Goal: Task Accomplishment & Management: Use online tool/utility

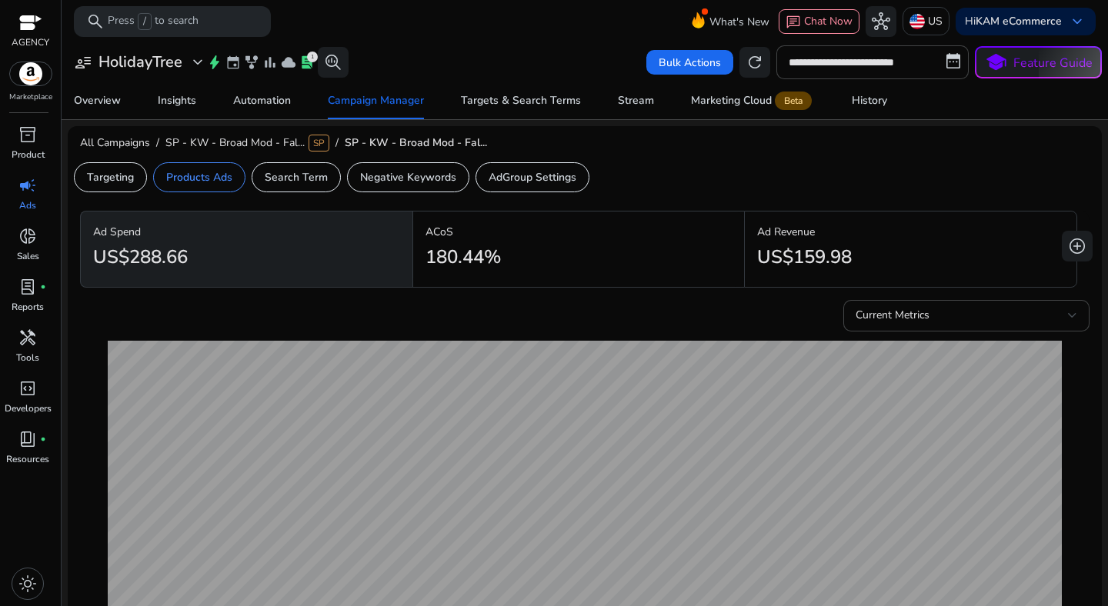
scroll to position [504, 0]
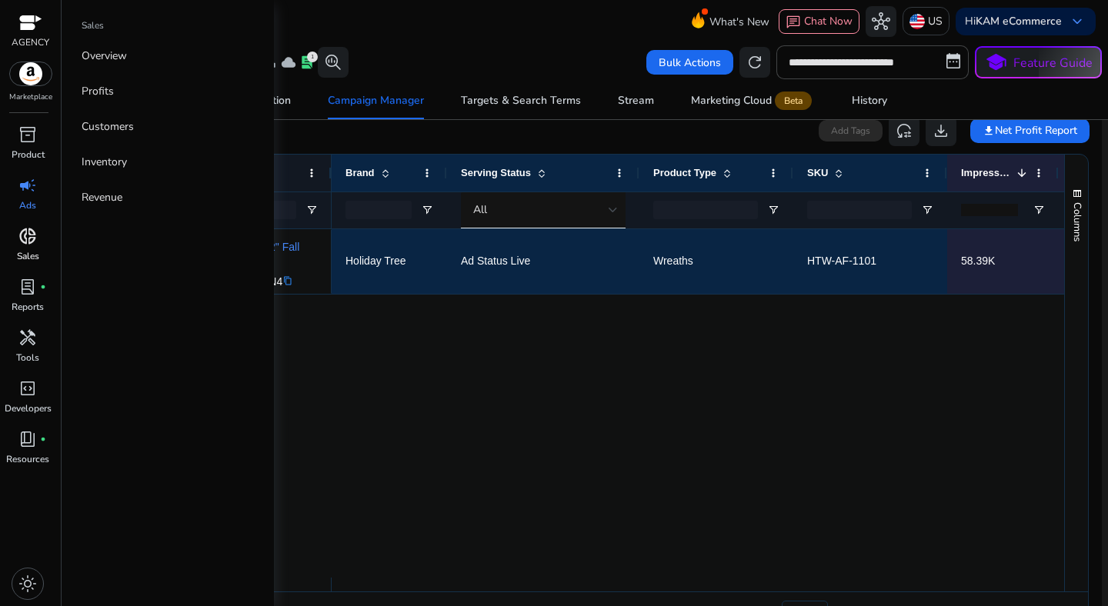
click at [22, 242] on span "donut_small" at bounding box center [27, 236] width 18 height 18
select select "*"
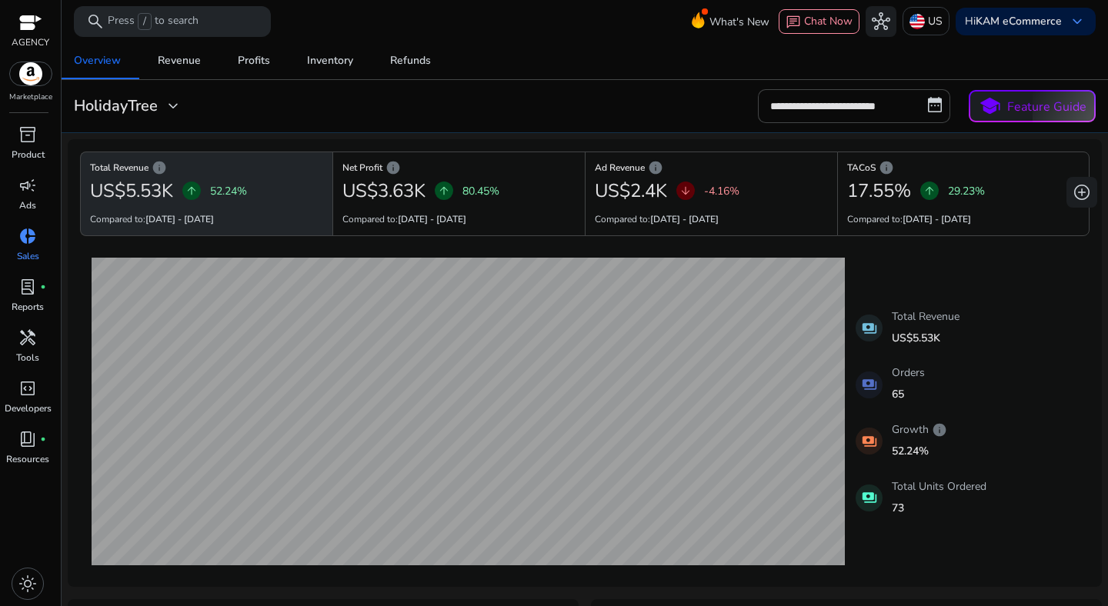
click at [827, 124] on mat-card "**********" at bounding box center [584, 106] width 1059 height 53
click at [847, 114] on input "**********" at bounding box center [854, 106] width 192 height 34
select select "*"
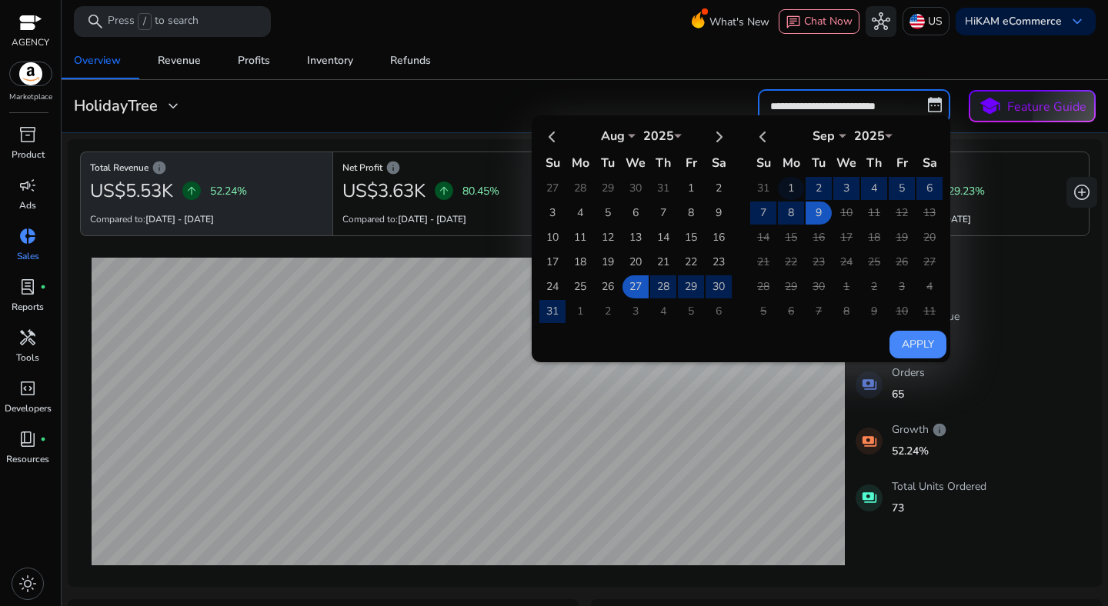
click at [782, 181] on td "1" at bounding box center [791, 188] width 26 height 23
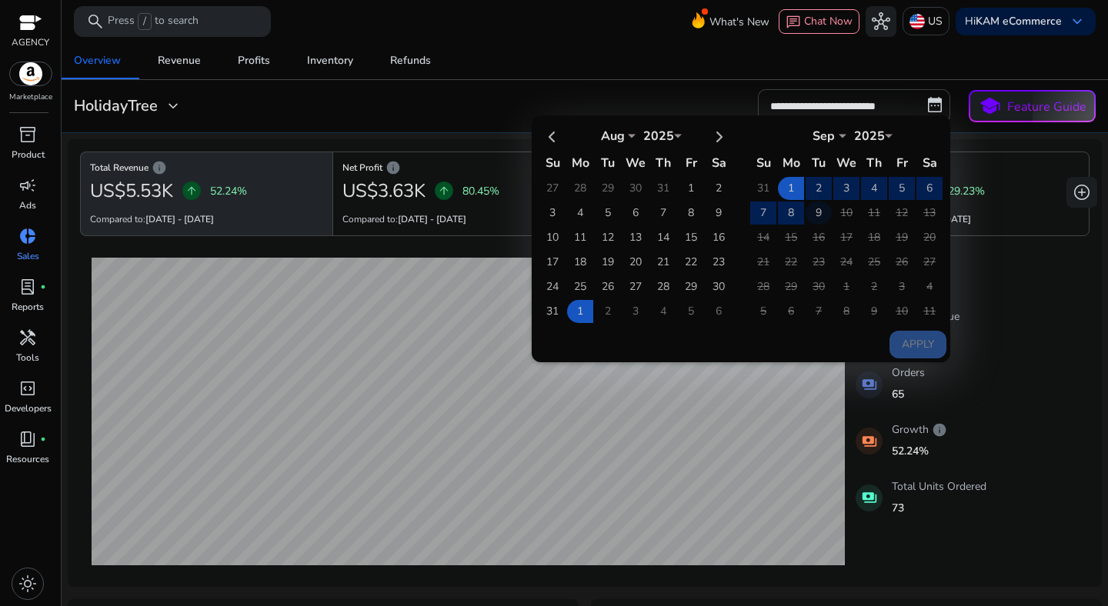
click at [813, 214] on td "9" at bounding box center [818, 213] width 26 height 23
click at [909, 344] on button "Apply" at bounding box center [917, 345] width 57 height 28
type input "**********"
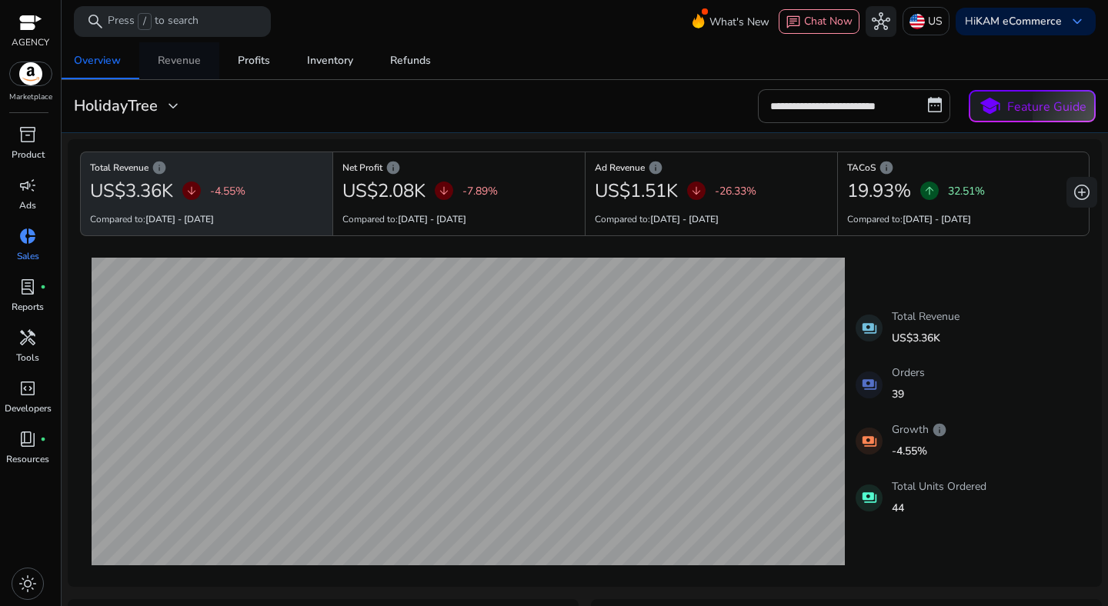
click at [186, 66] on div "Revenue" at bounding box center [179, 60] width 43 height 11
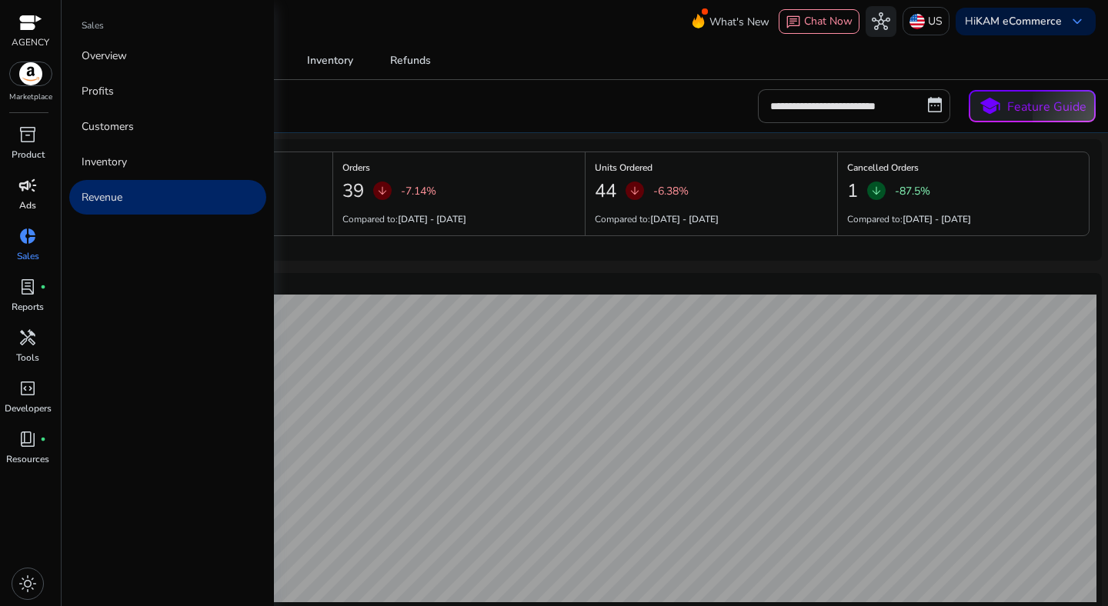
click at [30, 195] on span "campaign" at bounding box center [27, 185] width 18 height 18
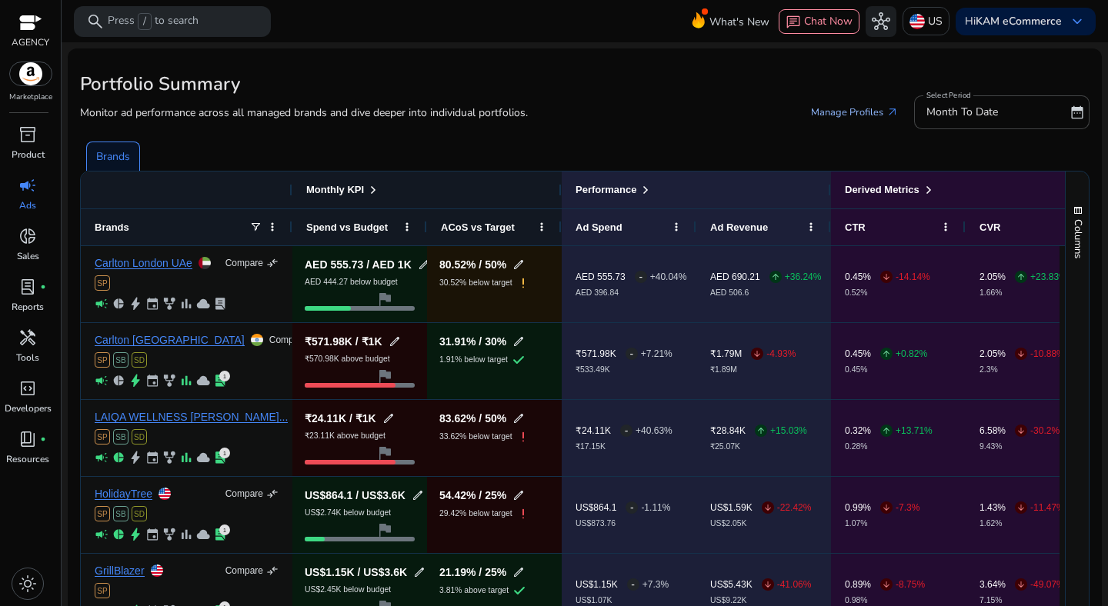
click at [834, 122] on link "Manage Profiles arrow_outward" at bounding box center [855, 112] width 112 height 28
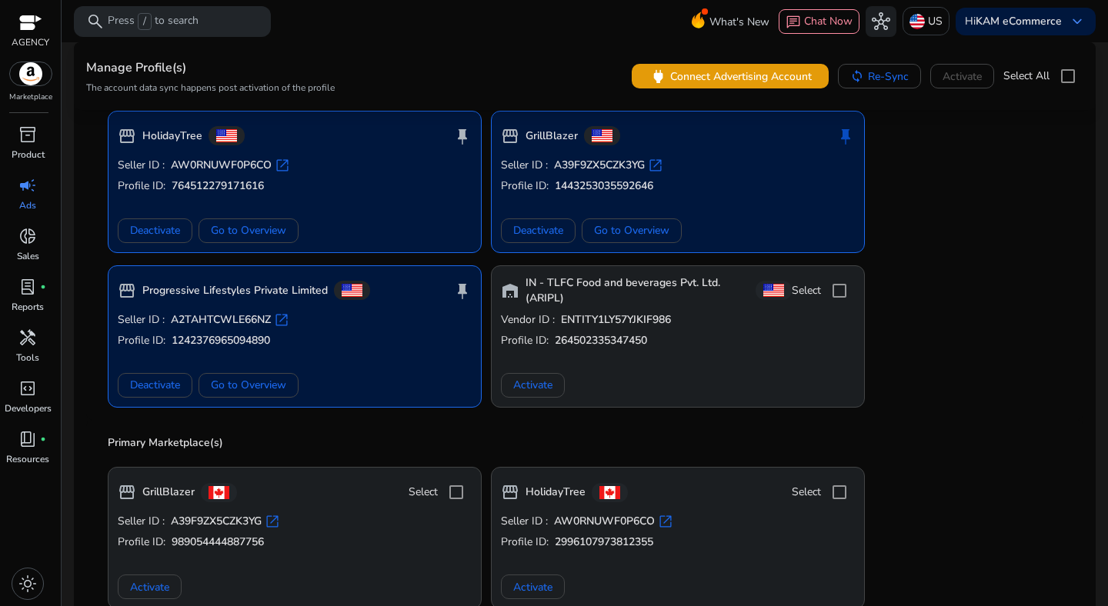
scroll to position [163, 0]
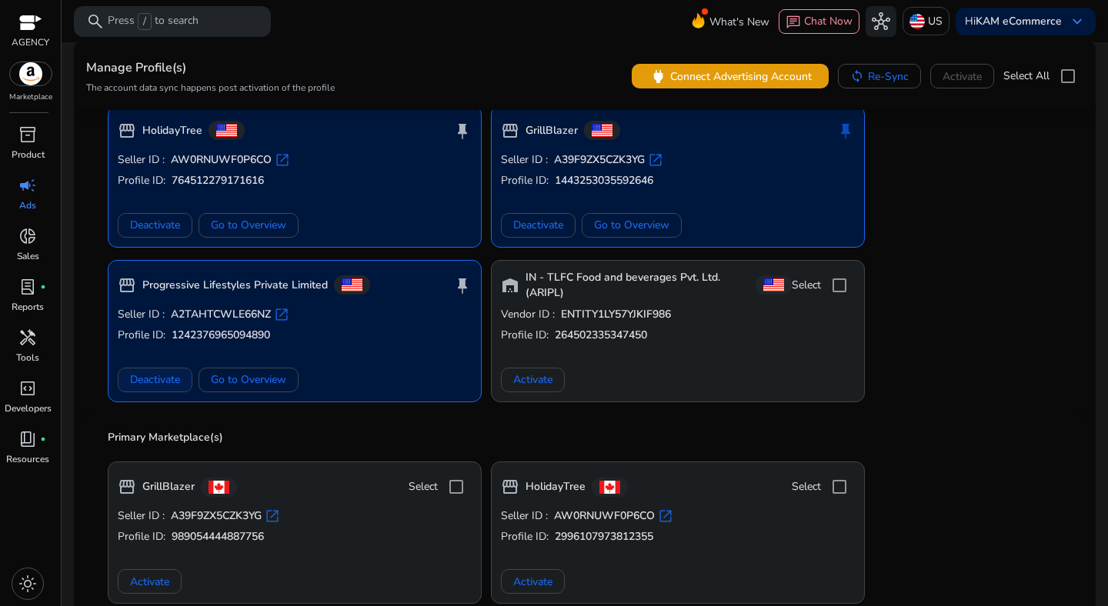
click at [148, 383] on span "Deactivate" at bounding box center [155, 380] width 50 height 16
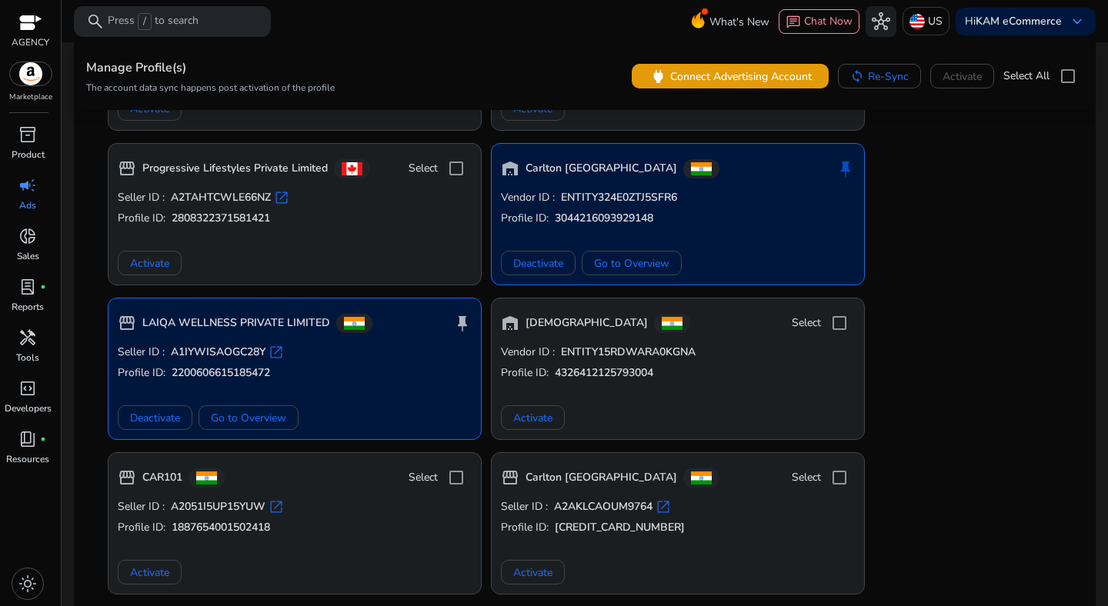
scroll to position [638, 0]
click at [151, 412] on span "Deactivate" at bounding box center [155, 417] width 50 height 16
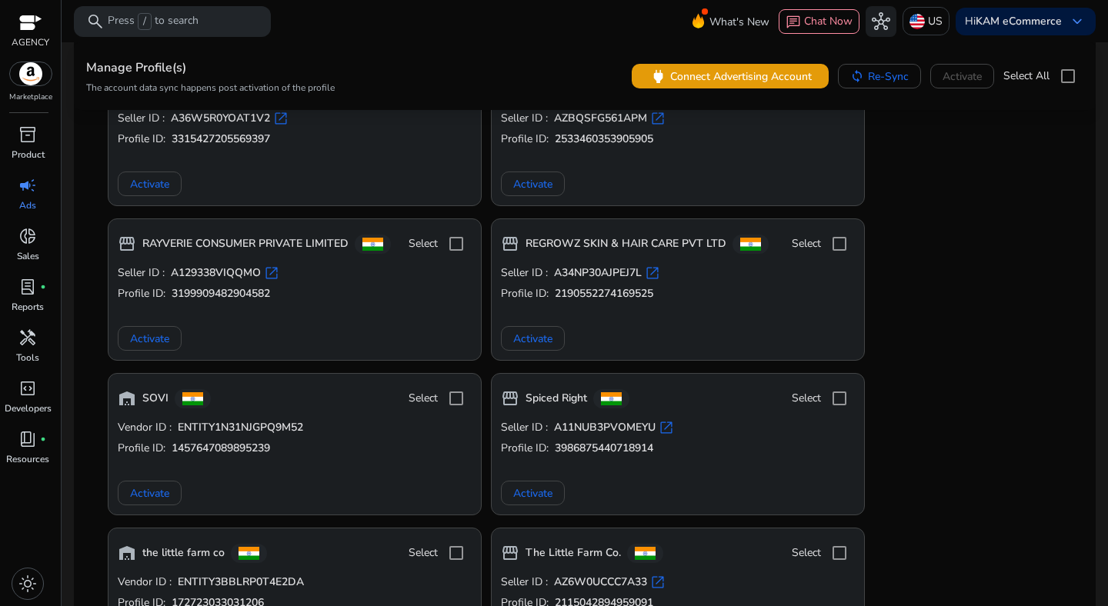
scroll to position [3038, 0]
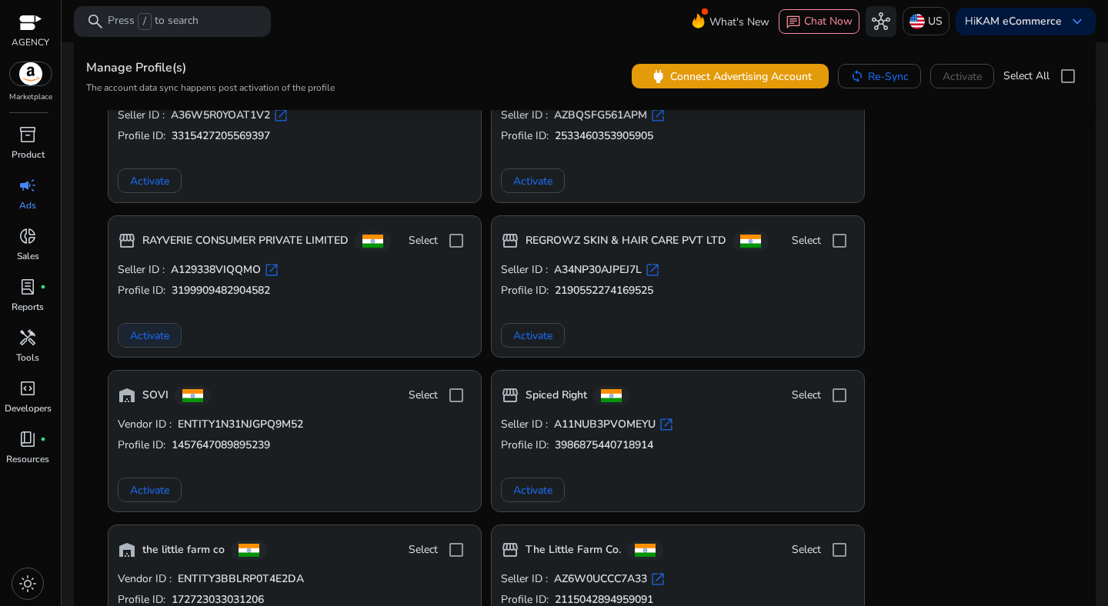
click at [142, 335] on span "Activate" at bounding box center [149, 336] width 39 height 16
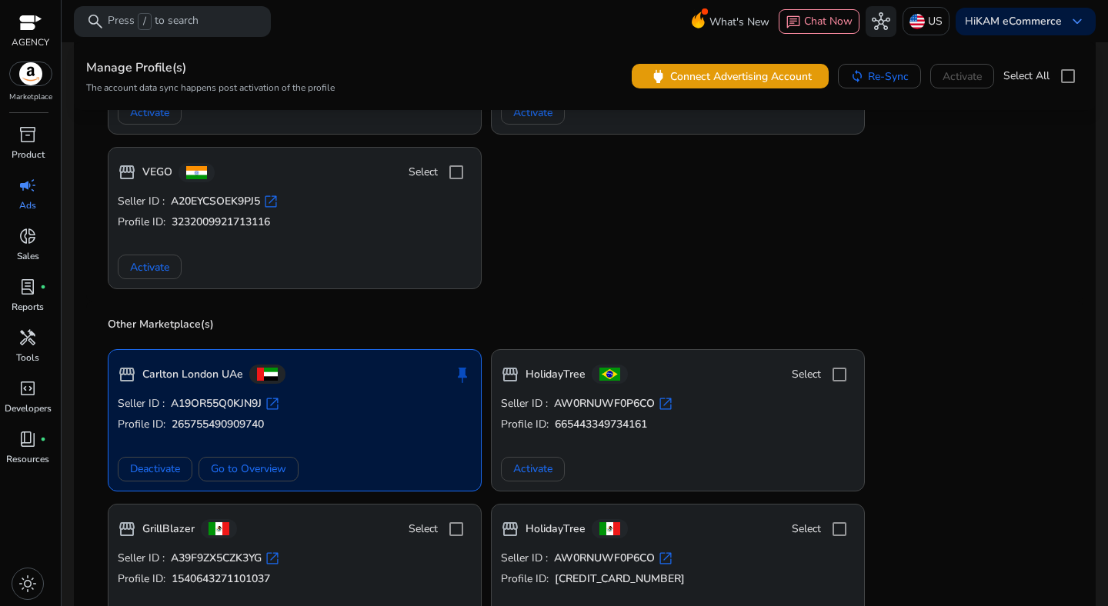
scroll to position [3893, 0]
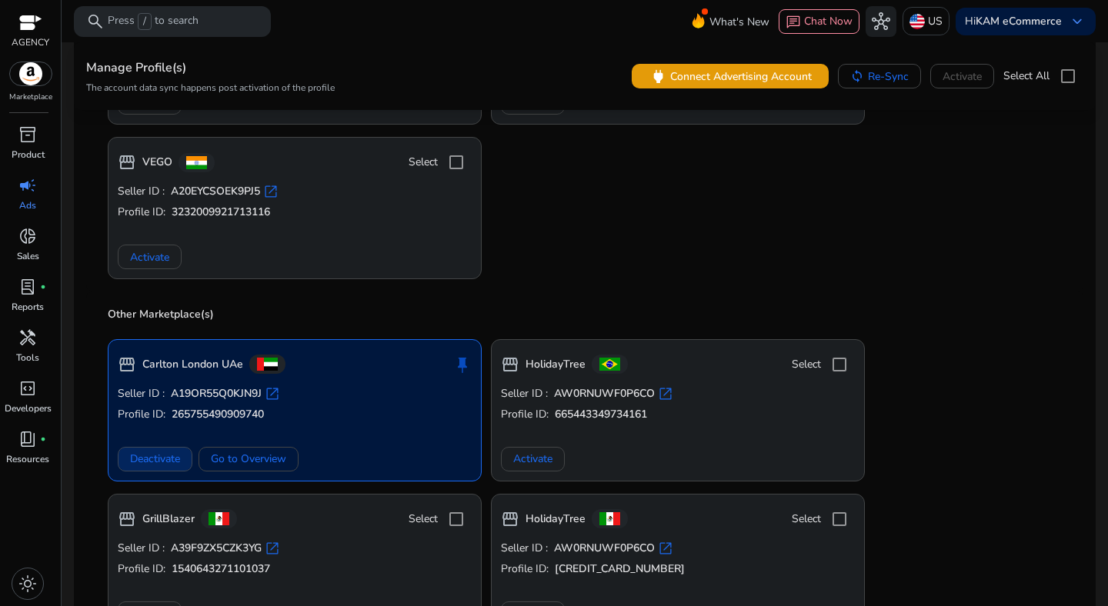
click at [154, 462] on span "Deactivate" at bounding box center [155, 459] width 50 height 16
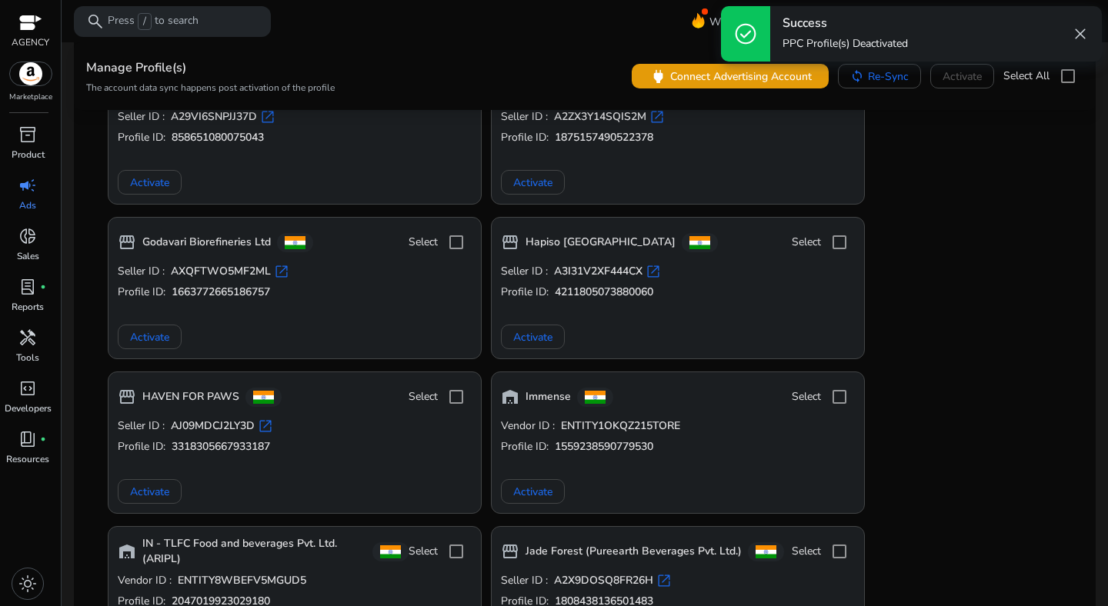
scroll to position [1472, 0]
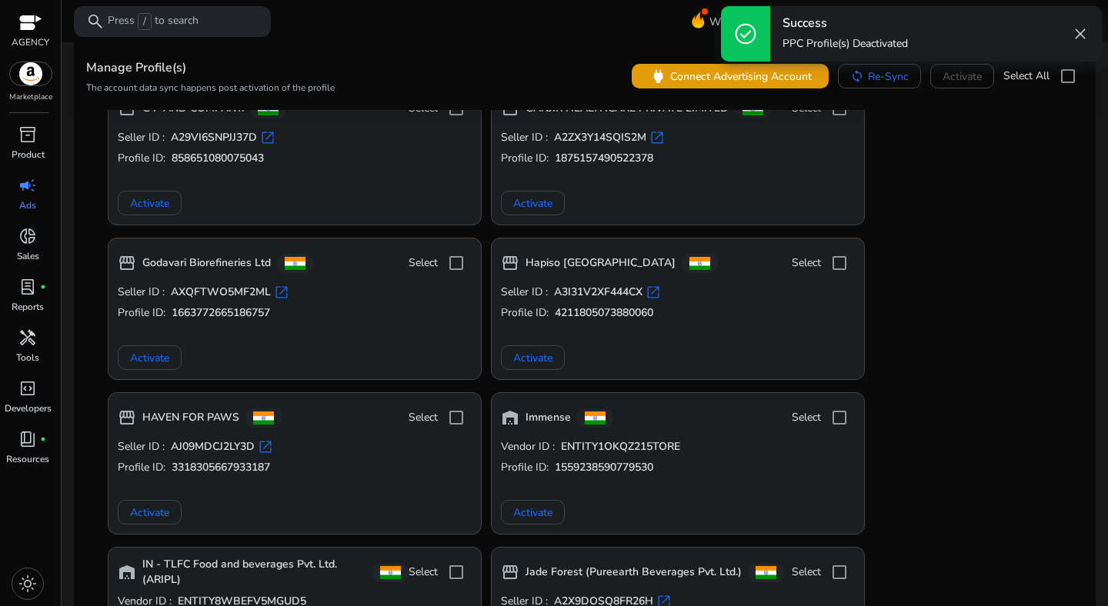
click at [32, 195] on span "campaign" at bounding box center [27, 185] width 18 height 18
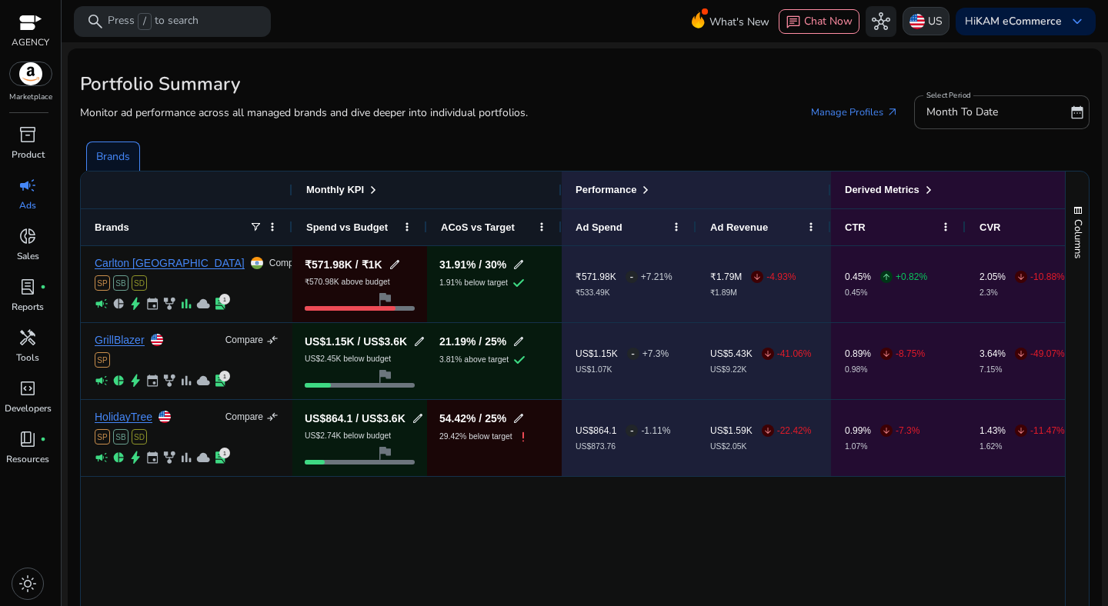
click at [928, 21] on p "US" at bounding box center [935, 21] width 15 height 27
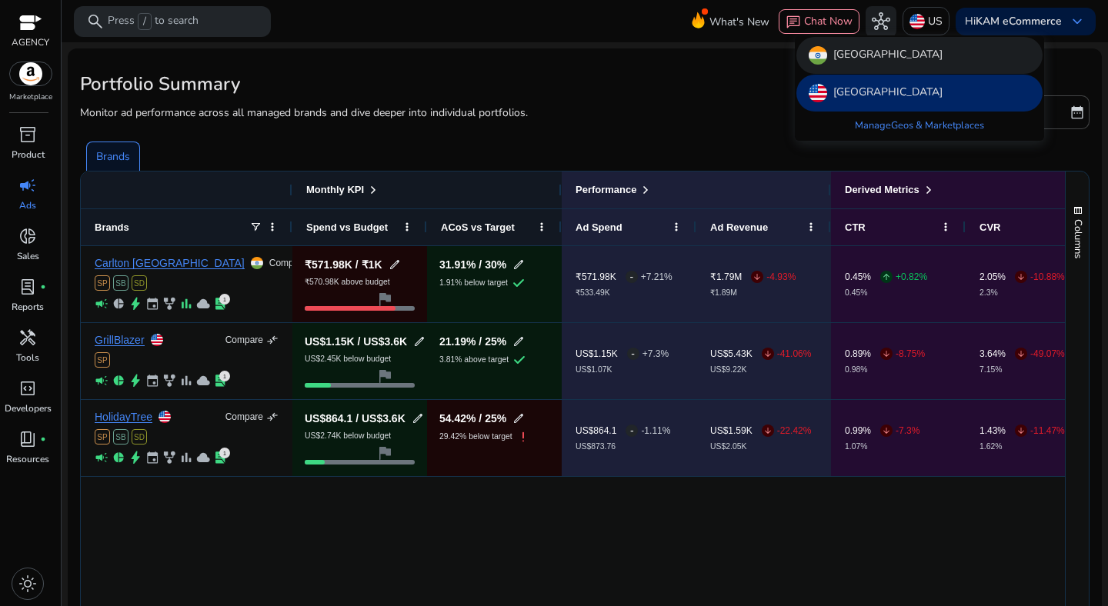
click at [885, 63] on div "[GEOGRAPHIC_DATA]" at bounding box center [919, 55] width 246 height 37
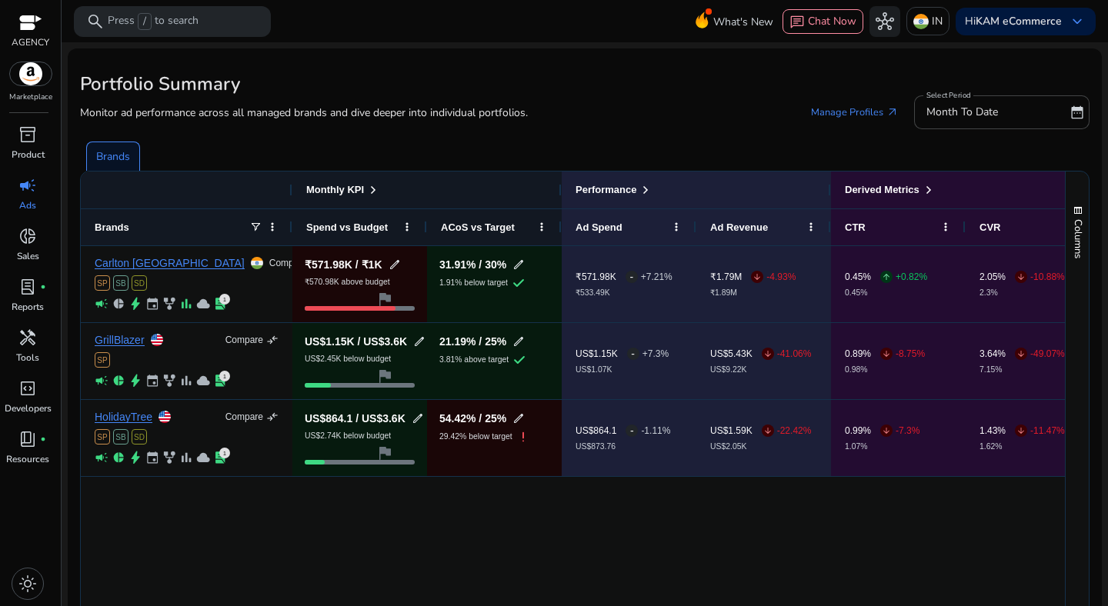
click at [30, 198] on p "Ads" at bounding box center [27, 205] width 17 height 14
click at [29, 35] on div at bounding box center [31, 23] width 38 height 23
click at [29, 23] on div at bounding box center [30, 24] width 23 height 18
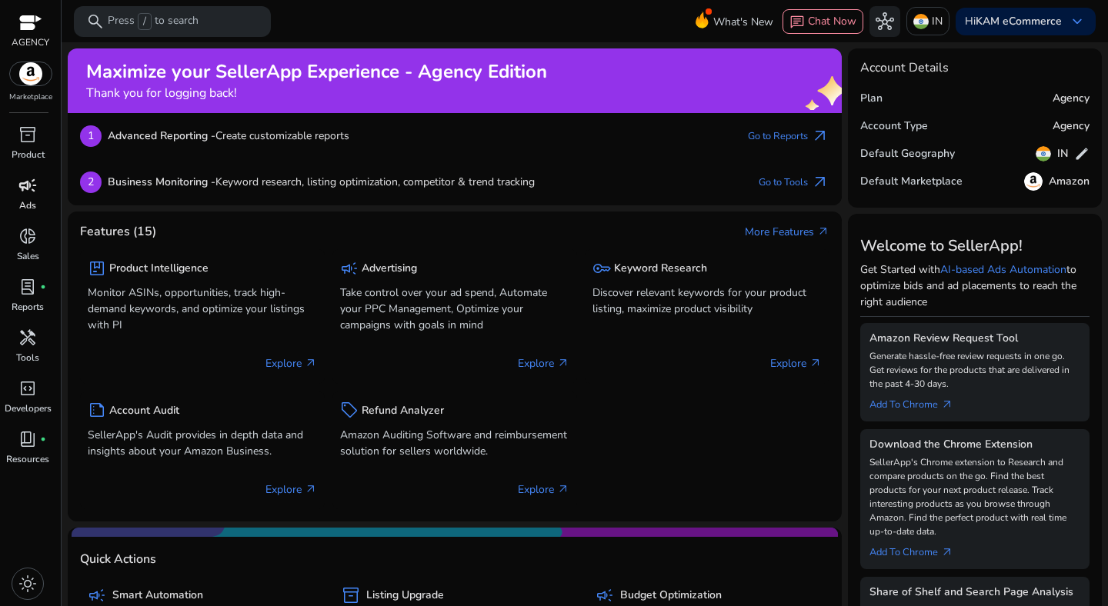
click at [31, 202] on p "Ads" at bounding box center [27, 205] width 17 height 14
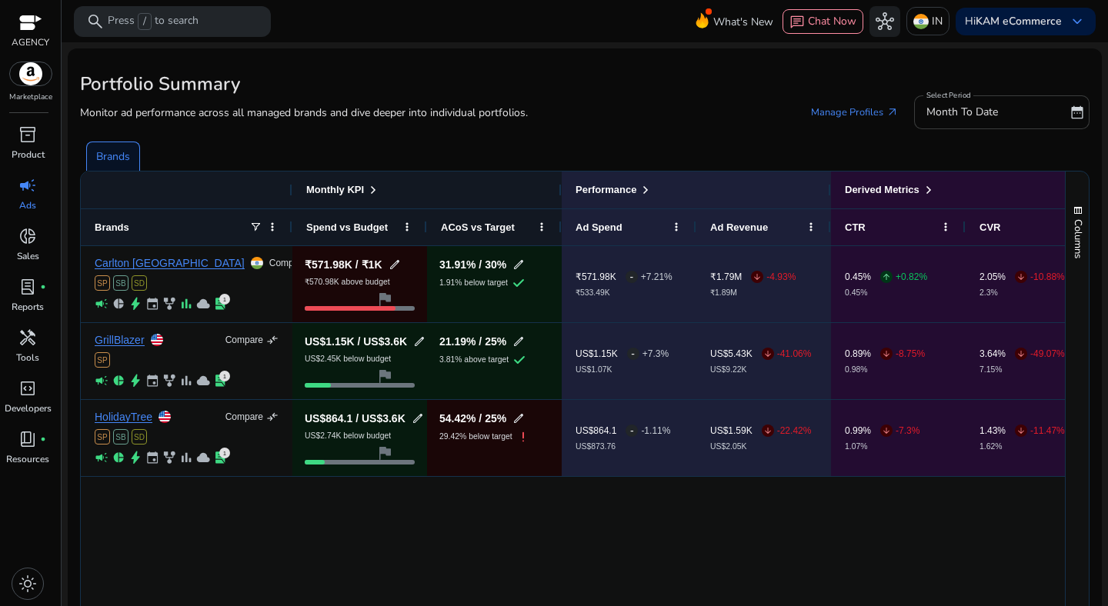
click at [948, 117] on span "Month To Date" at bounding box center [962, 112] width 72 height 15
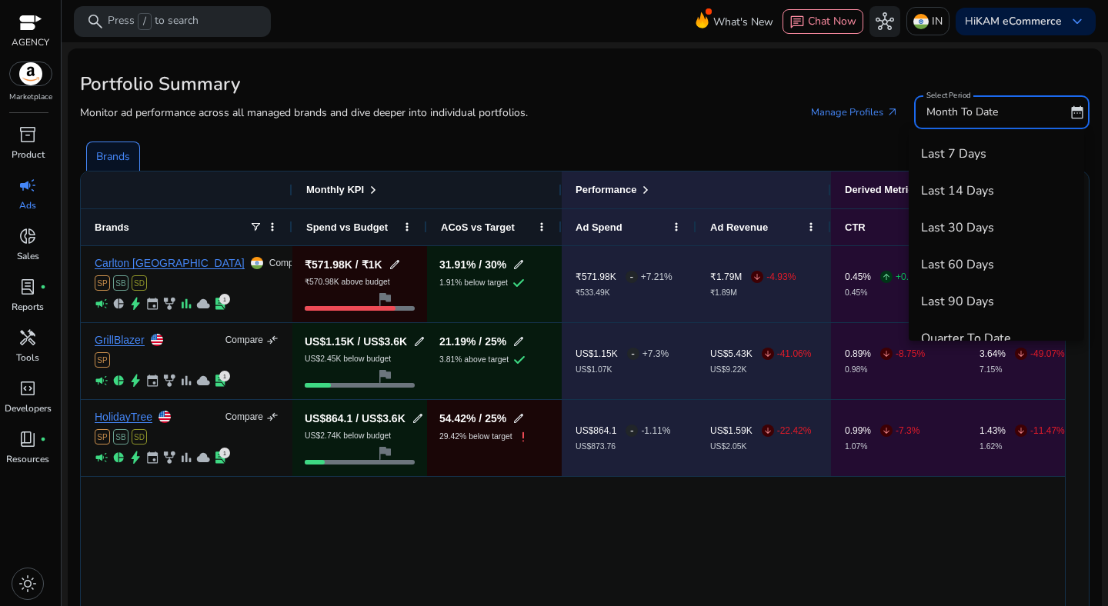
scroll to position [53, 0]
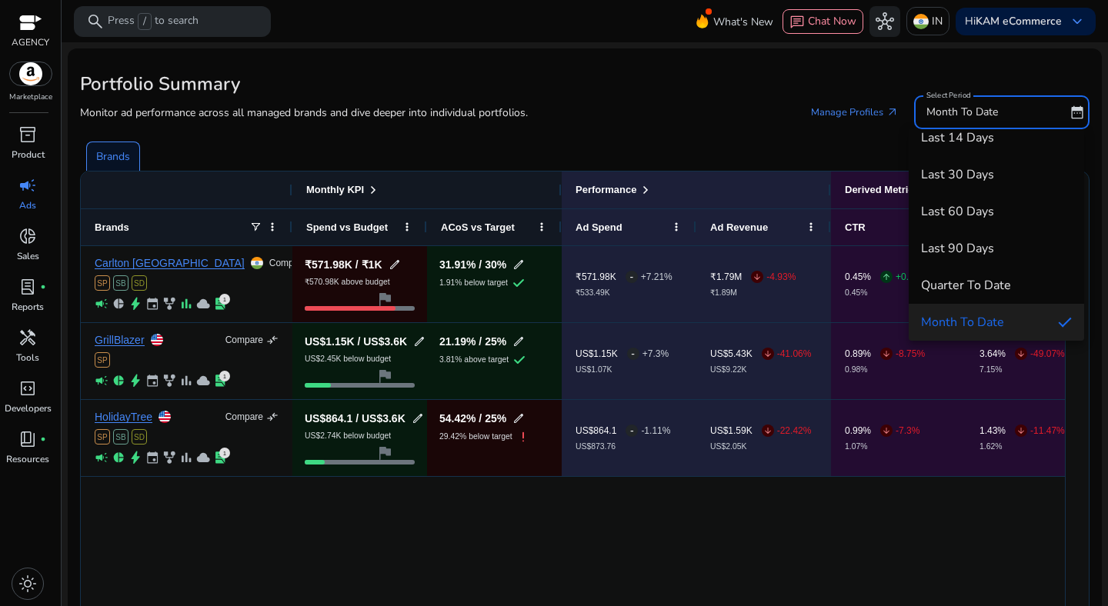
click at [948, 117] on div at bounding box center [554, 303] width 1108 height 606
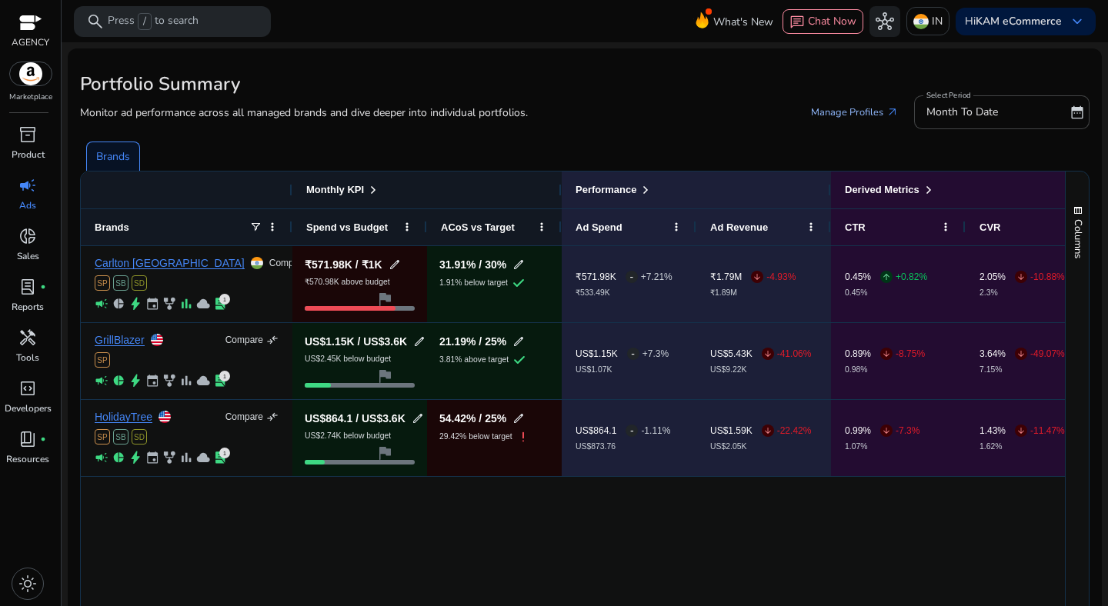
click at [856, 123] on link "Manage Profiles arrow_outward" at bounding box center [855, 112] width 112 height 28
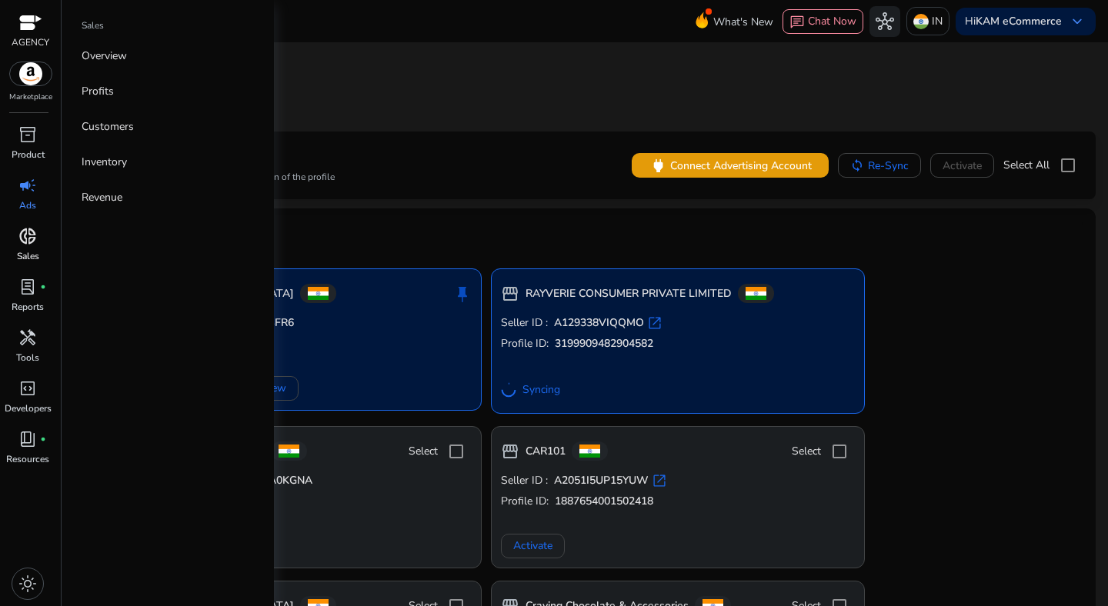
click at [32, 251] on p "Sales" at bounding box center [28, 256] width 22 height 14
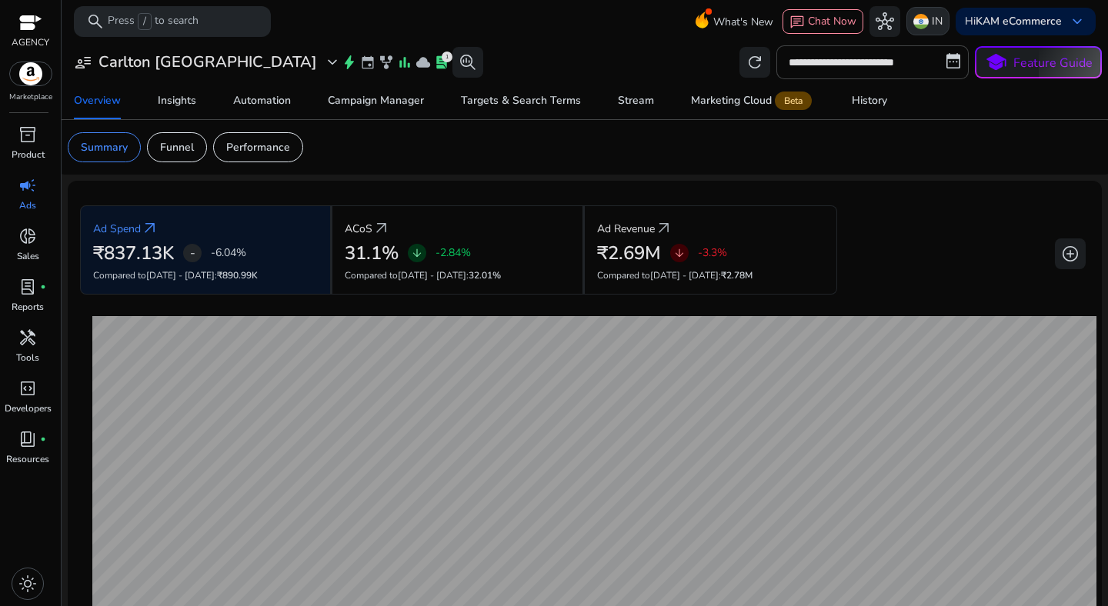
click at [923, 27] on div "IN" at bounding box center [927, 21] width 43 height 28
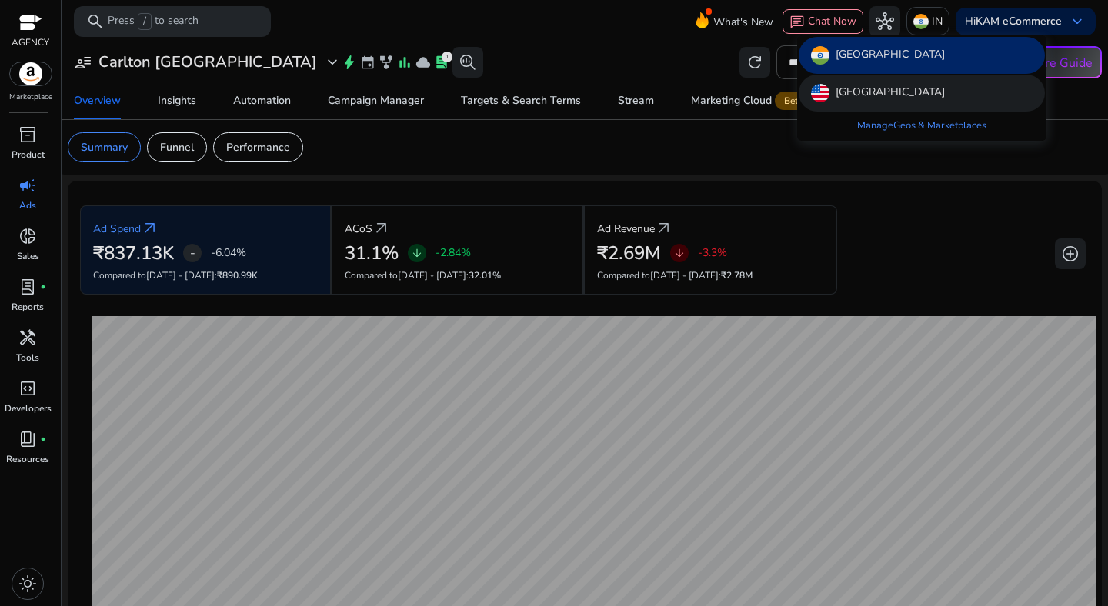
click at [872, 92] on p "[GEOGRAPHIC_DATA]" at bounding box center [889, 93] width 109 height 18
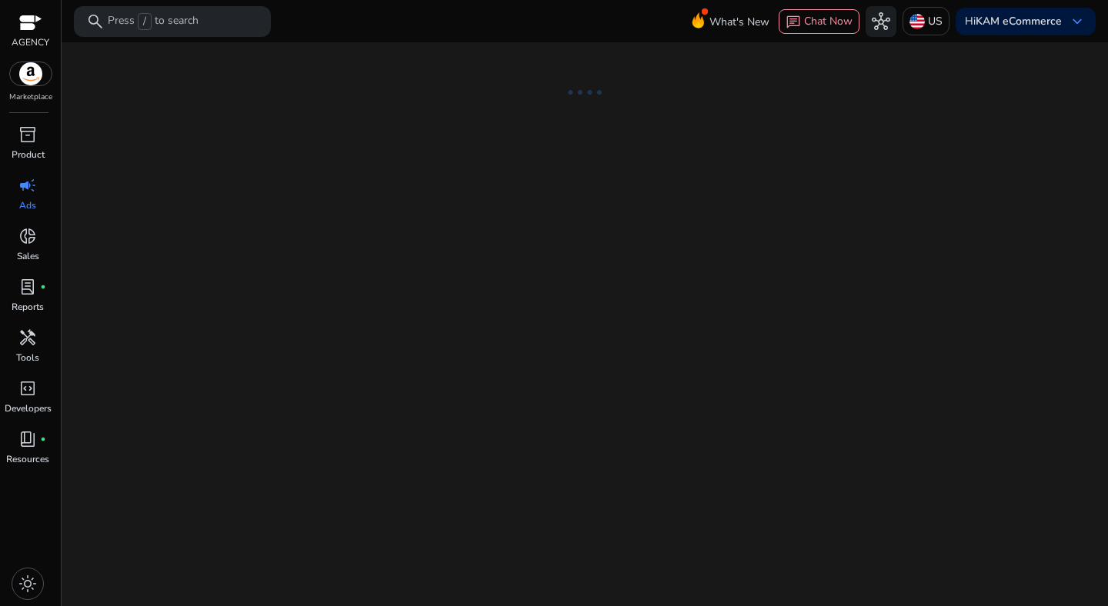
click at [389, 265] on div "We are getting things ready for you..." at bounding box center [585, 324] width 1034 height 564
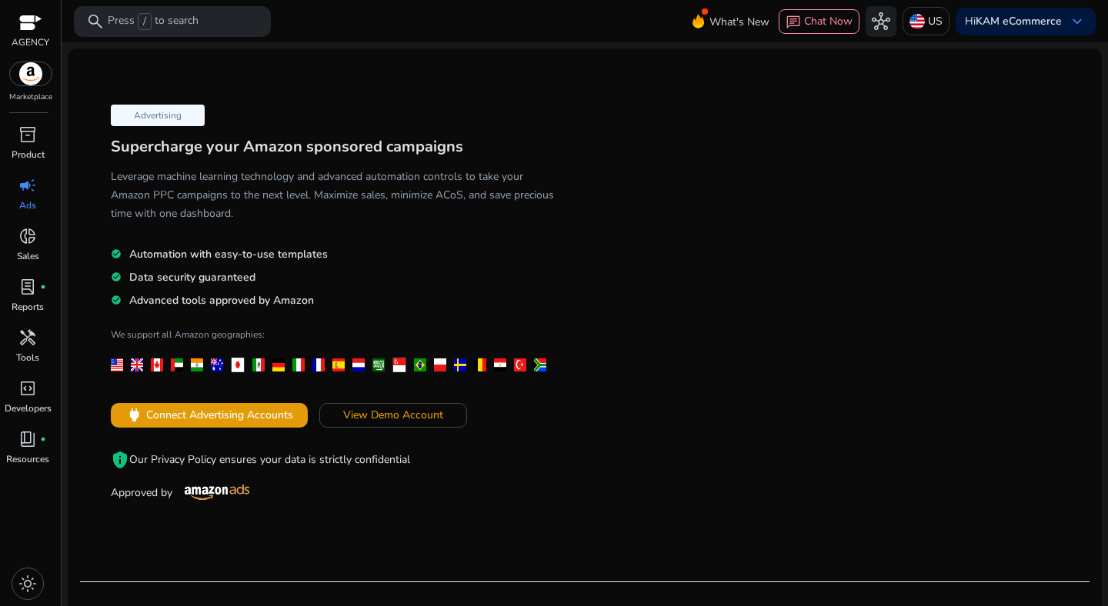
click at [31, 199] on p "Ads" at bounding box center [27, 205] width 17 height 14
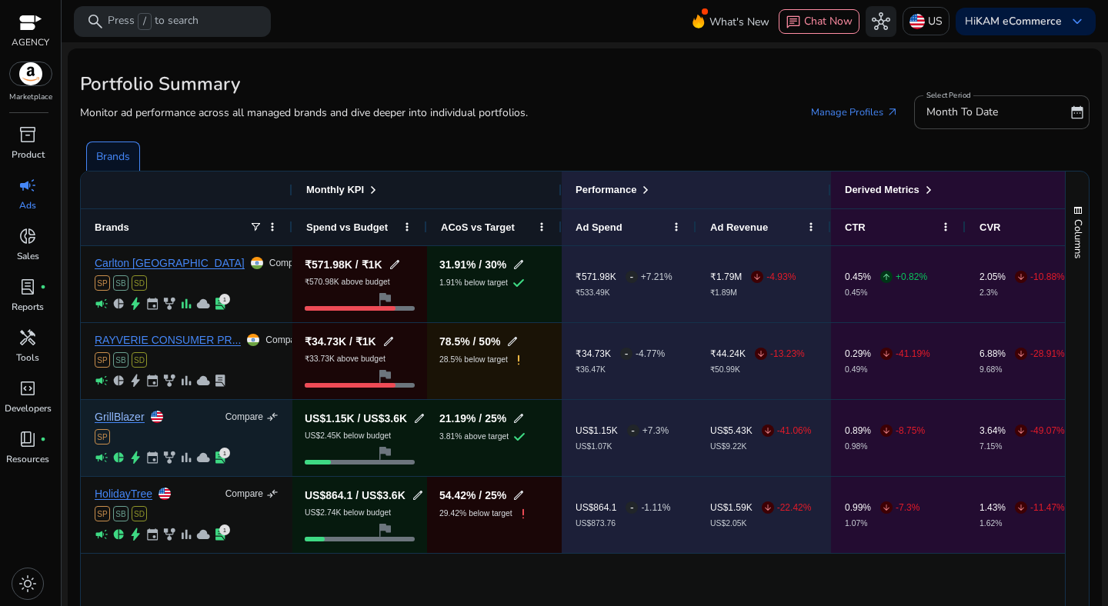
click at [128, 421] on link "GrillBlazer" at bounding box center [120, 418] width 50 height 12
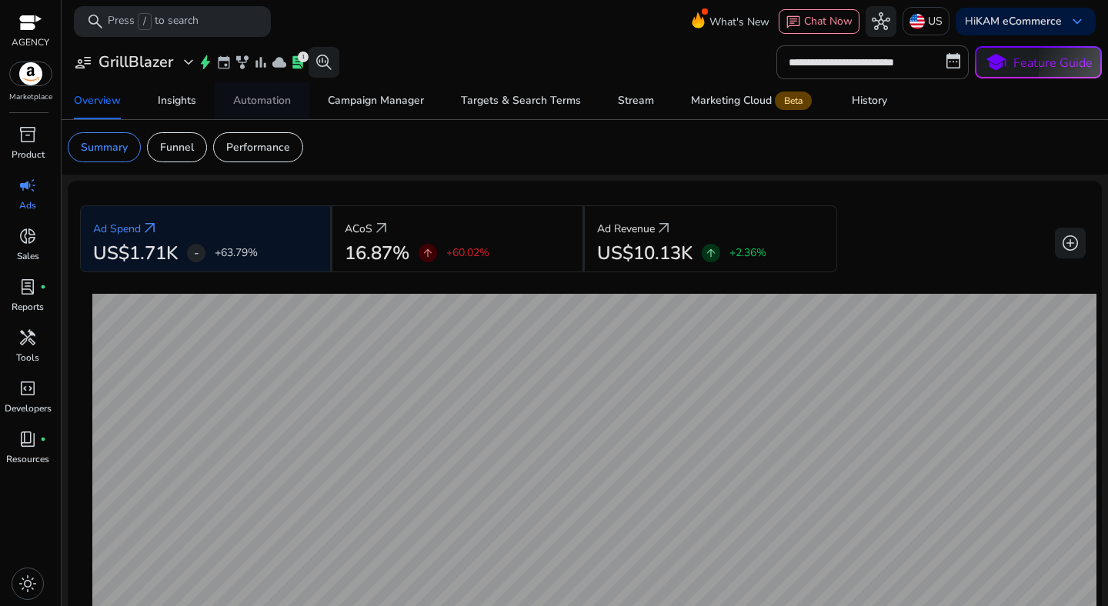
click at [288, 106] on div "Automation" at bounding box center [262, 100] width 58 height 11
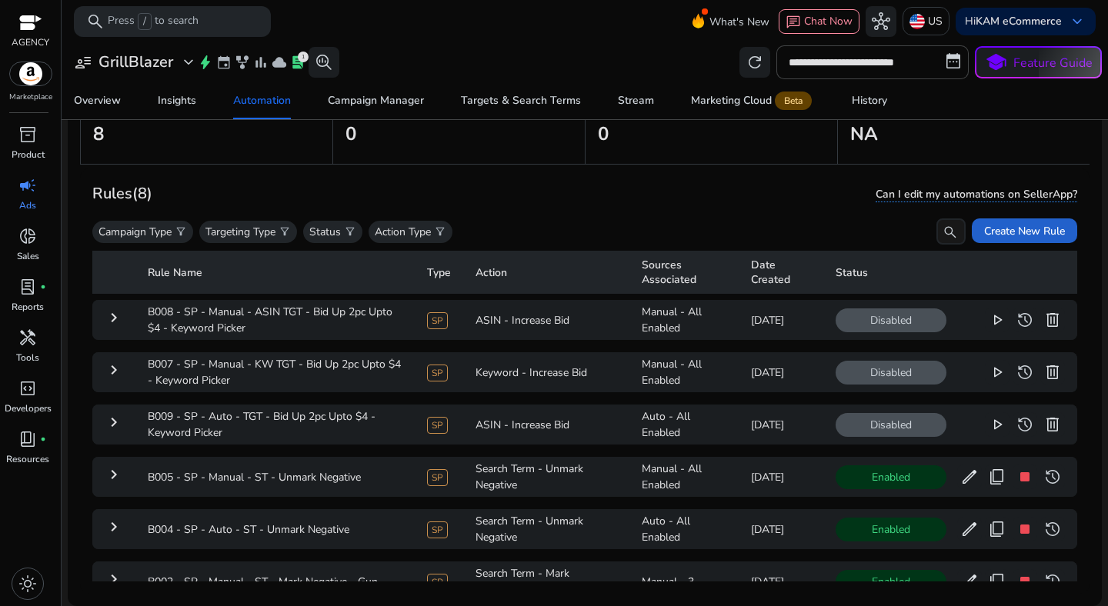
click at [998, 230] on span "Create New Rule" at bounding box center [1024, 231] width 81 height 16
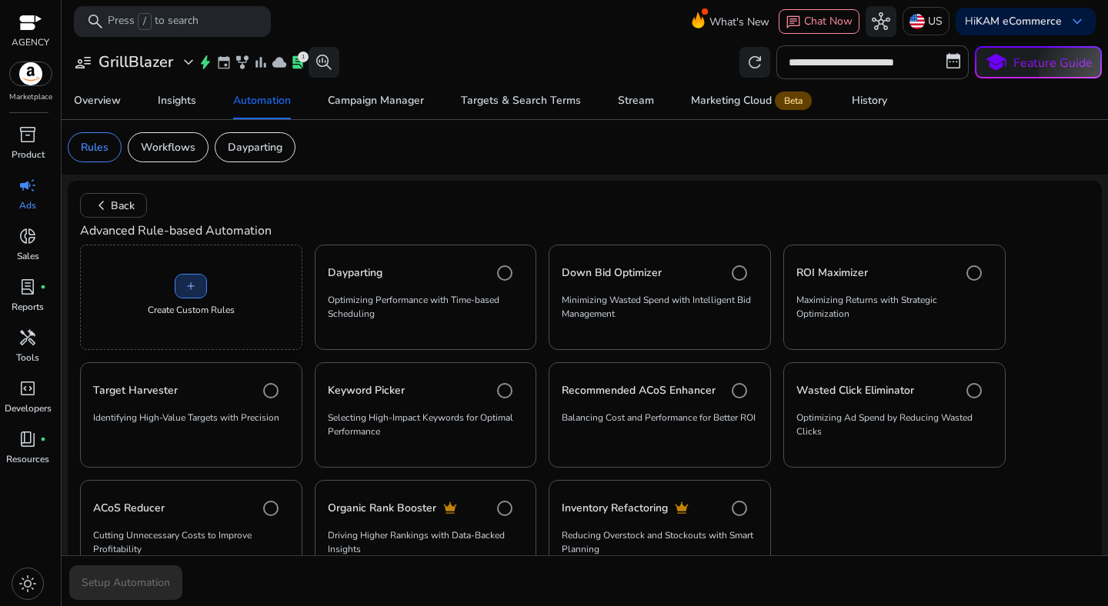
click at [185, 286] on span "add" at bounding box center [191, 286] width 12 height 12
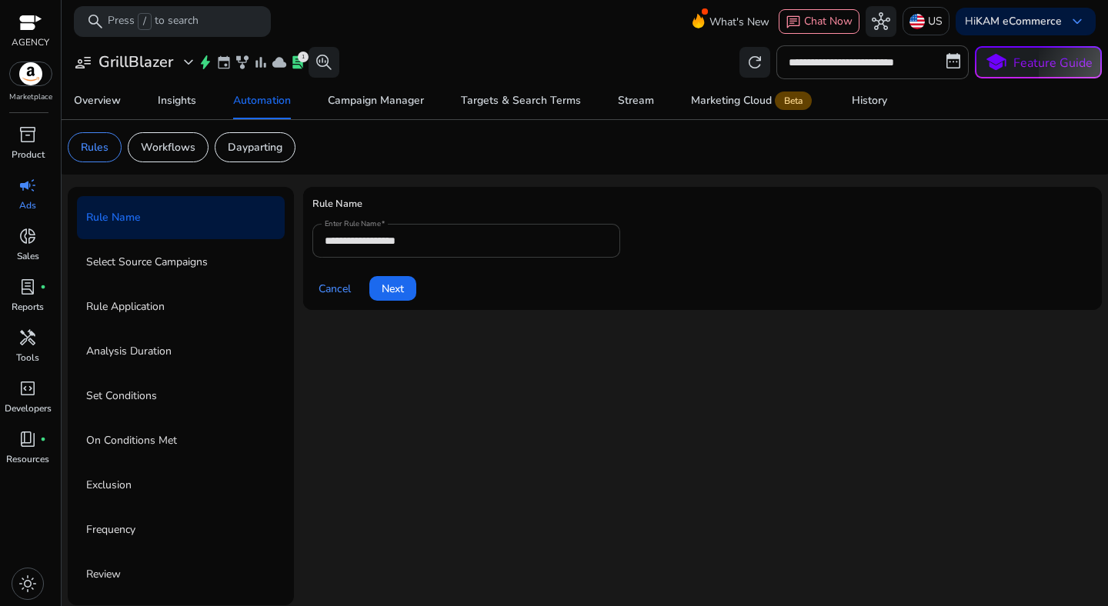
click at [411, 249] on div "**********" at bounding box center [466, 241] width 283 height 34
paste input "**********"
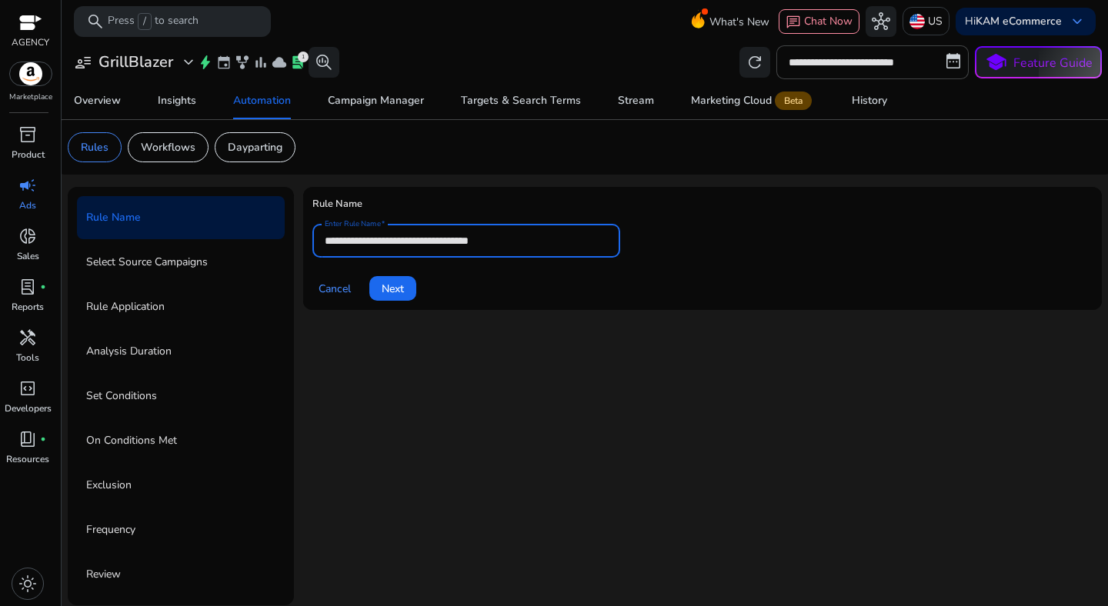
type input "**********"
click at [475, 285] on div "Cancel Next" at bounding box center [702, 282] width 780 height 37
click at [399, 291] on span "Next" at bounding box center [393, 289] width 22 height 16
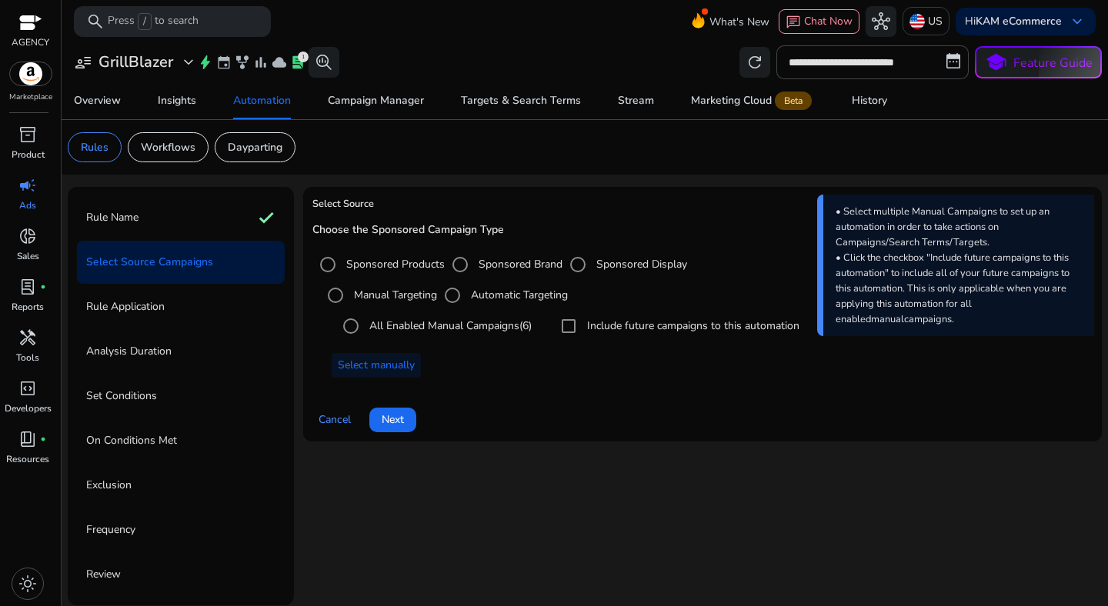
click at [482, 297] on label "Automatic Targeting" at bounding box center [518, 295] width 100 height 16
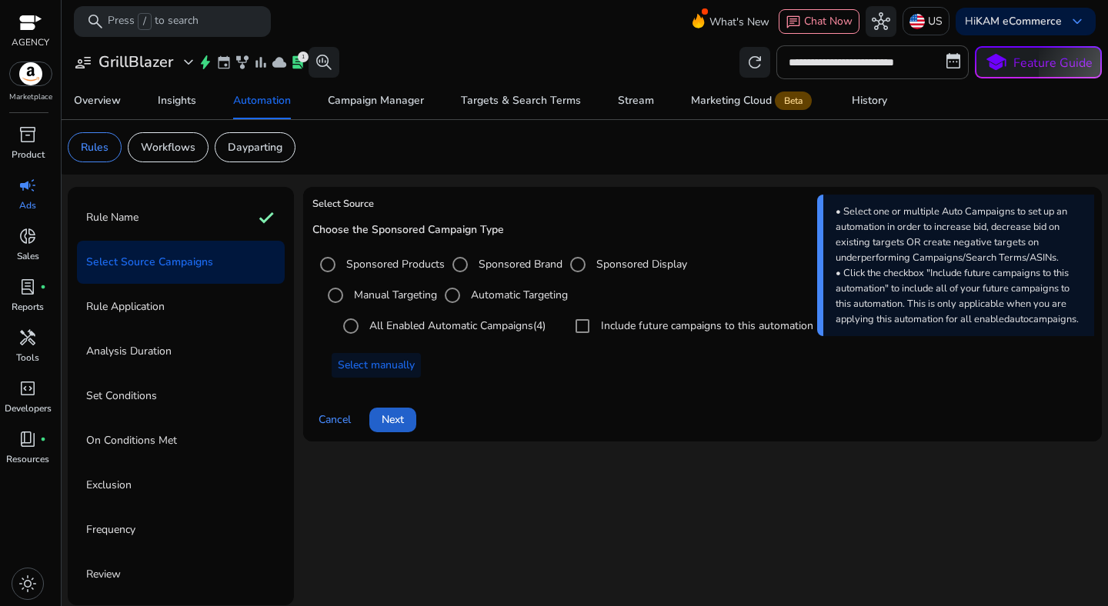
click at [390, 423] on span "Next" at bounding box center [393, 420] width 22 height 16
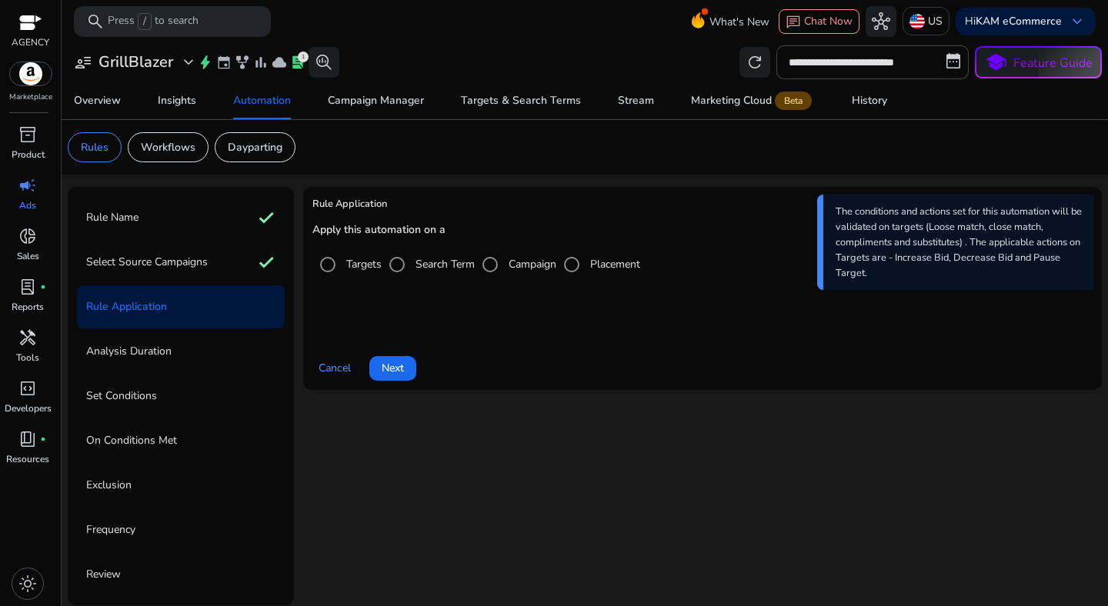
click at [529, 266] on label "Campaign" at bounding box center [530, 264] width 51 height 16
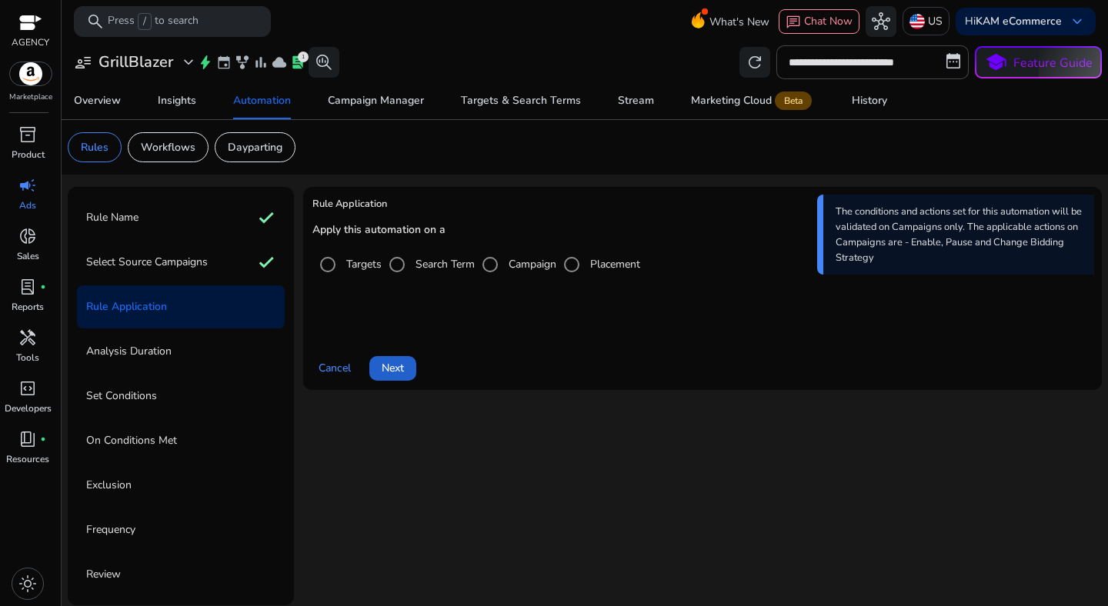
click at [408, 363] on span at bounding box center [392, 368] width 47 height 37
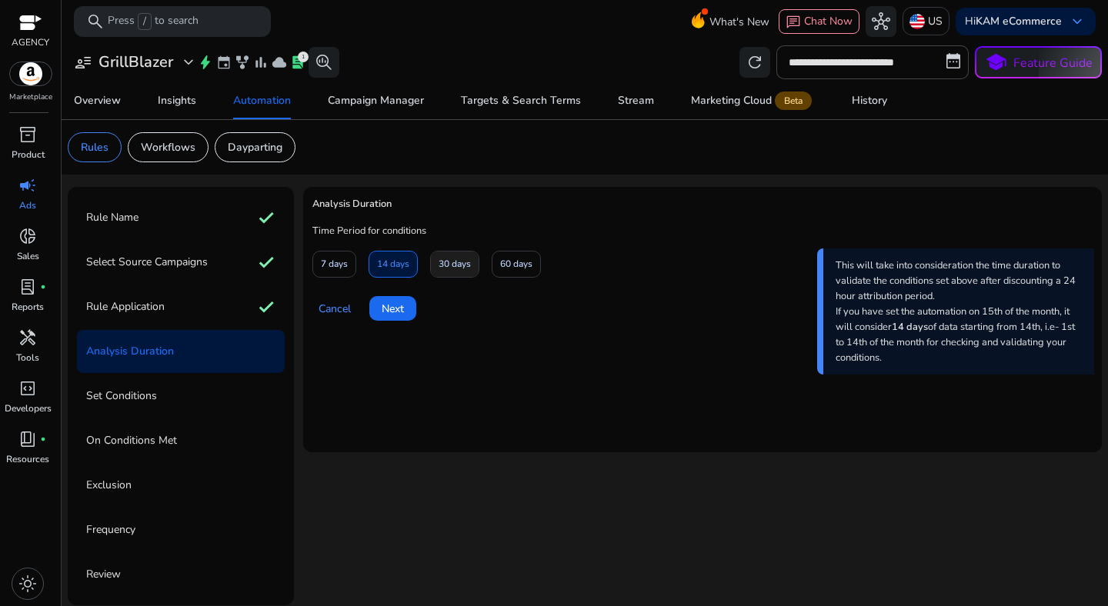
click at [451, 273] on span "30 days" at bounding box center [455, 264] width 32 height 27
click at [401, 312] on span "Next" at bounding box center [393, 309] width 22 height 16
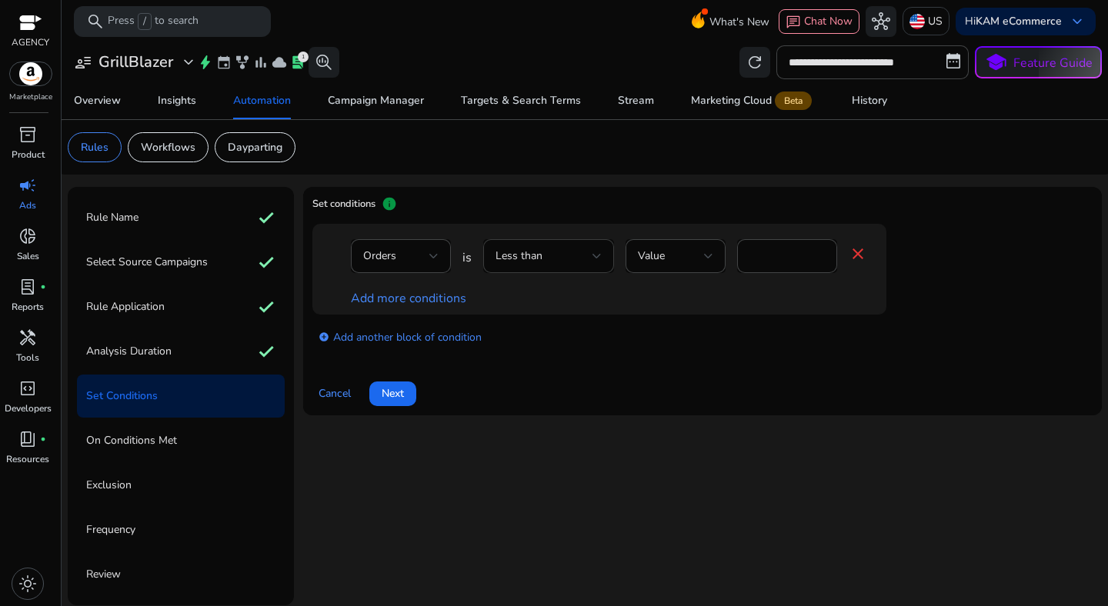
click at [570, 259] on div "Less than" at bounding box center [543, 256] width 97 height 17
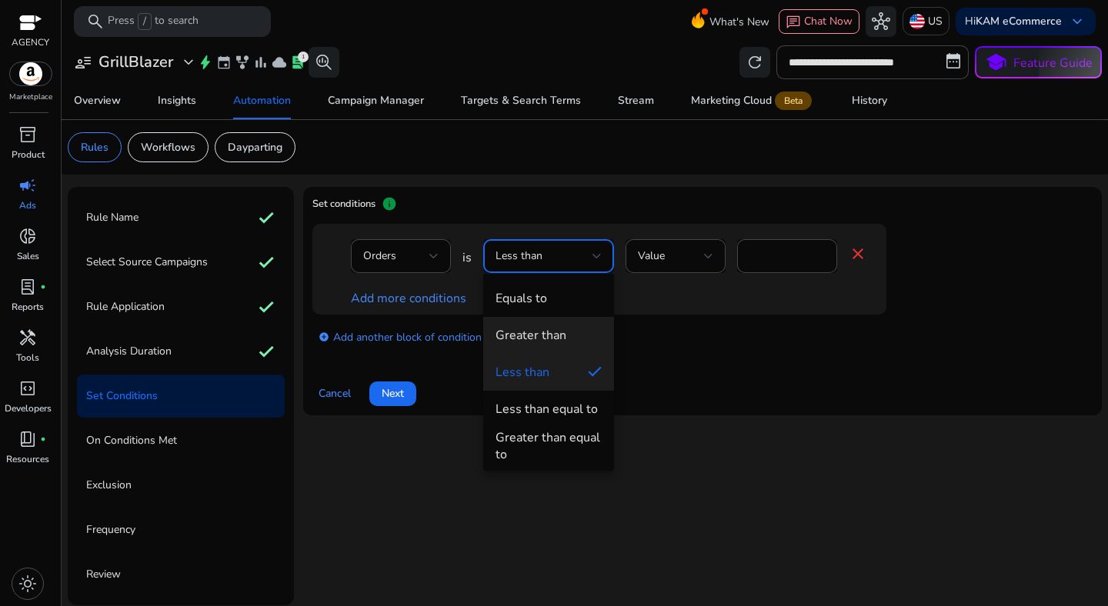
click at [555, 322] on mat-option "Greater than" at bounding box center [548, 335] width 131 height 37
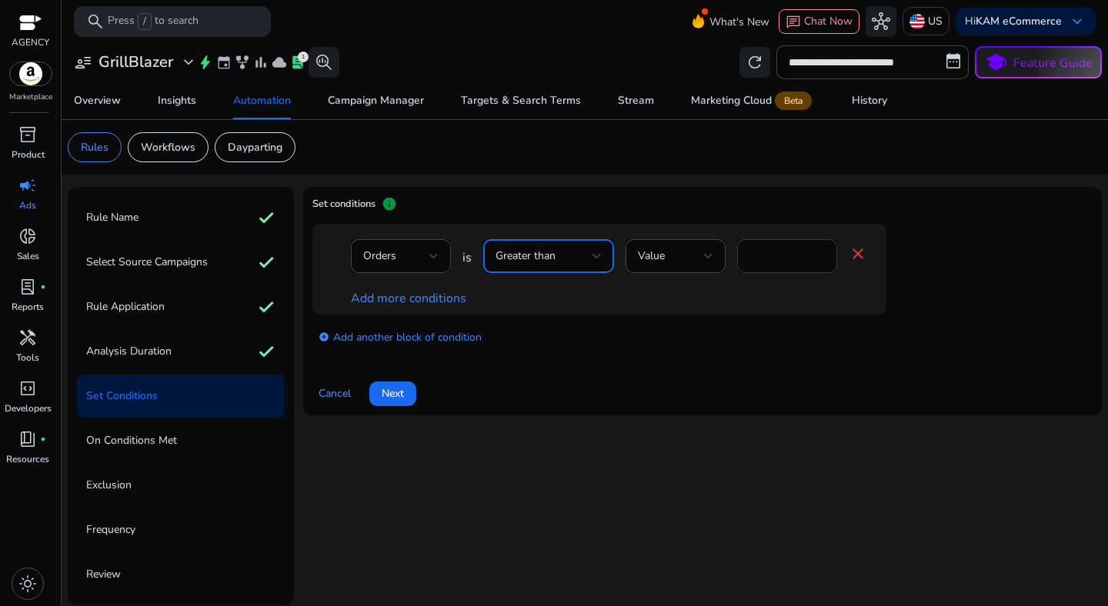
click at [778, 261] on input "*" at bounding box center [786, 256] width 75 height 17
type input "*"
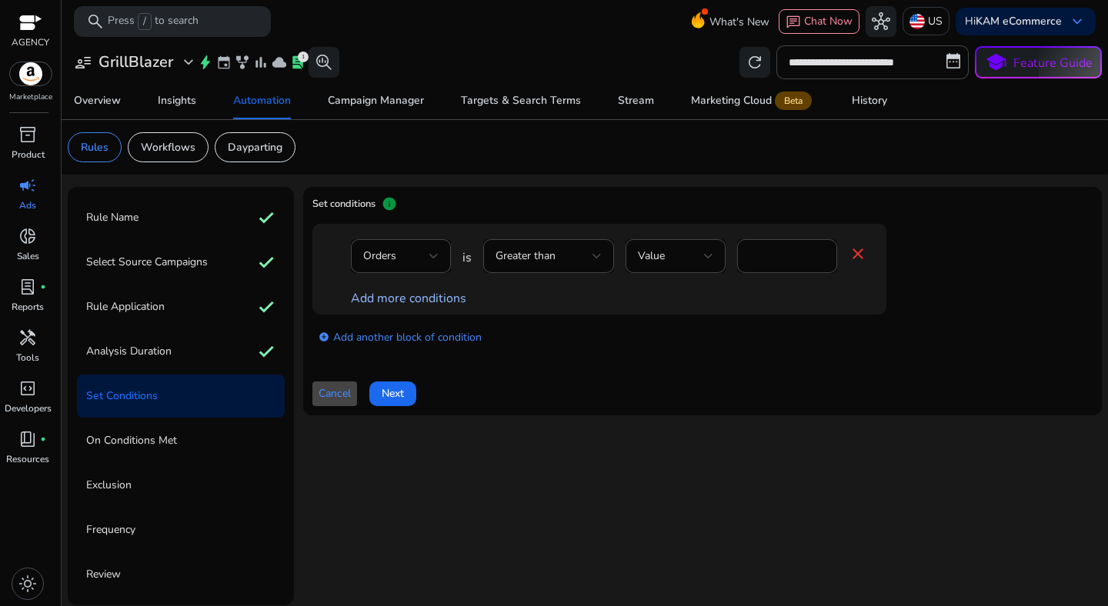
click at [441, 297] on link "Add more conditions" at bounding box center [408, 298] width 115 height 17
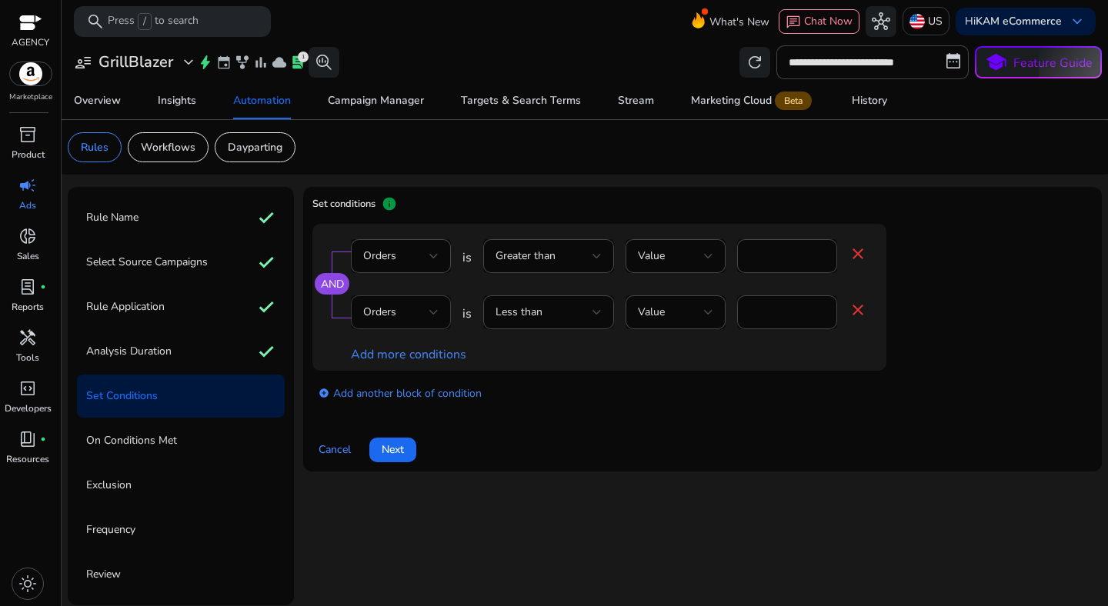
click at [431, 306] on div at bounding box center [433, 312] width 9 height 18
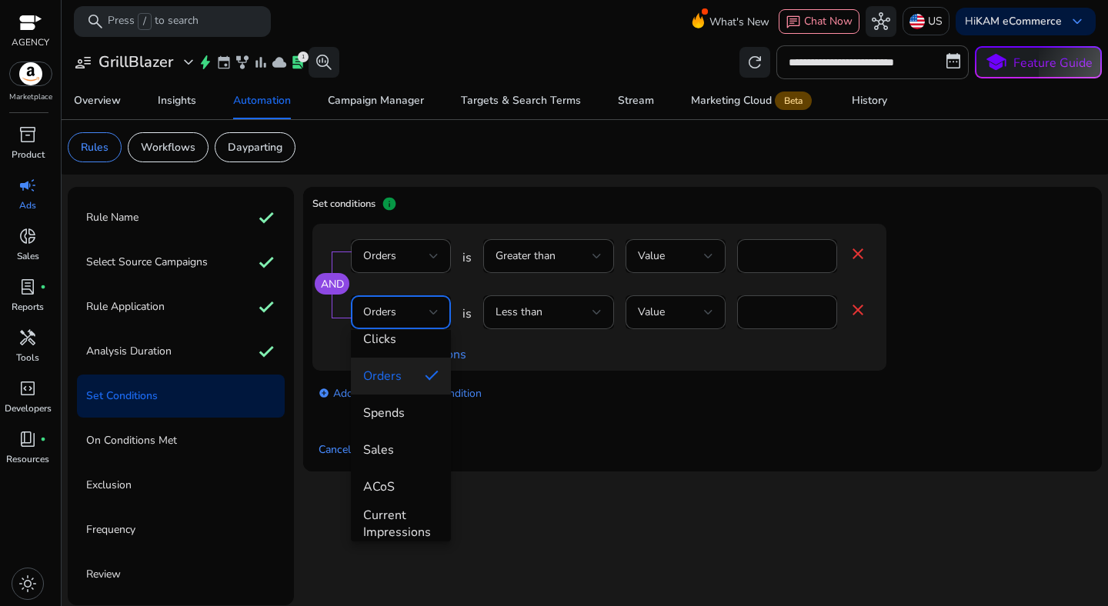
scroll to position [53, 0]
click at [396, 468] on mat-option "ACoS" at bounding box center [401, 486] width 100 height 37
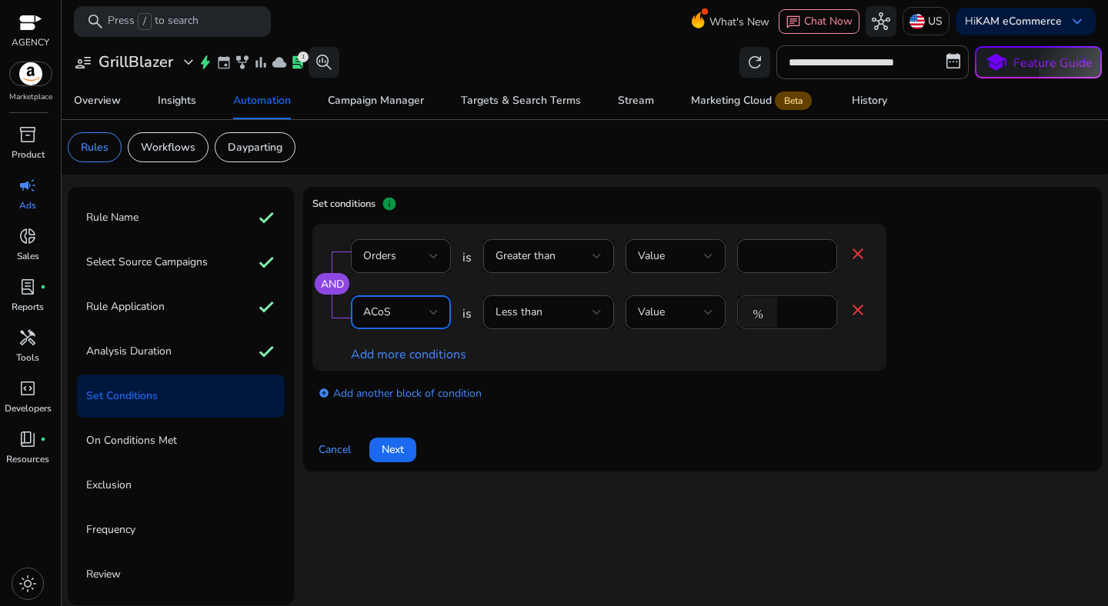
click at [796, 318] on input "*" at bounding box center [805, 312] width 40 height 17
type input "**"
click at [784, 428] on div "Cancel Next" at bounding box center [702, 443] width 780 height 37
click at [637, 118] on span "Stream" at bounding box center [636, 100] width 36 height 37
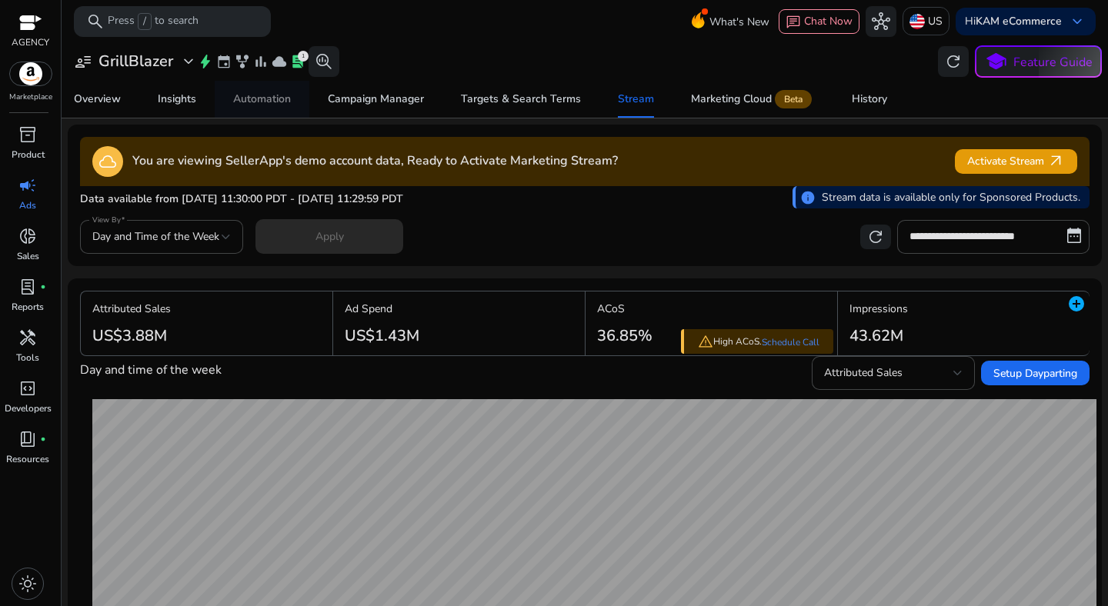
click at [231, 95] on link "Automation" at bounding box center [262, 99] width 95 height 37
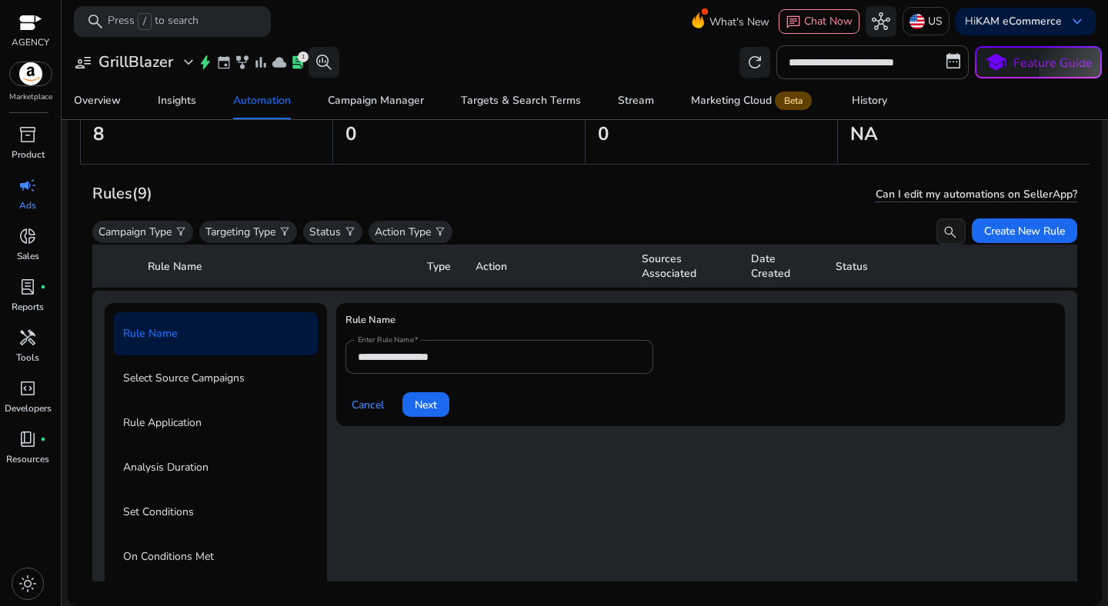
scroll to position [112, 0]
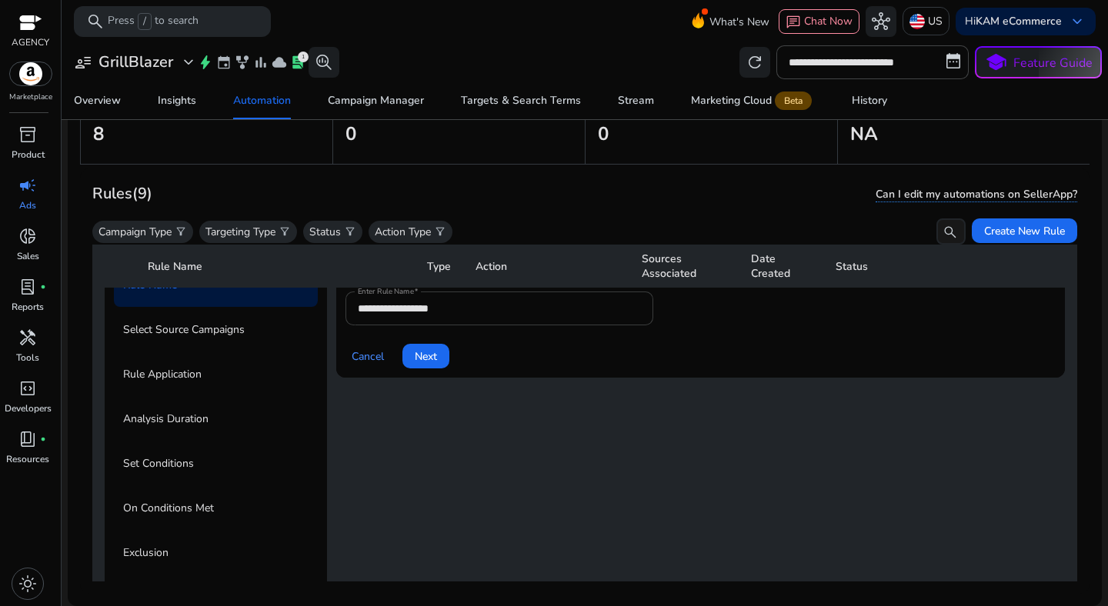
click at [502, 312] on input "**********" at bounding box center [499, 308] width 283 height 17
click at [502, 292] on h4 "Rule Name" at bounding box center [700, 278] width 710 height 28
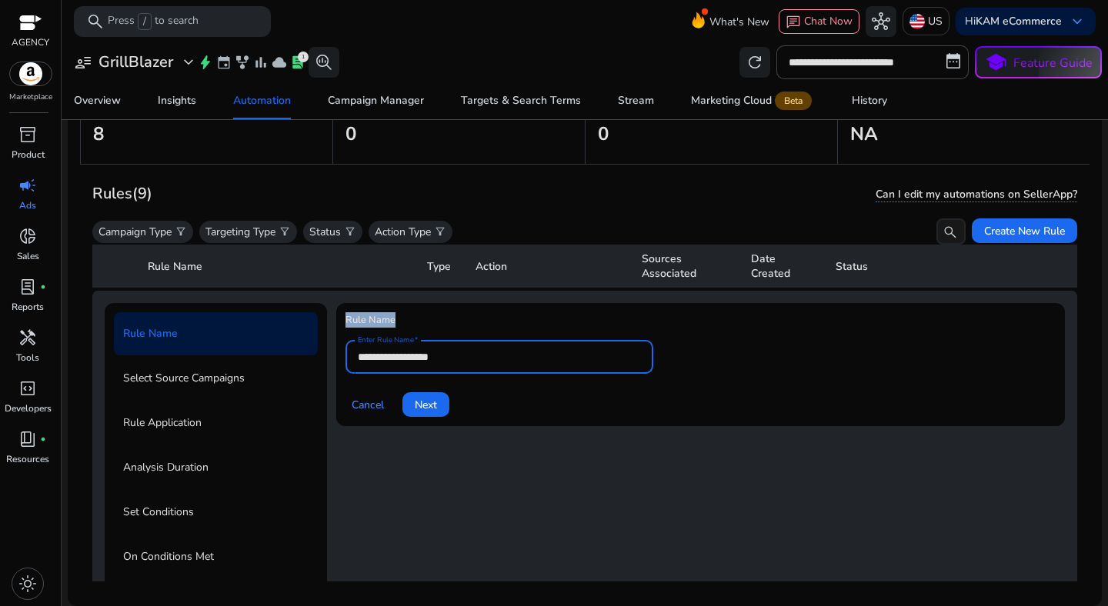
click at [502, 312] on h4 "Rule Name" at bounding box center [700, 326] width 710 height 28
click at [498, 362] on input "**********" at bounding box center [499, 356] width 283 height 17
paste input "**********"
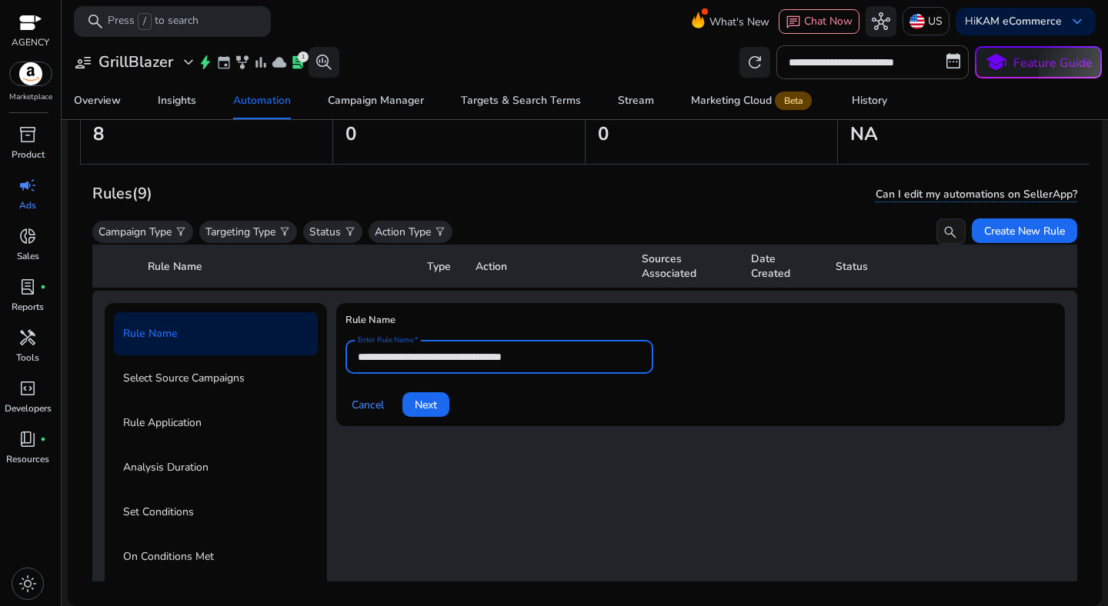
type input "**********"
click at [516, 402] on div "Cancel Next" at bounding box center [700, 398] width 710 height 37
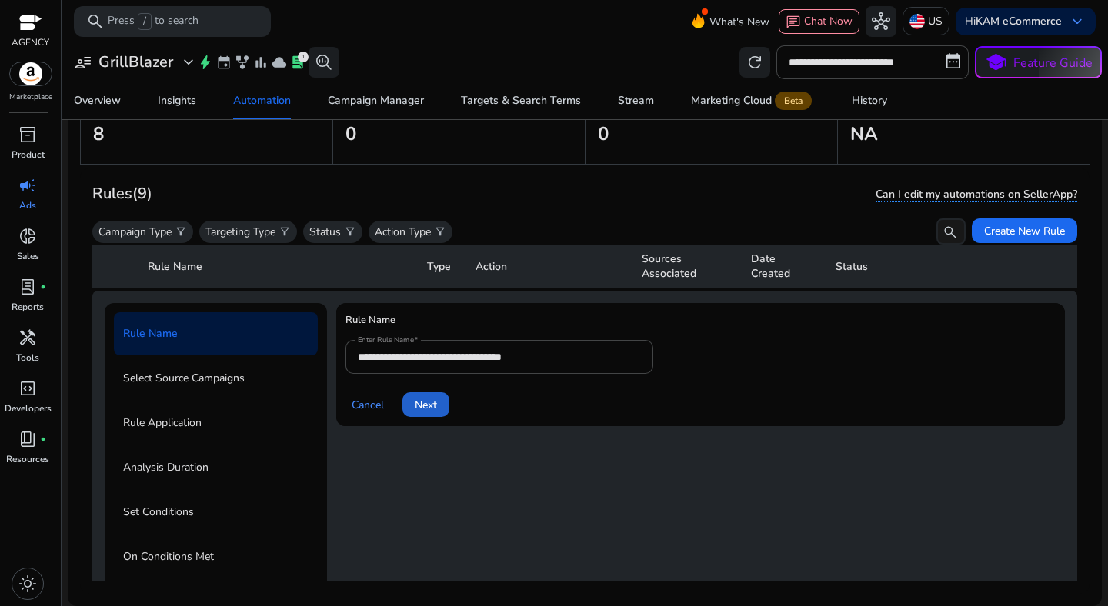
click at [417, 408] on span "Next" at bounding box center [426, 405] width 22 height 16
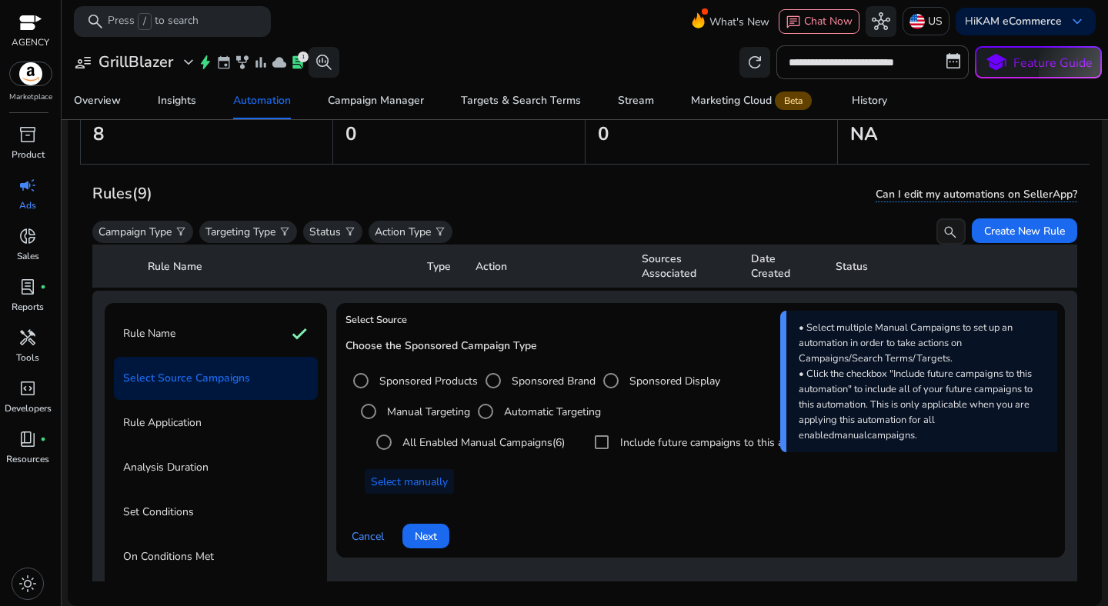
click at [511, 410] on label "Automatic Targeting" at bounding box center [551, 412] width 100 height 16
click at [435, 532] on span "Next" at bounding box center [426, 537] width 22 height 16
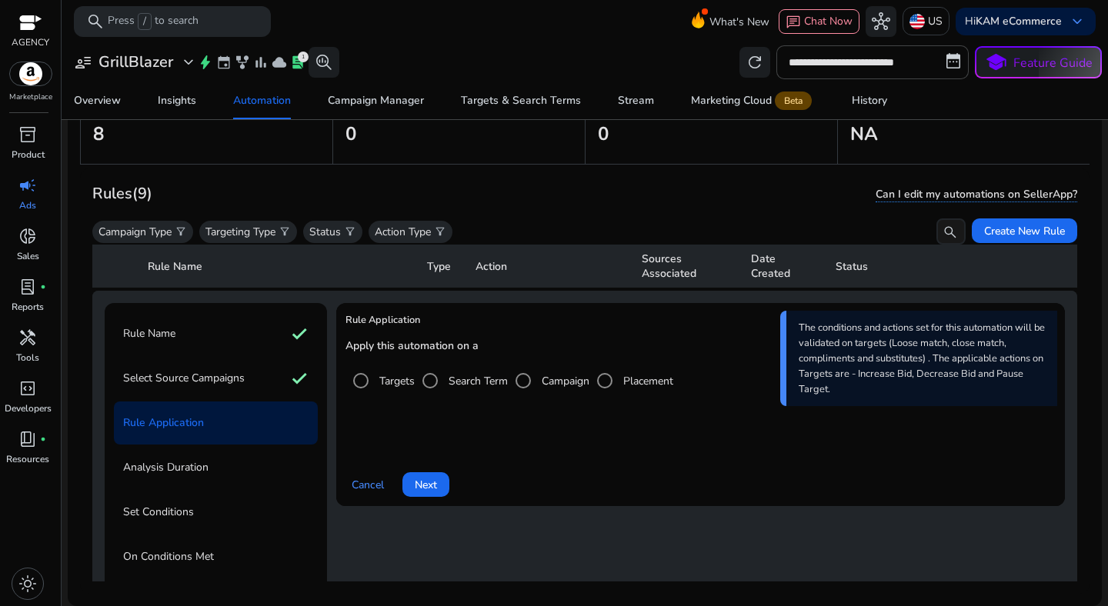
click at [552, 383] on label "Campaign" at bounding box center [564, 381] width 51 height 16
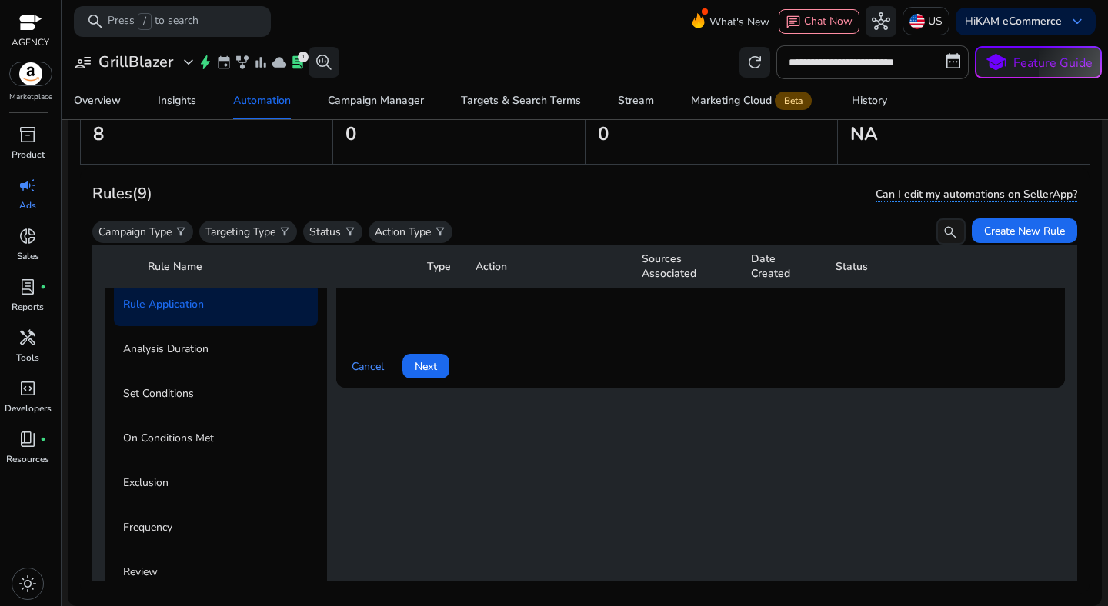
scroll to position [175, 0]
click at [421, 365] on span "Next" at bounding box center [426, 365] width 22 height 16
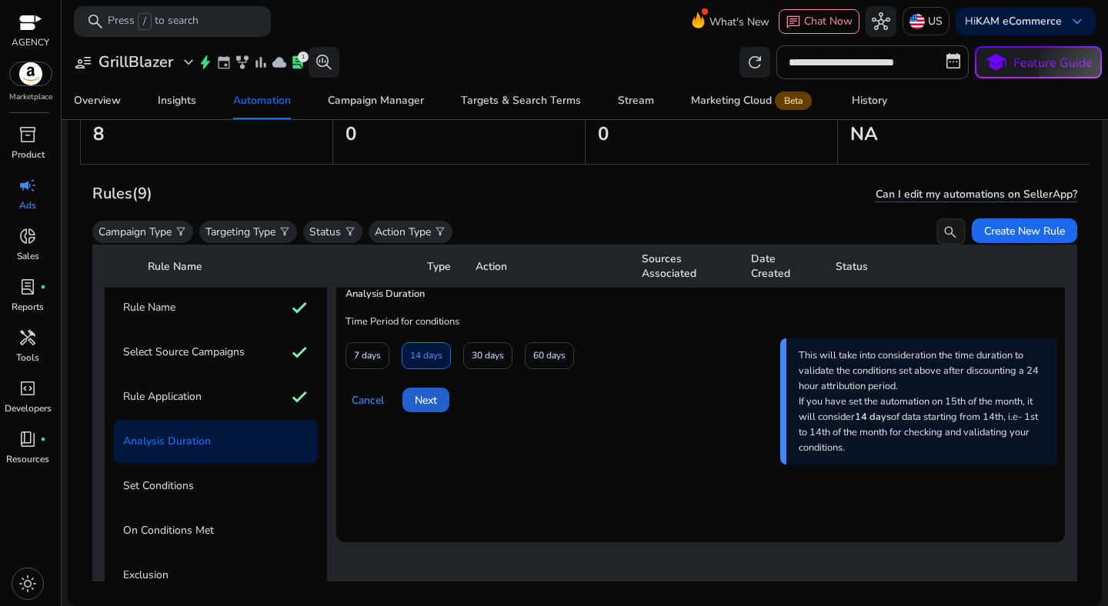
scroll to position [80, 0]
click at [485, 378] on div "Cancel Next" at bounding box center [700, 395] width 710 height 37
click at [492, 364] on span "30 days" at bounding box center [488, 357] width 32 height 27
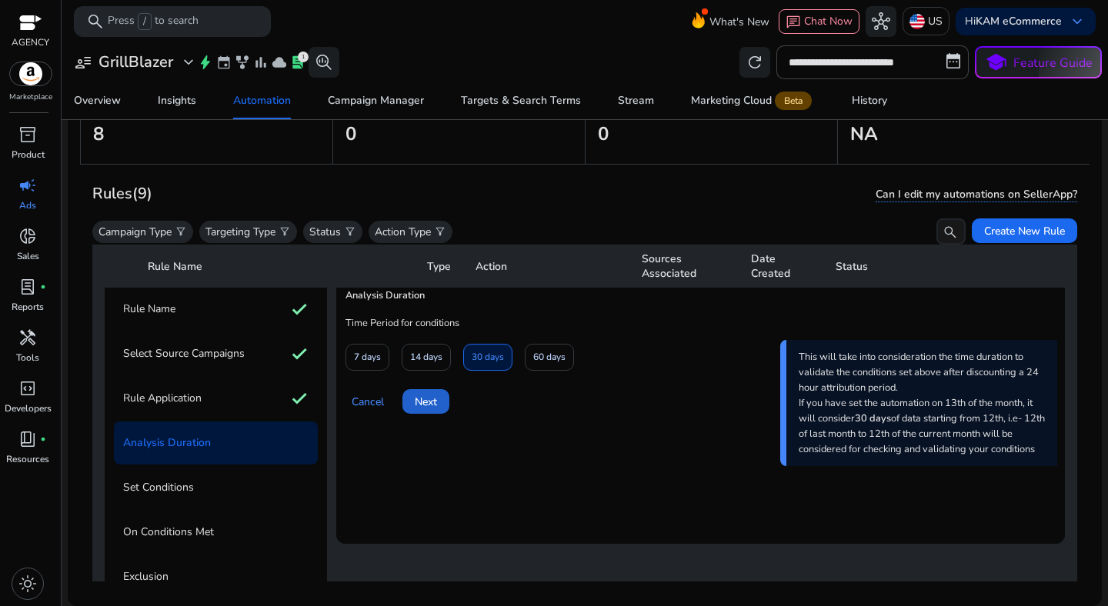
click at [439, 399] on span at bounding box center [425, 401] width 47 height 37
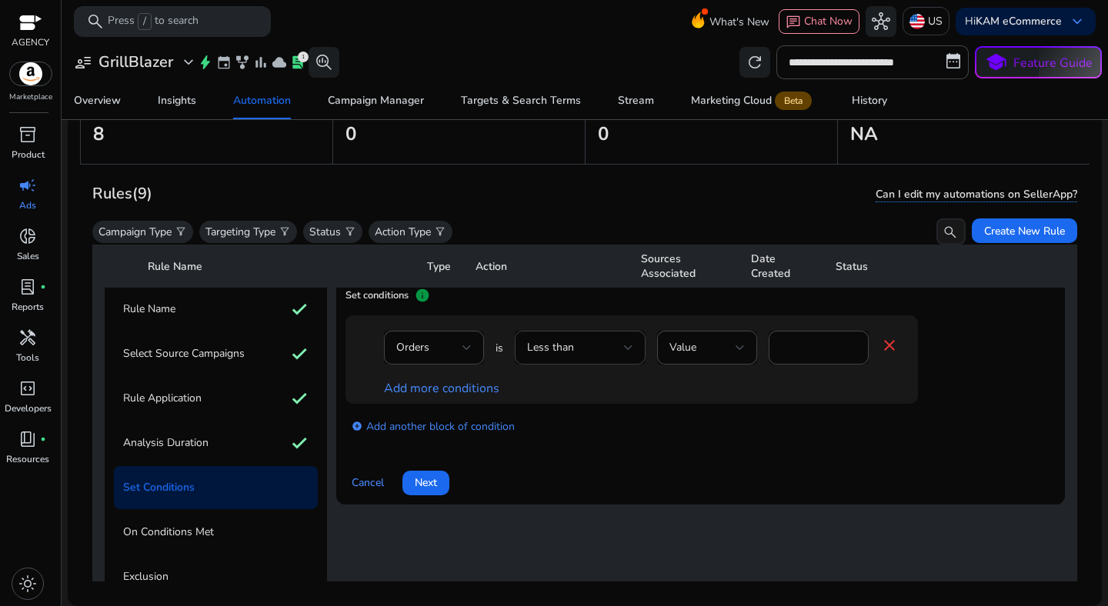
click at [596, 351] on div "Less than" at bounding box center [575, 347] width 97 height 17
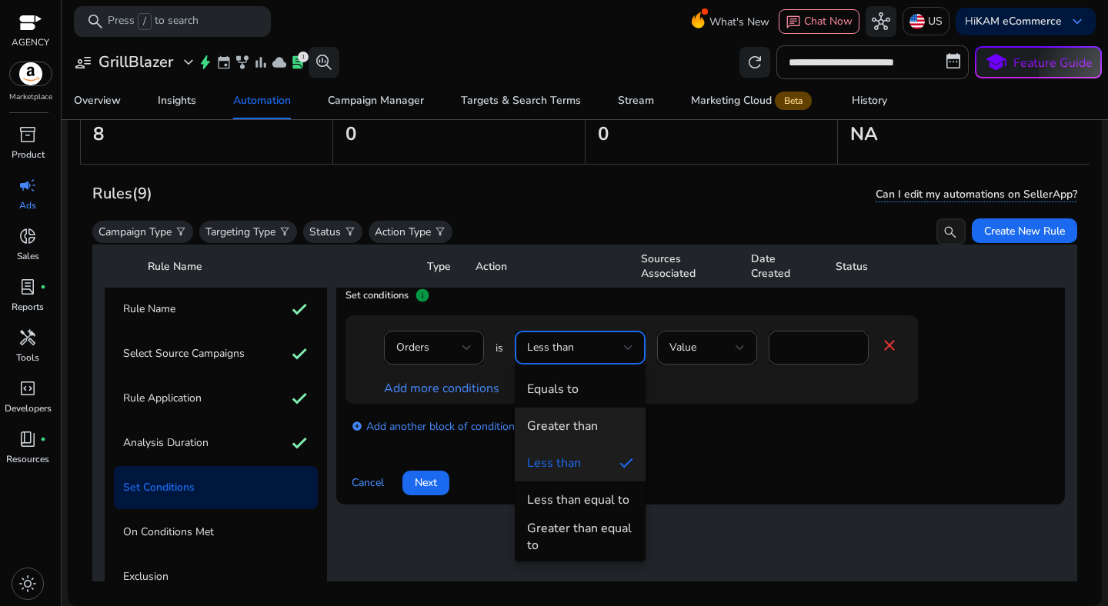
click at [587, 419] on div "Greater than" at bounding box center [562, 426] width 71 height 17
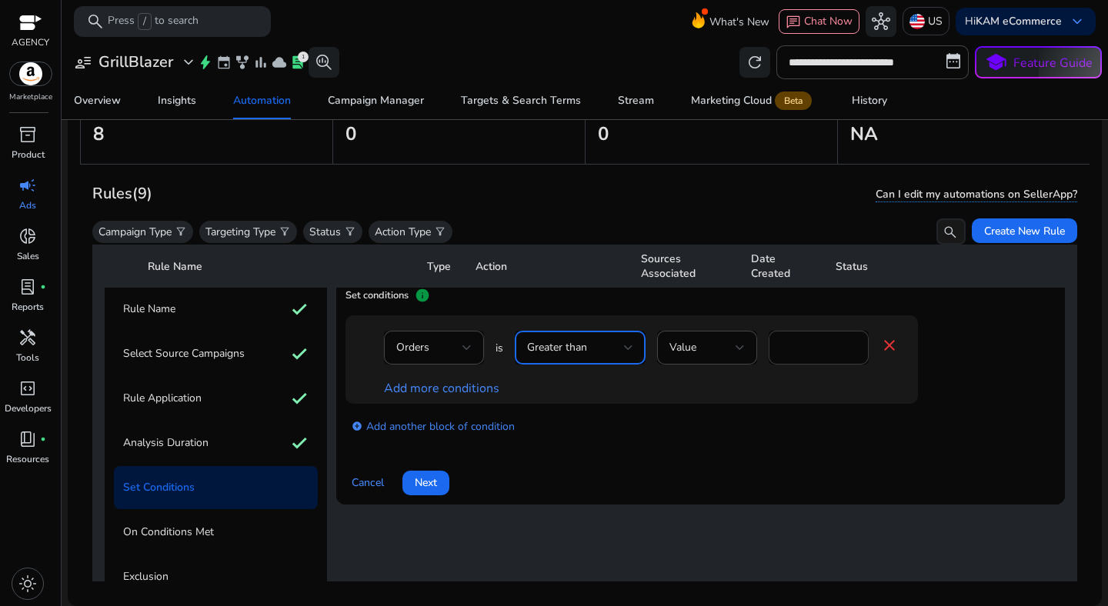
click at [803, 350] on input "*" at bounding box center [818, 347] width 75 height 17
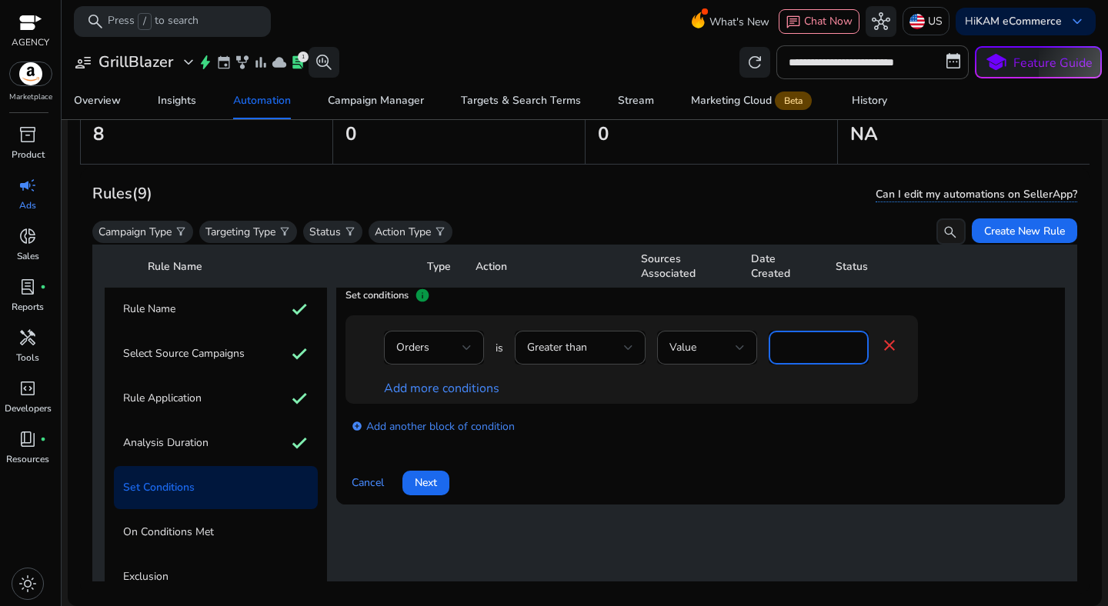
type input "*"
click at [801, 452] on div "Orders is Greater than Value * close Add more conditions add_circle Add another…" at bounding box center [700, 383] width 710 height 137
click at [493, 391] on link "Add more conditions" at bounding box center [441, 388] width 115 height 17
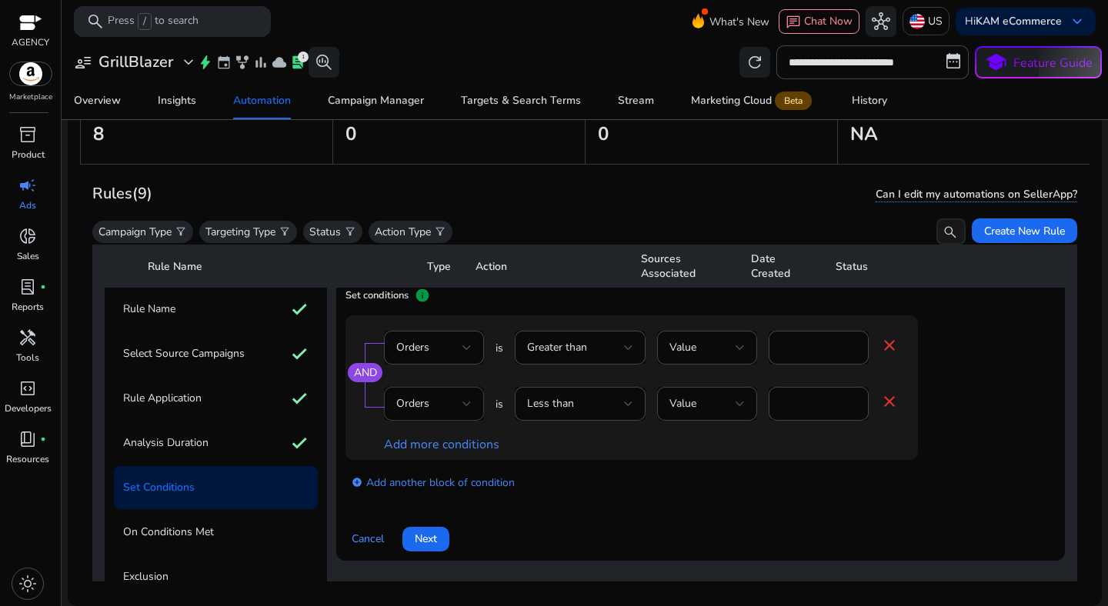
click at [458, 407] on div "Orders" at bounding box center [429, 403] width 66 height 17
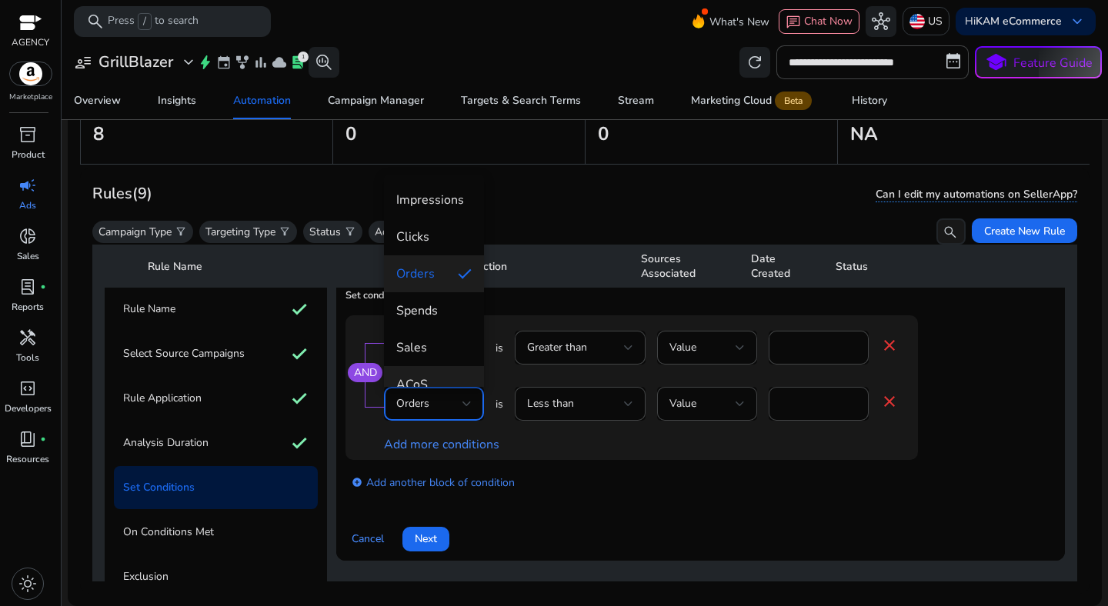
click at [448, 372] on mat-option "ACoS" at bounding box center [434, 384] width 100 height 37
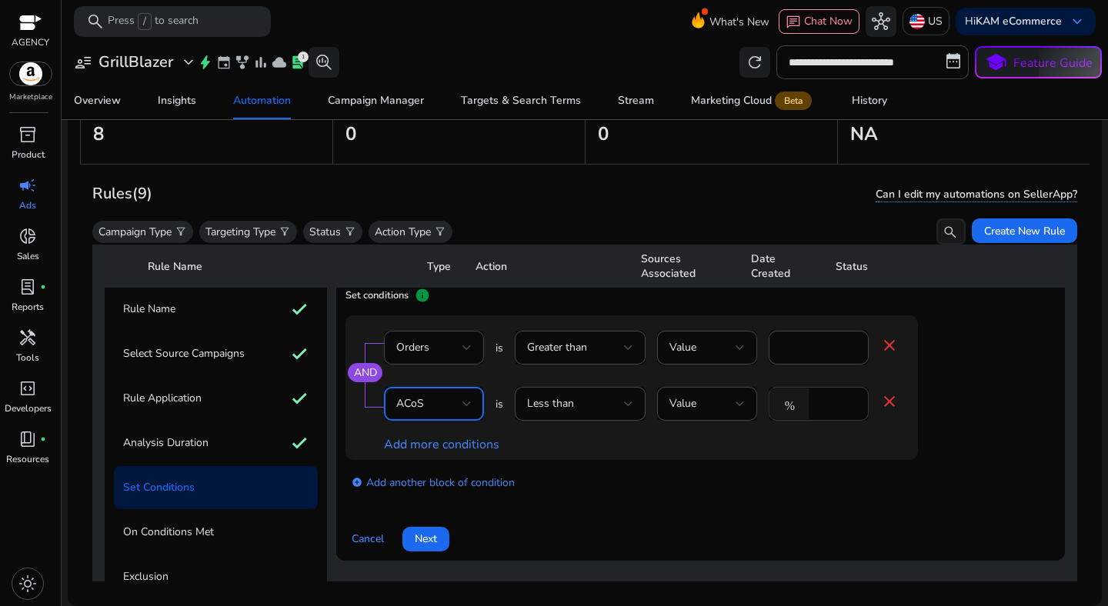
click at [839, 402] on input "*" at bounding box center [836, 403] width 40 height 17
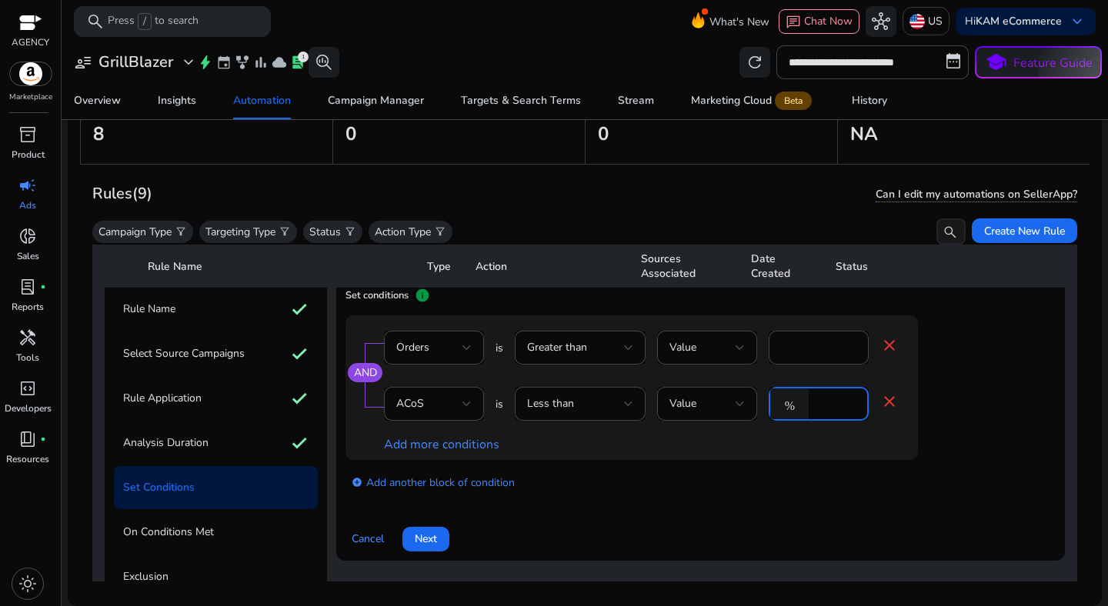
type input "**"
click at [689, 500] on div "add_circle Add another block of condition" at bounding box center [662, 481] width 634 height 43
click at [469, 435] on div at bounding box center [434, 429] width 100 height 16
click at [469, 441] on link "Add more conditions" at bounding box center [441, 444] width 115 height 17
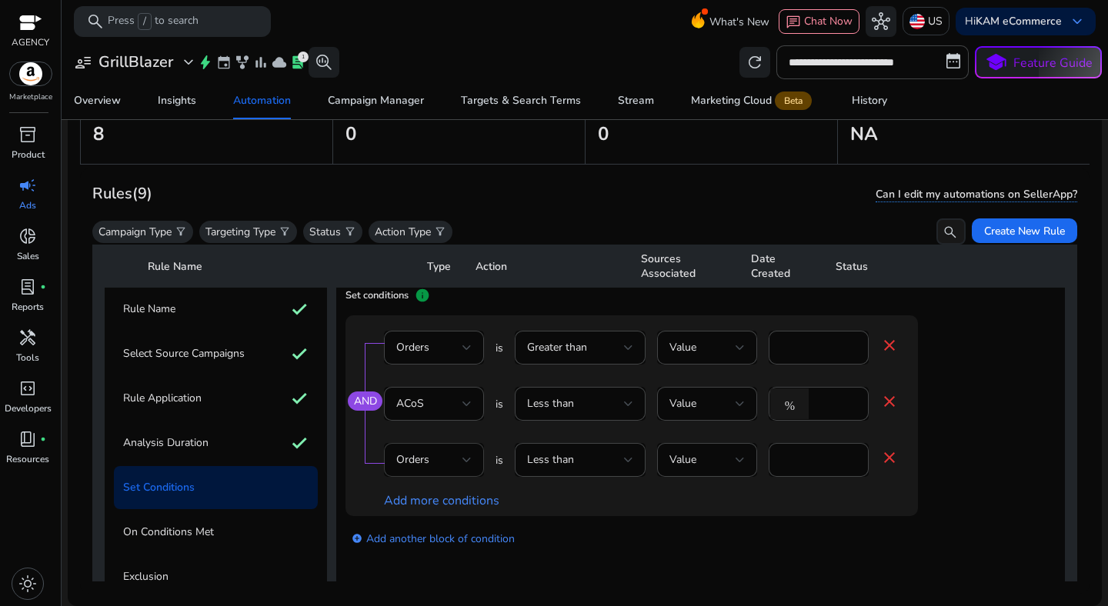
click at [456, 457] on div "Orders" at bounding box center [429, 460] width 66 height 17
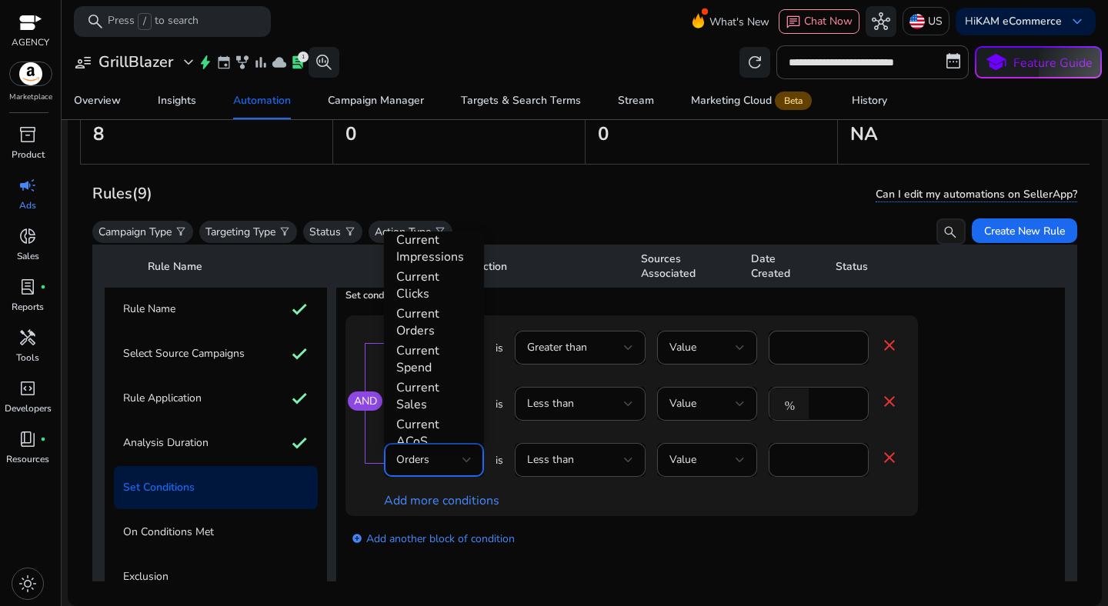
scroll to position [244, 0]
click at [589, 535] on div at bounding box center [554, 303] width 1108 height 606
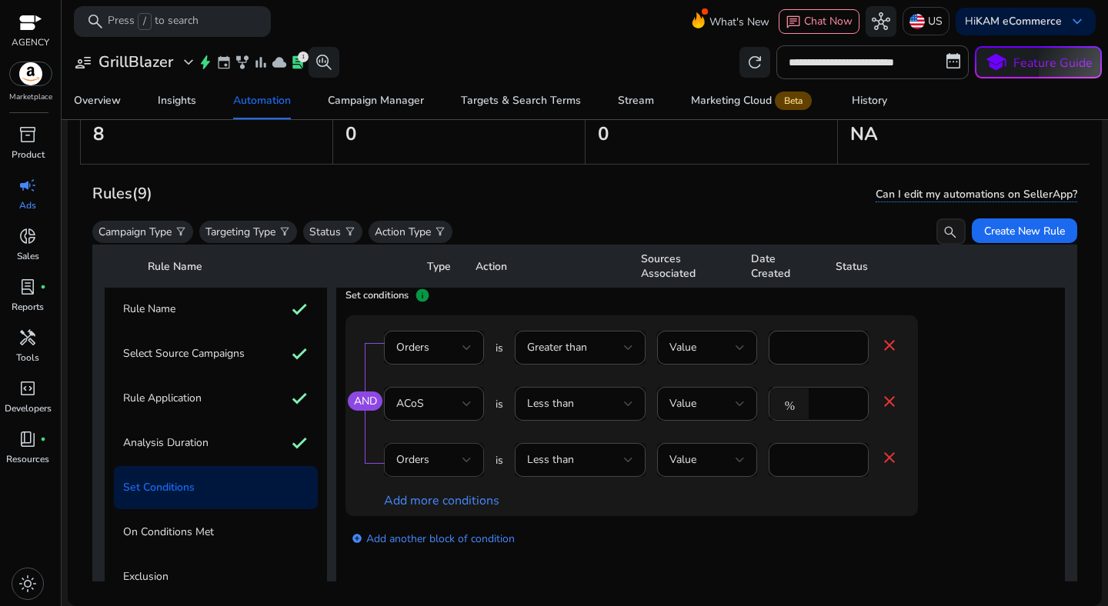
click at [434, 455] on div "Orders" at bounding box center [429, 460] width 66 height 17
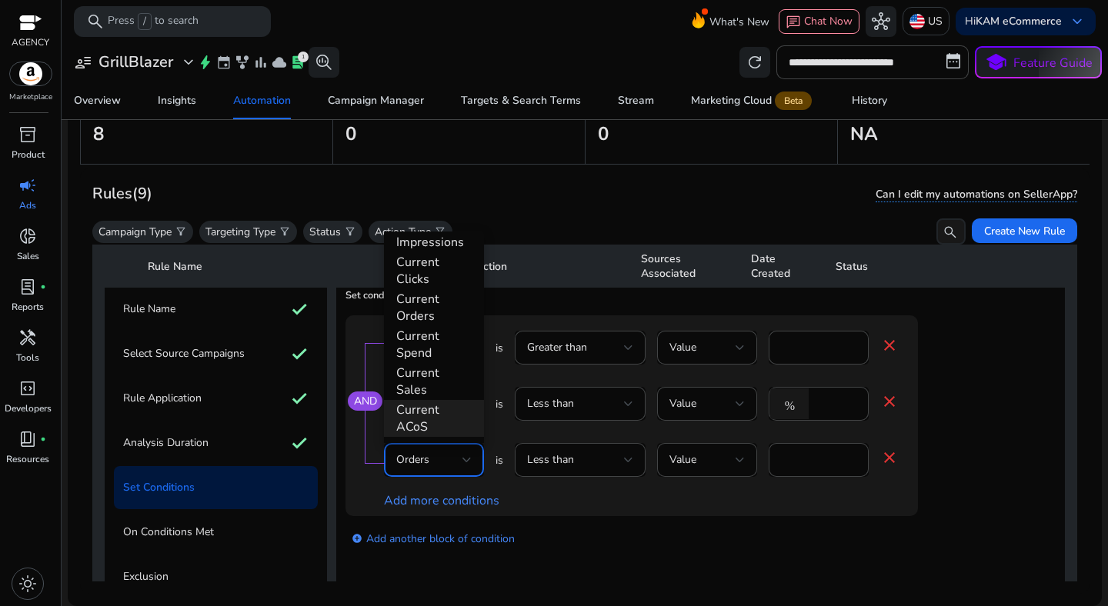
click at [422, 415] on span "Current ACoS" at bounding box center [433, 419] width 75 height 34
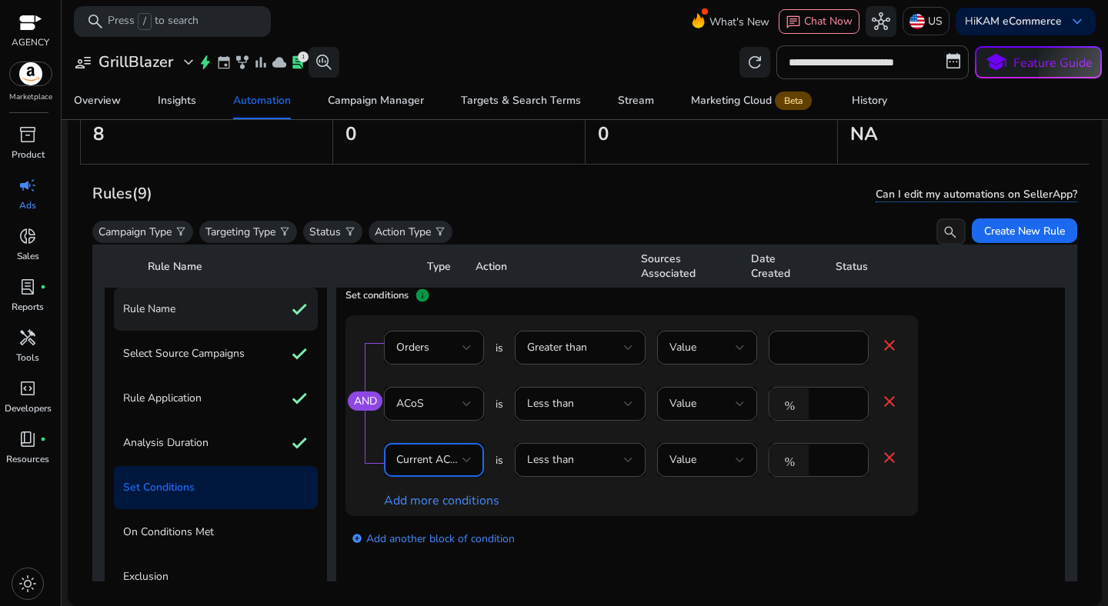
click at [160, 307] on p "Rule Name" at bounding box center [149, 309] width 52 height 25
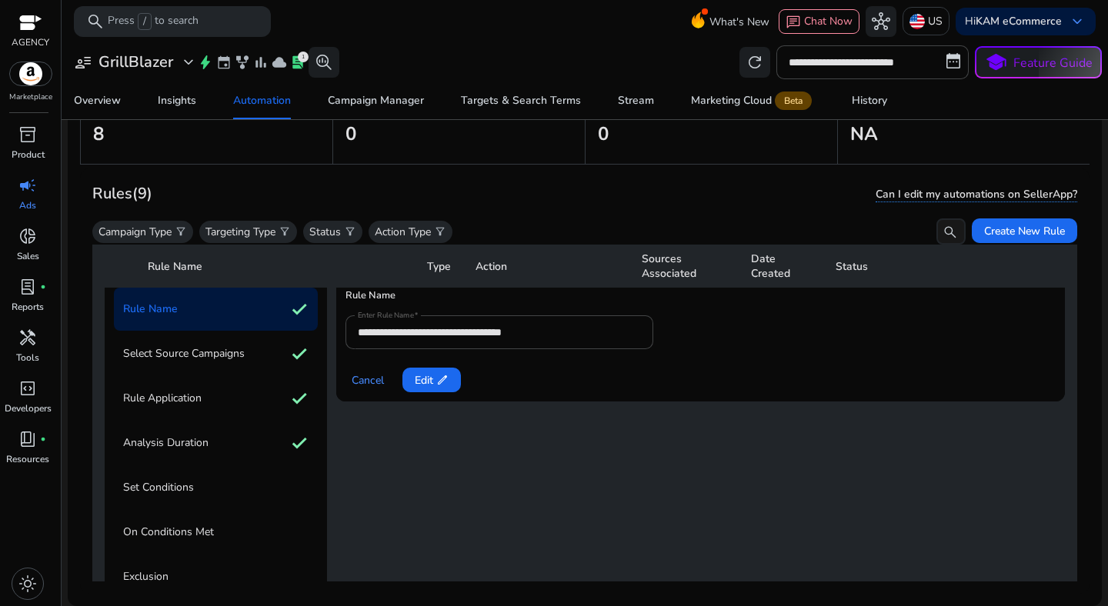
click at [481, 340] on mat-form-field "**********" at bounding box center [499, 332] width 308 height 34
click at [372, 387] on span "Cancel" at bounding box center [368, 380] width 32 height 16
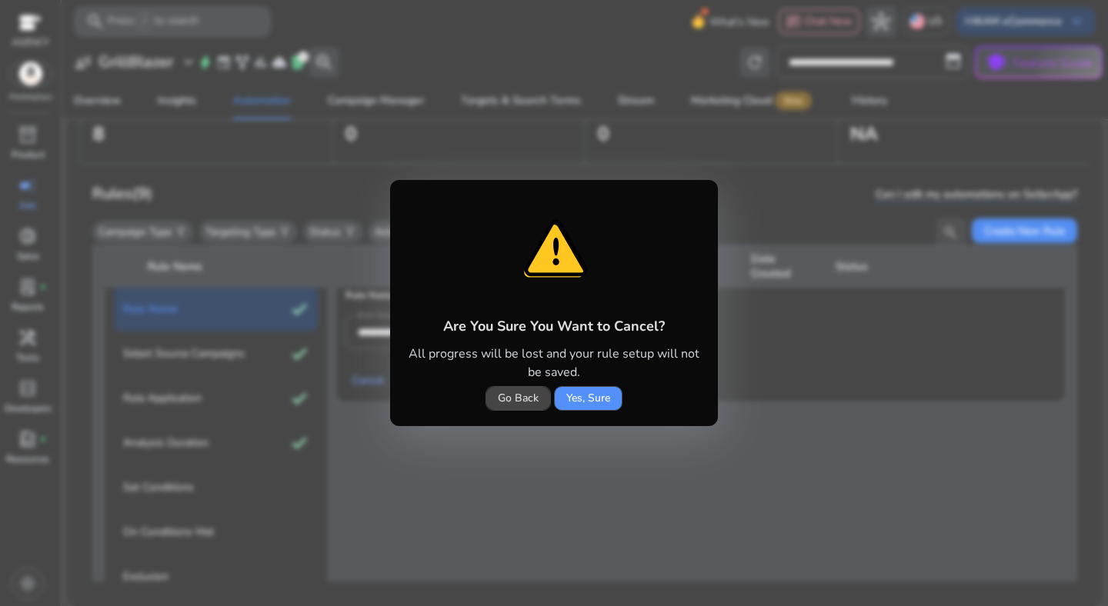
click at [571, 404] on span "Yes, Sure" at bounding box center [588, 398] width 44 height 16
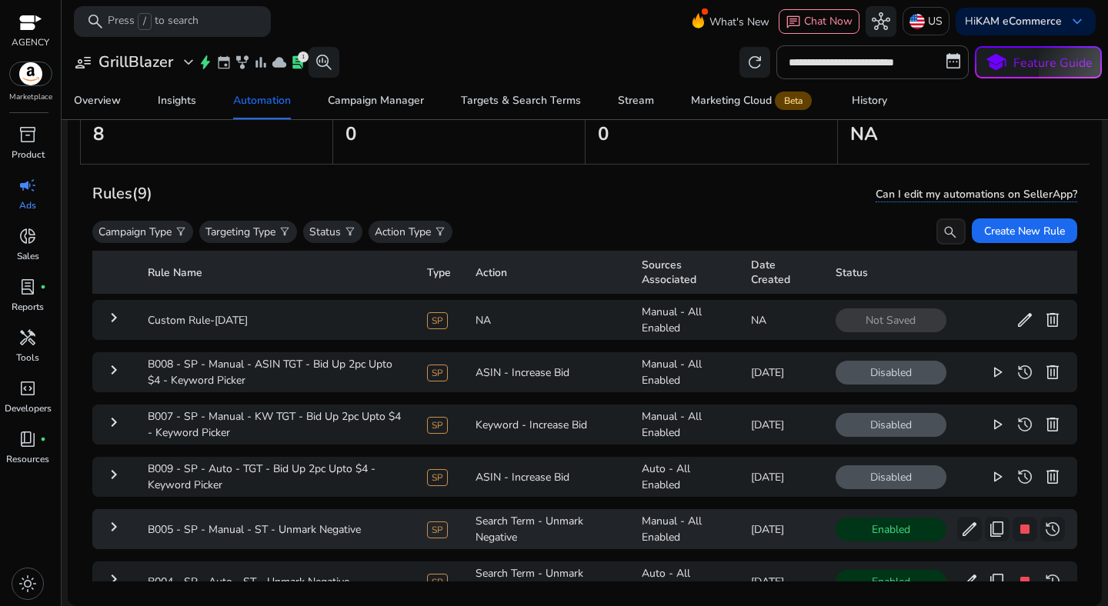
scroll to position [94, 0]
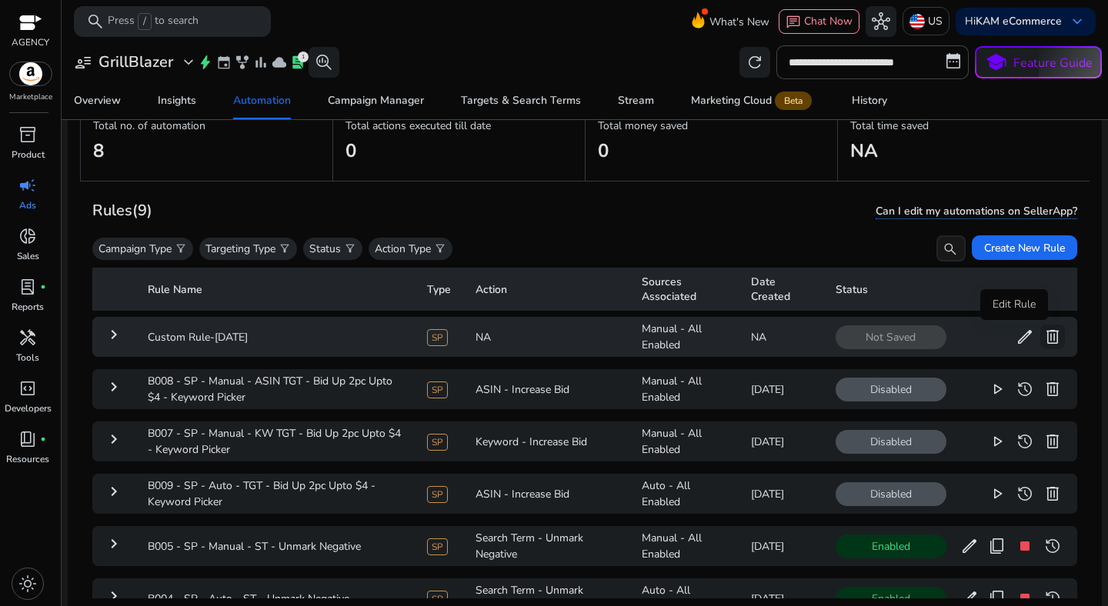
click at [1015, 342] on span "edit" at bounding box center [1024, 337] width 18 height 18
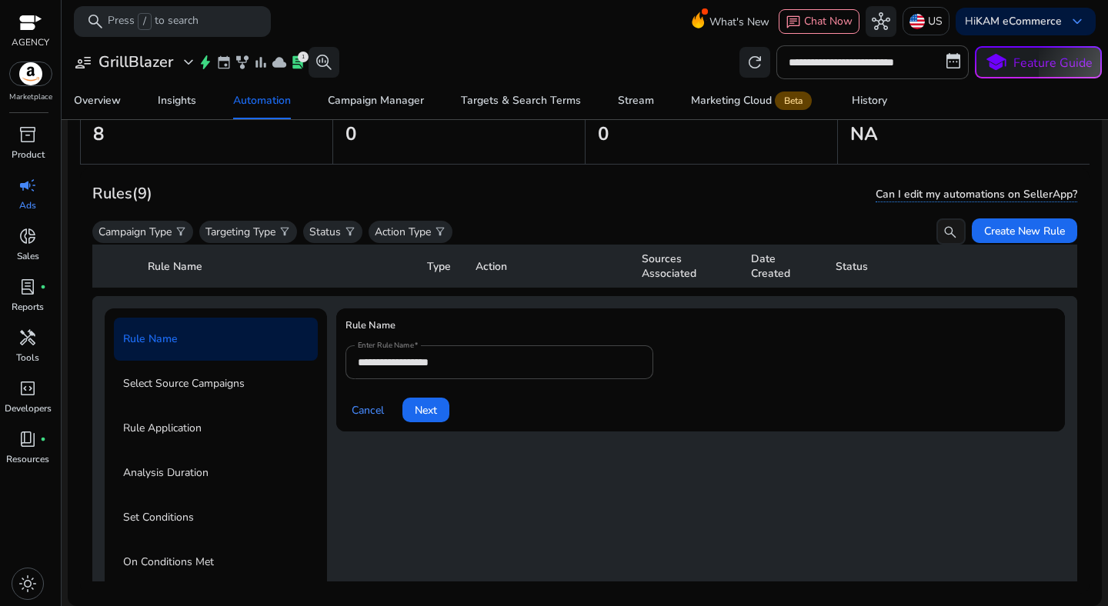
scroll to position [55, 0]
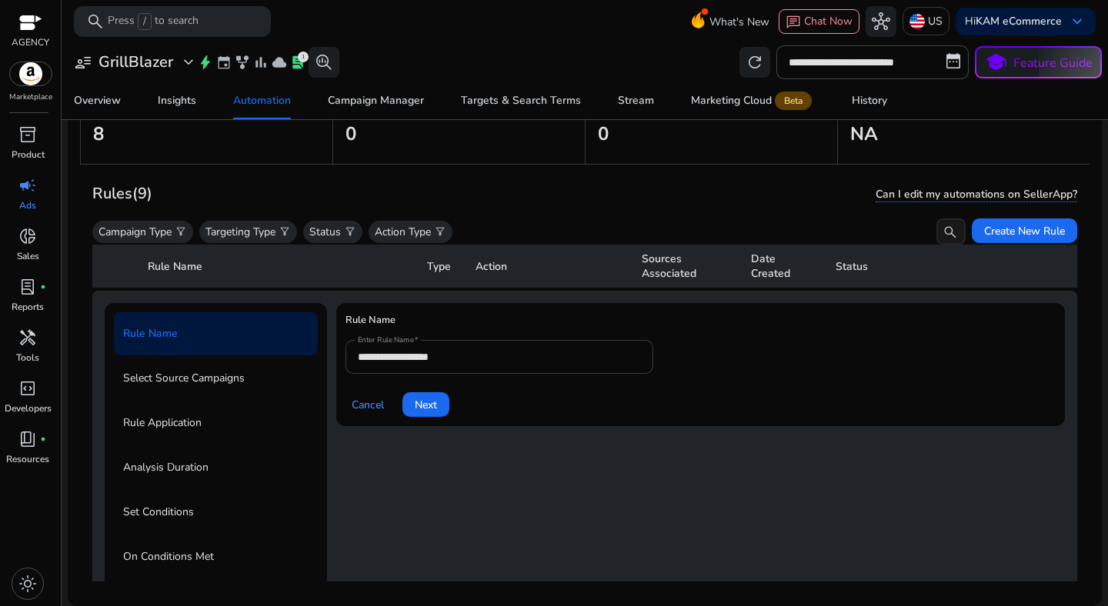
click at [602, 350] on input "**********" at bounding box center [499, 356] width 283 height 17
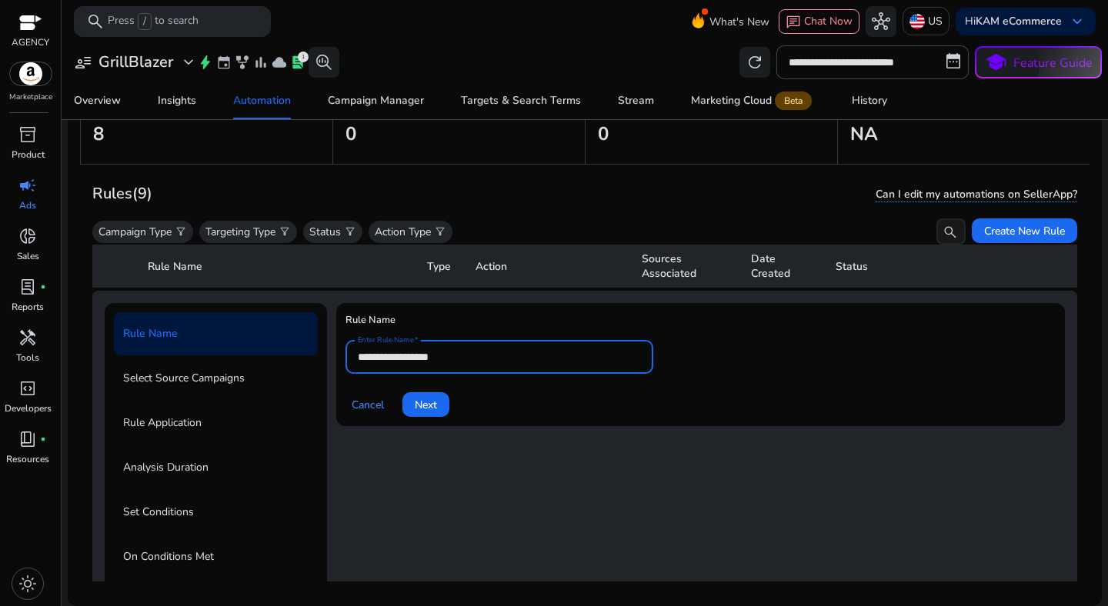
click at [602, 350] on input "**********" at bounding box center [499, 356] width 283 height 17
paste input "*****"
click at [545, 408] on div "Cancel Next" at bounding box center [700, 398] width 710 height 37
click at [496, 360] on input "**********" at bounding box center [499, 356] width 283 height 17
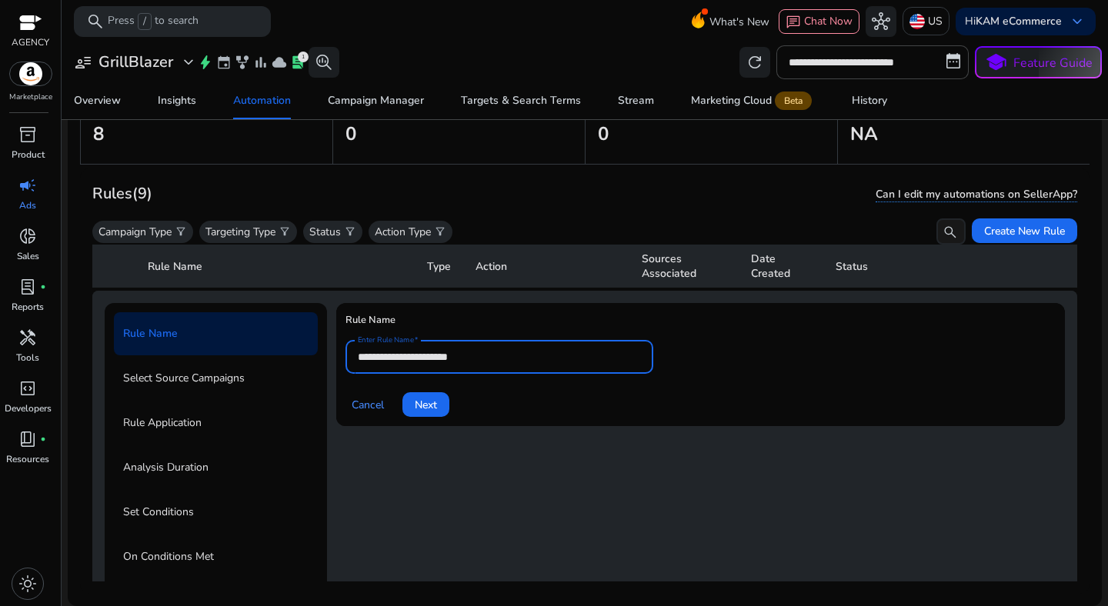
click at [496, 360] on input "**********" at bounding box center [499, 356] width 283 height 17
paste input "**********"
type input "**********"
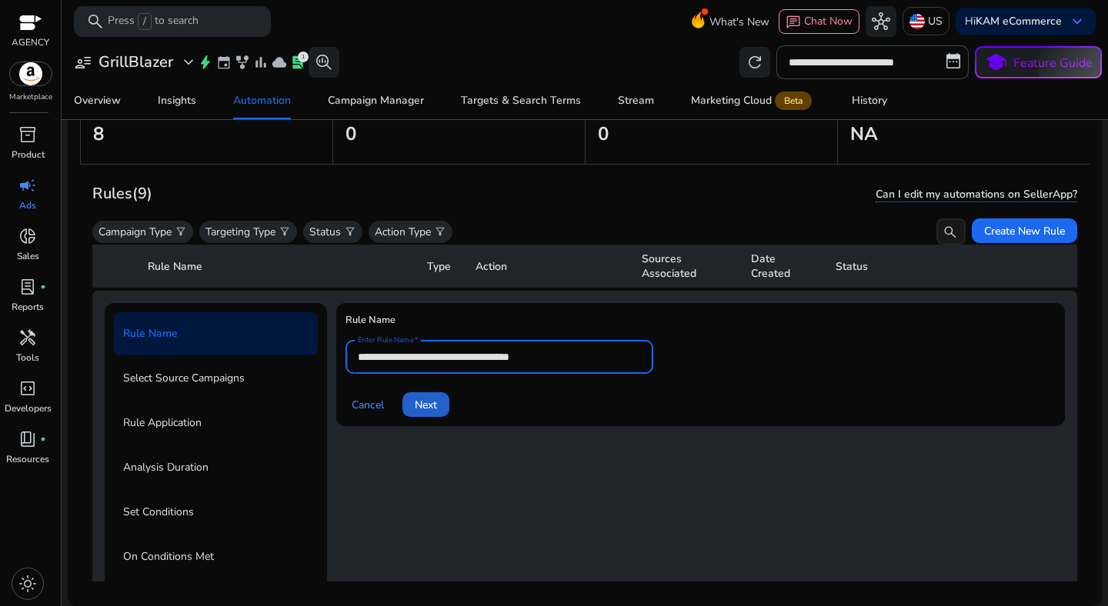
click at [444, 402] on span at bounding box center [425, 404] width 47 height 37
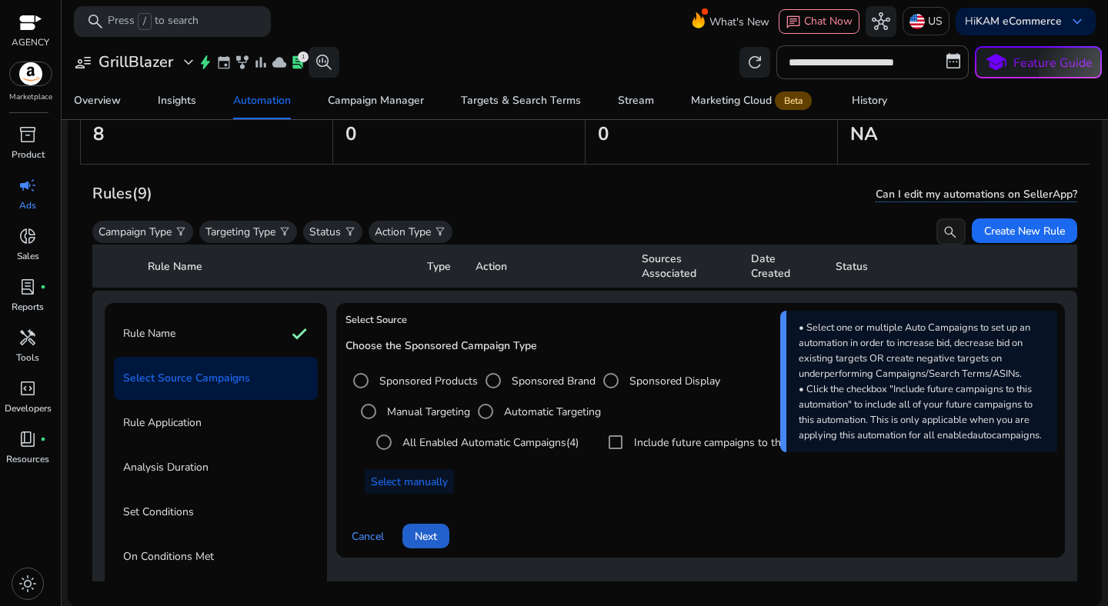
click at [439, 529] on span at bounding box center [425, 536] width 47 height 37
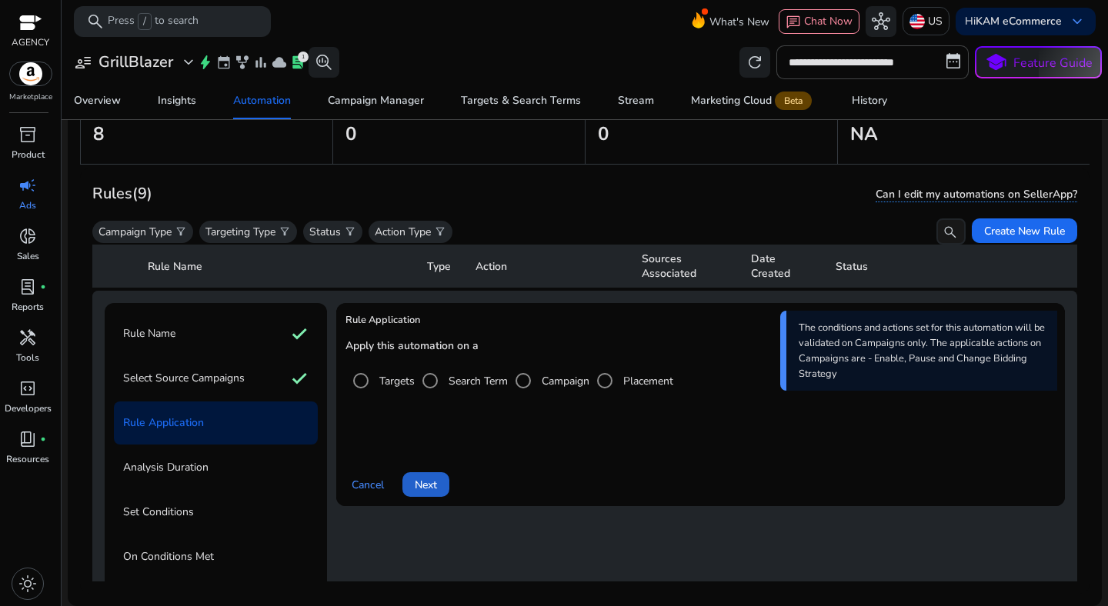
click at [435, 472] on span at bounding box center [425, 484] width 47 height 37
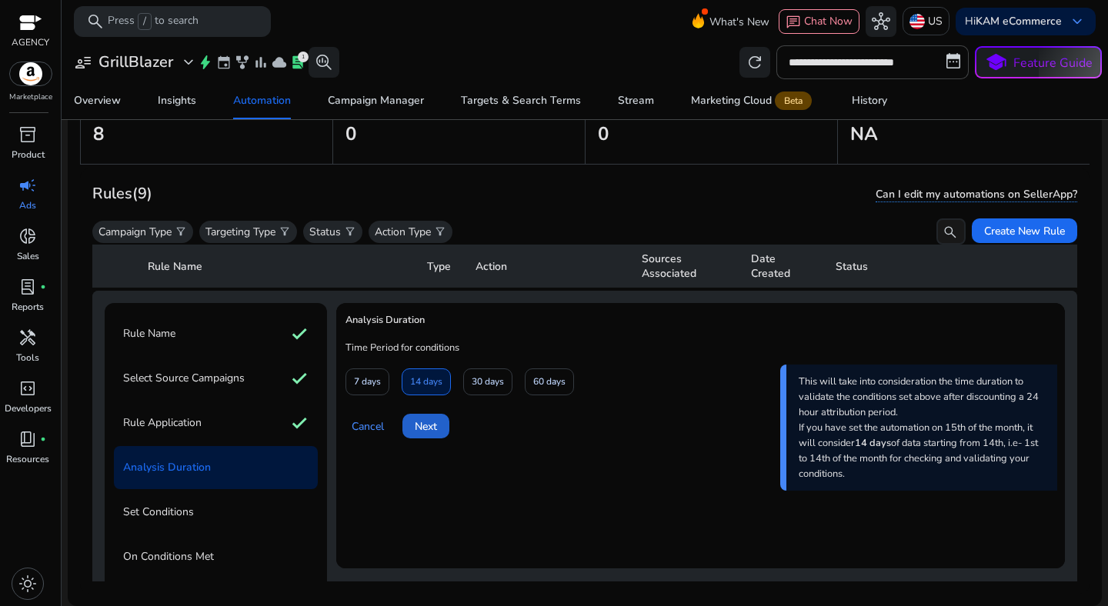
click at [426, 423] on span "Next" at bounding box center [426, 427] width 22 height 16
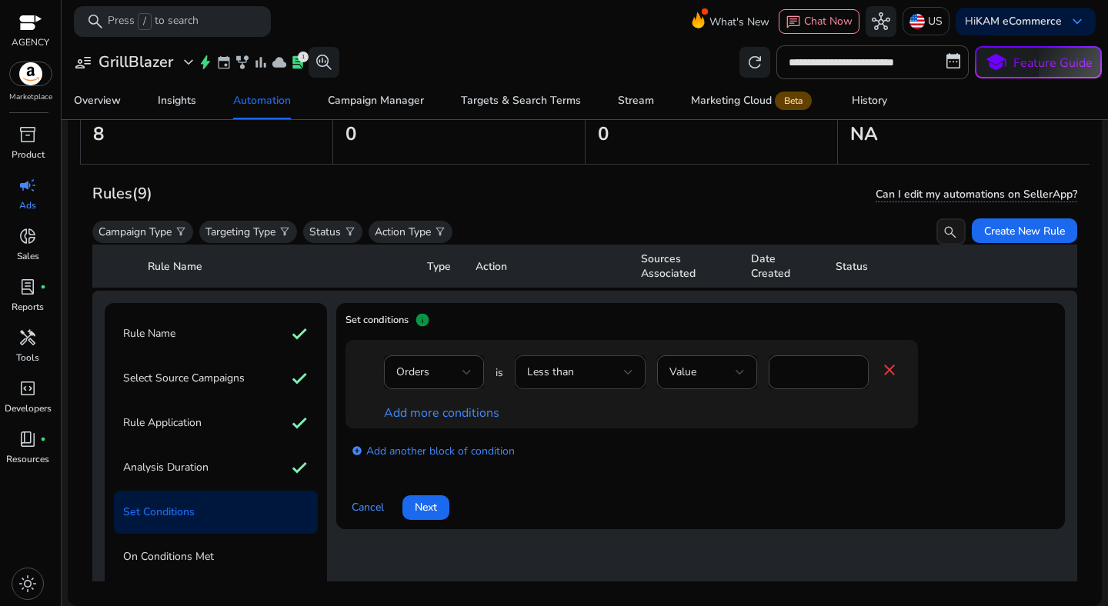
click at [583, 382] on div "Less than" at bounding box center [580, 372] width 106 height 34
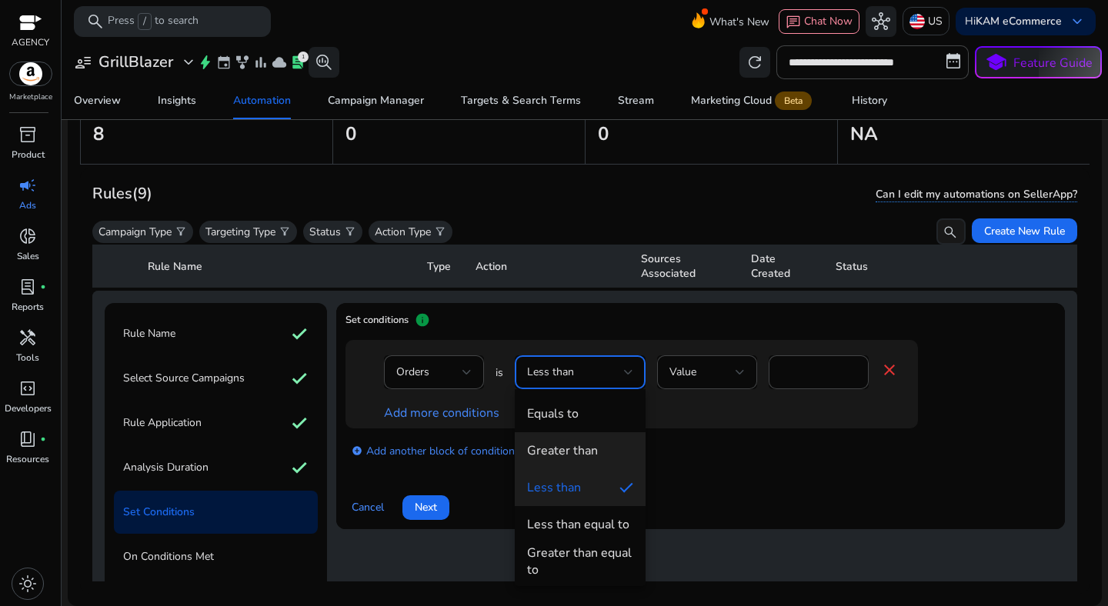
click at [575, 449] on div "Greater than" at bounding box center [562, 450] width 71 height 17
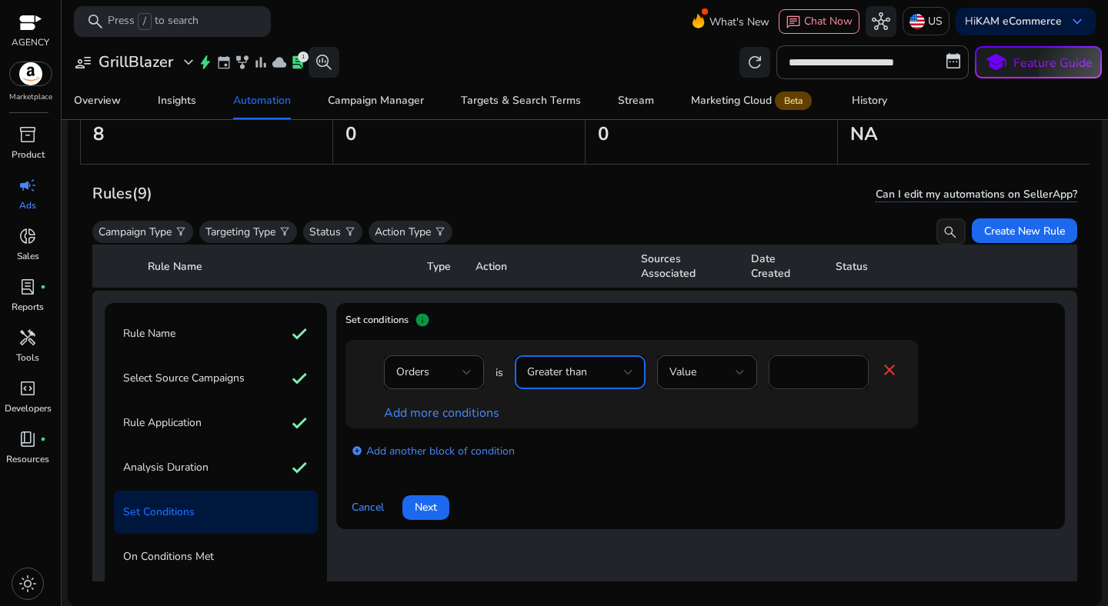
click at [798, 379] on input "*" at bounding box center [818, 372] width 75 height 17
type input "*"
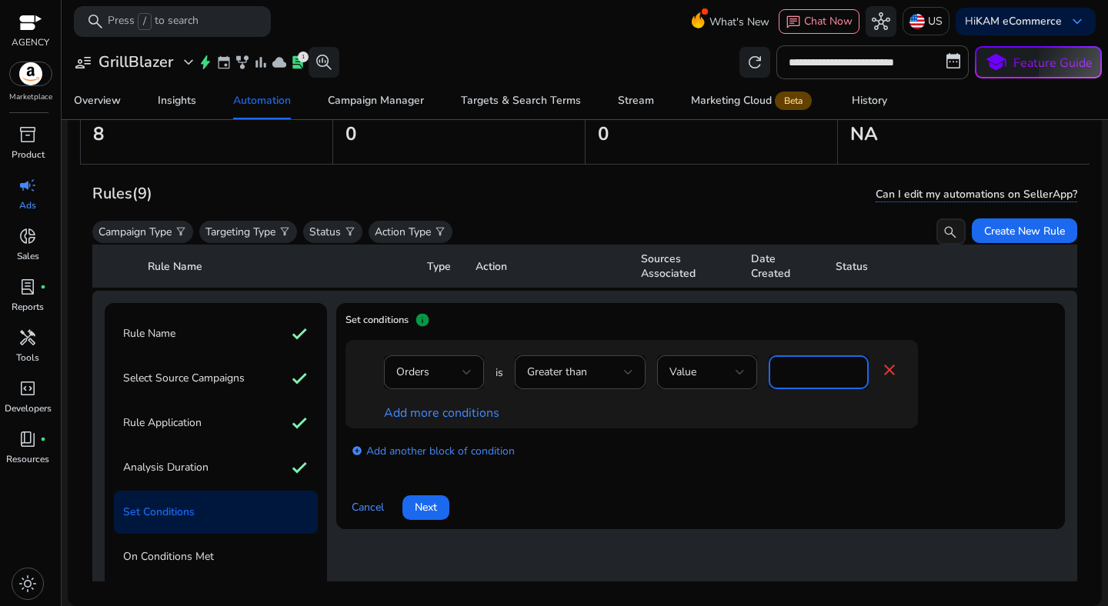
click at [700, 462] on div "add_circle Add another block of condition" at bounding box center [662, 450] width 634 height 43
click at [473, 427] on div "Orders is Greater than Value * close Add more conditions" at bounding box center [631, 384] width 572 height 88
click at [464, 422] on div "Orders is Greater than Value * close Add more conditions" at bounding box center [631, 384] width 572 height 88
click at [449, 415] on link "Add more conditions" at bounding box center [441, 413] width 115 height 17
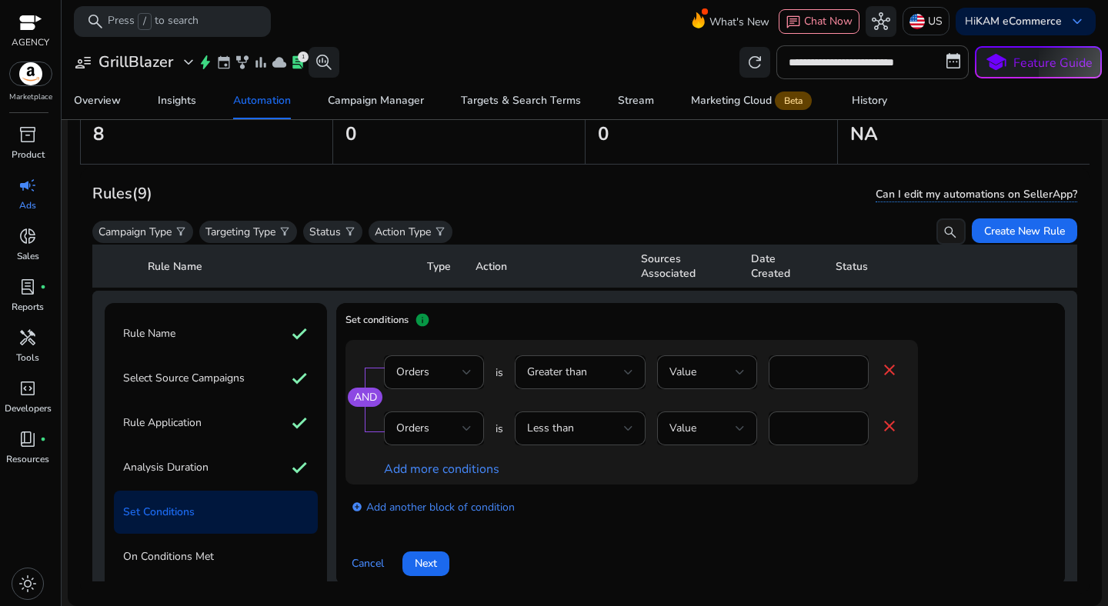
click at [449, 415] on div "Orders" at bounding box center [433, 429] width 75 height 34
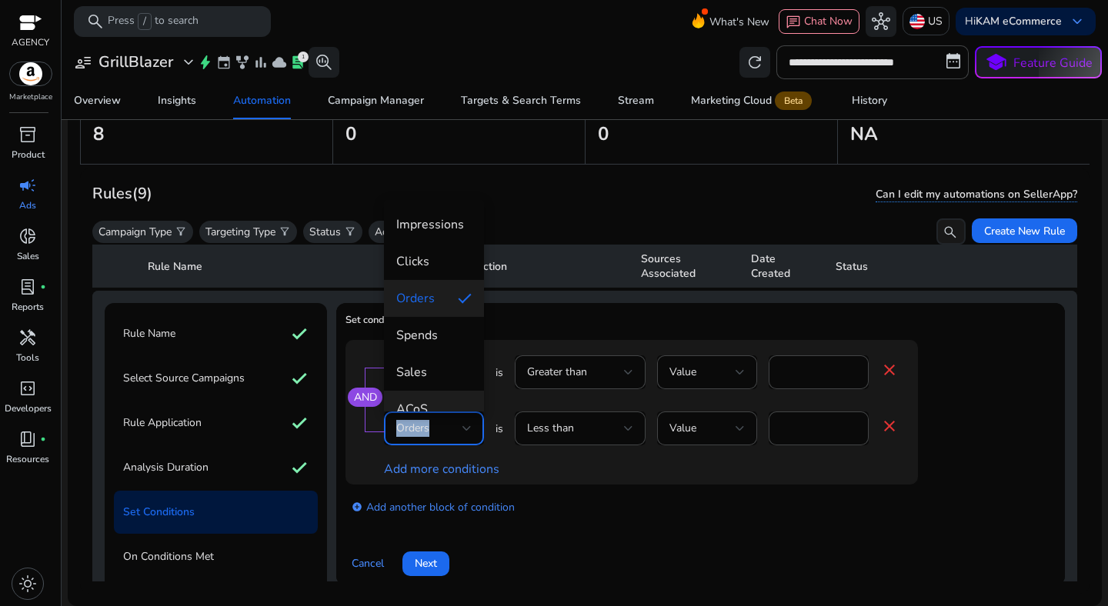
click at [448, 403] on span "ACoS" at bounding box center [433, 409] width 75 height 17
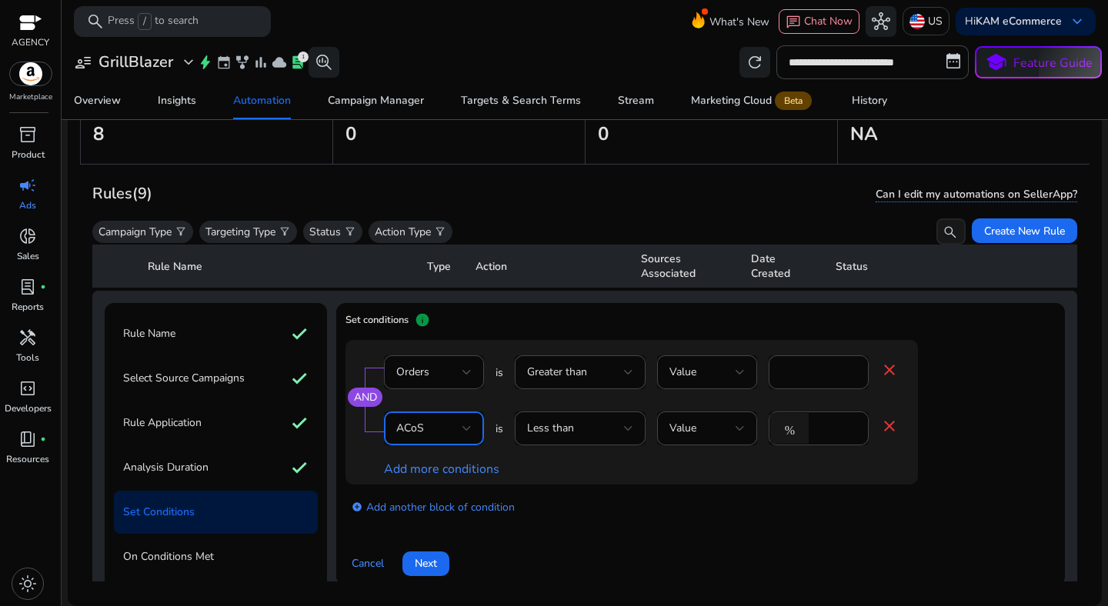
scroll to position [16, 0]
click at [595, 432] on div "Less than" at bounding box center [575, 428] width 97 height 17
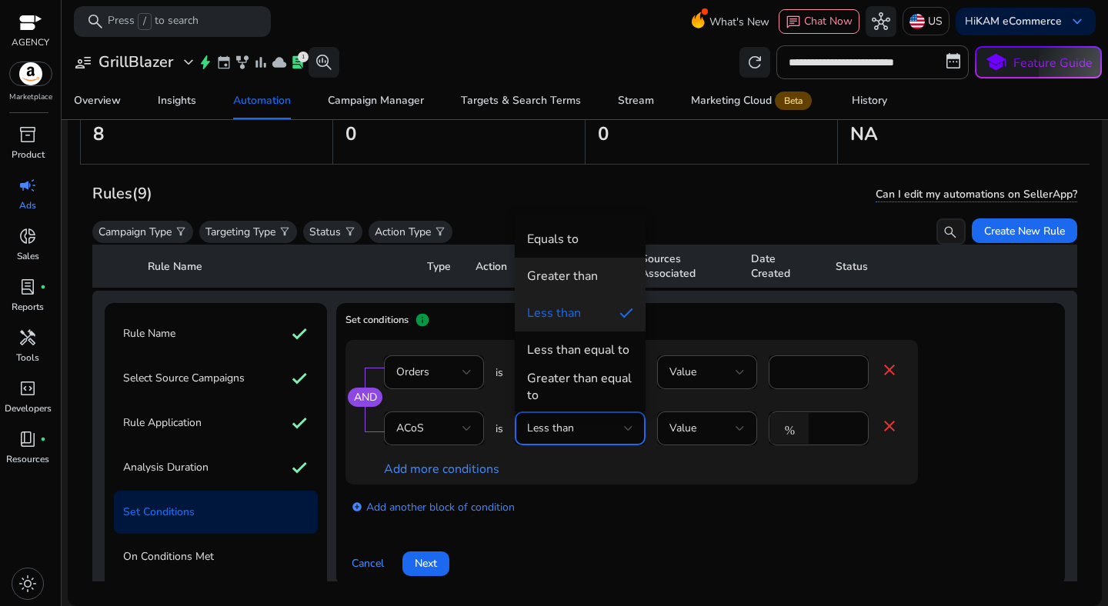
click at [579, 281] on div "Greater than" at bounding box center [562, 276] width 71 height 17
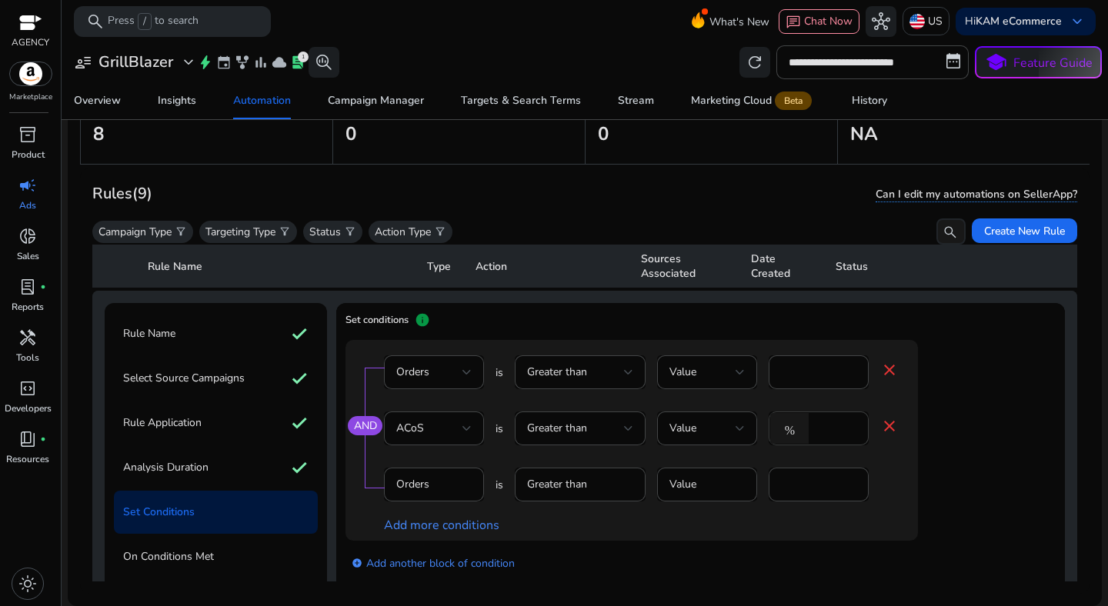
click at [829, 438] on div "*" at bounding box center [836, 429] width 40 height 34
click at [829, 430] on input "*" at bounding box center [836, 428] width 40 height 17
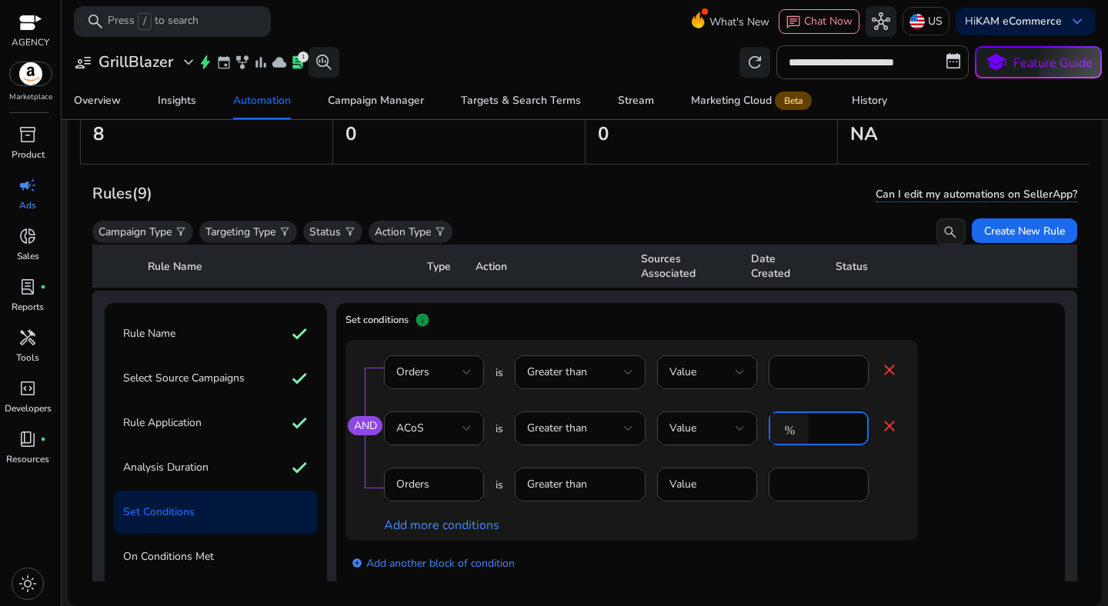
click at [829, 430] on input "*" at bounding box center [836, 428] width 40 height 17
type input "**"
click at [891, 368] on mat-icon "close" at bounding box center [889, 370] width 18 height 18
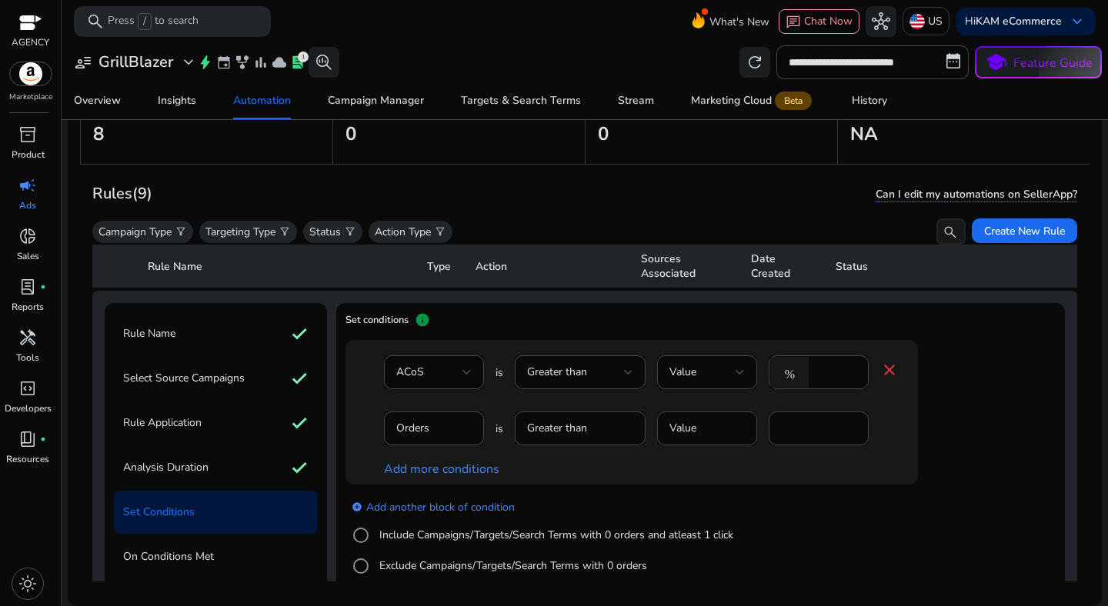
click at [698, 469] on div "Add more conditions" at bounding box center [641, 470] width 515 height 16
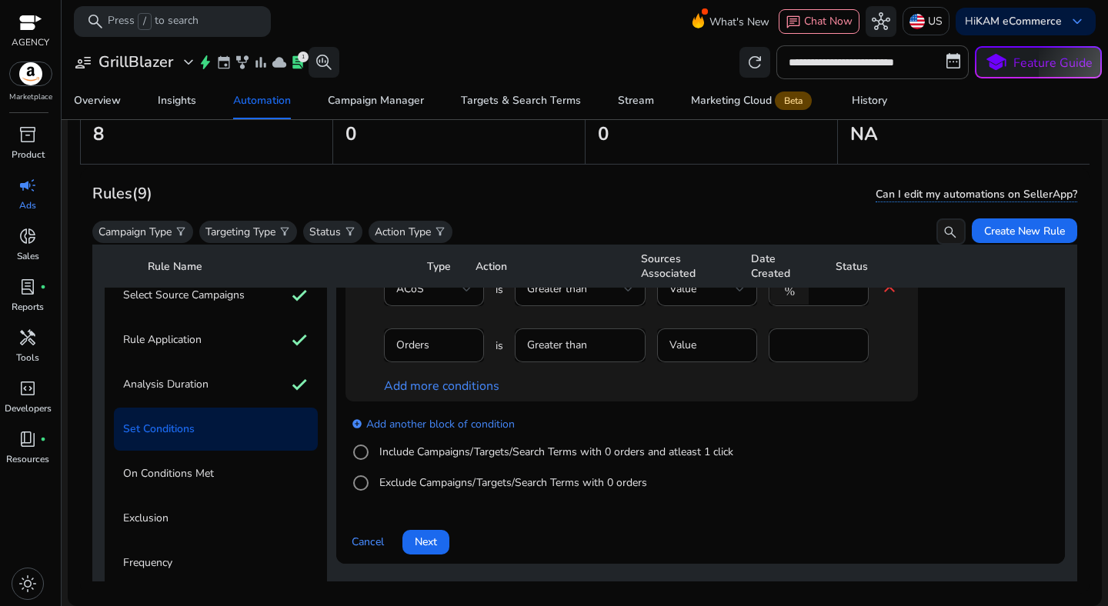
scroll to position [145, 0]
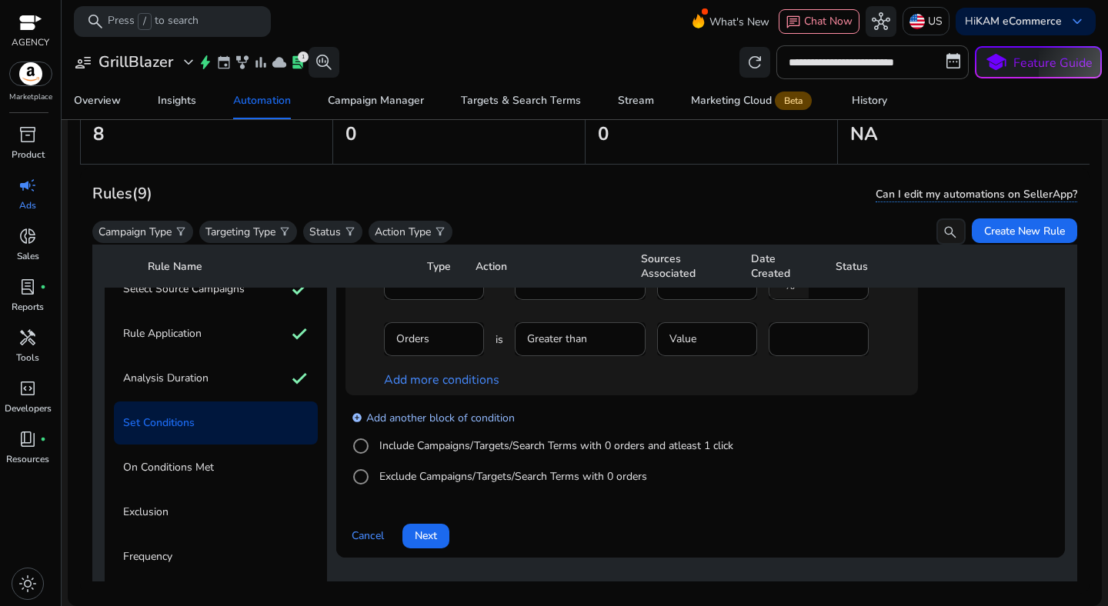
click at [483, 418] on link "add_circle Add another block of condition" at bounding box center [433, 418] width 163 height 18
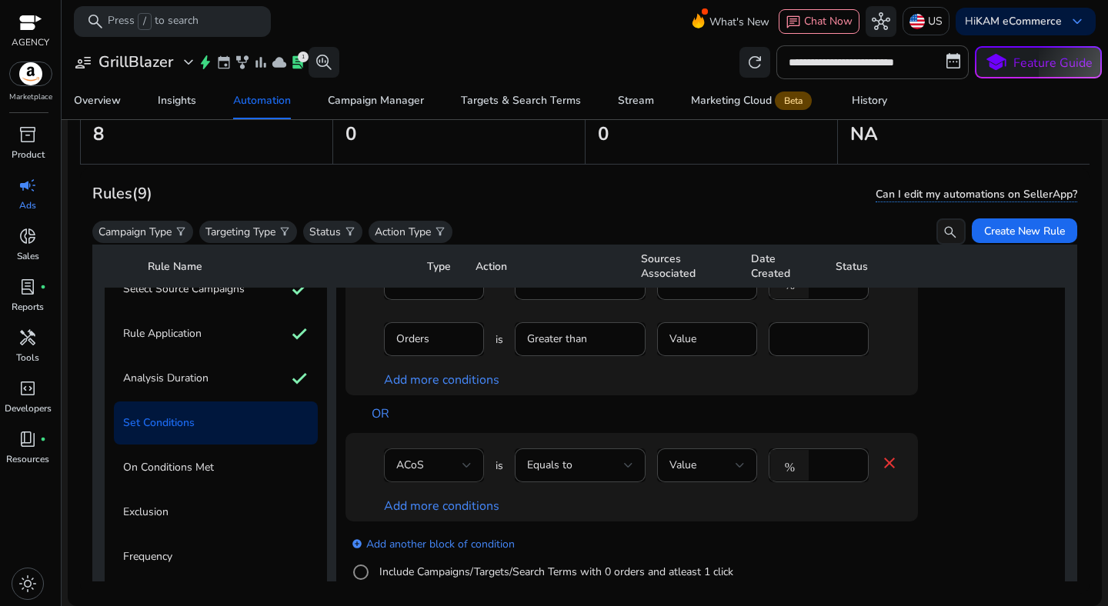
click at [459, 464] on div "ACoS" at bounding box center [429, 465] width 66 height 17
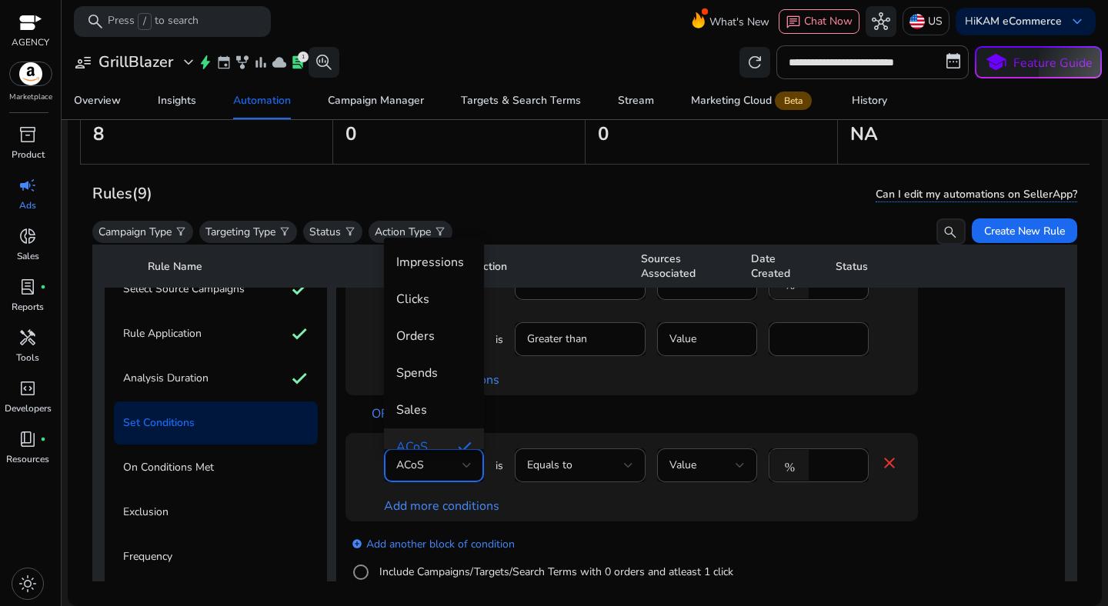
scroll to position [16, 0]
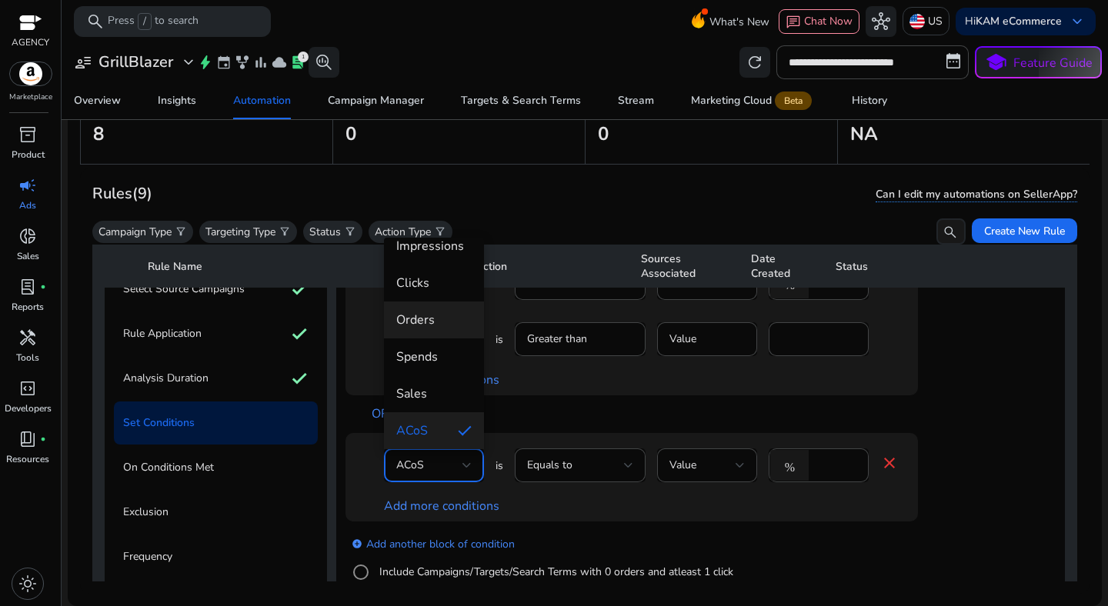
click at [451, 315] on span "Orders" at bounding box center [433, 320] width 75 height 17
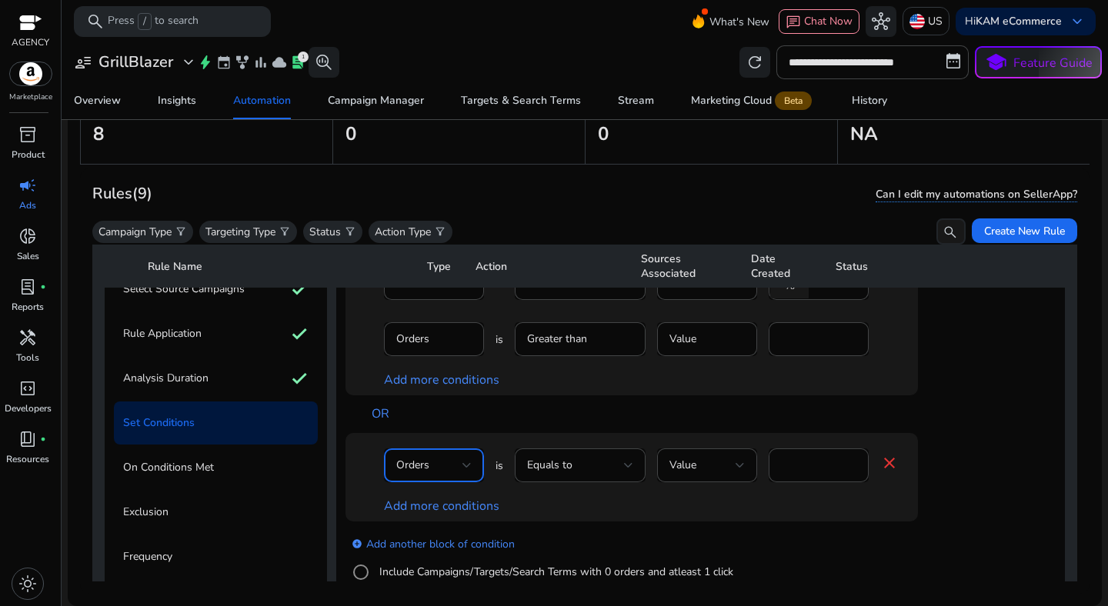
click at [472, 452] on div "Orders" at bounding box center [434, 466] width 100 height 34
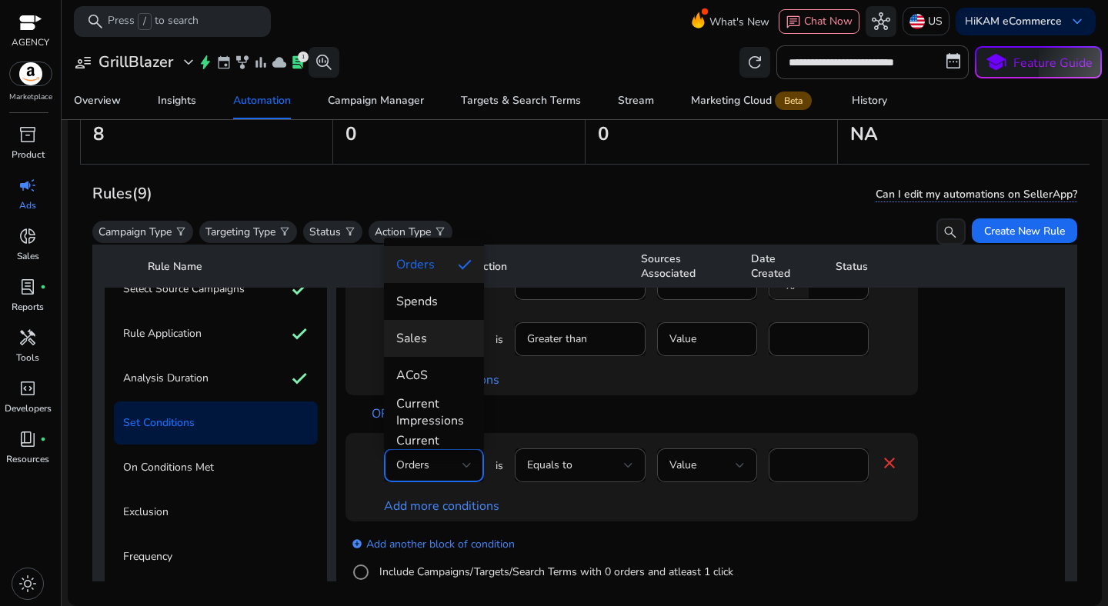
scroll to position [76, 0]
click at [441, 302] on span "Spends" at bounding box center [433, 296] width 75 height 17
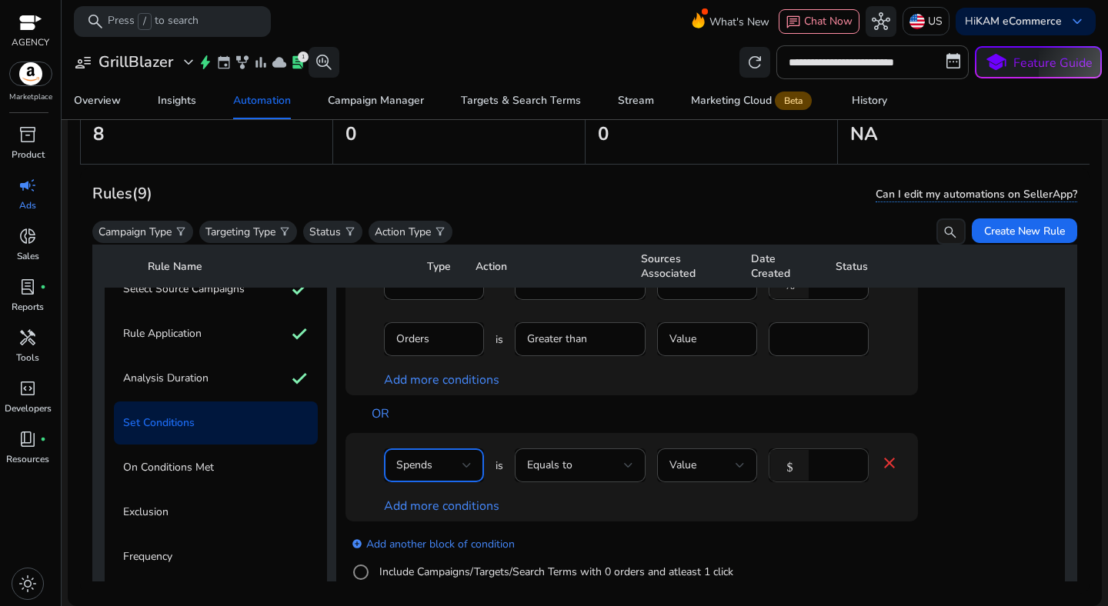
click at [829, 465] on input "****" at bounding box center [836, 465] width 40 height 17
click at [612, 469] on div "Equals to" at bounding box center [575, 465] width 97 height 17
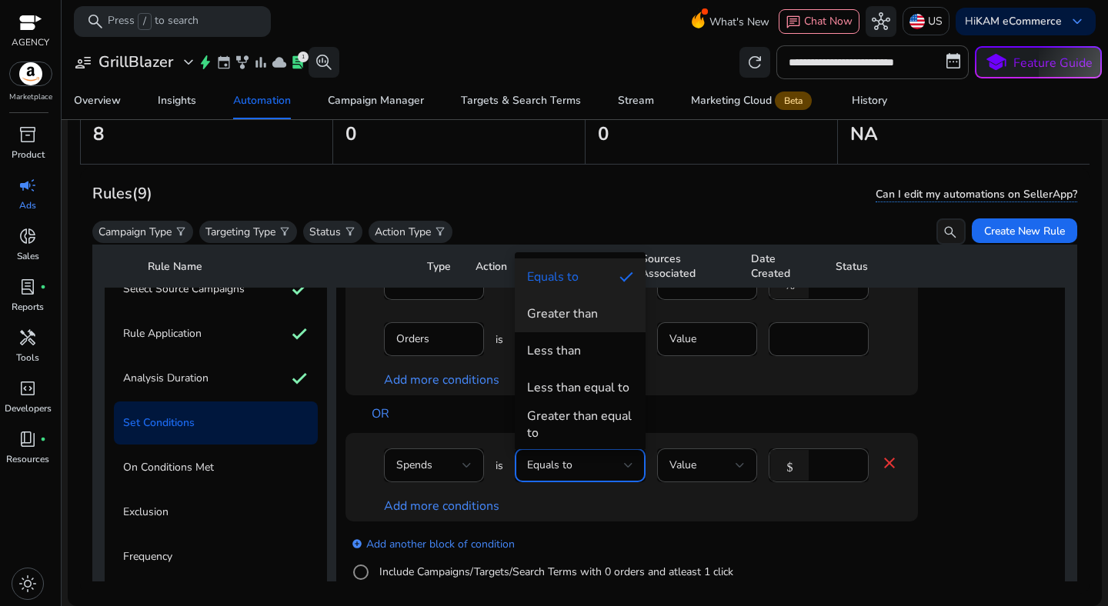
click at [573, 318] on div "Greater than" at bounding box center [562, 313] width 71 height 17
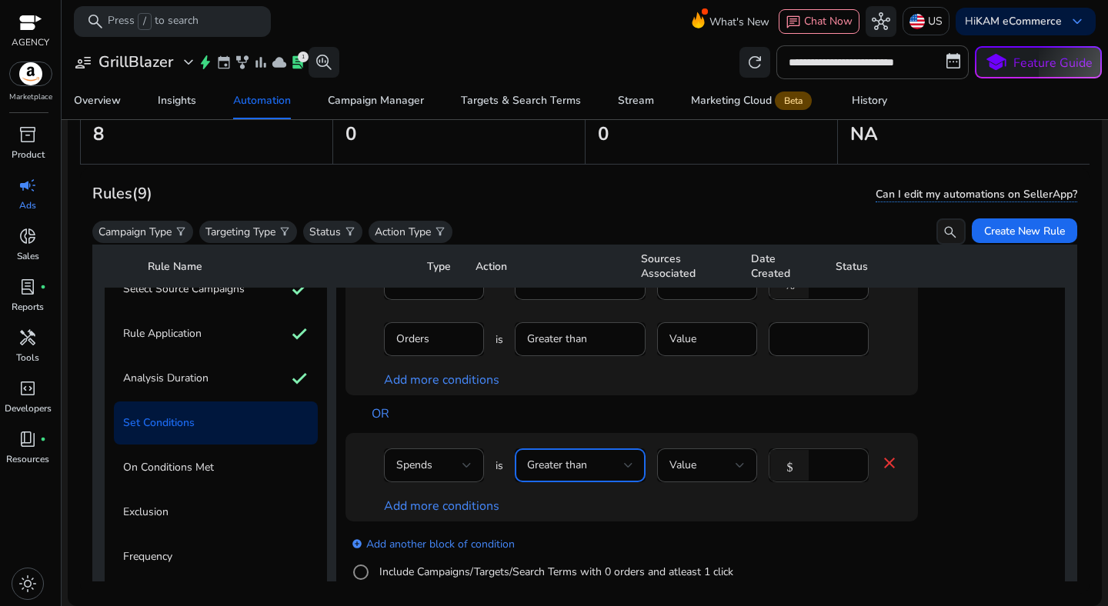
click at [828, 461] on input "****" at bounding box center [836, 465] width 40 height 17
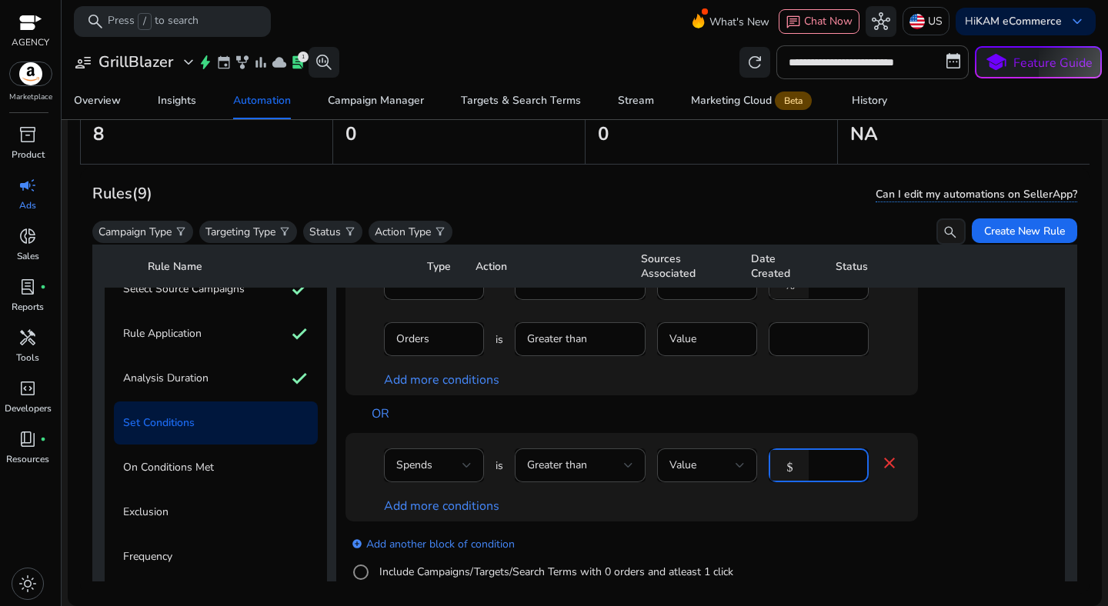
type input "**"
click at [849, 528] on div "add_circle Add another block of condition Include Campaigns/Targets/Search Term…" at bounding box center [662, 574] width 634 height 105
click at [482, 504] on link "Add more conditions" at bounding box center [441, 506] width 115 height 17
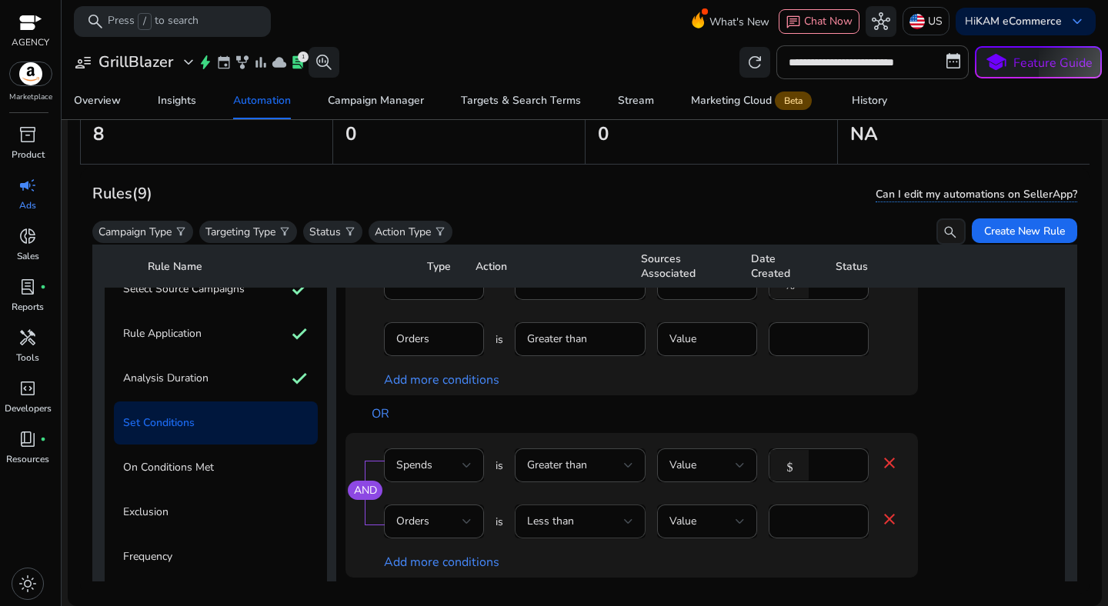
click at [582, 532] on div "Less than" at bounding box center [580, 522] width 106 height 34
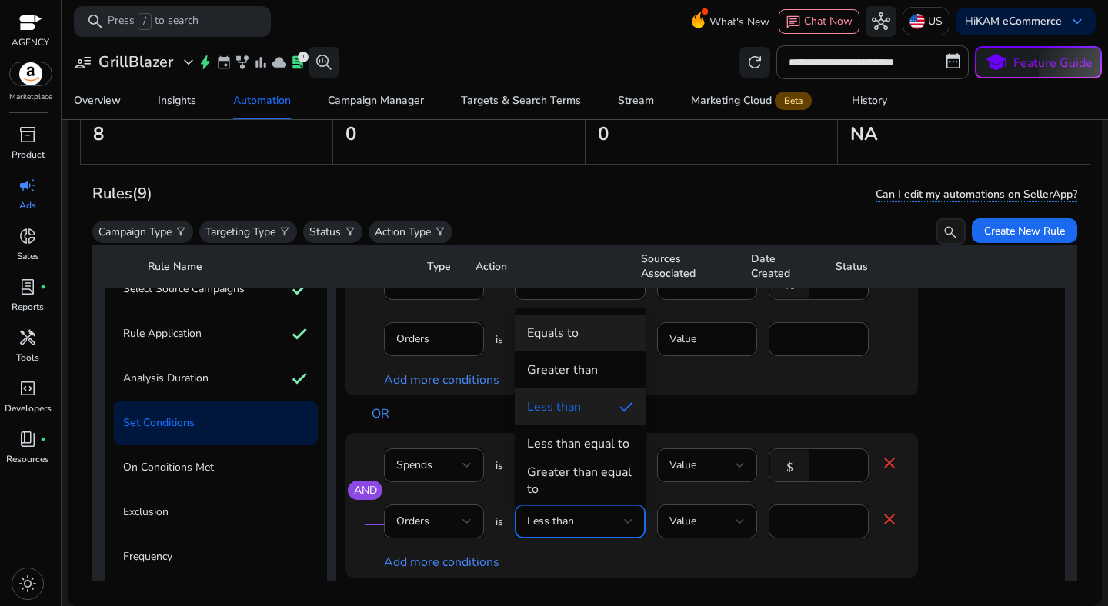
click at [598, 346] on mat-option "Equals to" at bounding box center [580, 333] width 131 height 37
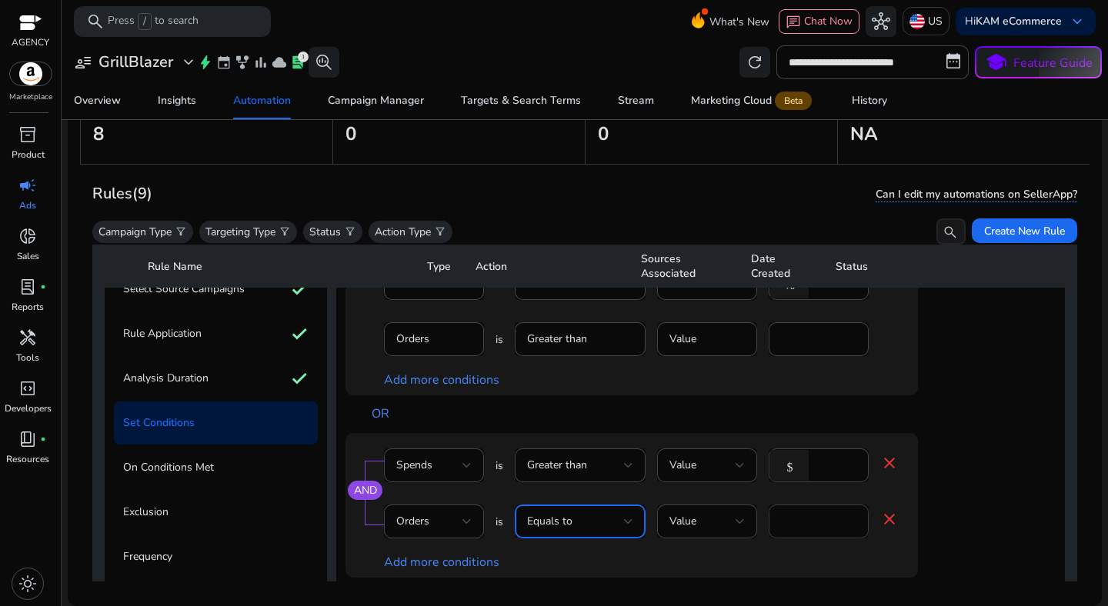
click at [799, 516] on input "*" at bounding box center [818, 521] width 75 height 17
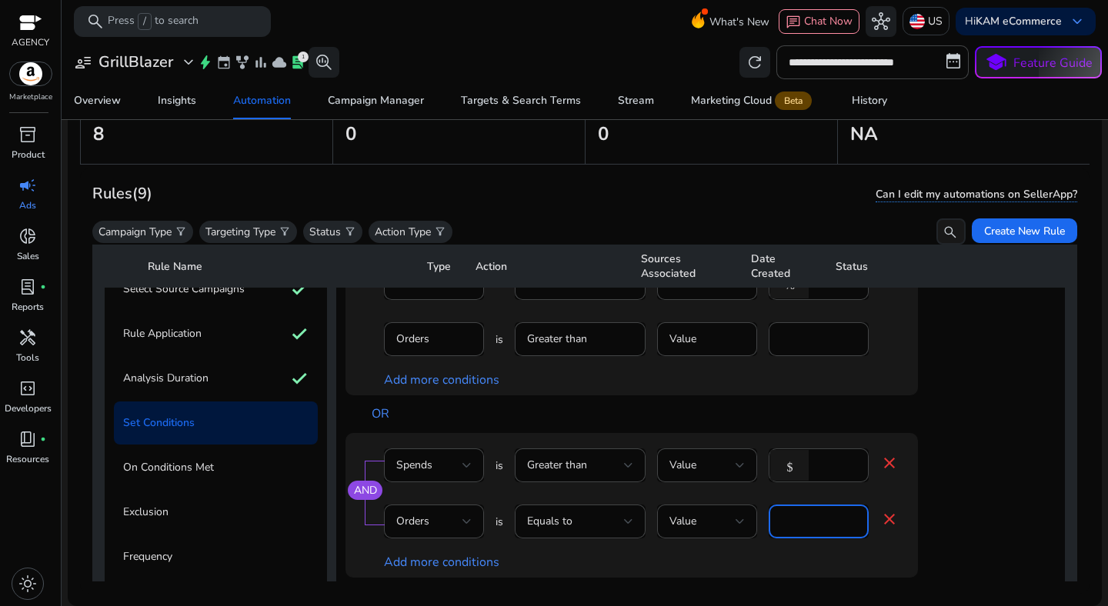
click at [799, 516] on input "*" at bounding box center [818, 521] width 75 height 17
type input "*"
click at [938, 529] on div "AND Spends is Greater than Value $ ** close Orders is Equals to Value * close A…" at bounding box center [662, 505] width 634 height 145
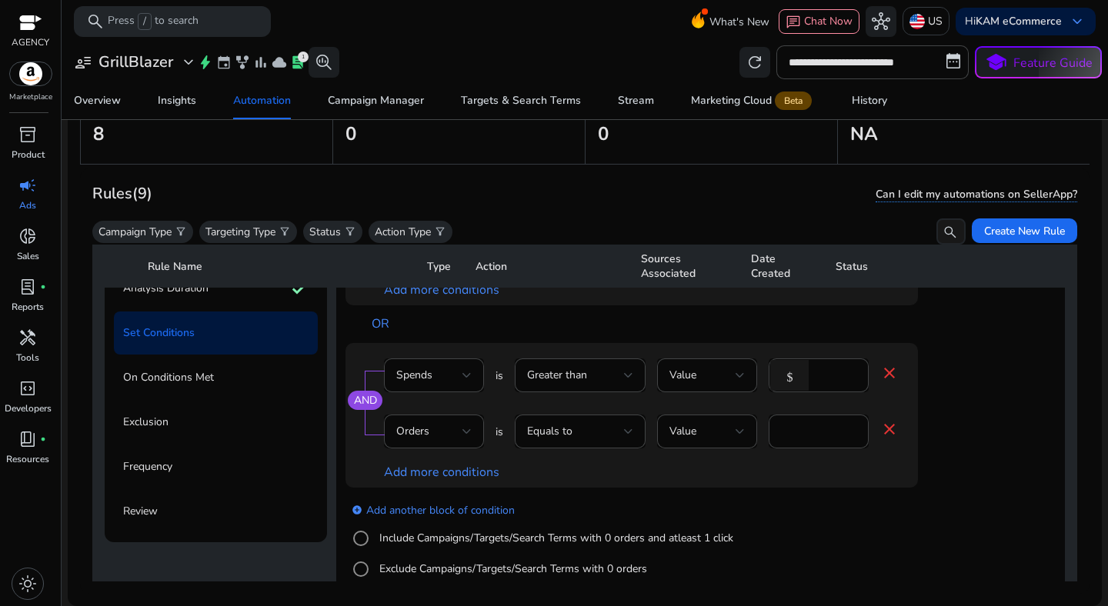
click at [911, 535] on div "add_circle Add another block of condition Include Campaigns/Targets/Search Term…" at bounding box center [662, 540] width 634 height 105
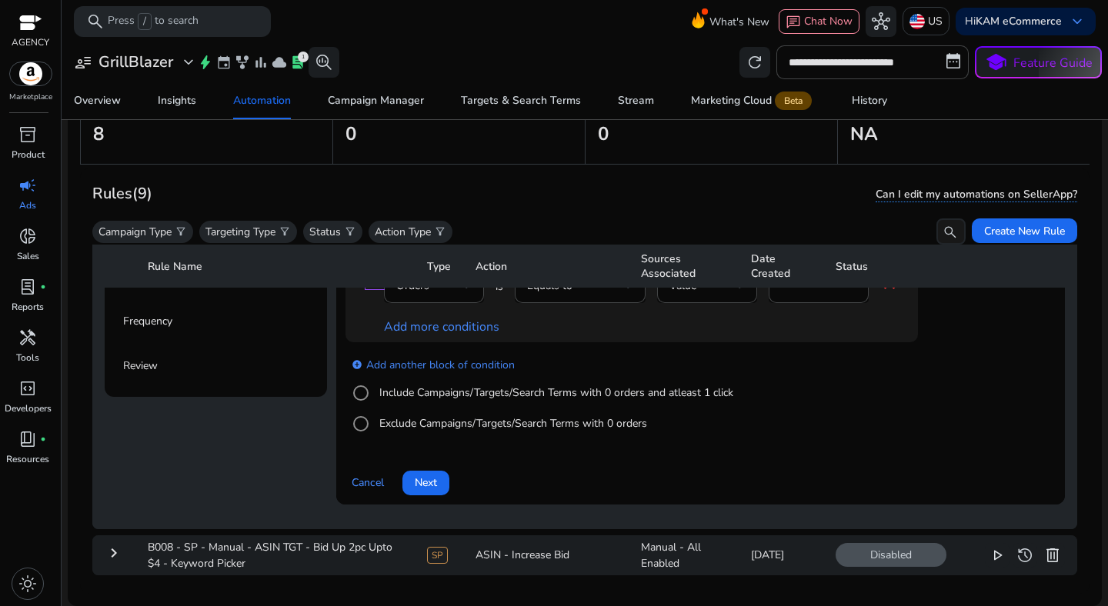
scroll to position [385, 0]
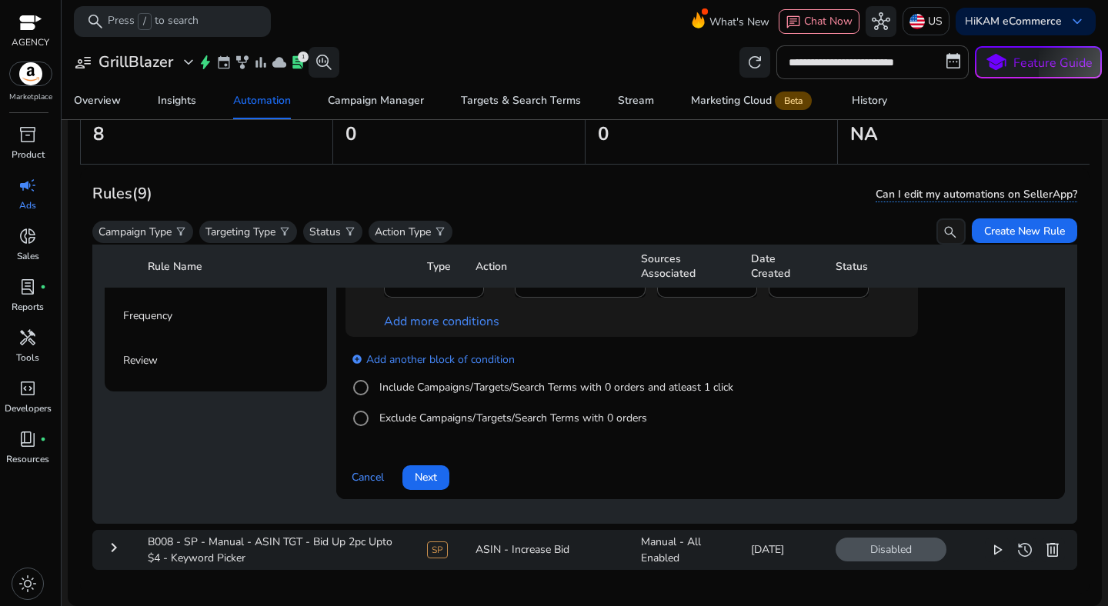
click at [477, 389] on label "Include Campaigns/Targets/Search Terms with 0 orders and atleast 1 click" at bounding box center [554, 387] width 357 height 16
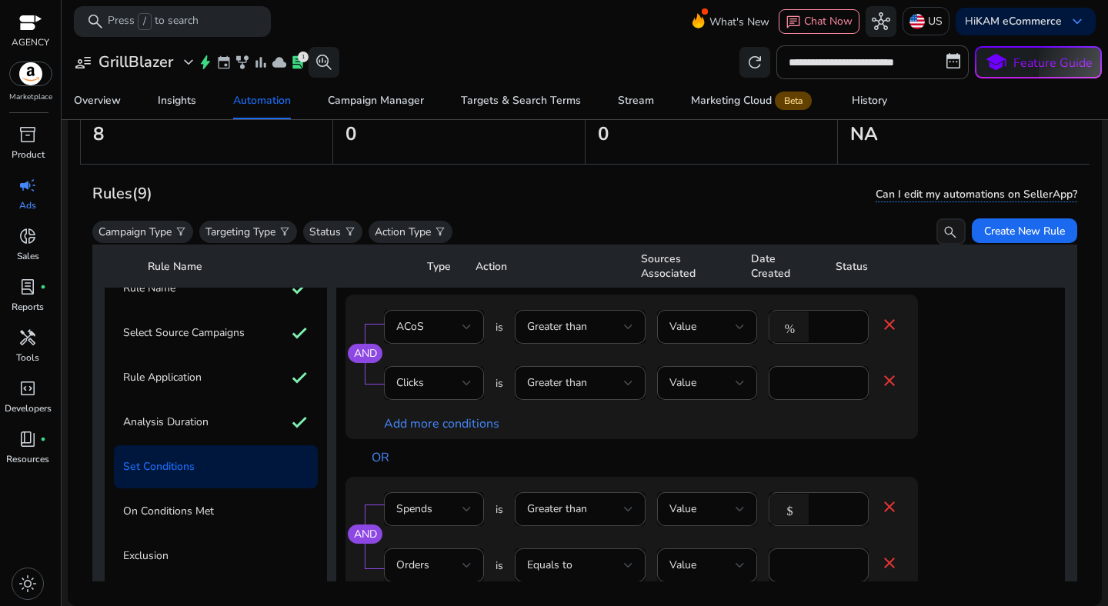
scroll to position [98, 0]
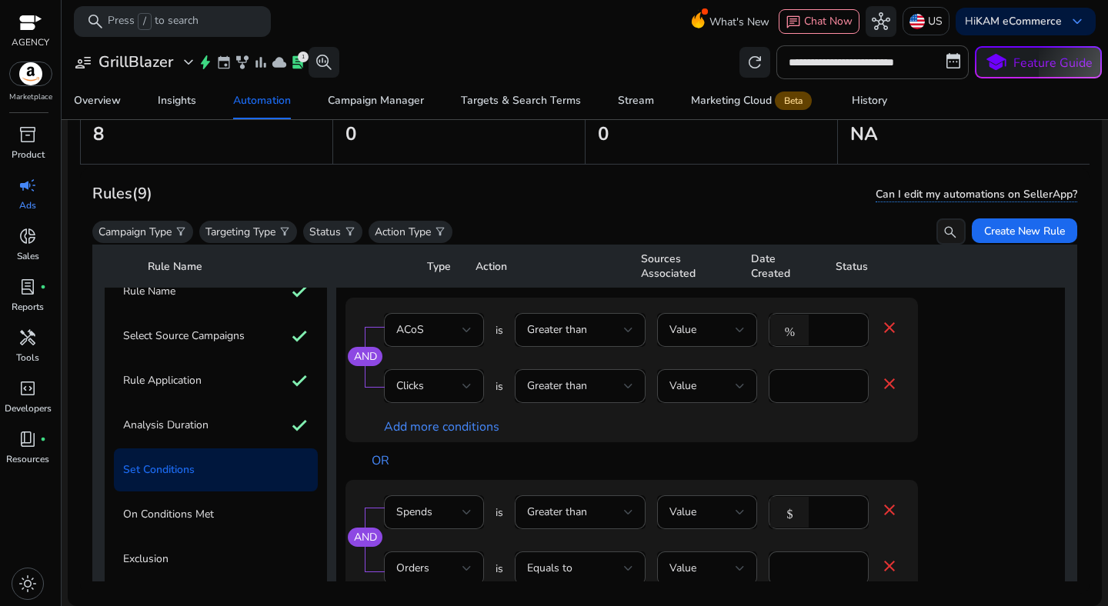
click at [1006, 464] on app-ppc-editable-conditions "AND ACoS is Greater than Value % ** close Clicks is Greater than Value * close …" at bounding box center [700, 514] width 710 height 432
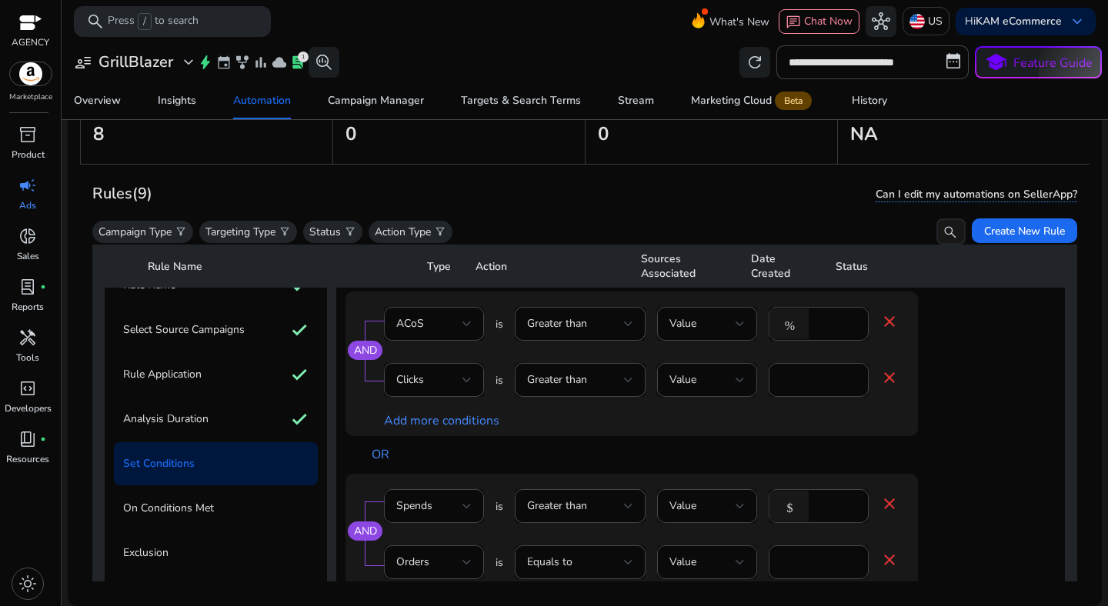
scroll to position [102, 0]
click at [471, 383] on div at bounding box center [466, 382] width 9 height 6
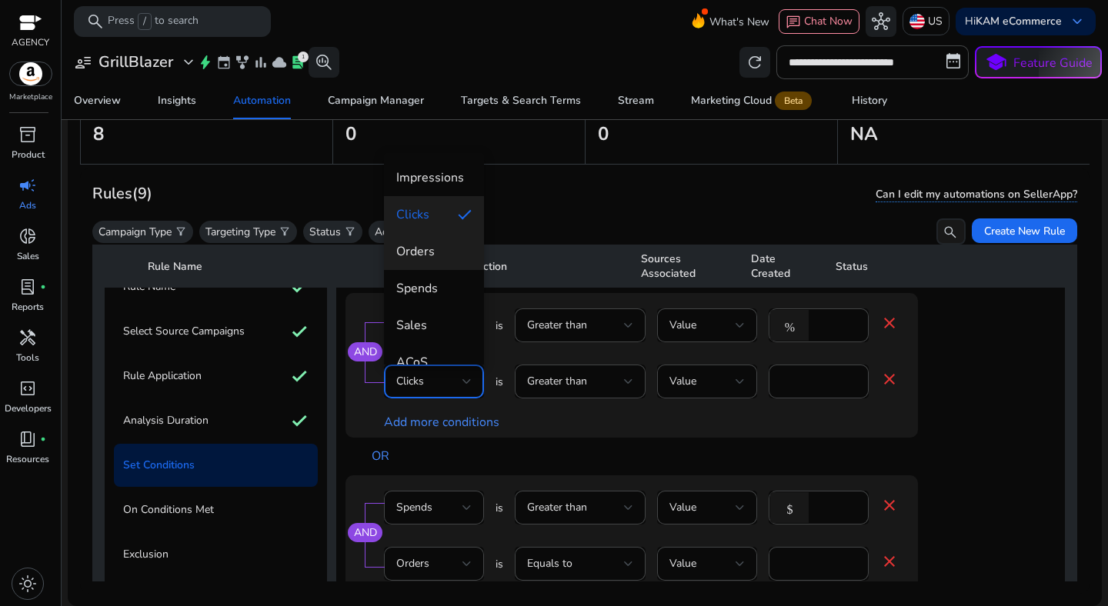
click at [434, 257] on span "Orders" at bounding box center [433, 251] width 75 height 17
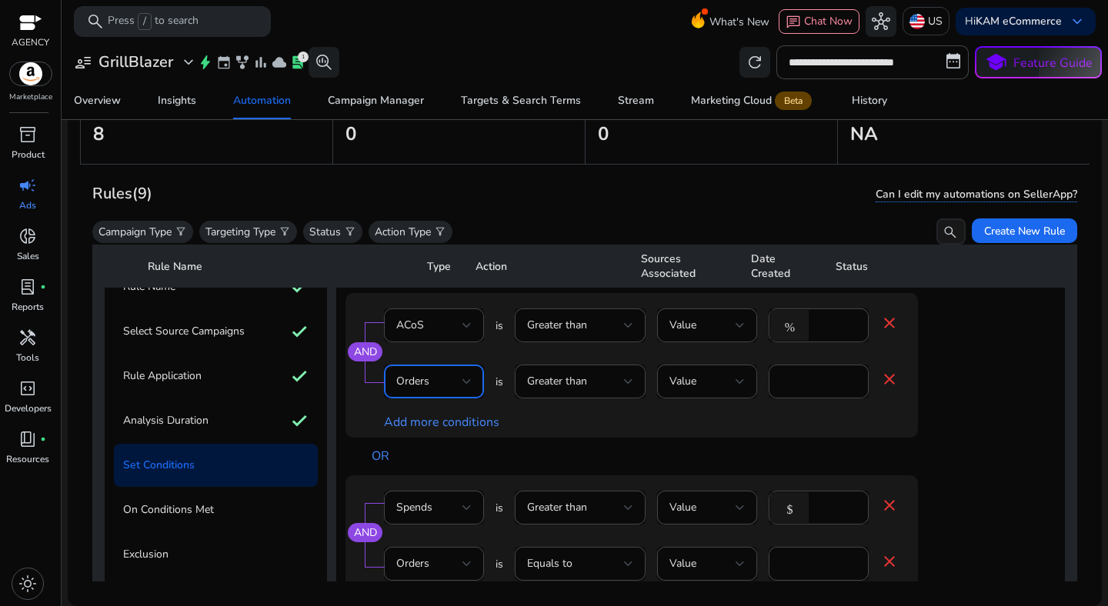
click at [964, 454] on div "OR" at bounding box center [670, 457] width 619 height 38
click at [889, 385] on mat-icon "close" at bounding box center [889, 379] width 18 height 18
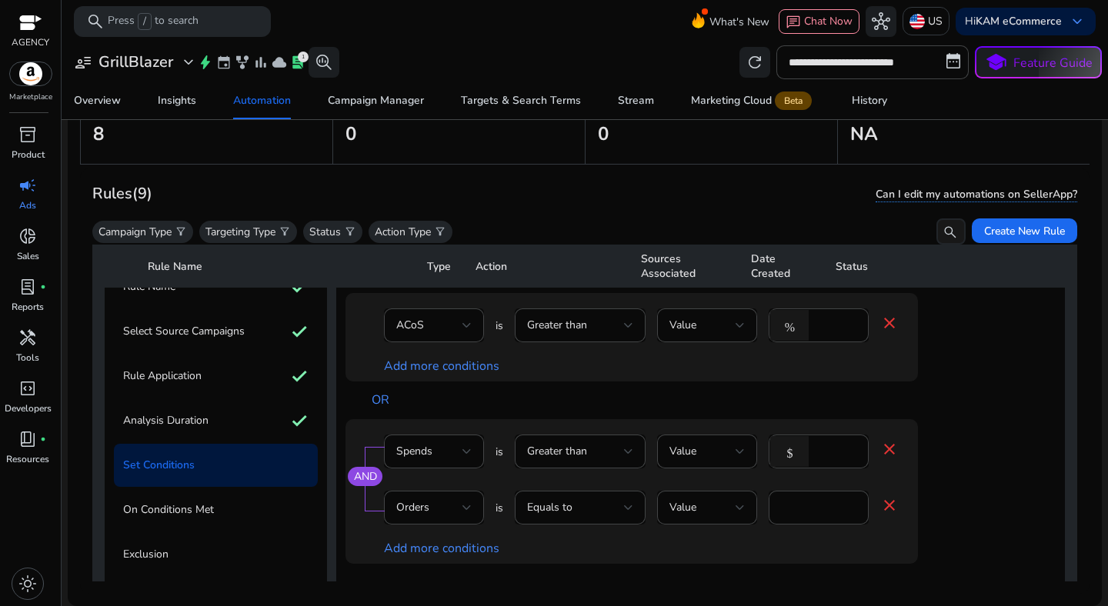
click at [992, 433] on app-ppc-editable-conditions "ACoS is Greater than Value % ** close Add more conditions OR AND Spends is Grea…" at bounding box center [700, 480] width 710 height 375
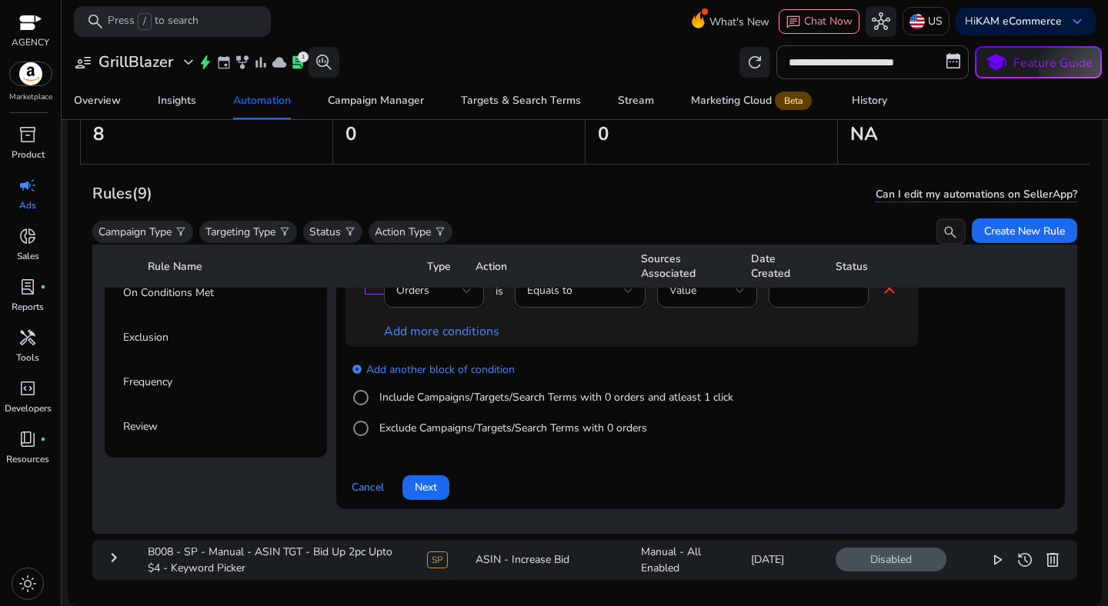
scroll to position [325, 0]
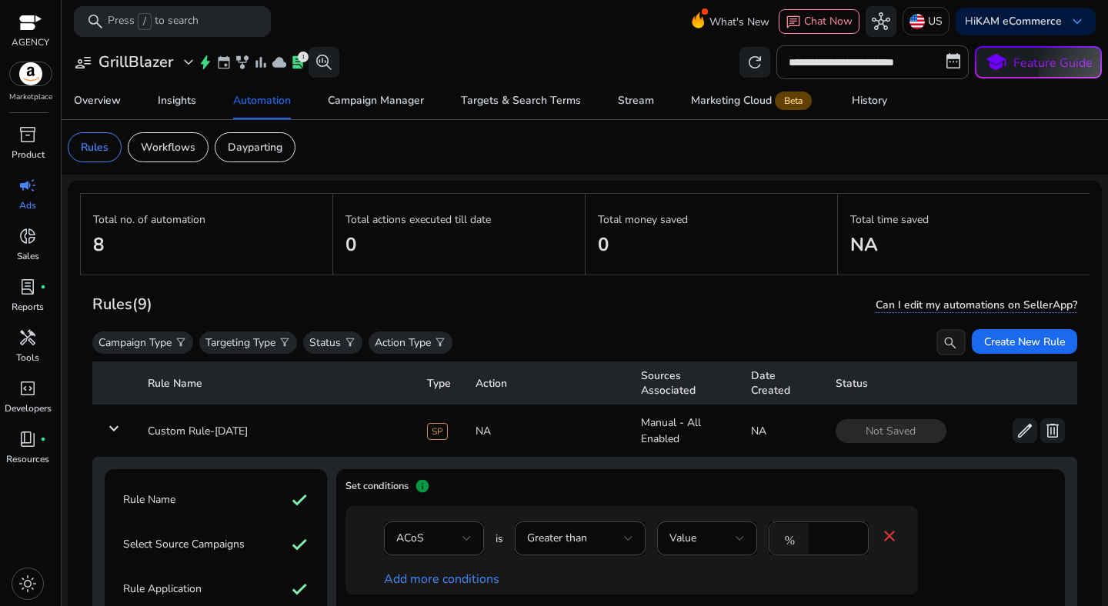
scroll to position [325, 0]
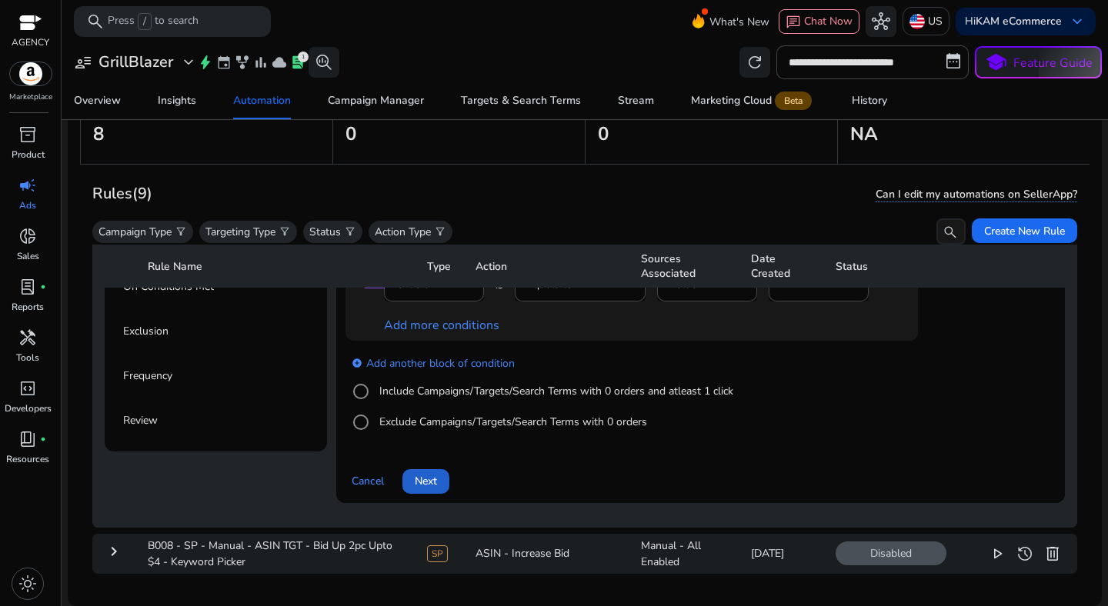
click at [435, 483] on span "Next" at bounding box center [426, 481] width 22 height 16
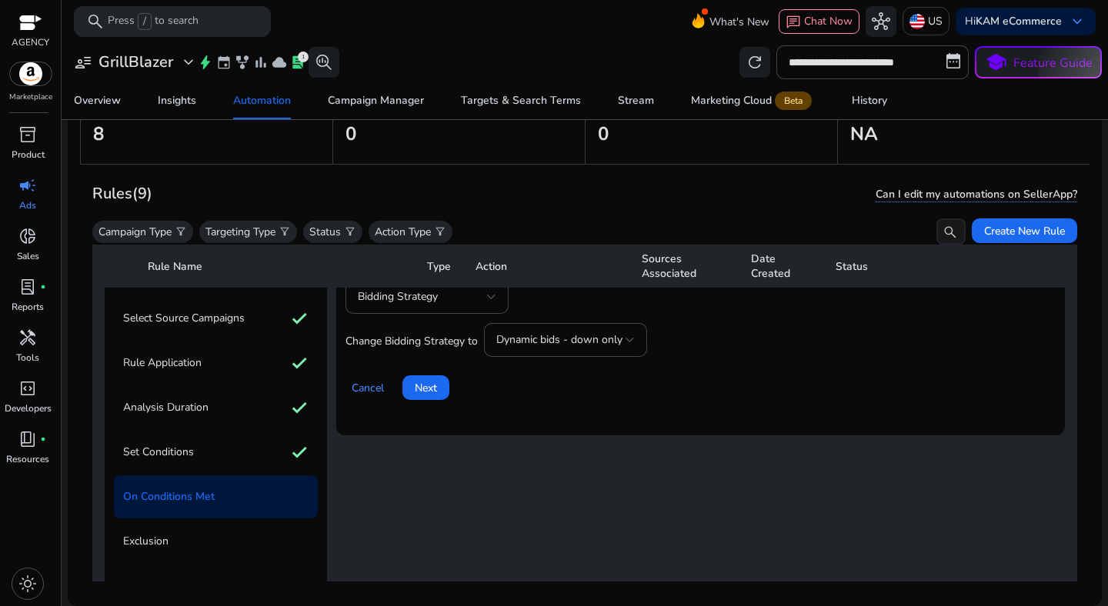
scroll to position [0, 0]
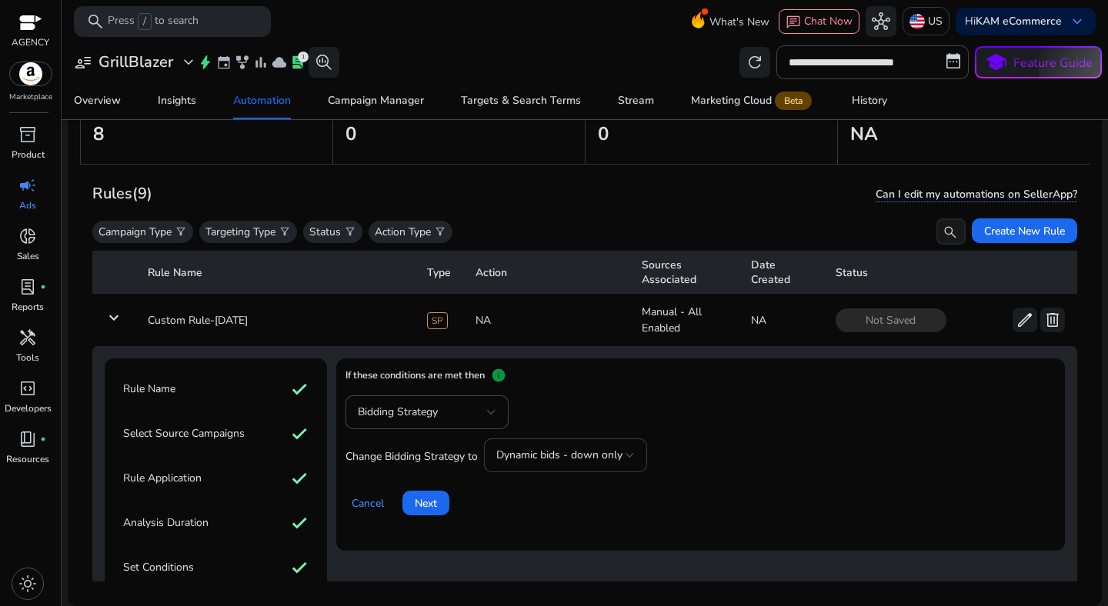
click at [540, 460] on span "Dynamic bids - down only" at bounding box center [559, 455] width 126 height 15
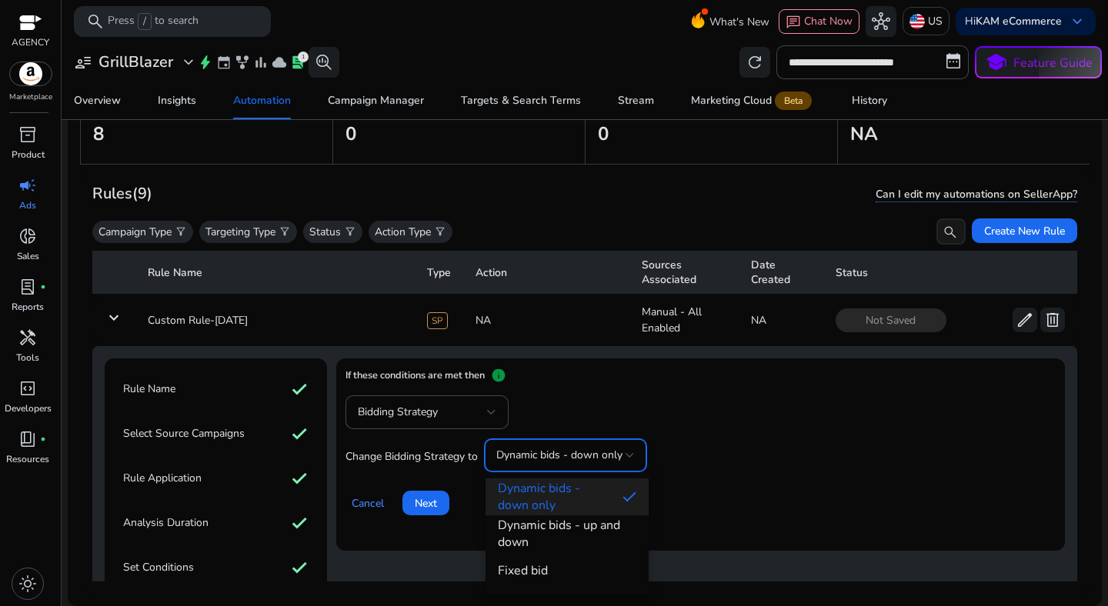
click at [541, 500] on span "Dynamic bids - down only" at bounding box center [554, 497] width 112 height 34
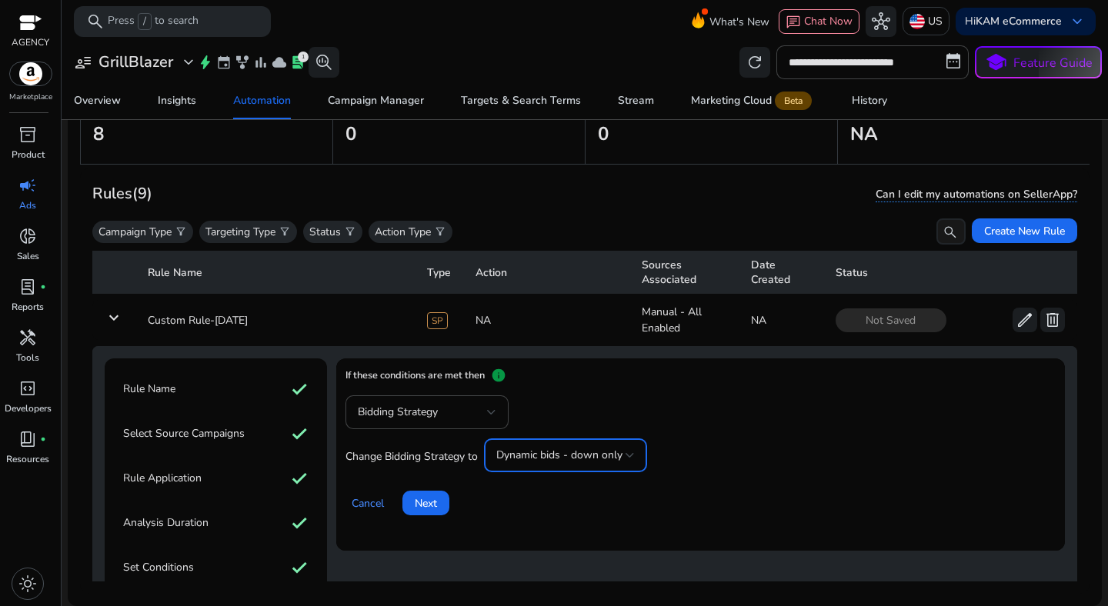
click at [690, 498] on div "Cancel Next" at bounding box center [700, 497] width 710 height 37
click at [435, 502] on span "Next" at bounding box center [426, 503] width 22 height 16
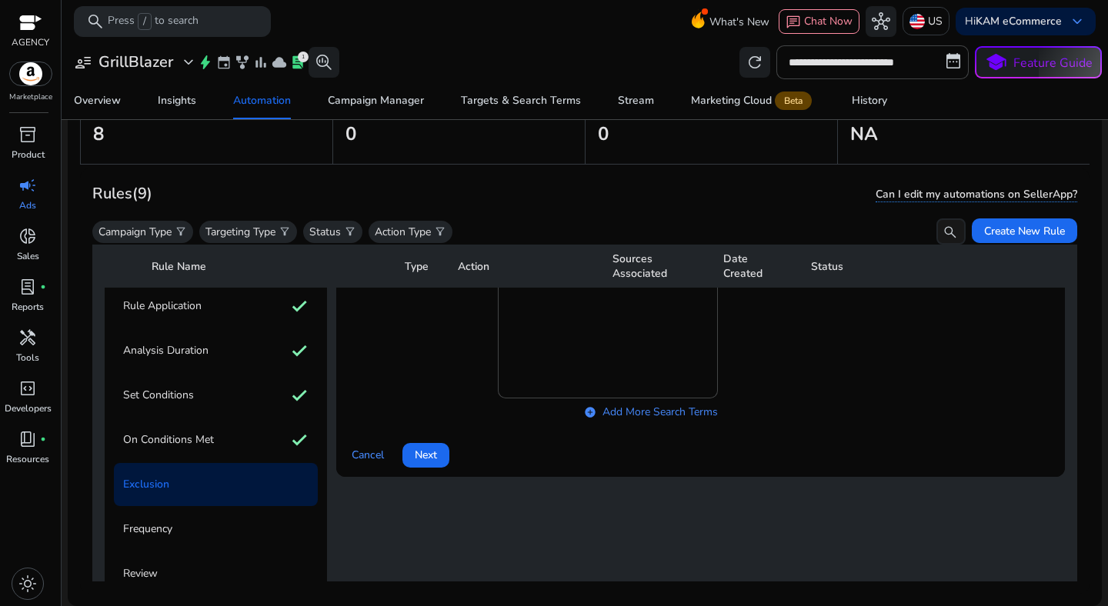
scroll to position [175, 0]
click at [420, 452] on span "Next" at bounding box center [426, 453] width 22 height 16
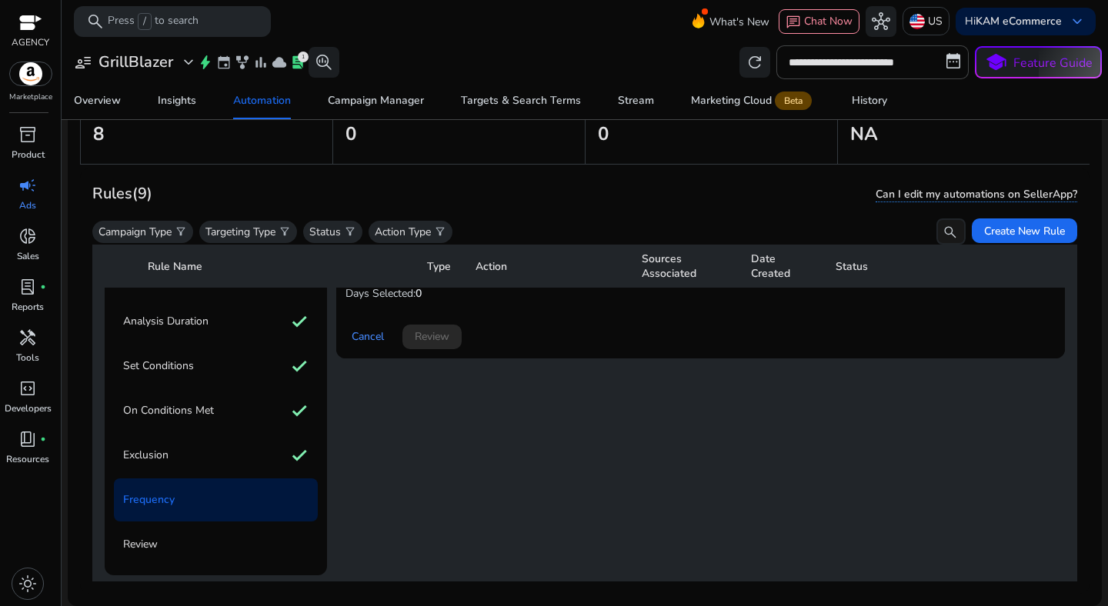
scroll to position [204, 0]
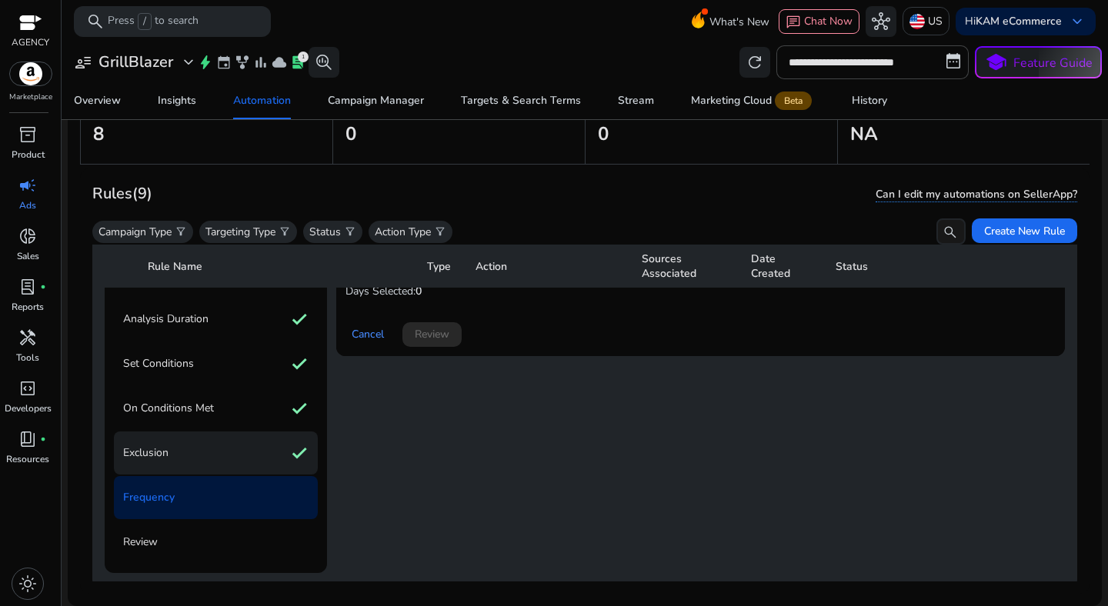
click at [232, 448] on div "Exclusion check" at bounding box center [216, 453] width 204 height 43
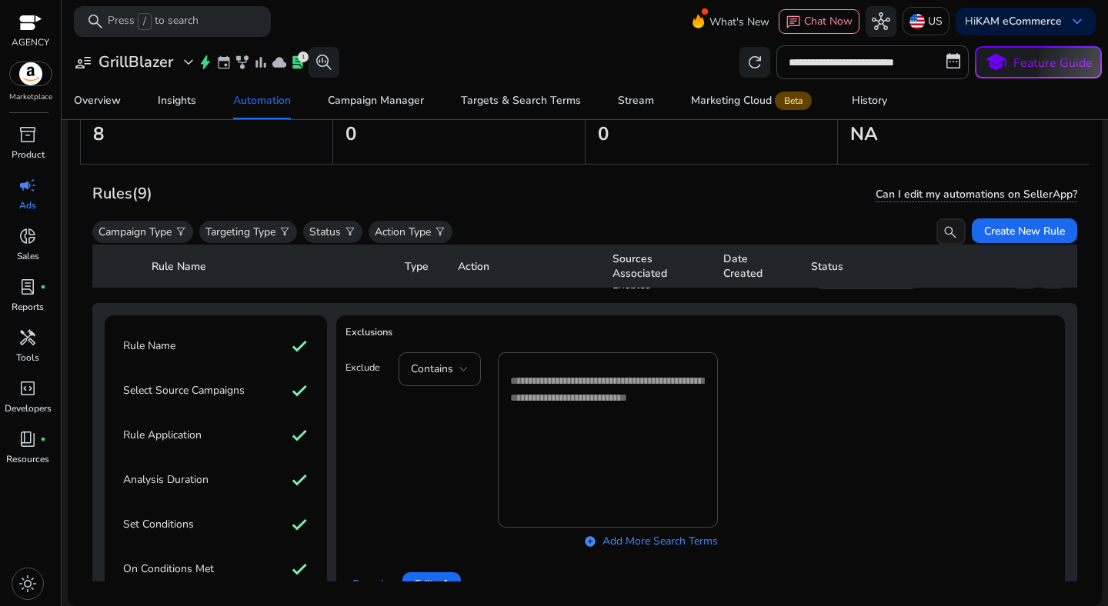
scroll to position [21, 0]
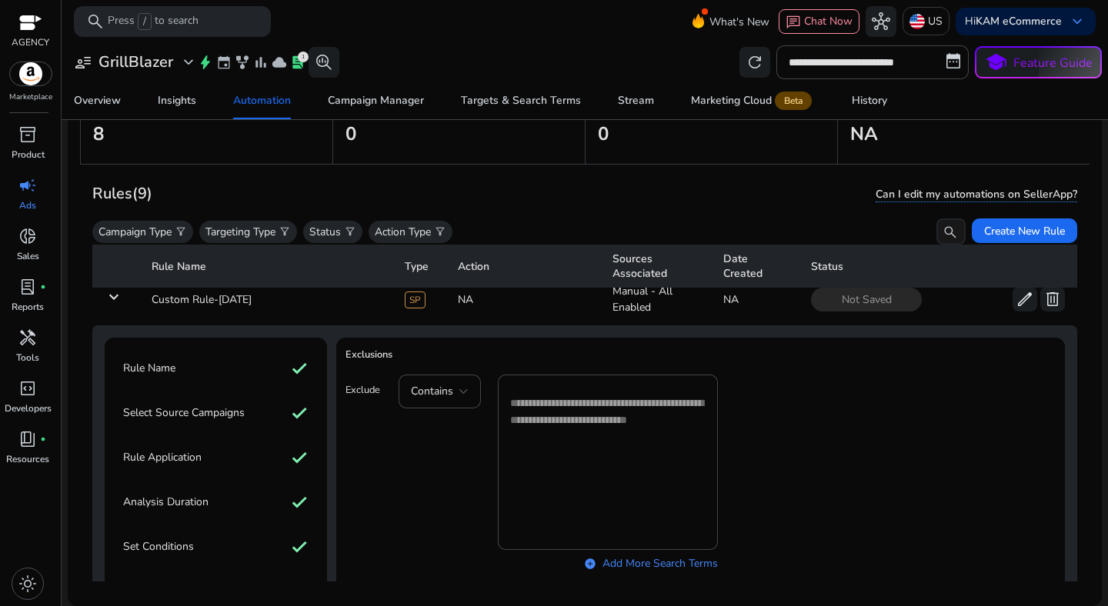
click at [459, 403] on mat-form-field "Contains" at bounding box center [440, 392] width 82 height 34
click at [453, 390] on mat-form-field "Contains" at bounding box center [440, 392] width 82 height 34
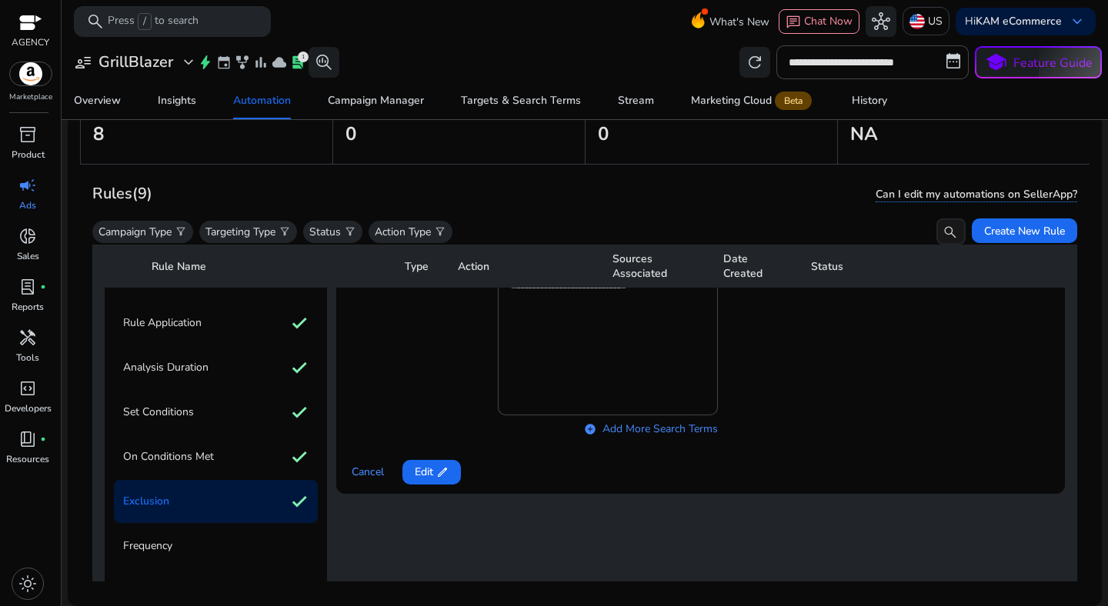
scroll to position [156, 0]
click at [438, 474] on span "edit" at bounding box center [442, 471] width 12 height 12
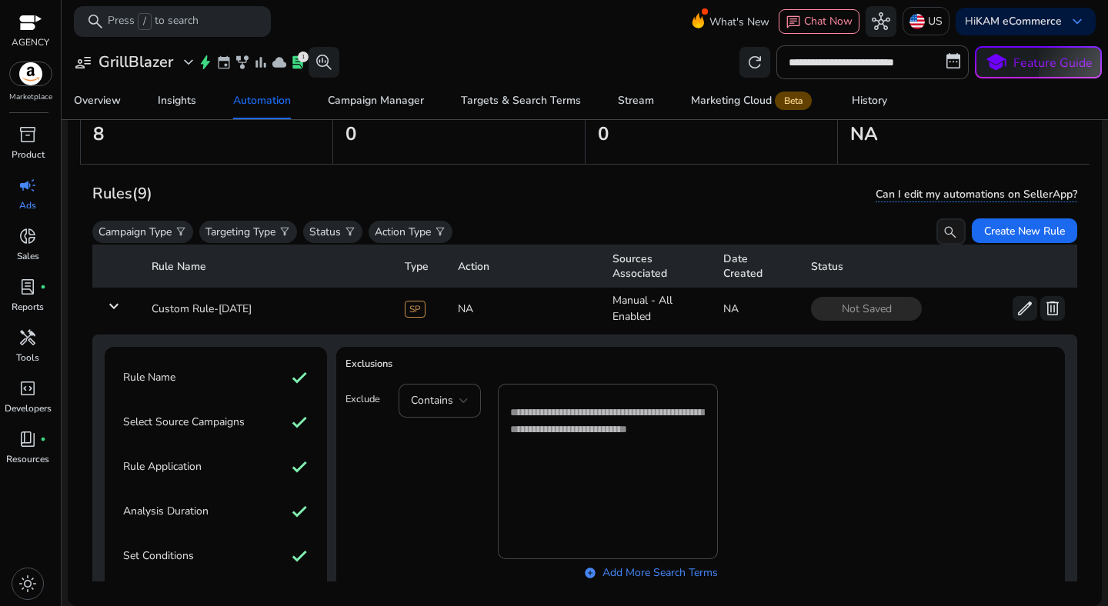
scroll to position [11, 0]
click at [546, 432] on textarea at bounding box center [607, 472] width 195 height 160
click at [744, 488] on div "Contains *** add_circle Add More Search Terms" at bounding box center [727, 486] width 657 height 202
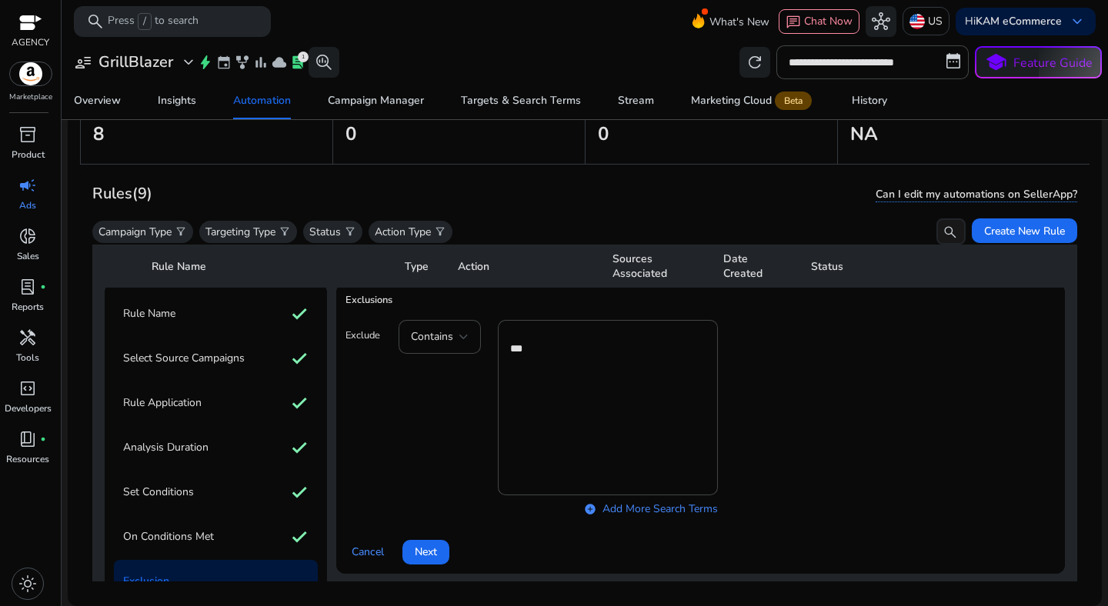
scroll to position [81, 0]
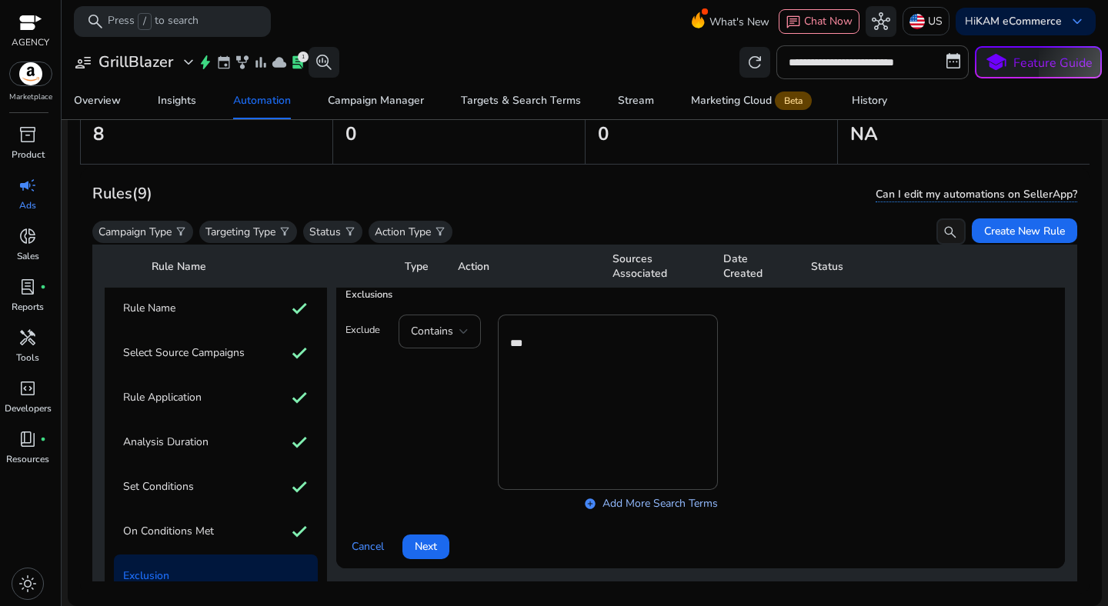
click at [673, 507] on link "add_circle Add More Search Terms" at bounding box center [651, 503] width 134 height 16
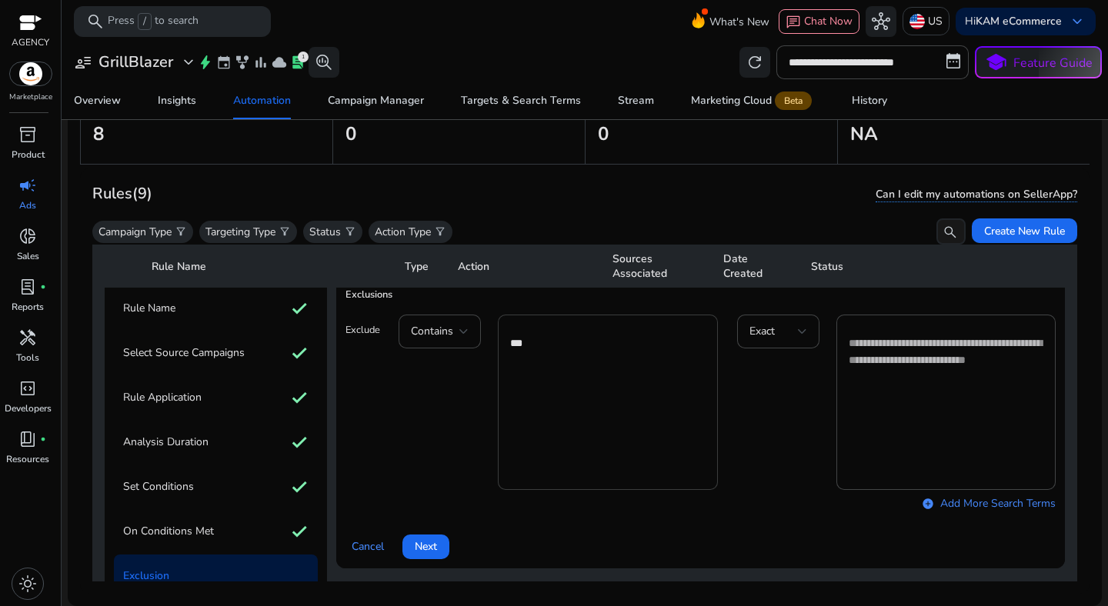
scroll to position [40, 0]
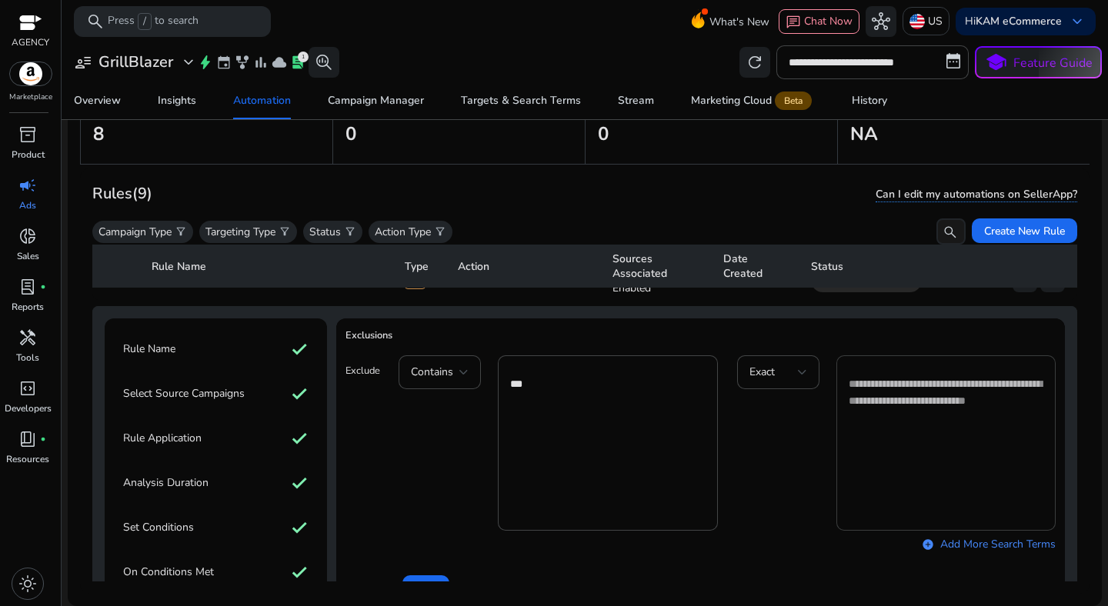
click at [905, 426] on textarea at bounding box center [946, 443] width 195 height 160
click at [788, 432] on div "Exact add_circle Add More Search Terms" at bounding box center [896, 456] width 318 height 202
click at [634, 391] on textarea "***" at bounding box center [607, 443] width 195 height 160
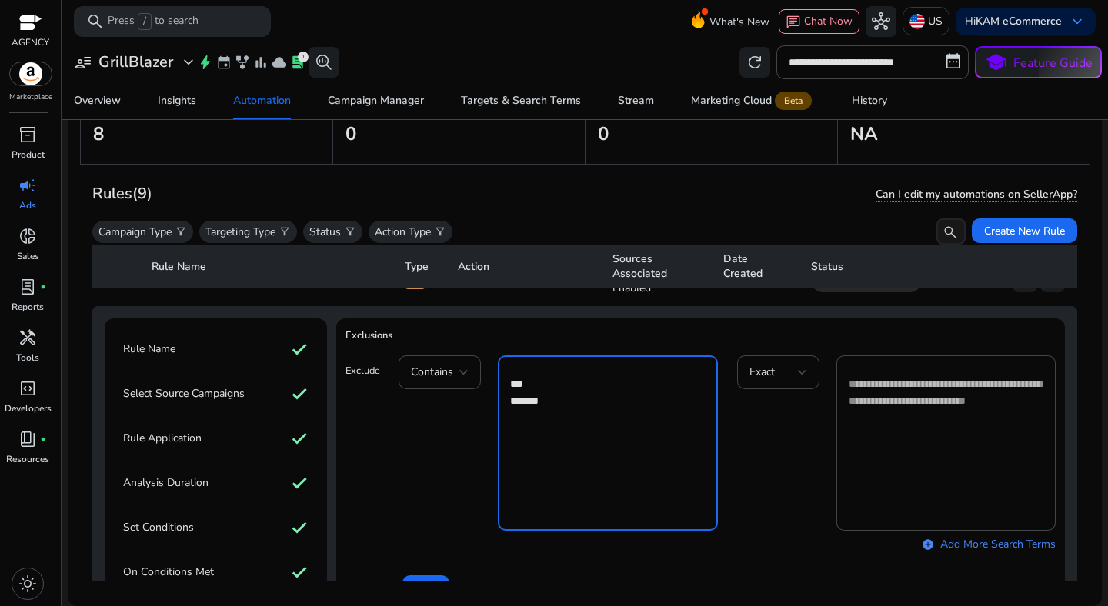
click at [816, 455] on div "Exact add_circle Add More Search Terms" at bounding box center [896, 456] width 318 height 202
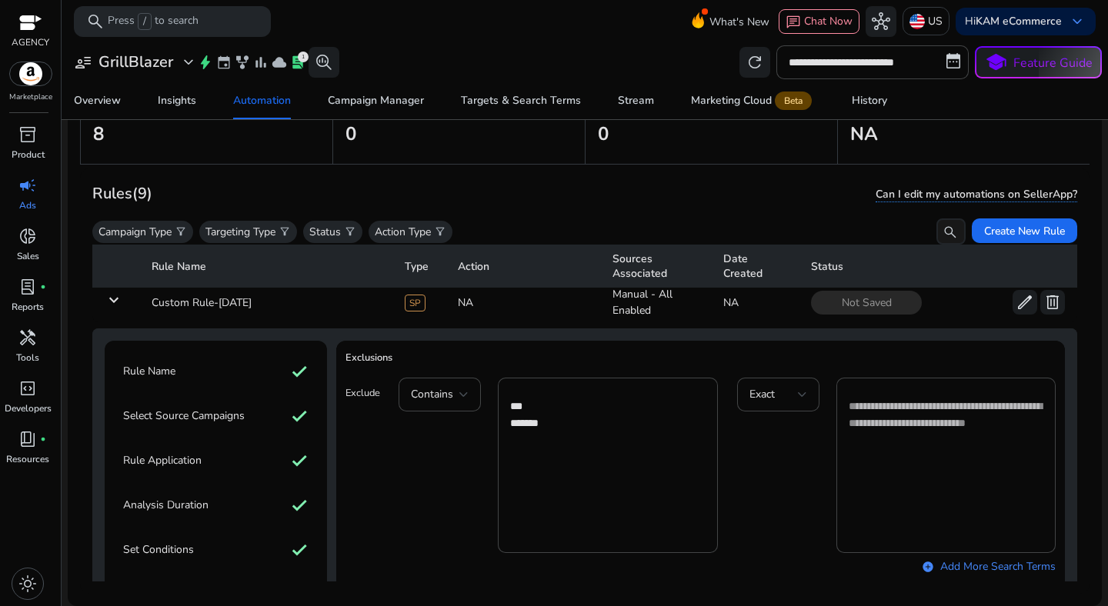
scroll to position [18, 0]
click at [532, 432] on textarea "*** *******" at bounding box center [607, 465] width 195 height 160
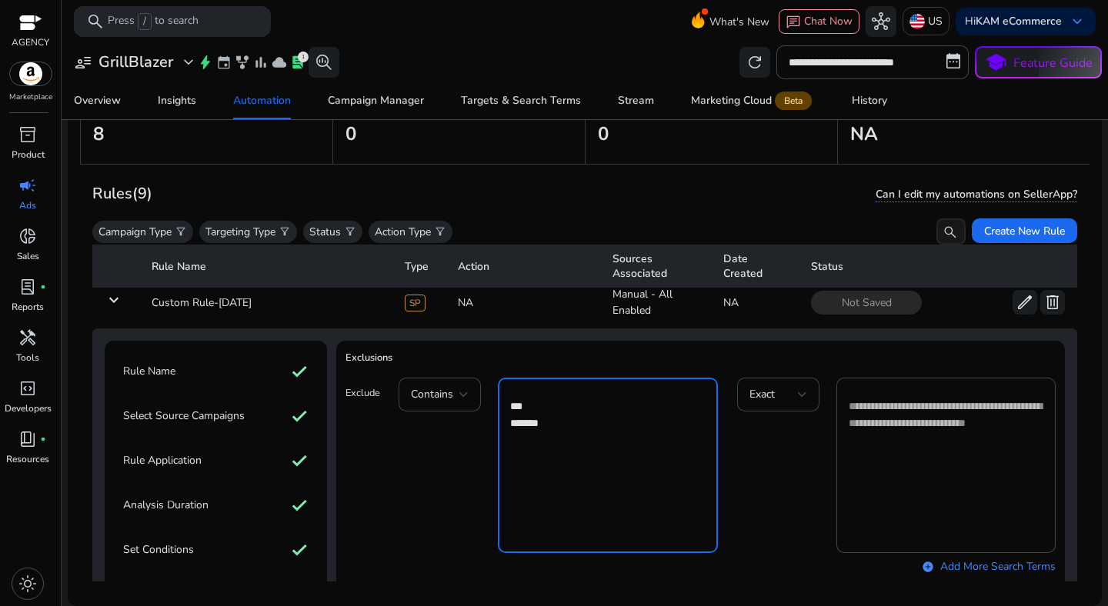
click at [532, 432] on textarea "*** *******" at bounding box center [607, 465] width 195 height 160
type textarea "***"
click at [886, 425] on textarea at bounding box center [946, 465] width 195 height 160
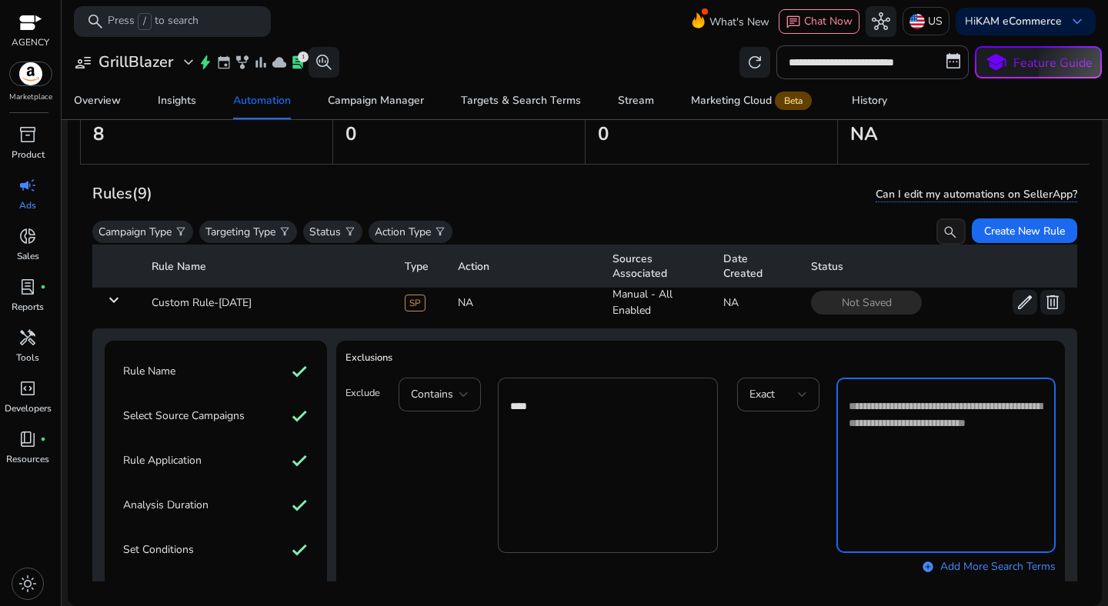
paste textarea "*******"
type textarea "*******"
click at [771, 479] on div "Exact ******* add_circle Add More Search Terms" at bounding box center [896, 479] width 318 height 202
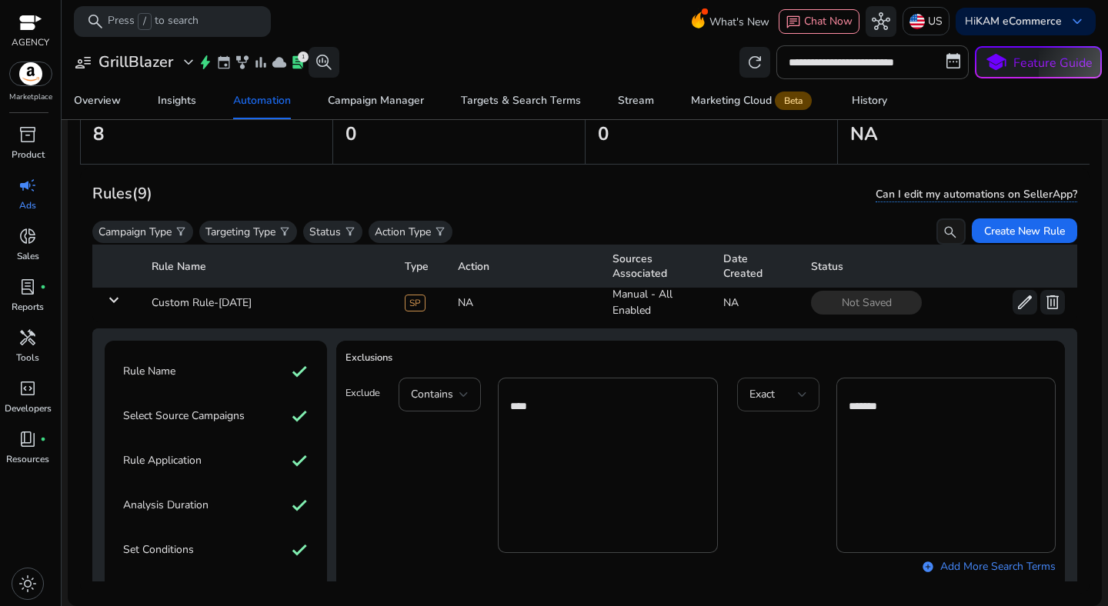
click at [775, 385] on div "Exact" at bounding box center [778, 394] width 58 height 18
click at [775, 435] on div "Contains Exact Starts With Ends With" at bounding box center [772, 492] width 82 height 160
click at [718, 444] on div at bounding box center [554, 303] width 1108 height 606
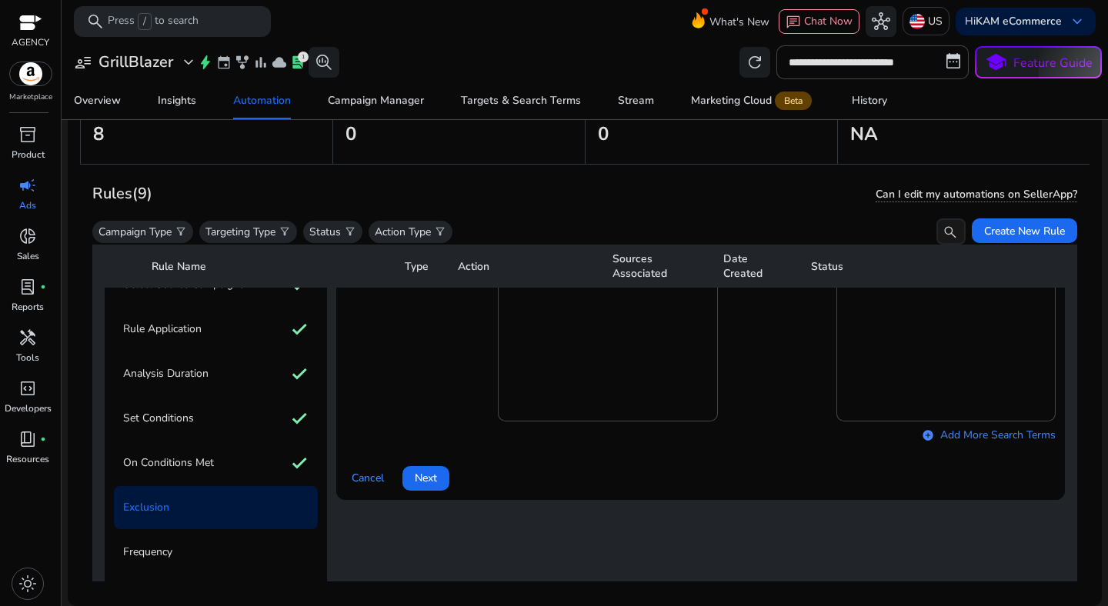
scroll to position [152, 0]
click at [432, 479] on span "Next" at bounding box center [426, 476] width 22 height 16
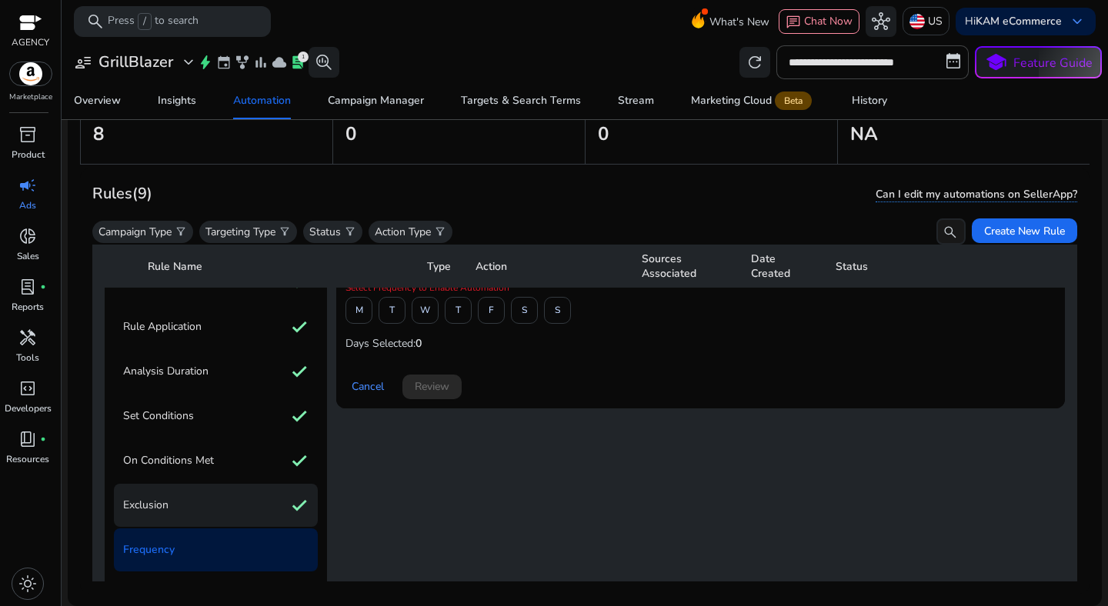
click at [239, 508] on div "Exclusion check" at bounding box center [216, 505] width 204 height 43
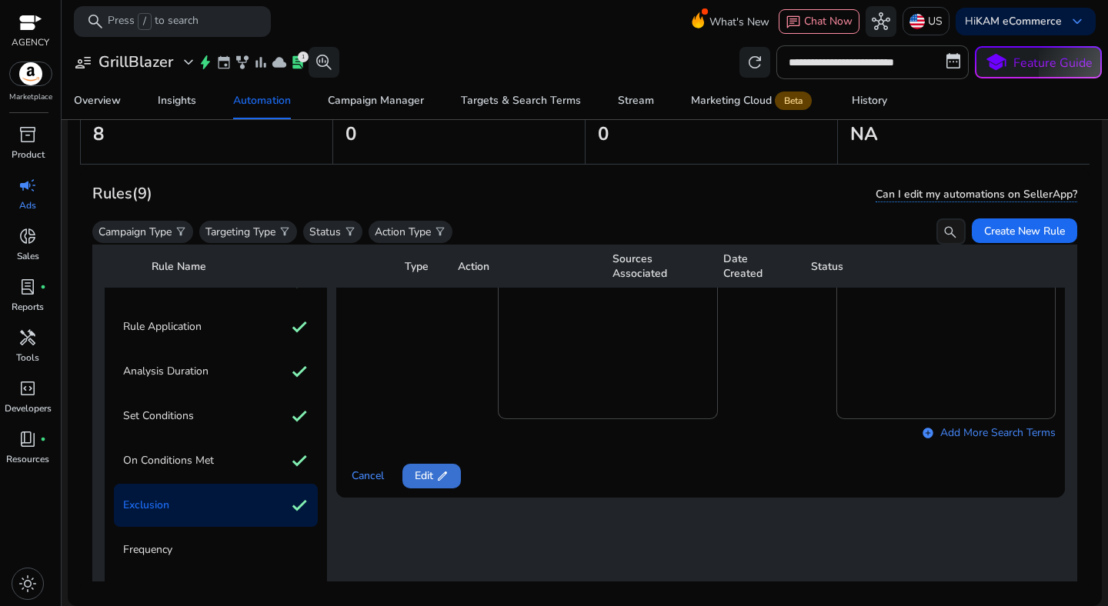
click at [428, 474] on span "Edit edit" at bounding box center [432, 476] width 34 height 16
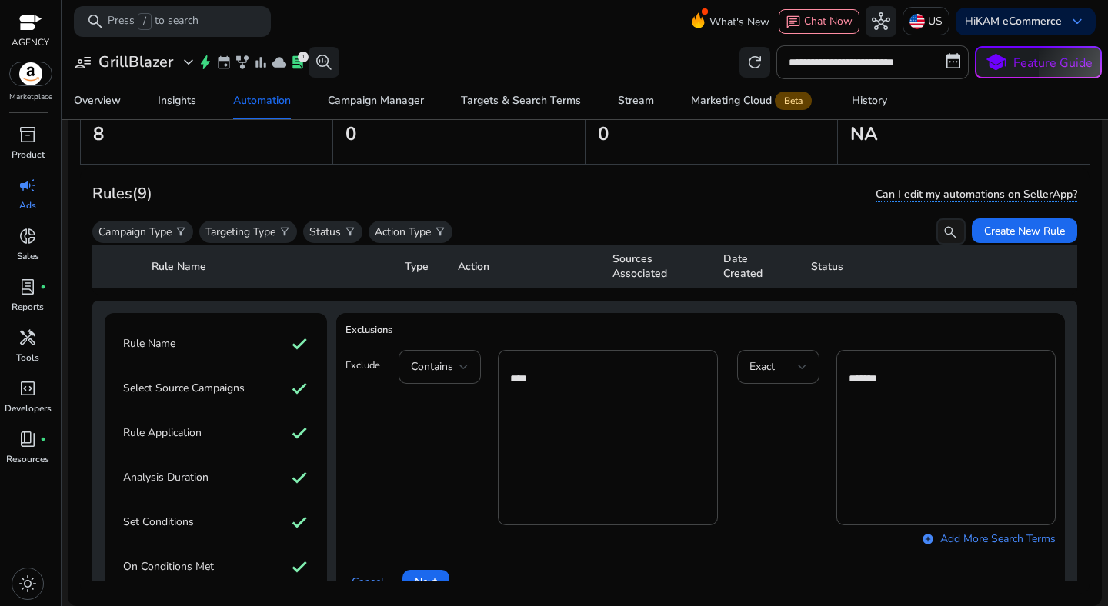
scroll to position [0, 0]
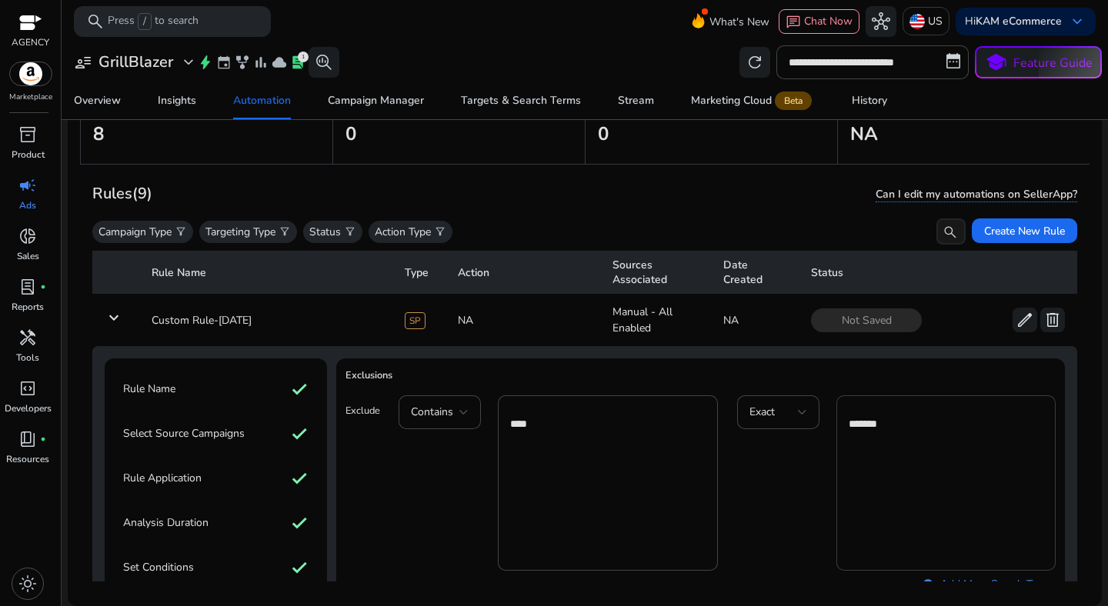
click at [889, 420] on textarea "*******" at bounding box center [946, 483] width 195 height 160
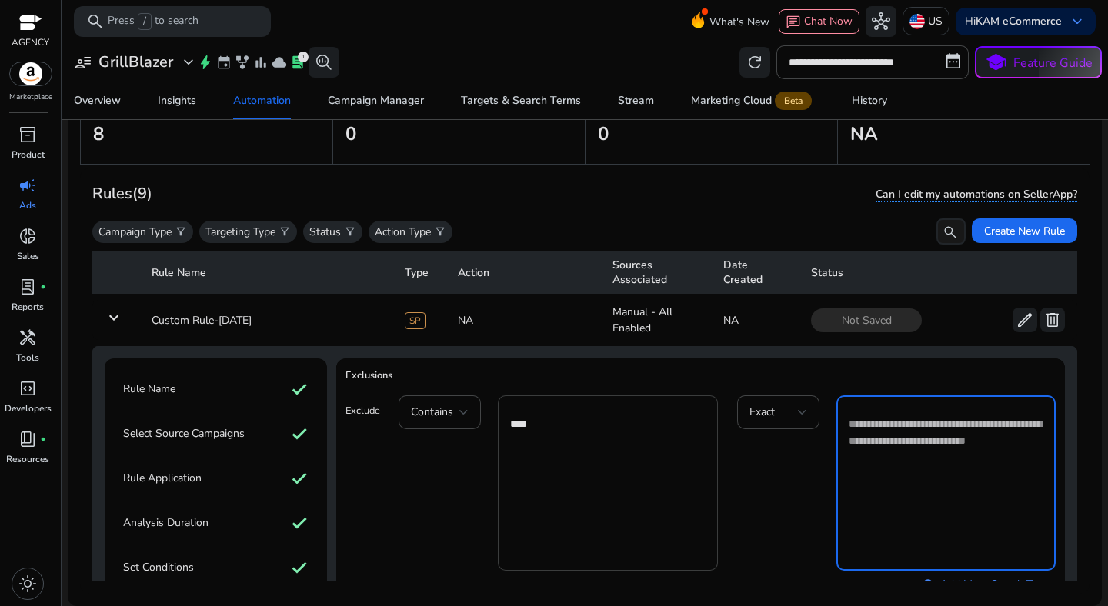
click at [548, 437] on textarea "***" at bounding box center [607, 483] width 195 height 160
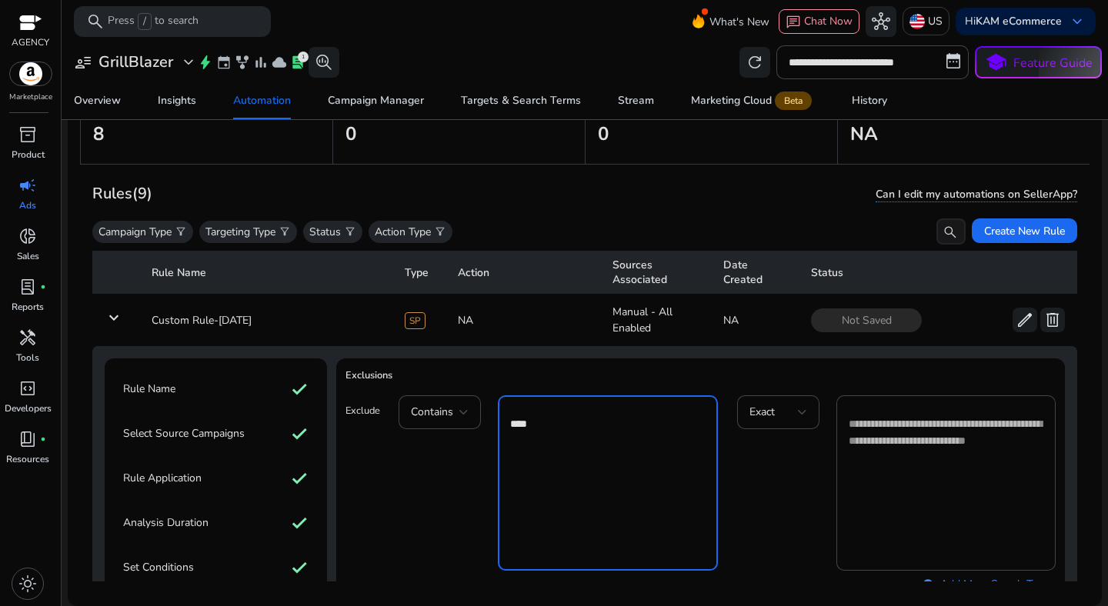
click at [548, 437] on textarea "***" at bounding box center [607, 483] width 195 height 160
type textarea "*** *******"
click at [454, 510] on div "Contains *** *******" at bounding box center [558, 482] width 318 height 175
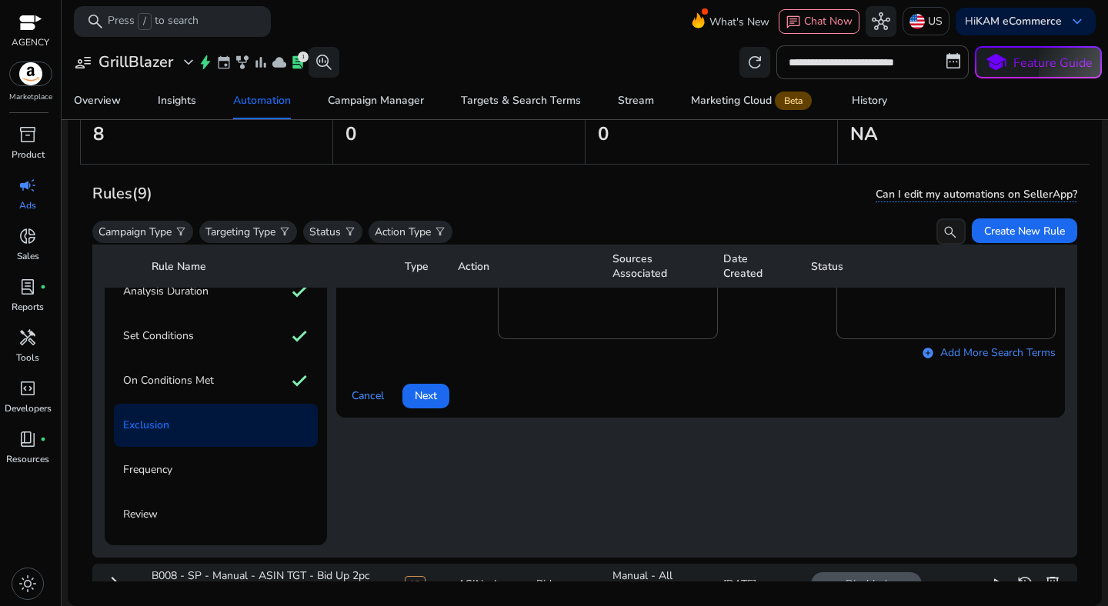
scroll to position [235, 0]
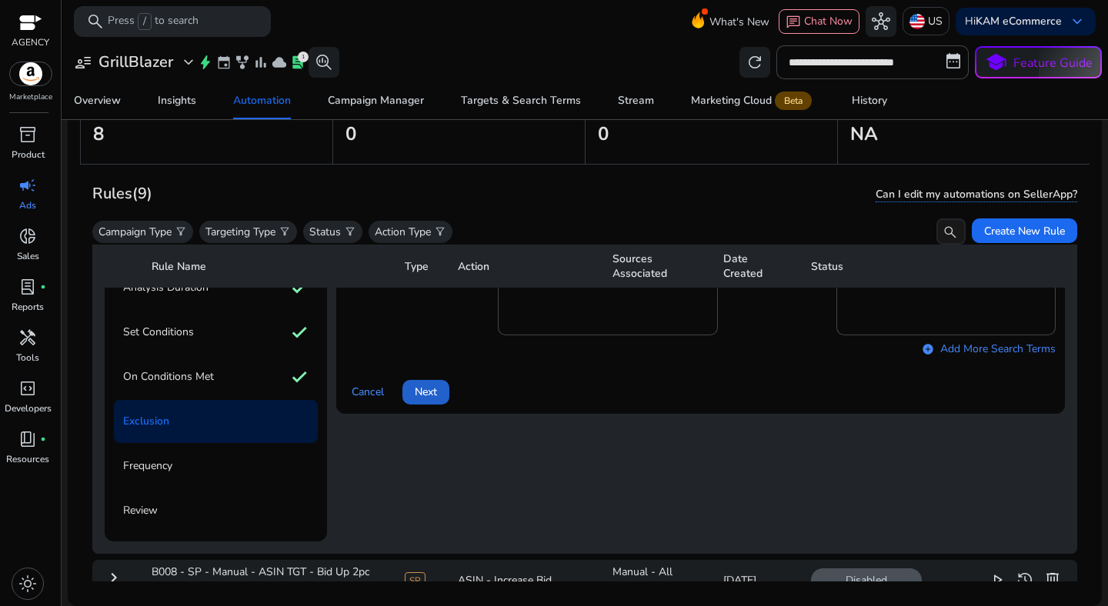
click at [428, 398] on span "Next" at bounding box center [426, 392] width 22 height 16
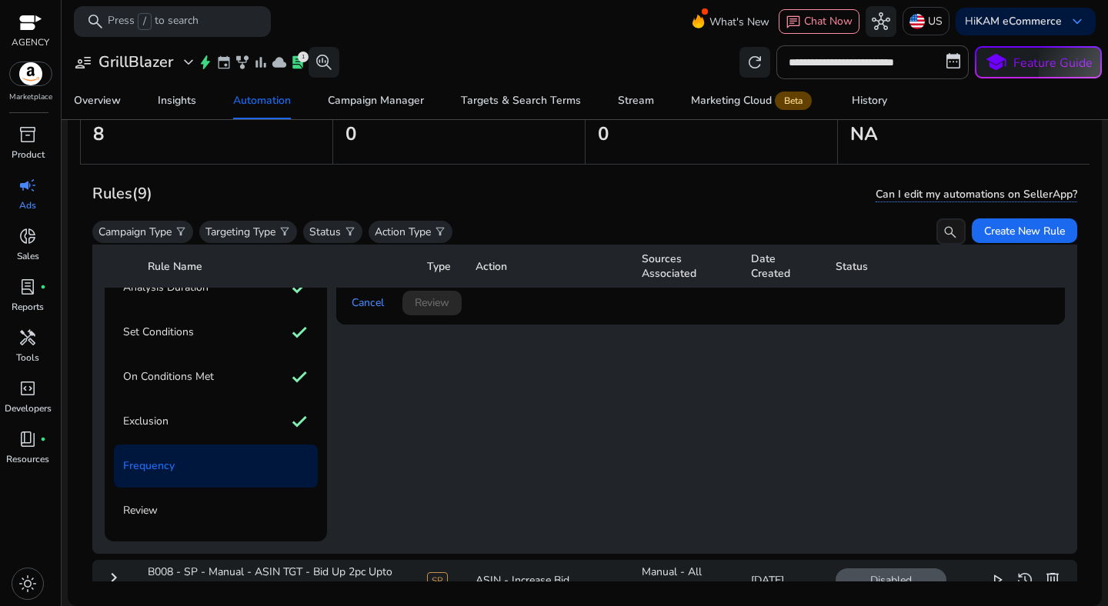
click at [428, 398] on div "Frequency The selected days indicate the days of the week on which your automat…" at bounding box center [700, 332] width 729 height 419
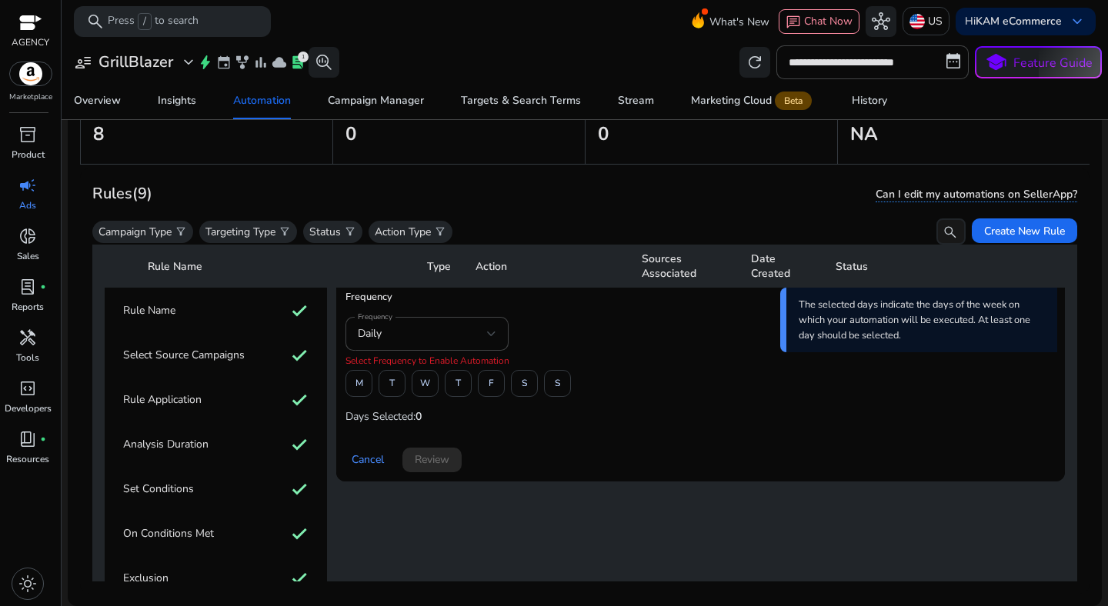
scroll to position [69, 0]
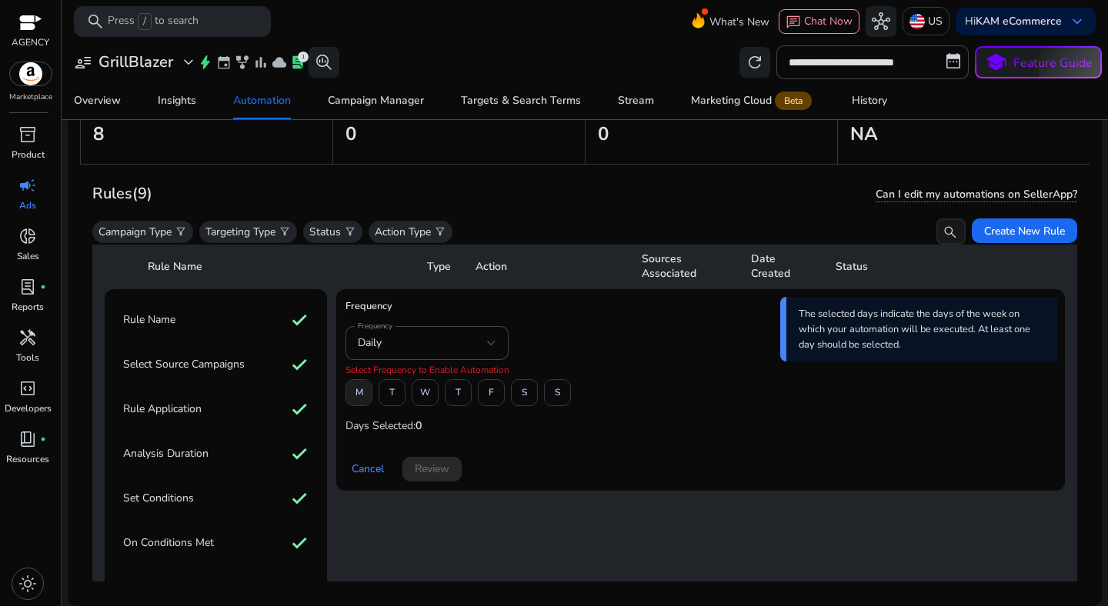
click at [362, 392] on span "M" at bounding box center [359, 392] width 8 height 27
click at [487, 393] on span at bounding box center [491, 393] width 25 height 37
click at [414, 467] on span at bounding box center [431, 469] width 59 height 37
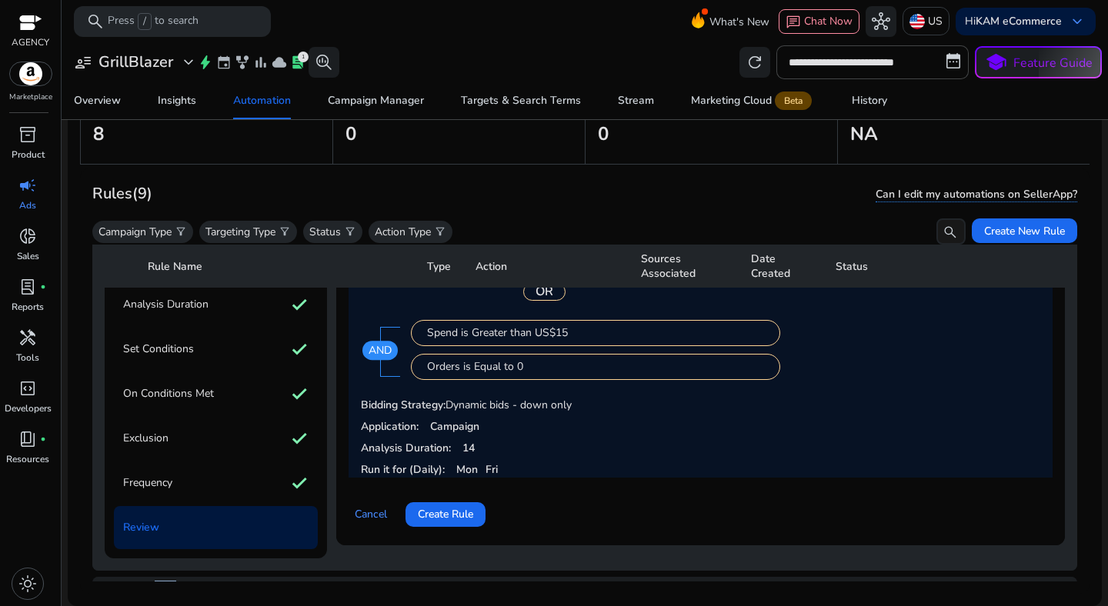
scroll to position [282, 0]
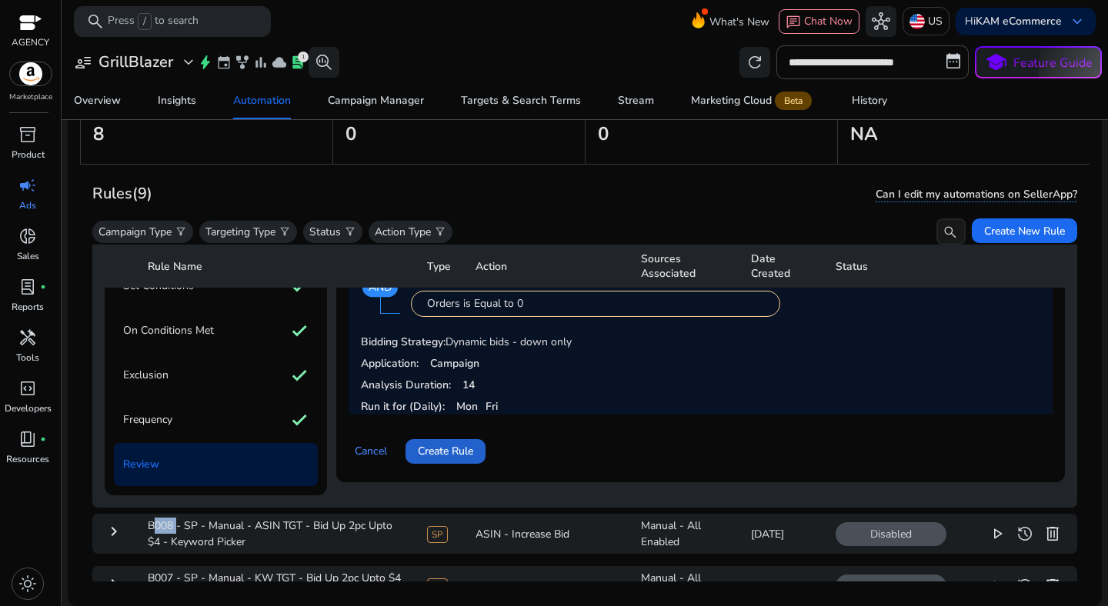
click at [458, 446] on span "Create Rule" at bounding box center [445, 451] width 55 height 16
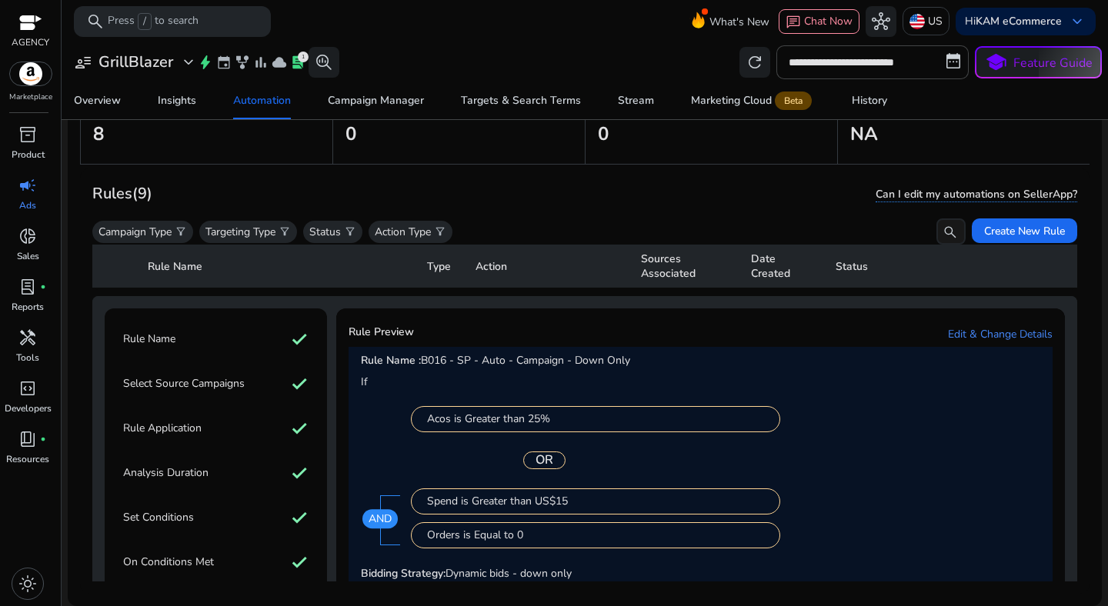
scroll to position [47, 0]
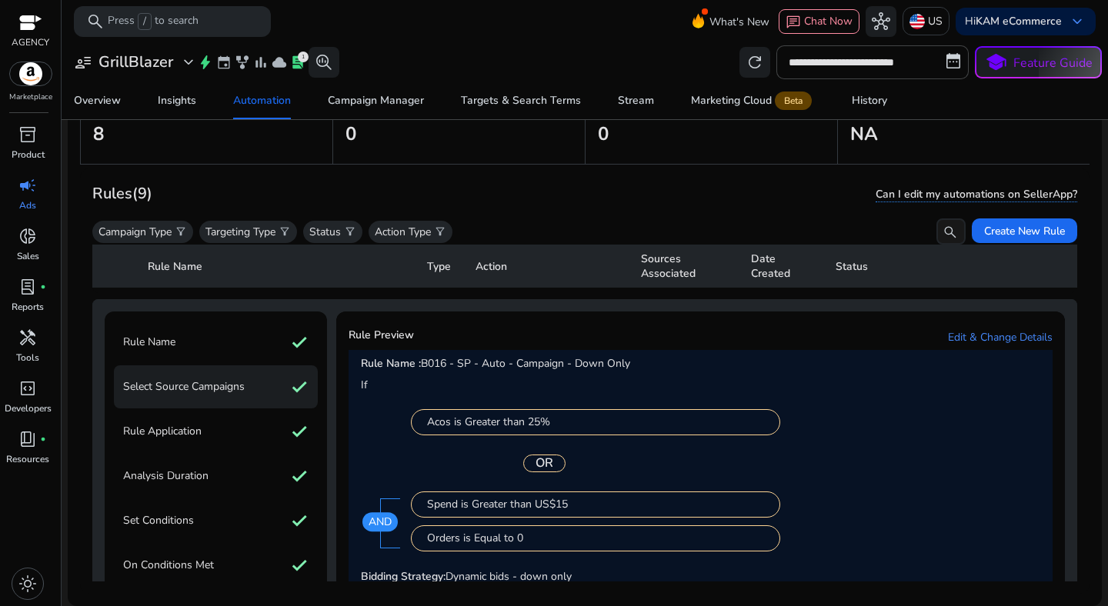
click at [204, 396] on p "Select Source Campaigns" at bounding box center [184, 387] width 122 height 25
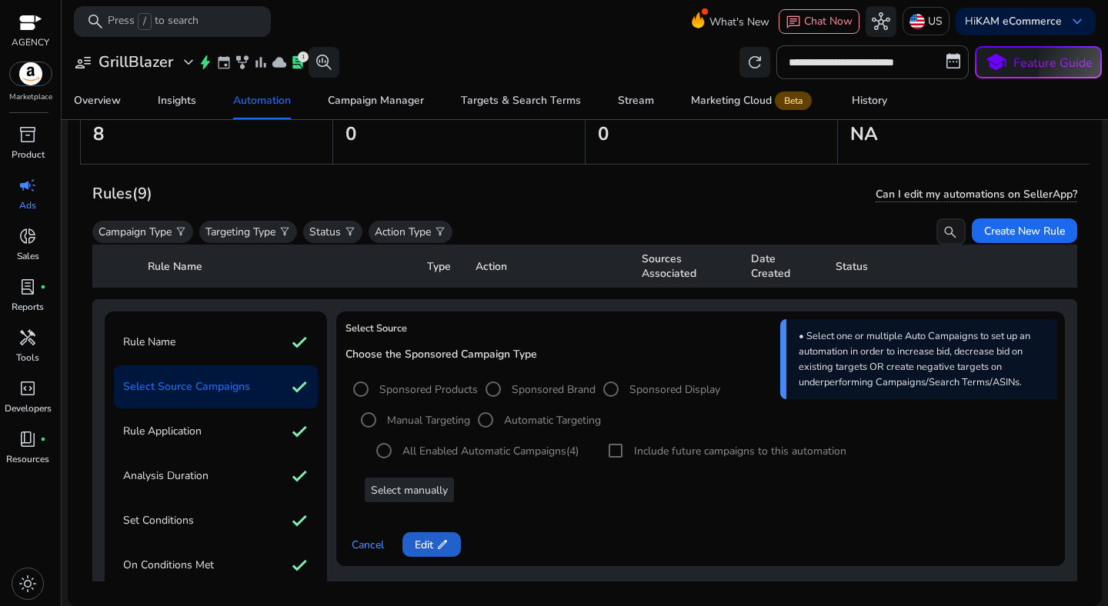
click at [423, 539] on span "Edit edit" at bounding box center [432, 545] width 34 height 16
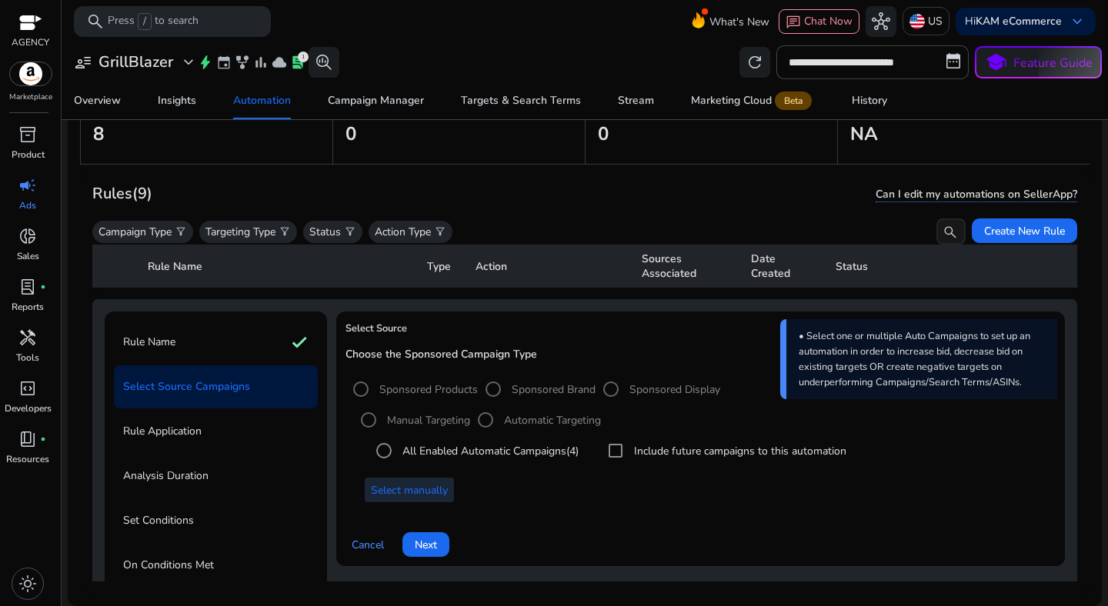
click at [442, 497] on span "Select manually" at bounding box center [409, 490] width 77 height 16
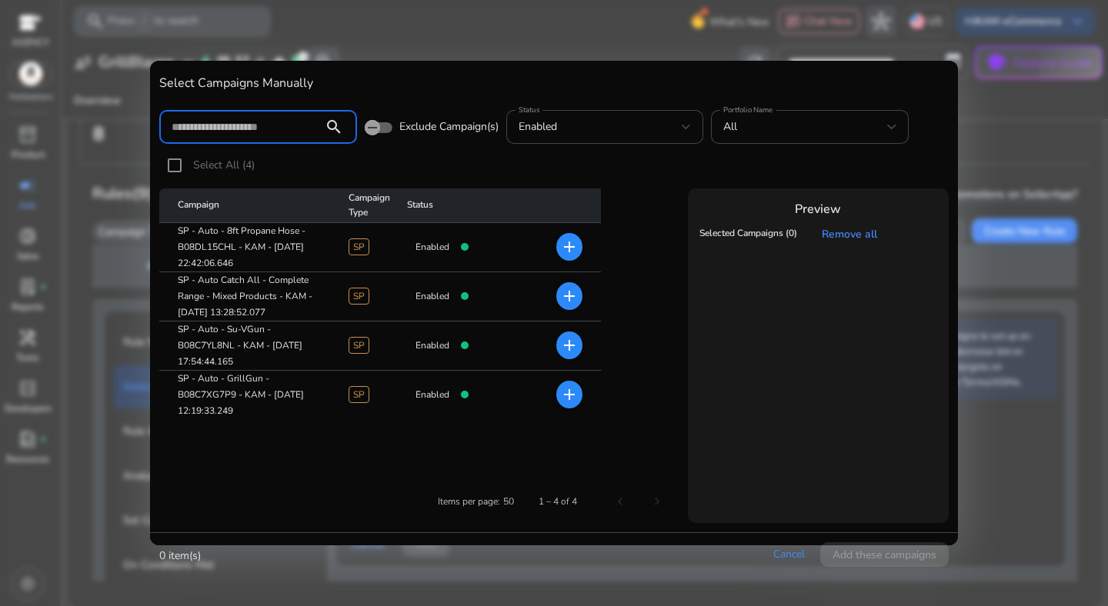
click at [975, 278] on div at bounding box center [554, 303] width 1108 height 606
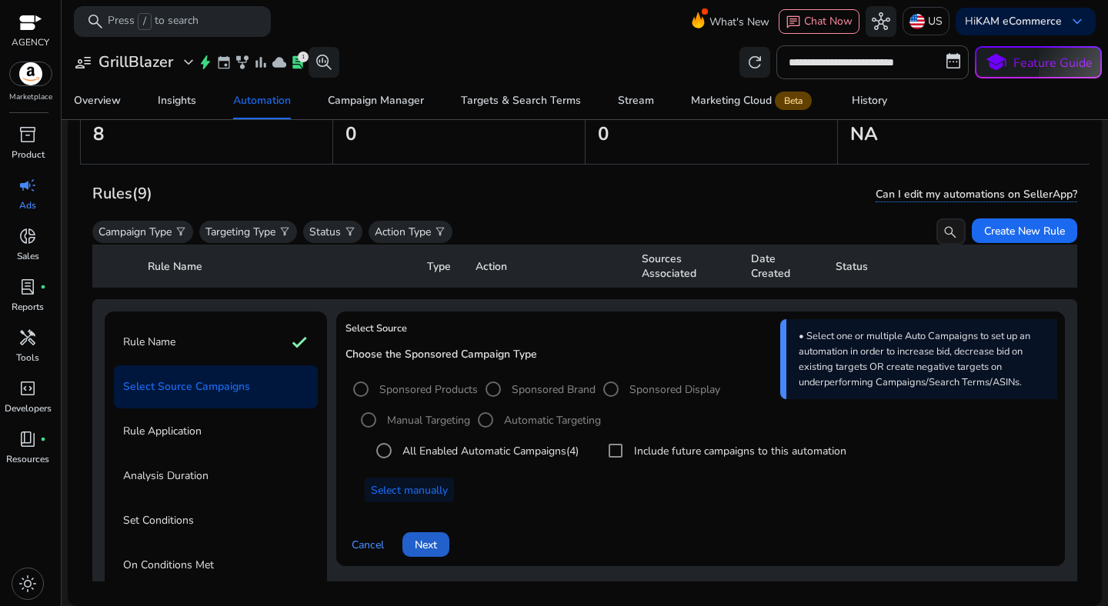
click at [440, 542] on span at bounding box center [425, 544] width 47 height 37
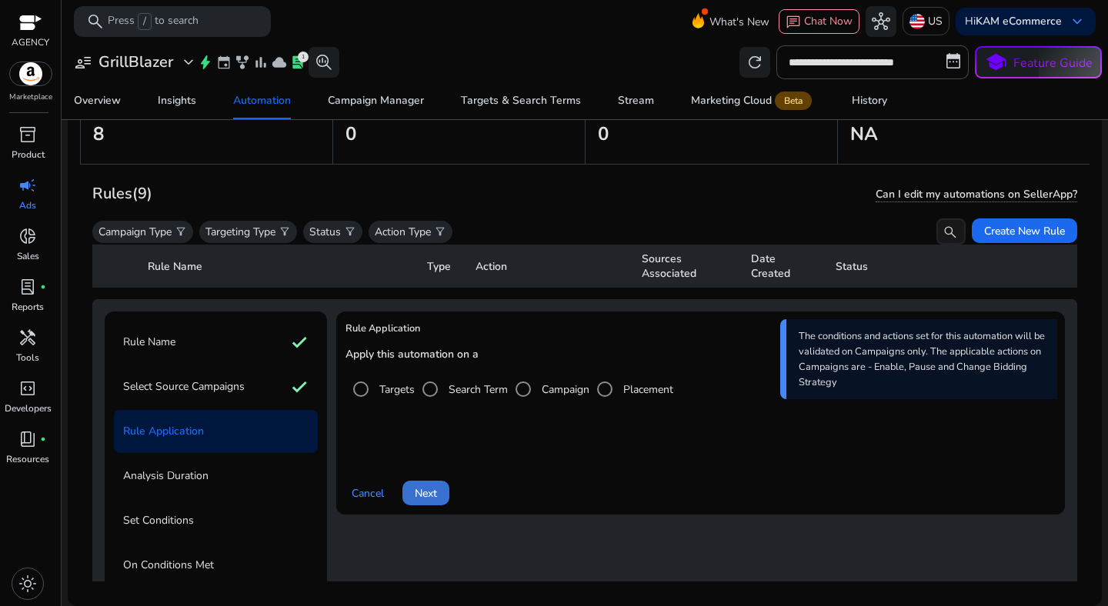
click at [423, 475] on span at bounding box center [425, 493] width 47 height 37
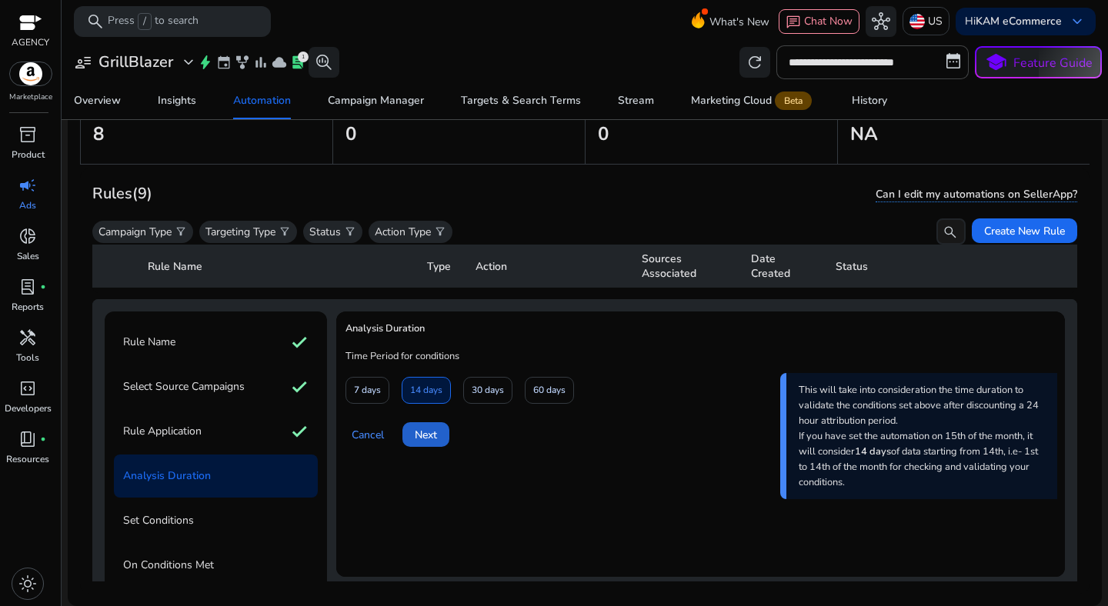
click at [425, 442] on span at bounding box center [425, 434] width 47 height 37
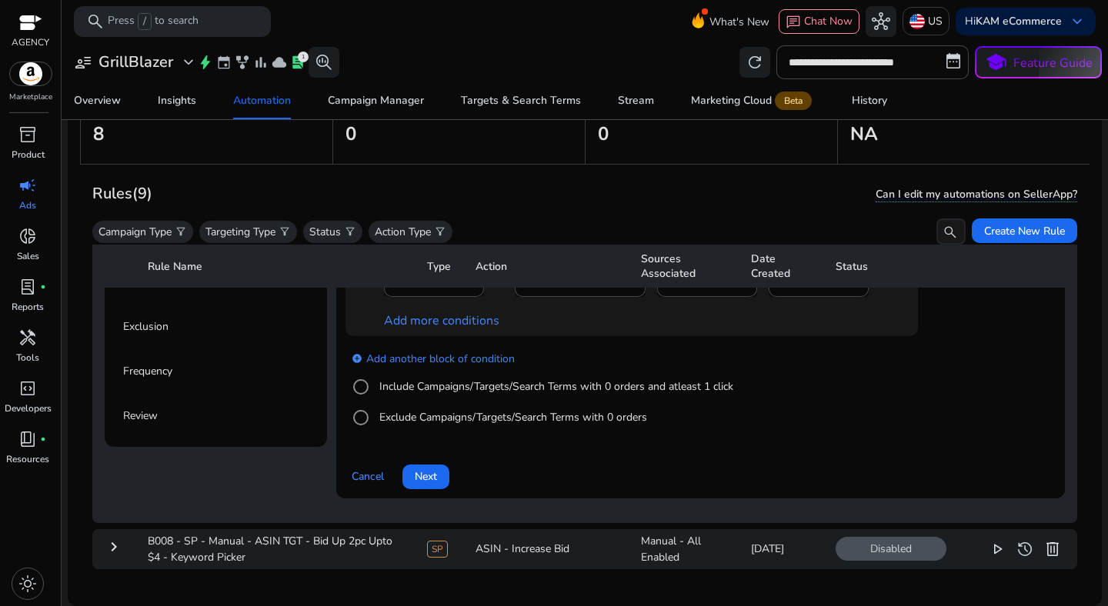
scroll to position [332, 0]
click at [419, 472] on span "Next" at bounding box center [426, 475] width 22 height 16
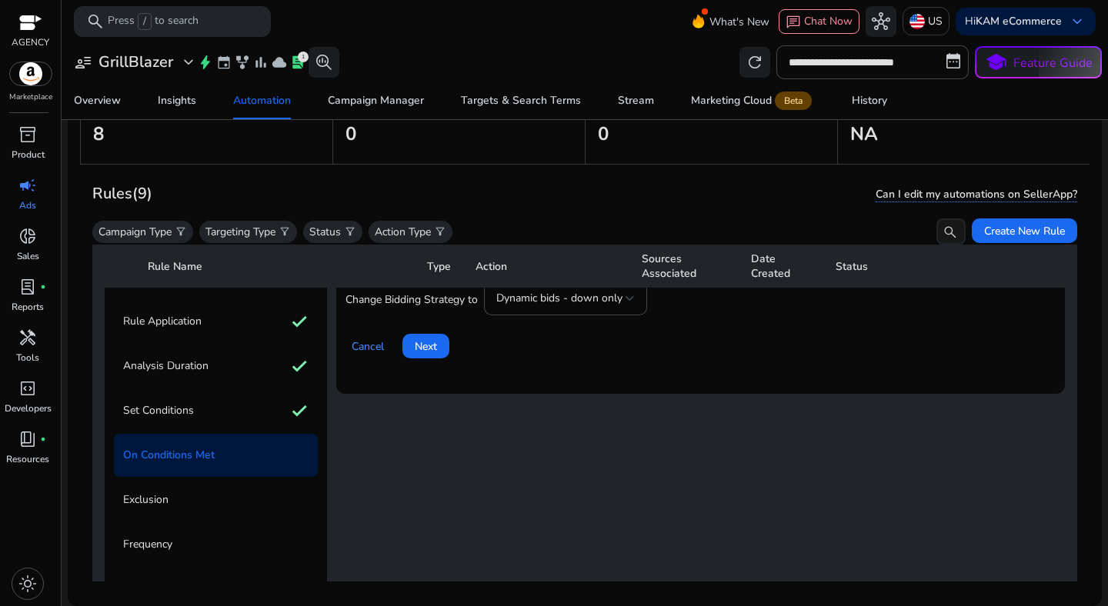
scroll to position [99, 0]
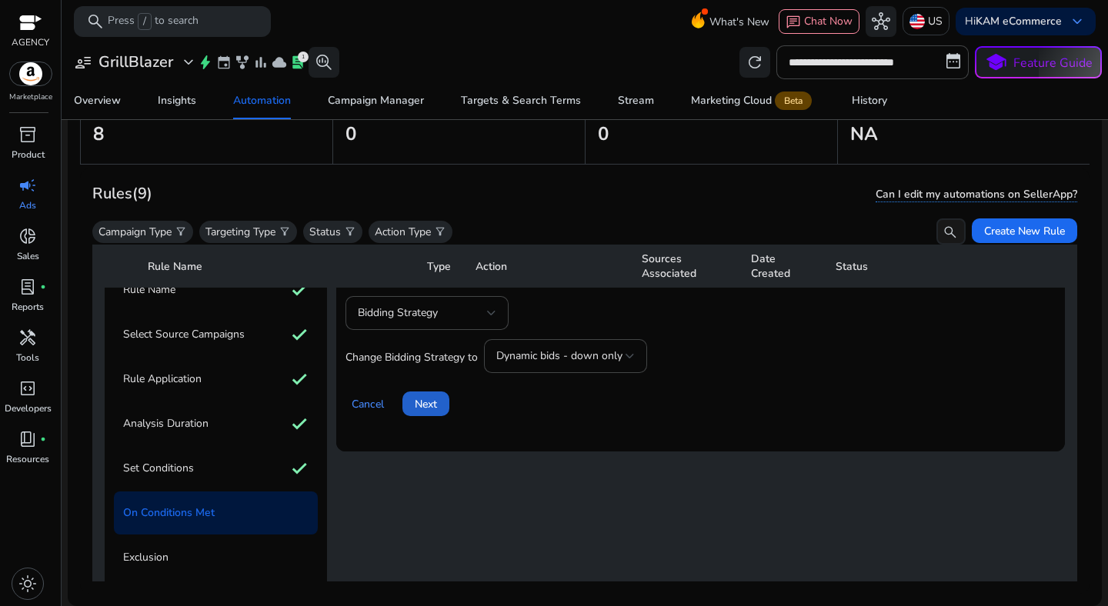
click at [432, 406] on span "Next" at bounding box center [426, 404] width 22 height 16
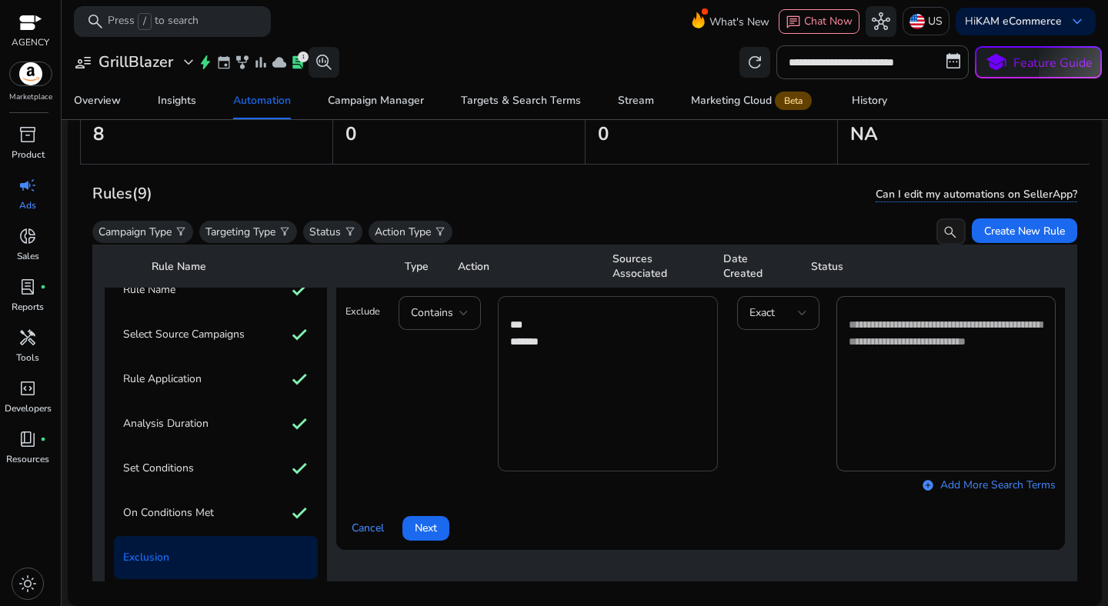
click at [551, 371] on textarea "*** *******" at bounding box center [607, 384] width 195 height 160
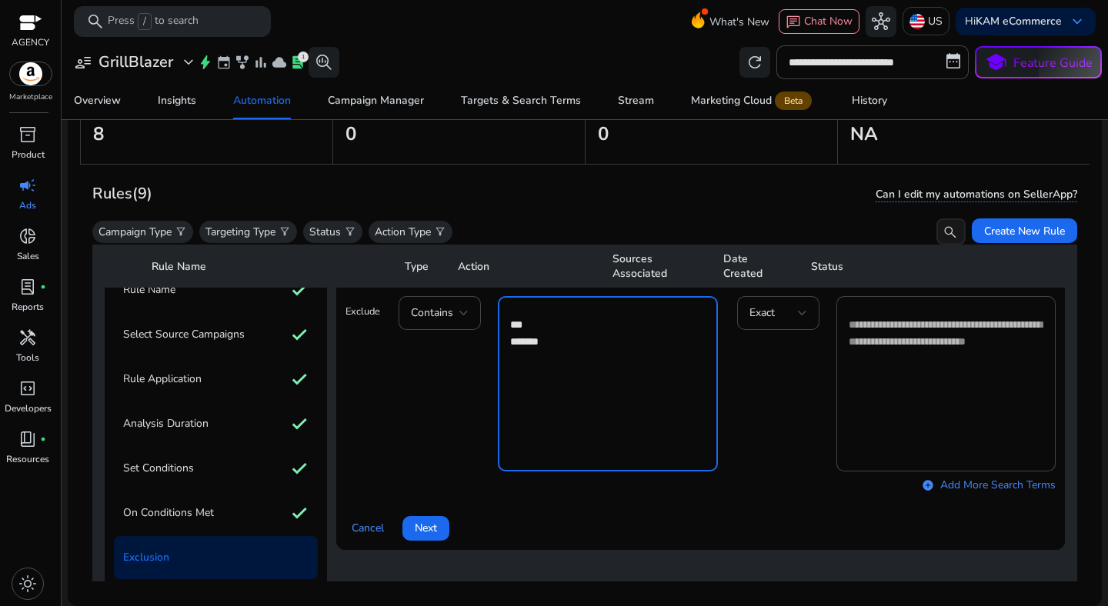
click at [551, 371] on textarea "*** *******" at bounding box center [607, 384] width 195 height 160
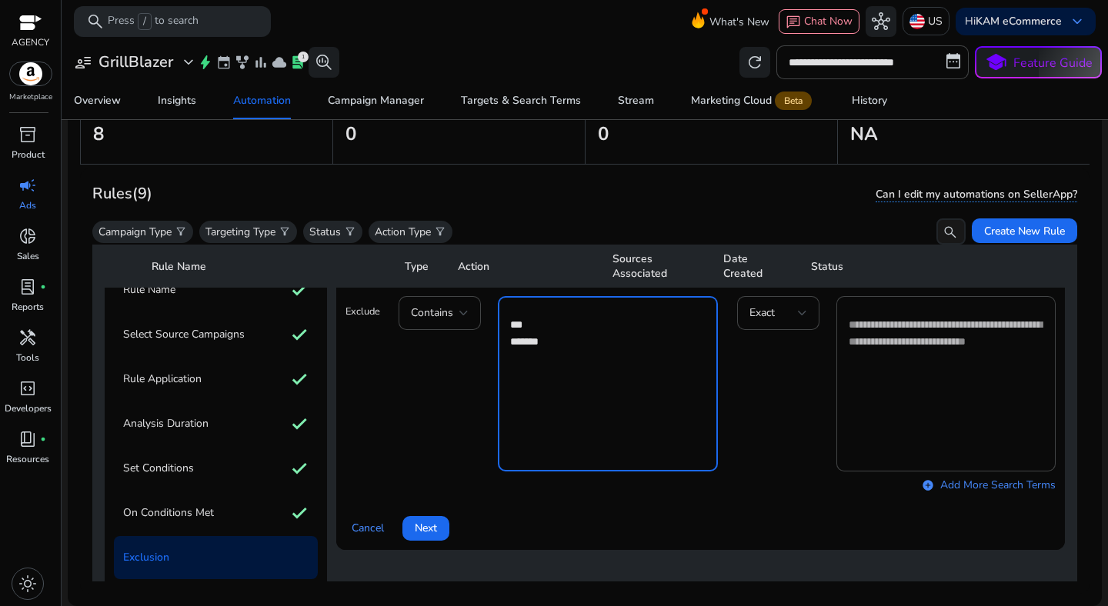
click at [551, 371] on textarea "*** *******" at bounding box center [607, 384] width 195 height 160
click at [435, 529] on span "Next" at bounding box center [426, 528] width 22 height 16
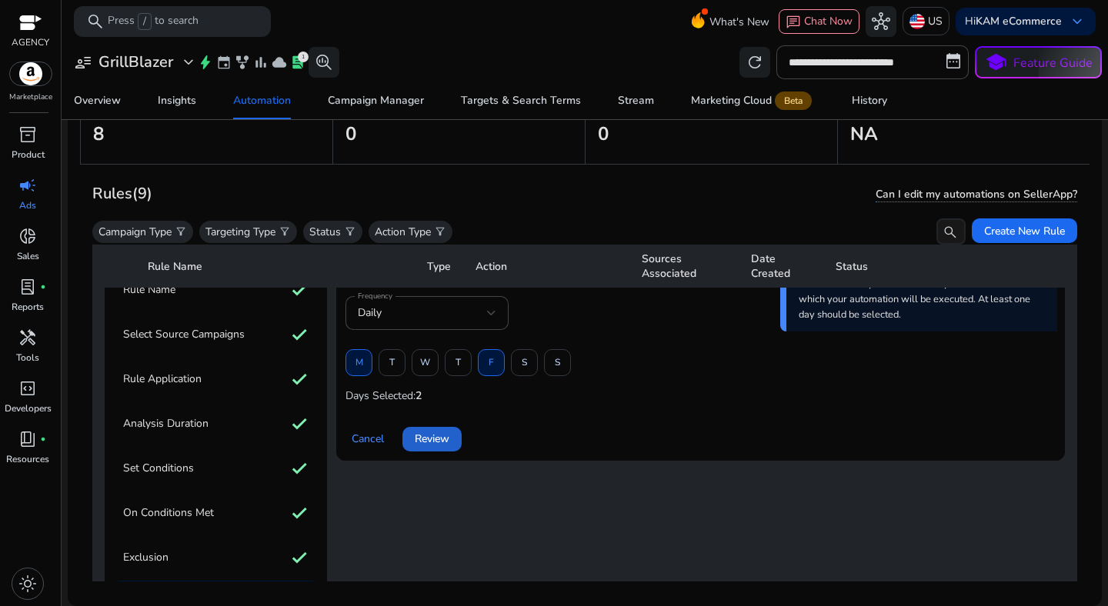
click at [437, 441] on span "Review" at bounding box center [432, 439] width 35 height 16
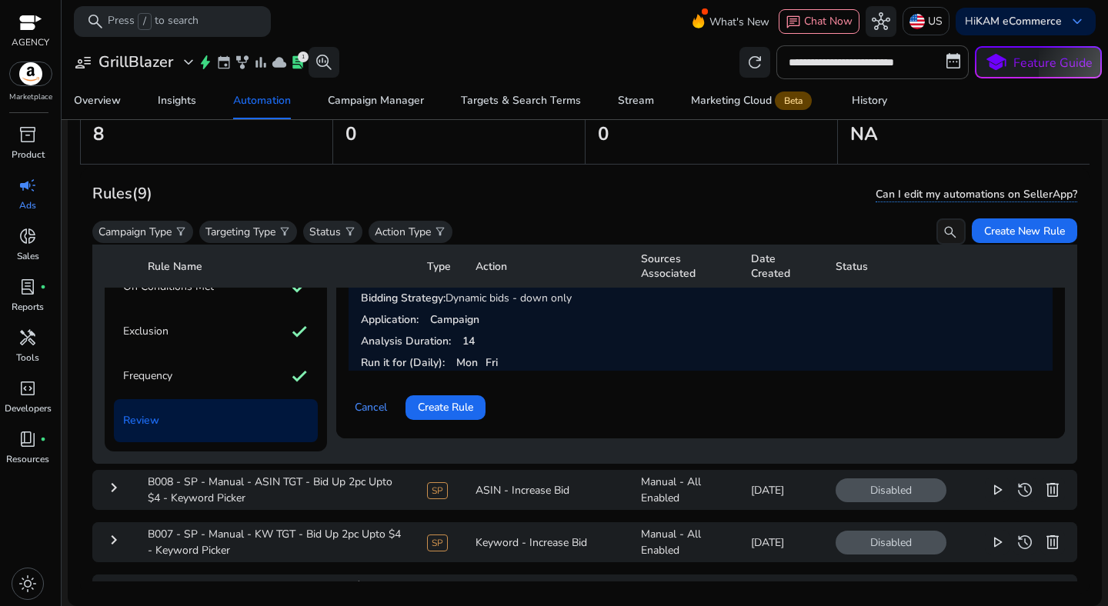
scroll to position [326, 0]
click at [448, 404] on span "Create Rule" at bounding box center [445, 407] width 55 height 16
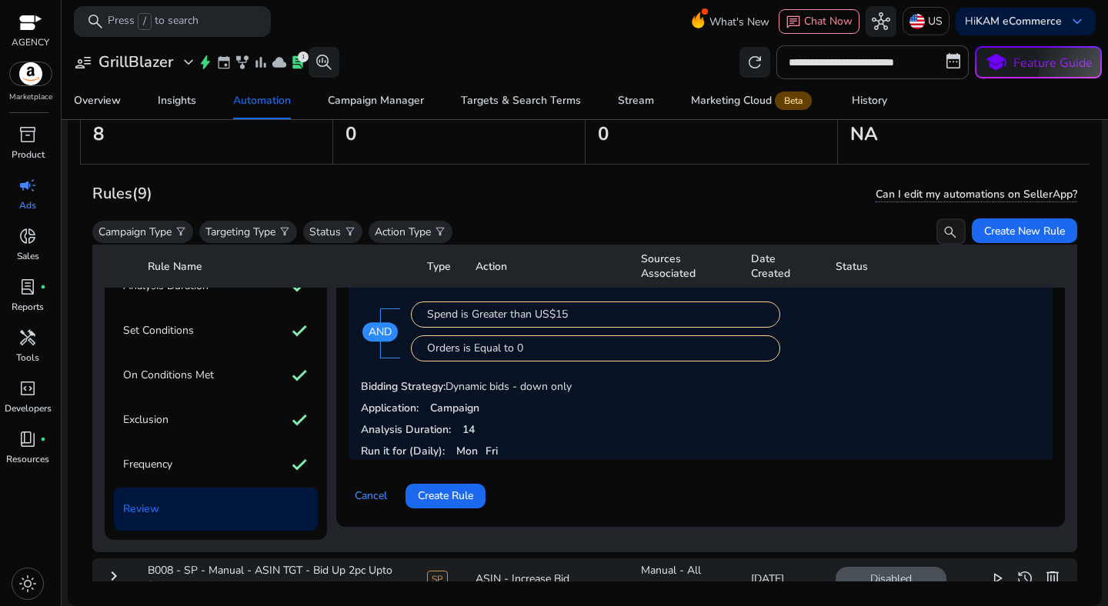
scroll to position [274, 0]
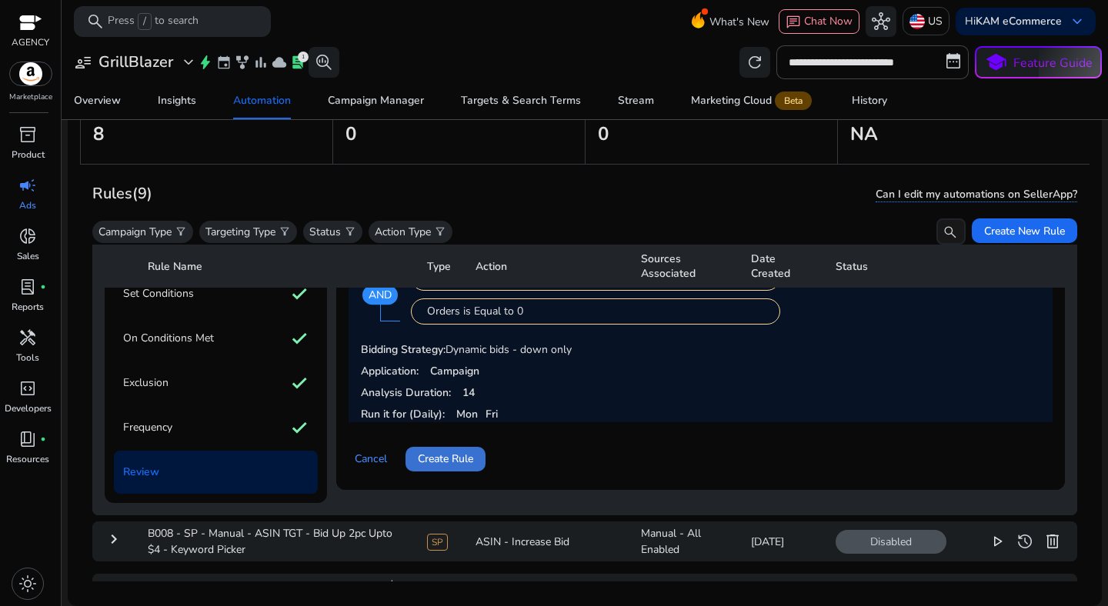
click at [442, 465] on span "Create Rule" at bounding box center [445, 459] width 55 height 16
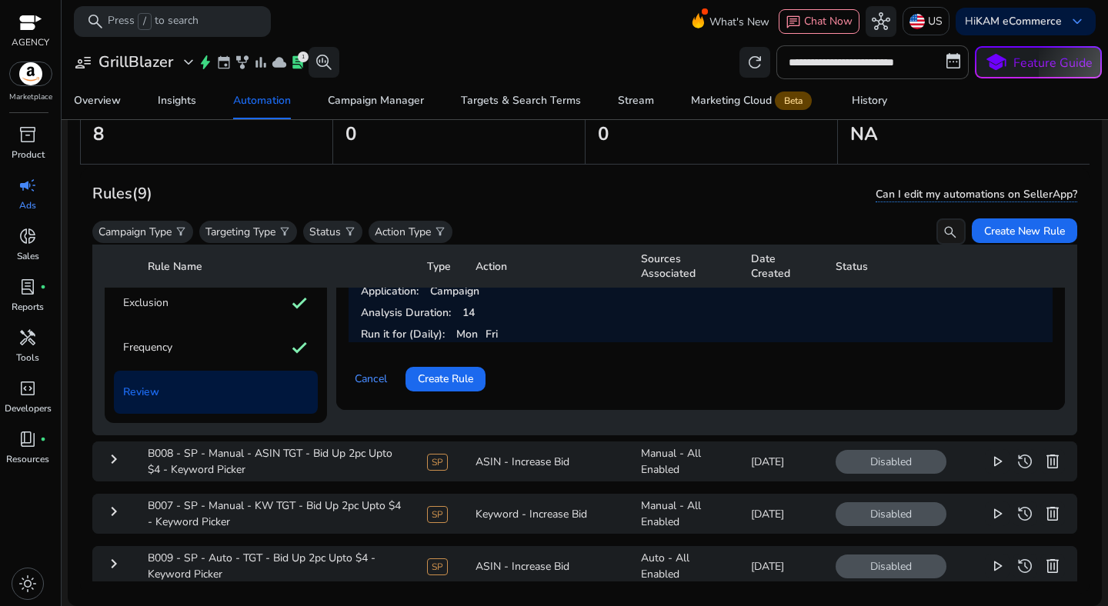
scroll to position [355, 0]
click at [440, 379] on span "Create Rule" at bounding box center [445, 378] width 55 height 16
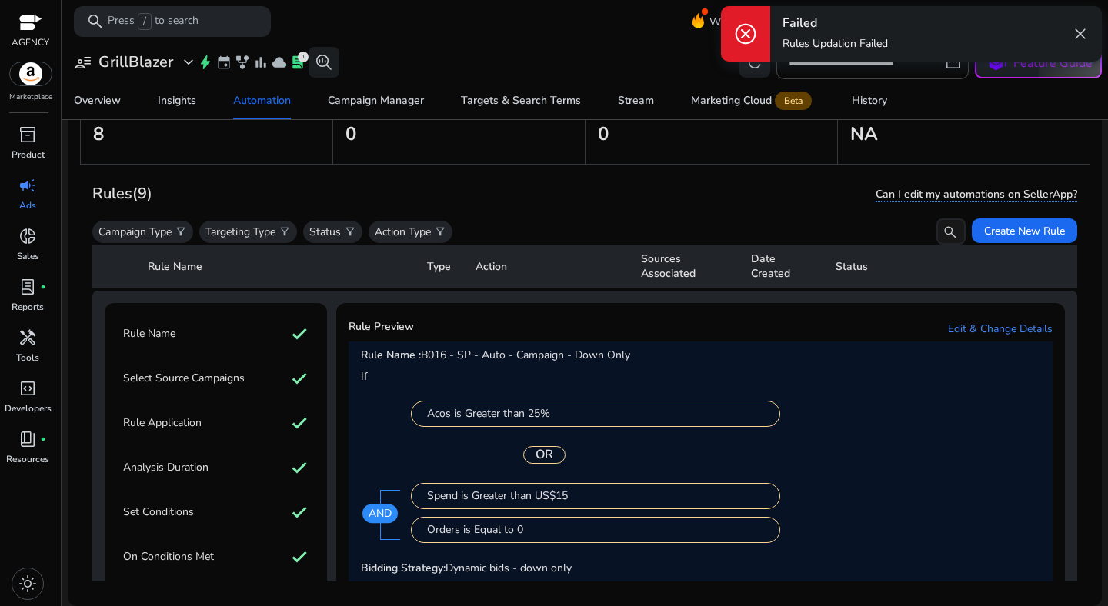
scroll to position [55, 0]
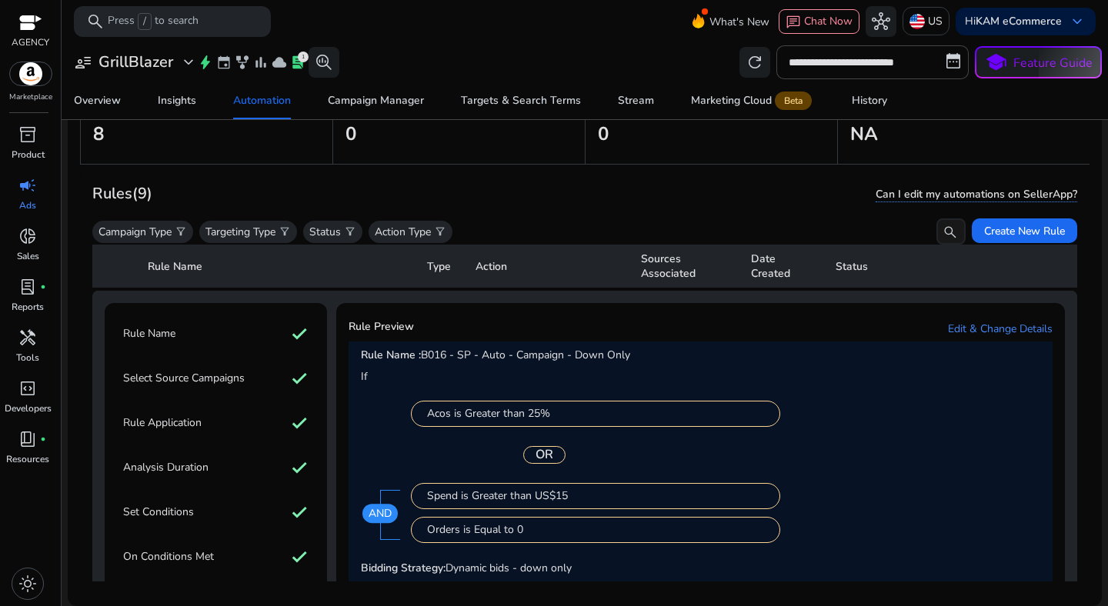
click at [599, 225] on div "Campaign Type filter_alt Targeting Type filter_alt Status filter_alt Action Typ…" at bounding box center [528, 231] width 873 height 26
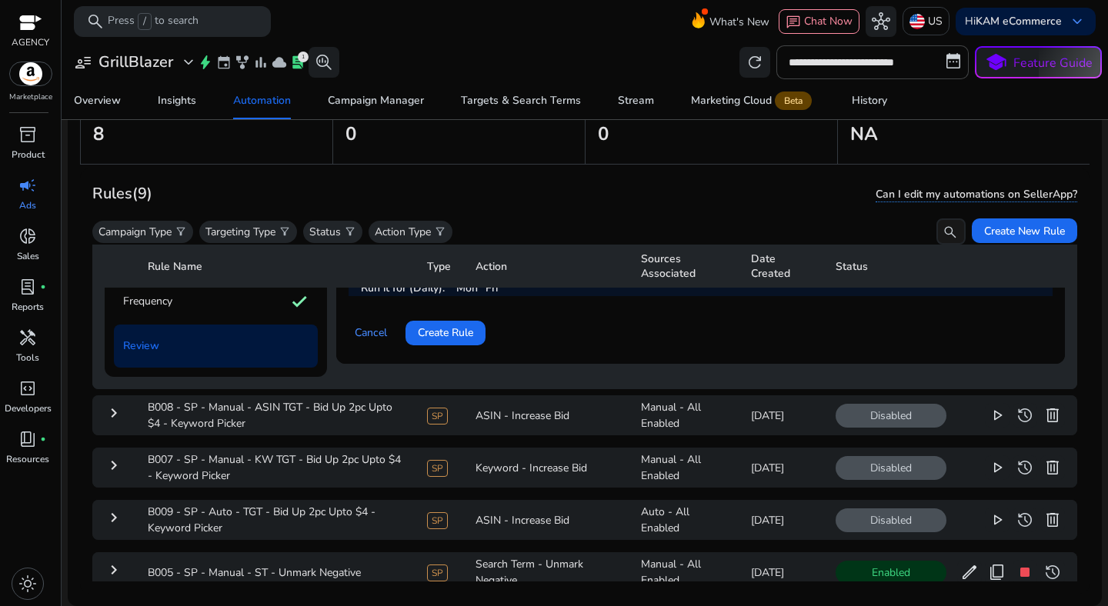
scroll to position [308, 0]
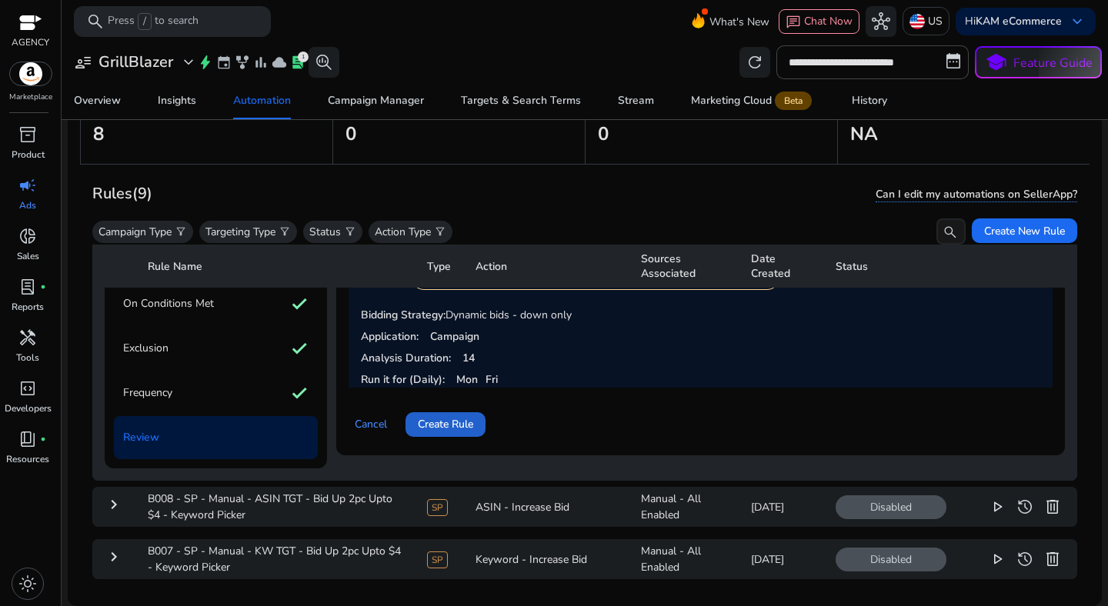
click at [417, 424] on span at bounding box center [445, 424] width 80 height 37
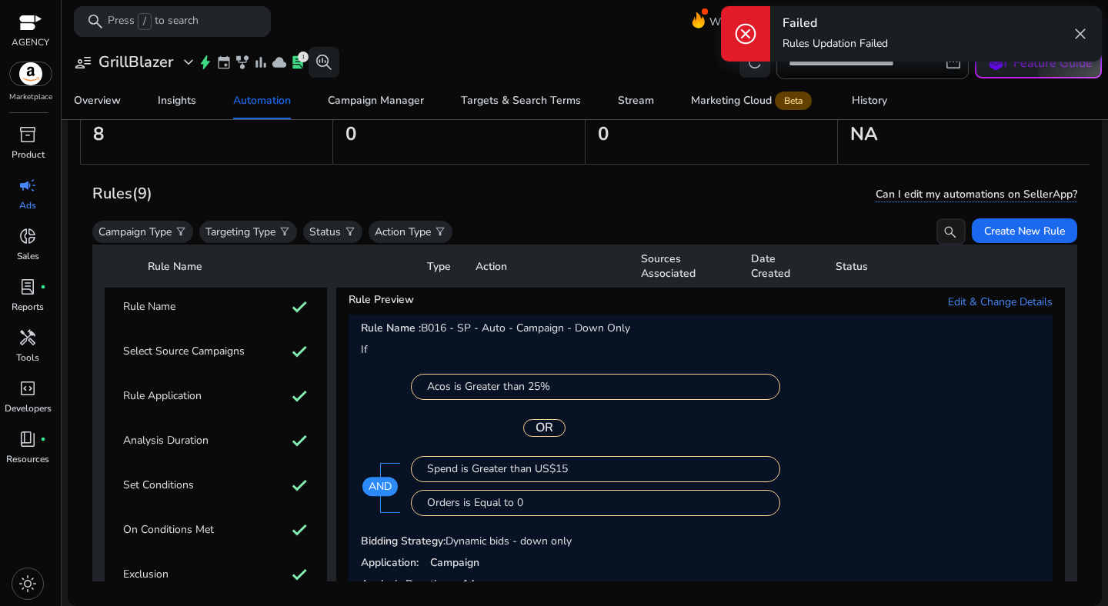
scroll to position [55, 0]
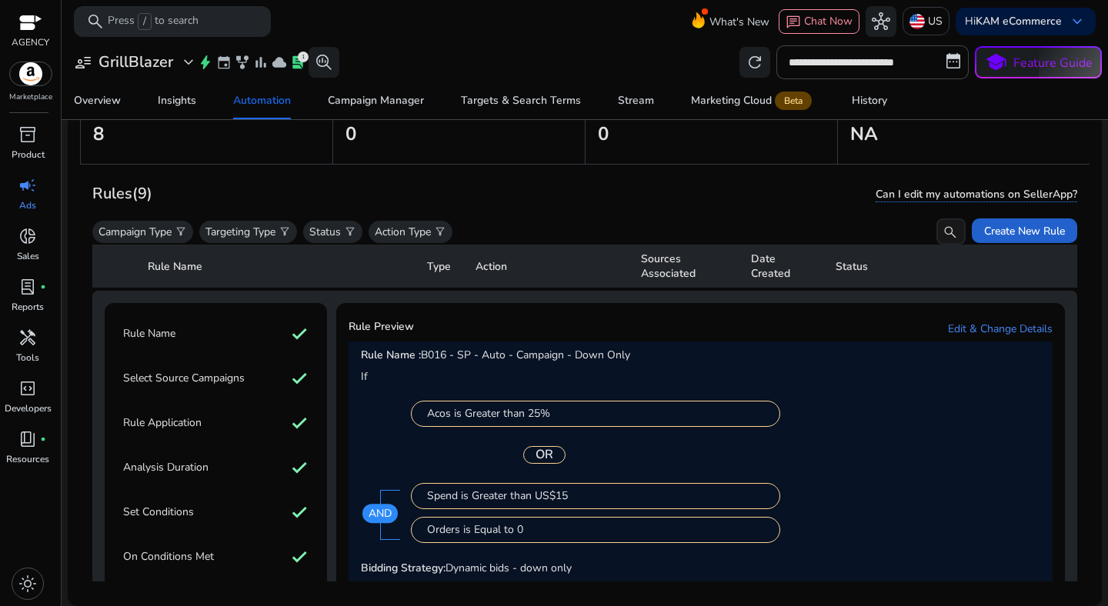
click at [1002, 237] on span "Create New Rule" at bounding box center [1024, 231] width 81 height 16
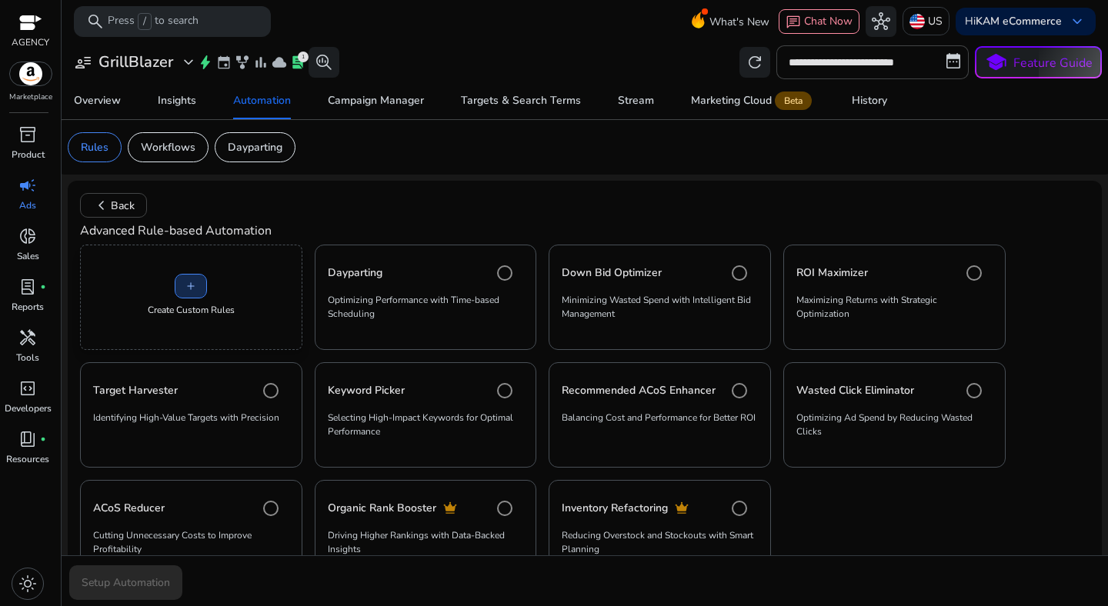
click at [202, 293] on span at bounding box center [190, 286] width 31 height 37
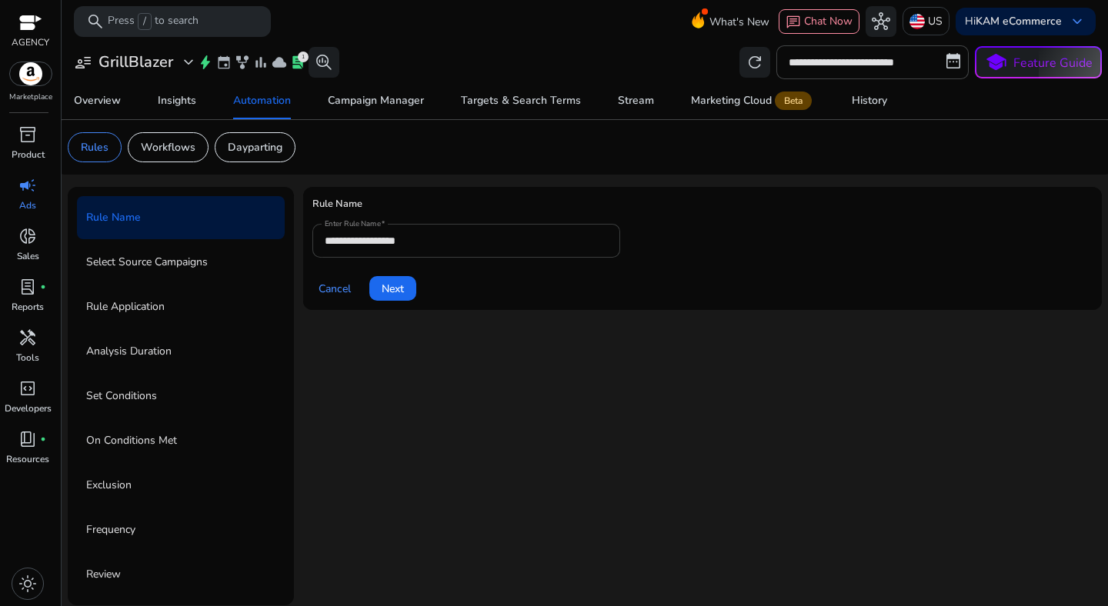
click at [412, 242] on input "**********" at bounding box center [466, 240] width 283 height 17
paste input "**********"
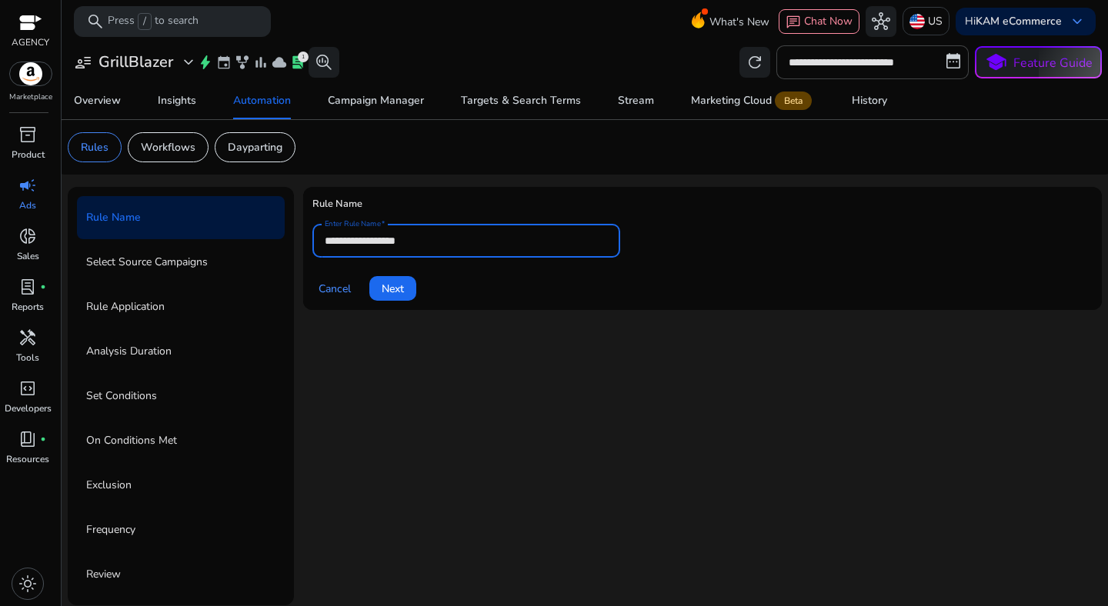
type input "**********"
click at [411, 296] on span at bounding box center [392, 288] width 47 height 37
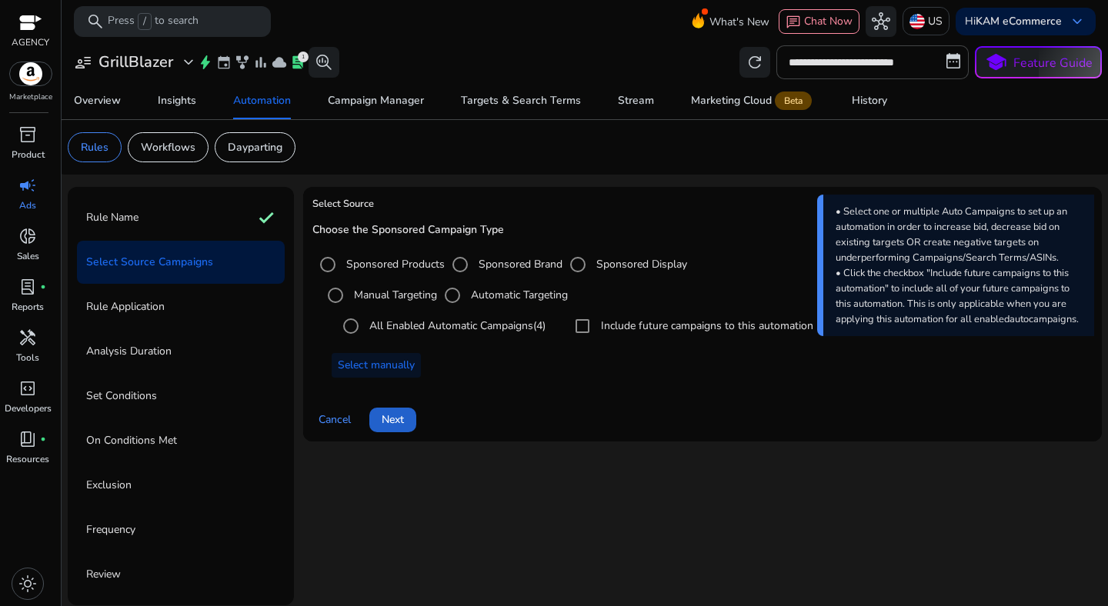
click at [407, 413] on span at bounding box center [392, 420] width 47 height 37
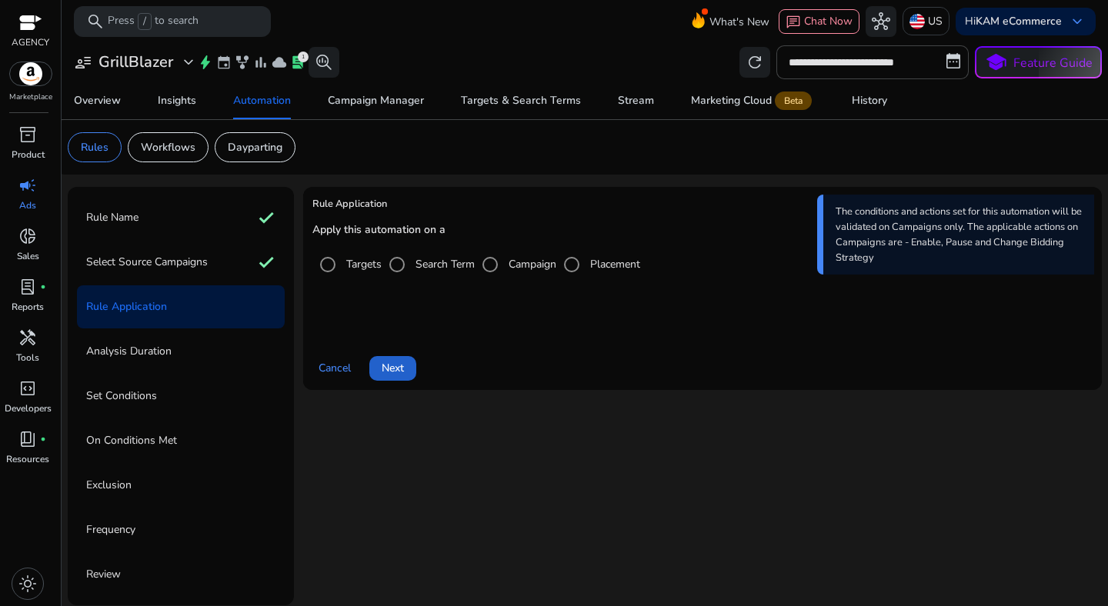
click at [397, 367] on span "Next" at bounding box center [393, 368] width 22 height 16
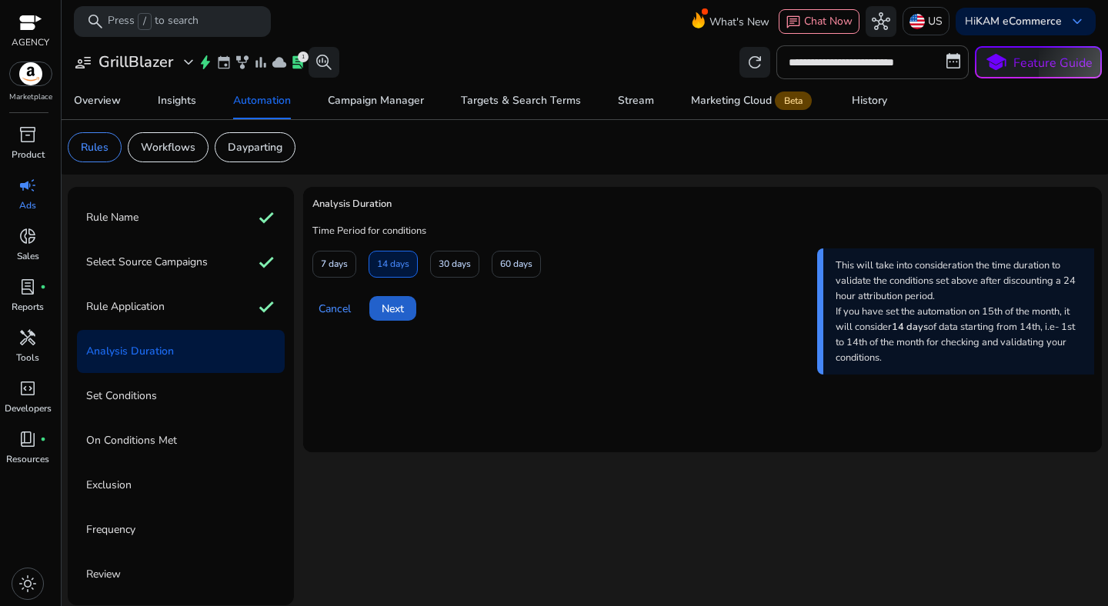
click at [399, 312] on span "Next" at bounding box center [393, 309] width 22 height 16
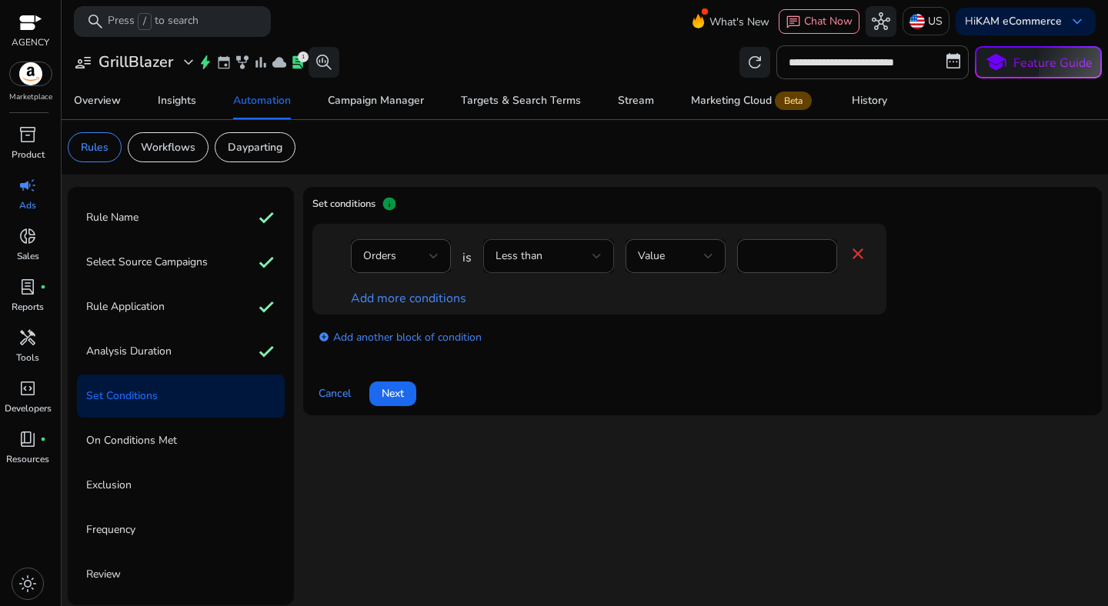
click at [555, 264] on div "Less than" at bounding box center [543, 256] width 97 height 17
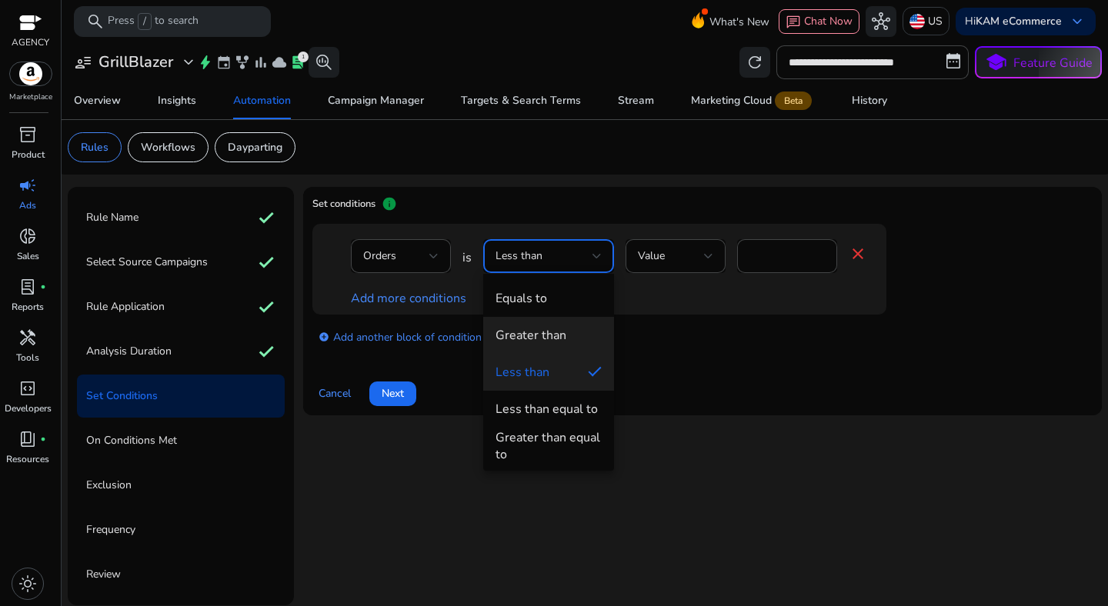
click at [542, 343] on div "Greater than" at bounding box center [530, 335] width 71 height 17
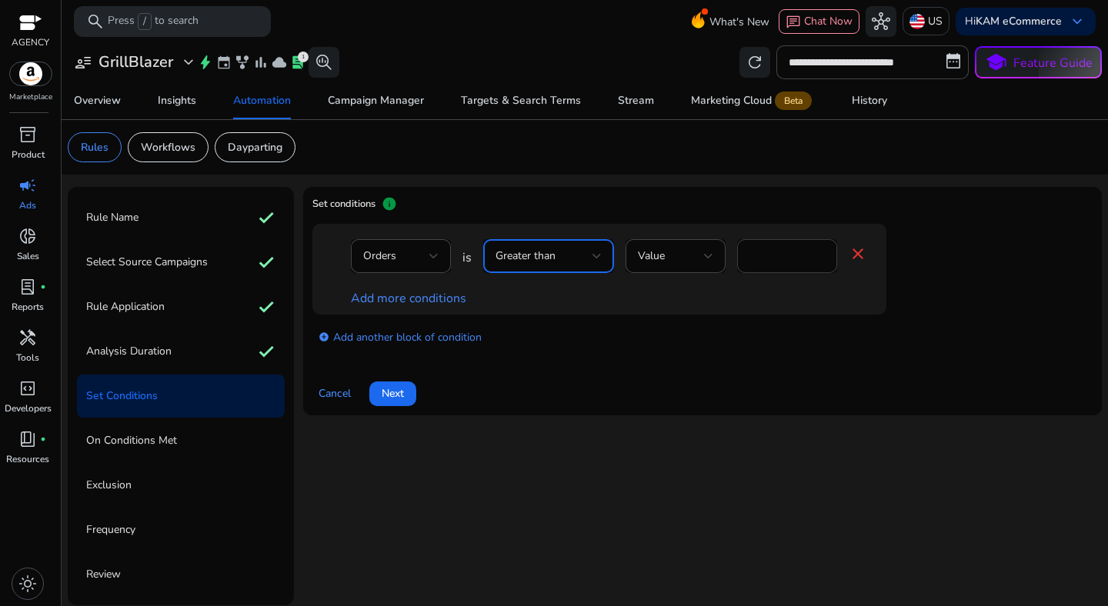
click at [781, 258] on input "*" at bounding box center [786, 256] width 75 height 17
type input "*"
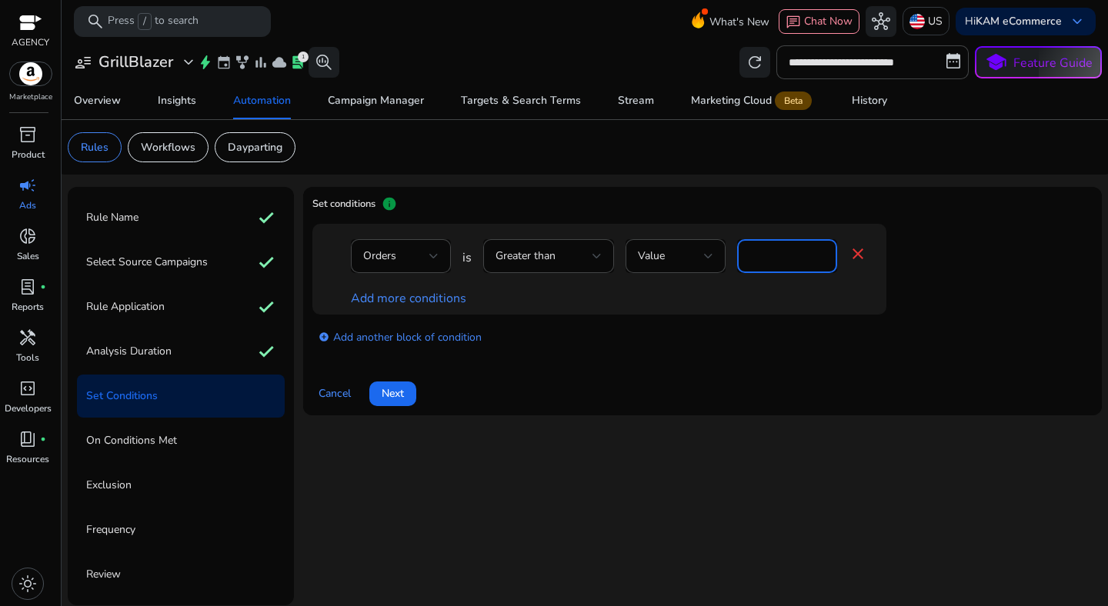
click at [749, 311] on div "Orders is Greater than Value * close Add more conditions" at bounding box center [599, 269] width 574 height 91
click at [425, 305] on link "Add more conditions" at bounding box center [408, 298] width 115 height 17
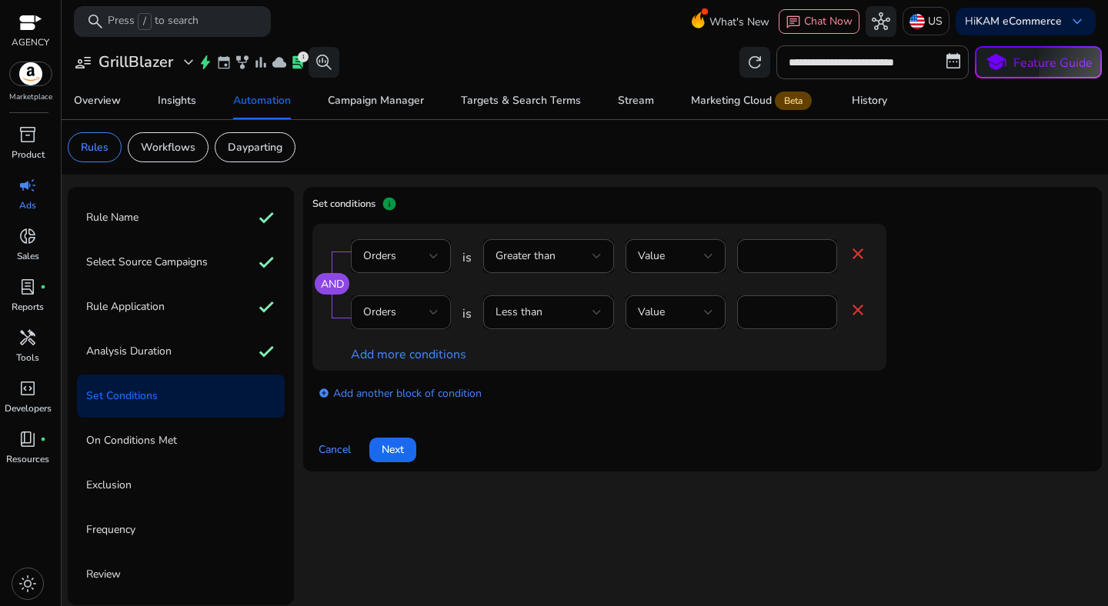
click at [409, 309] on div "Orders" at bounding box center [396, 312] width 66 height 17
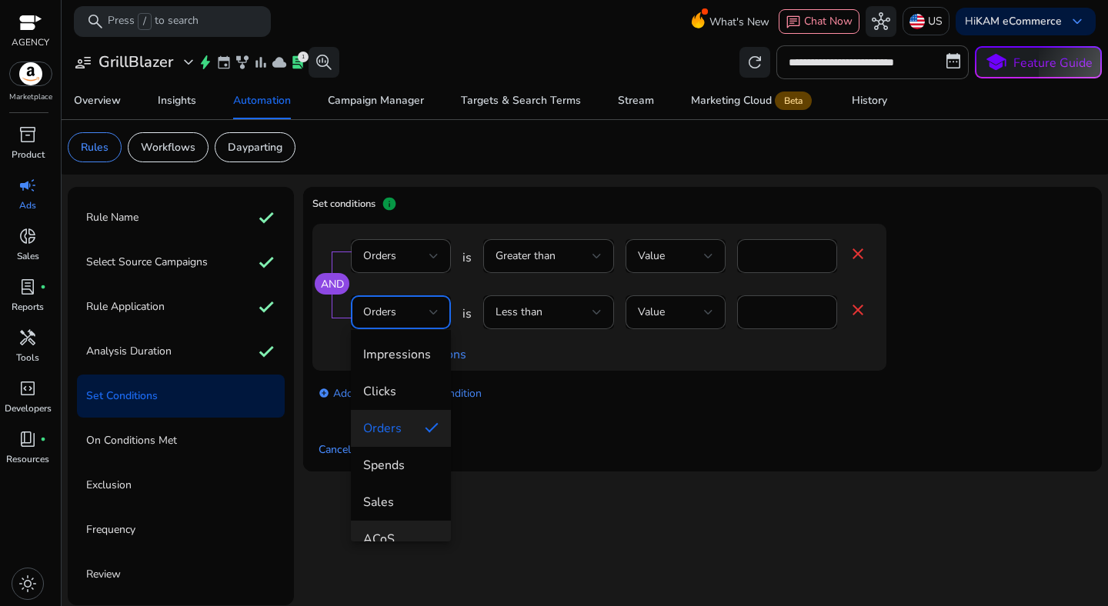
click at [397, 529] on mat-option "ACoS" at bounding box center [401, 539] width 100 height 37
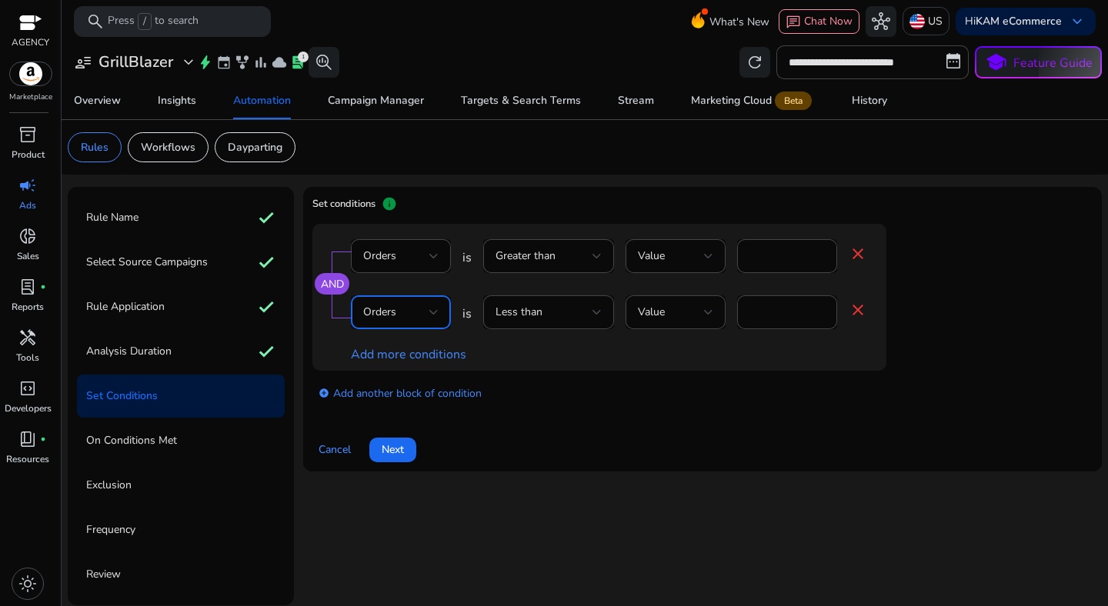
scroll to position [16, 0]
click at [792, 314] on input "*" at bounding box center [805, 312] width 40 height 17
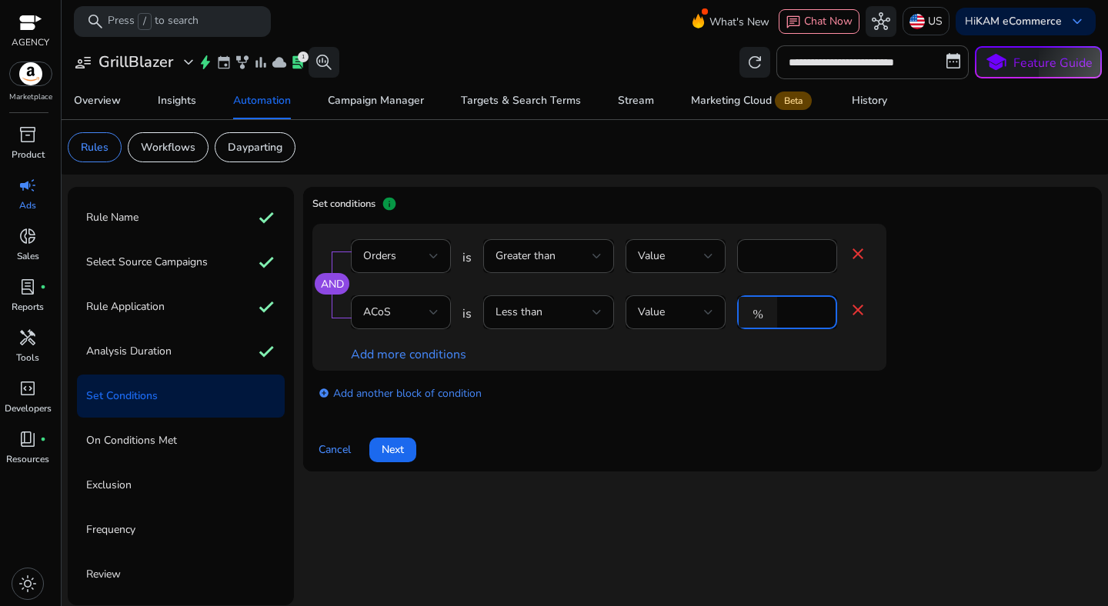
click at [792, 314] on input "*" at bounding box center [805, 312] width 40 height 17
type input "**"
click at [786, 375] on div "add_circle Add another block of condition" at bounding box center [629, 392] width 635 height 43
click at [393, 455] on span "Next" at bounding box center [393, 450] width 22 height 16
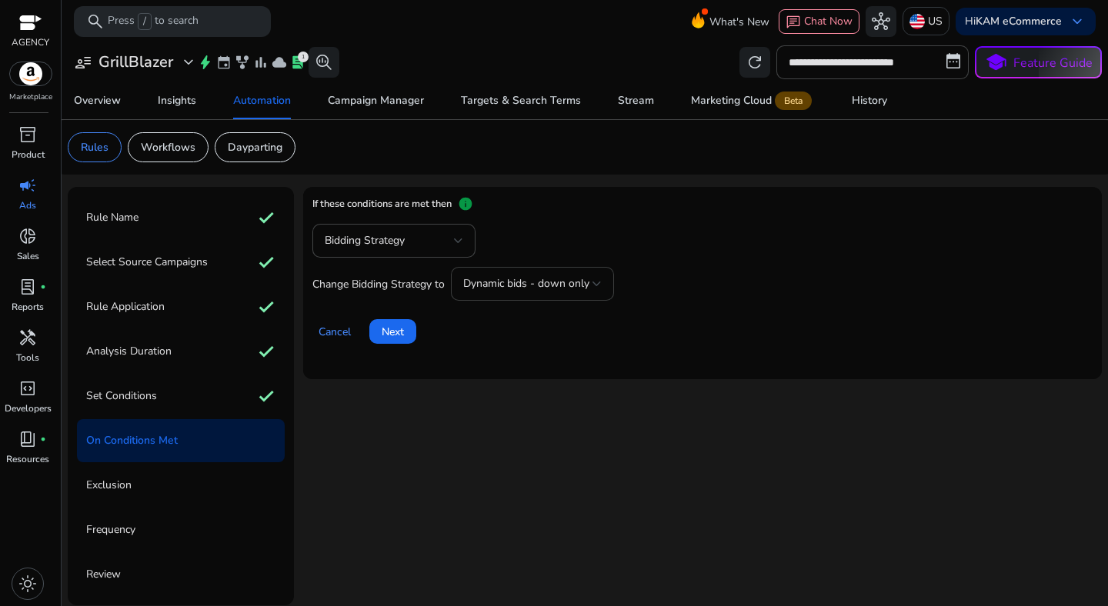
click at [511, 294] on div "Dynamic bids - down only" at bounding box center [532, 284] width 138 height 34
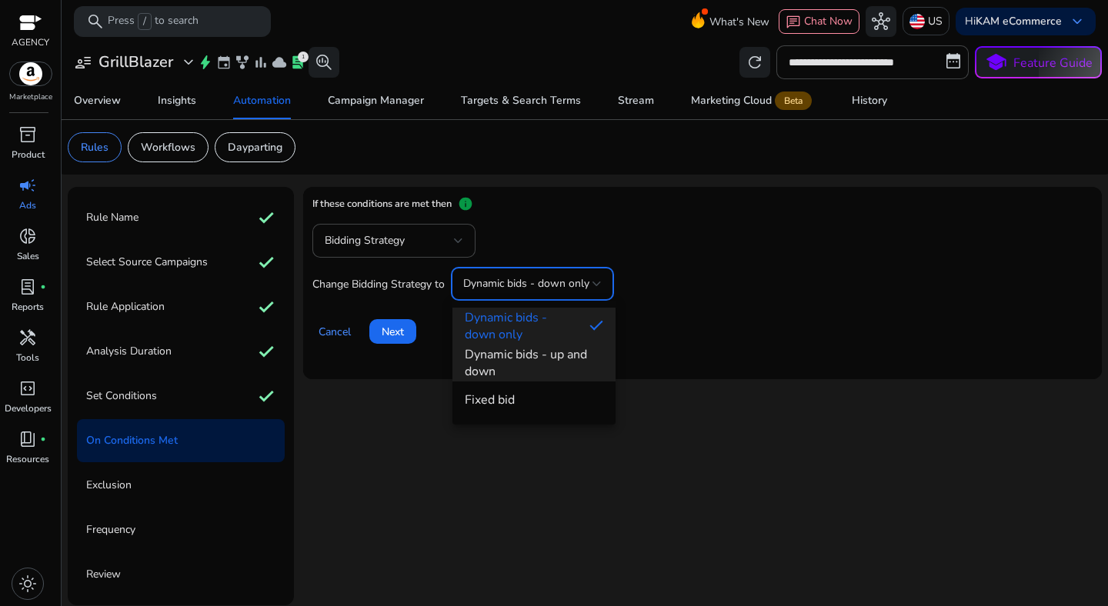
click at [526, 354] on span "Dynamic bids - up and down" at bounding box center [534, 363] width 138 height 34
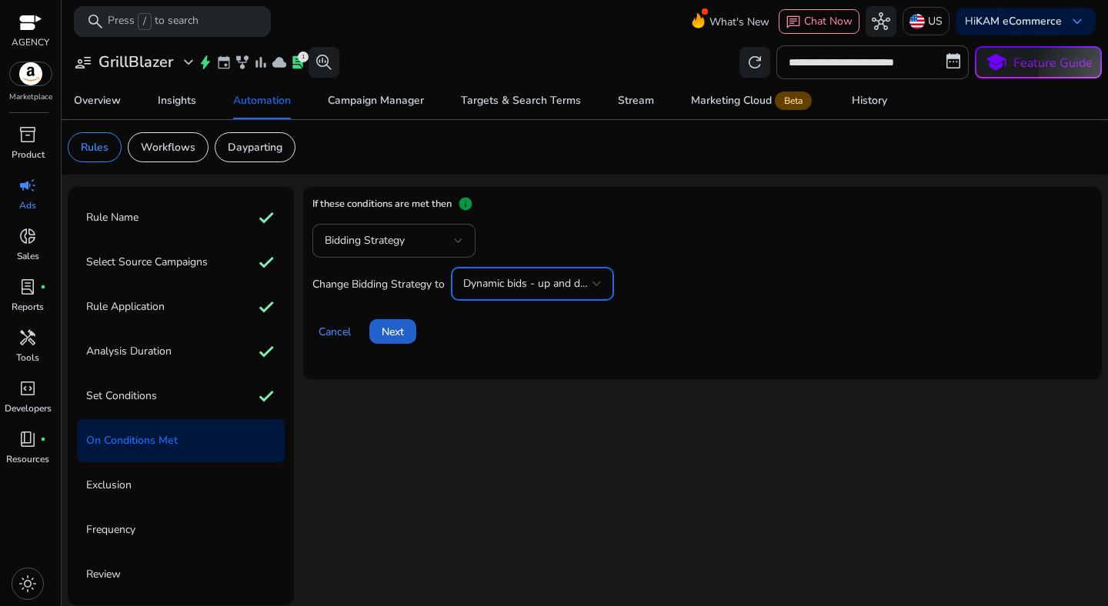
click at [389, 329] on span "Next" at bounding box center [393, 332] width 22 height 16
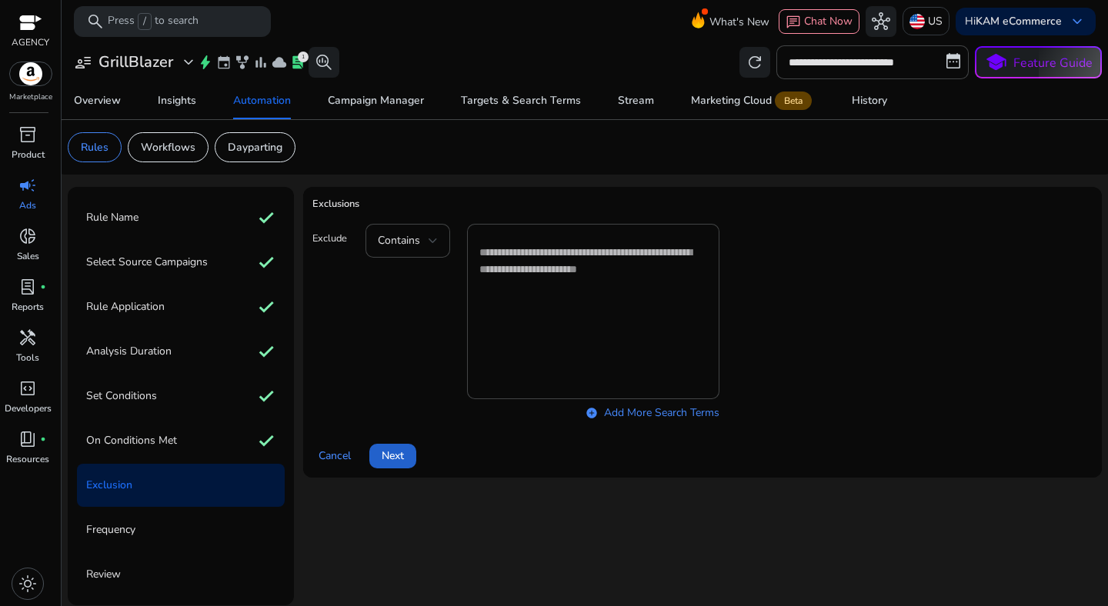
click at [411, 456] on span at bounding box center [392, 456] width 47 height 37
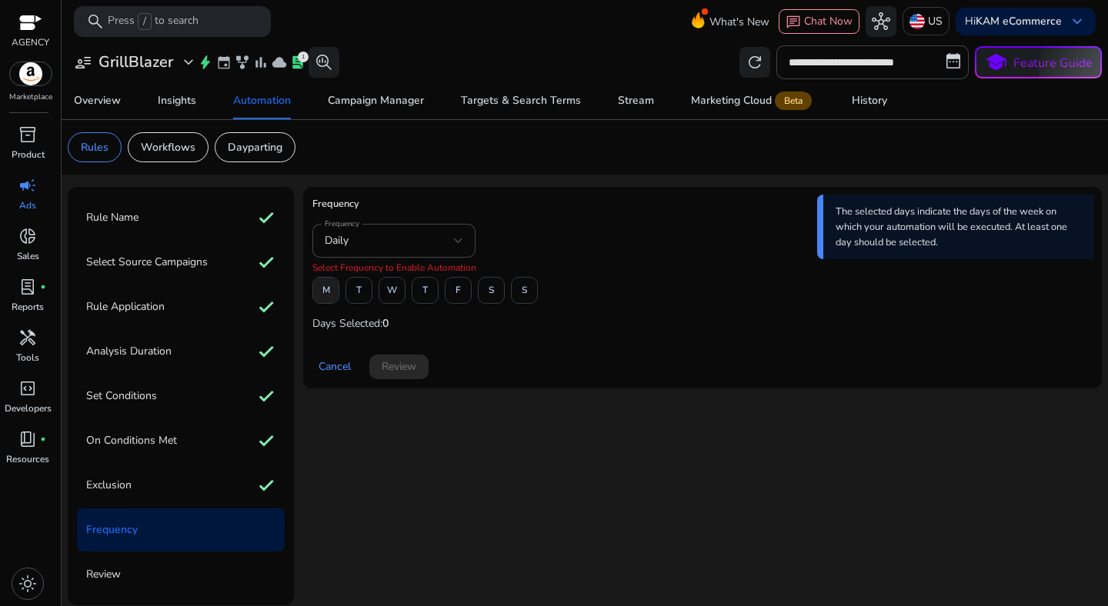
click at [324, 295] on span "M" at bounding box center [326, 290] width 8 height 27
click at [455, 295] on span "F" at bounding box center [457, 290] width 5 height 27
click at [405, 369] on span "Review" at bounding box center [399, 366] width 35 height 16
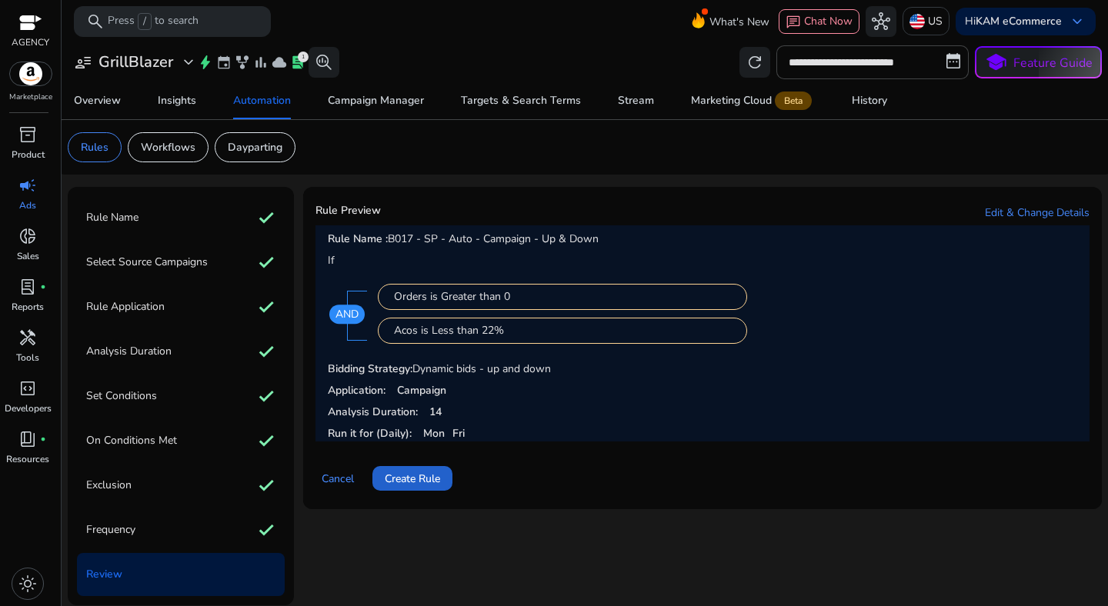
click at [423, 480] on span "Create Rule" at bounding box center [412, 479] width 55 height 16
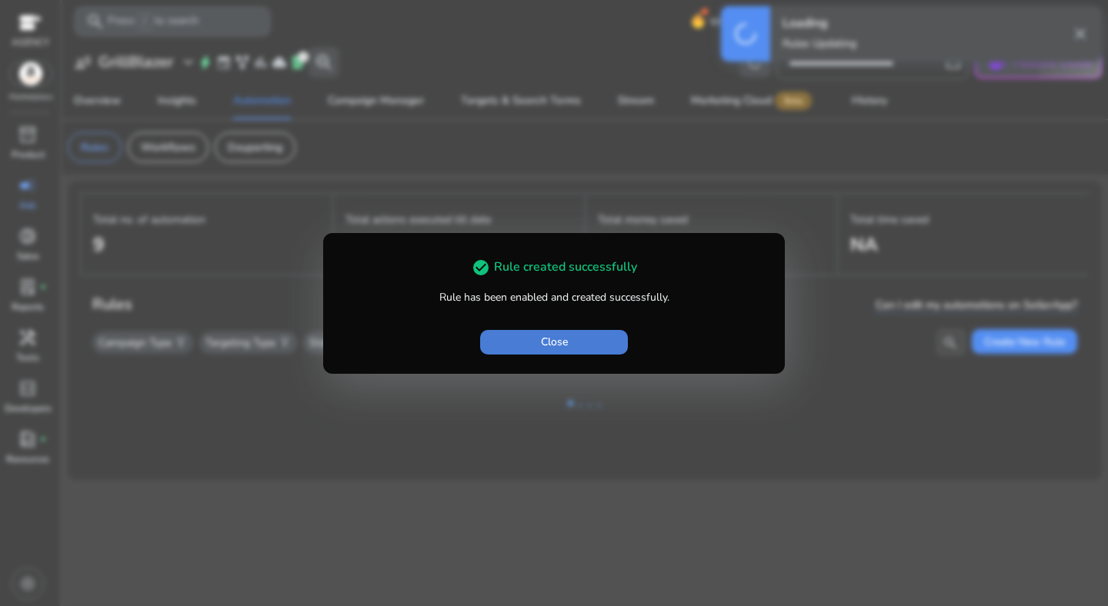
click at [590, 343] on span "button" at bounding box center [554, 342] width 148 height 37
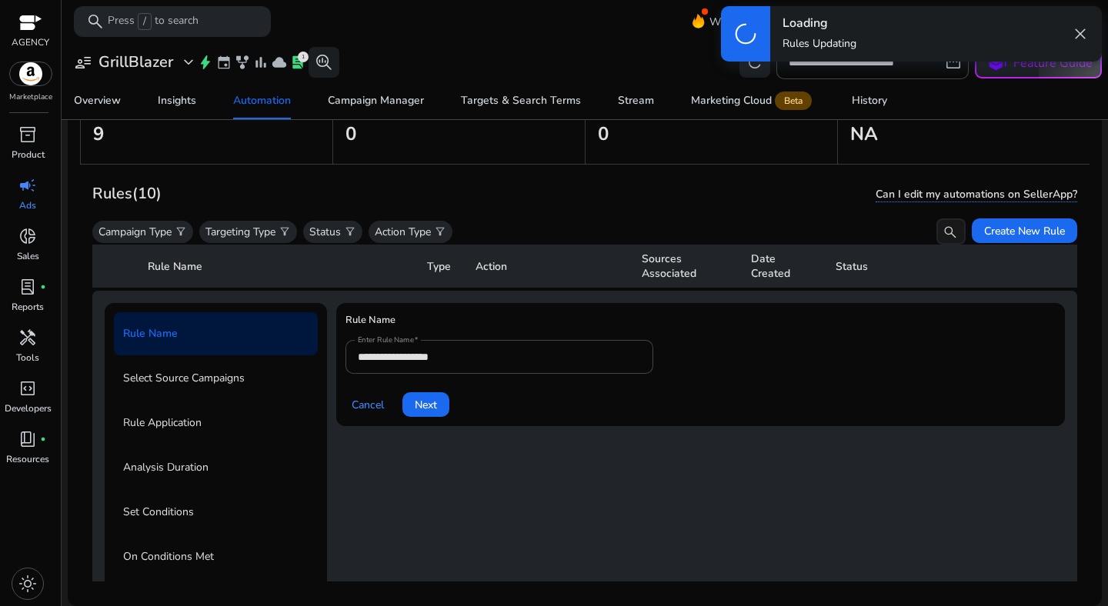
scroll to position [112, 0]
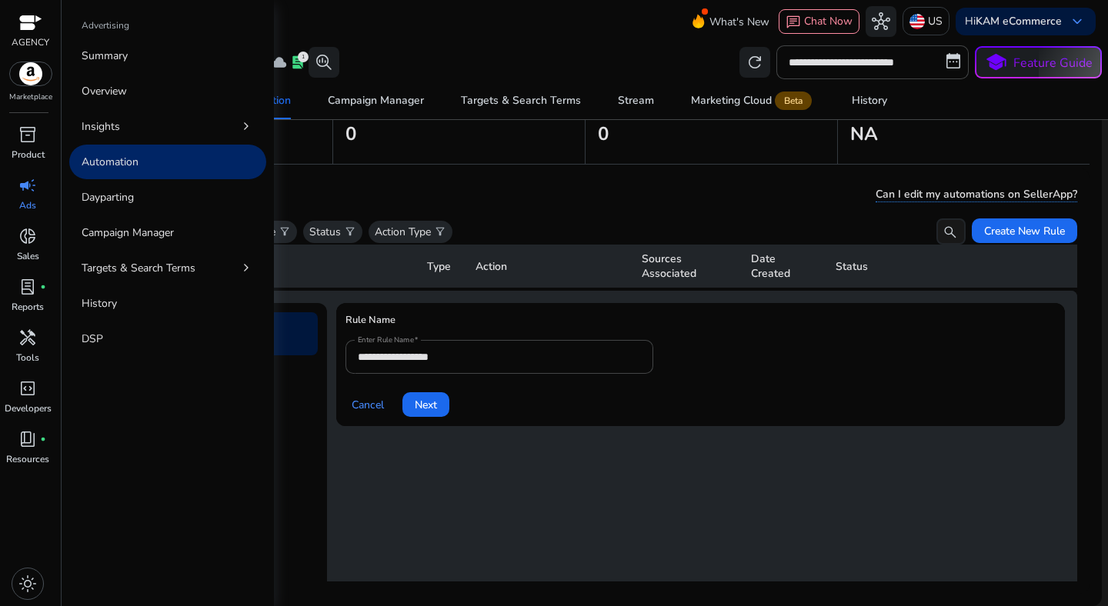
click at [29, 193] on span "campaign" at bounding box center [27, 185] width 18 height 18
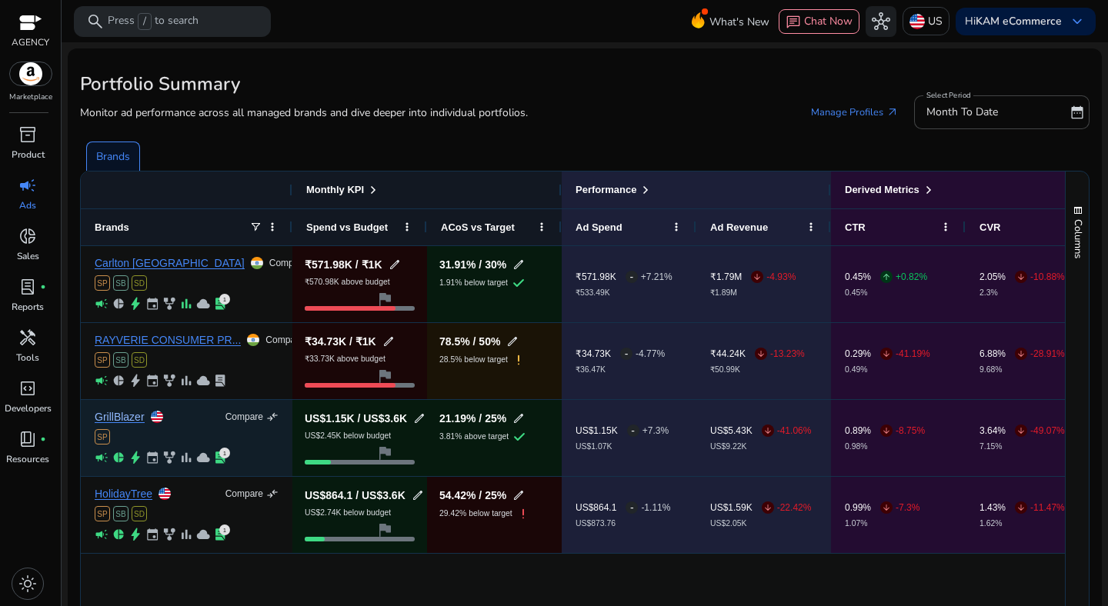
click at [132, 415] on link "GrillBlazer" at bounding box center [120, 418] width 50 height 12
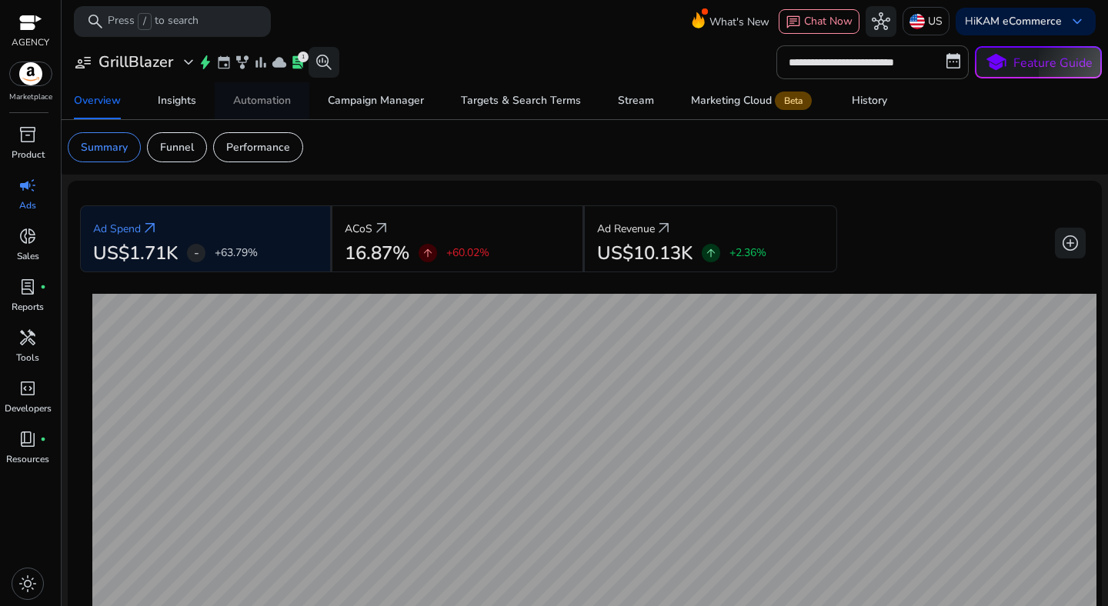
click at [268, 95] on div "Automation" at bounding box center [262, 100] width 58 height 11
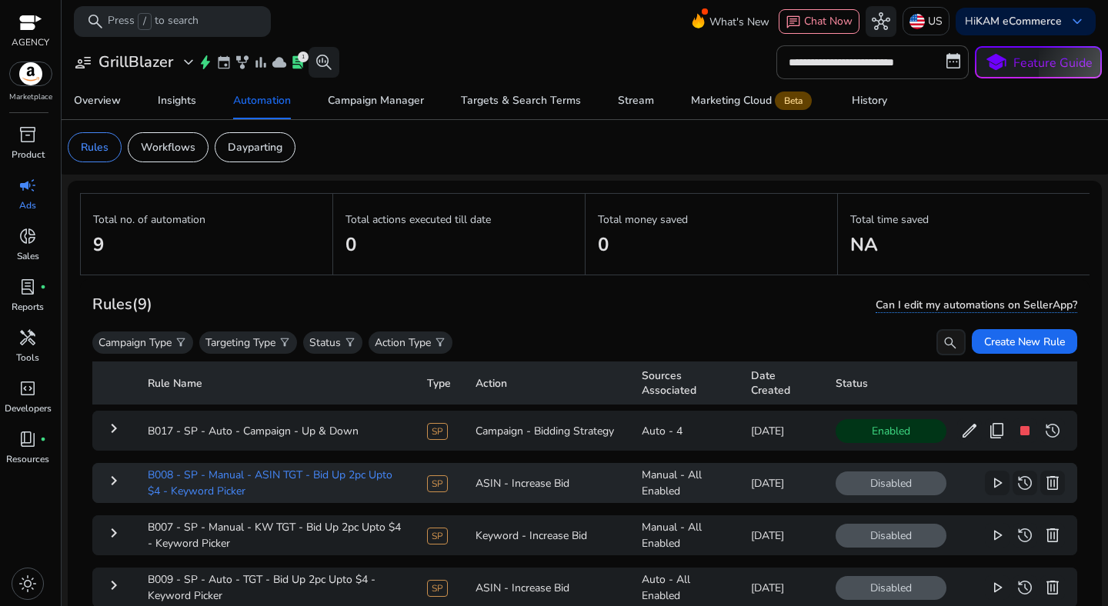
scroll to position [112, 0]
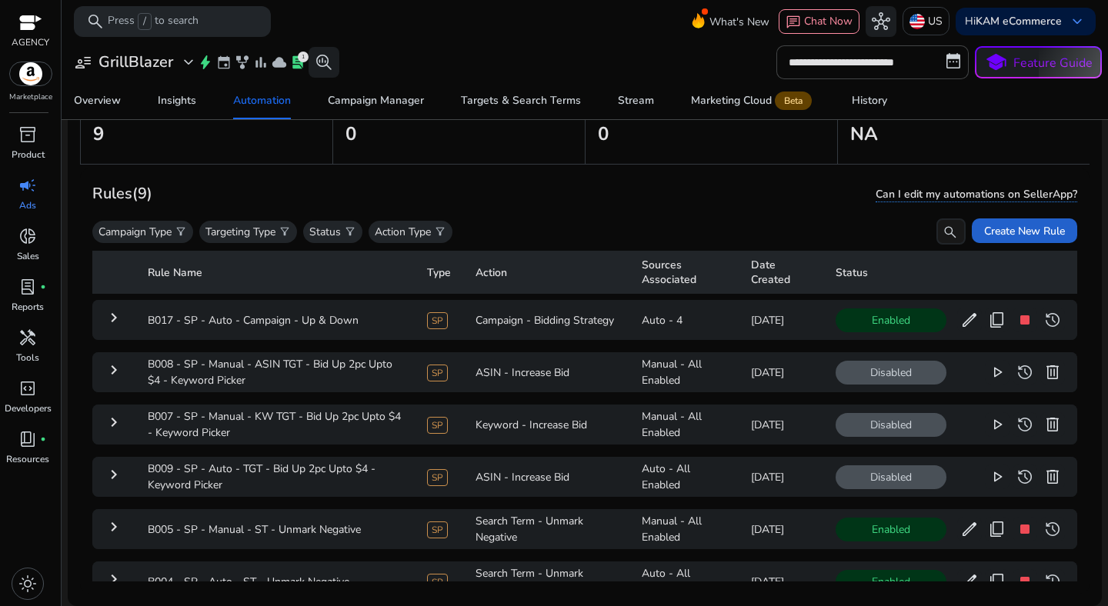
click at [1003, 236] on span "Create New Rule" at bounding box center [1024, 231] width 81 height 16
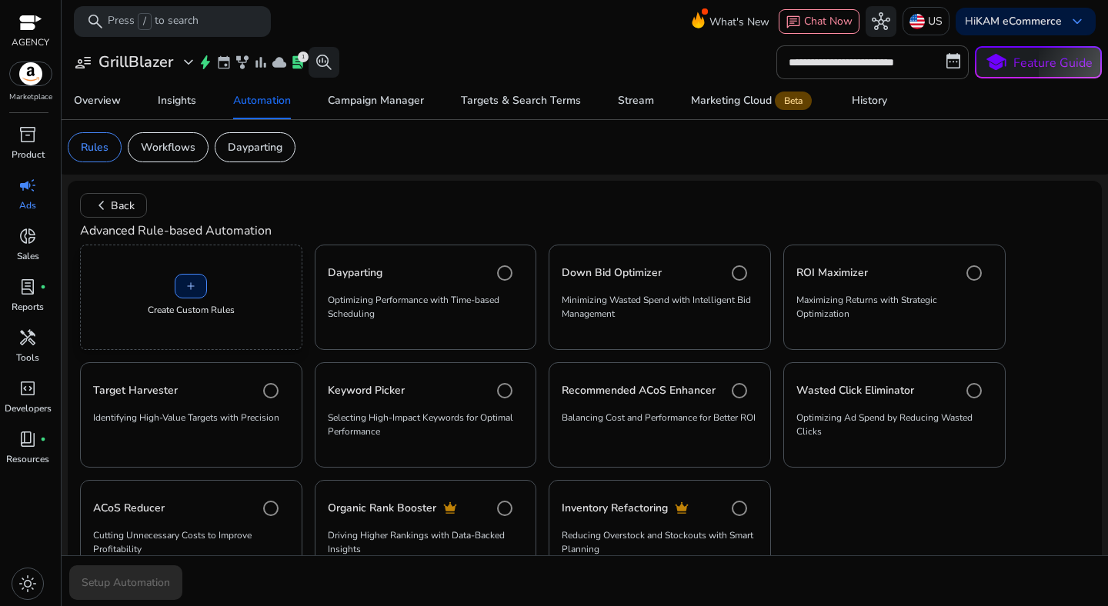
click at [220, 305] on p "Create Custom Rules" at bounding box center [191, 310] width 87 height 14
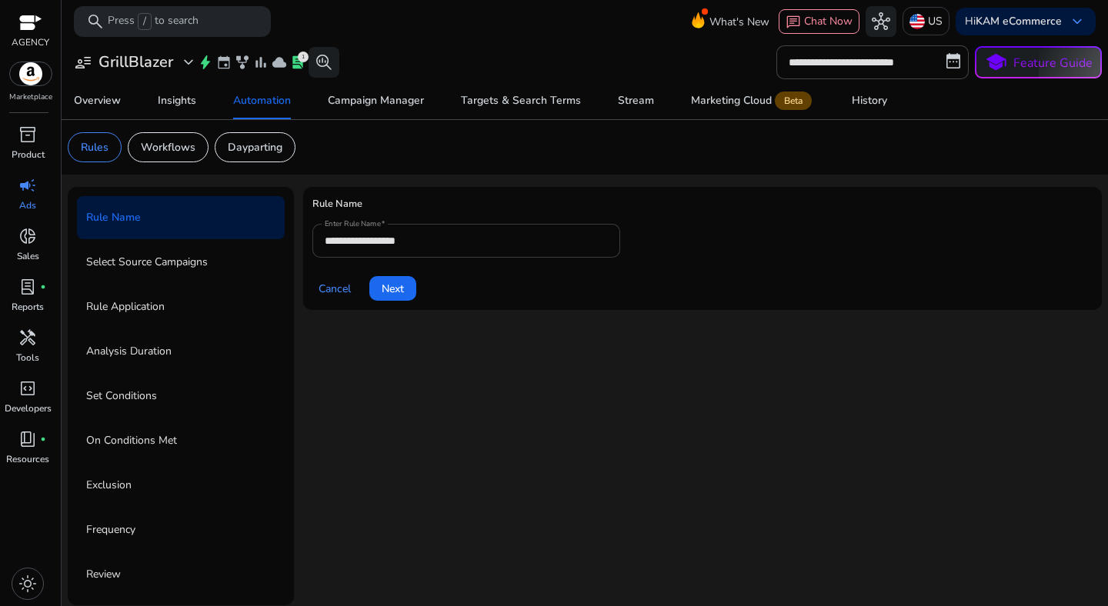
click at [455, 239] on input "**********" at bounding box center [466, 240] width 283 height 17
paste input "**********"
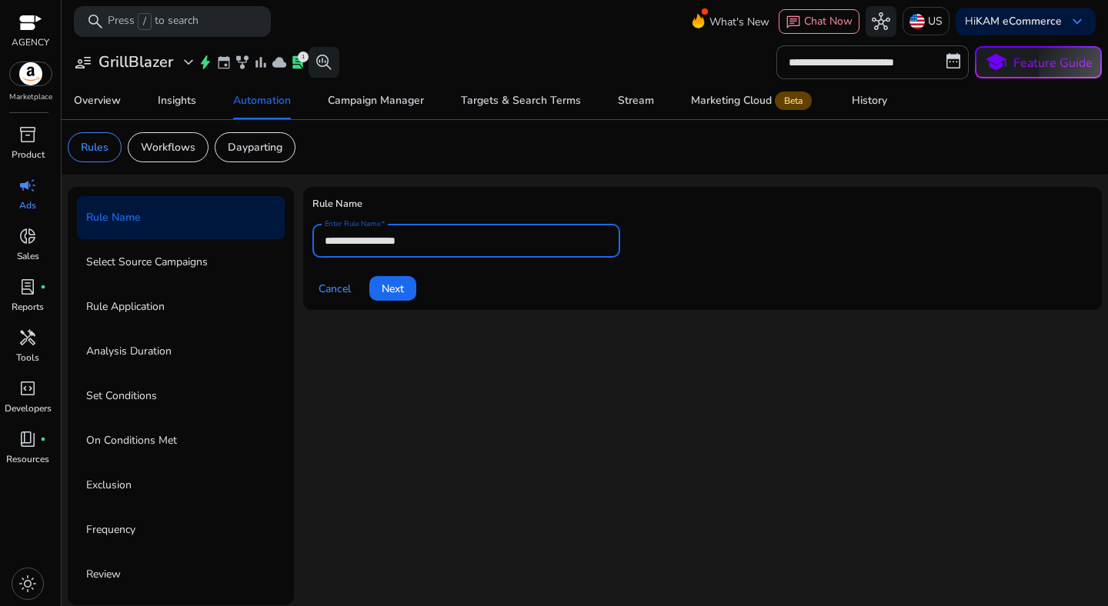
type input "**********"
click at [400, 302] on span at bounding box center [392, 288] width 47 height 37
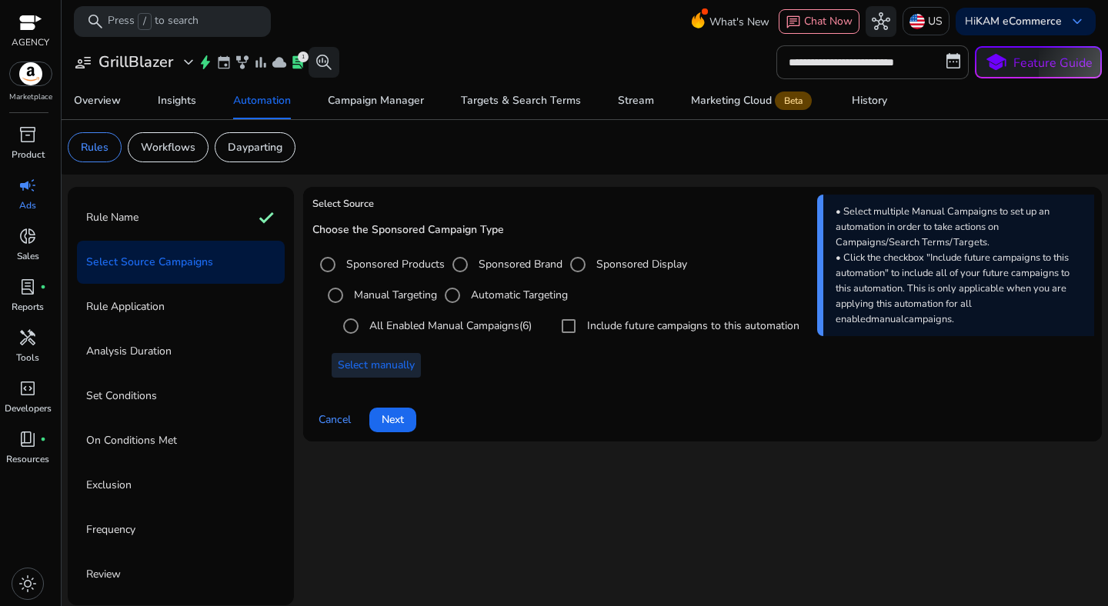
click at [394, 369] on span "Select manually" at bounding box center [376, 365] width 77 height 16
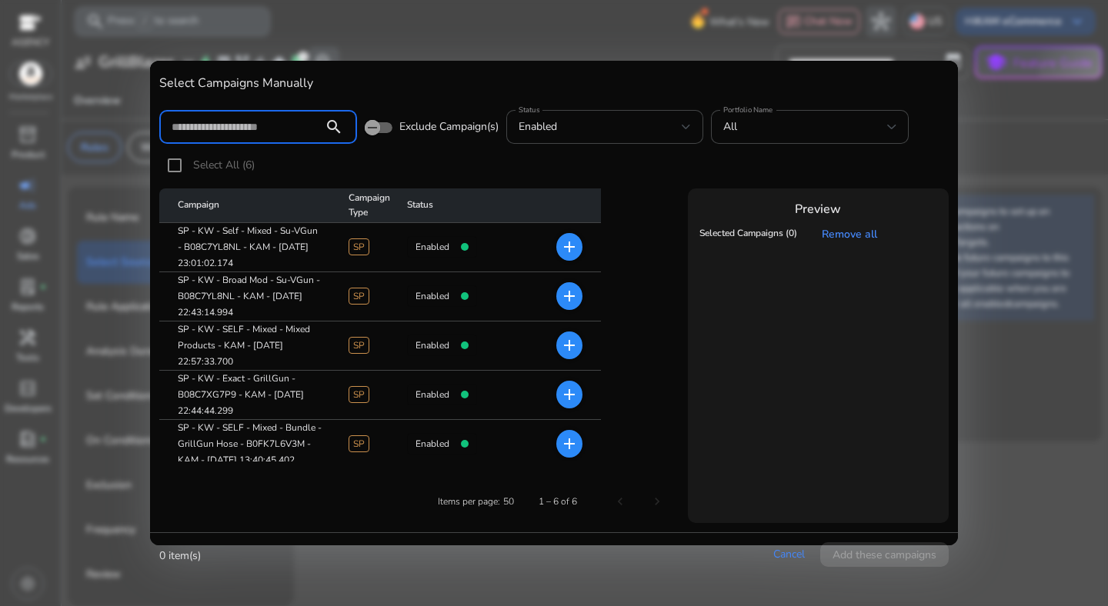
click at [569, 295] on mat-icon "add" at bounding box center [569, 296] width 18 height 18
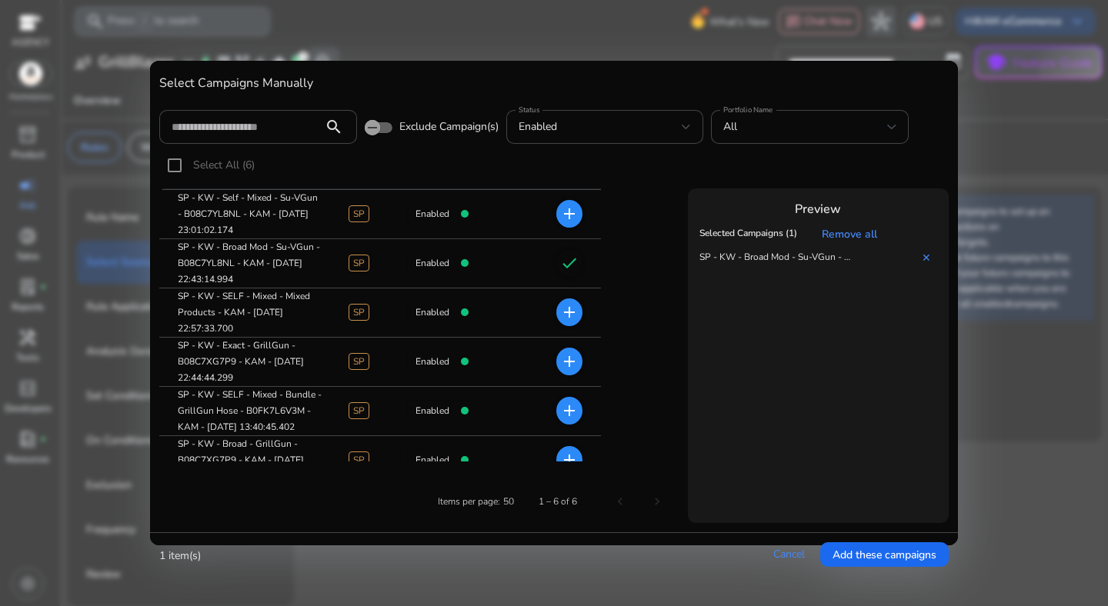
scroll to position [56, 0]
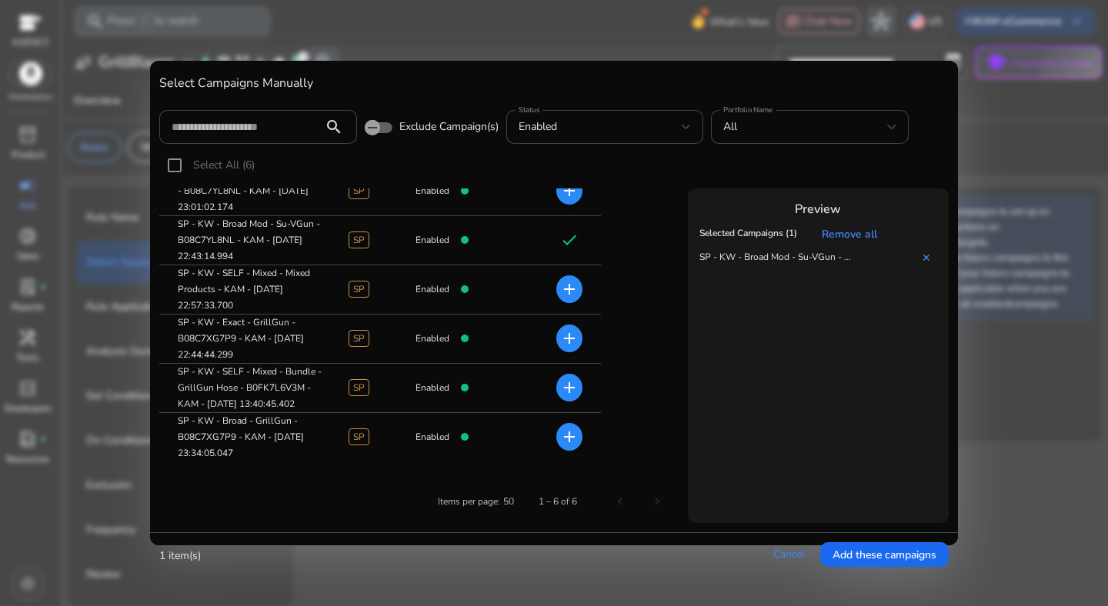
click at [569, 441] on mat-icon "add" at bounding box center [569, 437] width 18 height 18
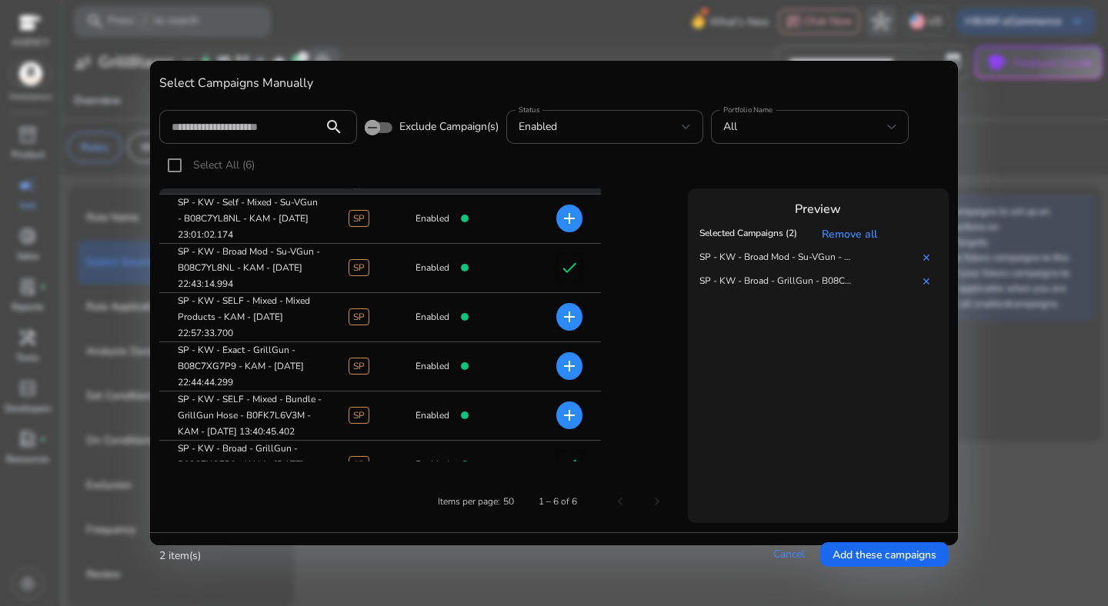
scroll to position [0, 0]
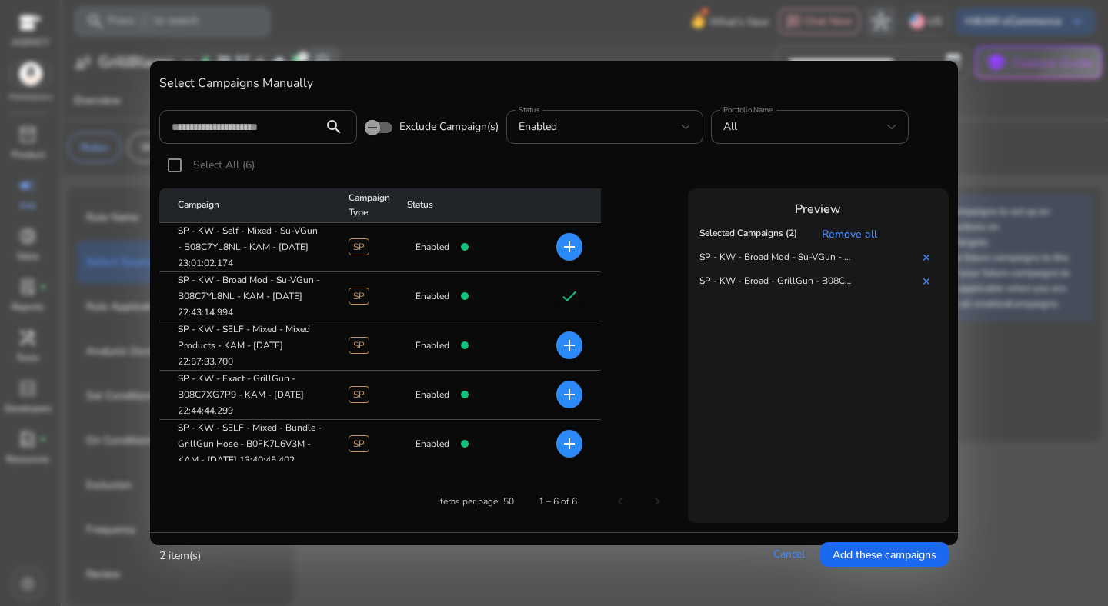
click at [573, 395] on mat-icon "add" at bounding box center [569, 394] width 18 height 18
click at [927, 306] on link "✕" at bounding box center [929, 305] width 15 height 15
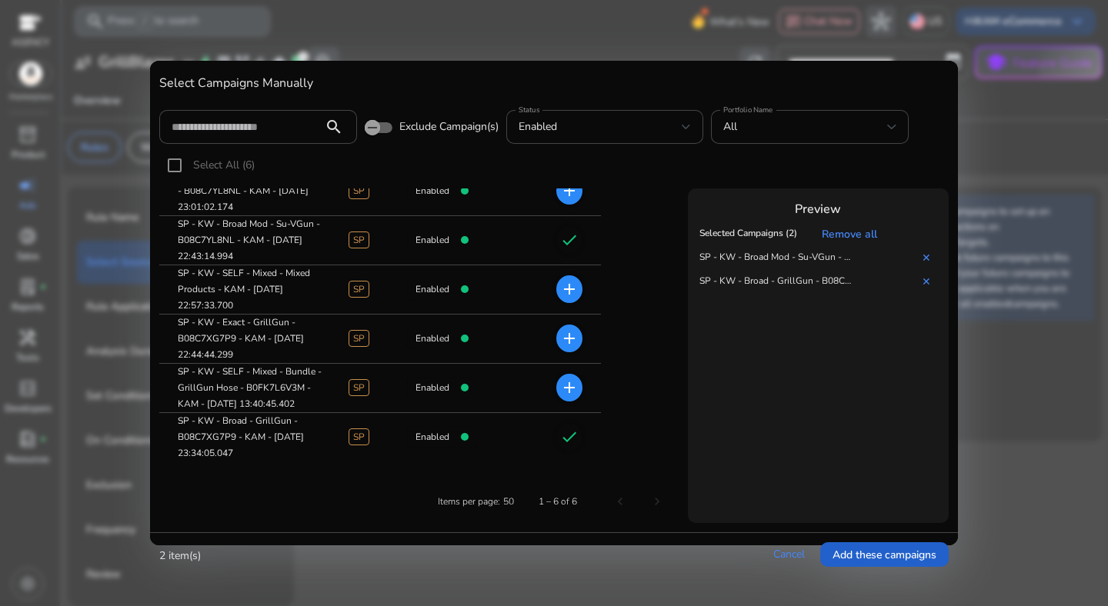
click at [852, 539] on span at bounding box center [884, 554] width 128 height 37
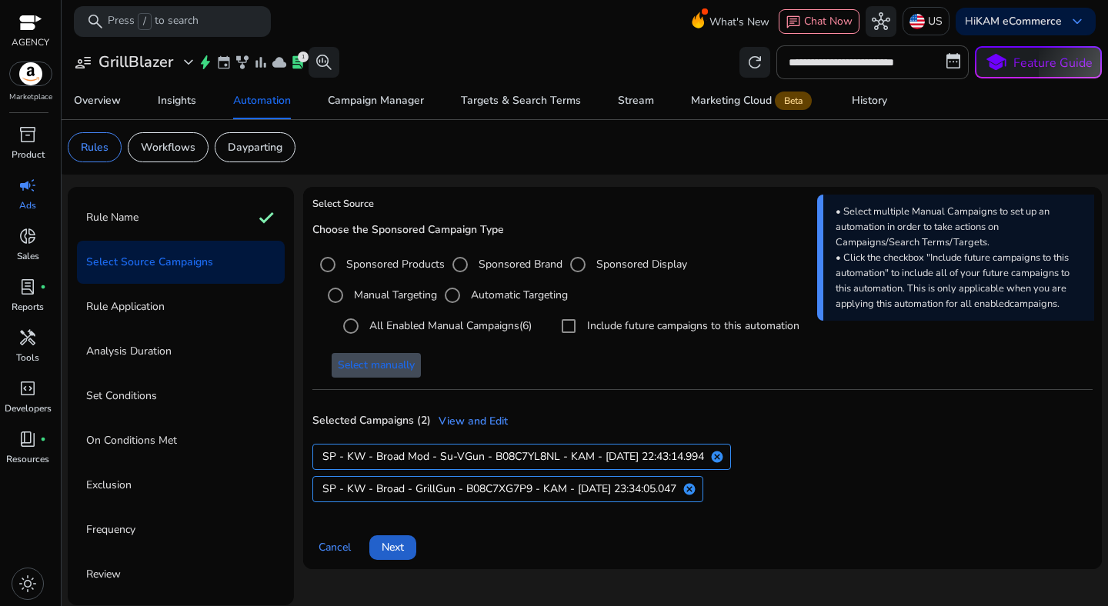
click at [397, 545] on span "Next" at bounding box center [393, 547] width 22 height 16
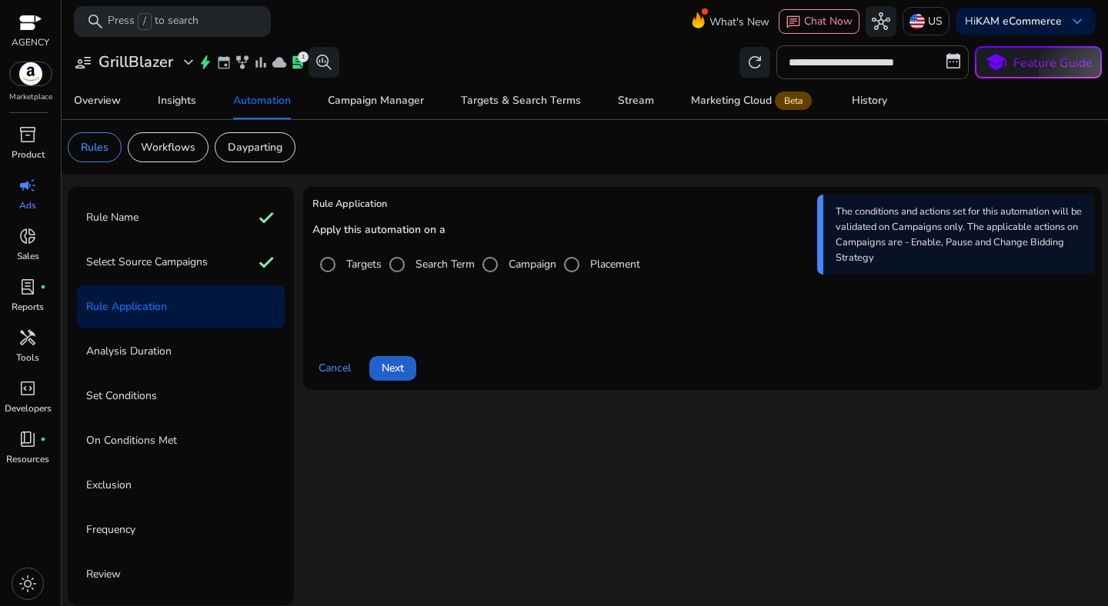
click at [402, 366] on span "Next" at bounding box center [393, 368] width 22 height 16
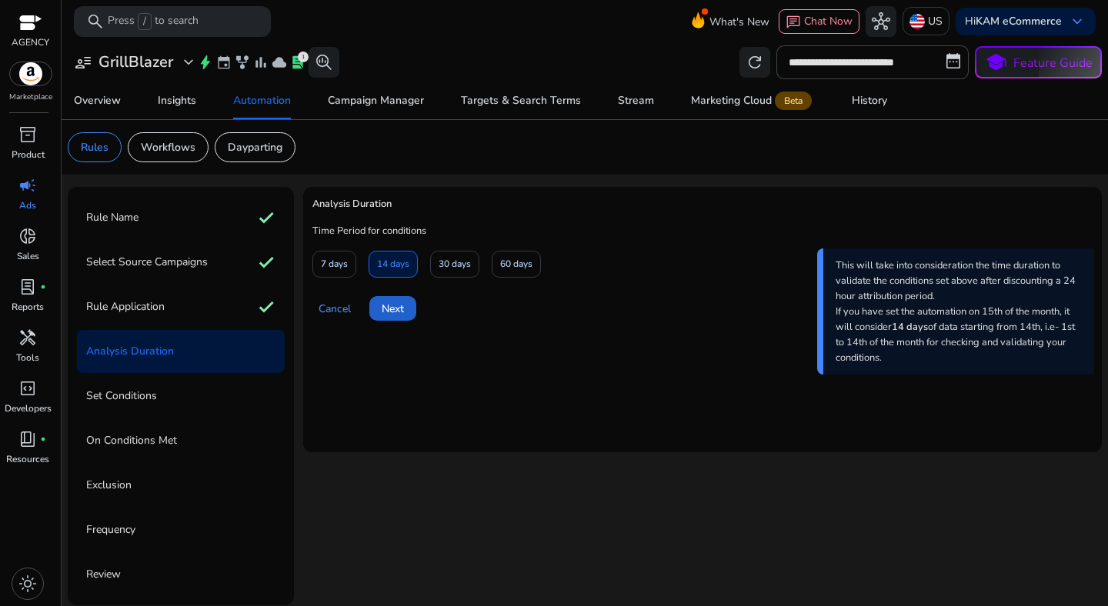
click at [394, 304] on span "Next" at bounding box center [393, 309] width 22 height 16
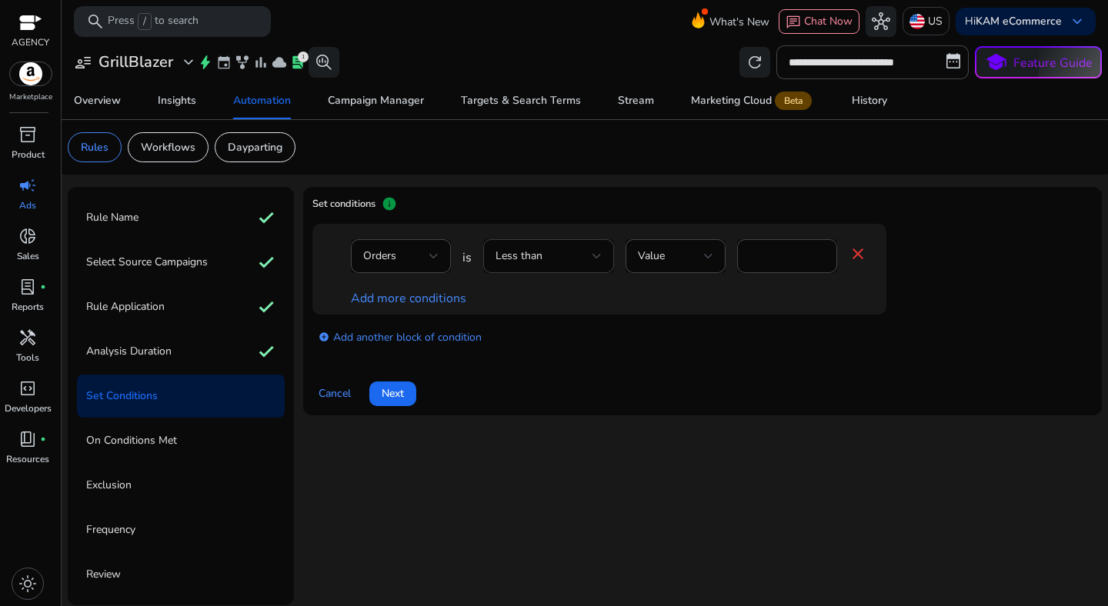
click at [588, 264] on div "Less than" at bounding box center [543, 256] width 97 height 17
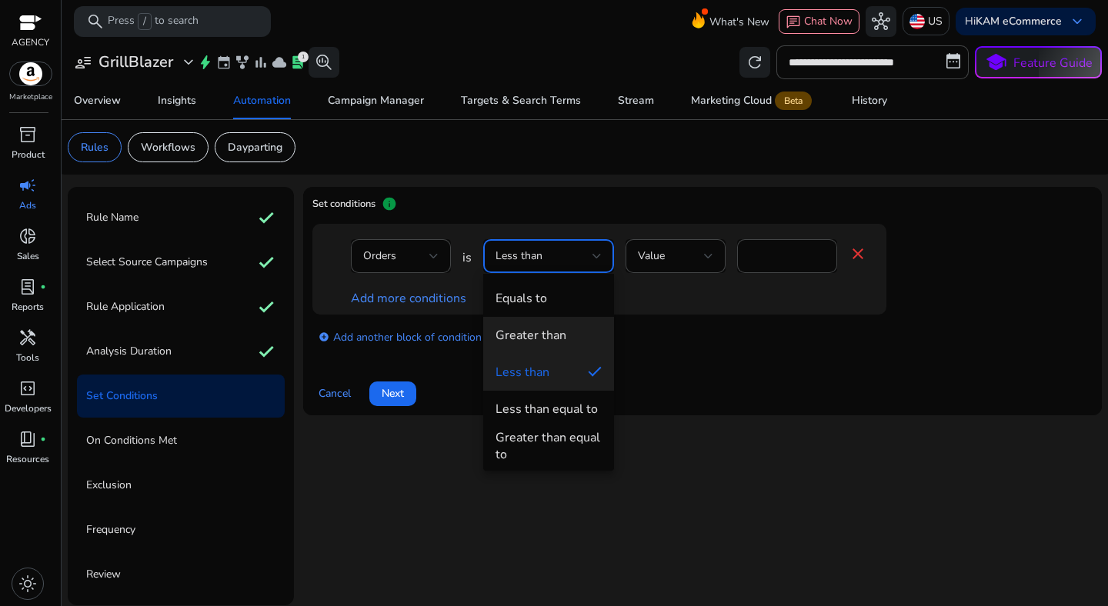
click at [557, 331] on div "Greater than" at bounding box center [530, 335] width 71 height 17
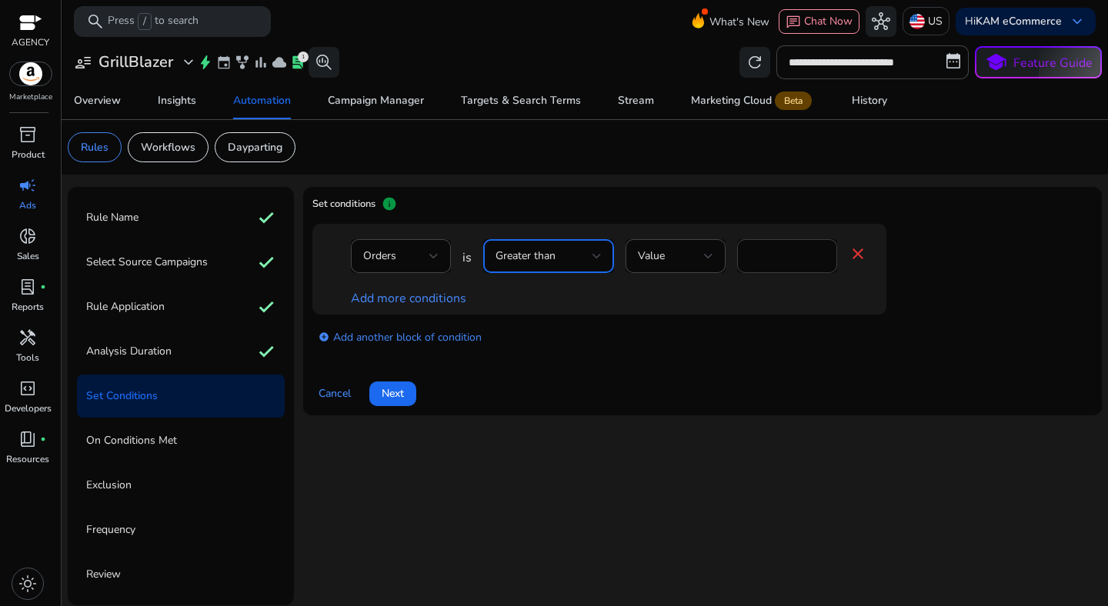
click at [772, 255] on input "*" at bounding box center [786, 256] width 75 height 17
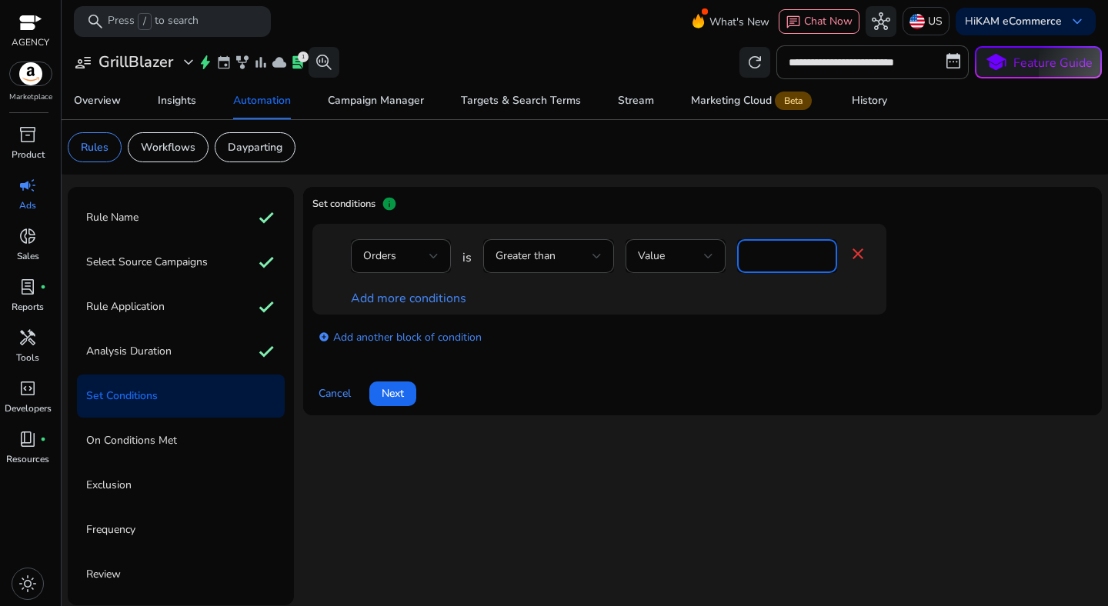
type input "*"
click at [422, 301] on link "Add more conditions" at bounding box center [408, 298] width 115 height 17
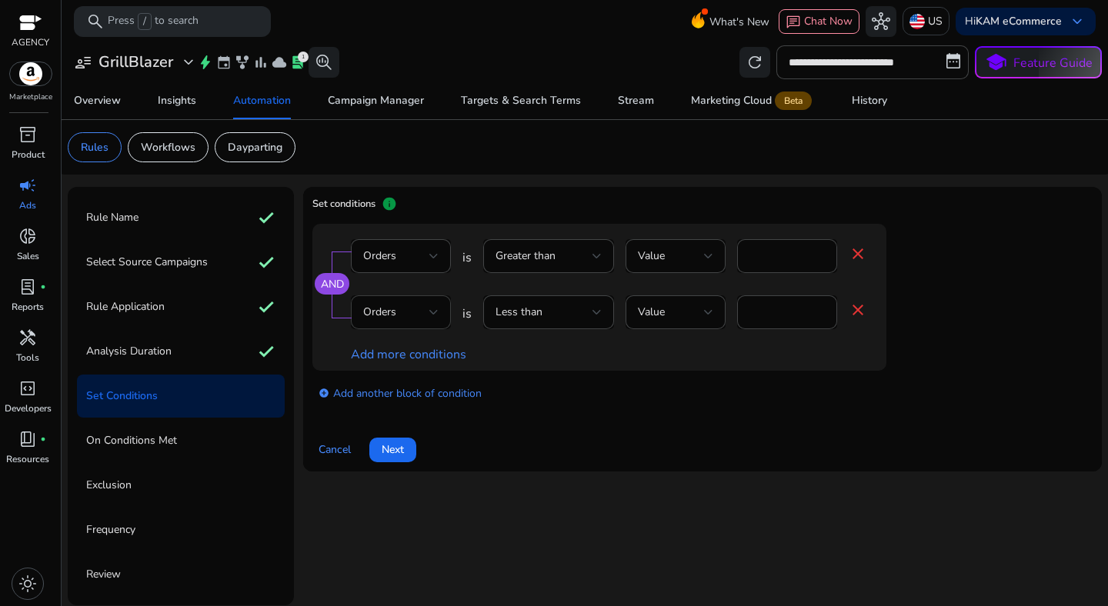
click at [419, 310] on div "Orders" at bounding box center [396, 312] width 66 height 17
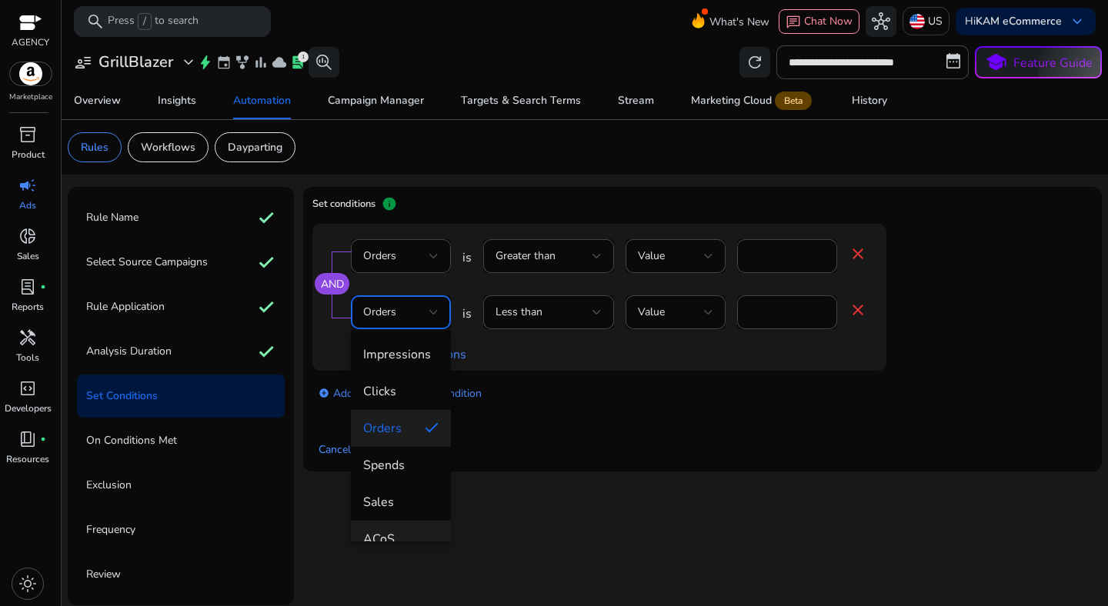
click at [408, 521] on mat-option "ACoS" at bounding box center [401, 539] width 100 height 37
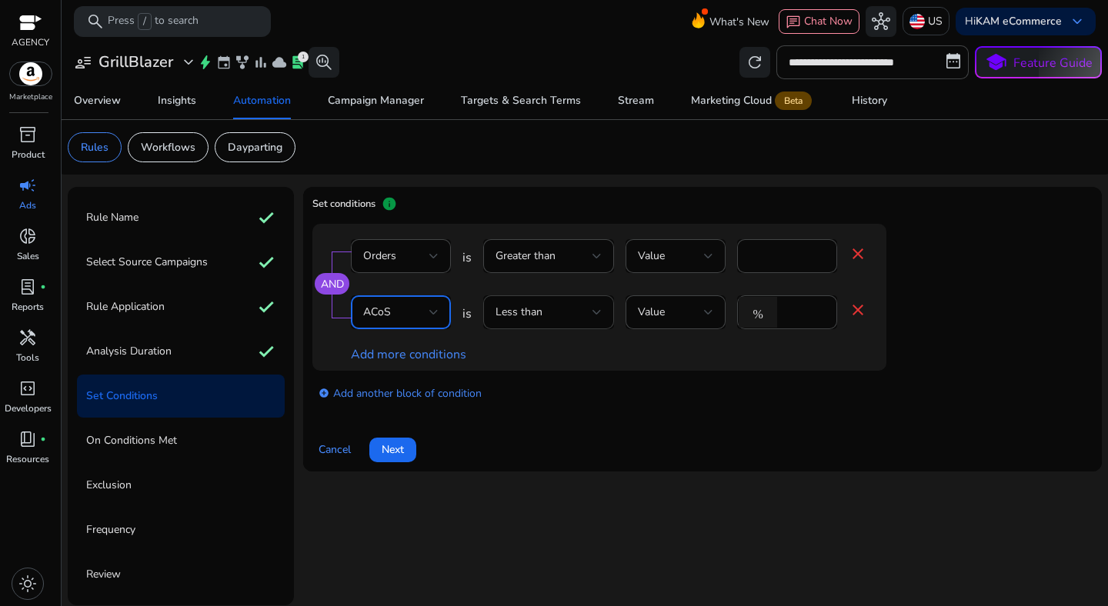
click at [580, 322] on div "Less than" at bounding box center [548, 312] width 106 height 34
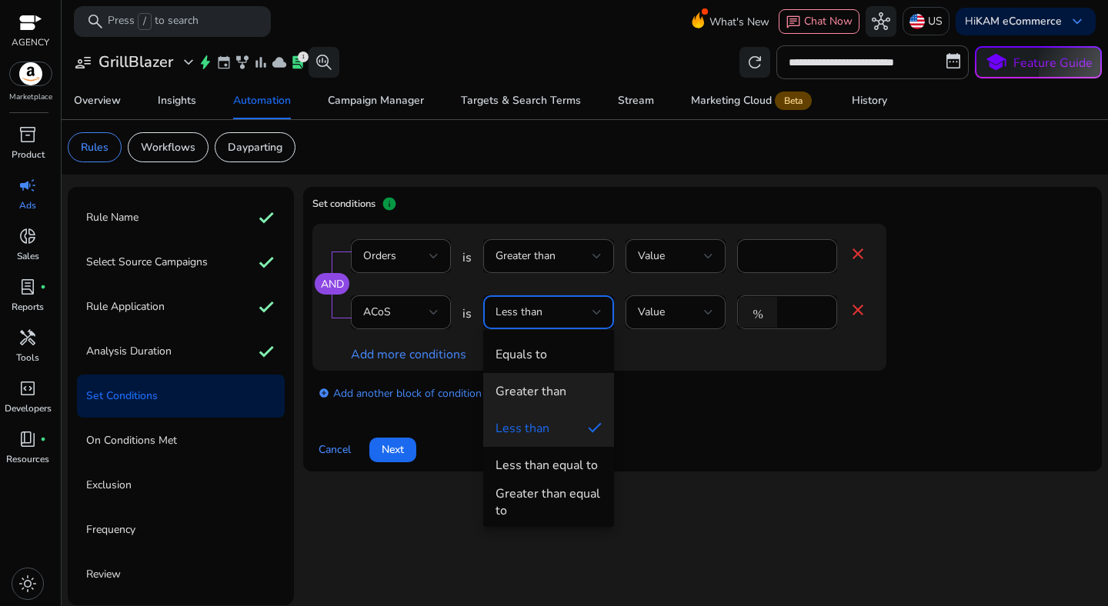
click at [557, 383] on div "Greater than" at bounding box center [530, 391] width 71 height 17
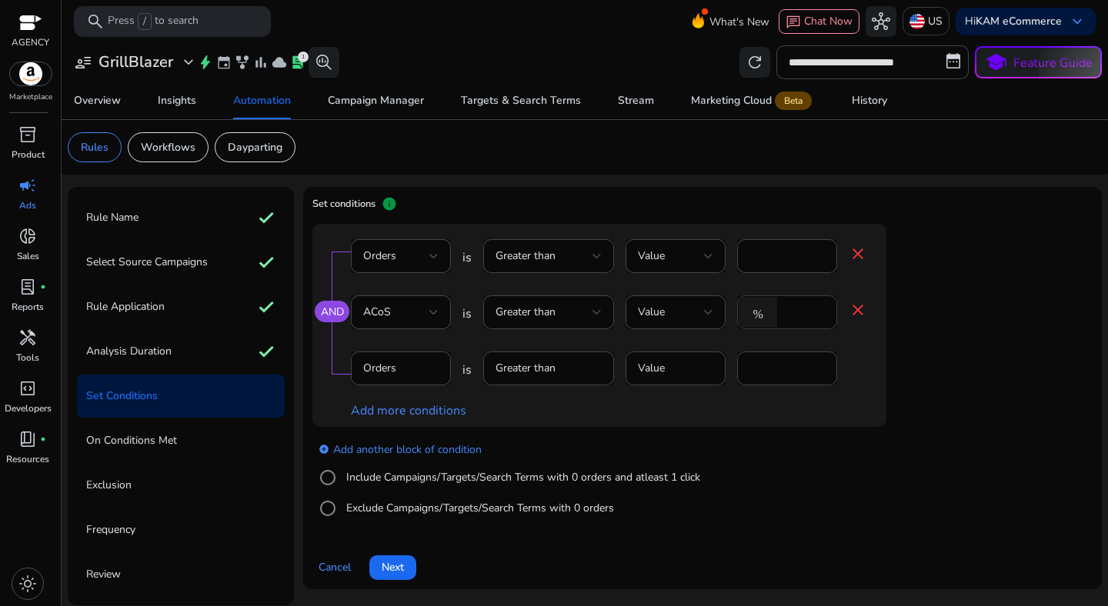
click at [786, 320] on input "*" at bounding box center [805, 312] width 40 height 17
type input "**"
click at [860, 258] on mat-icon "close" at bounding box center [858, 254] width 18 height 18
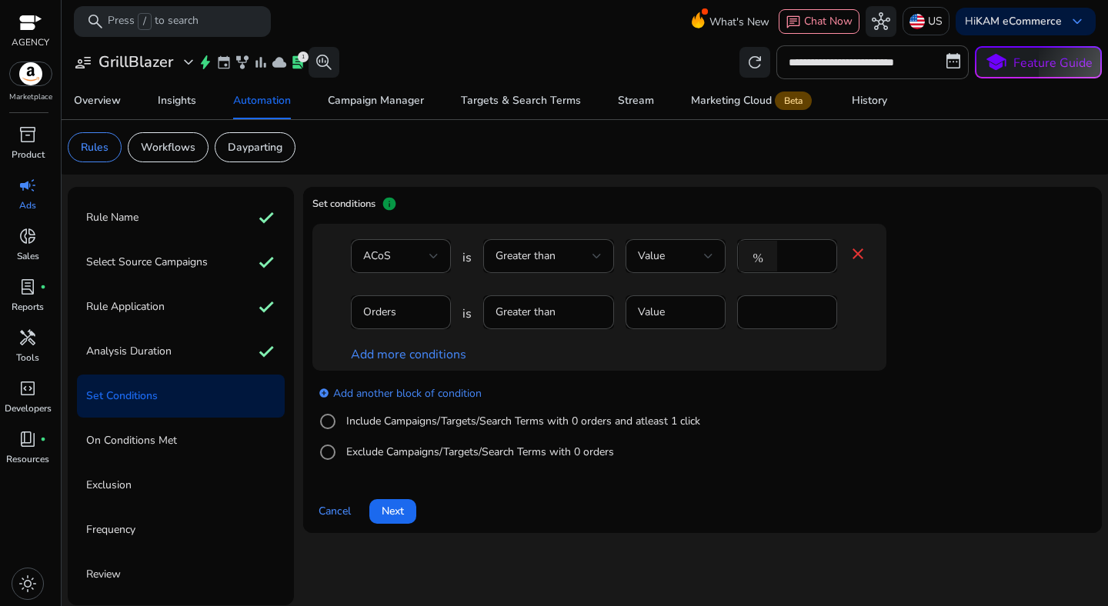
click at [912, 360] on div "ACoS is Greater than Value % ** close Orders is Greater than Value * Add more c…" at bounding box center [629, 297] width 635 height 147
click at [409, 390] on link "add_circle Add another block of condition" at bounding box center [399, 393] width 163 height 18
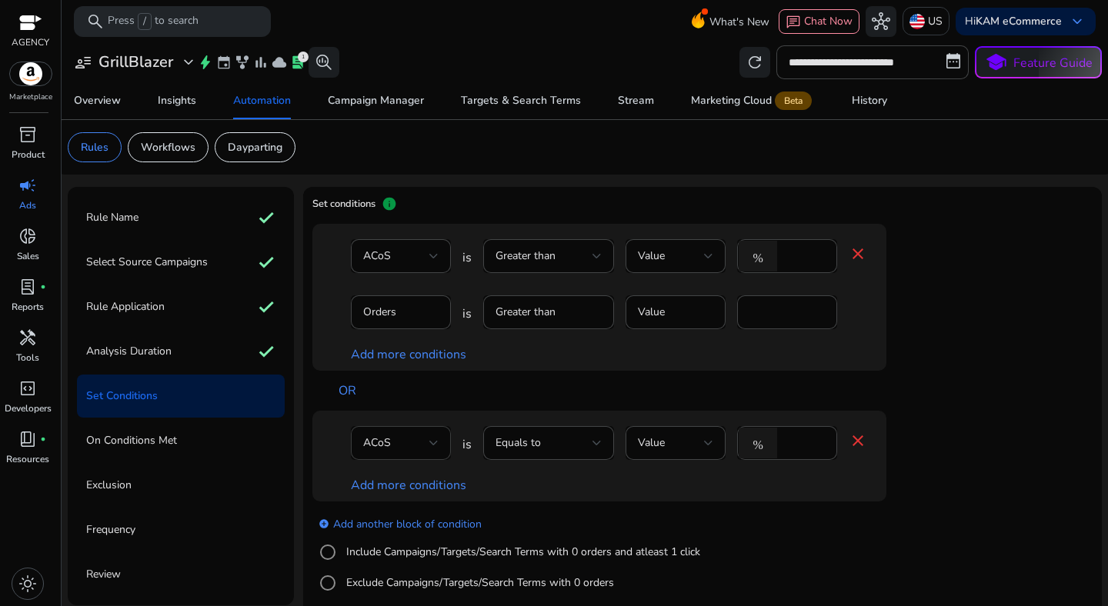
click at [412, 442] on div "ACoS" at bounding box center [396, 443] width 66 height 17
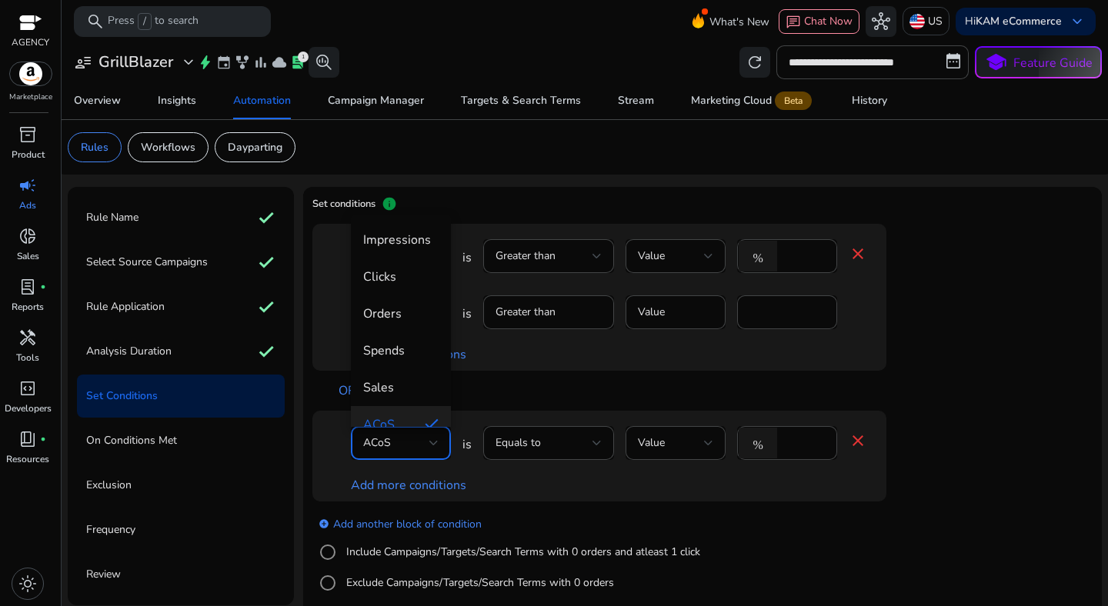
scroll to position [16, 0]
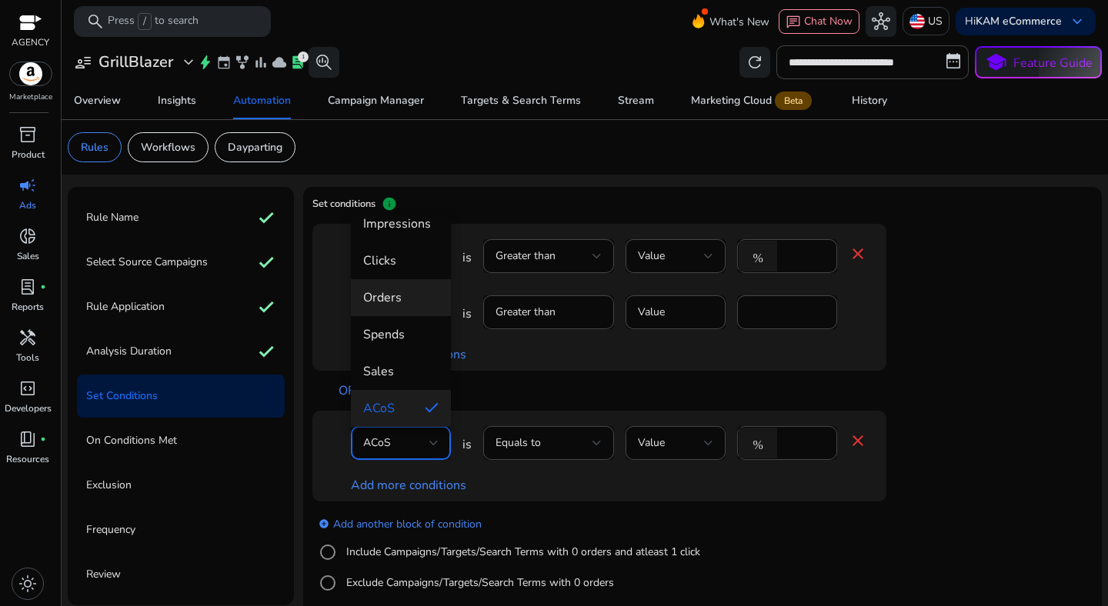
click at [392, 289] on span "Orders" at bounding box center [400, 297] width 75 height 17
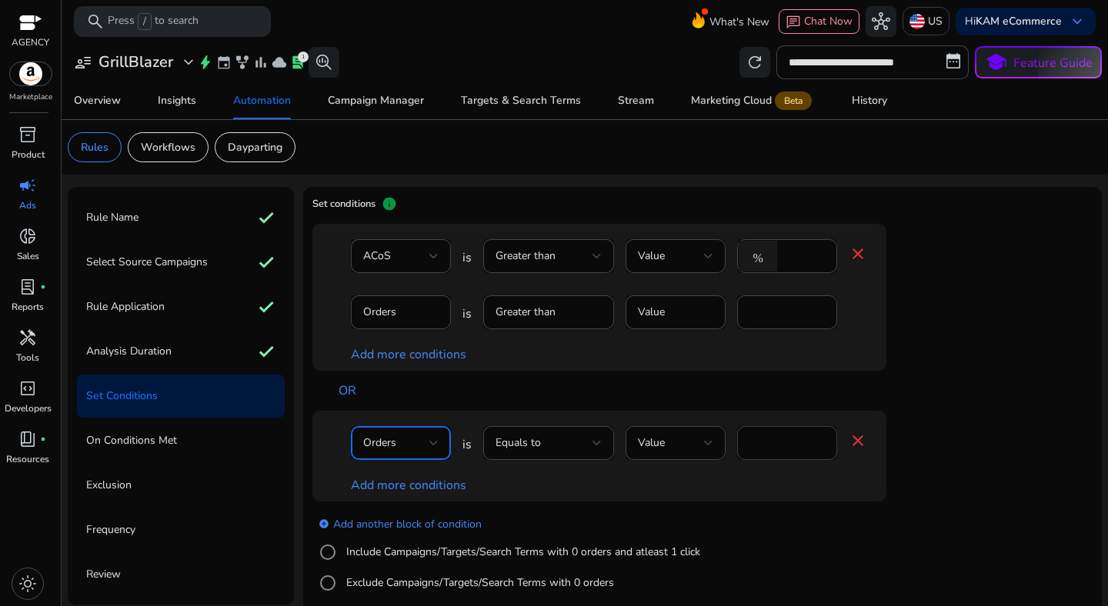
click at [780, 449] on input "****" at bounding box center [786, 443] width 75 height 17
type input "*"
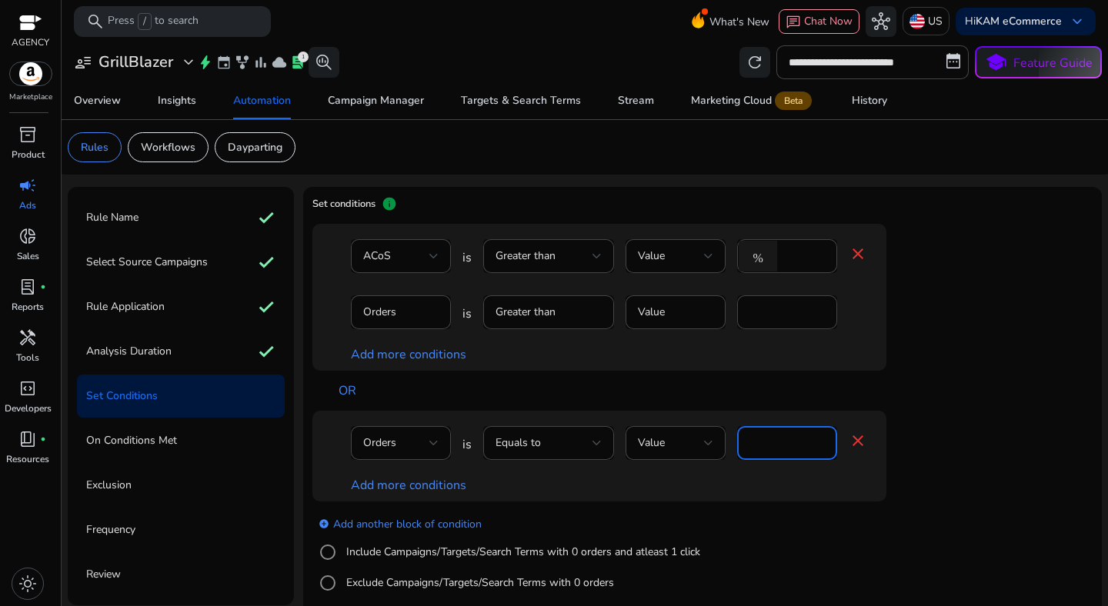
click at [852, 484] on div "Add more conditions" at bounding box center [609, 485] width 516 height 18
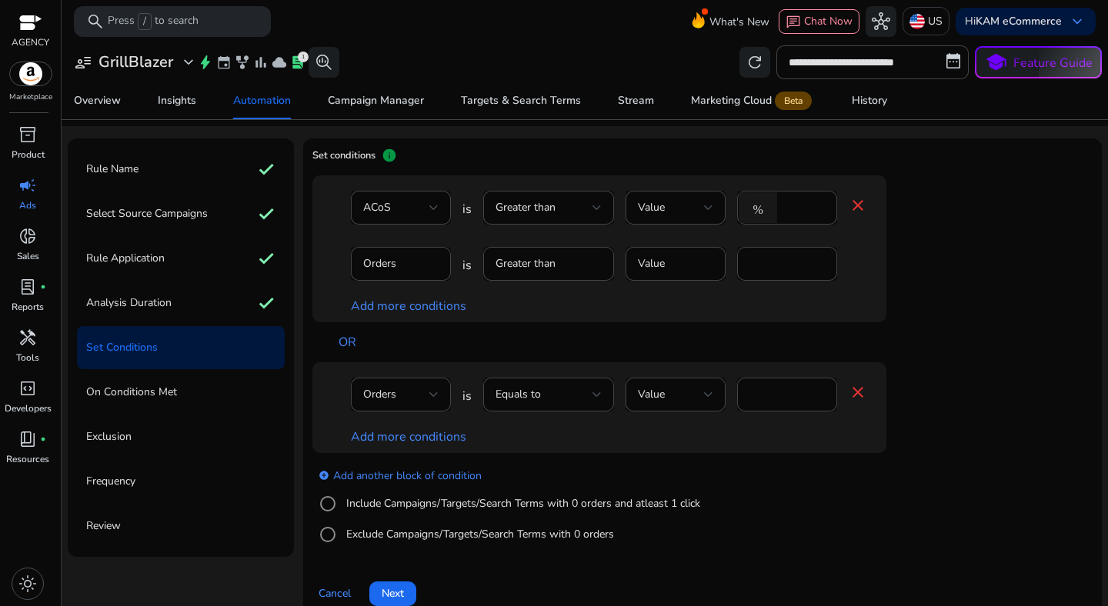
scroll to position [53, 0]
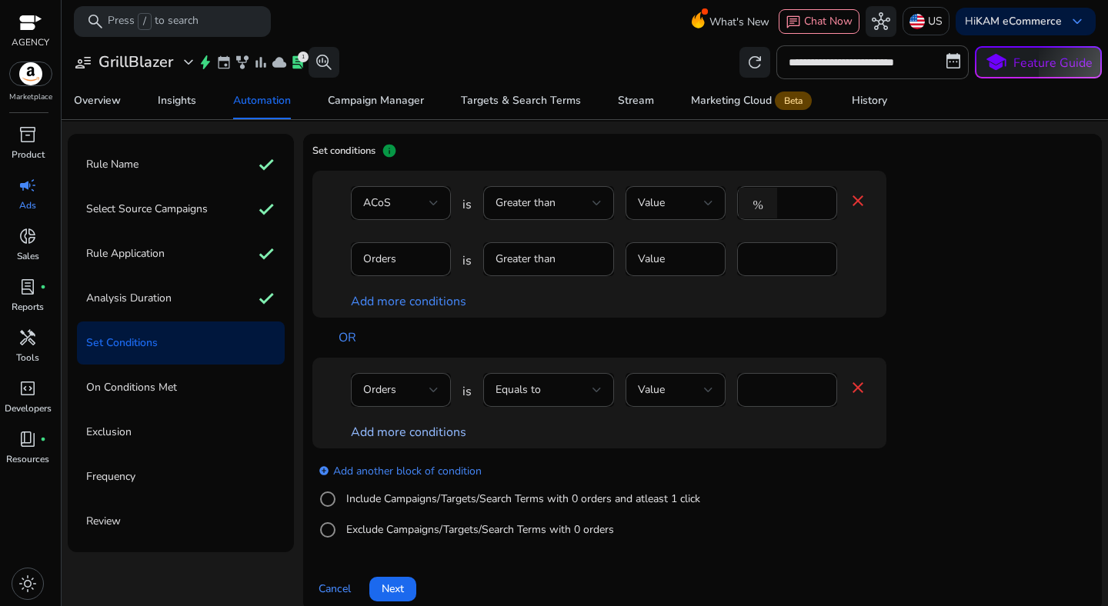
click at [389, 437] on link "Add more conditions" at bounding box center [408, 432] width 115 height 17
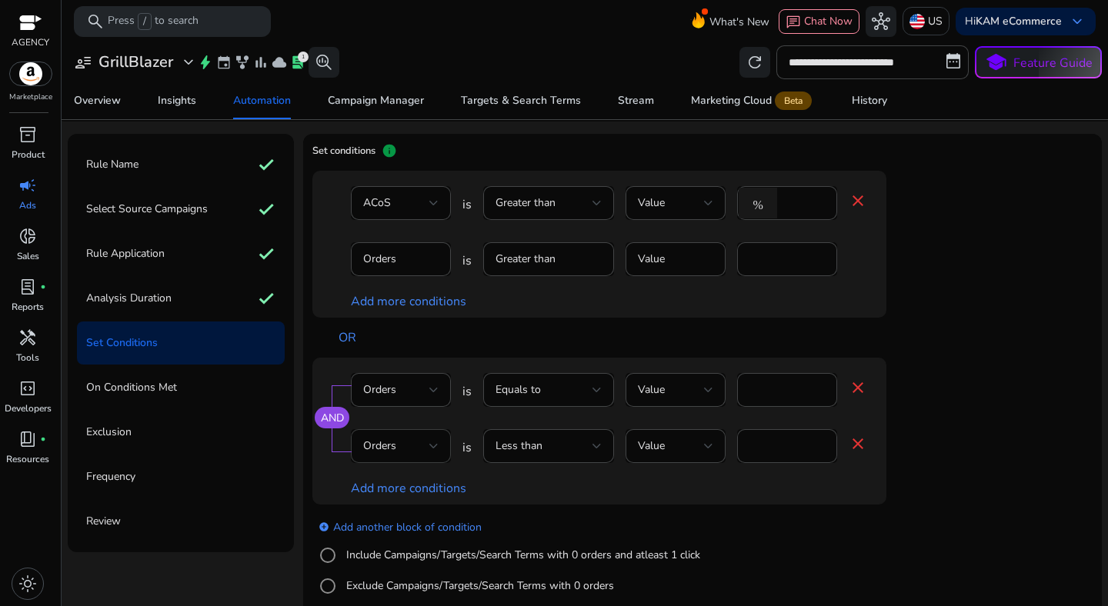
click at [406, 446] on div "Orders" at bounding box center [396, 446] width 66 height 17
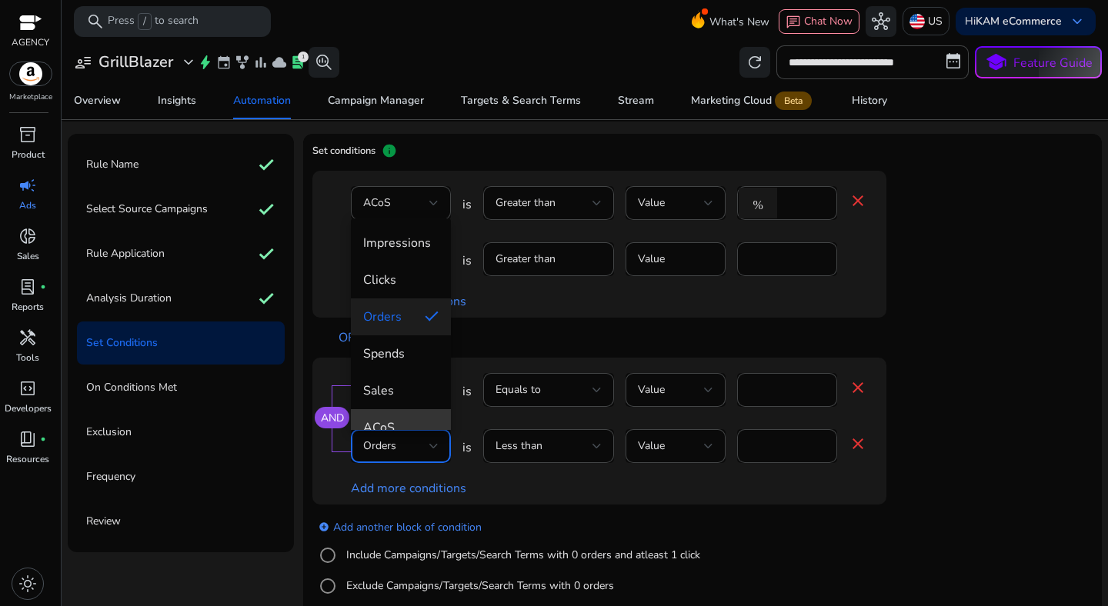
click at [402, 418] on mat-option "ACoS" at bounding box center [401, 427] width 100 height 37
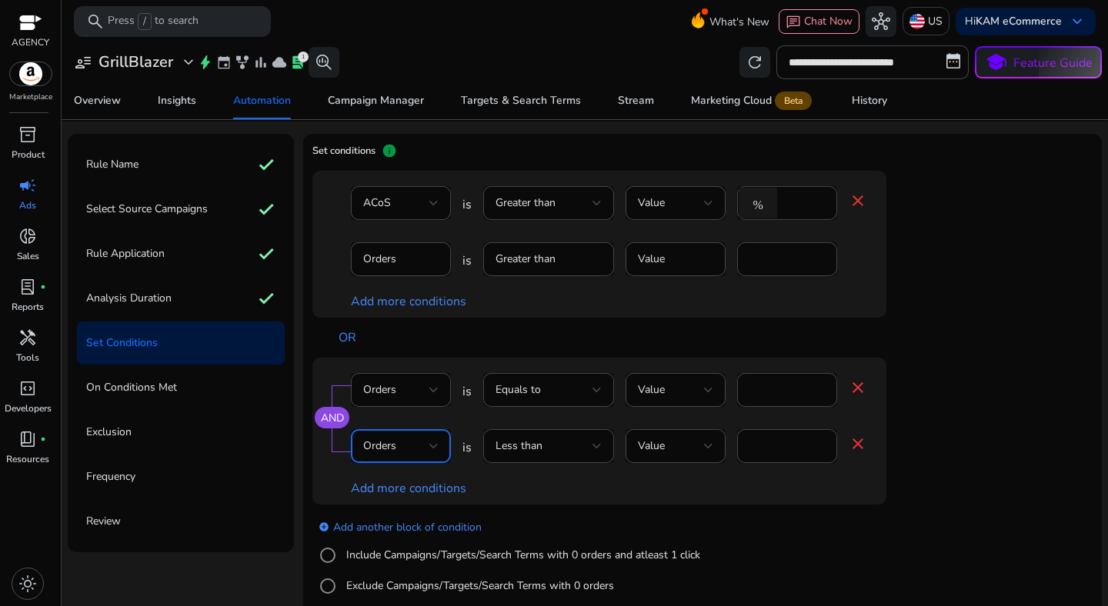
scroll to position [16, 0]
click at [411, 443] on div "ACoS" at bounding box center [396, 446] width 66 height 17
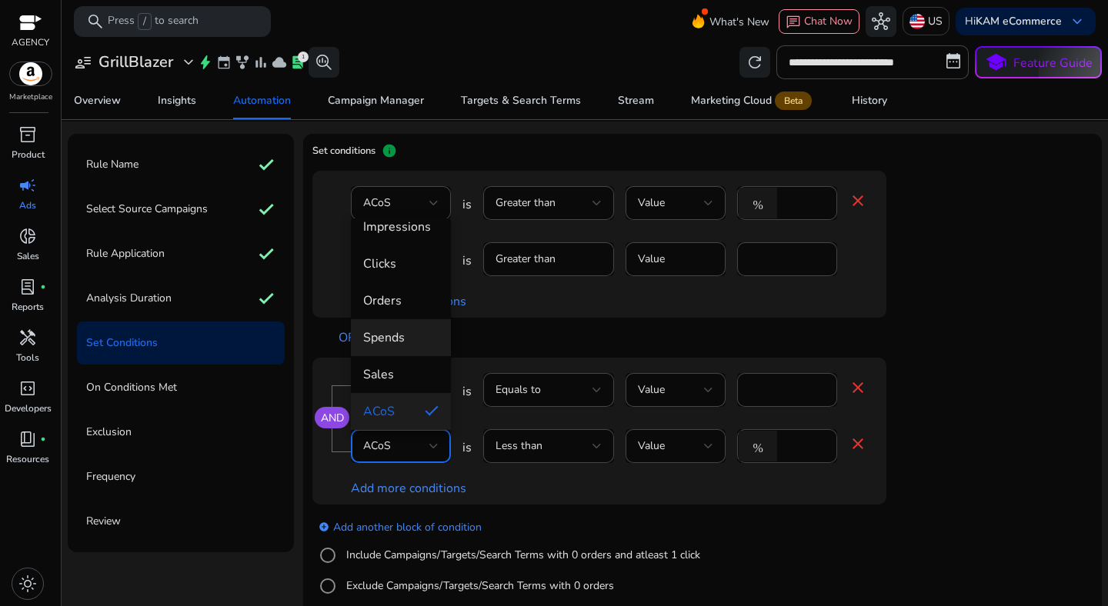
click at [402, 353] on mat-option "Spends" at bounding box center [401, 337] width 100 height 37
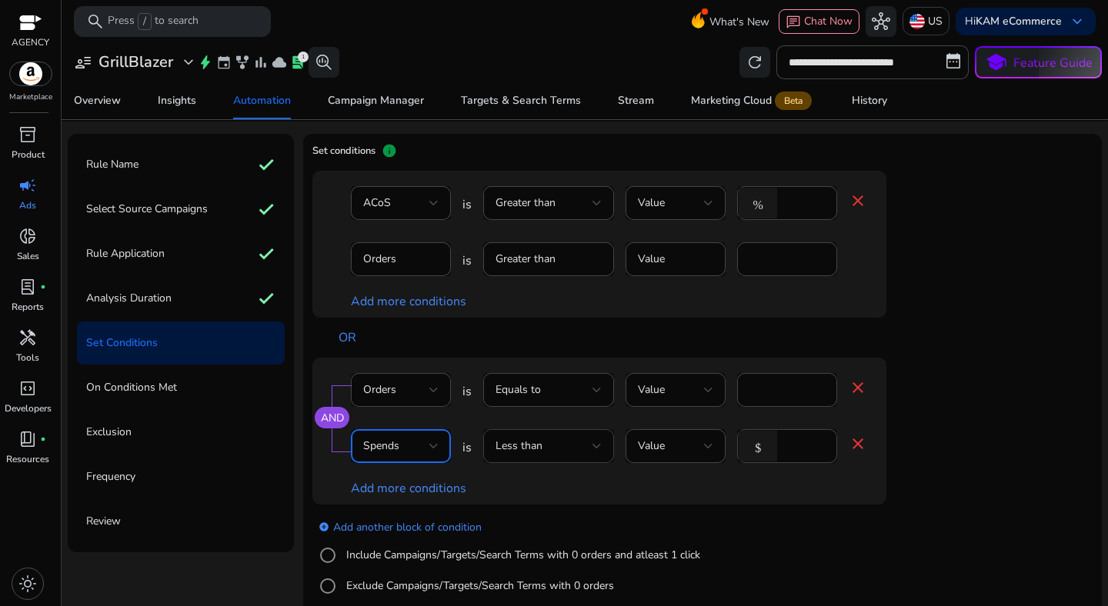
click at [546, 452] on div "Less than" at bounding box center [543, 446] width 97 height 17
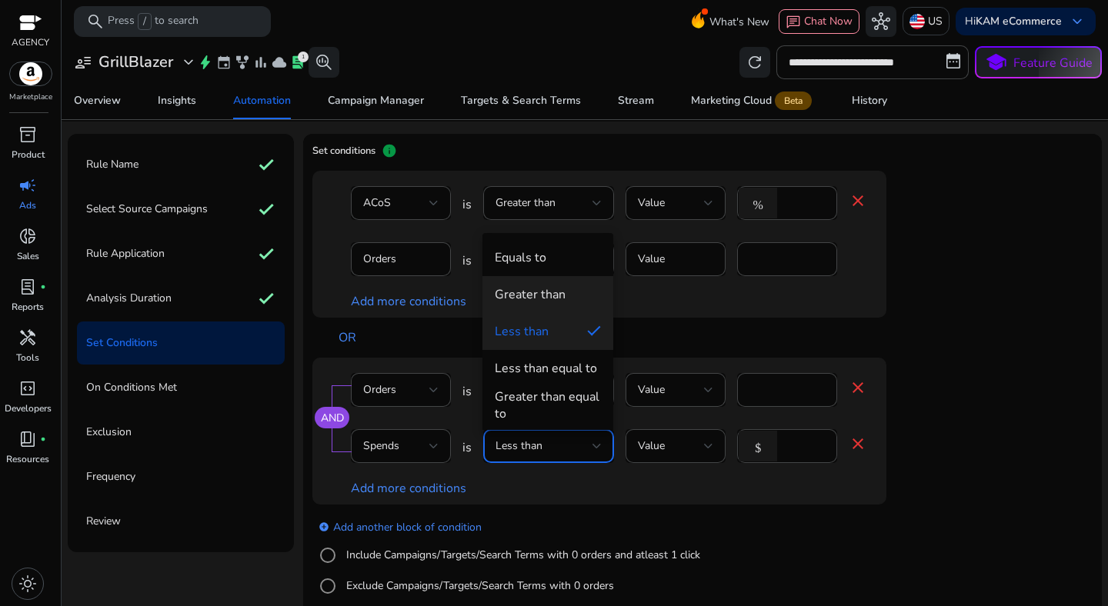
click at [564, 299] on span "Greater than" at bounding box center [548, 294] width 106 height 17
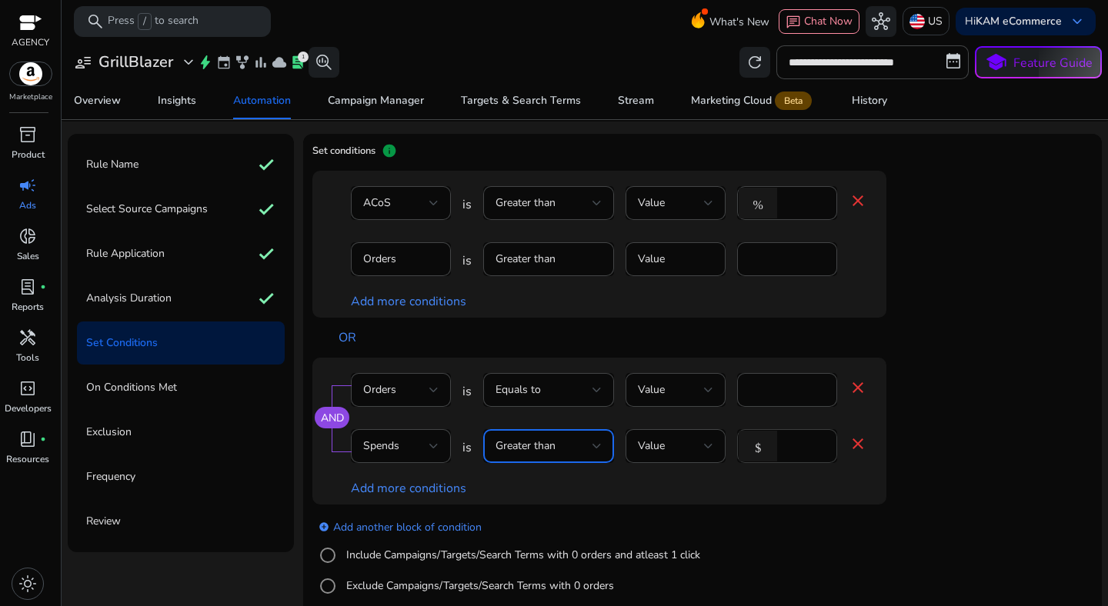
click at [792, 452] on input "*" at bounding box center [805, 446] width 40 height 17
type input "**"
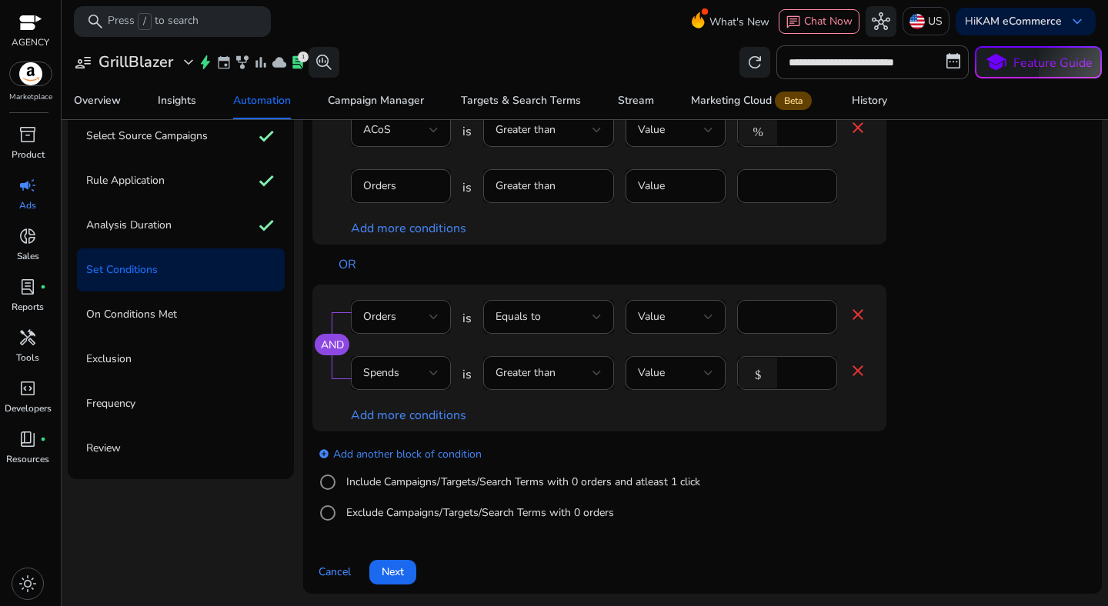
click at [469, 480] on label "Include Campaigns/Targets/Search Terms with 0 orders and atleast 1 click" at bounding box center [521, 482] width 357 height 16
click at [749, 492] on div "add_circle Add another block of condition Include Campaigns/Targets/Search Term…" at bounding box center [629, 484] width 635 height 105
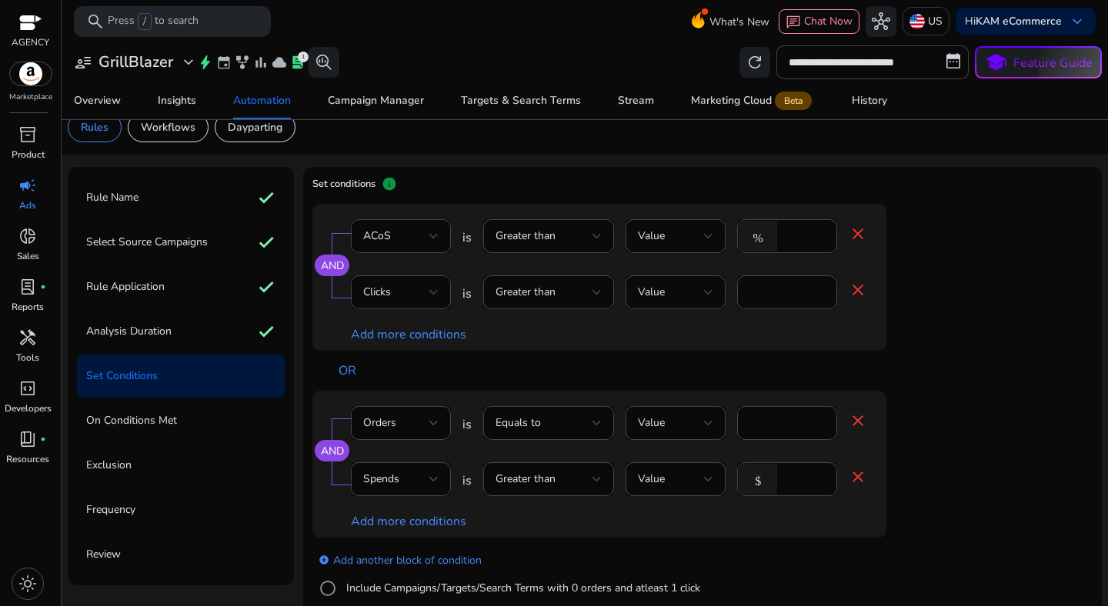
scroll to position [12, 0]
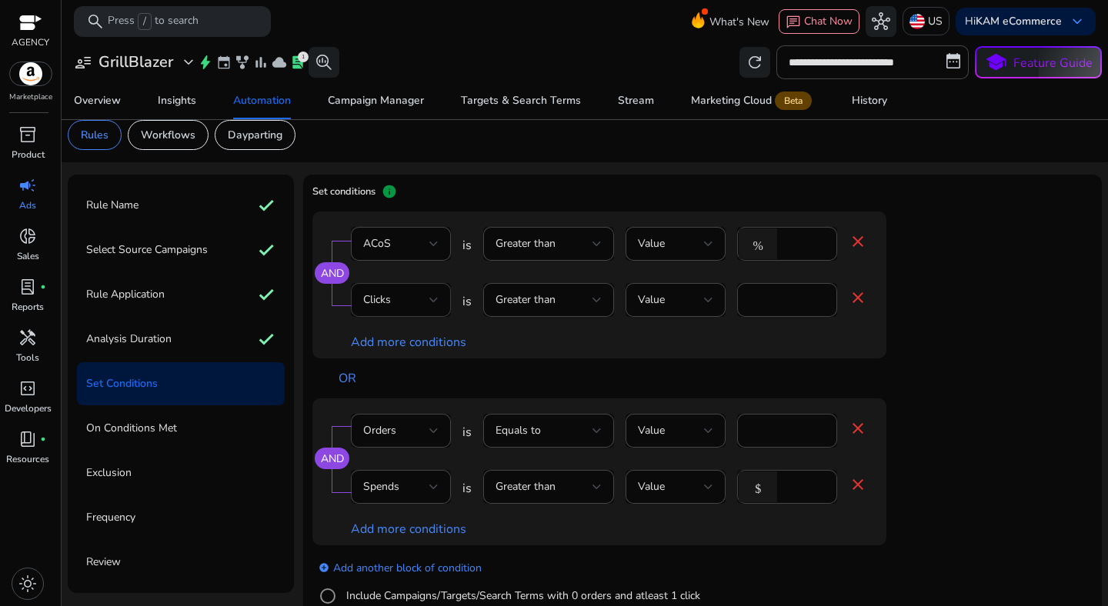
click at [434, 304] on div at bounding box center [433, 300] width 9 height 18
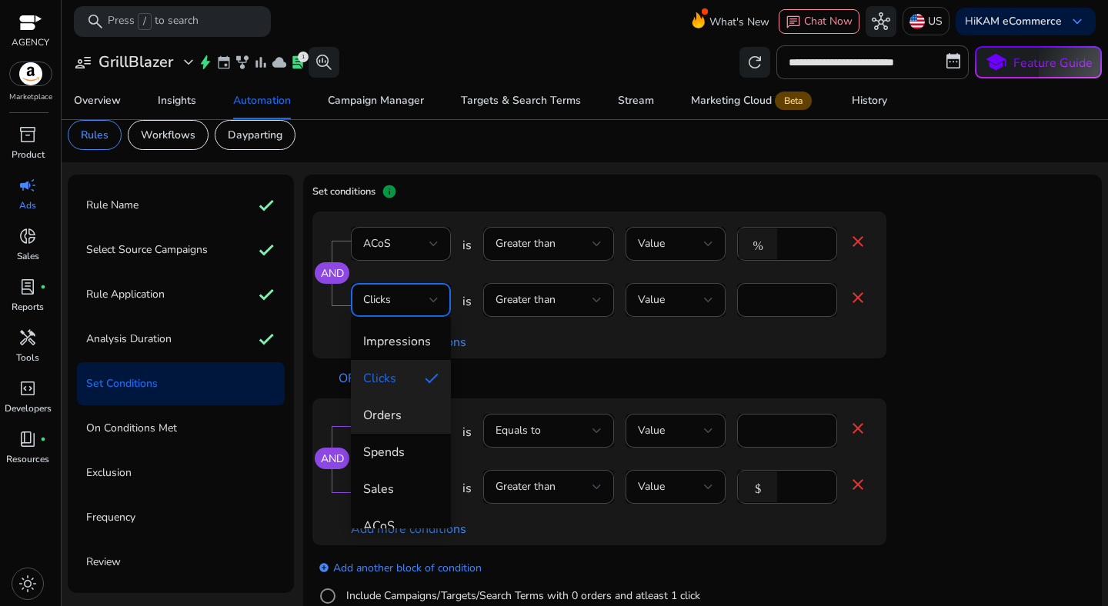
click at [409, 412] on span "Orders" at bounding box center [400, 415] width 75 height 17
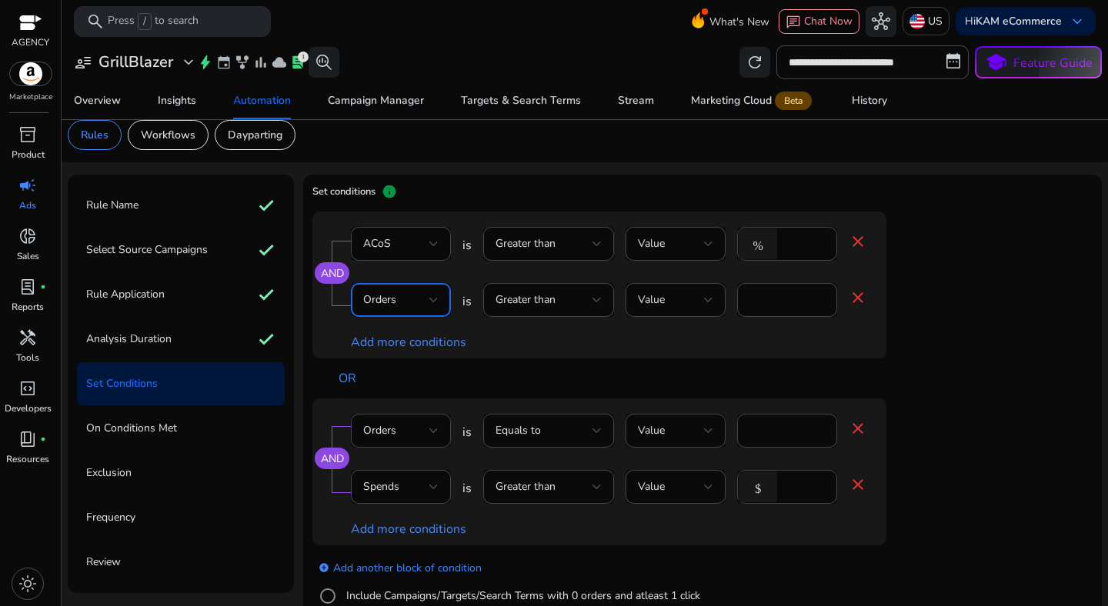
click at [929, 397] on div "OR" at bounding box center [638, 378] width 620 height 40
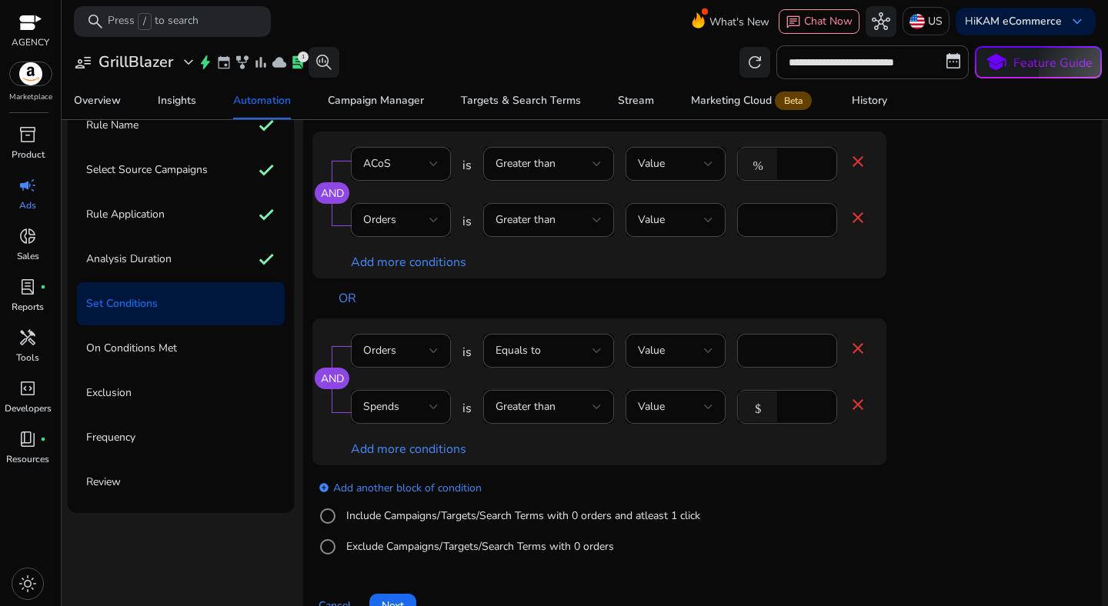
scroll to position [116, 0]
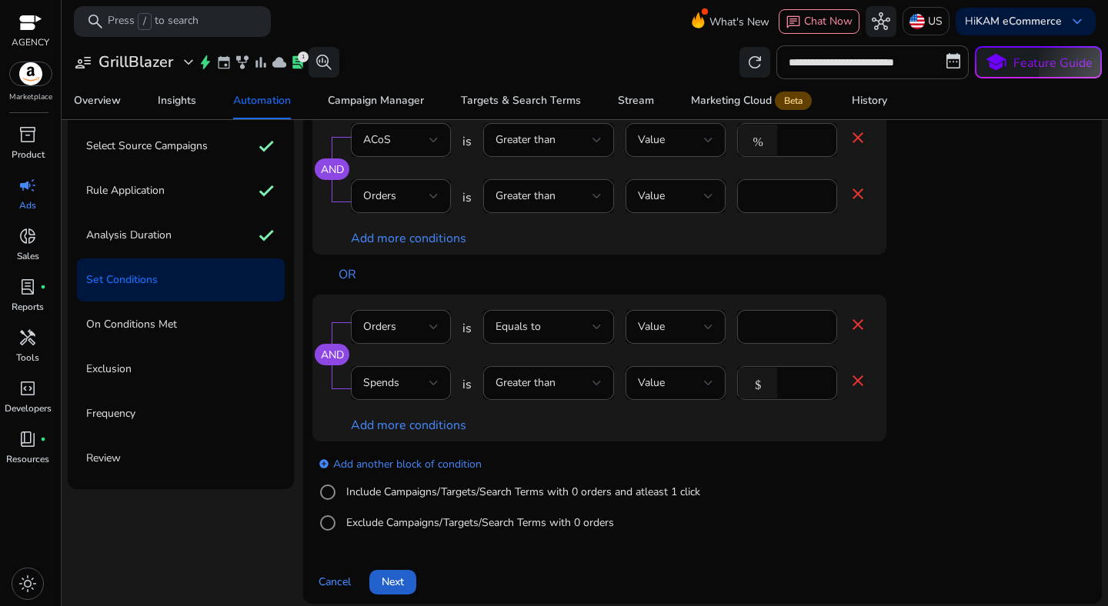
click at [404, 584] on span "Next" at bounding box center [393, 582] width 22 height 16
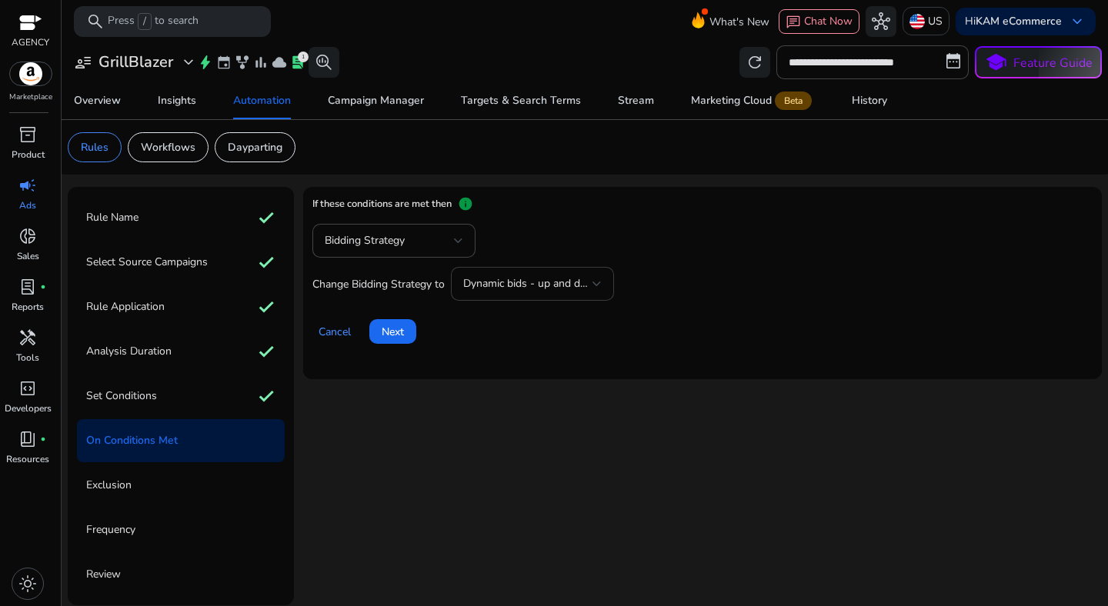
click at [543, 292] on div "Dynamic bids - up and down" at bounding box center [527, 283] width 129 height 17
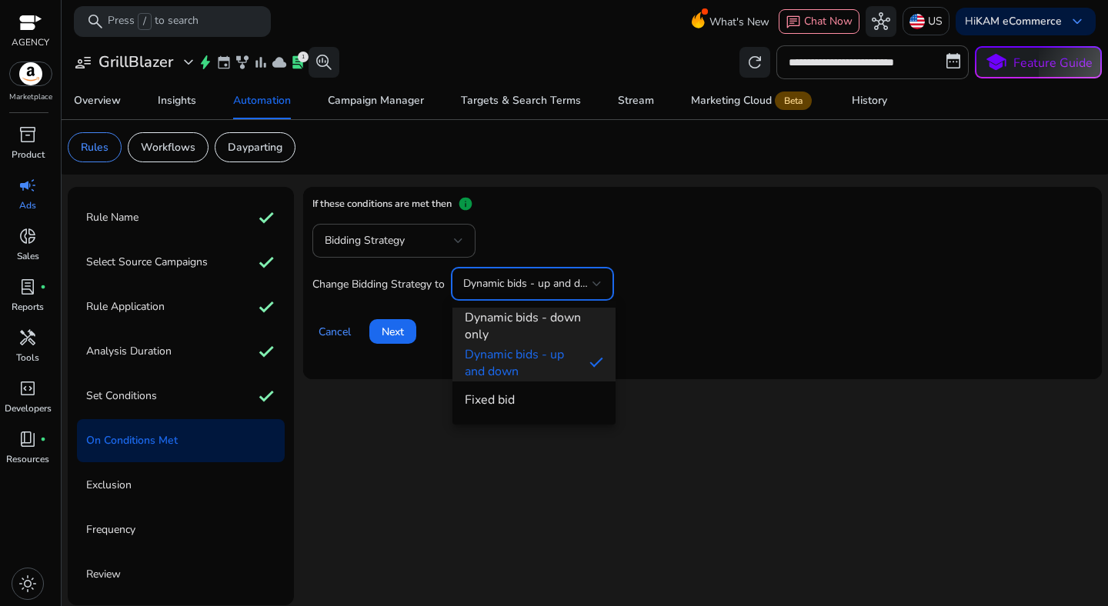
click at [532, 314] on span "Dynamic bids - down only" at bounding box center [534, 326] width 138 height 34
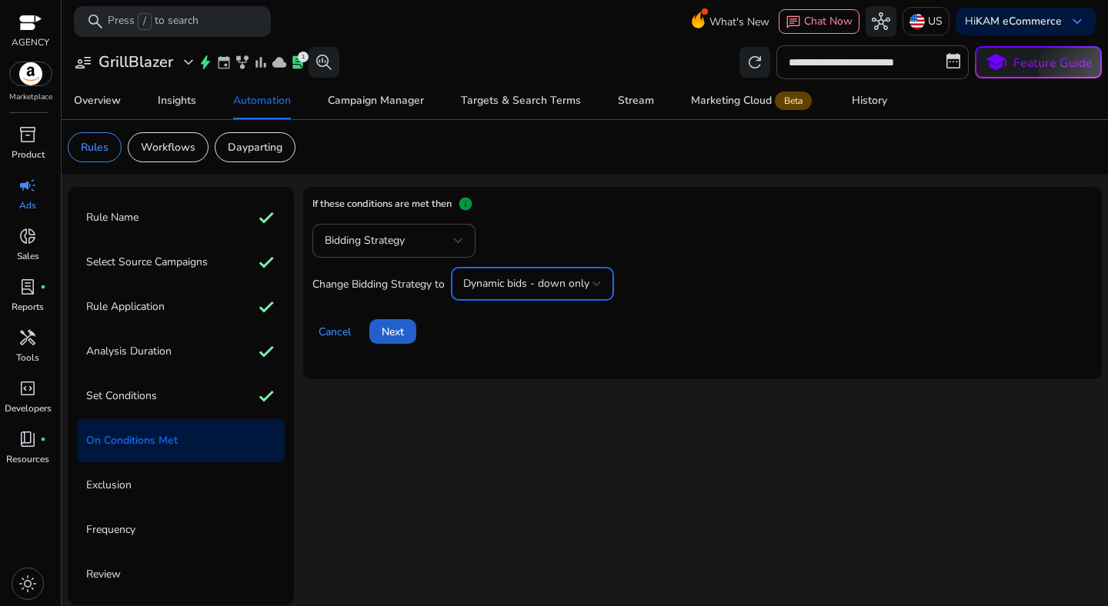
click at [410, 332] on span at bounding box center [392, 331] width 47 height 37
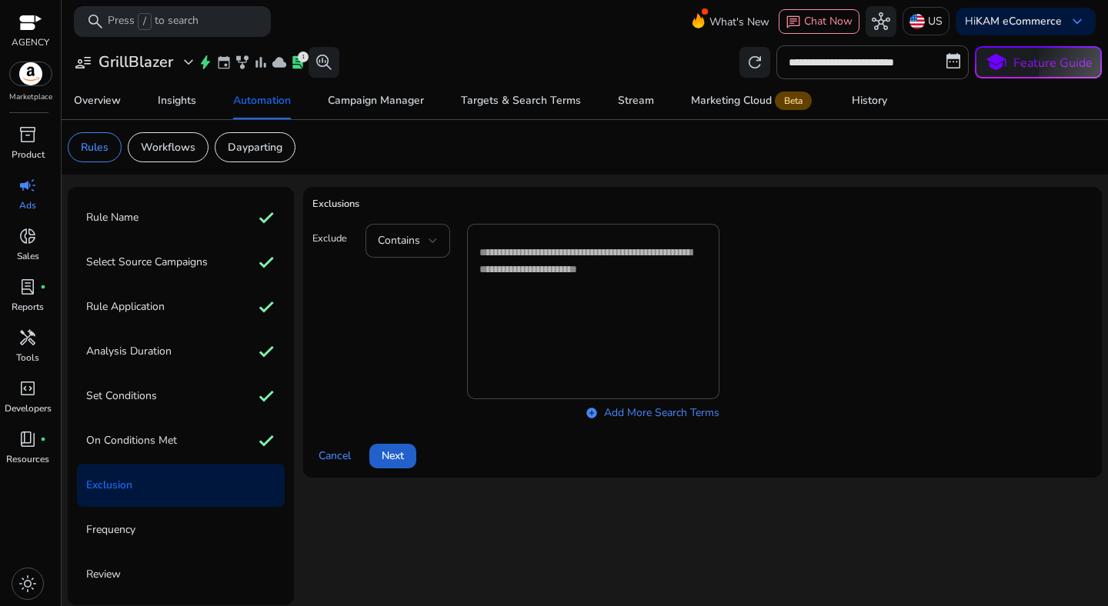
click at [400, 457] on span "Next" at bounding box center [393, 456] width 22 height 16
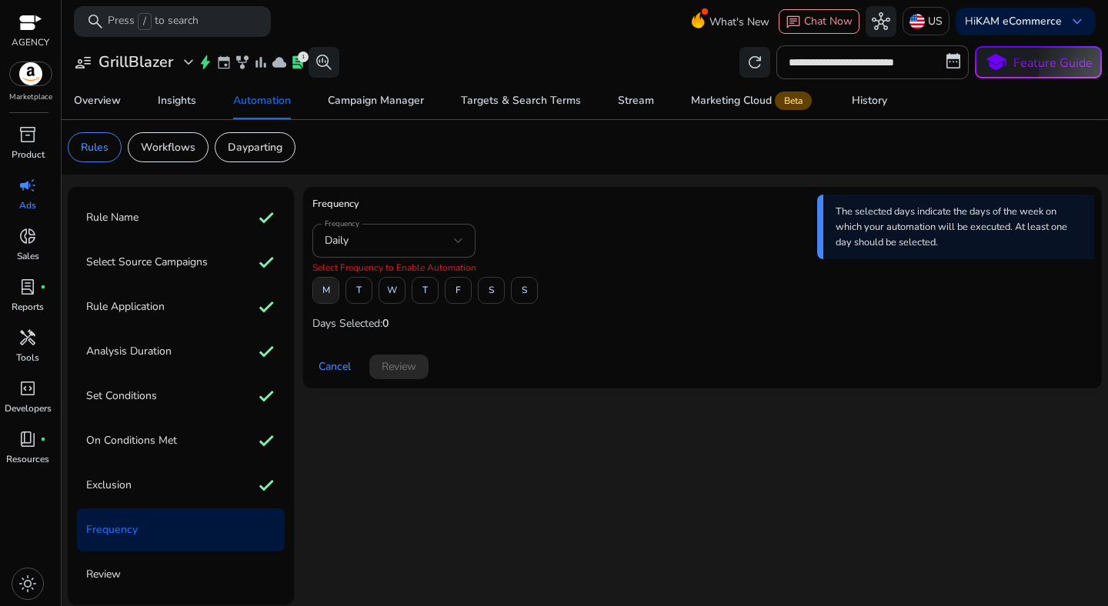
click at [326, 294] on span "M" at bounding box center [326, 290] width 8 height 27
click at [457, 295] on span "F" at bounding box center [457, 290] width 5 height 27
click at [412, 375] on span at bounding box center [398, 366] width 59 height 37
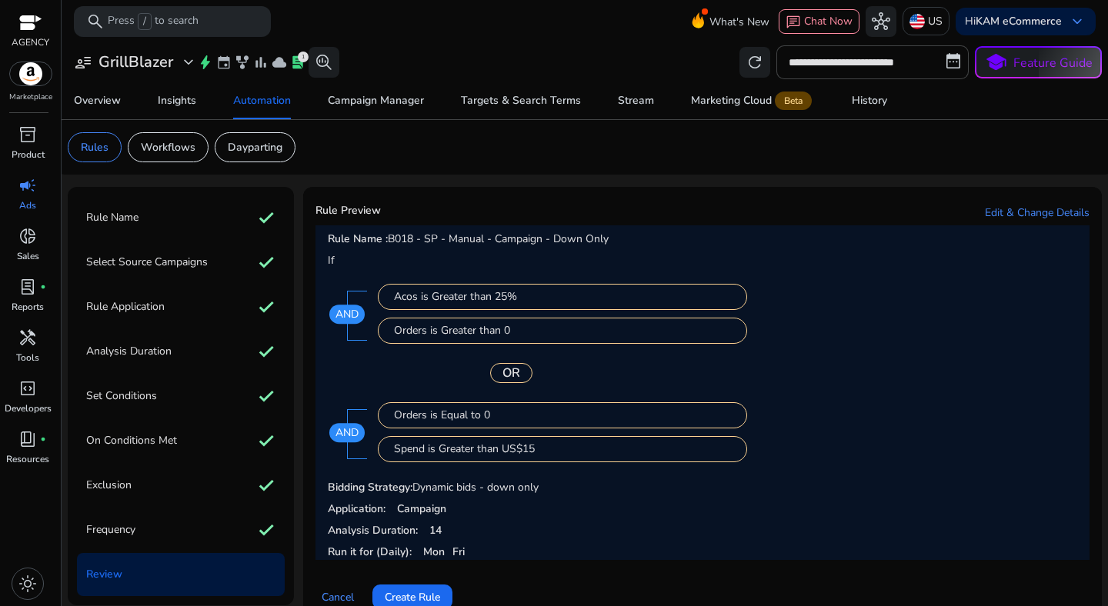
scroll to position [34, 0]
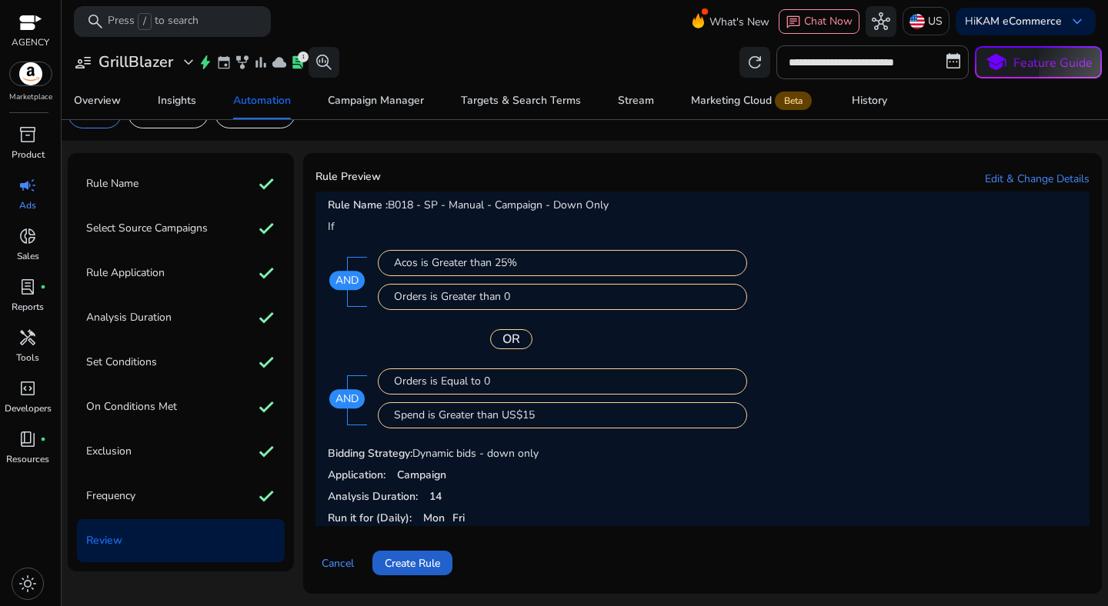
click at [407, 568] on span "Create Rule" at bounding box center [412, 563] width 55 height 16
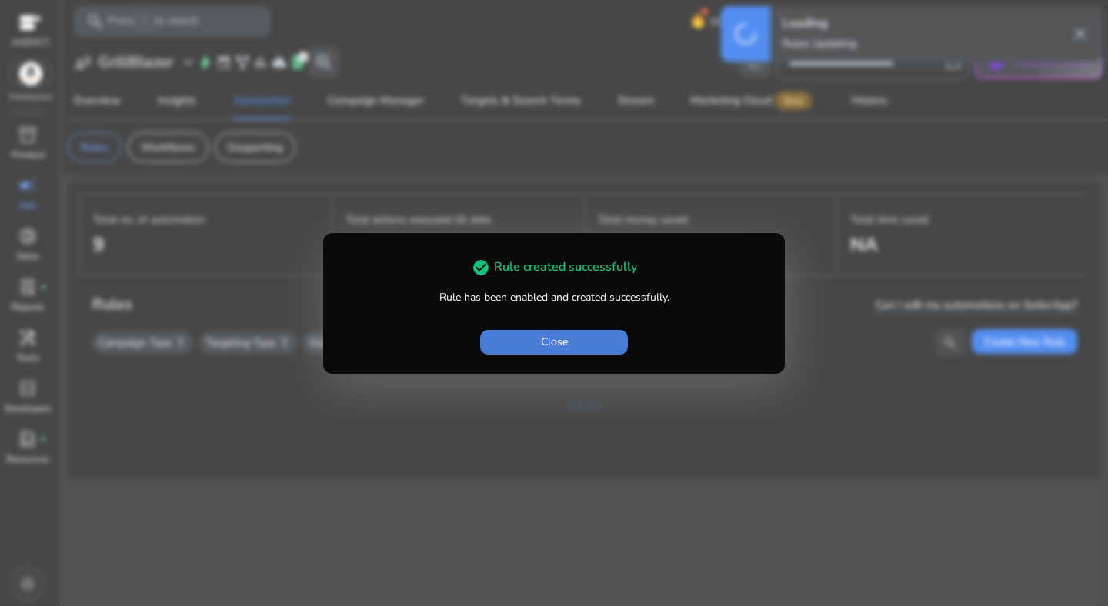
click at [575, 339] on span "button" at bounding box center [554, 342] width 148 height 37
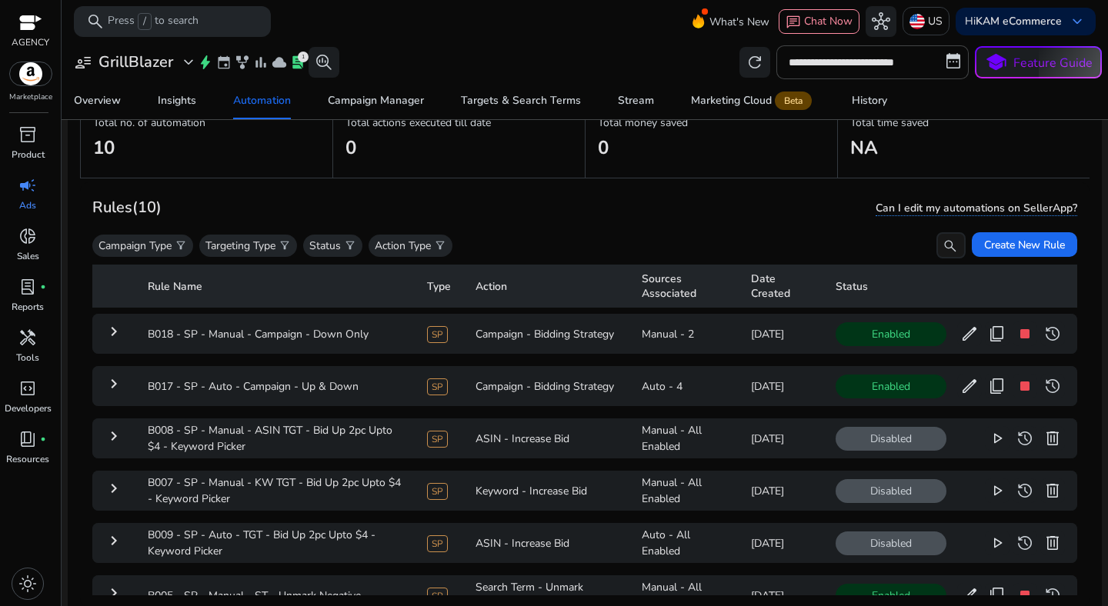
scroll to position [100, 0]
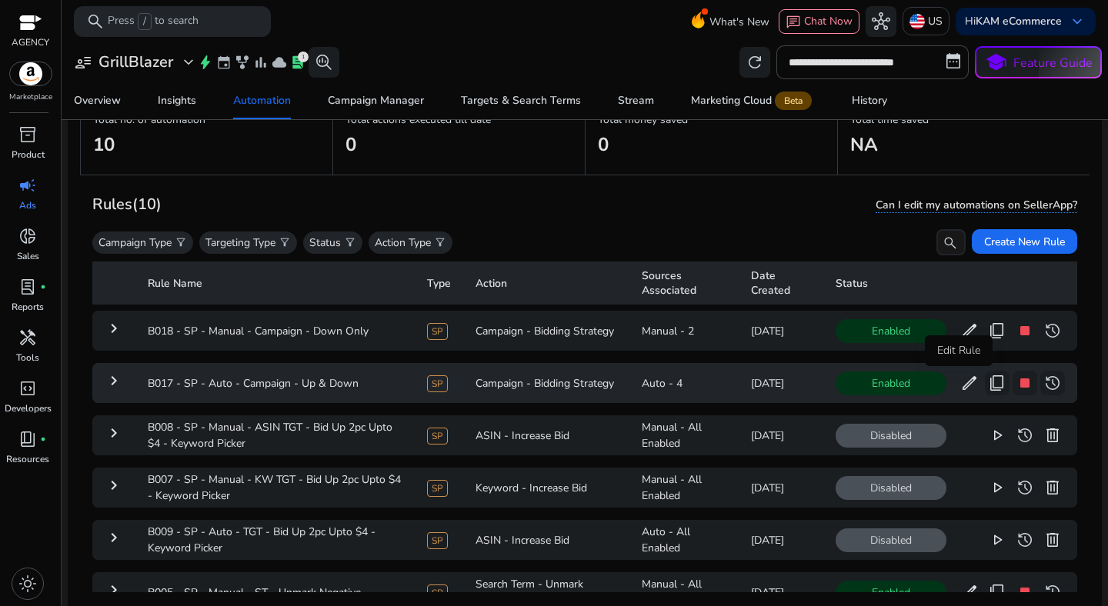
click at [960, 384] on span "edit" at bounding box center [969, 383] width 18 height 18
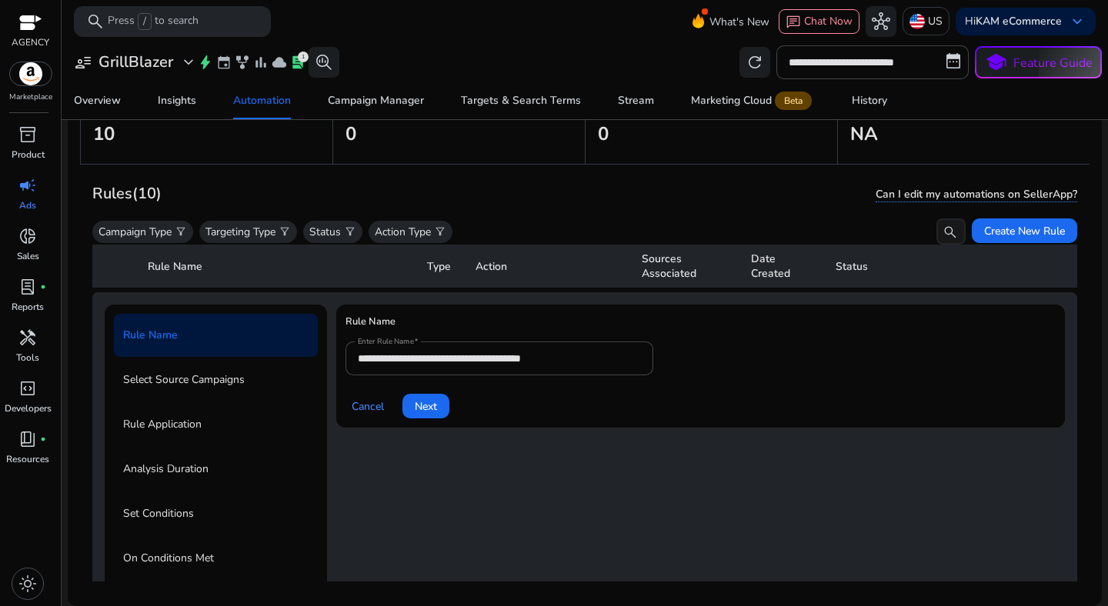
scroll to position [108, 0]
click at [615, 350] on input "**********" at bounding box center [499, 356] width 283 height 17
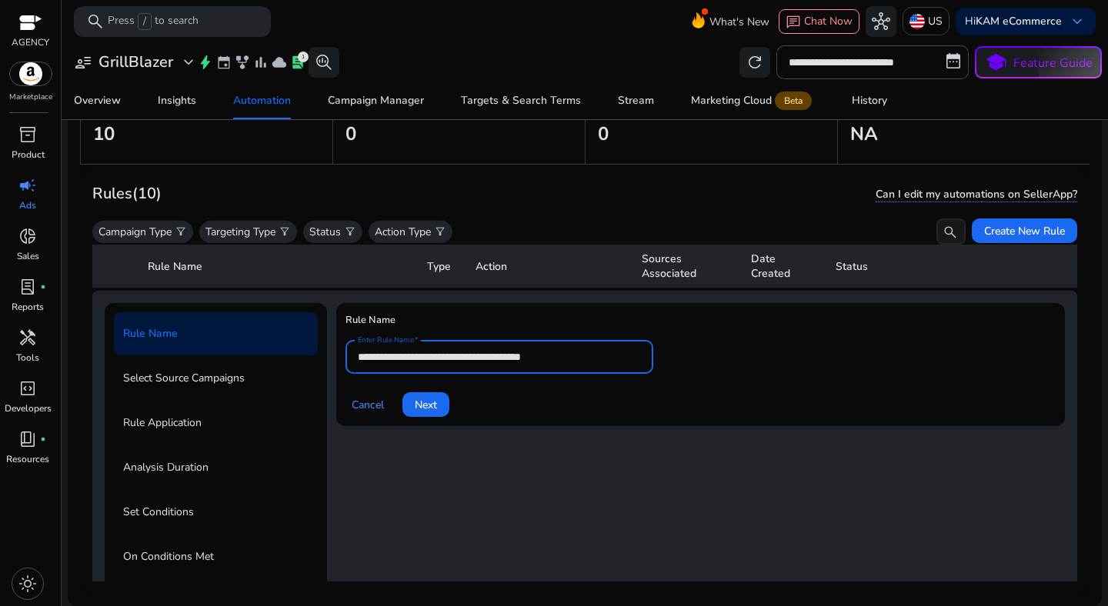
click at [615, 350] on input "**********" at bounding box center [499, 356] width 283 height 17
paste input "text"
type input "**********"
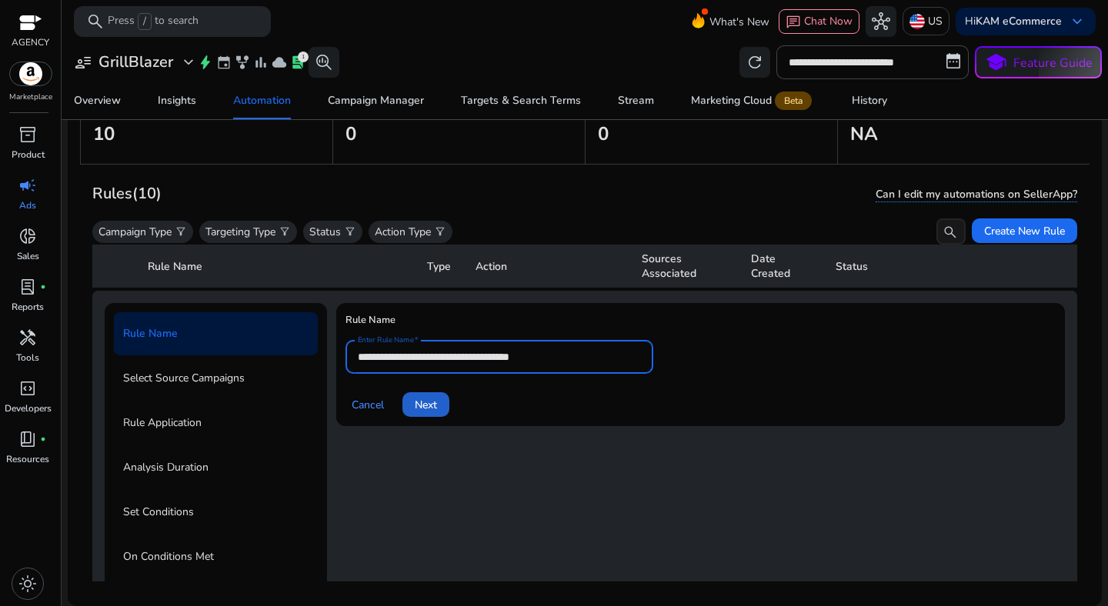
click at [428, 407] on span "Next" at bounding box center [426, 405] width 22 height 16
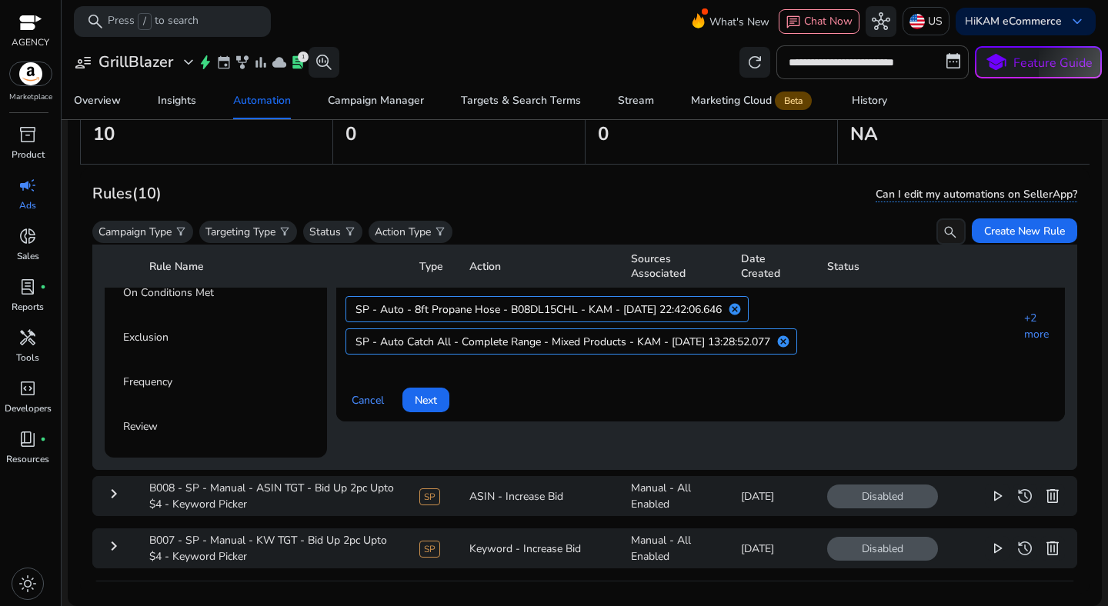
scroll to position [345, 0]
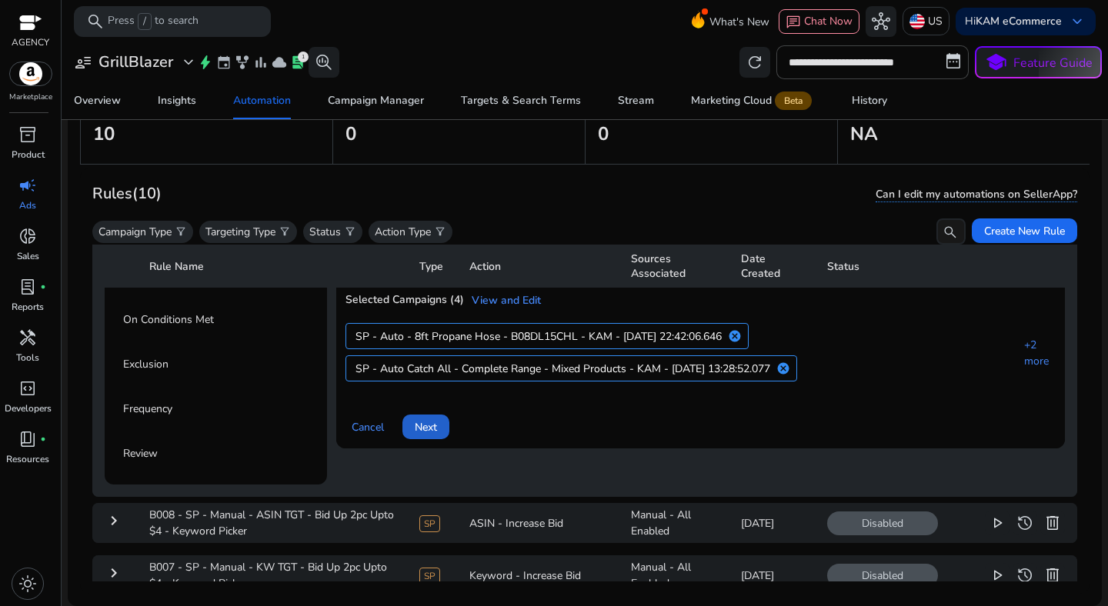
click at [410, 429] on span at bounding box center [425, 427] width 47 height 37
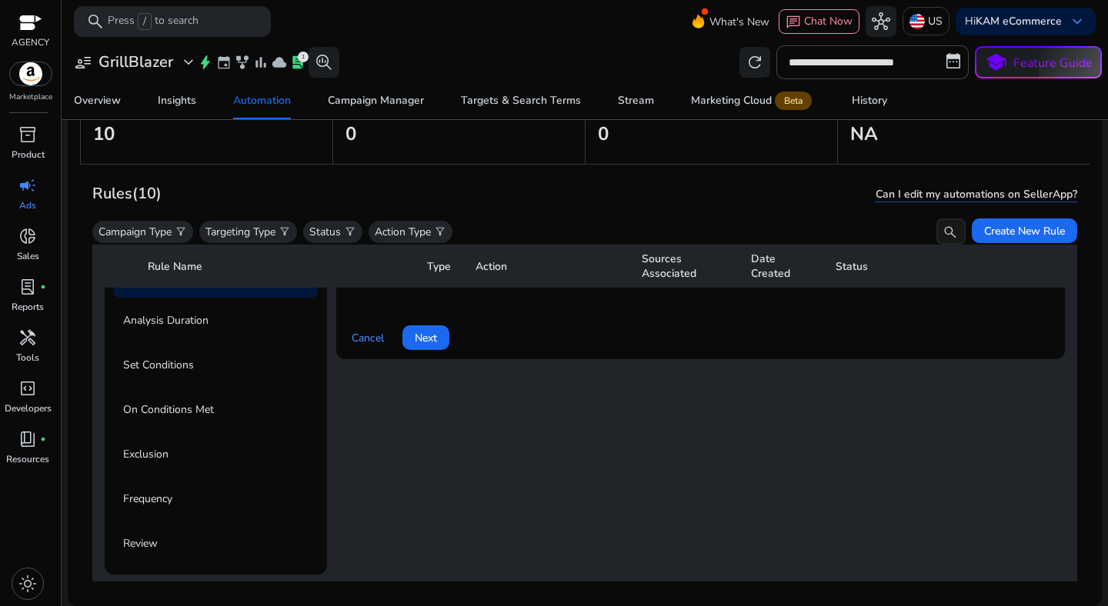
scroll to position [224, 0]
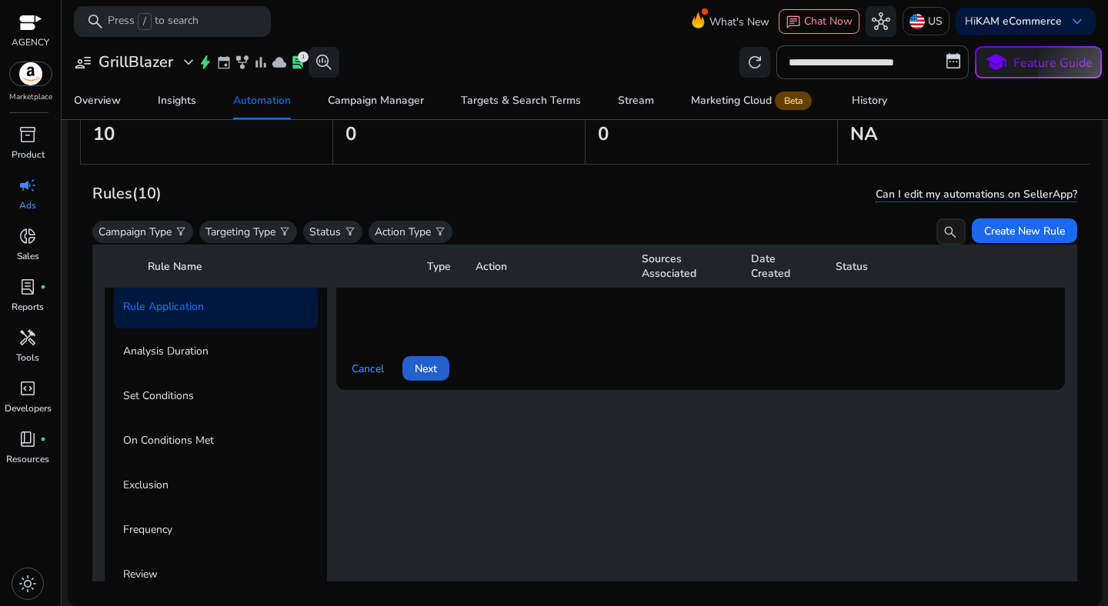
click at [439, 368] on span at bounding box center [425, 368] width 47 height 37
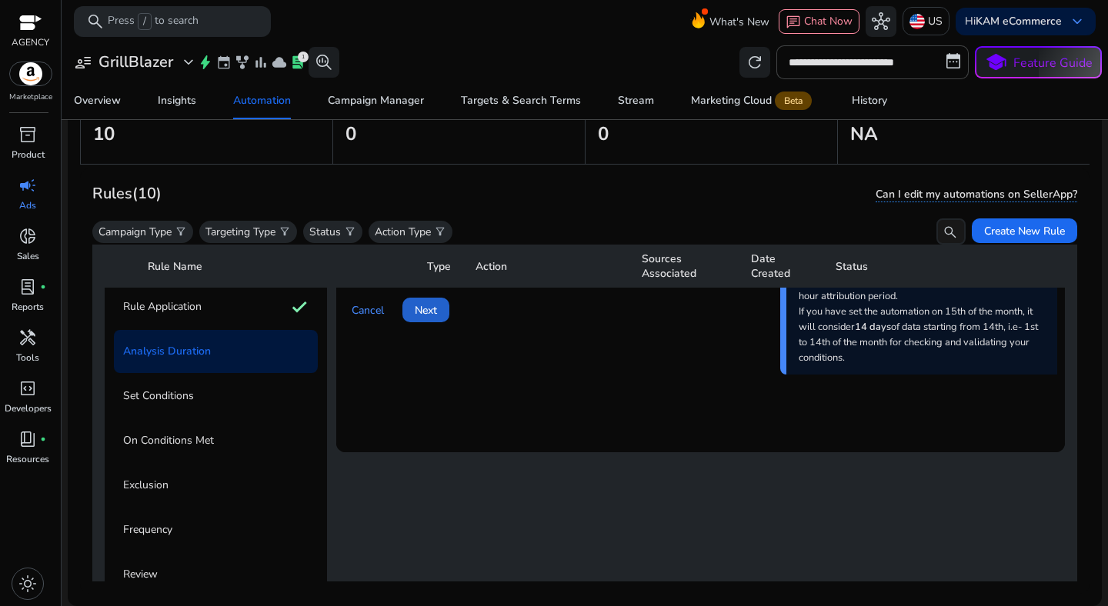
click at [435, 320] on span at bounding box center [425, 310] width 47 height 37
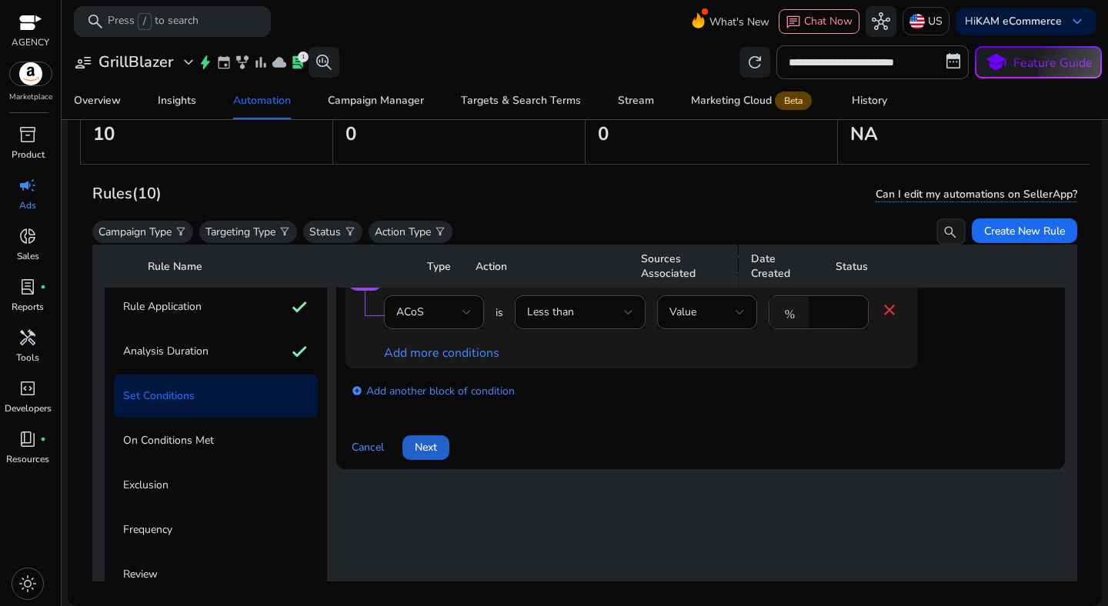
click at [427, 449] on span "Next" at bounding box center [426, 447] width 22 height 16
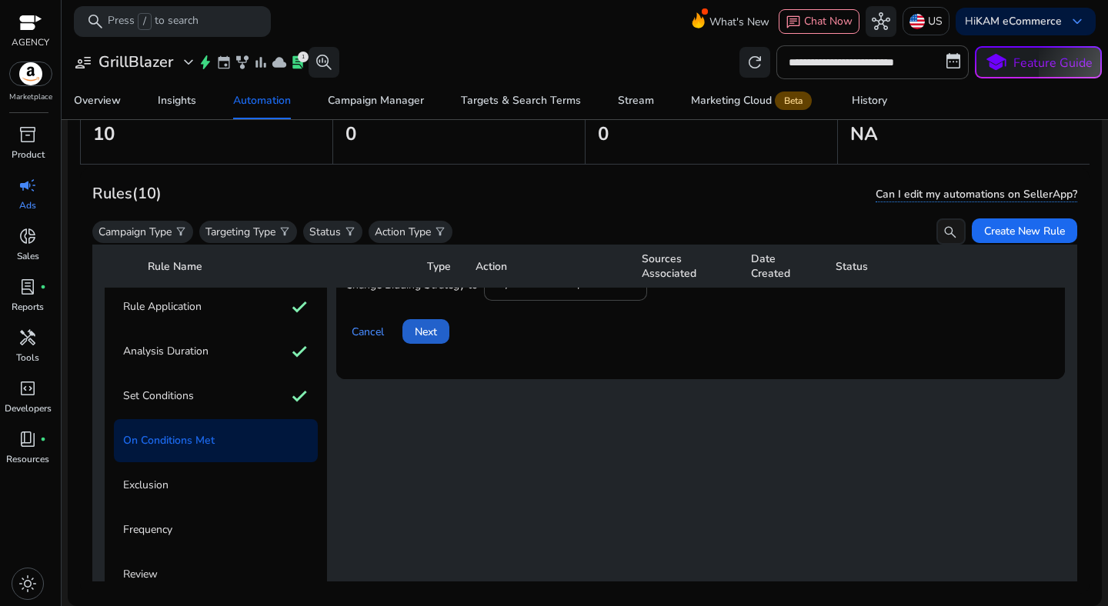
click at [430, 342] on span at bounding box center [425, 331] width 47 height 37
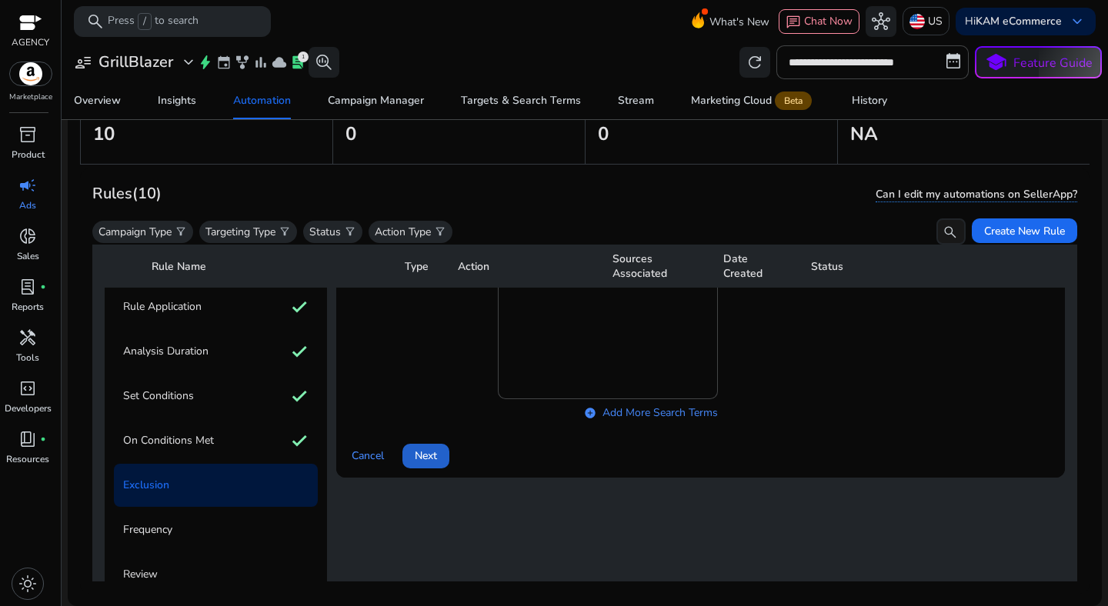
click at [427, 465] on span at bounding box center [425, 456] width 47 height 37
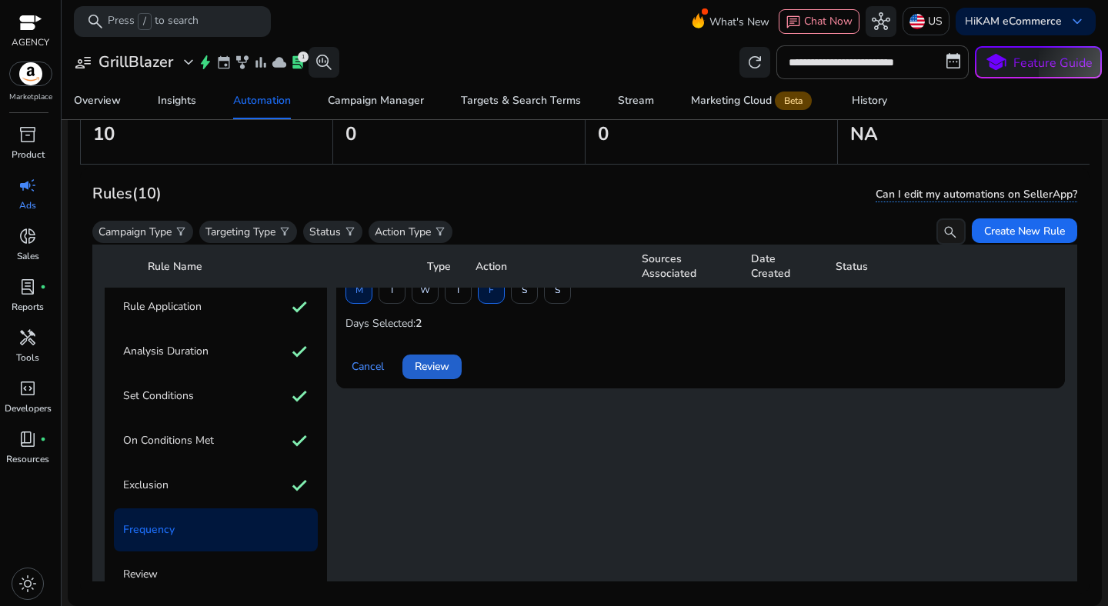
click at [442, 365] on span "Review" at bounding box center [432, 366] width 35 height 16
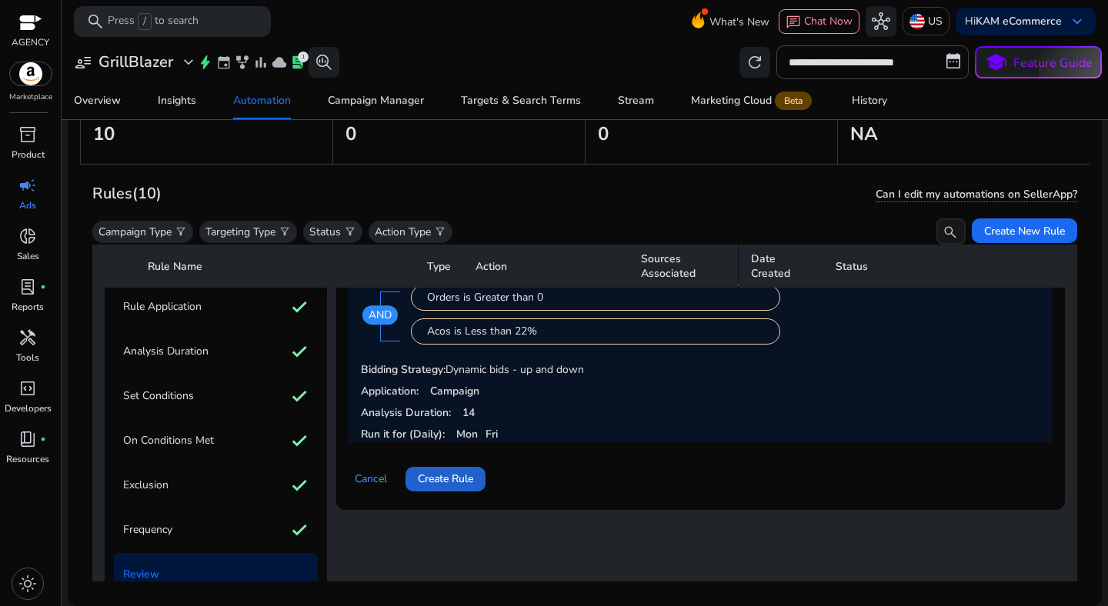
click at [450, 487] on span at bounding box center [445, 479] width 80 height 37
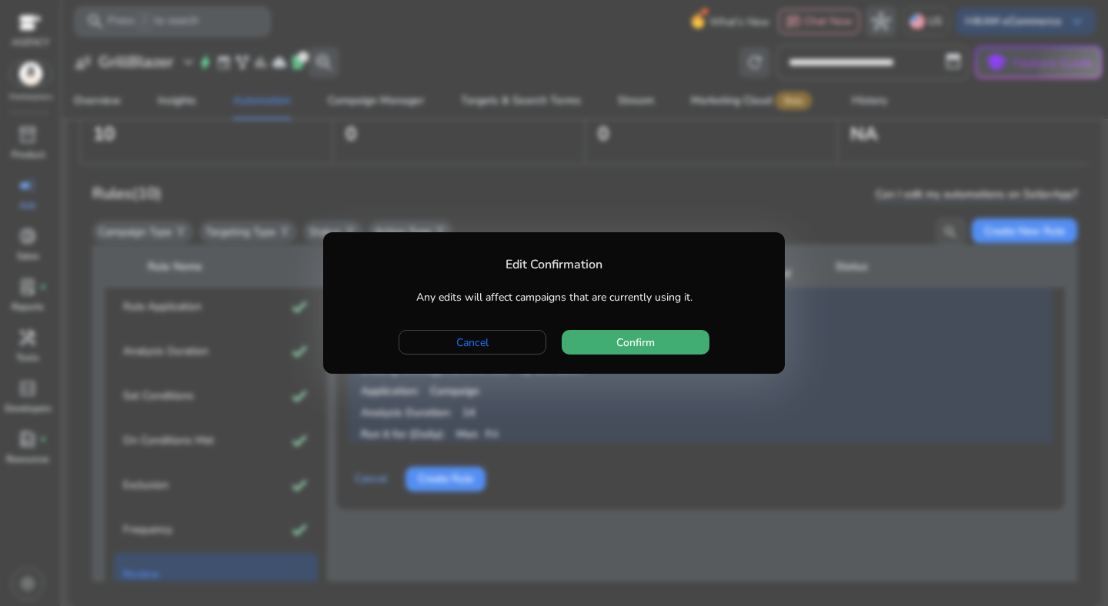
click at [618, 332] on span "button" at bounding box center [636, 342] width 148 height 37
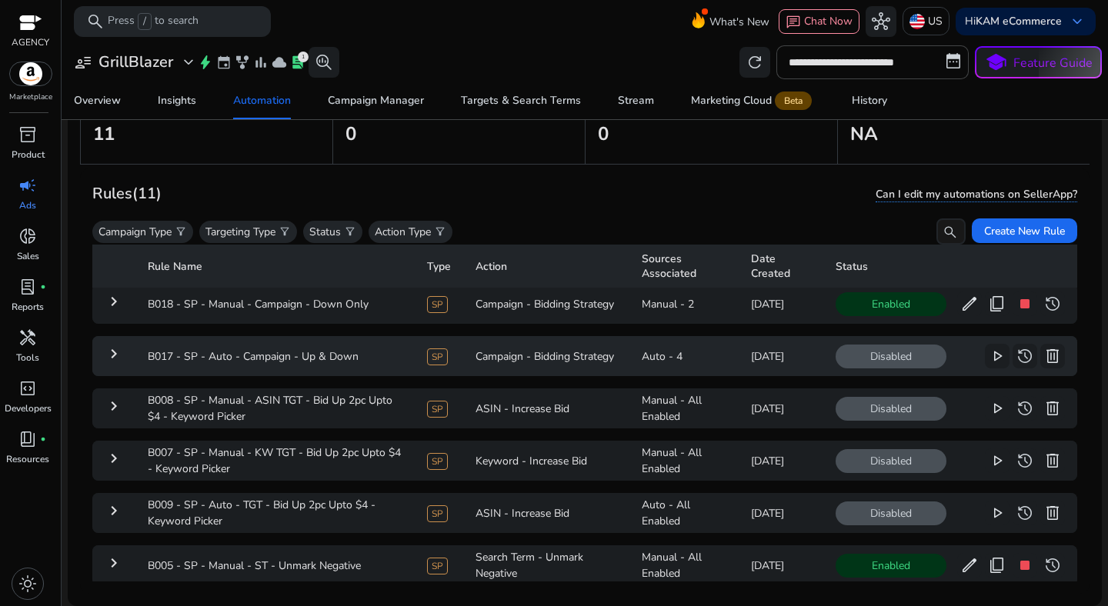
scroll to position [0, 0]
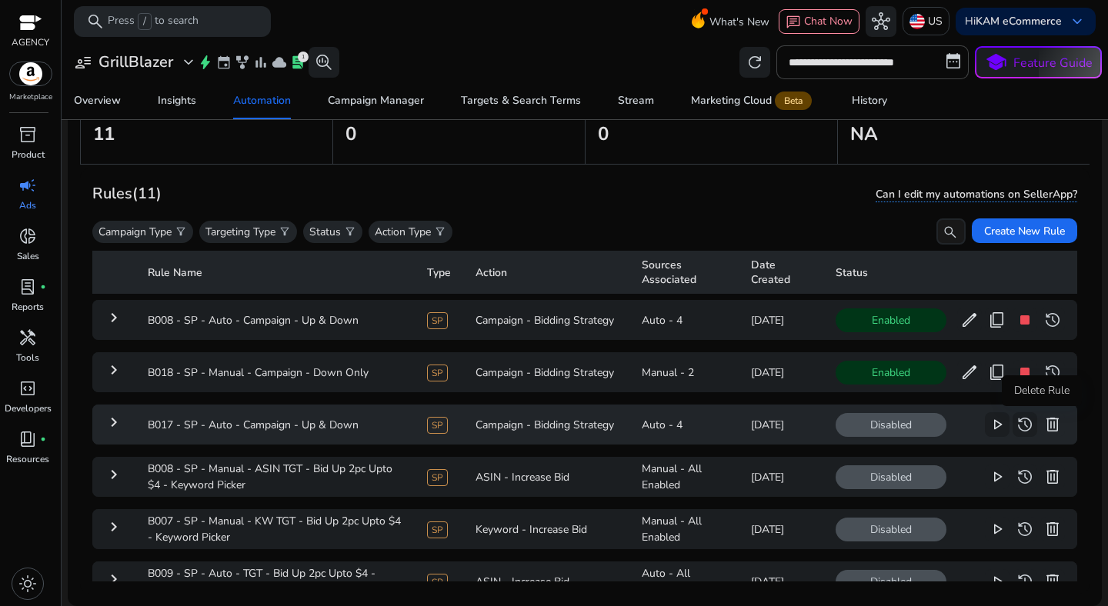
click at [1043, 423] on span "delete" at bounding box center [1052, 424] width 18 height 18
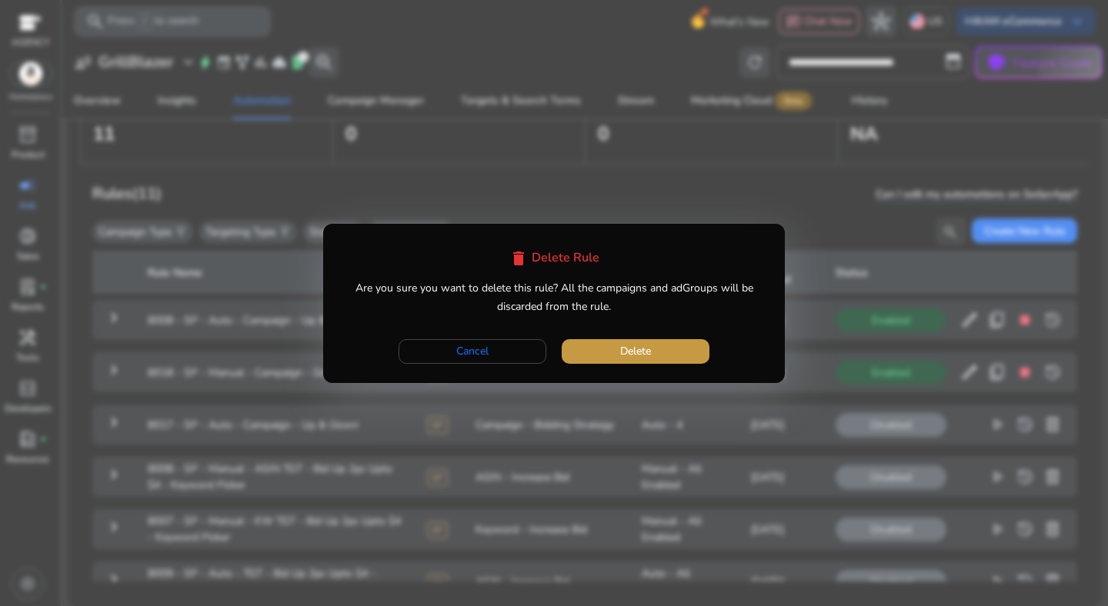
click at [642, 355] on span "Delete" at bounding box center [635, 351] width 31 height 16
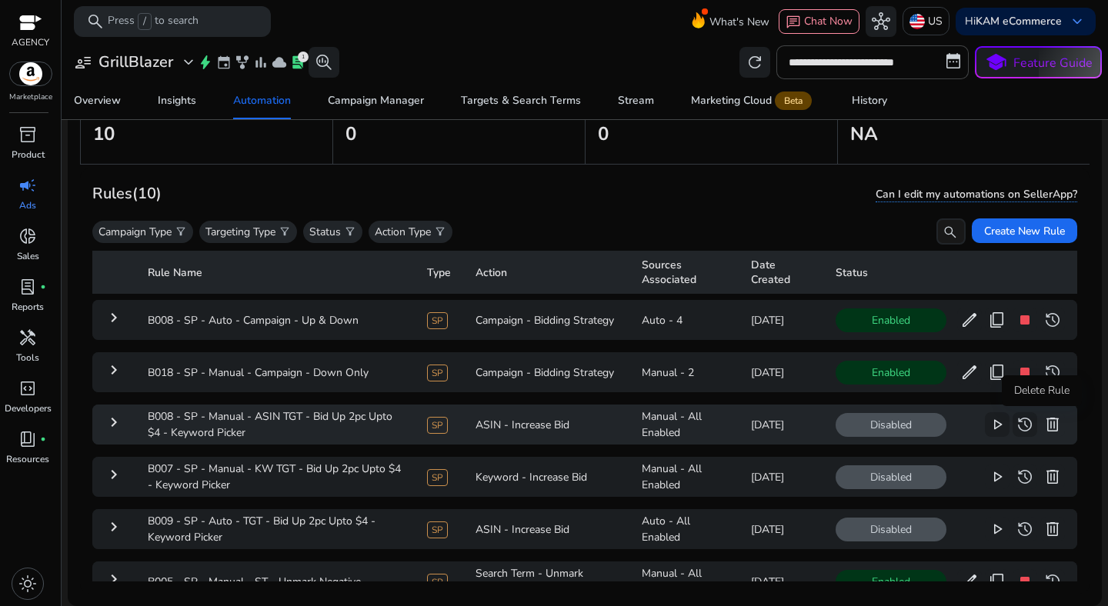
click at [1043, 430] on span "delete" at bounding box center [1052, 424] width 18 height 18
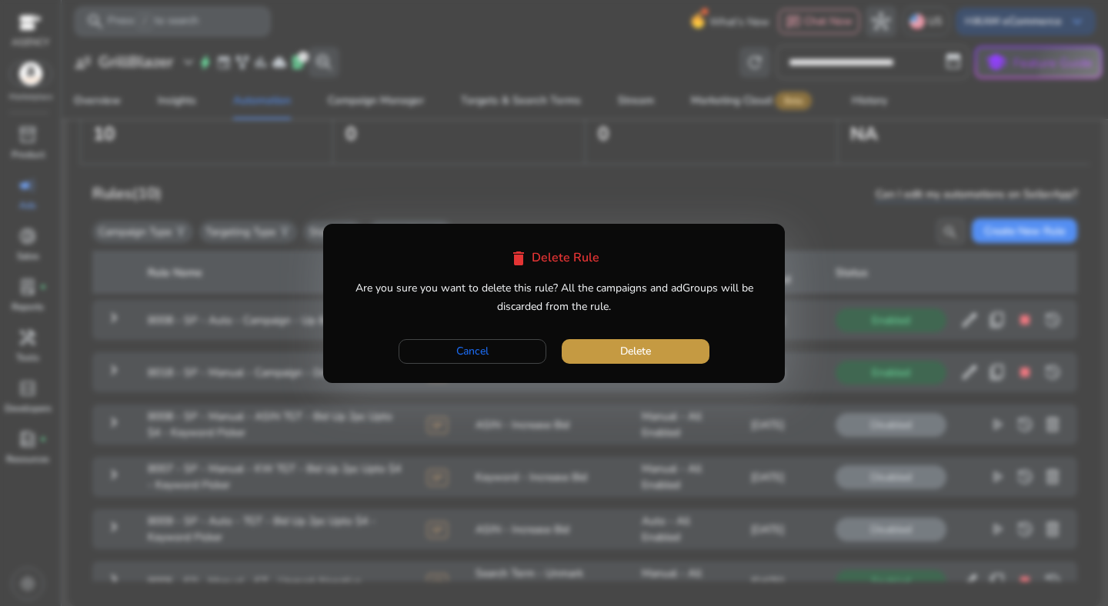
click at [671, 346] on span "button" at bounding box center [636, 351] width 148 height 37
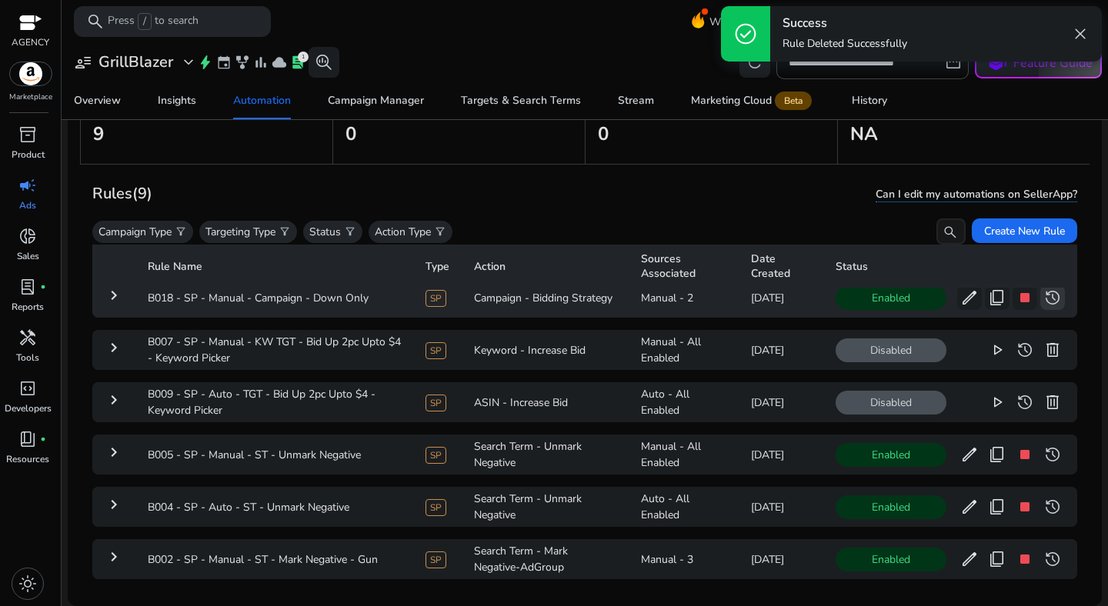
scroll to position [75, 0]
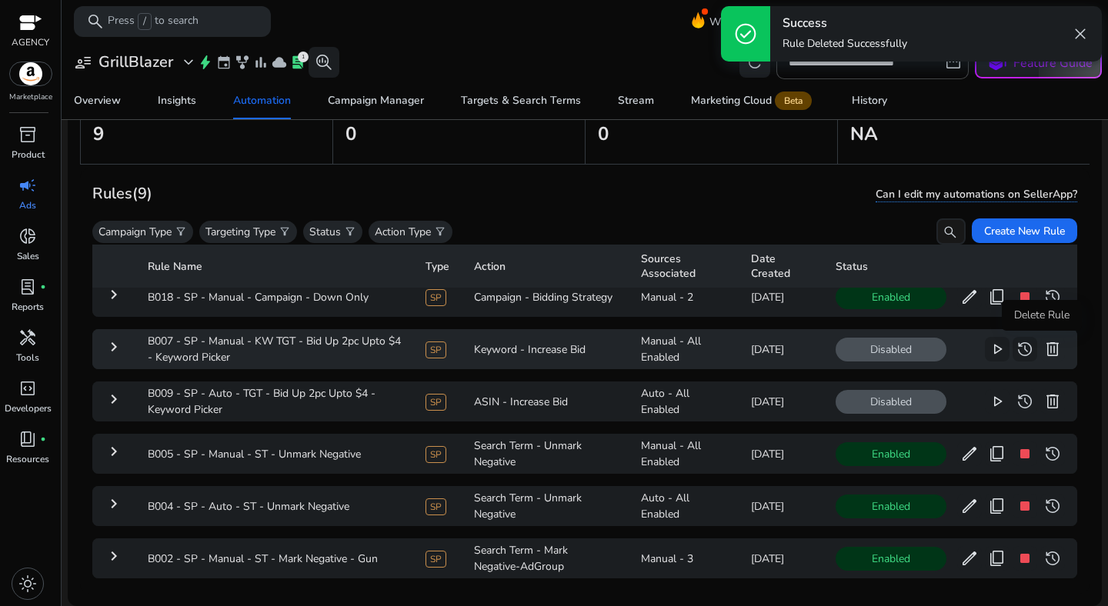
click at [1043, 352] on span "delete" at bounding box center [1052, 349] width 18 height 18
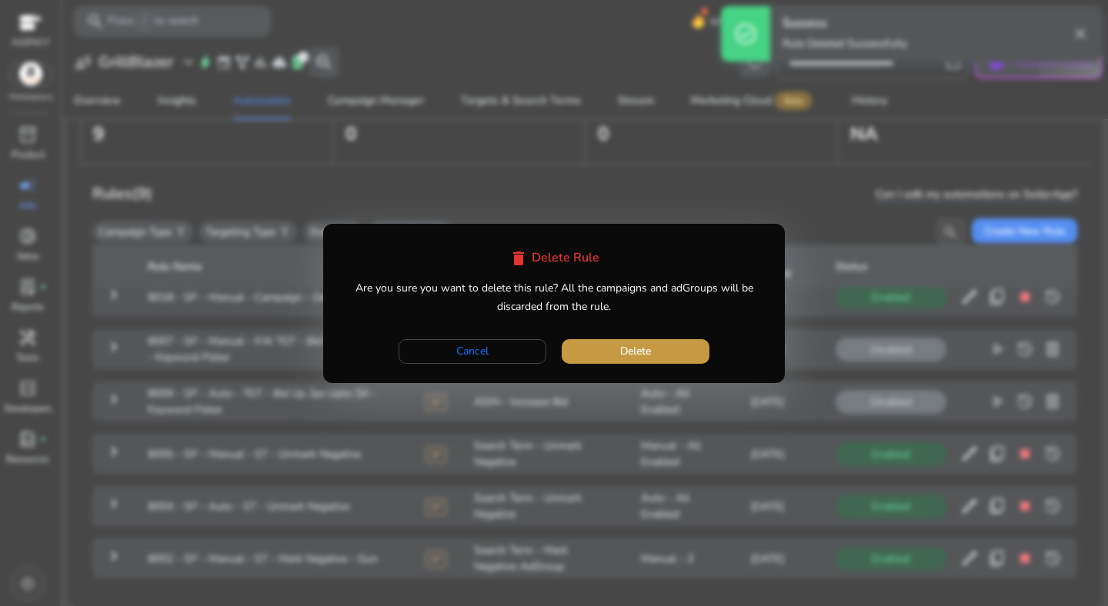
click at [674, 339] on span "button" at bounding box center [636, 351] width 148 height 37
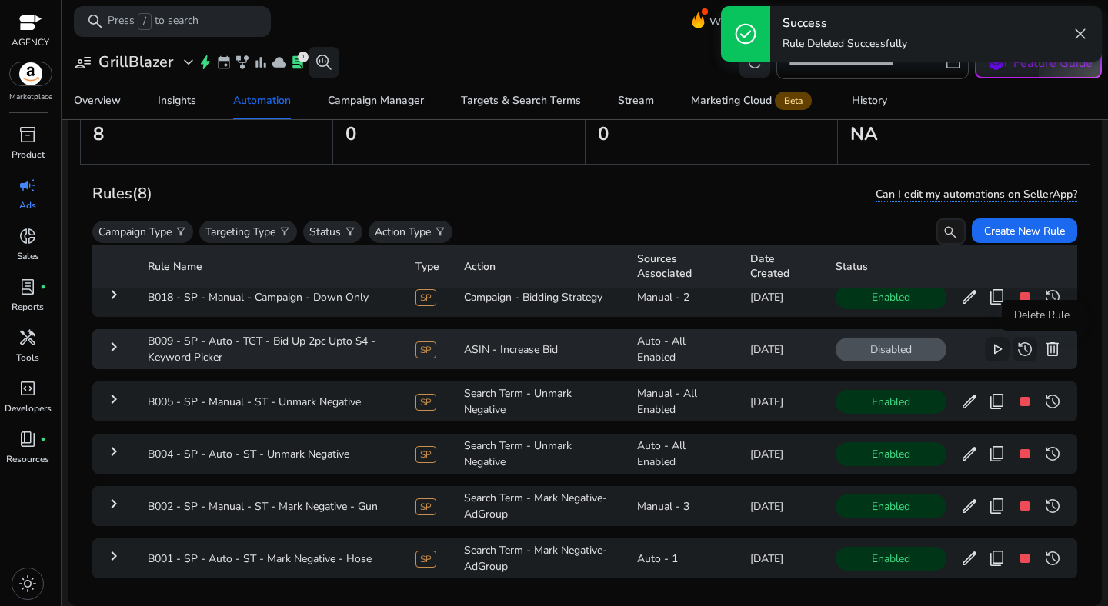
click at [1046, 344] on span "delete" at bounding box center [1052, 349] width 18 height 18
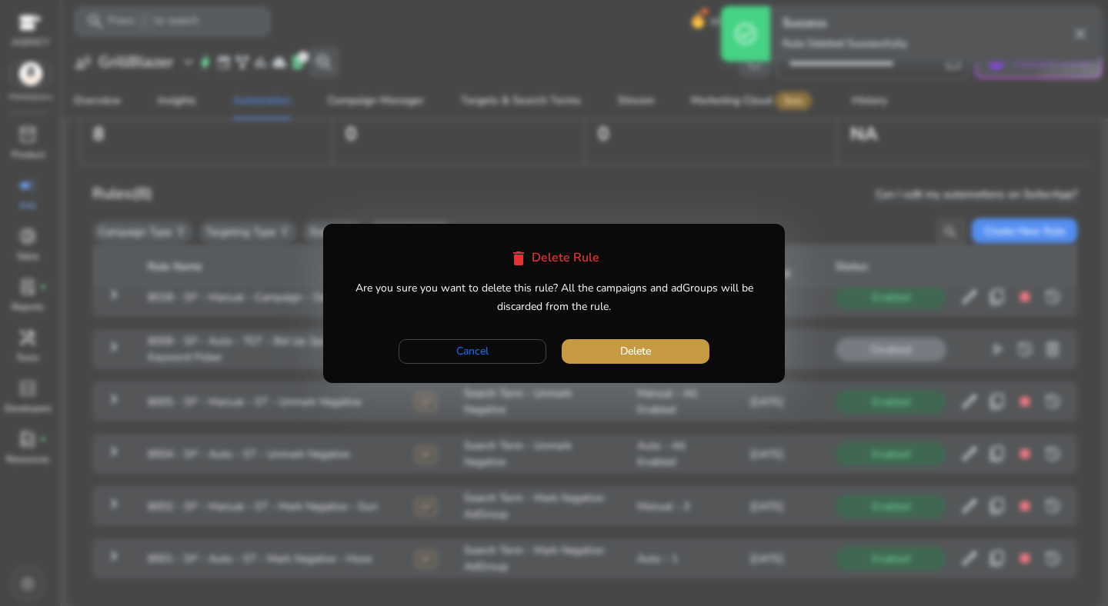
click at [683, 348] on span "button" at bounding box center [636, 351] width 148 height 37
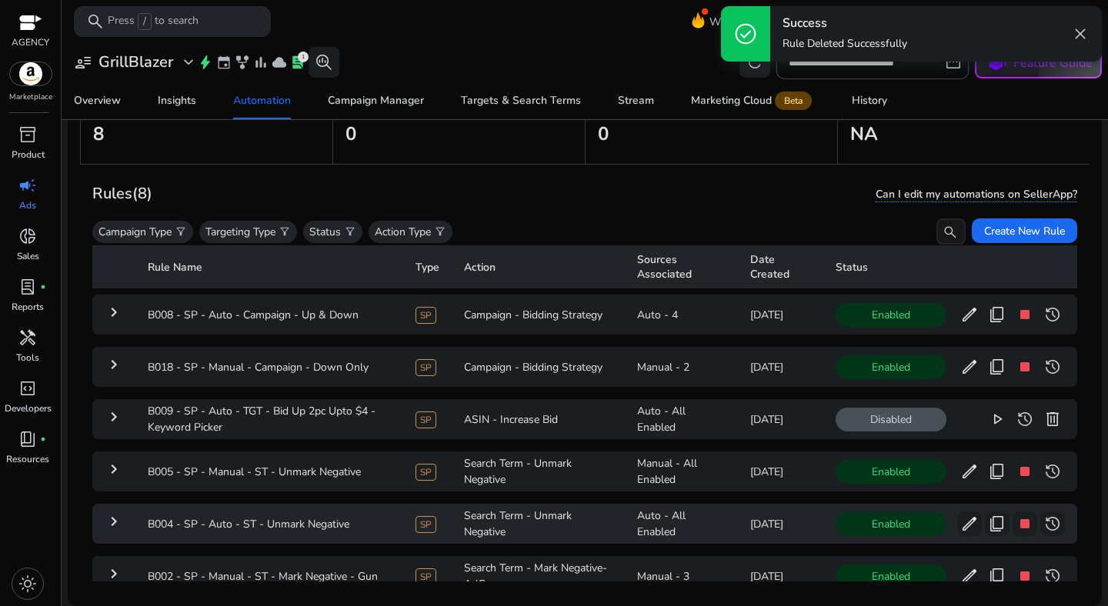
scroll to position [0, 0]
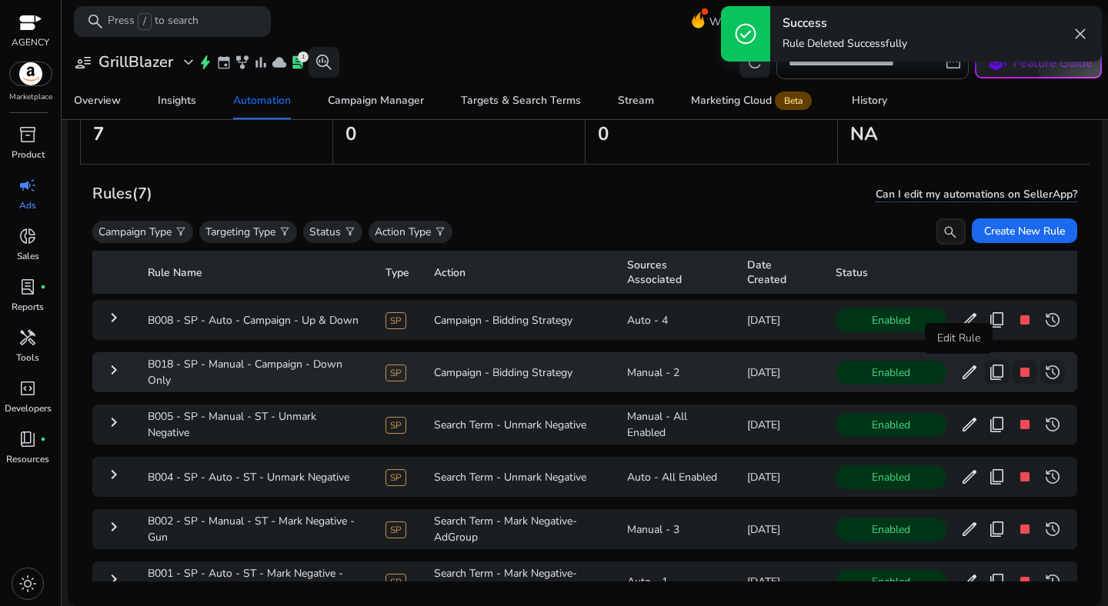
click at [962, 370] on span "edit" at bounding box center [969, 372] width 18 height 18
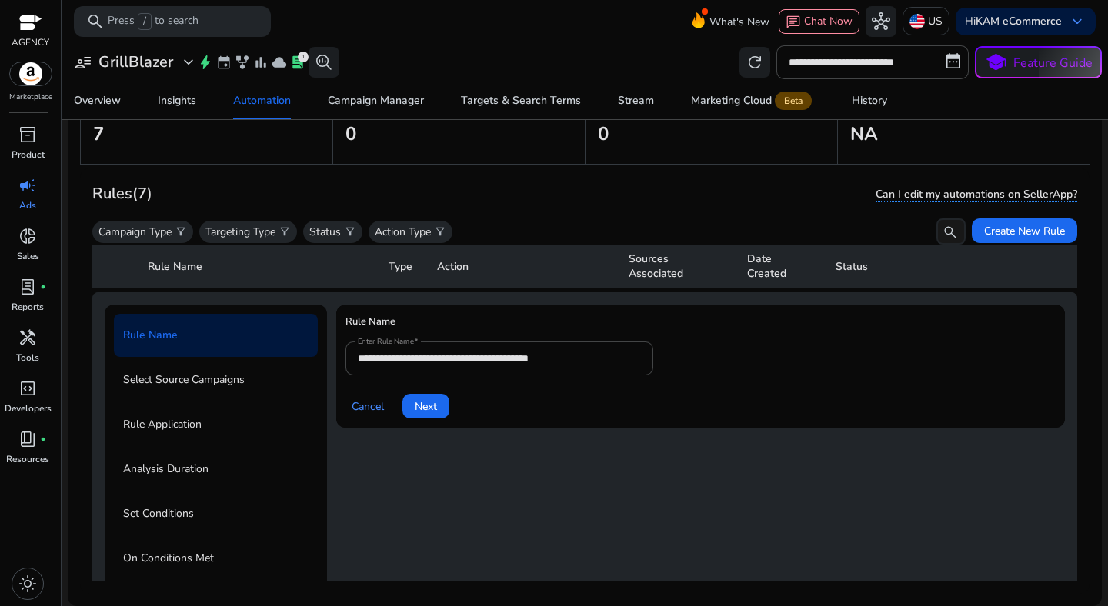
scroll to position [108, 0]
click at [461, 353] on input "**********" at bounding box center [499, 356] width 283 height 17
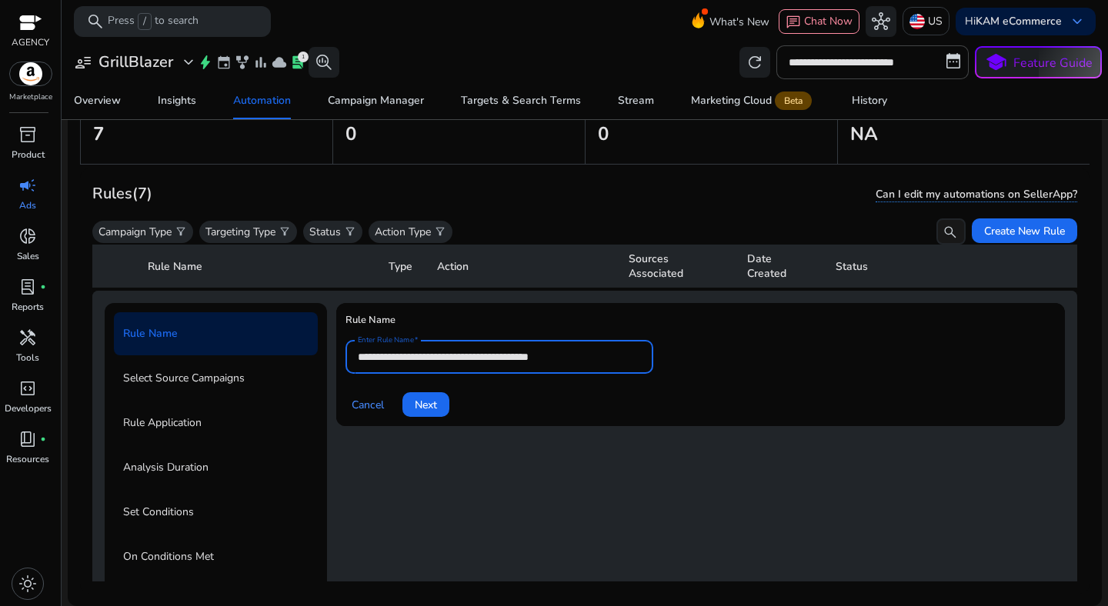
click at [461, 353] on input "**********" at bounding box center [499, 356] width 283 height 17
paste input "text"
type input "**********"
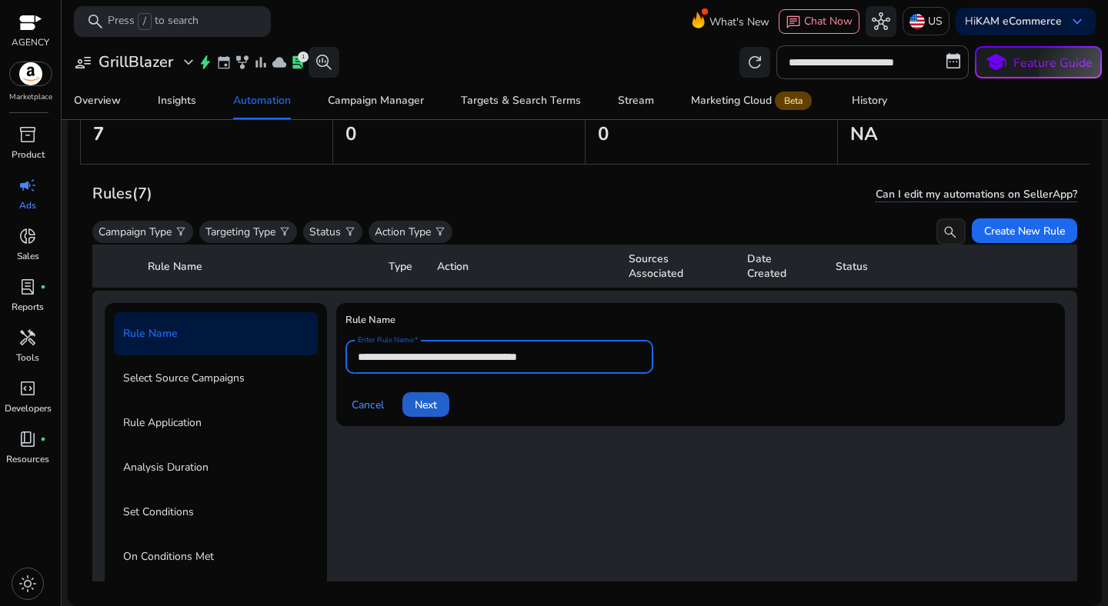
click at [432, 402] on span "Next" at bounding box center [426, 405] width 22 height 16
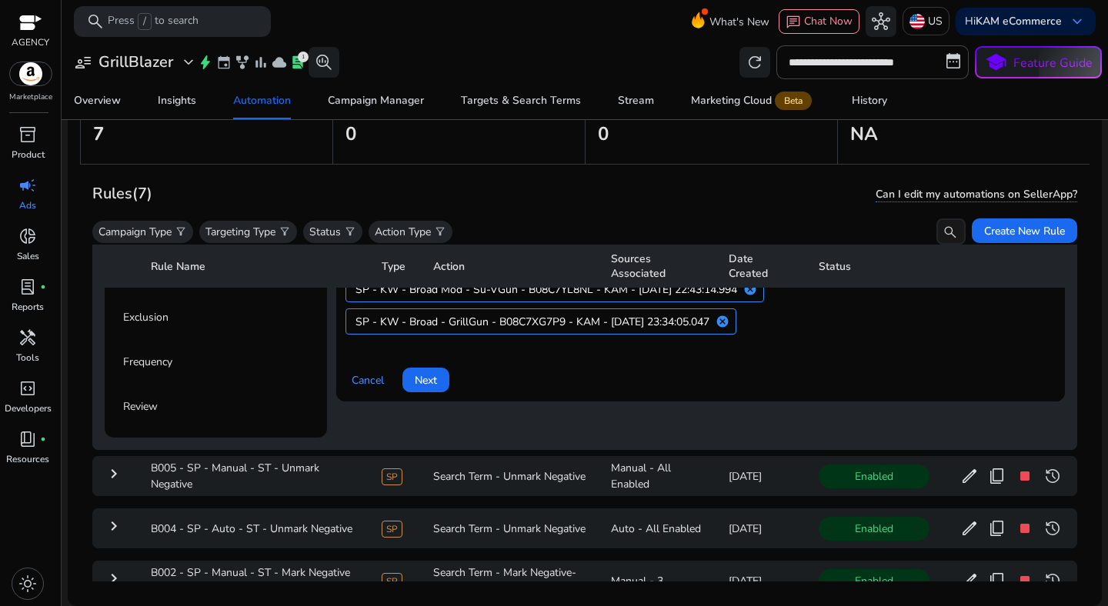
scroll to position [379, 0]
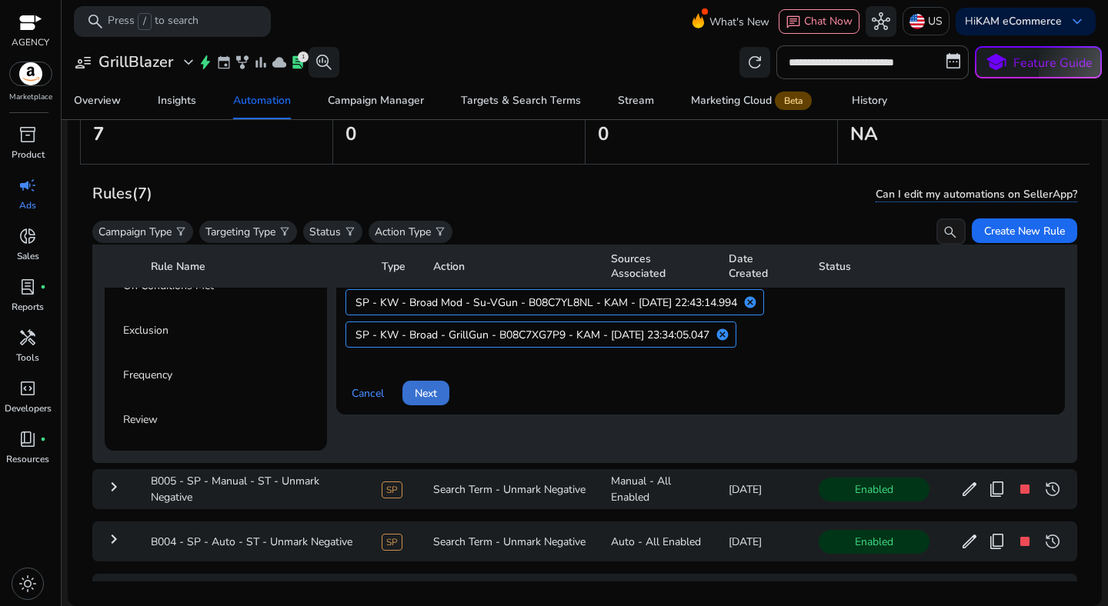
click at [425, 395] on span "Next" at bounding box center [426, 393] width 22 height 16
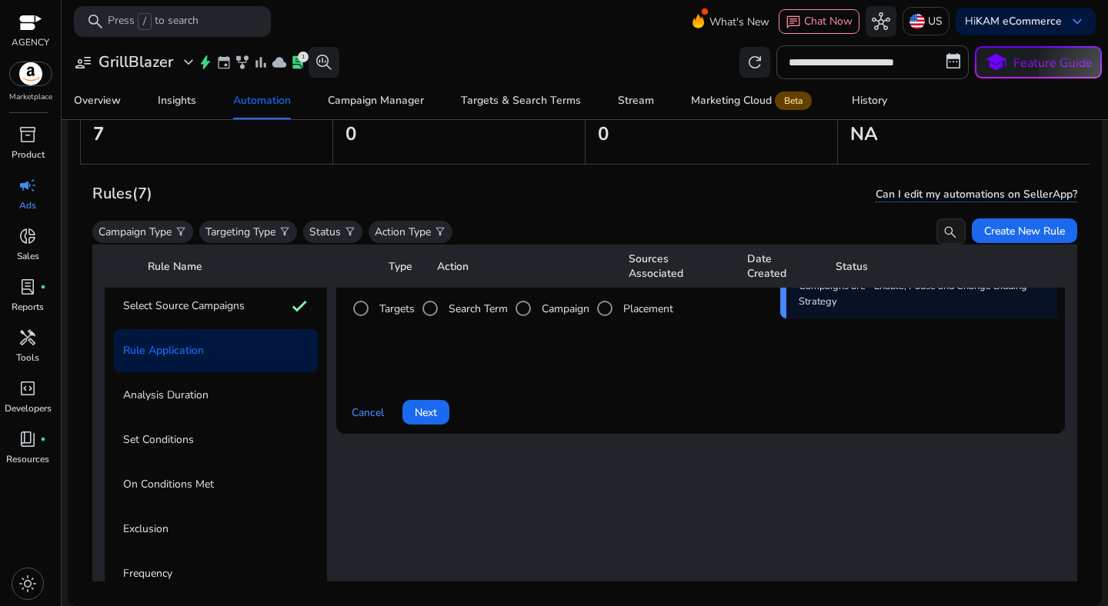
scroll to position [176, 0]
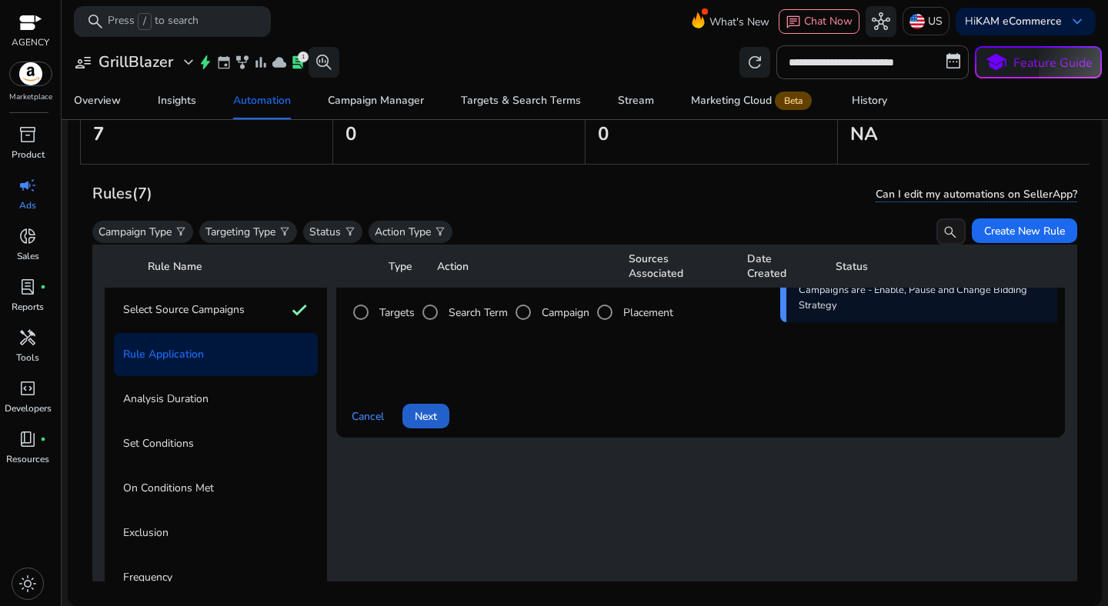
click at [415, 413] on span "Next" at bounding box center [426, 417] width 22 height 16
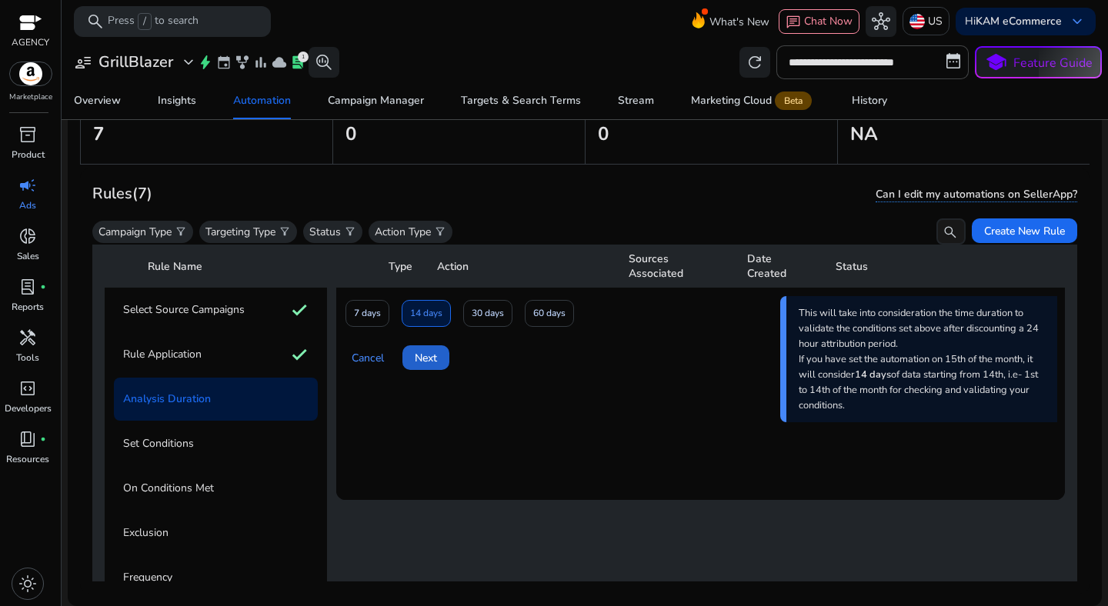
click at [435, 362] on span "Next" at bounding box center [426, 358] width 22 height 16
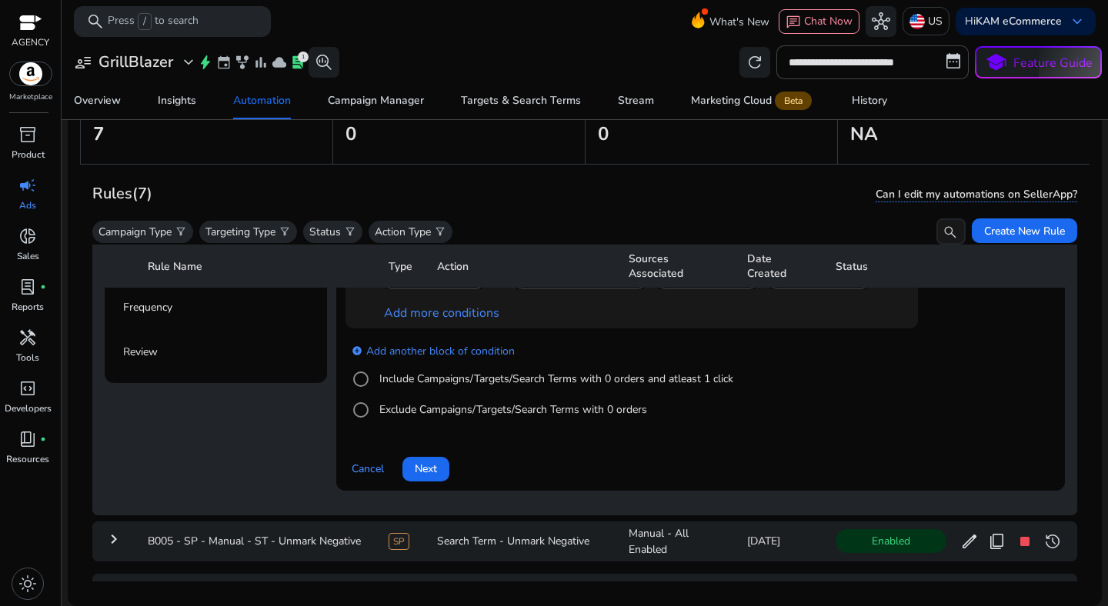
scroll to position [475, 0]
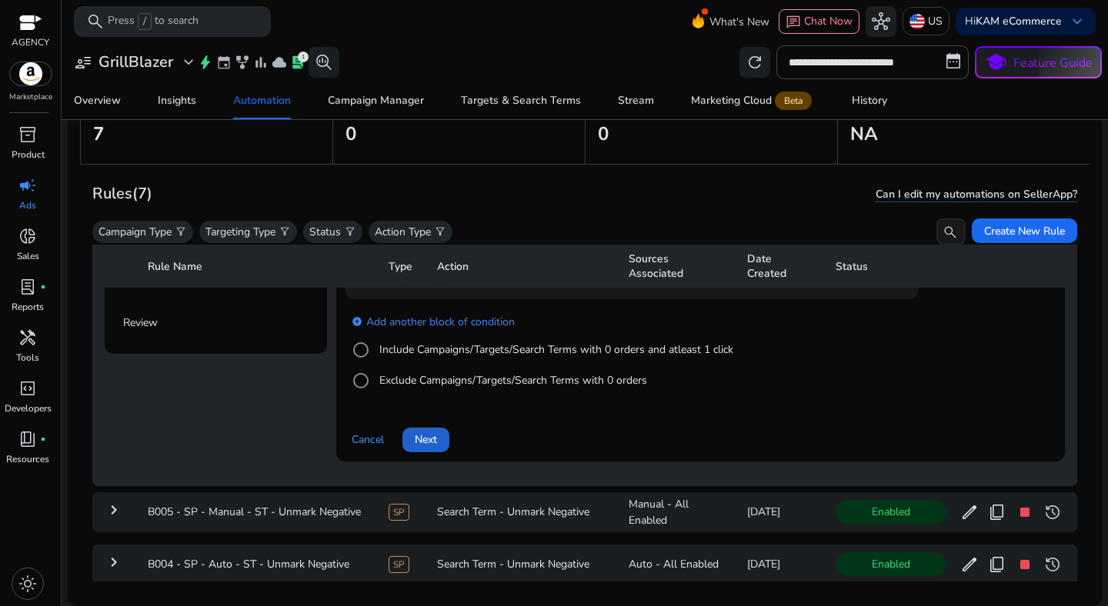
click at [432, 439] on span "Next" at bounding box center [426, 440] width 22 height 16
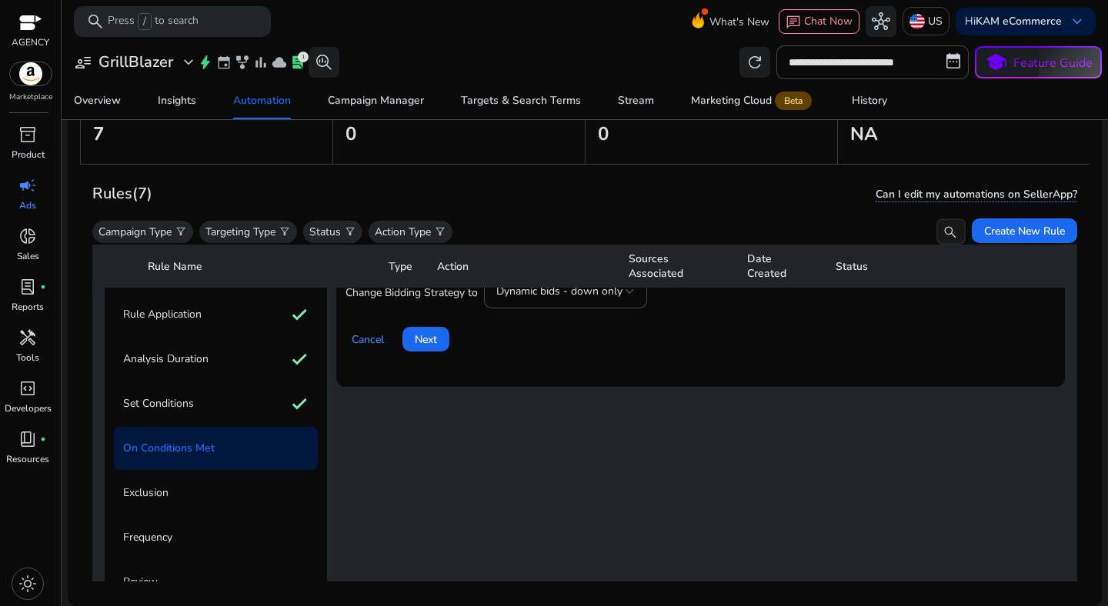
scroll to position [184, 0]
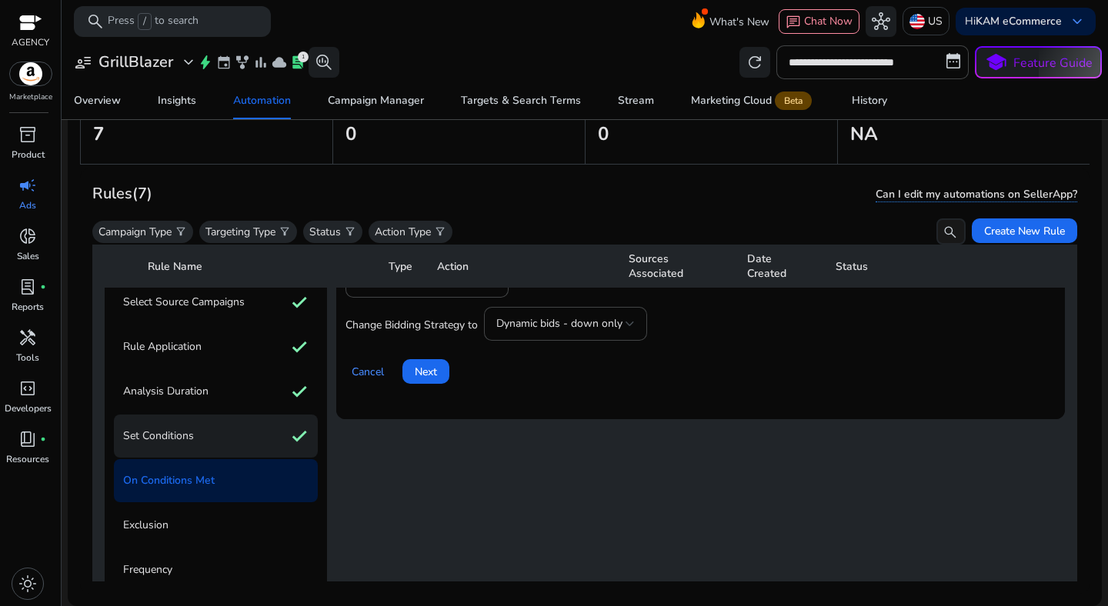
click at [230, 424] on div "Set Conditions check" at bounding box center [216, 436] width 204 height 43
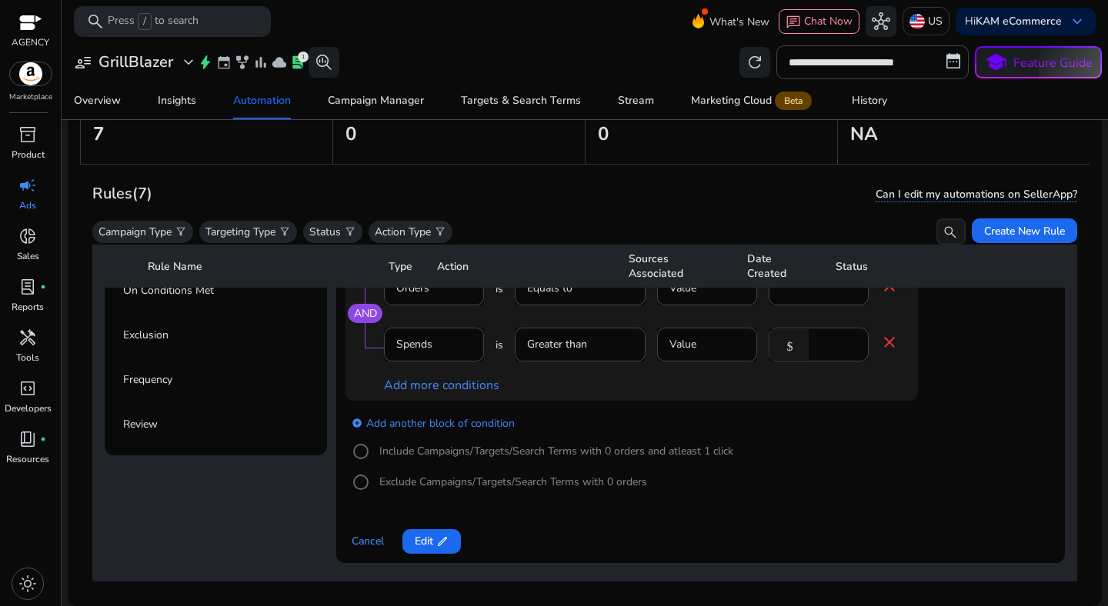
scroll to position [403, 0]
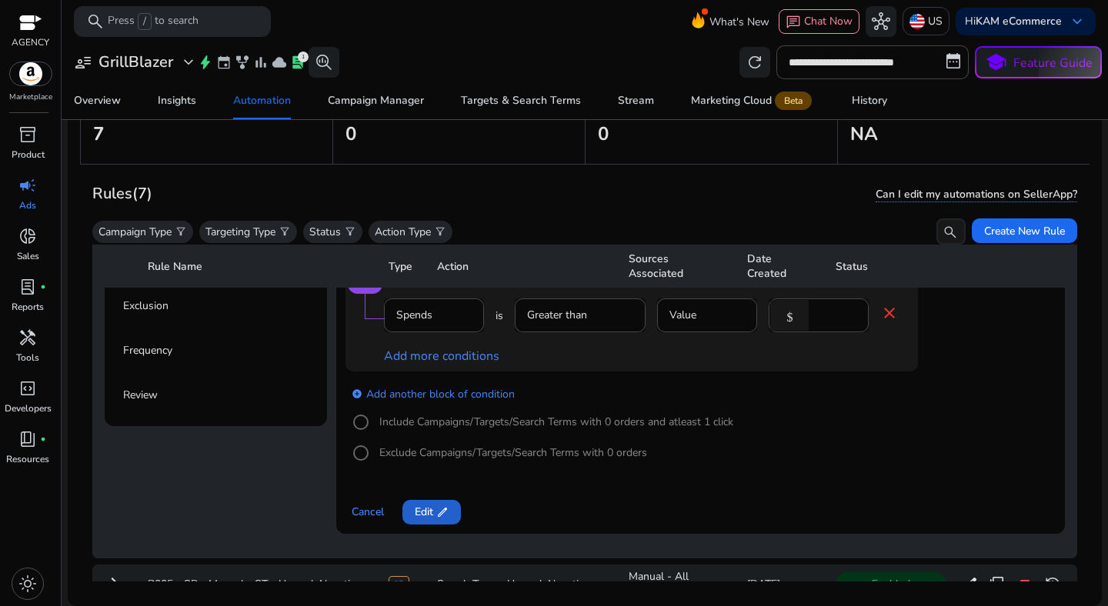
click at [423, 508] on span "Edit edit" at bounding box center [432, 512] width 34 height 16
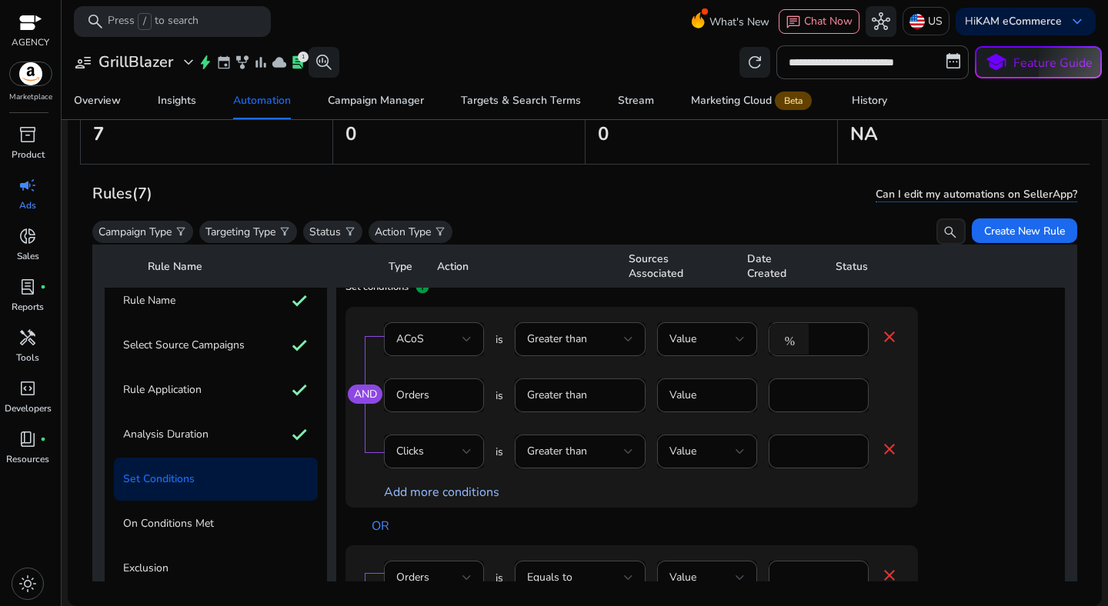
scroll to position [135, 0]
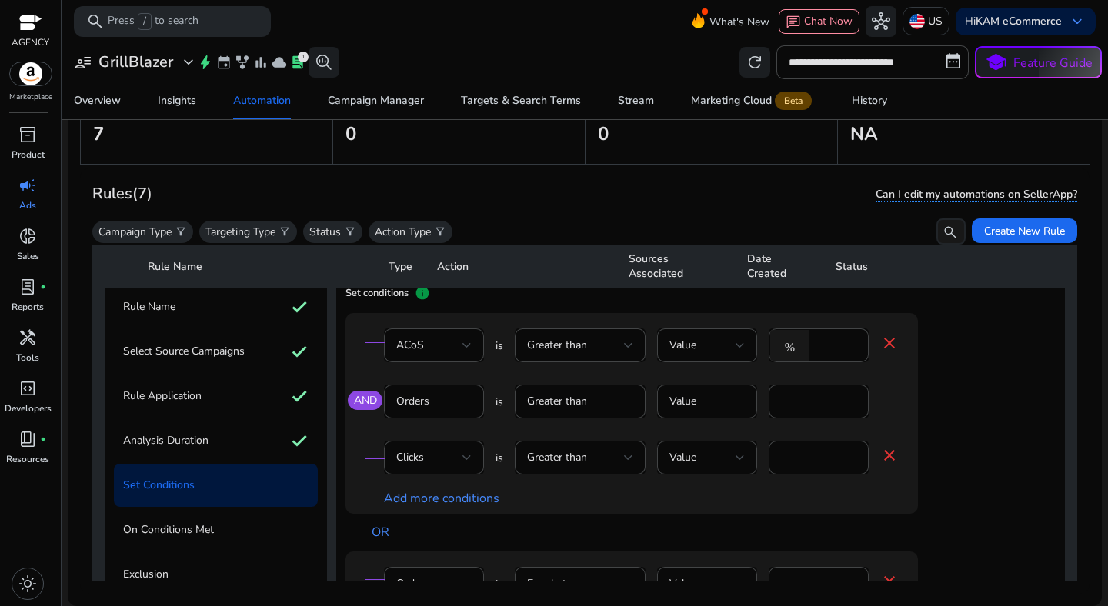
click at [895, 460] on mat-icon "close" at bounding box center [889, 455] width 18 height 18
click at [447, 455] on mat-form-field "Orders" at bounding box center [434, 466] width 100 height 50
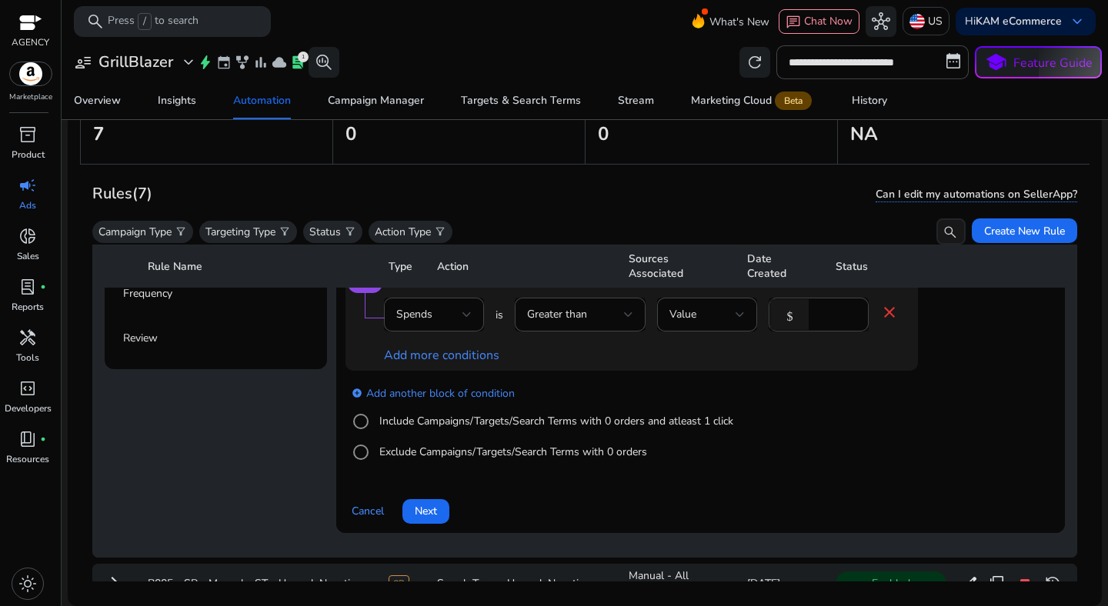
scroll to position [465, 0]
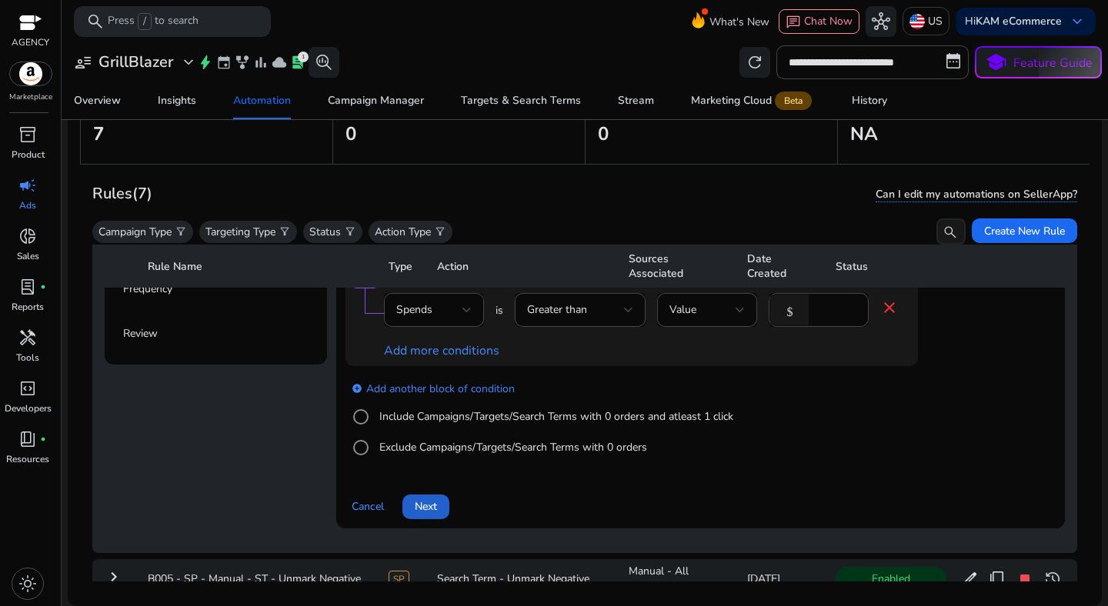
click at [416, 508] on span "Next" at bounding box center [426, 507] width 22 height 16
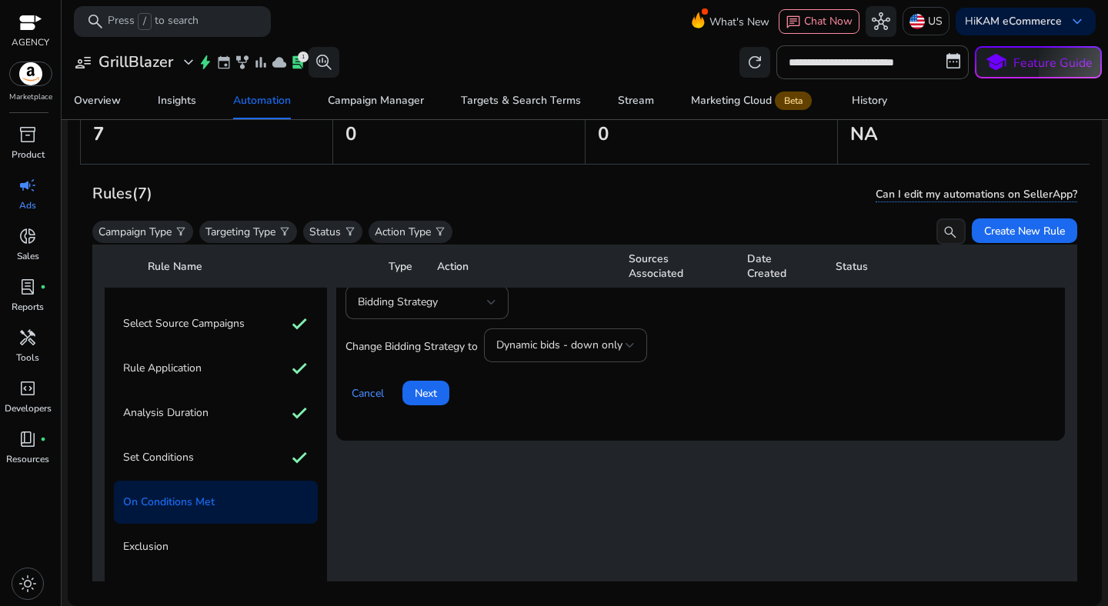
scroll to position [128, 0]
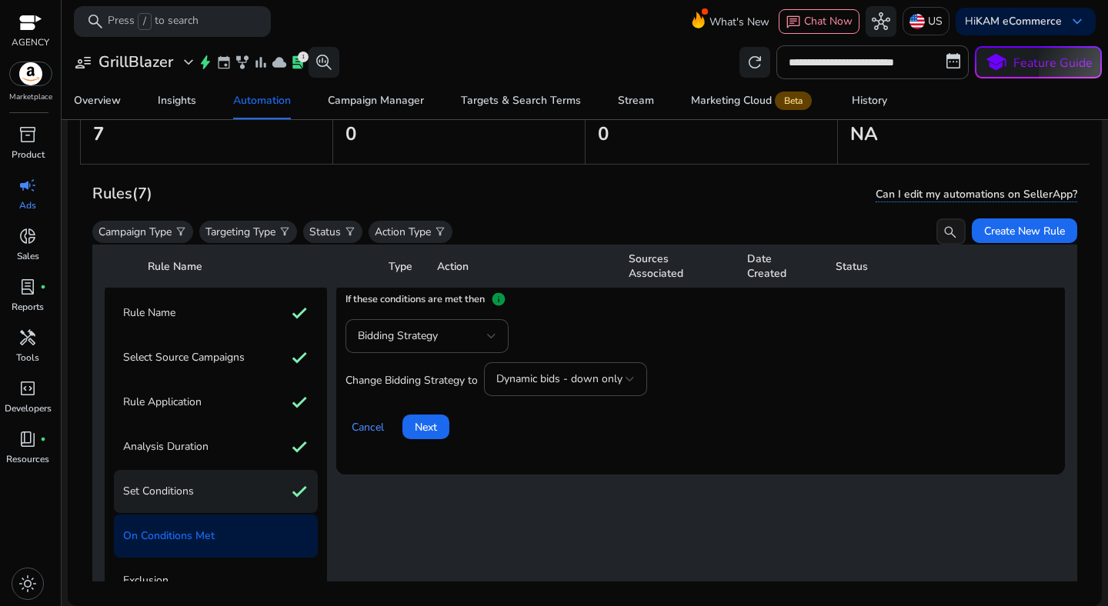
click at [225, 479] on div "Set Conditions check" at bounding box center [216, 491] width 204 height 43
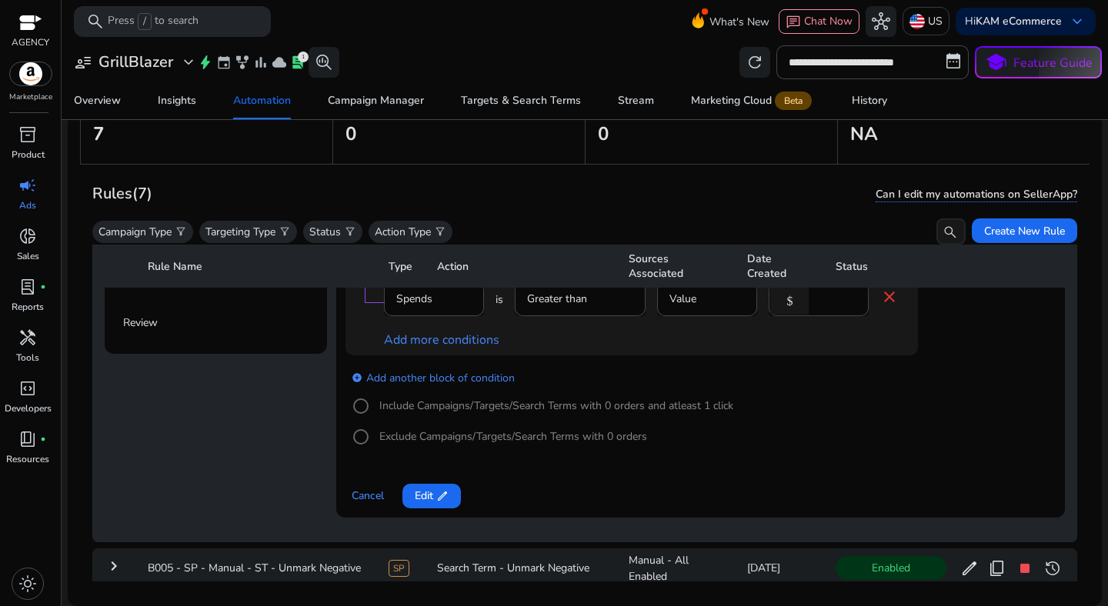
scroll to position [495, 0]
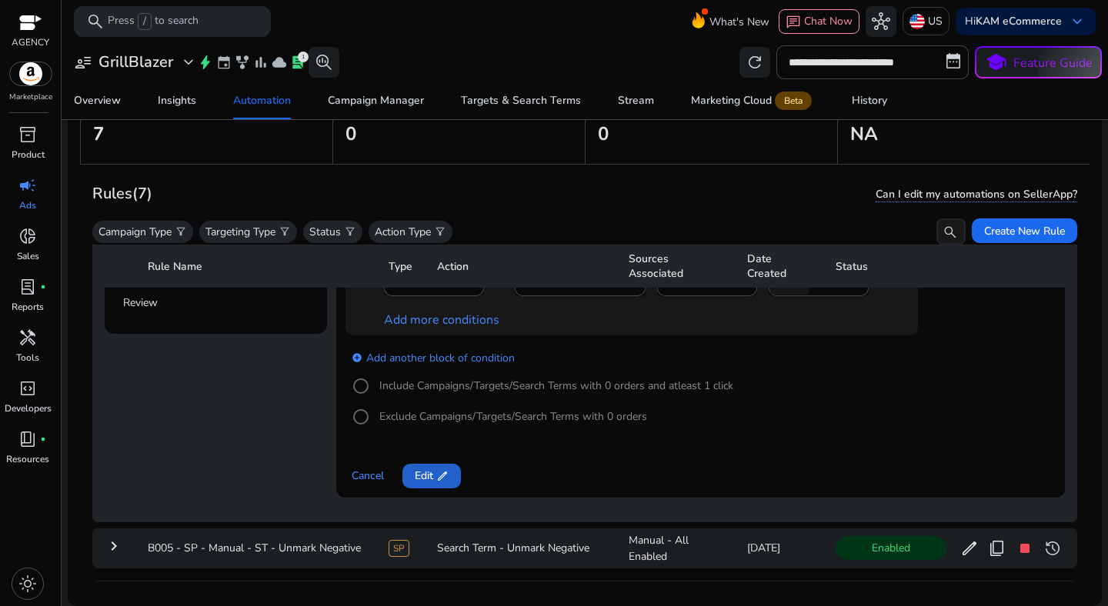
click at [432, 484] on span "Edit edit" at bounding box center [432, 476] width 34 height 16
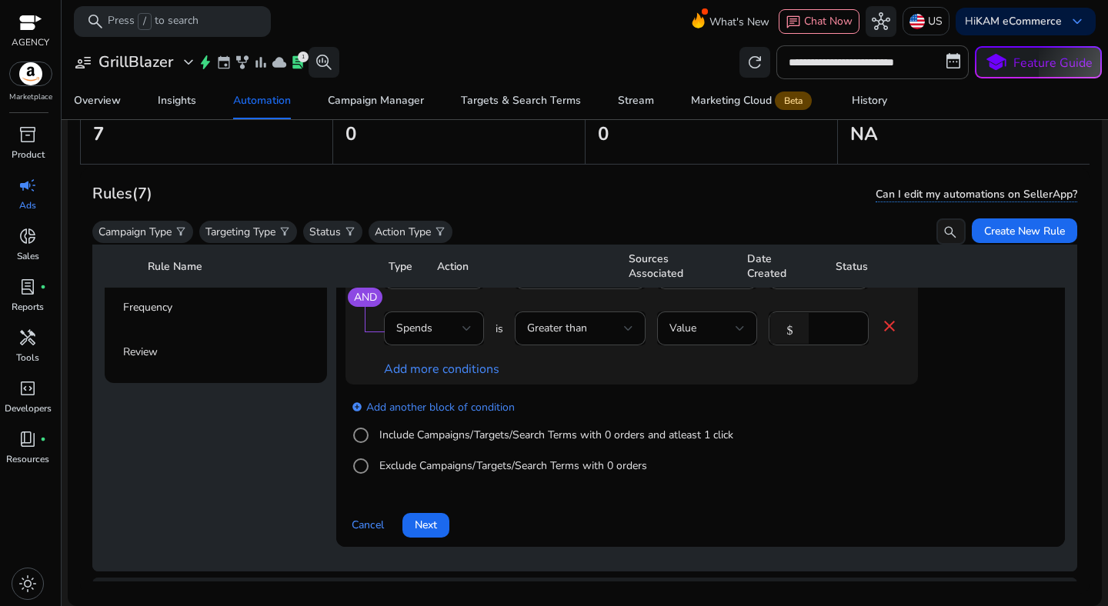
scroll to position [423, 0]
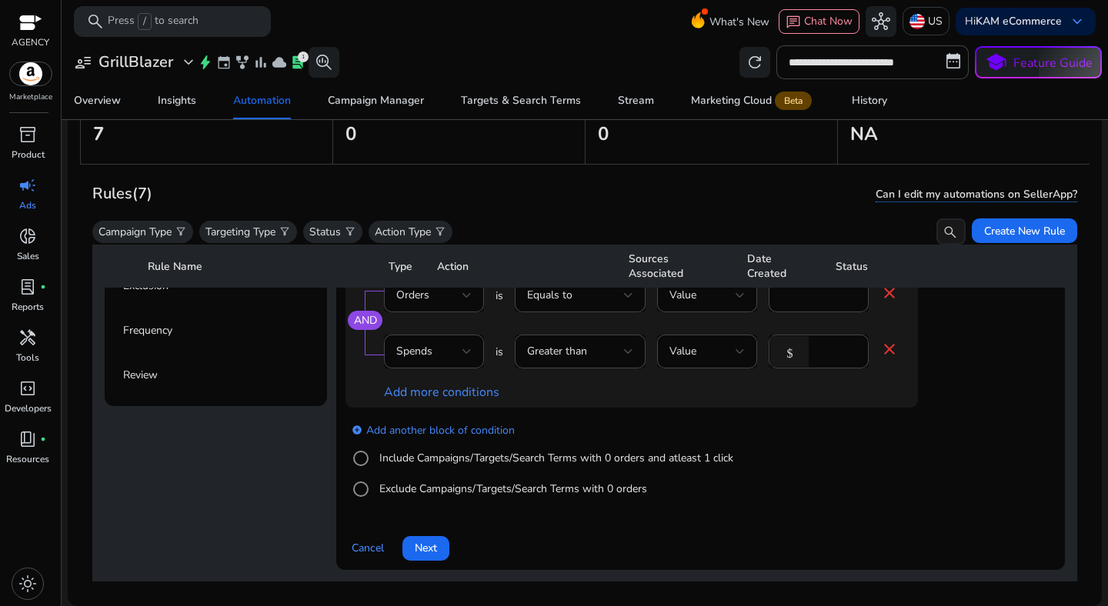
click at [449, 458] on label "Include Campaigns/Targets/Search Terms with 0 orders and atleast 1 click" at bounding box center [554, 458] width 357 height 16
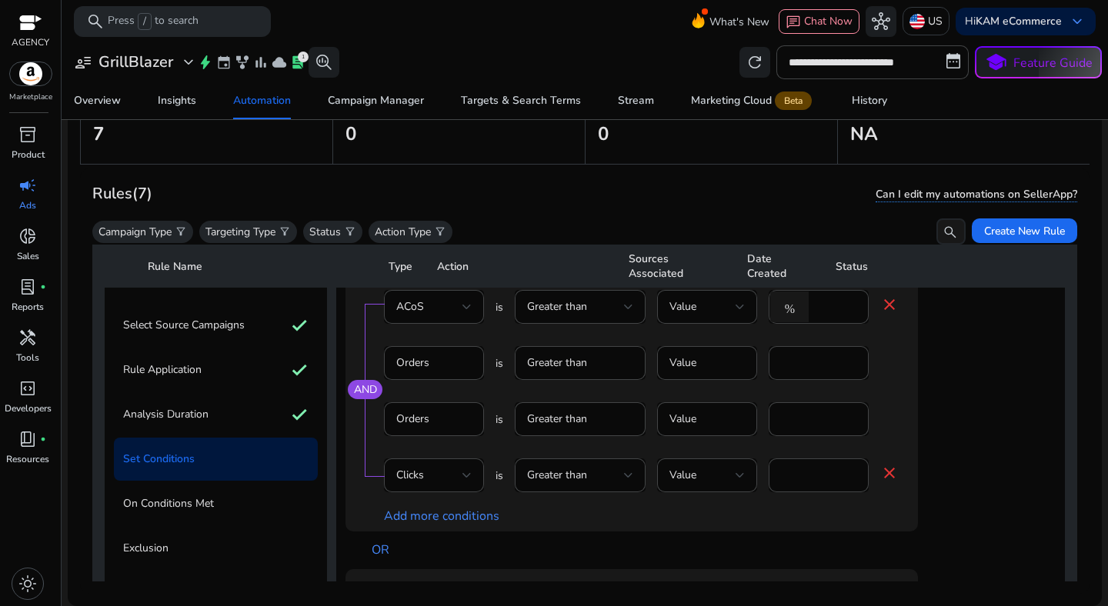
scroll to position [0, 0]
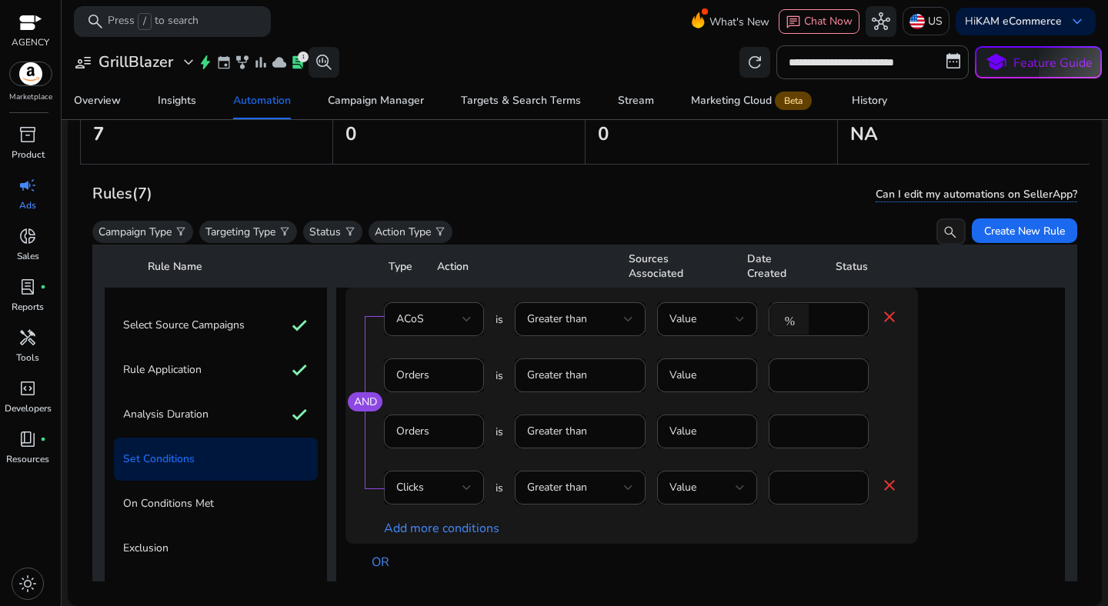
click at [471, 370] on mat-form-field "Orders" at bounding box center [434, 383] width 100 height 50
click at [605, 442] on mat-form-field "Greater than" at bounding box center [580, 440] width 131 height 50
click at [702, 437] on mat-form-field "Value" at bounding box center [707, 440] width 100 height 50
click at [456, 488] on div "Clicks" at bounding box center [429, 487] width 66 height 17
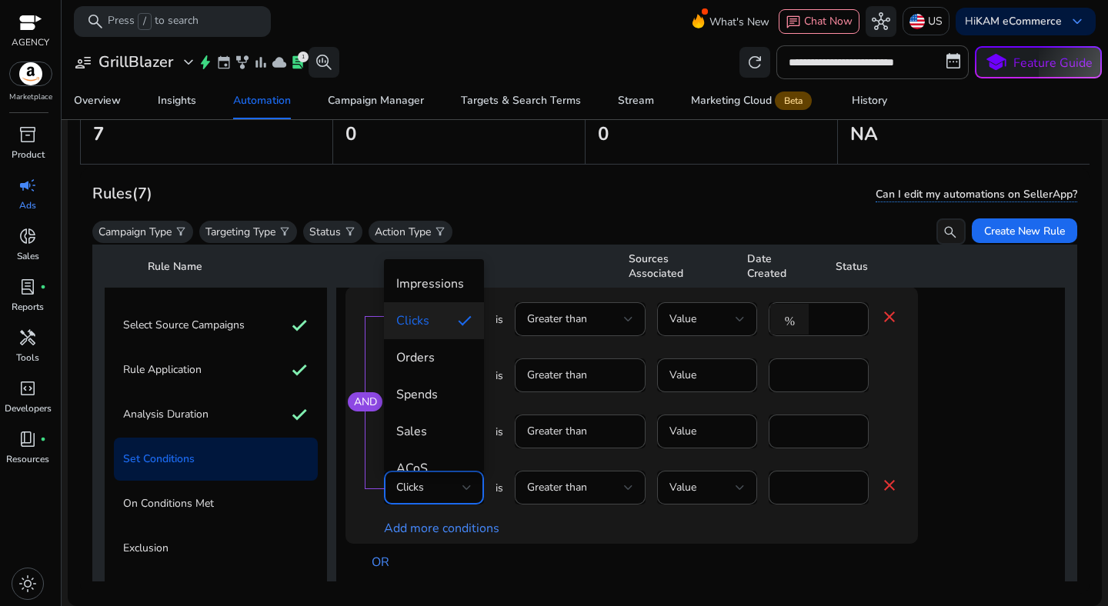
click at [456, 488] on div at bounding box center [554, 303] width 1108 height 606
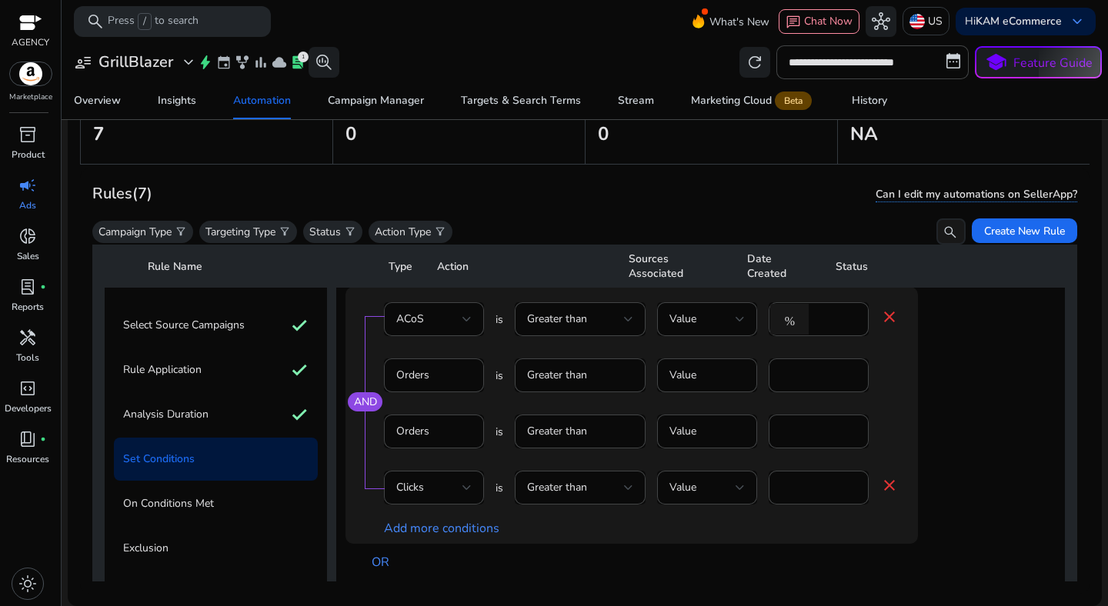
click at [905, 419] on div "AND ACoS is Greater than Value % ** close Orders is Greater than Value * Orders…" at bounding box center [631, 415] width 572 height 257
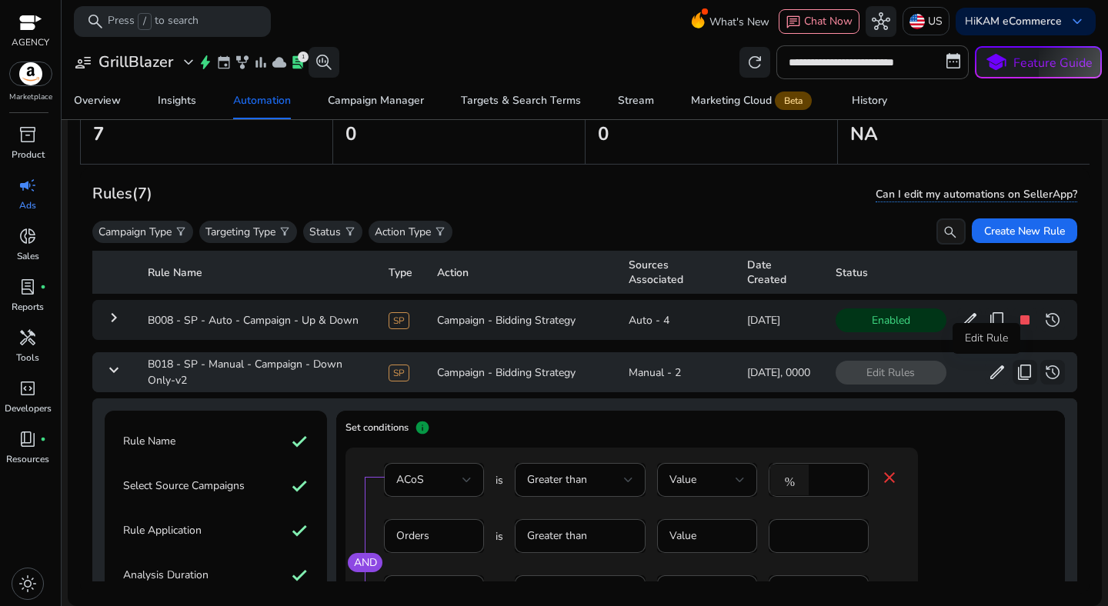
click at [988, 374] on span "edit" at bounding box center [997, 372] width 18 height 18
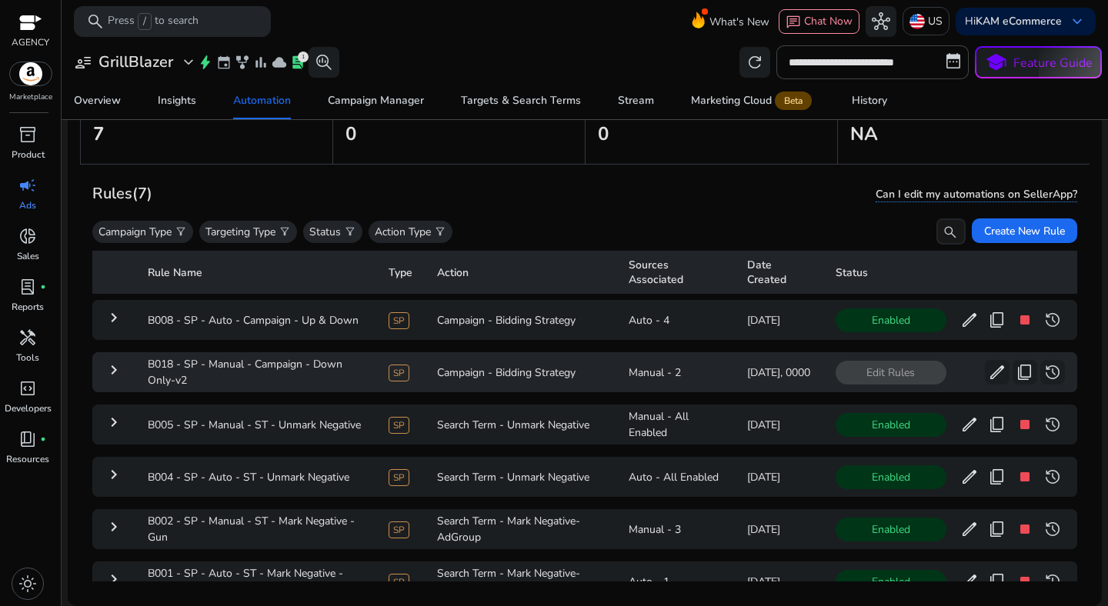
scroll to position [96, 0]
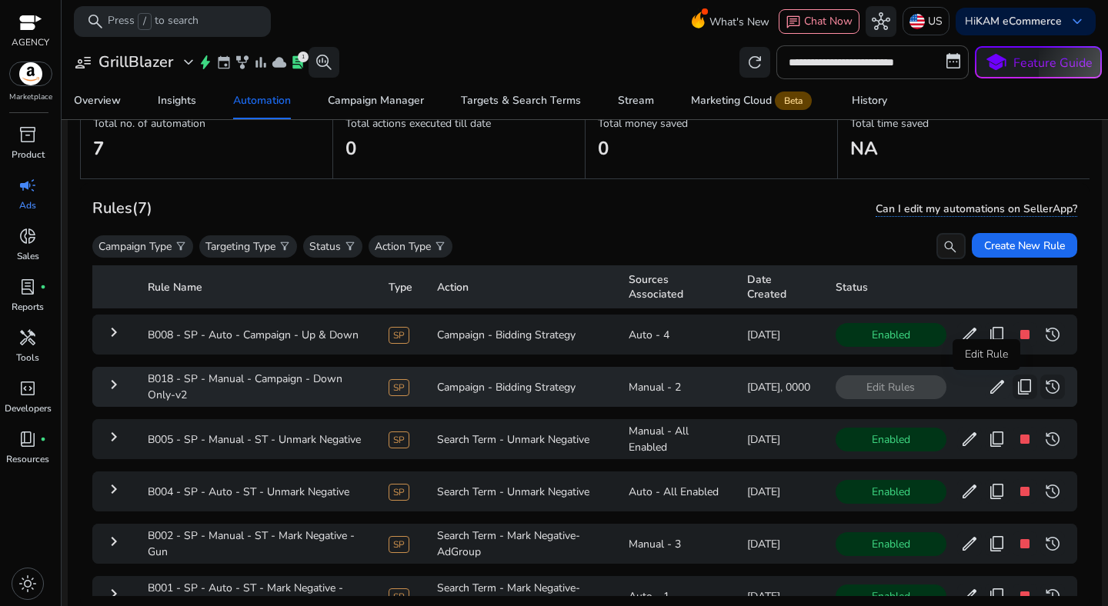
click at [988, 389] on span "edit" at bounding box center [997, 387] width 18 height 18
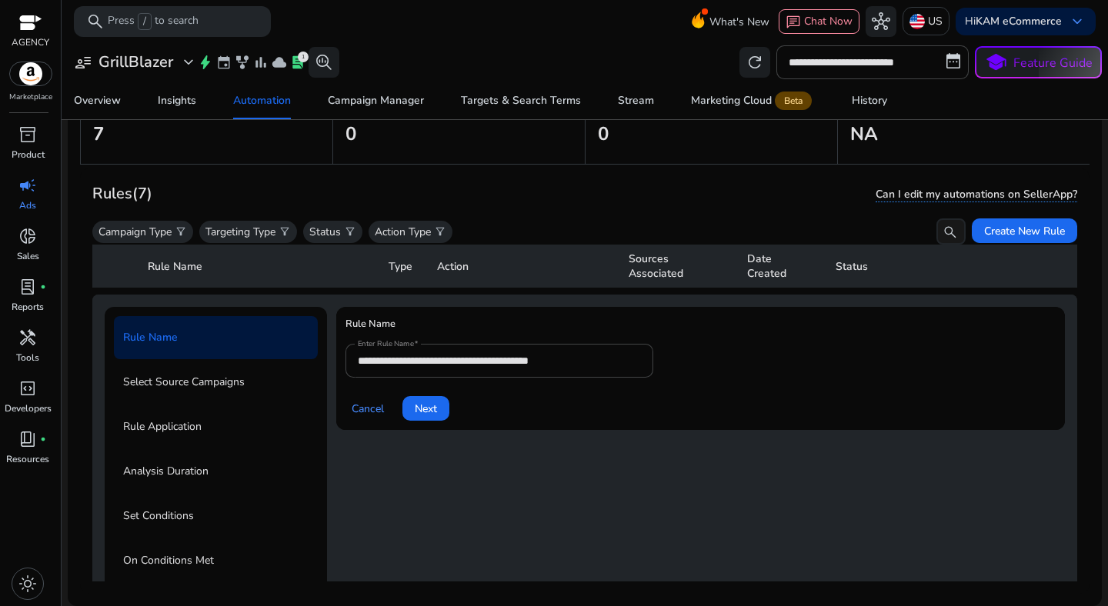
scroll to position [108, 0]
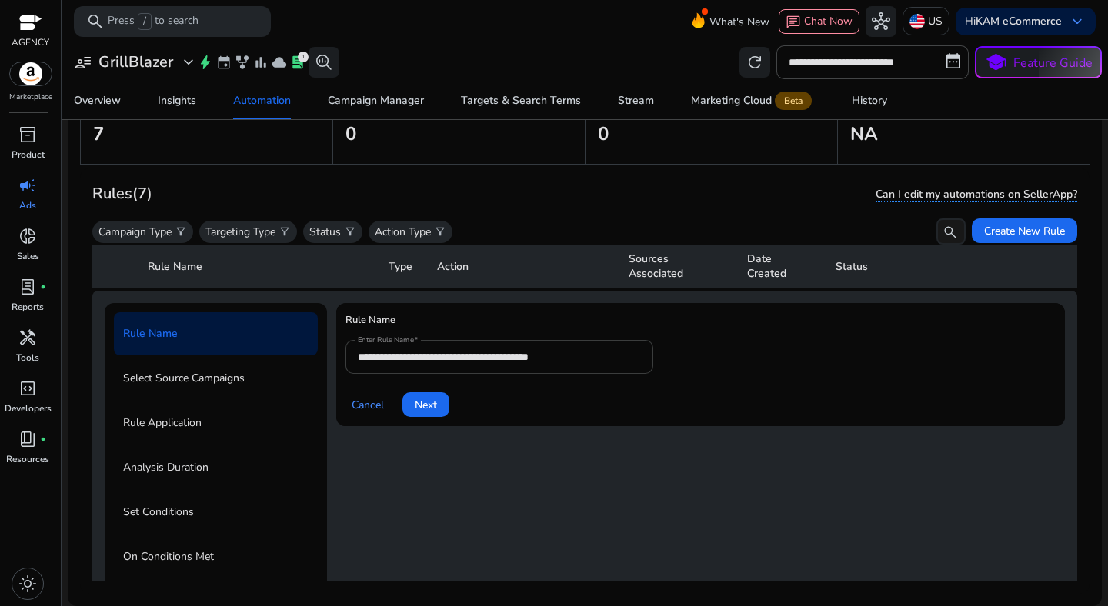
click at [516, 361] on input "**********" at bounding box center [499, 356] width 283 height 17
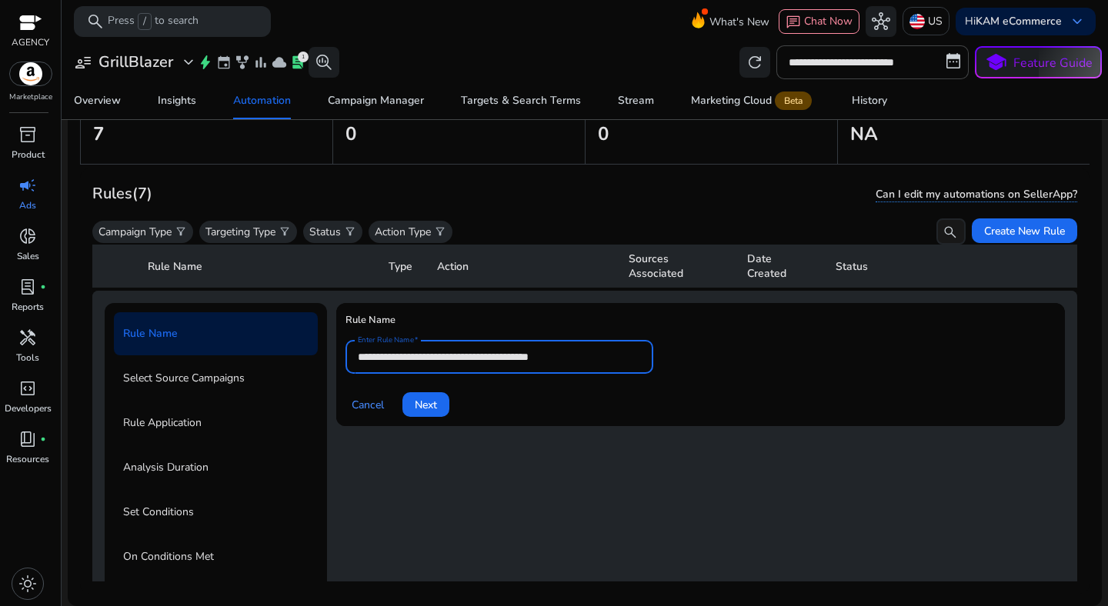
click at [516, 361] on input "**********" at bounding box center [499, 356] width 283 height 17
paste input "text"
type input "**********"
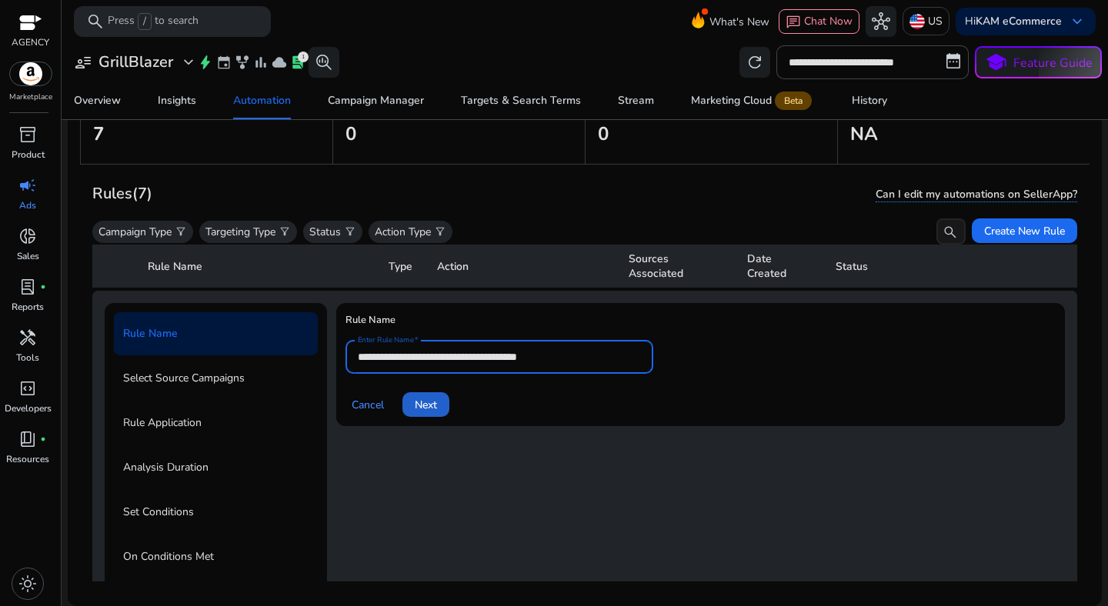
click at [435, 395] on span at bounding box center [425, 404] width 47 height 37
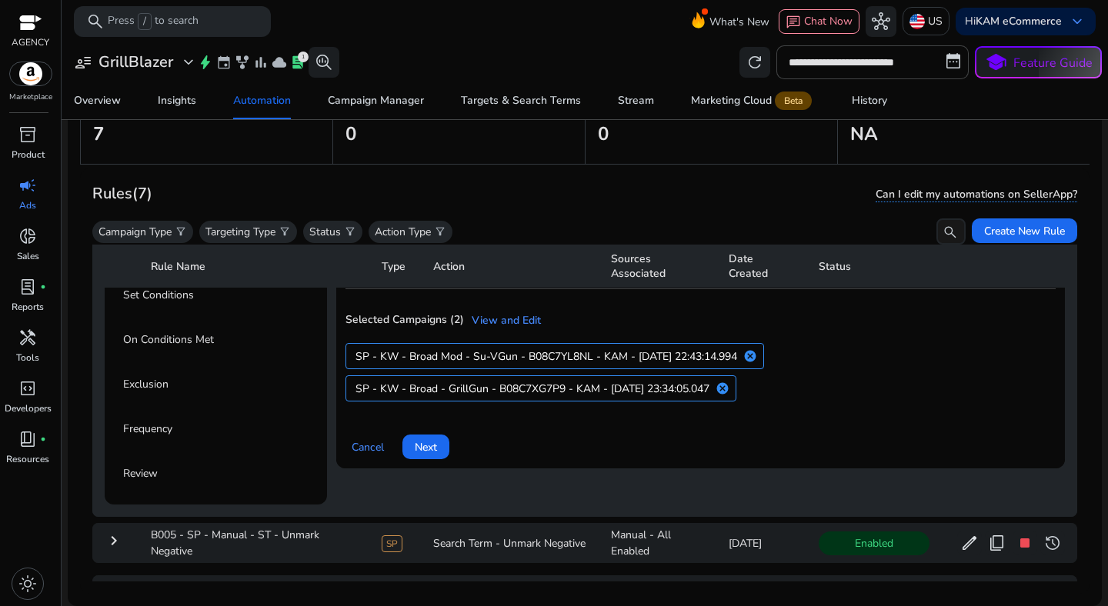
scroll to position [325, 0]
click at [433, 445] on span "Next" at bounding box center [426, 447] width 22 height 16
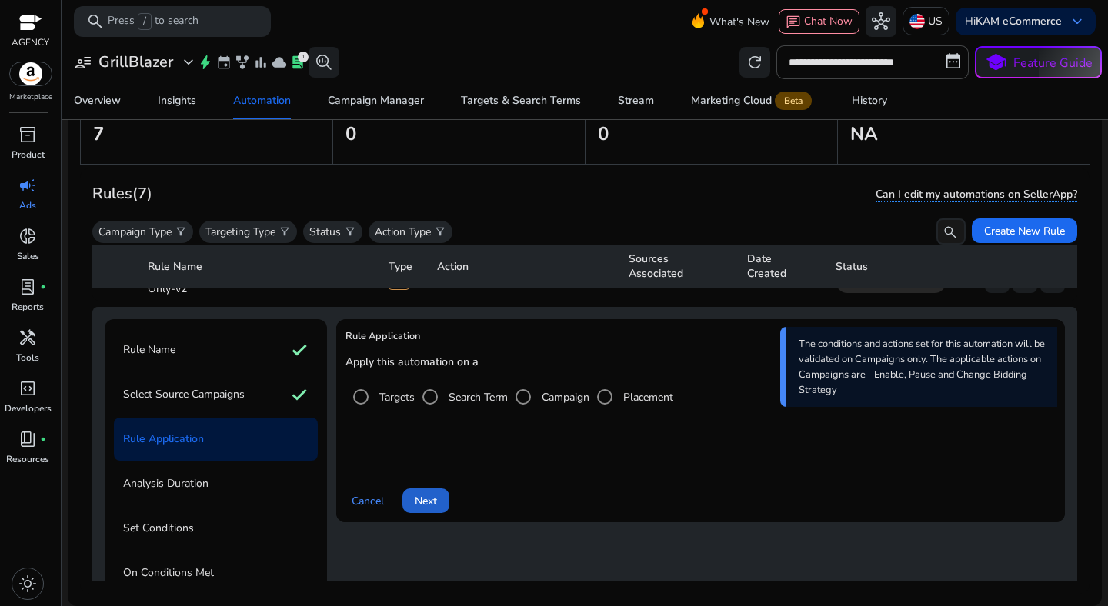
scroll to position [85, 0]
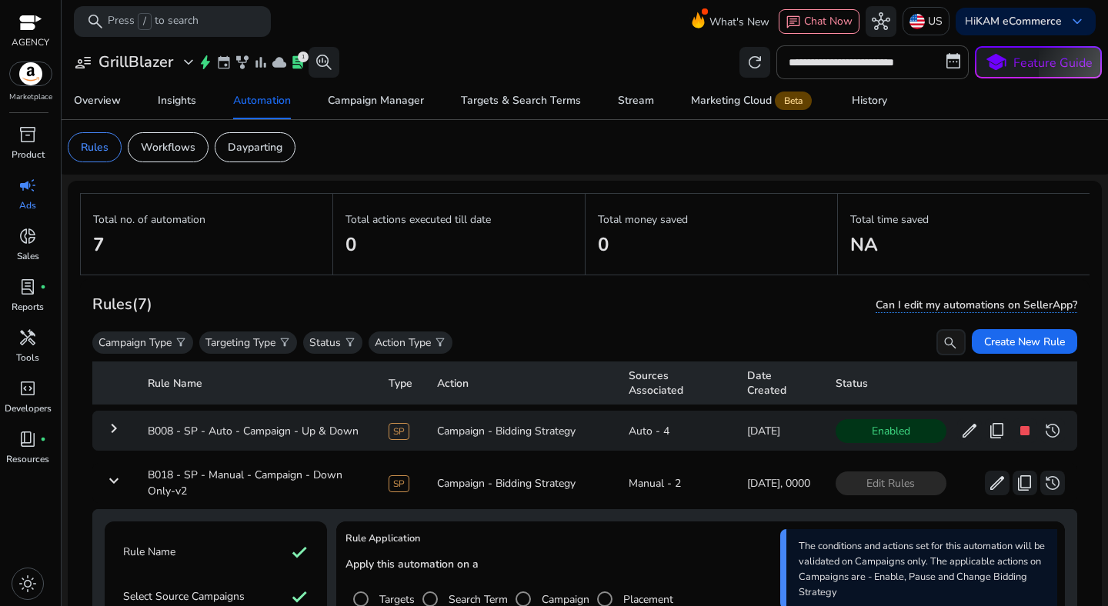
scroll to position [85, 0]
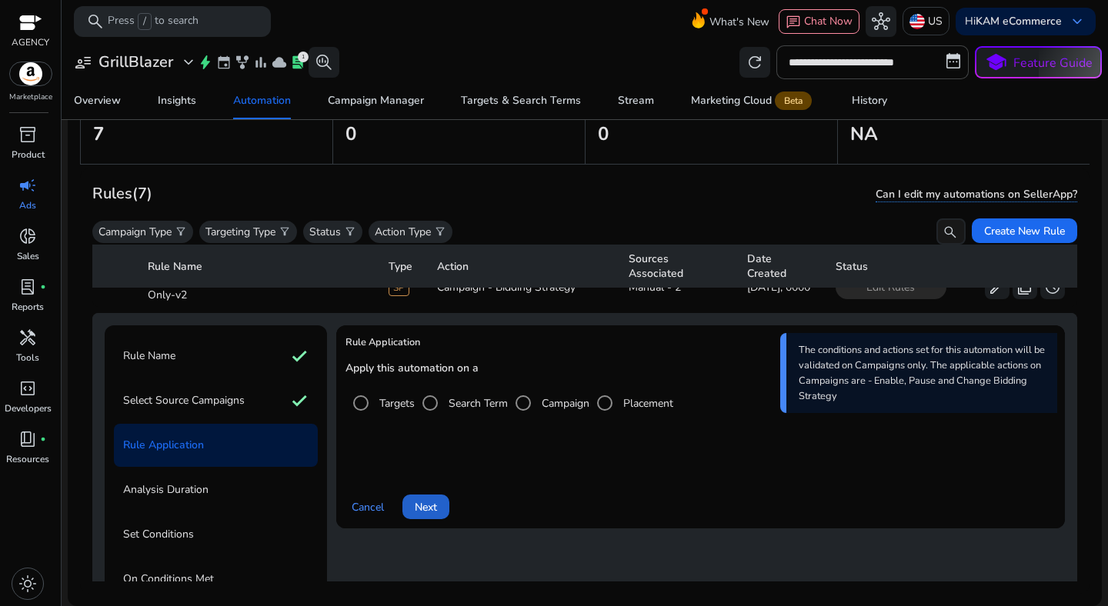
click at [438, 500] on span at bounding box center [425, 507] width 47 height 37
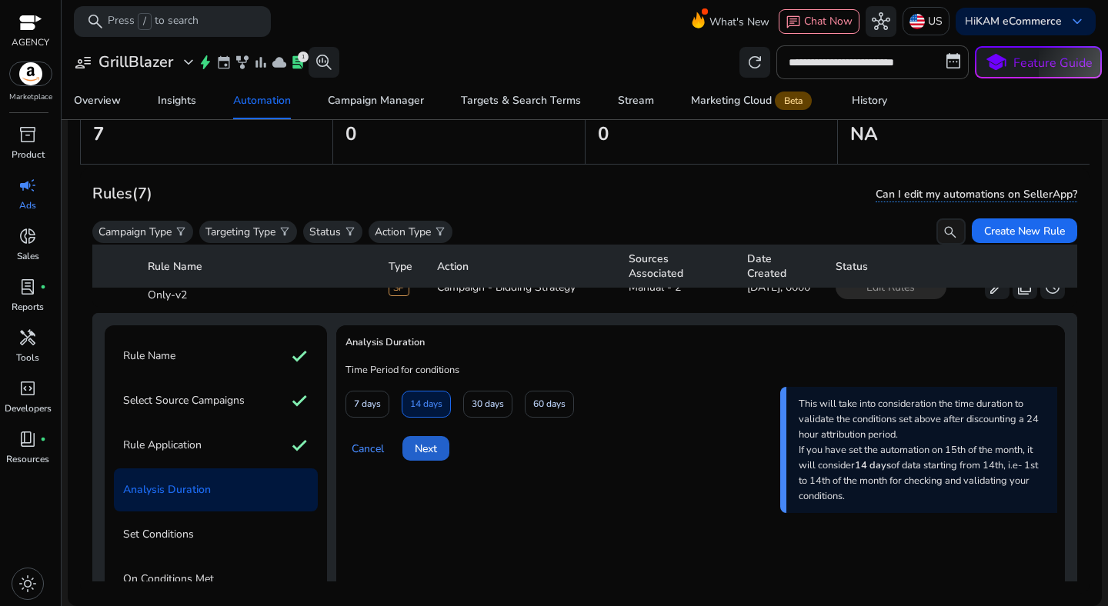
click at [424, 448] on span "Next" at bounding box center [426, 449] width 22 height 16
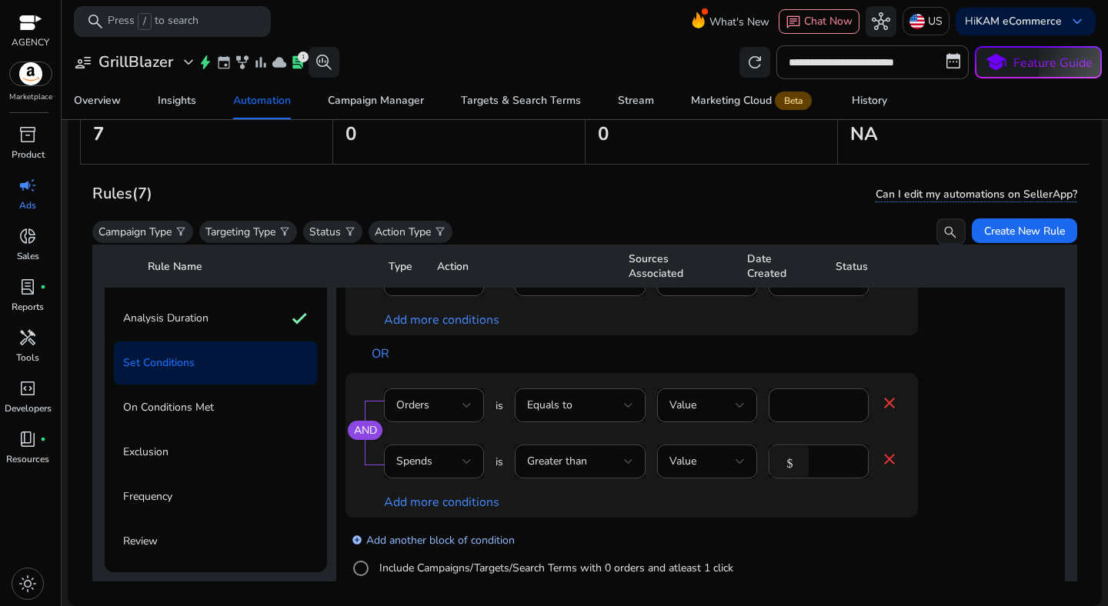
scroll to position [292, 0]
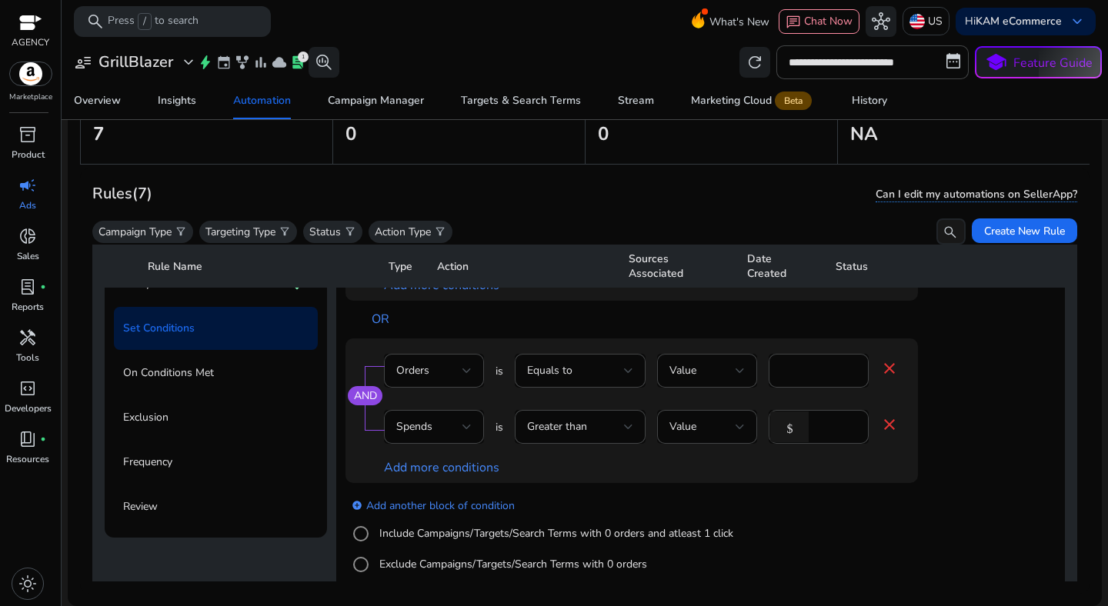
click at [408, 533] on label "Include Campaigns/Targets/Search Terms with 0 orders and atleast 1 click" at bounding box center [554, 533] width 357 height 16
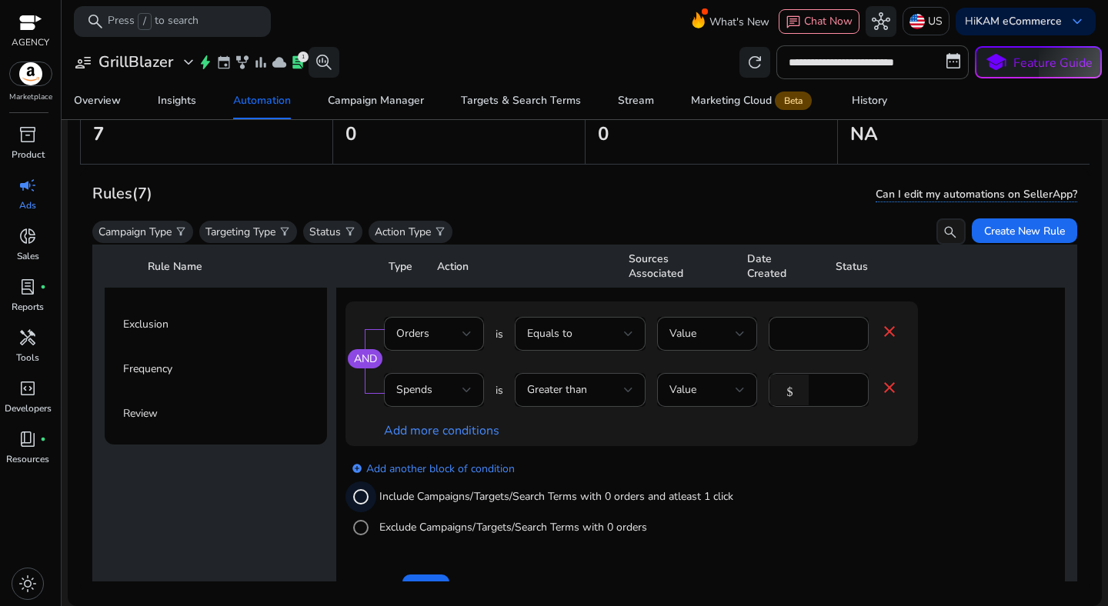
scroll to position [411, 0]
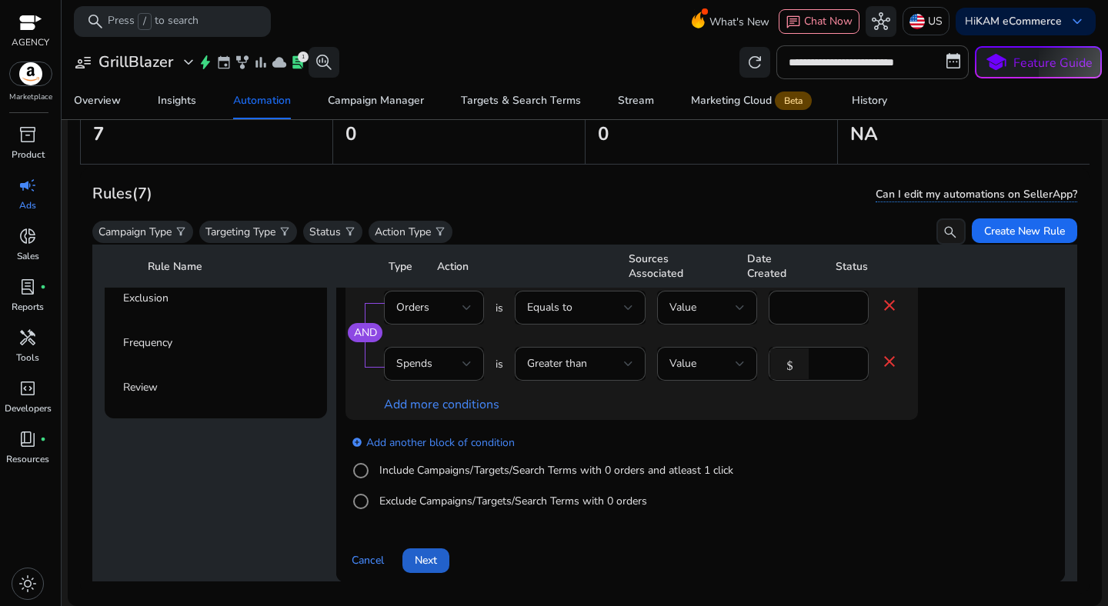
click at [428, 555] on span "Next" at bounding box center [426, 560] width 22 height 16
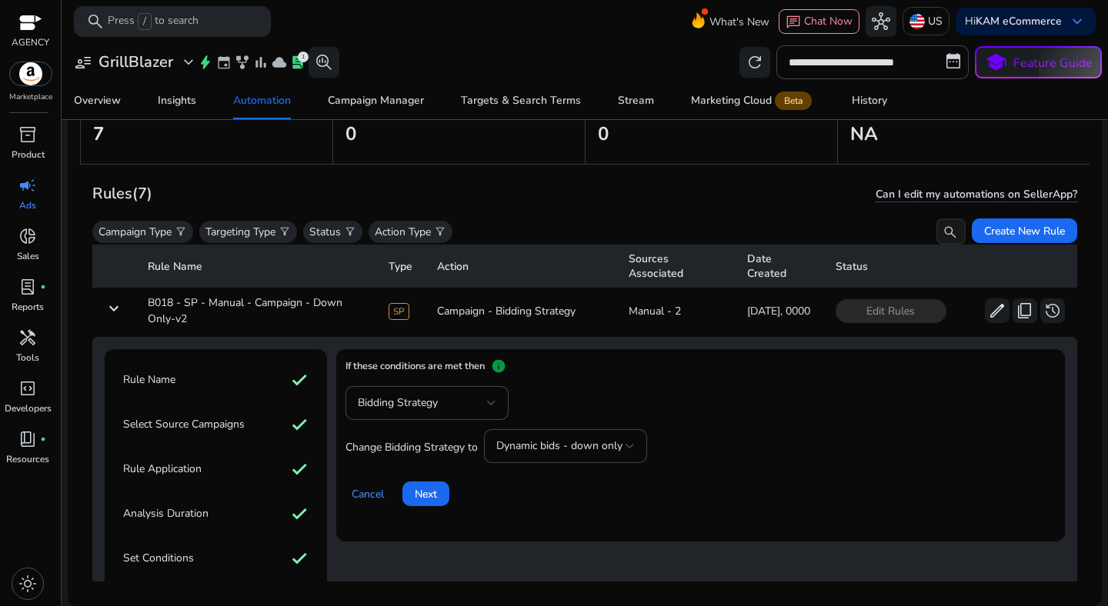
scroll to position [45, 0]
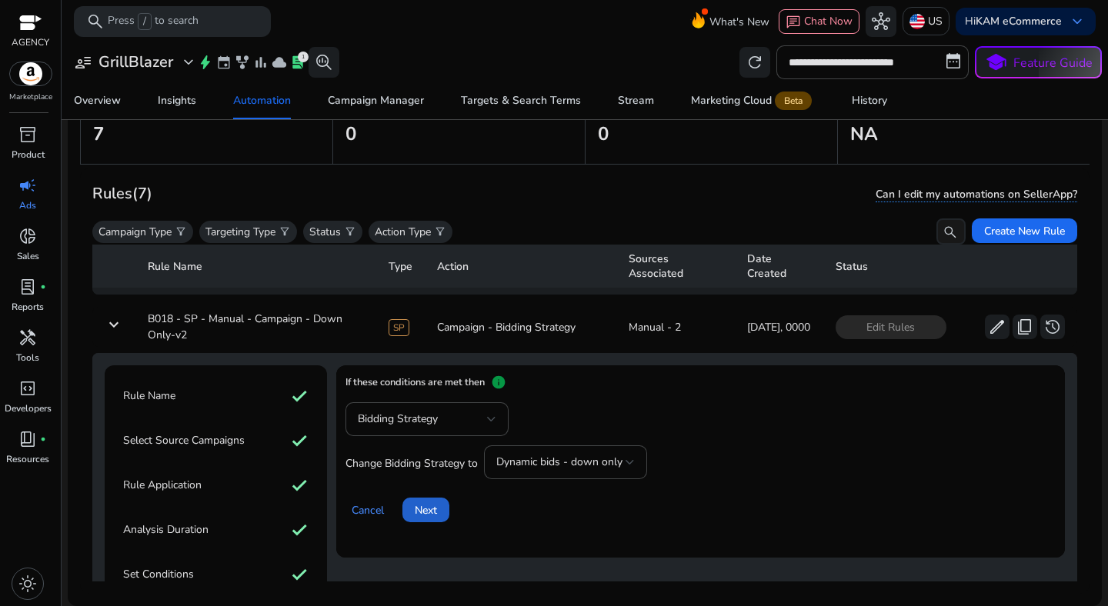
click at [420, 506] on span "Next" at bounding box center [426, 510] width 22 height 16
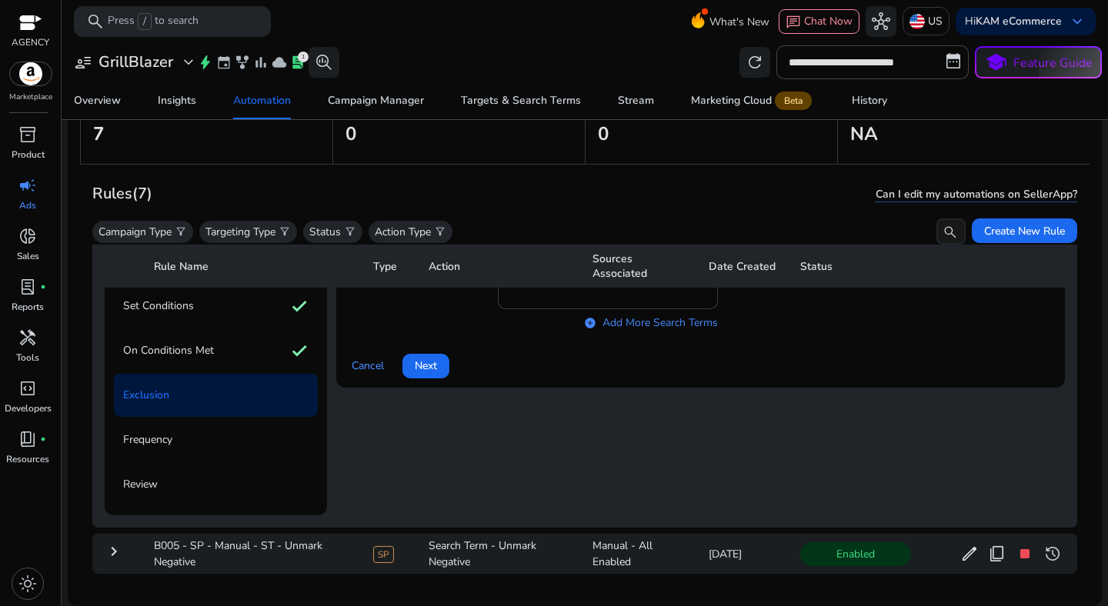
scroll to position [325, 0]
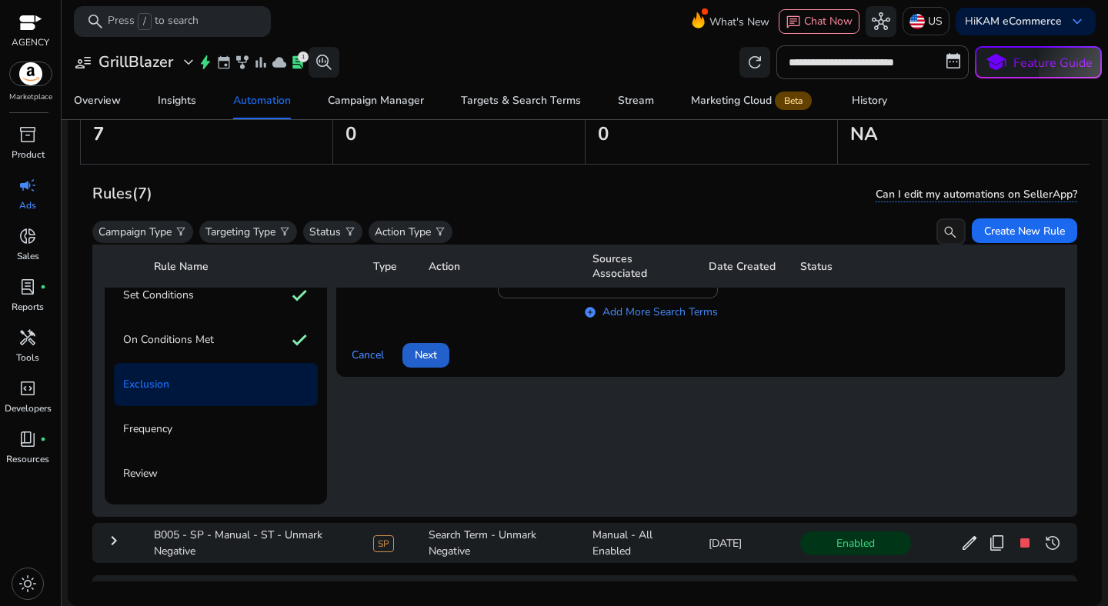
click at [432, 355] on span "Next" at bounding box center [426, 355] width 22 height 16
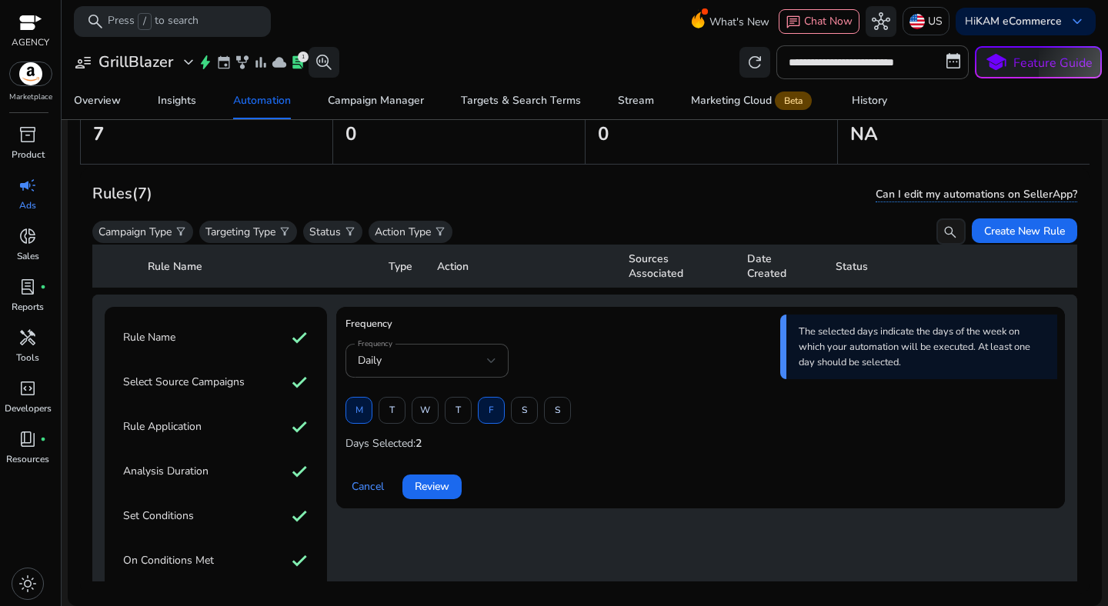
scroll to position [121, 0]
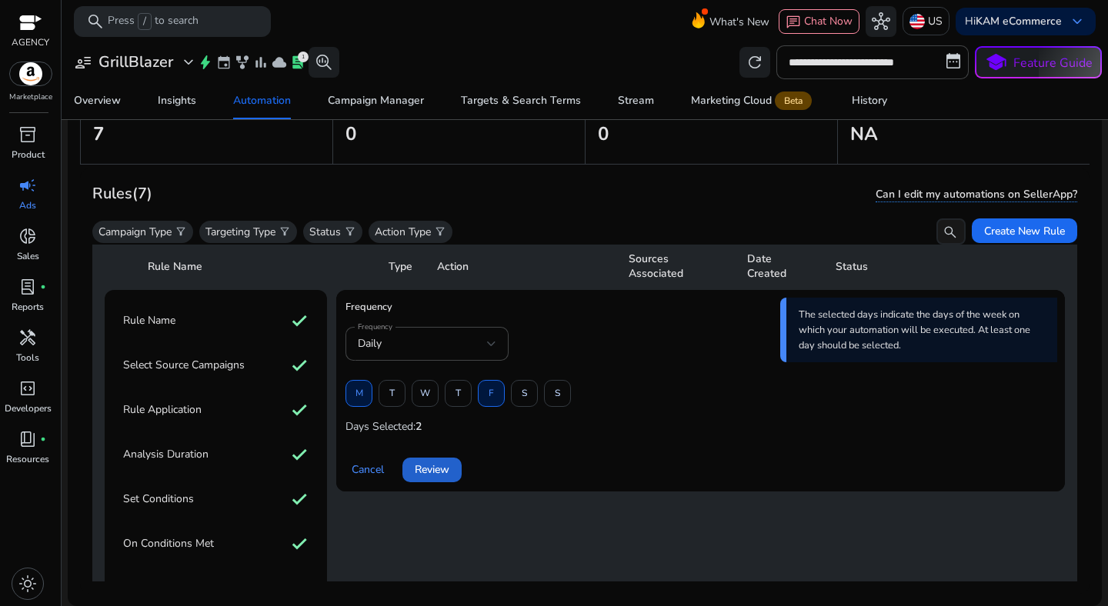
click at [448, 461] on span at bounding box center [431, 470] width 59 height 37
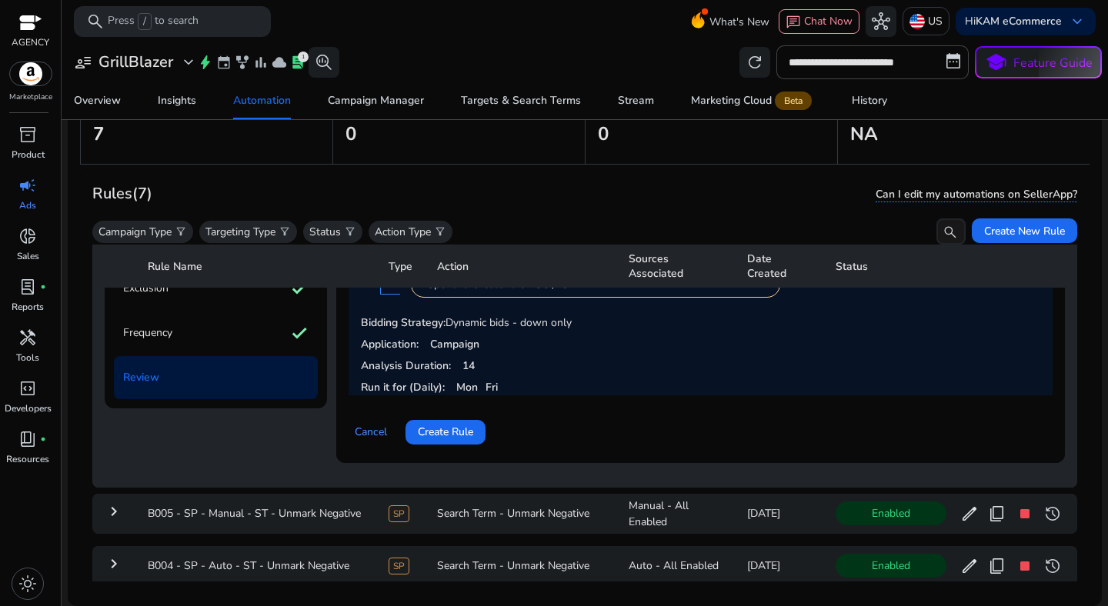
scroll to position [435, 0]
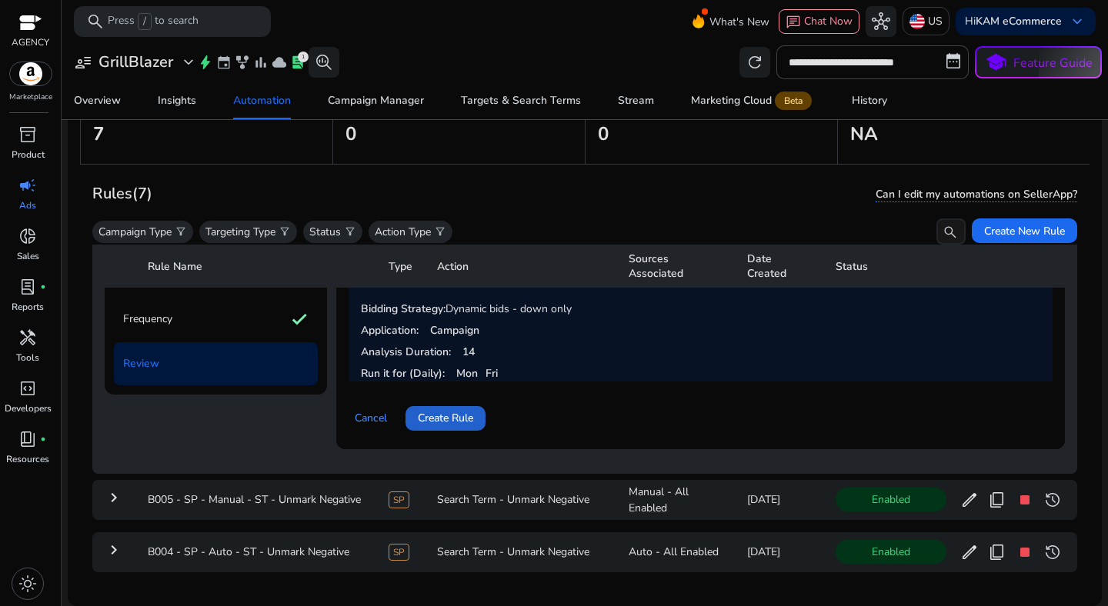
click at [439, 423] on span "Create Rule" at bounding box center [445, 418] width 55 height 16
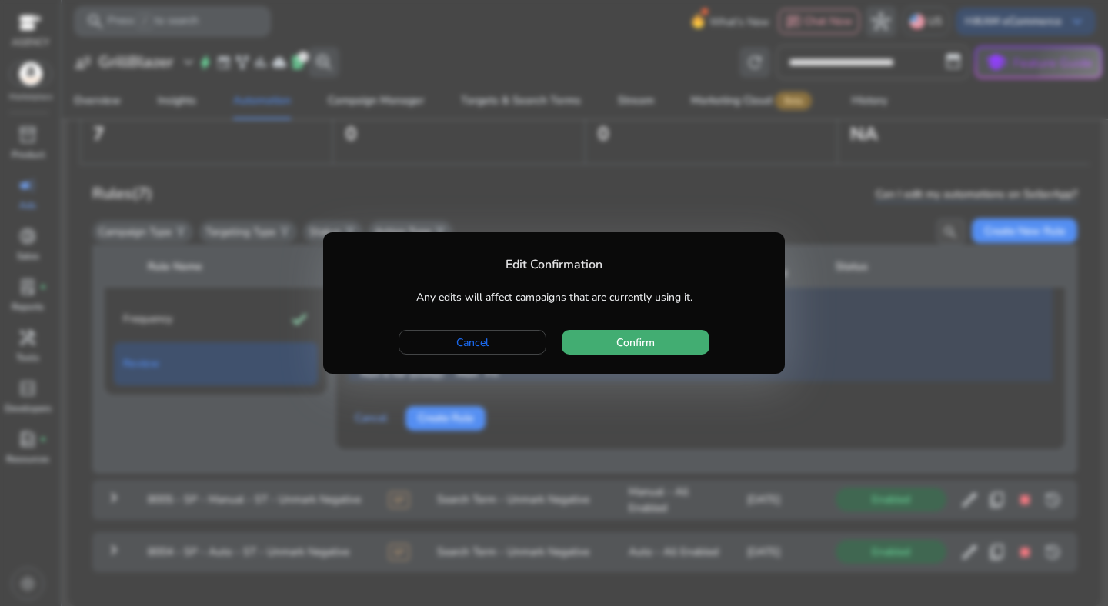
click at [596, 334] on span "button" at bounding box center [636, 342] width 148 height 37
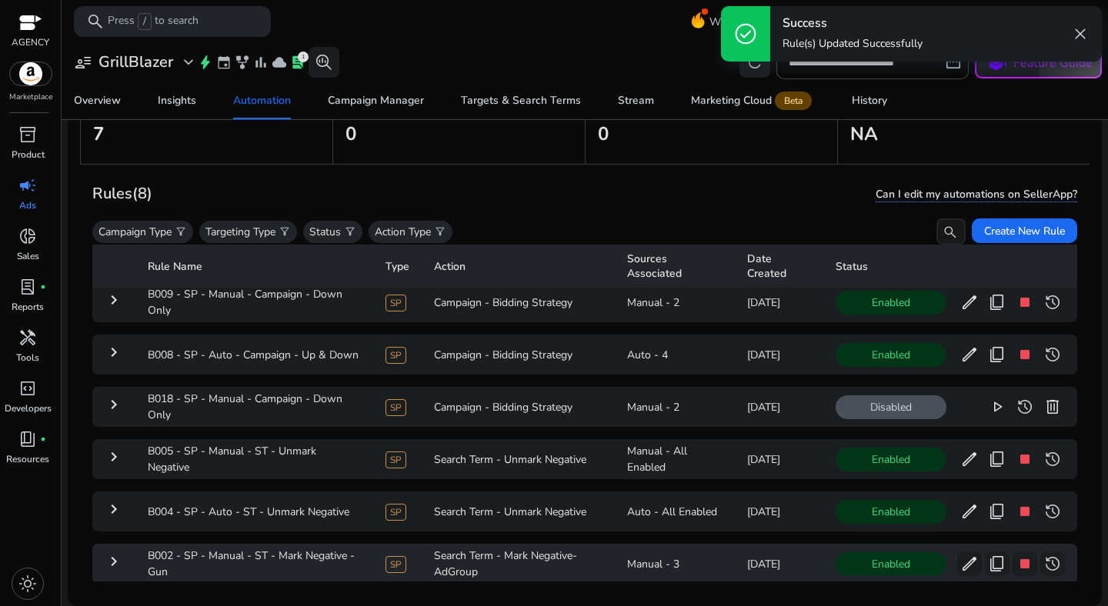
scroll to position [16, 0]
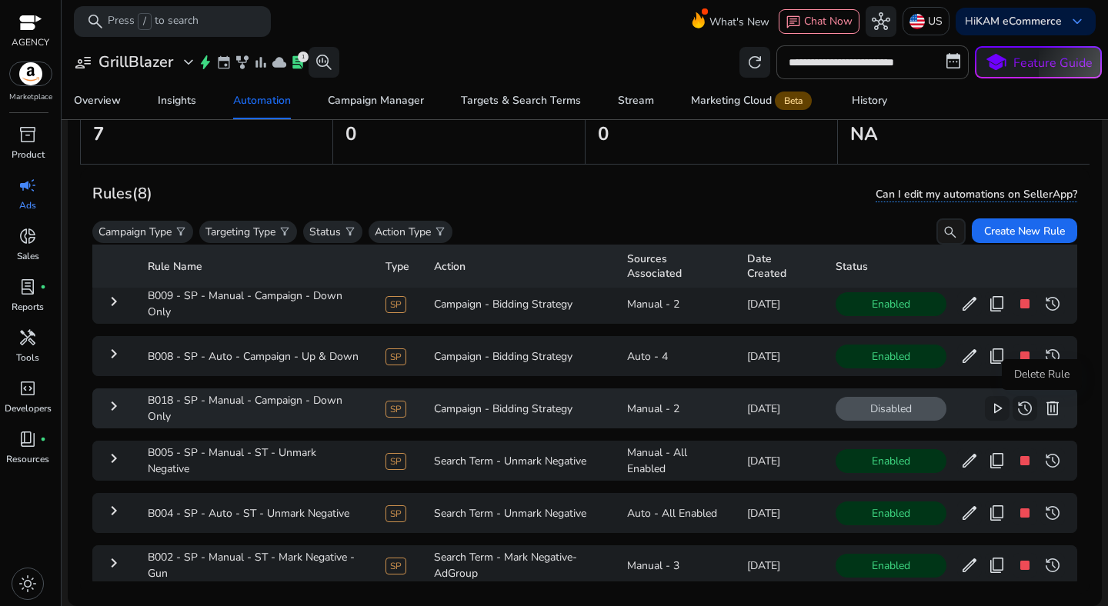
click at [1043, 408] on span "delete" at bounding box center [1052, 408] width 18 height 18
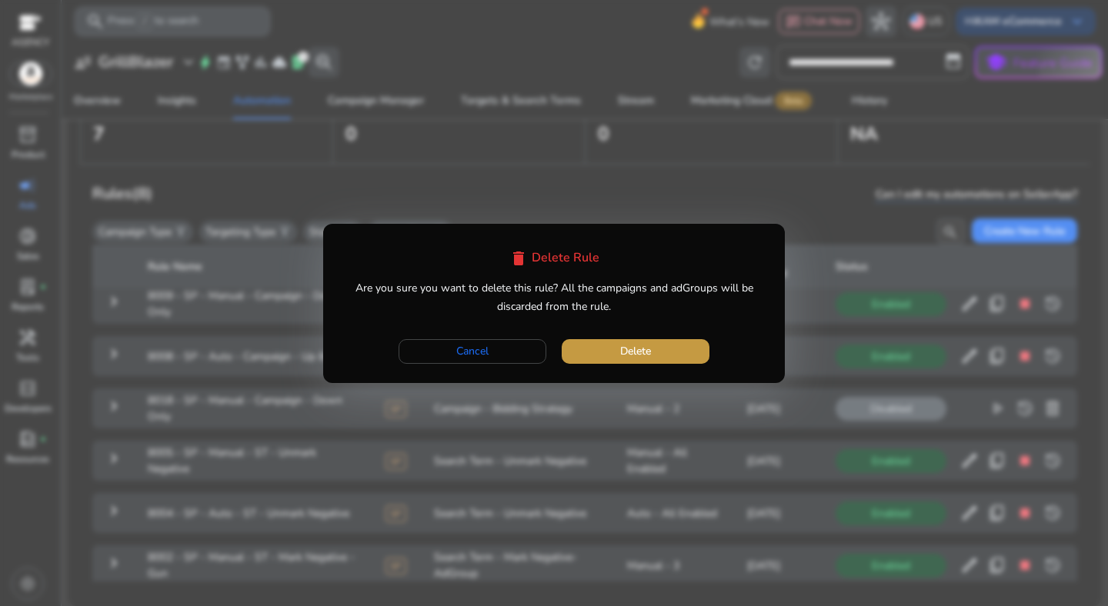
click at [653, 352] on span "button" at bounding box center [636, 351] width 148 height 37
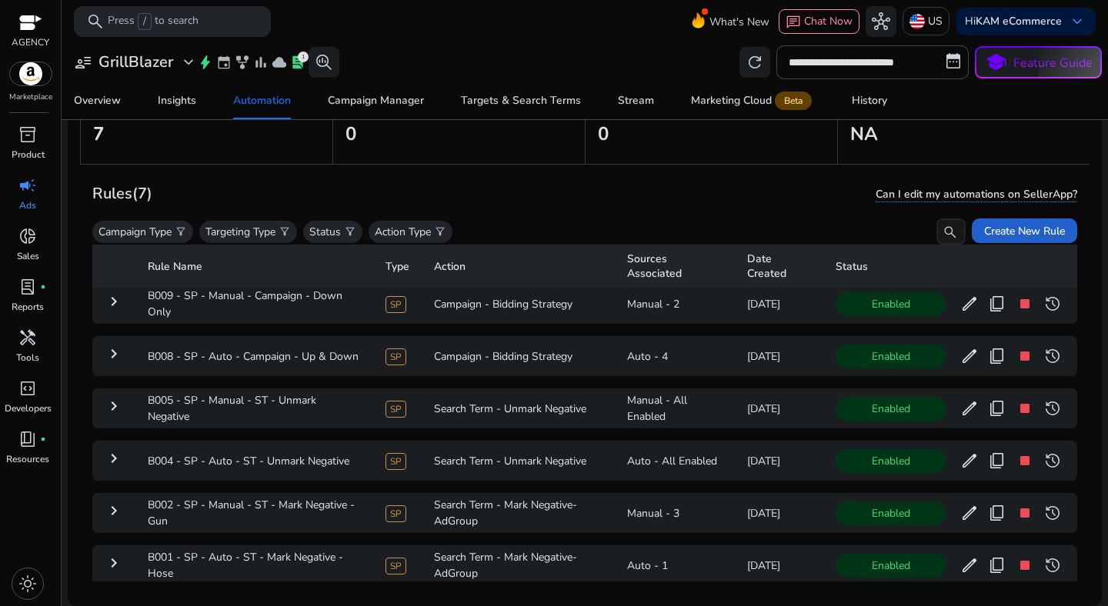
click at [1009, 228] on span "Create New Rule" at bounding box center [1024, 231] width 81 height 16
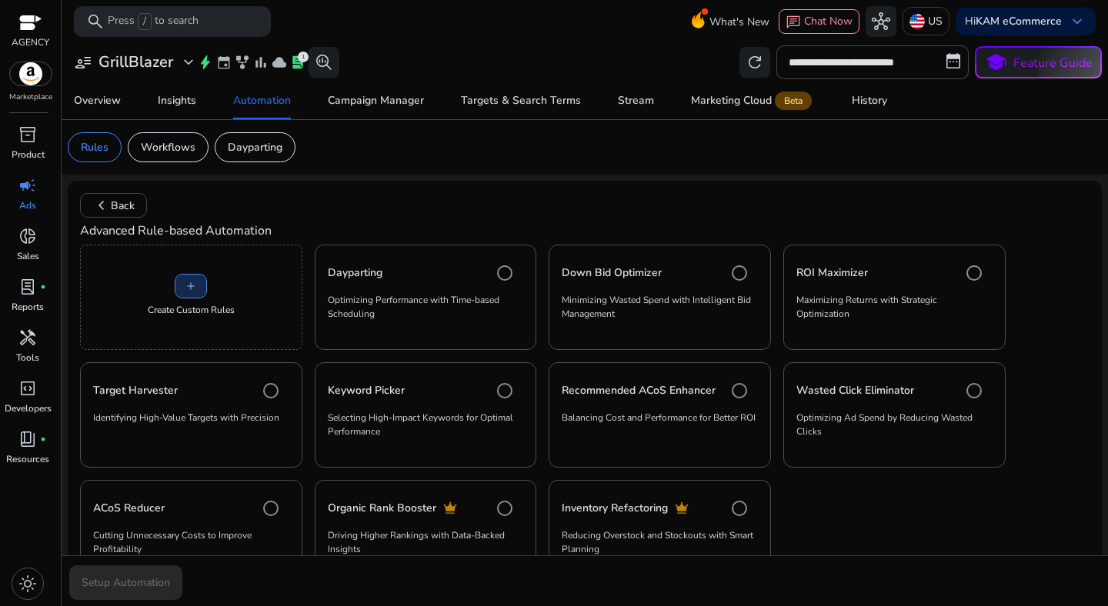
click at [201, 294] on span at bounding box center [190, 286] width 31 height 37
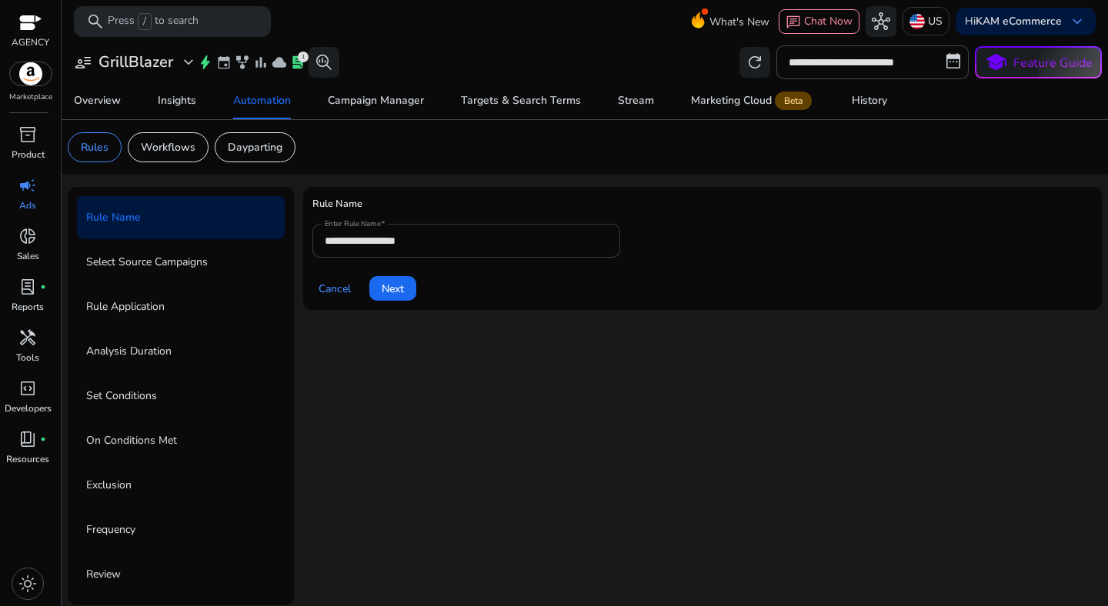
click at [355, 244] on input "**********" at bounding box center [466, 240] width 283 height 17
paste input "**********"
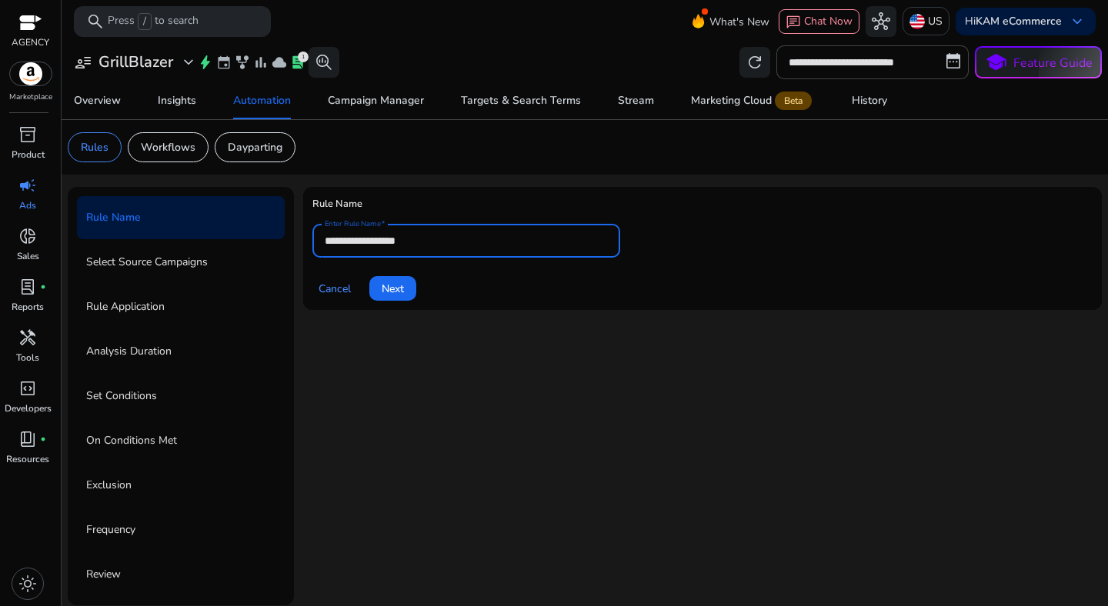
type input "**********"
click at [392, 289] on span "Next" at bounding box center [393, 289] width 22 height 16
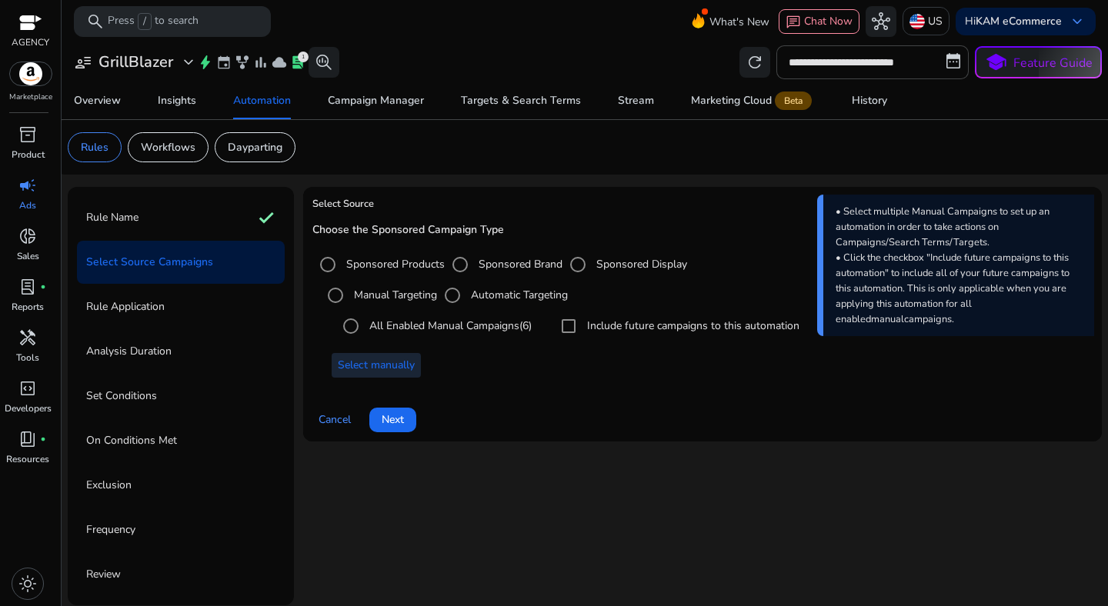
click at [393, 368] on span "Select manually" at bounding box center [376, 365] width 77 height 16
click at [409, 422] on span at bounding box center [392, 420] width 47 height 37
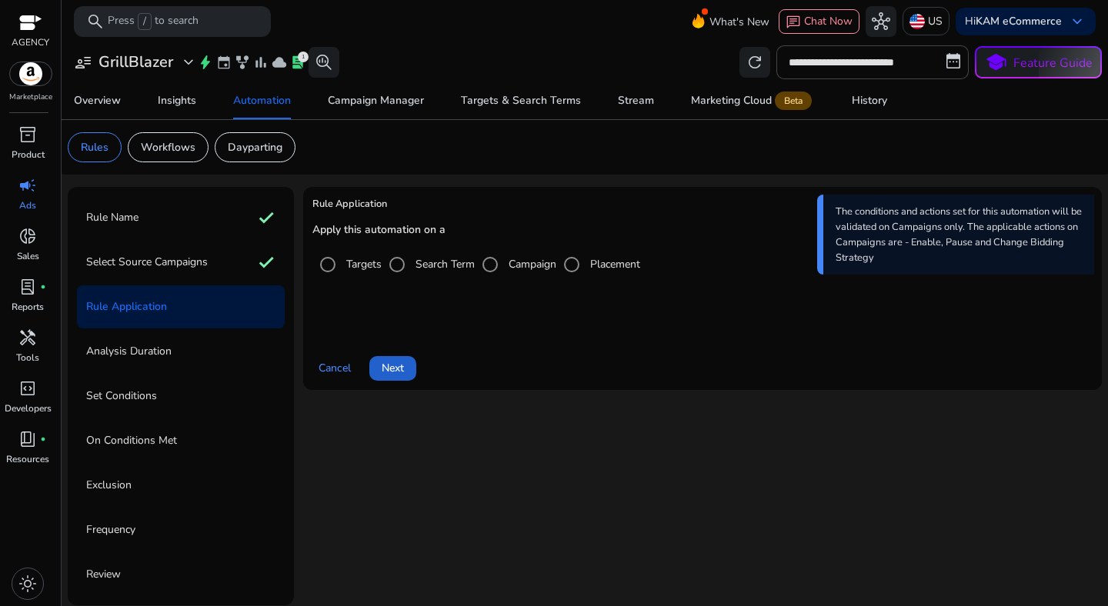
click at [402, 365] on span "Next" at bounding box center [393, 368] width 22 height 16
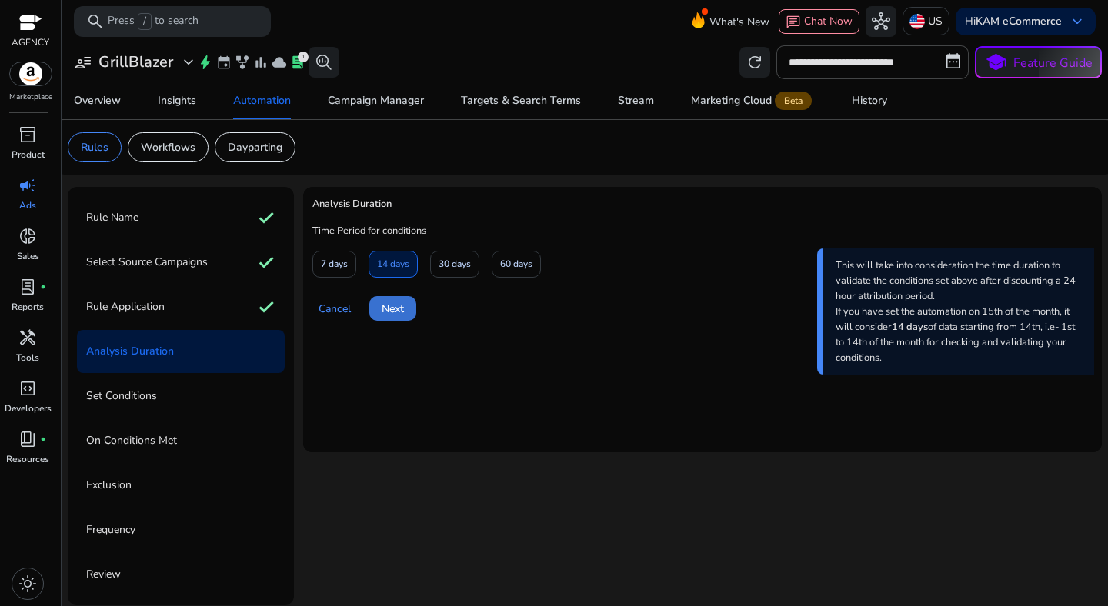
click at [395, 309] on span "Next" at bounding box center [393, 309] width 22 height 16
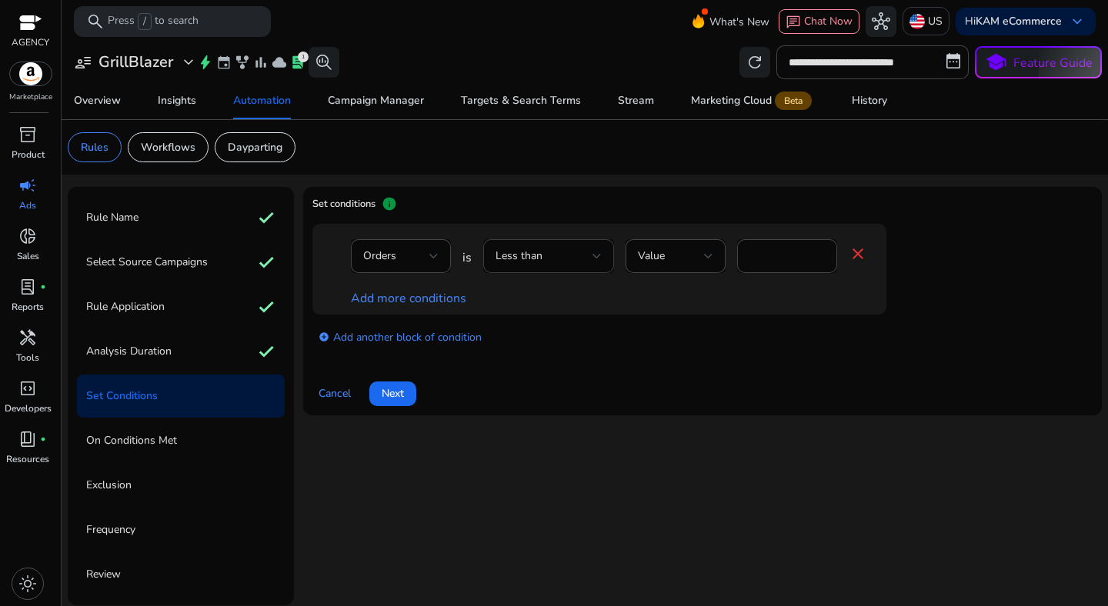
click at [558, 262] on div "Less than" at bounding box center [543, 256] width 97 height 17
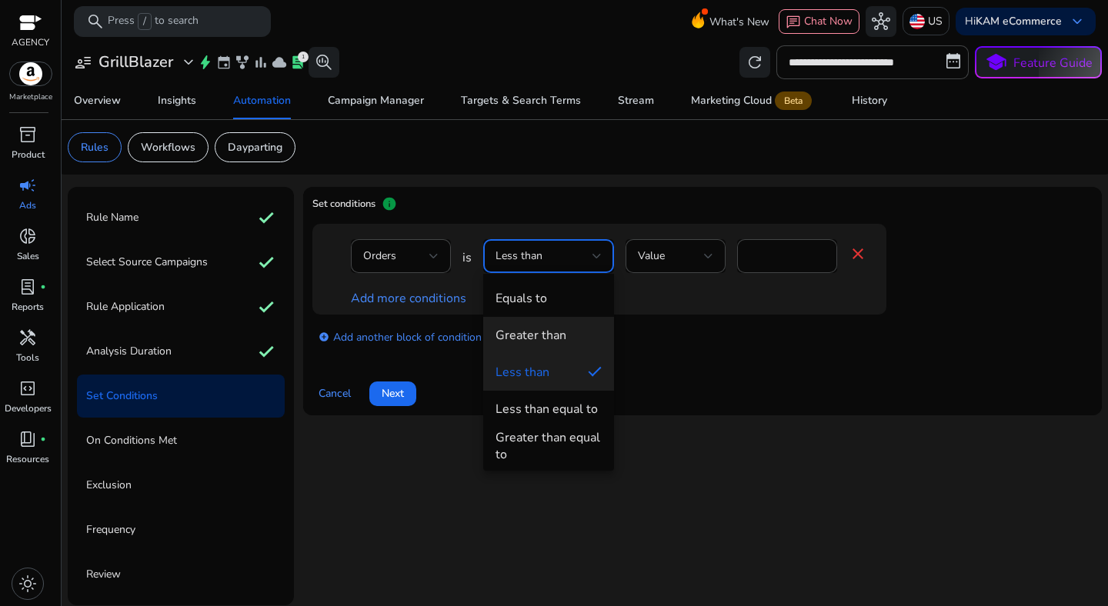
click at [547, 333] on div "Greater than" at bounding box center [530, 335] width 71 height 17
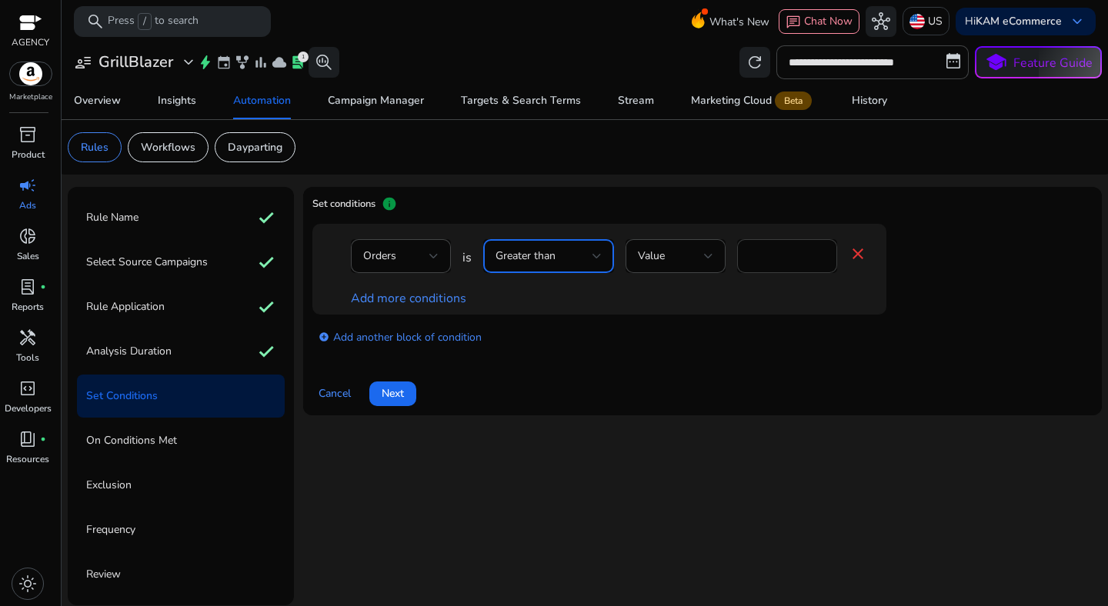
click at [772, 248] on input "*" at bounding box center [786, 256] width 75 height 17
type input "*"
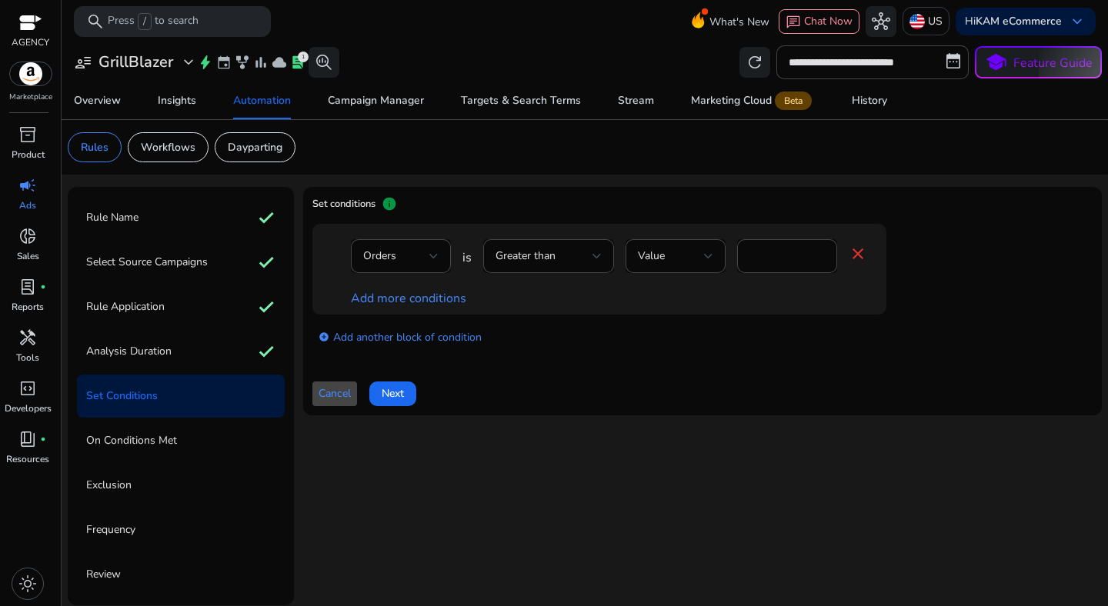
click at [469, 301] on div "Add more conditions" at bounding box center [609, 298] width 516 height 18
click at [439, 301] on link "Add more conditions" at bounding box center [408, 298] width 115 height 17
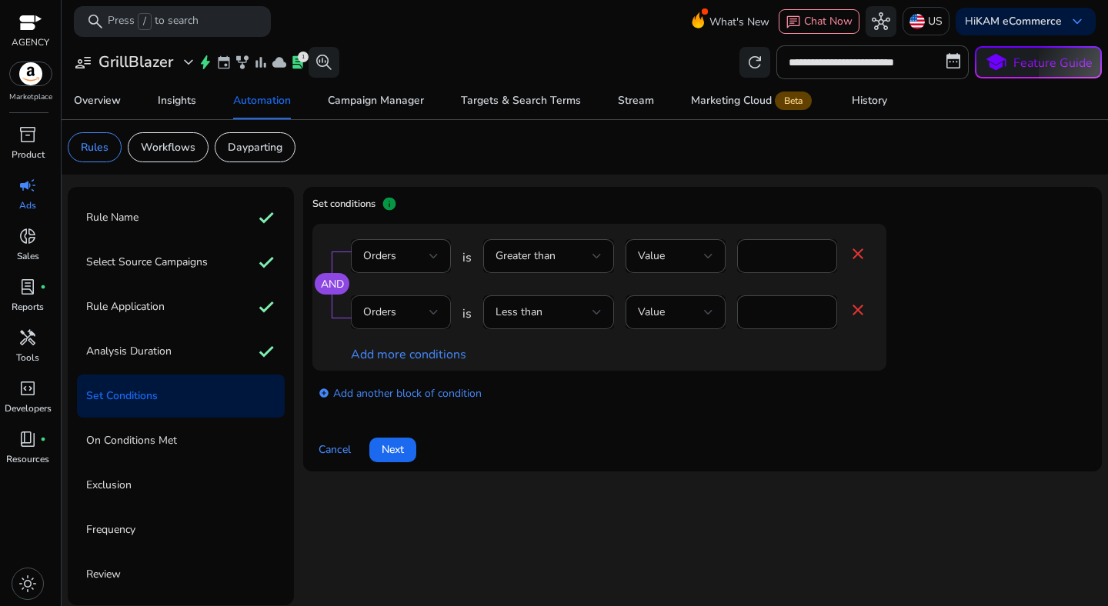
click at [422, 320] on div "Orders" at bounding box center [396, 312] width 66 height 17
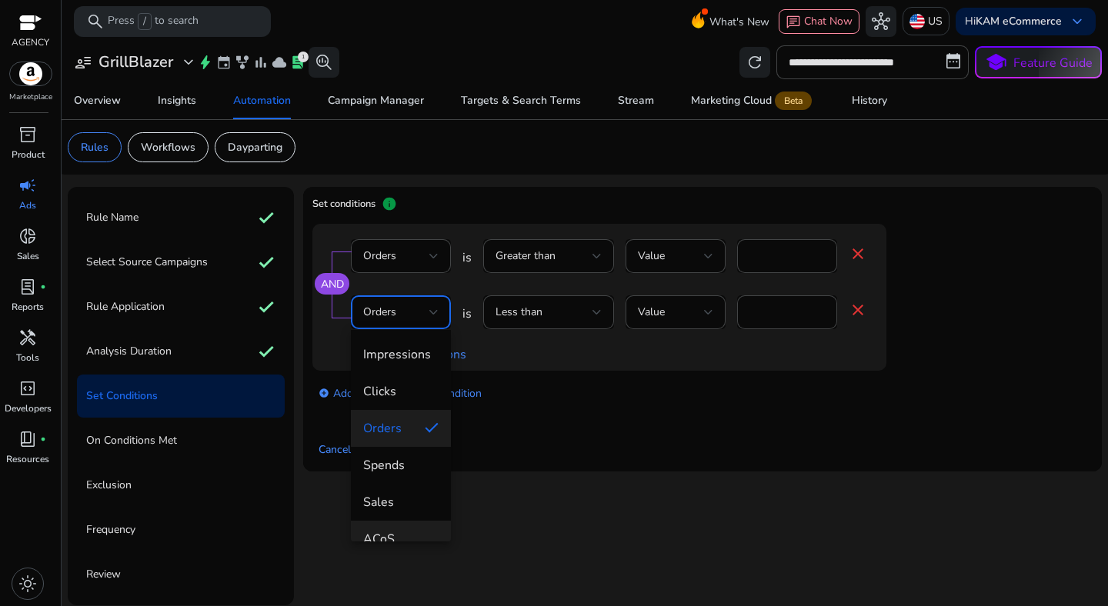
click at [416, 532] on span "ACoS" at bounding box center [400, 539] width 75 height 17
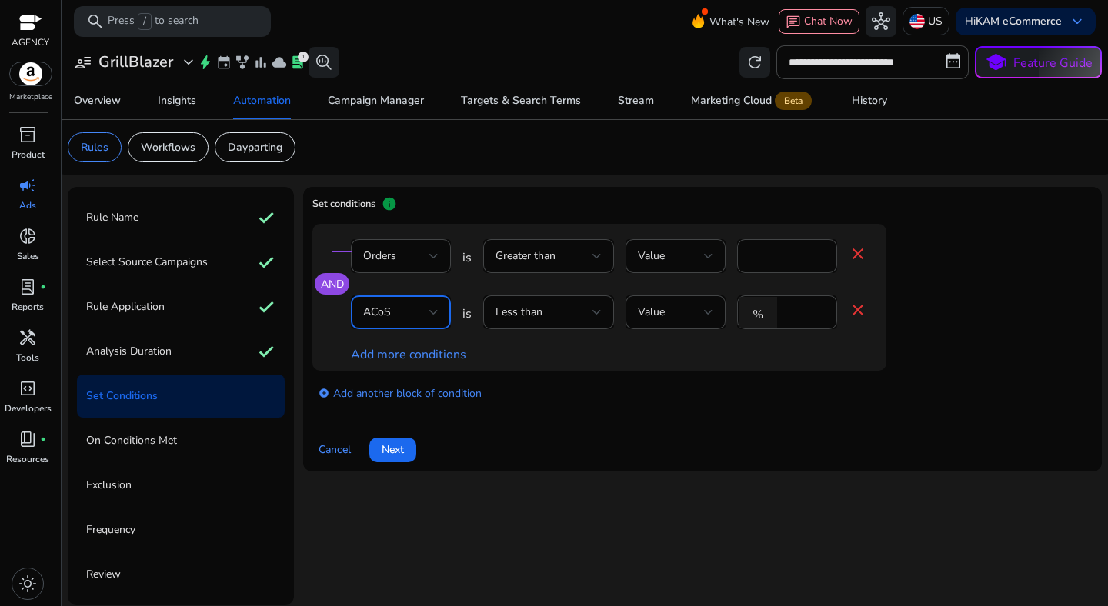
scroll to position [16, 0]
click at [801, 318] on input "*" at bounding box center [805, 312] width 40 height 17
click at [794, 313] on input "**" at bounding box center [805, 312] width 40 height 17
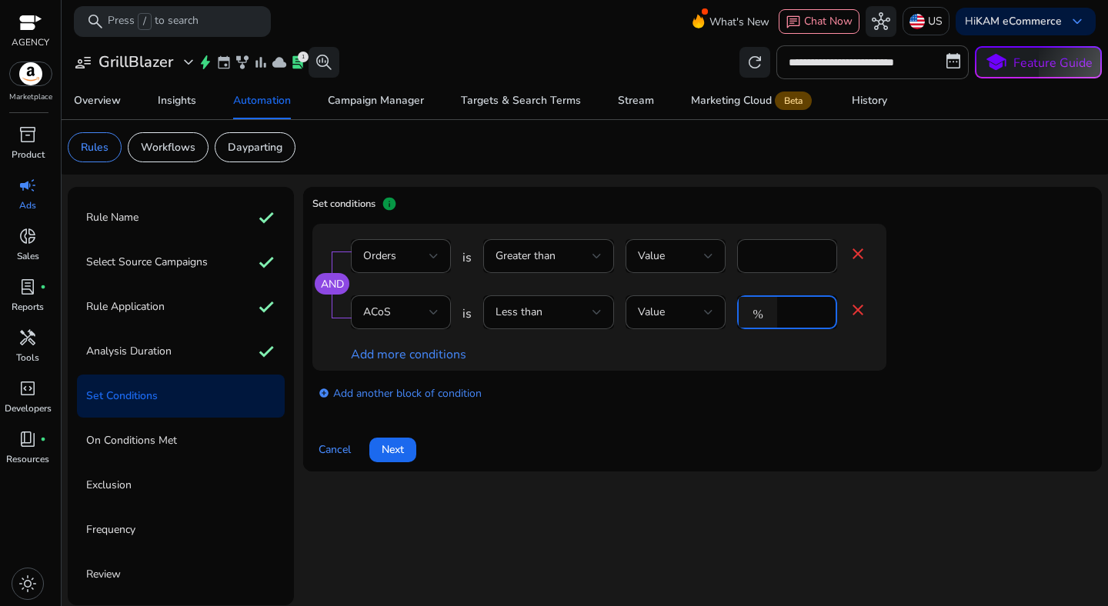
click at [794, 313] on input "**" at bounding box center [805, 312] width 40 height 17
type input "**"
click at [585, 417] on div "AND Orders is Greater than Value * close ACoS is Less than Value % ** close Add…" at bounding box center [702, 321] width 780 height 195
click at [399, 450] on span "Next" at bounding box center [393, 450] width 22 height 16
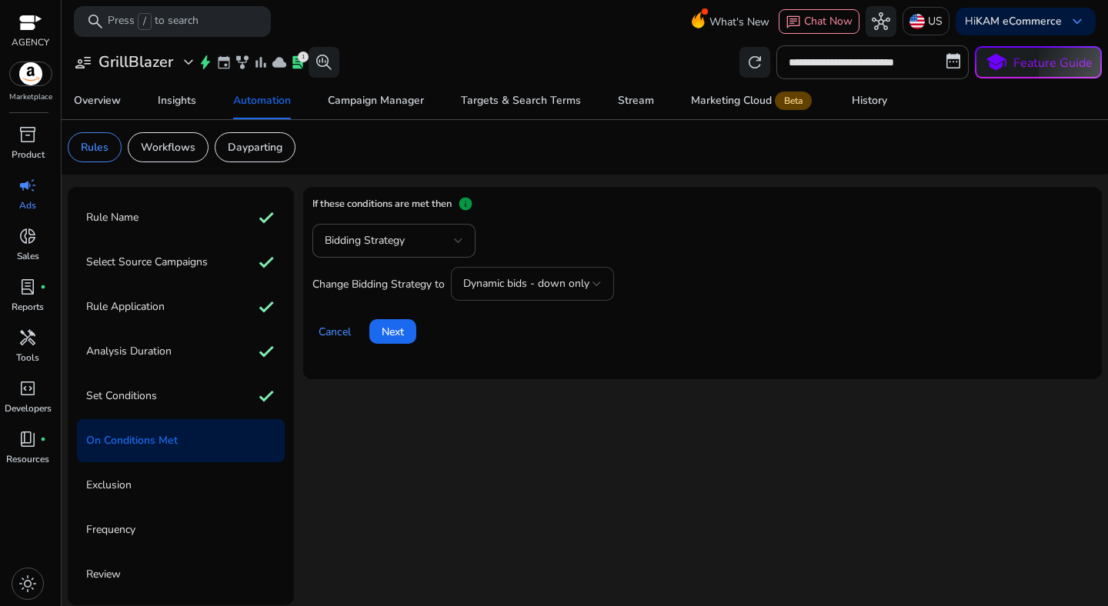
click at [567, 292] on div "Dynamic bids - down only" at bounding box center [532, 284] width 138 height 18
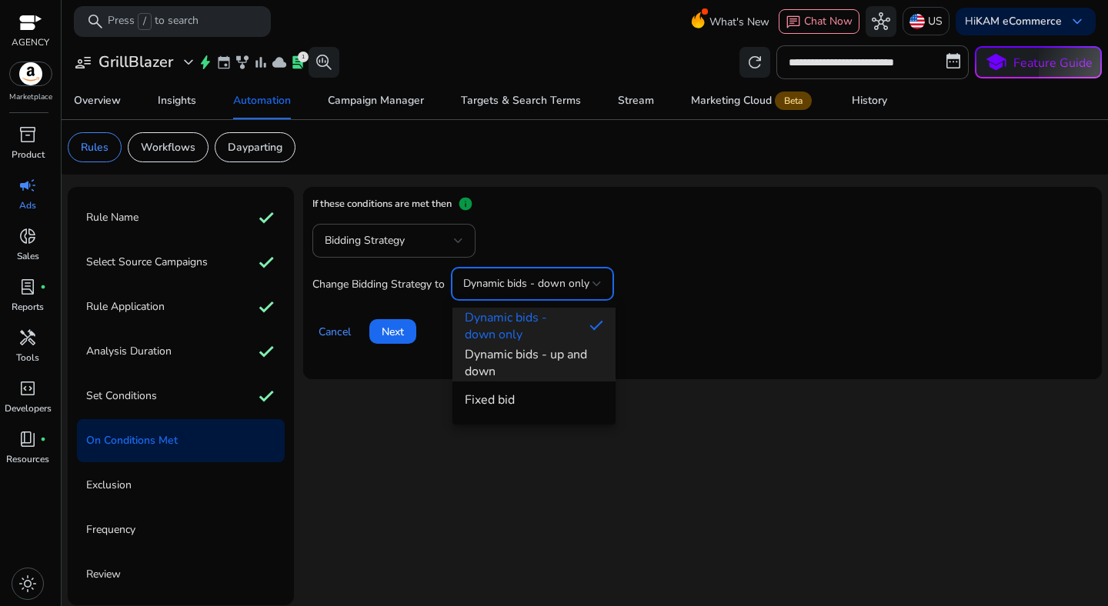
click at [555, 359] on span "Dynamic bids - up and down" at bounding box center [534, 363] width 138 height 34
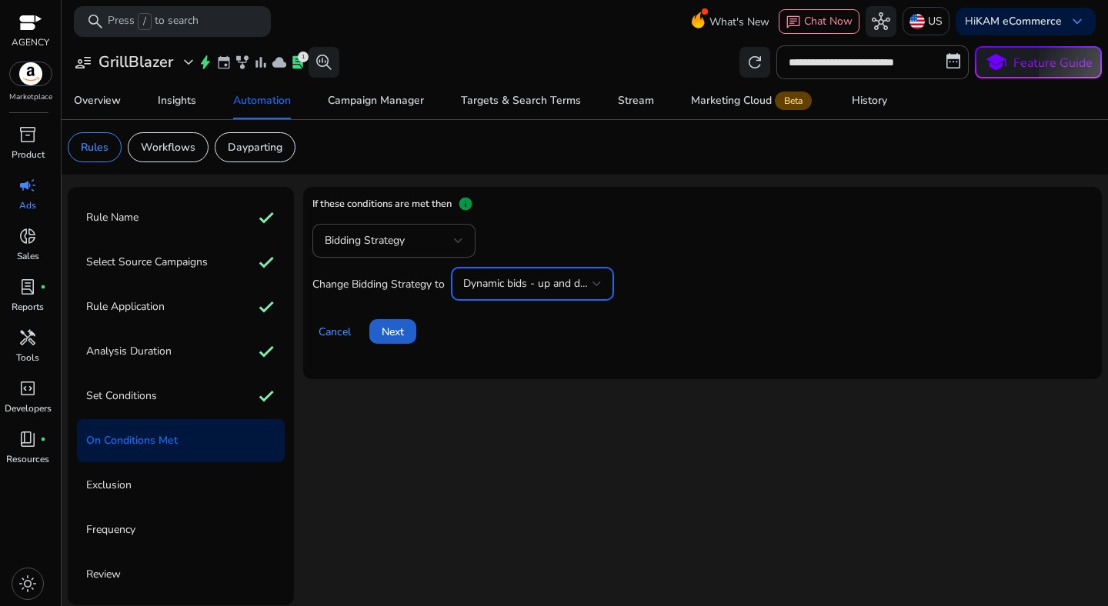
click at [409, 335] on span at bounding box center [392, 331] width 47 height 37
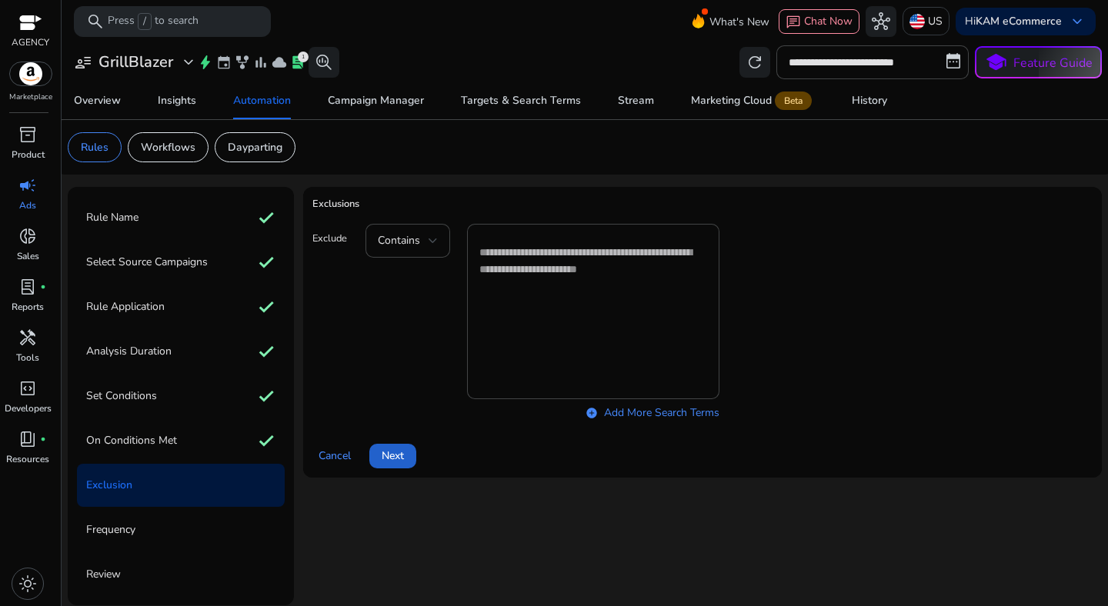
click at [415, 447] on span at bounding box center [392, 456] width 47 height 37
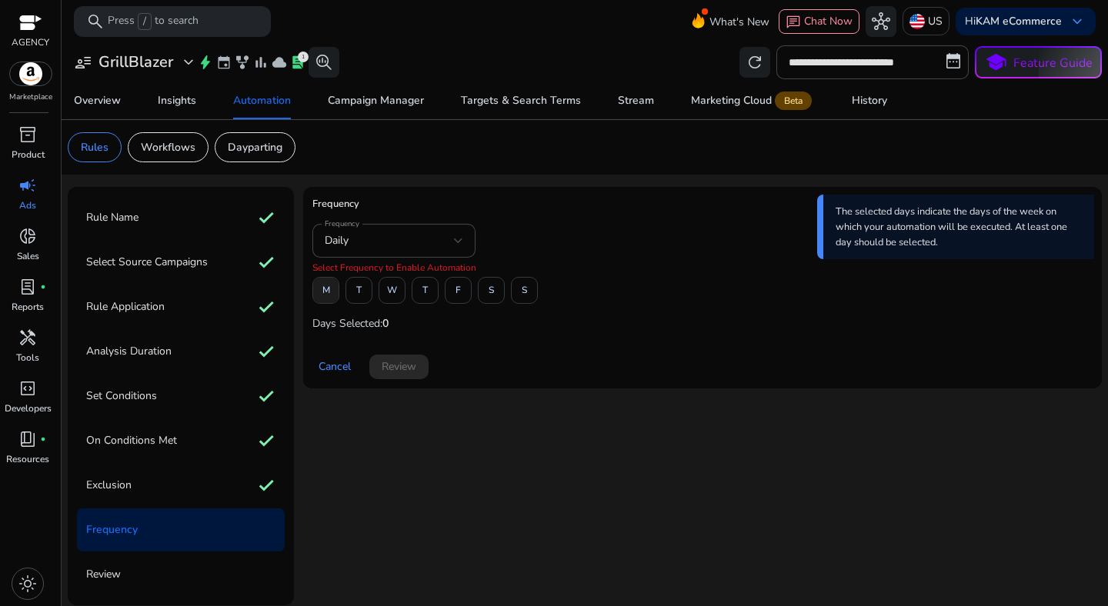
click at [338, 285] on button "M" at bounding box center [325, 290] width 27 height 27
click at [461, 295] on span "F" at bounding box center [457, 290] width 5 height 27
click at [402, 360] on span "Review" at bounding box center [399, 366] width 35 height 16
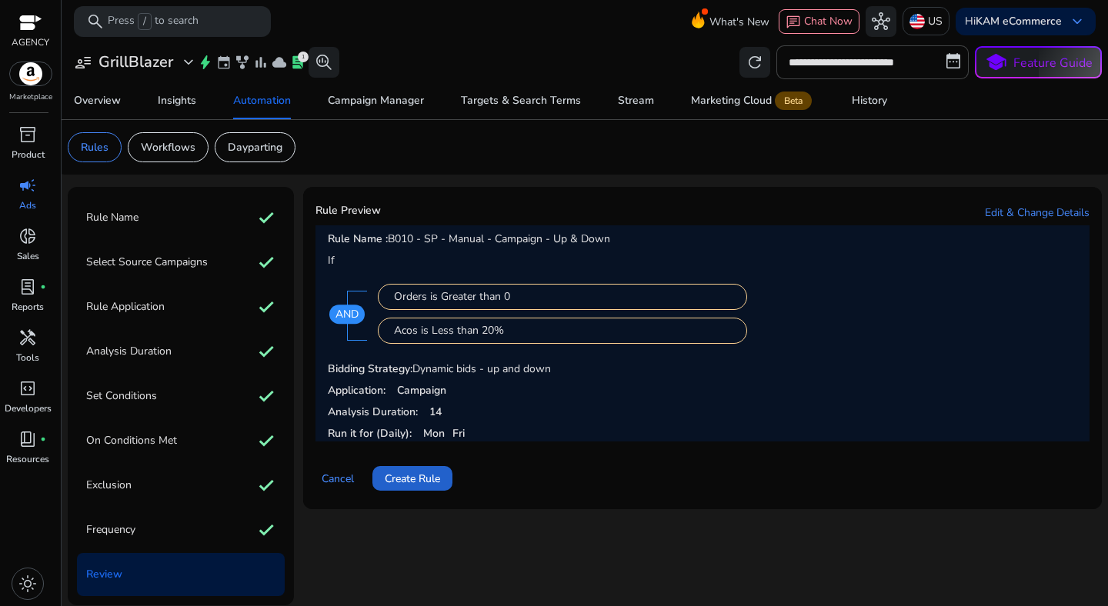
click at [405, 474] on span "Create Rule" at bounding box center [412, 479] width 55 height 16
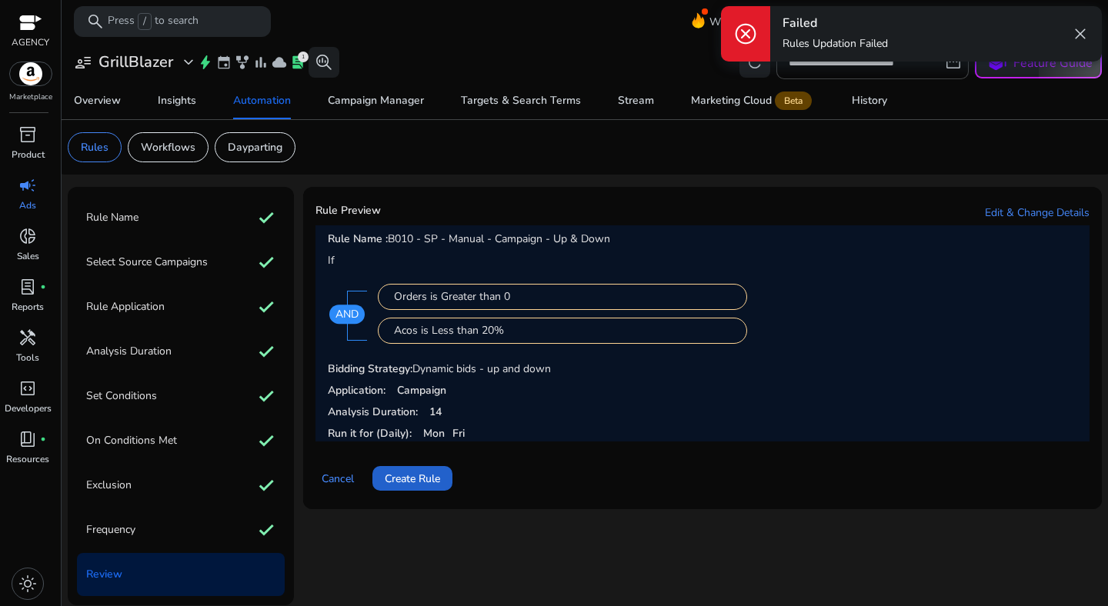
click at [417, 477] on span "Create Rule" at bounding box center [412, 479] width 55 height 16
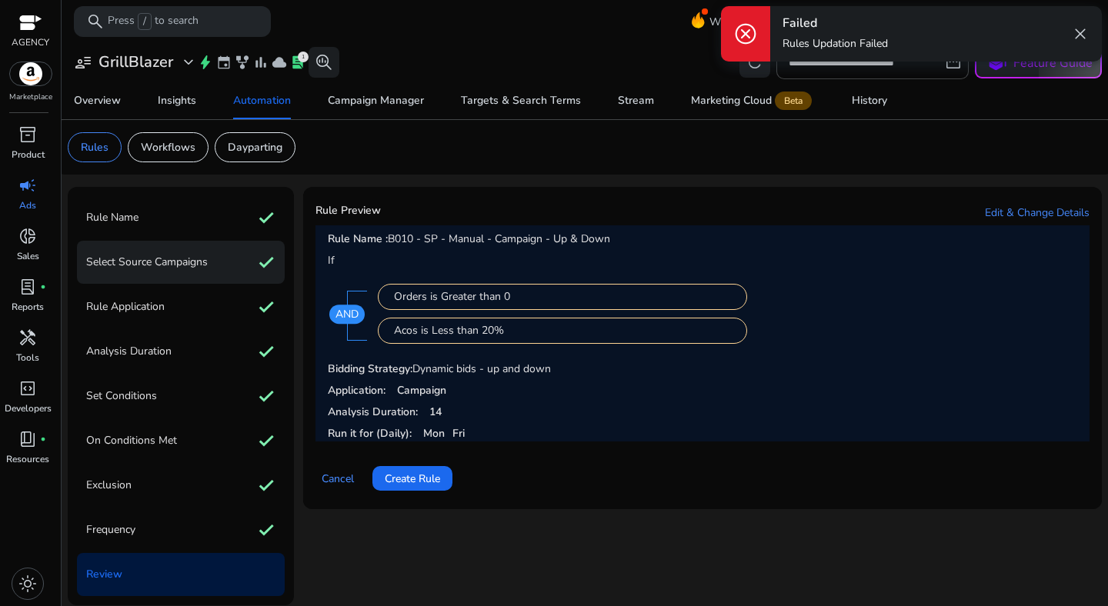
click at [175, 273] on p "Select Source Campaigns" at bounding box center [147, 262] width 122 height 25
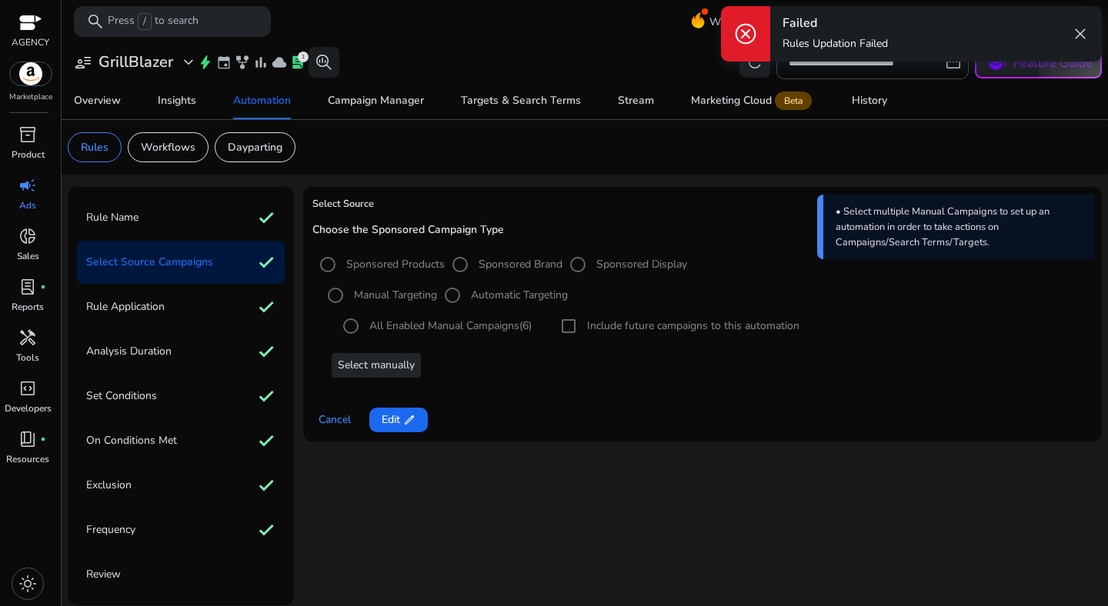
click at [574, 332] on div "All Enabled Manual Campaigns (6) Include future campaigns to this automation" at bounding box center [706, 326] width 772 height 31
click at [391, 419] on span "Edit edit" at bounding box center [399, 420] width 34 height 16
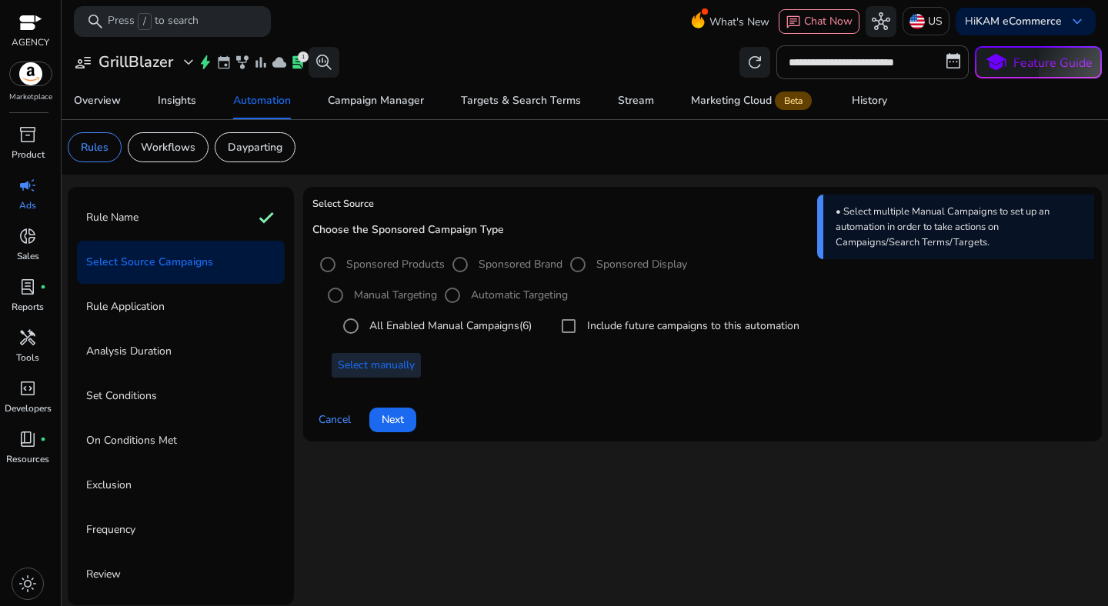
click at [384, 364] on span "Select manually" at bounding box center [376, 365] width 77 height 16
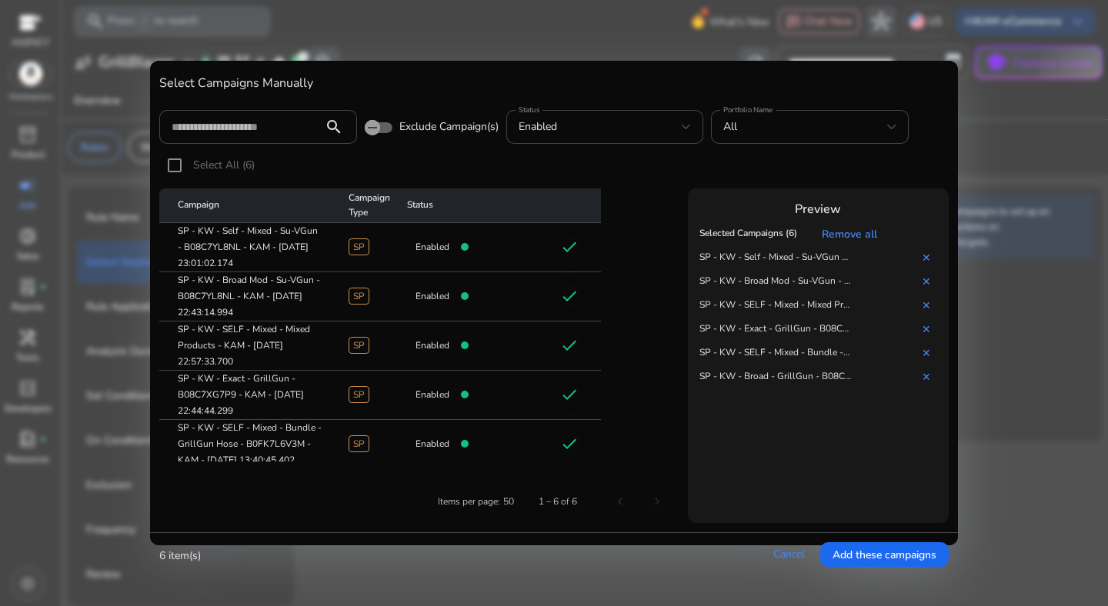
click at [964, 164] on div at bounding box center [554, 303] width 1108 height 606
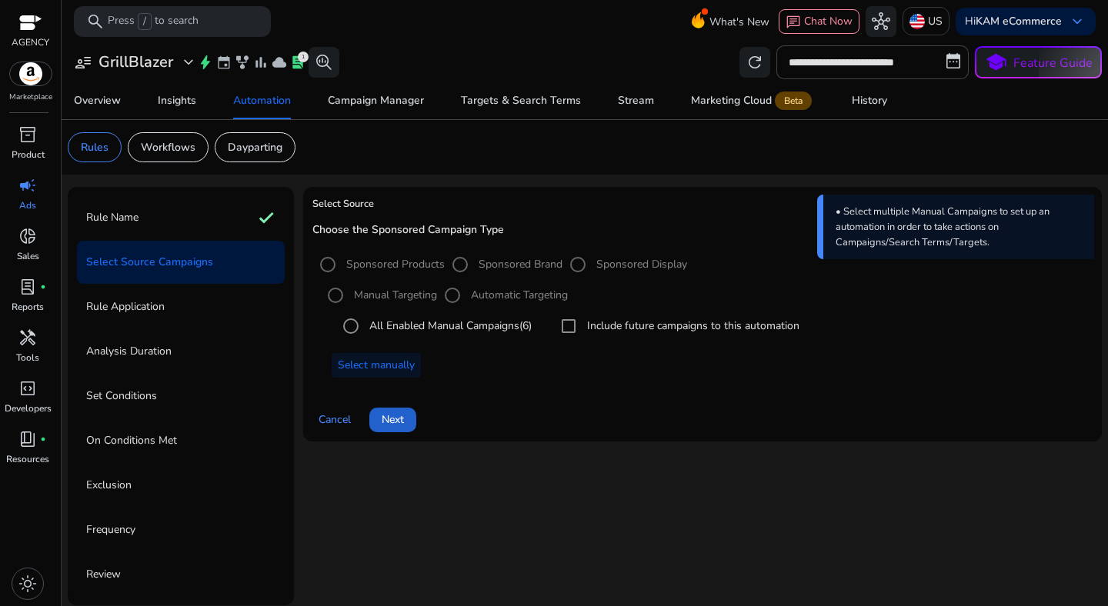
click at [395, 419] on span "Next" at bounding box center [393, 420] width 22 height 16
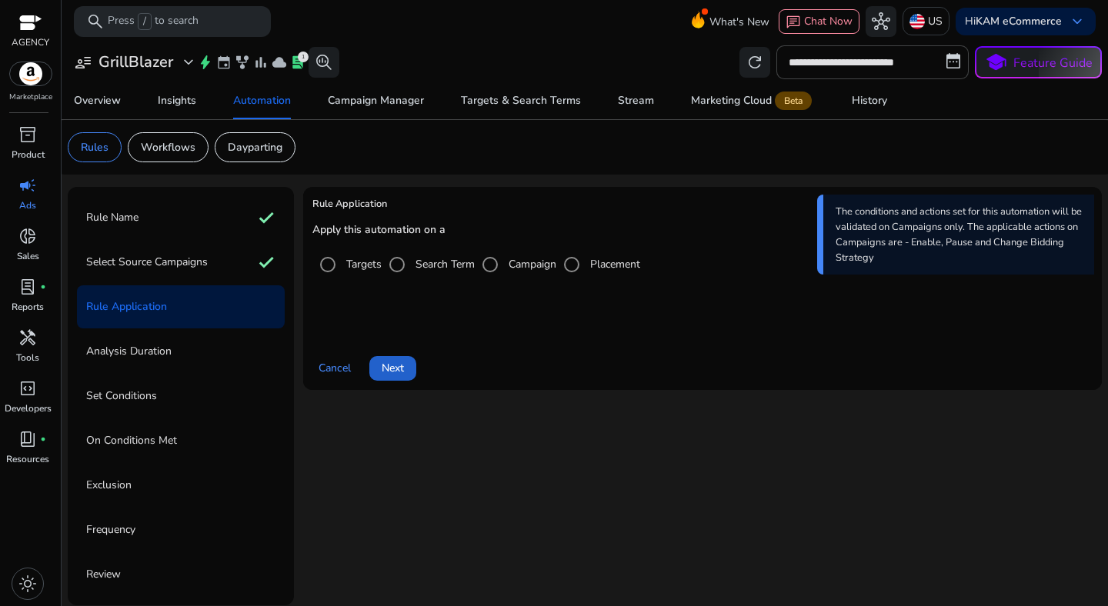
click at [399, 369] on span "Next" at bounding box center [393, 368] width 22 height 16
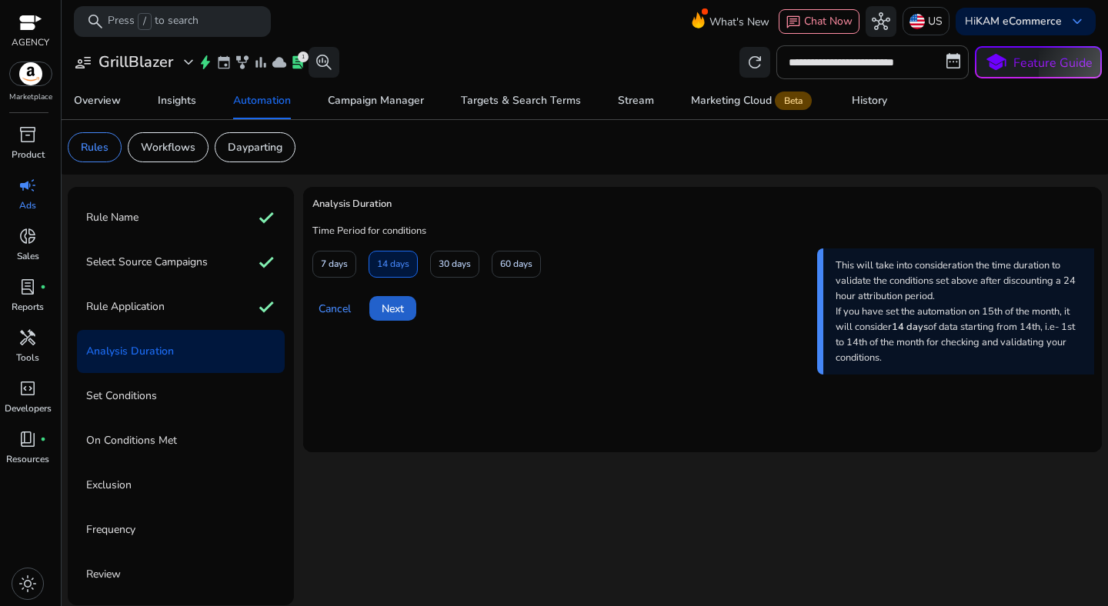
click at [401, 322] on span at bounding box center [392, 308] width 47 height 37
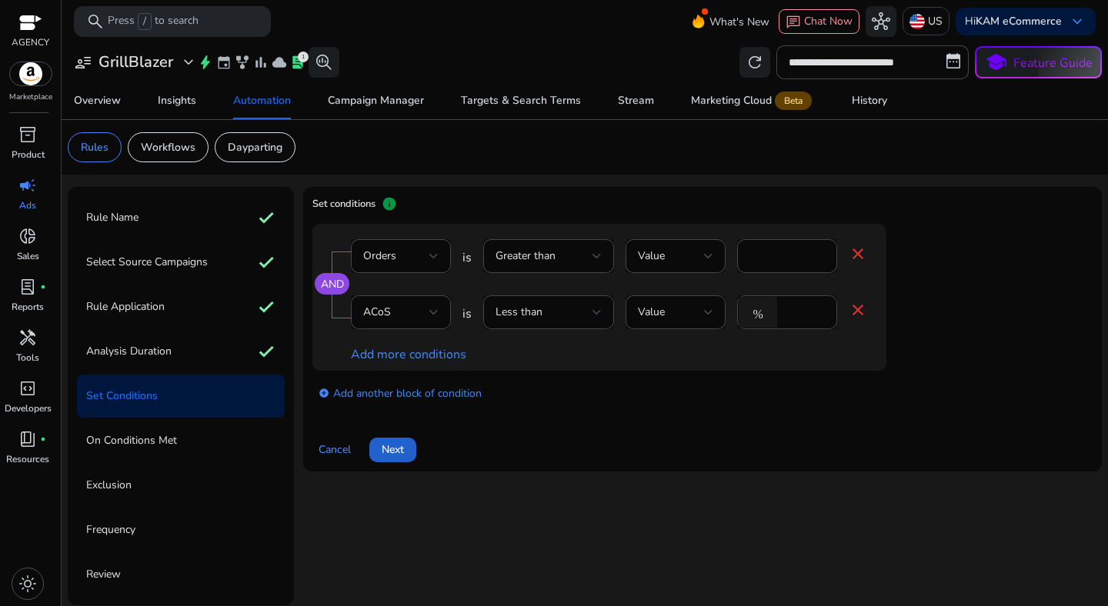
click at [404, 445] on span "Next" at bounding box center [393, 450] width 22 height 16
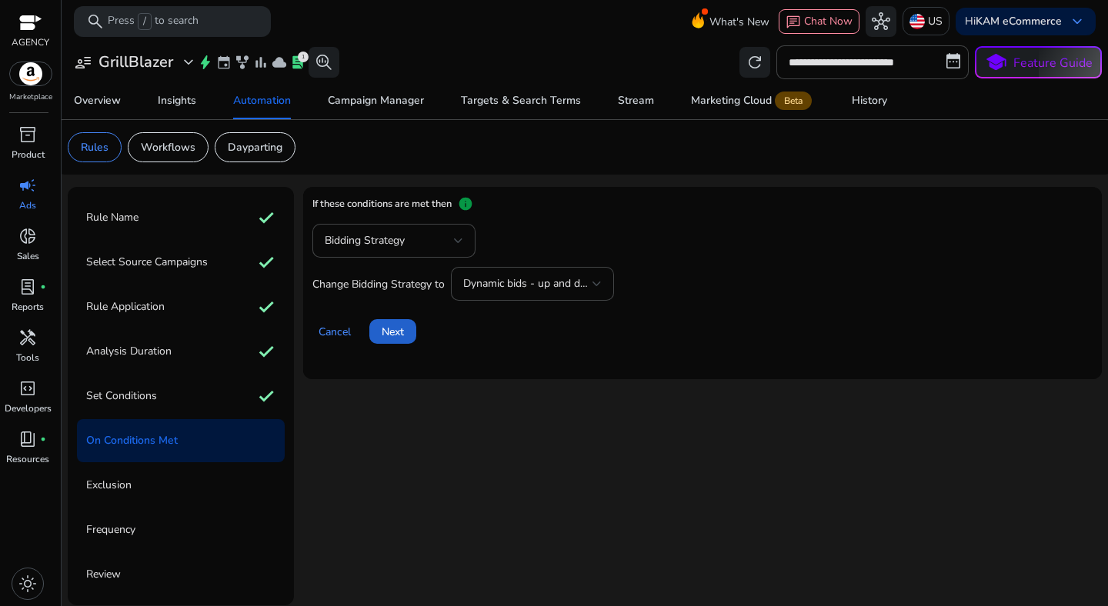
click at [396, 331] on span "Next" at bounding box center [393, 332] width 22 height 16
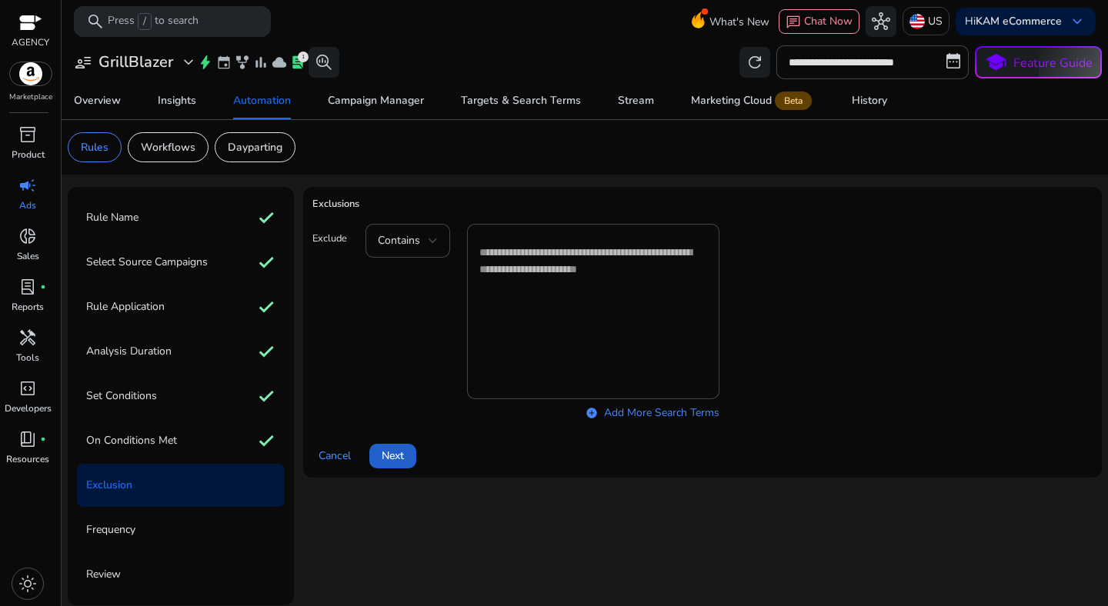
click at [398, 459] on span "Next" at bounding box center [393, 456] width 22 height 16
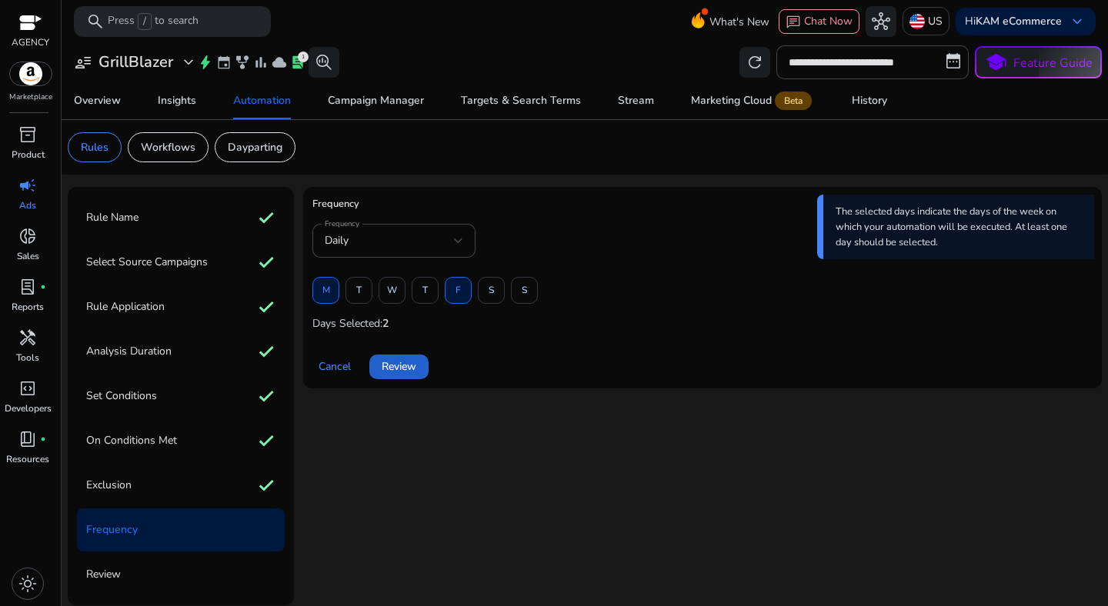
click at [402, 362] on span "Review" at bounding box center [399, 366] width 35 height 16
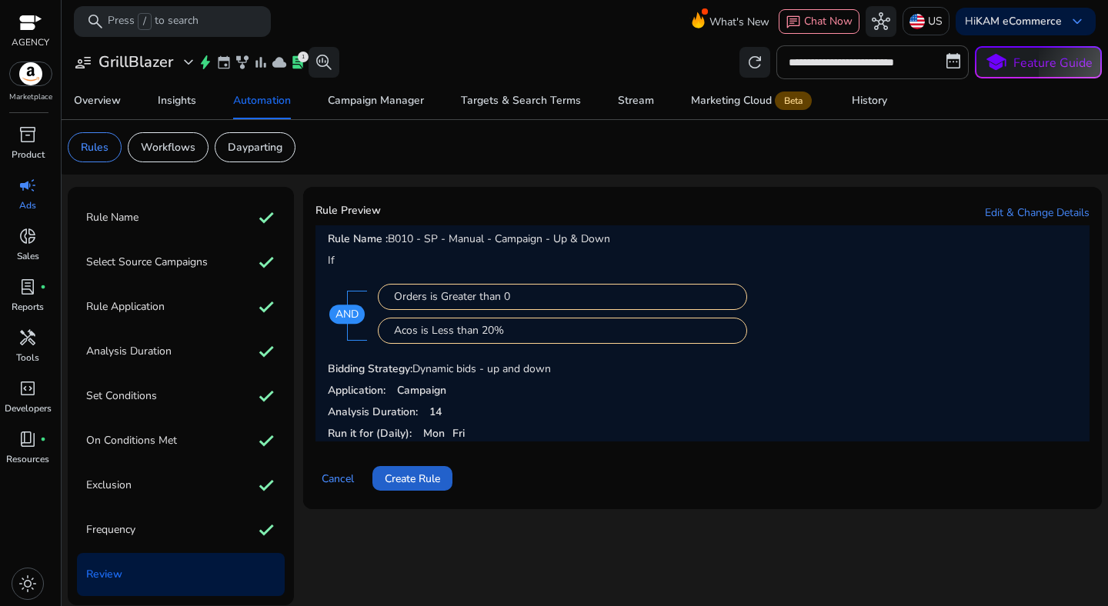
click at [406, 469] on span at bounding box center [412, 478] width 80 height 37
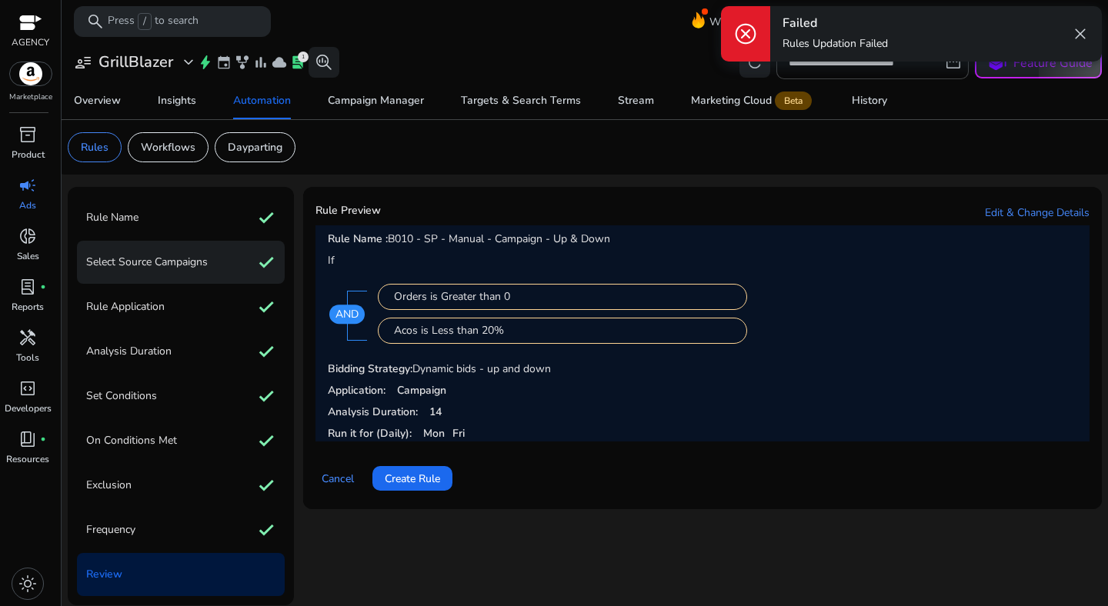
click at [160, 268] on p "Select Source Campaigns" at bounding box center [147, 262] width 122 height 25
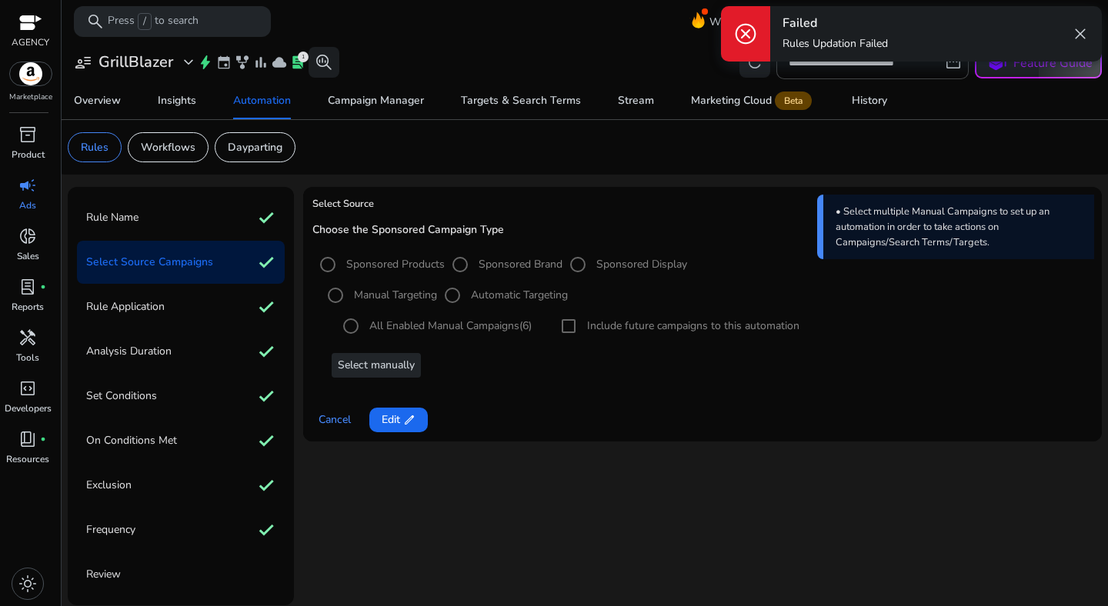
click at [379, 358] on div "Select manually" at bounding box center [706, 365] width 772 height 25
click at [380, 362] on div "Select manually" at bounding box center [706, 365] width 772 height 25
click at [396, 412] on span "Edit edit" at bounding box center [399, 420] width 34 height 16
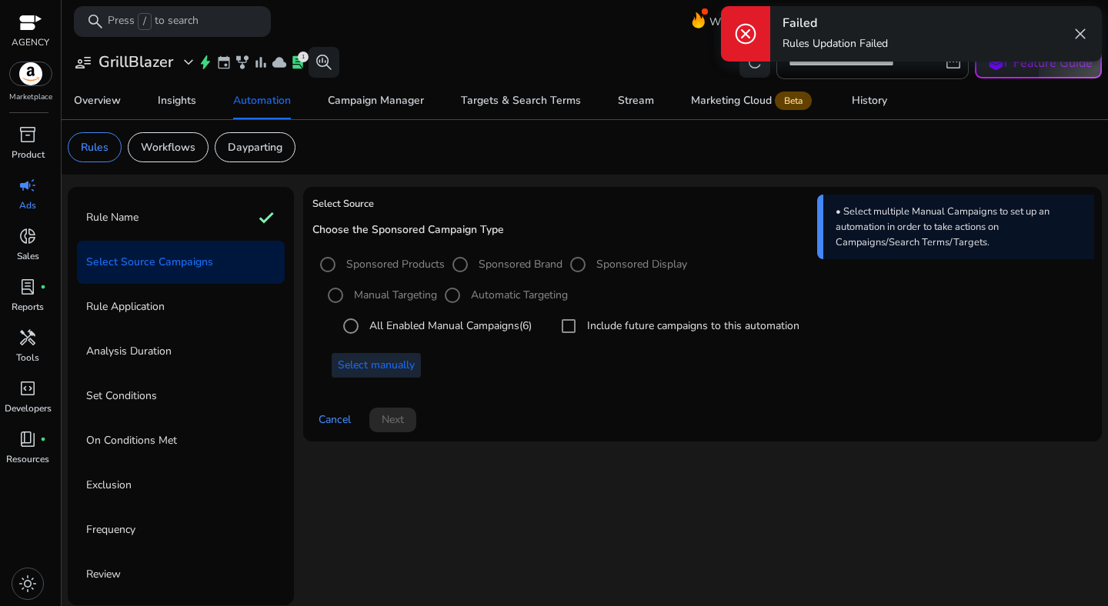
click at [377, 379] on span at bounding box center [376, 365] width 89 height 37
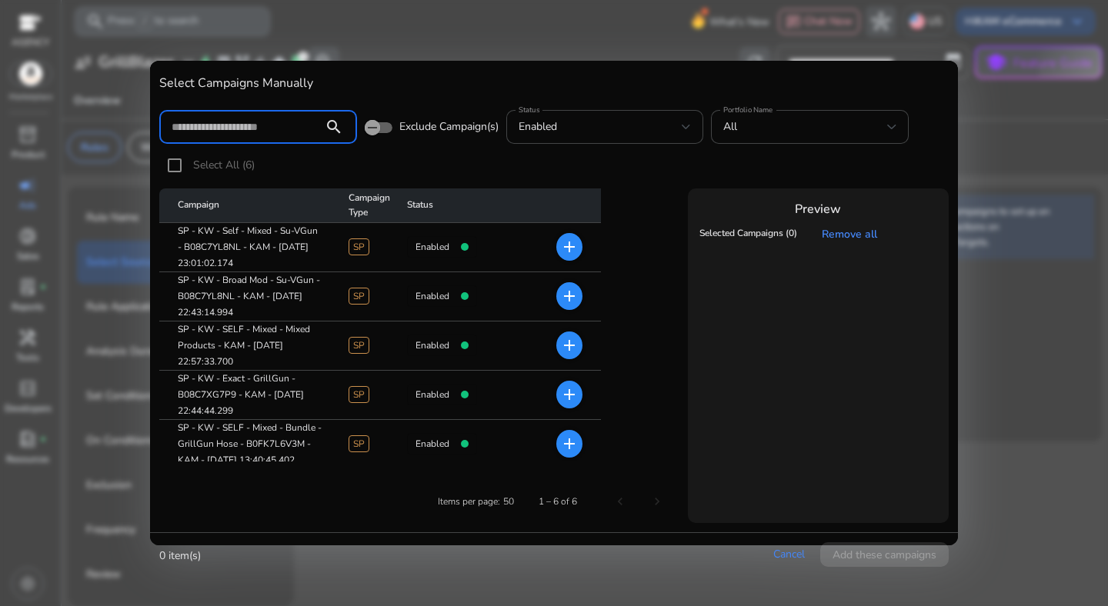
click at [571, 298] on mat-icon "add" at bounding box center [569, 296] width 18 height 18
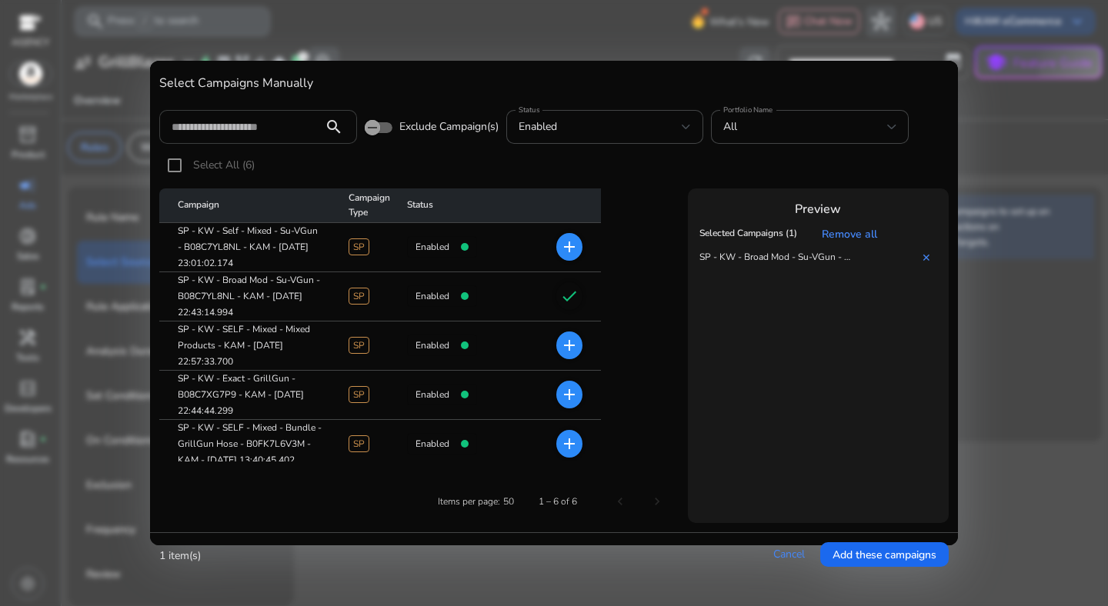
click at [243, 132] on input at bounding box center [241, 126] width 139 height 17
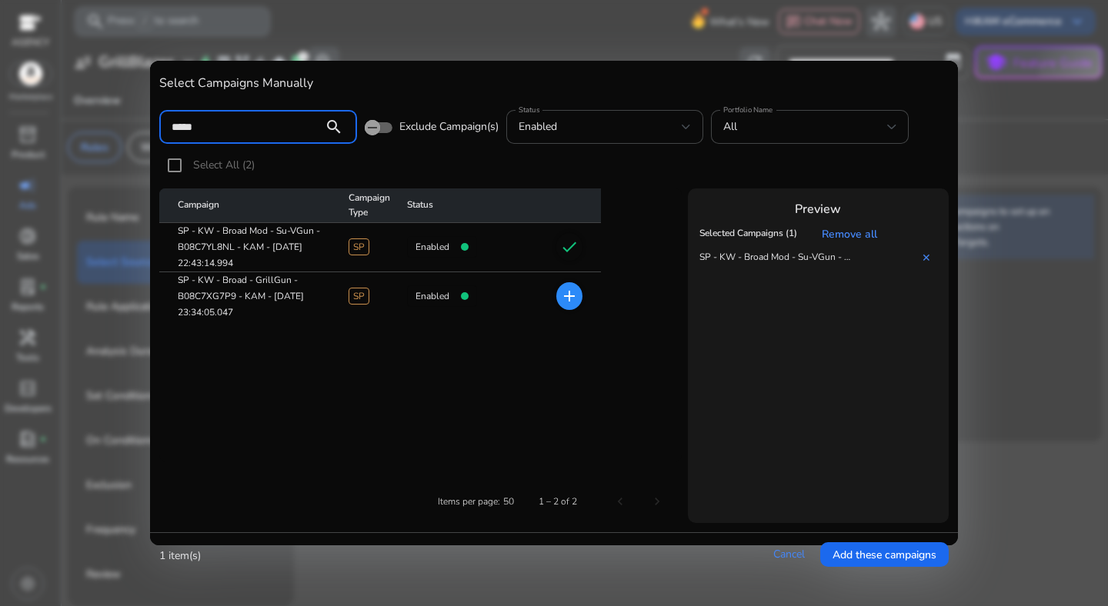
click at [570, 293] on mat-icon "add" at bounding box center [569, 296] width 18 height 18
click at [243, 124] on input "*****" at bounding box center [241, 126] width 139 height 17
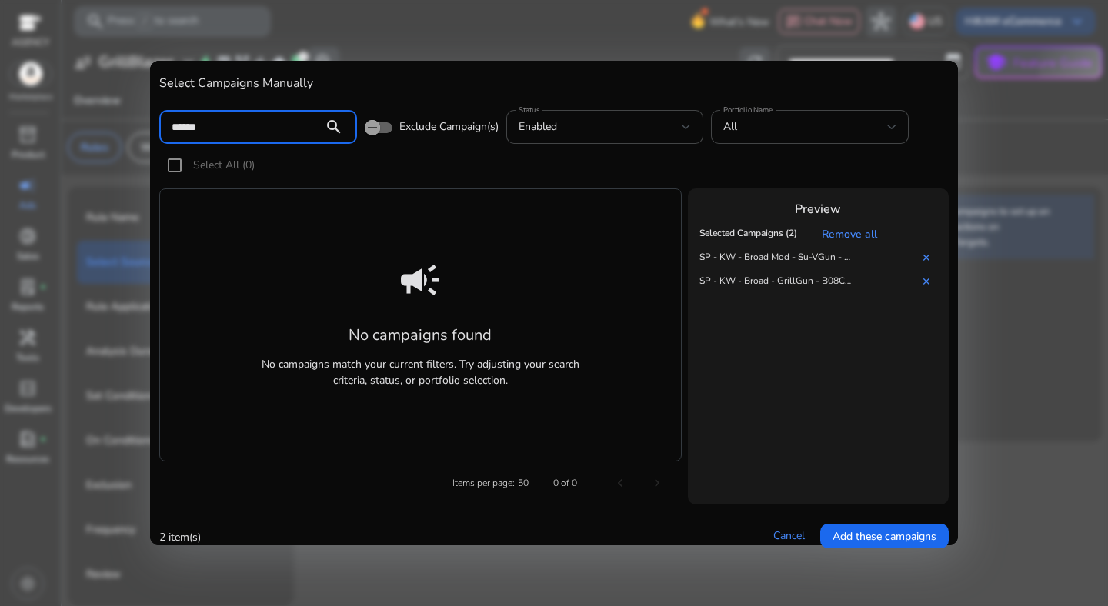
click at [224, 122] on input "******" at bounding box center [241, 126] width 139 height 17
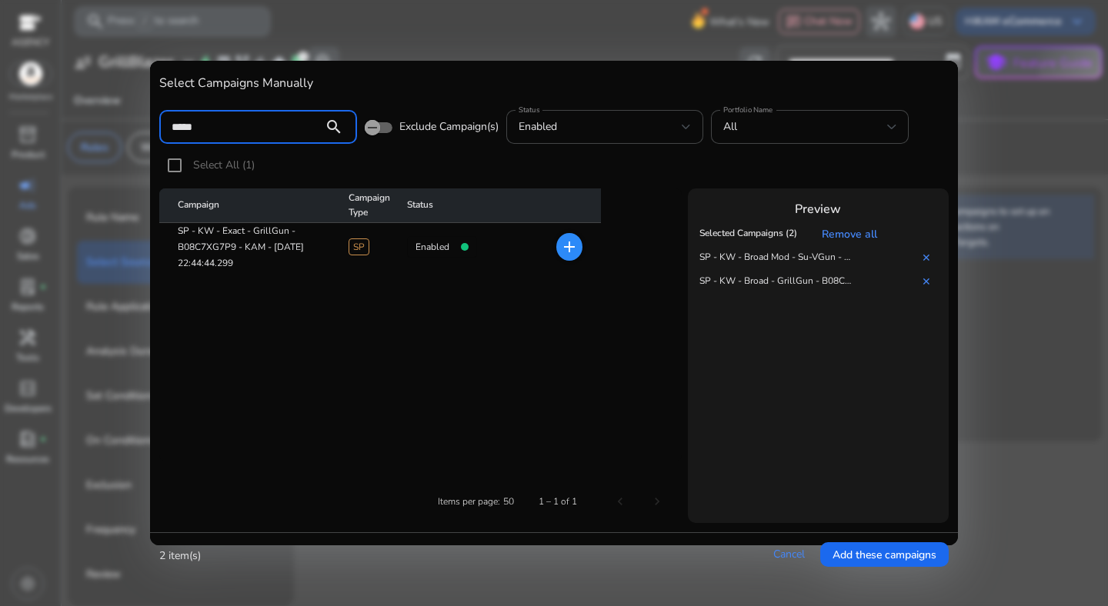
click at [579, 245] on span "add" at bounding box center [569, 247] width 26 height 28
click at [246, 133] on input "*****" at bounding box center [241, 126] width 139 height 17
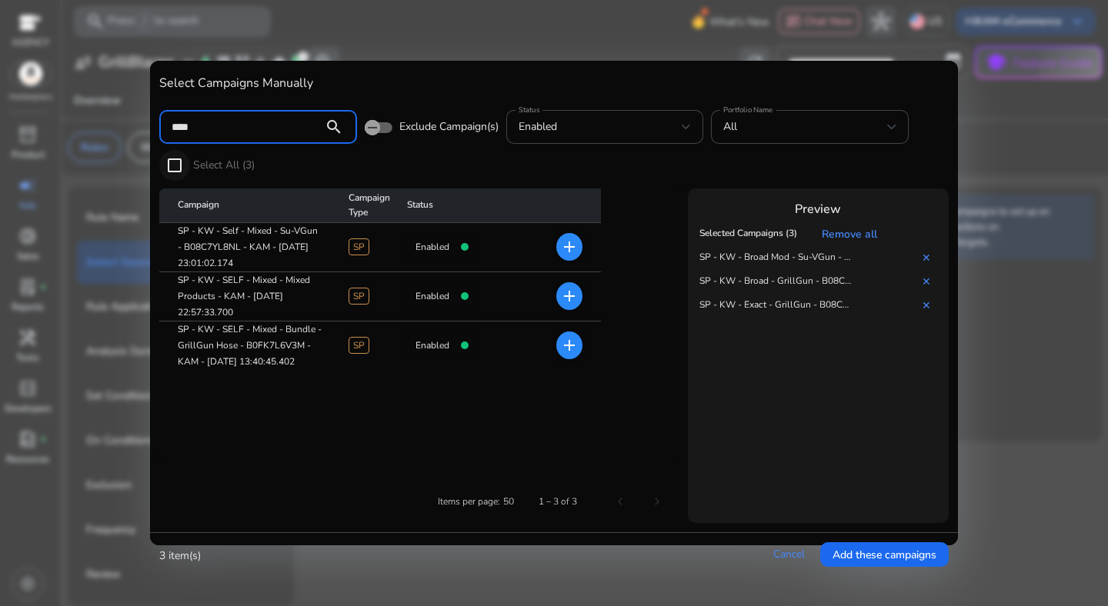
type input "****"
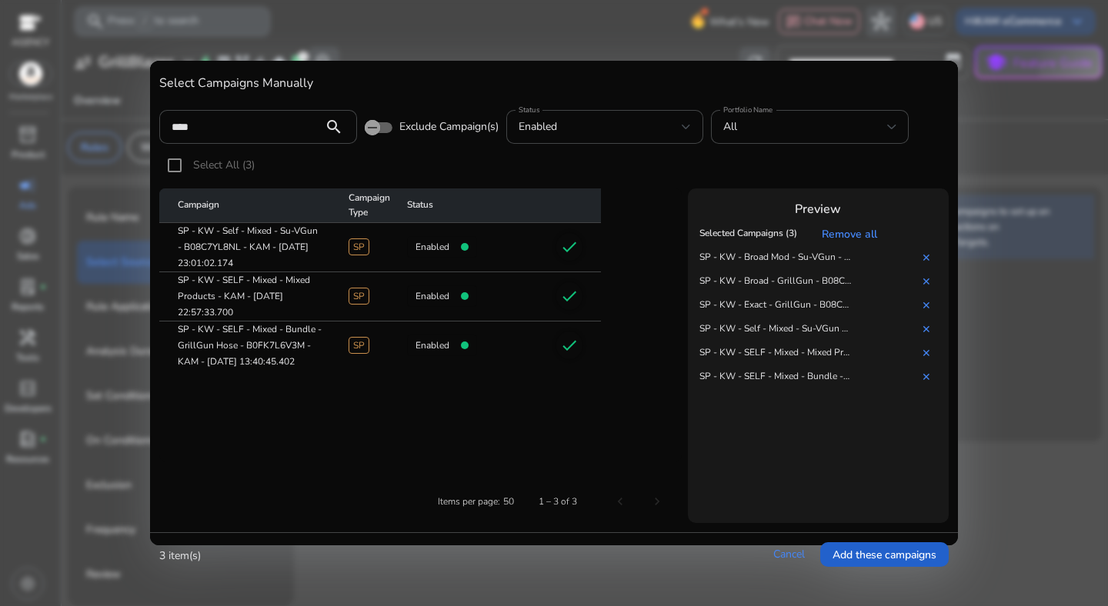
click at [859, 547] on span "Add these campaigns" at bounding box center [884, 555] width 104 height 16
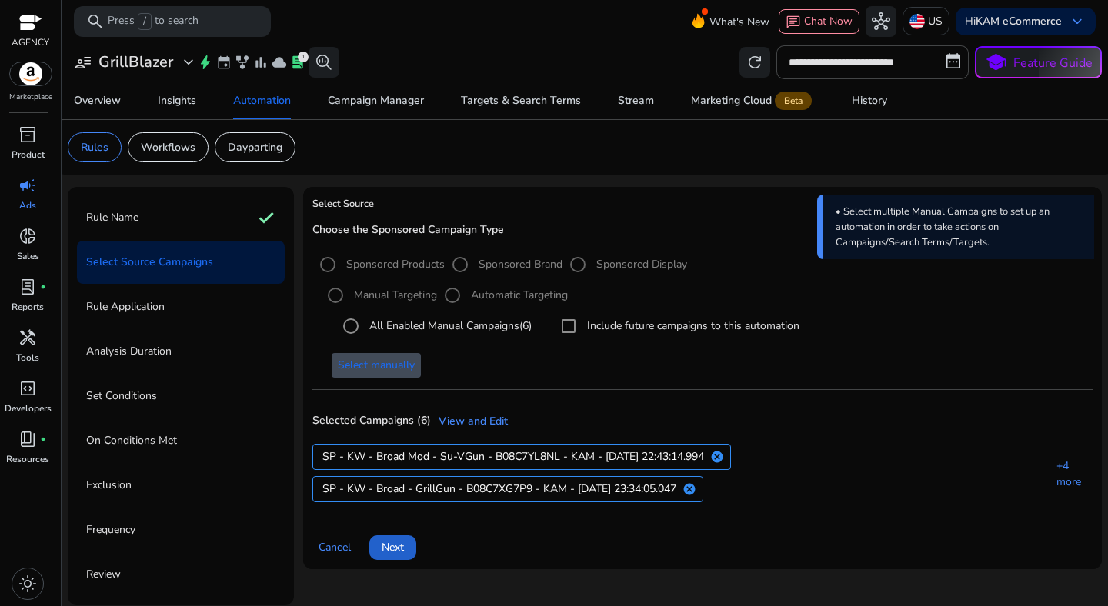
click at [410, 543] on span at bounding box center [392, 547] width 47 height 37
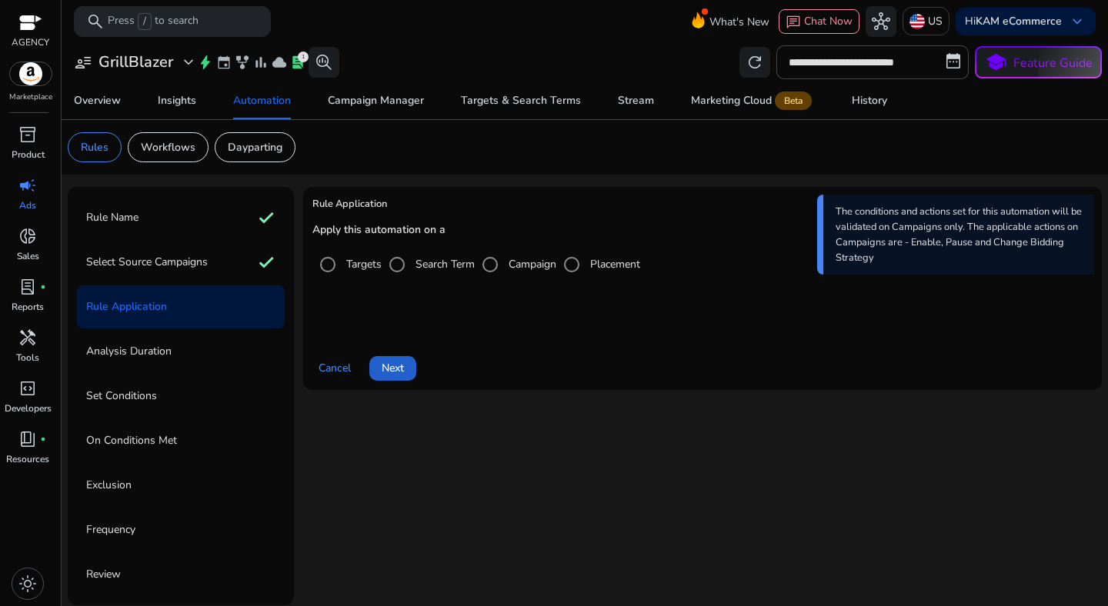
click at [403, 369] on span "Next" at bounding box center [393, 368] width 22 height 16
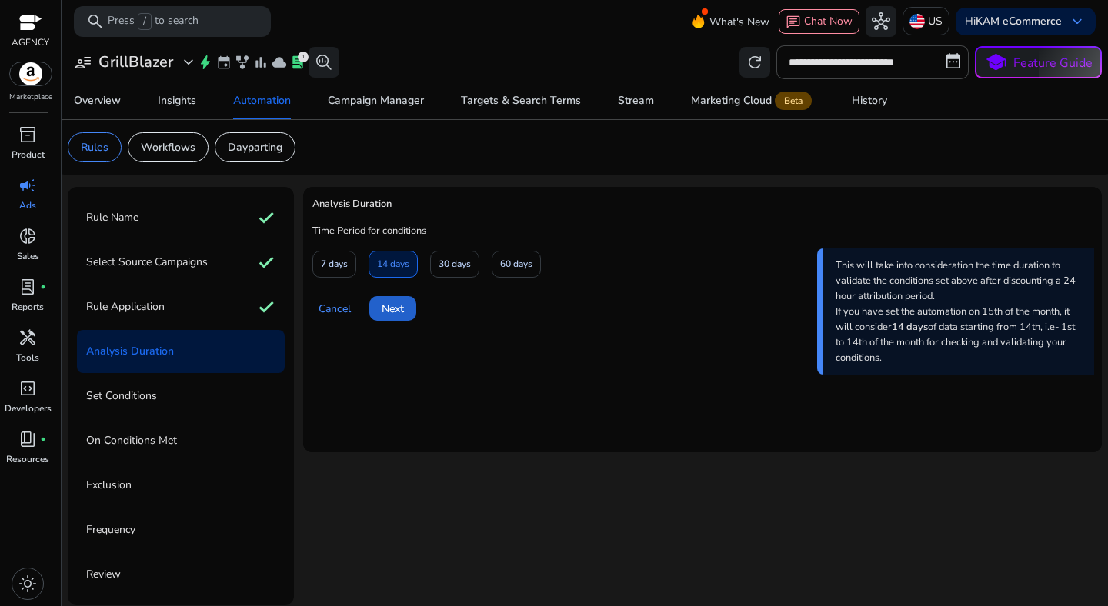
click at [402, 306] on span "Next" at bounding box center [393, 309] width 22 height 16
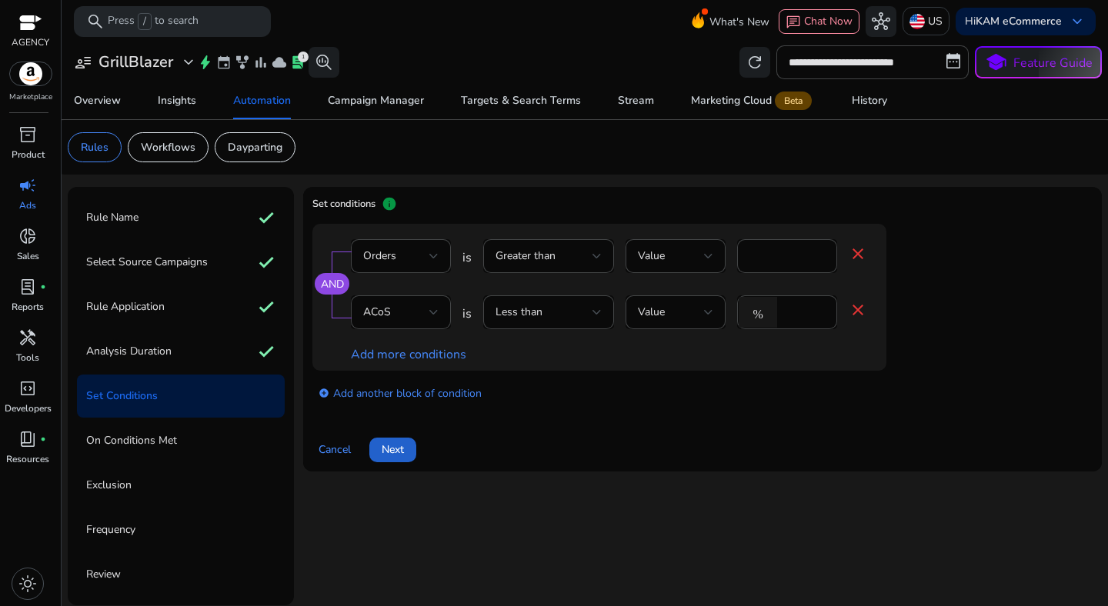
click at [407, 447] on span at bounding box center [392, 450] width 47 height 37
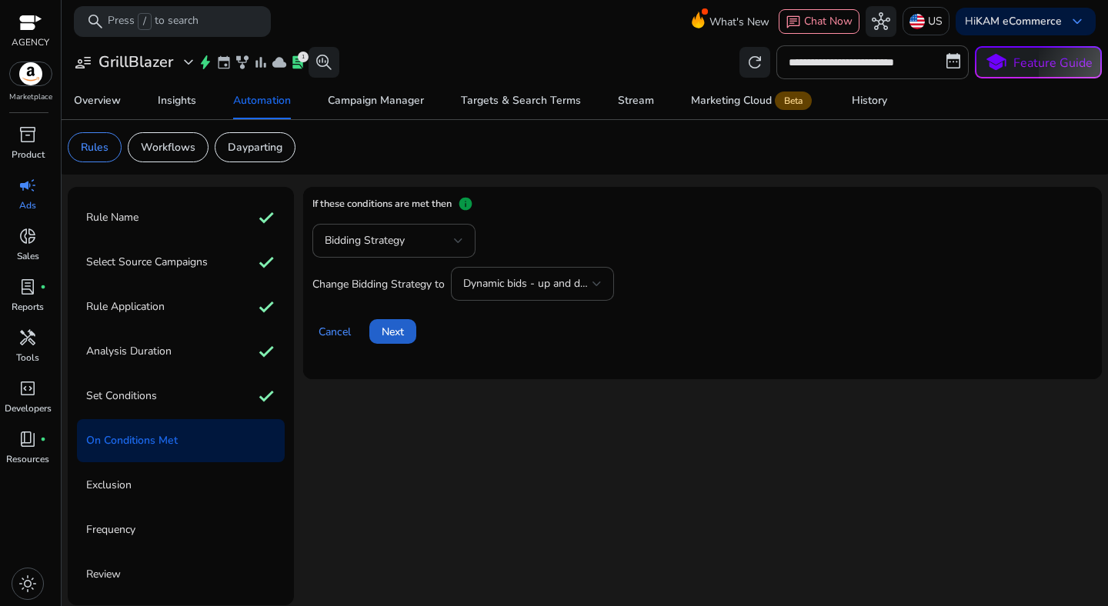
click at [406, 332] on span at bounding box center [392, 331] width 47 height 37
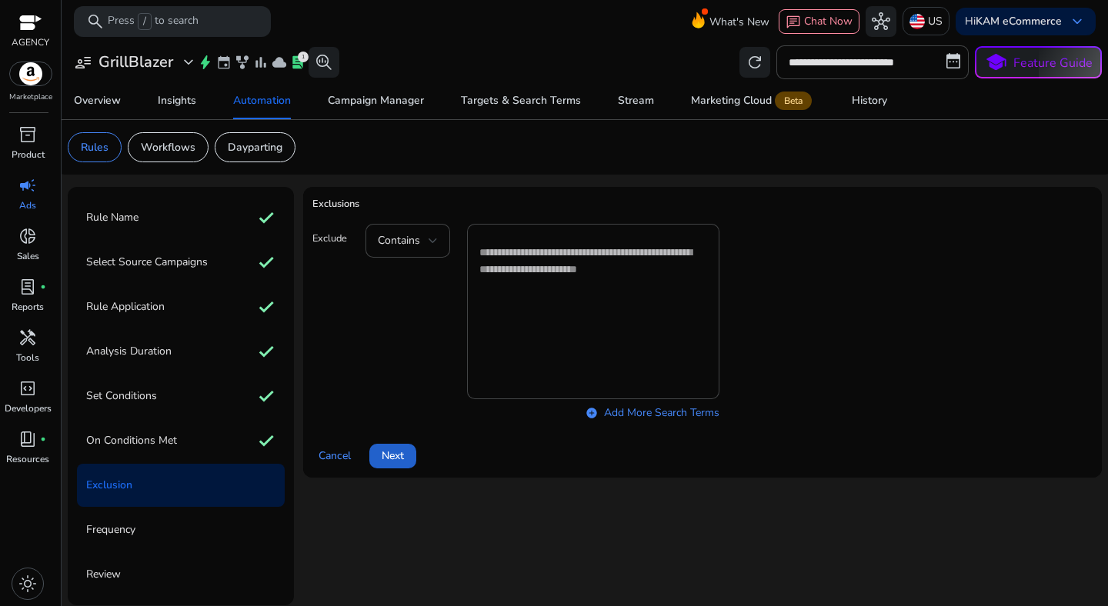
click at [406, 439] on span at bounding box center [392, 456] width 47 height 37
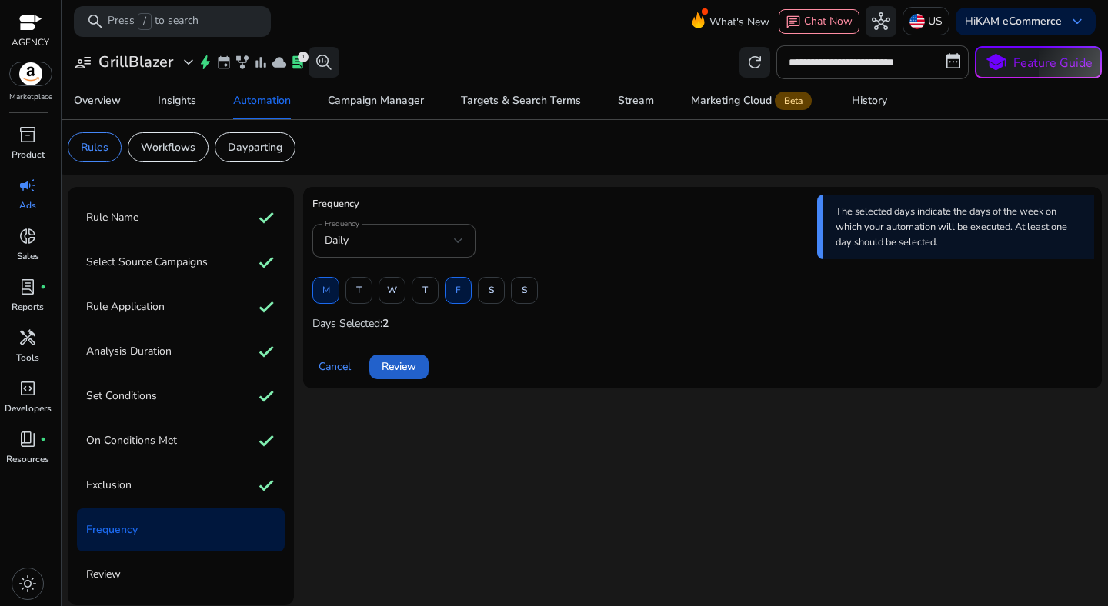
click at [408, 368] on span "Review" at bounding box center [399, 366] width 35 height 16
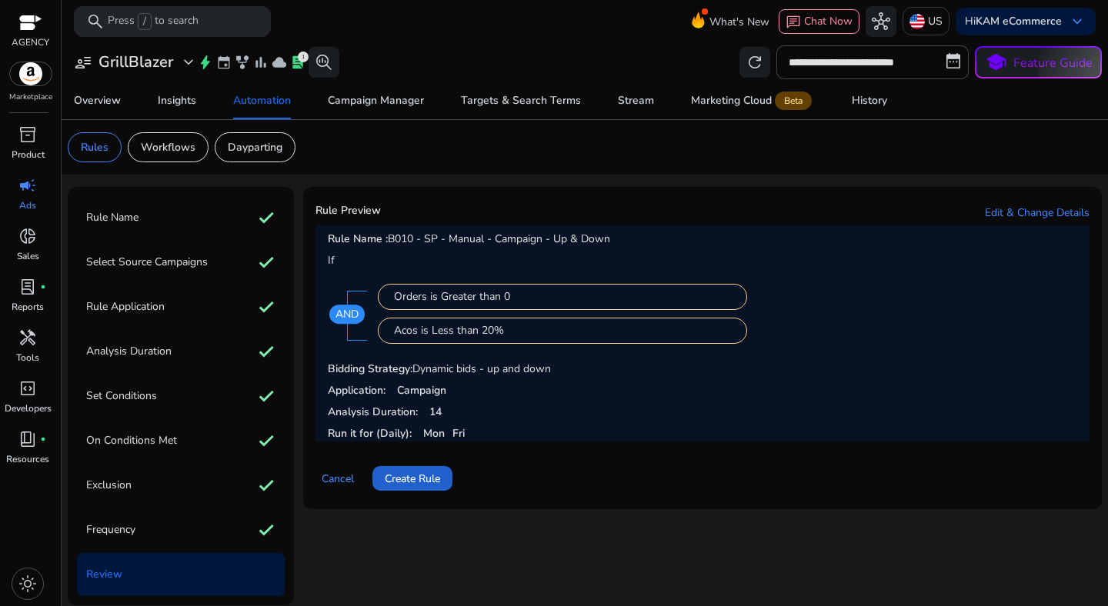
click at [424, 465] on span at bounding box center [412, 478] width 80 height 37
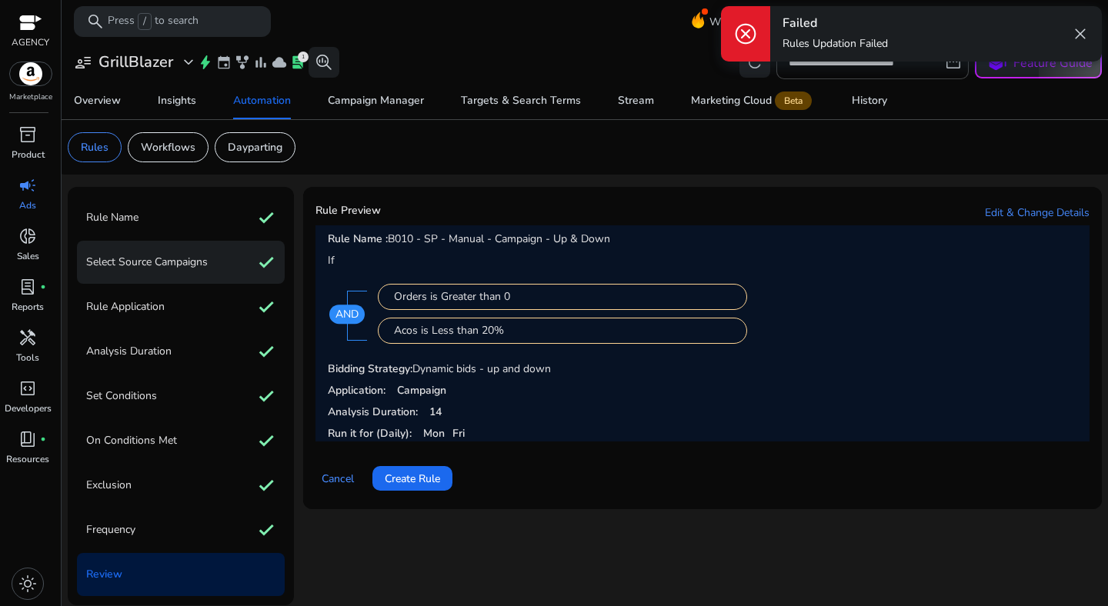
click at [187, 273] on p "Select Source Campaigns" at bounding box center [147, 262] width 122 height 25
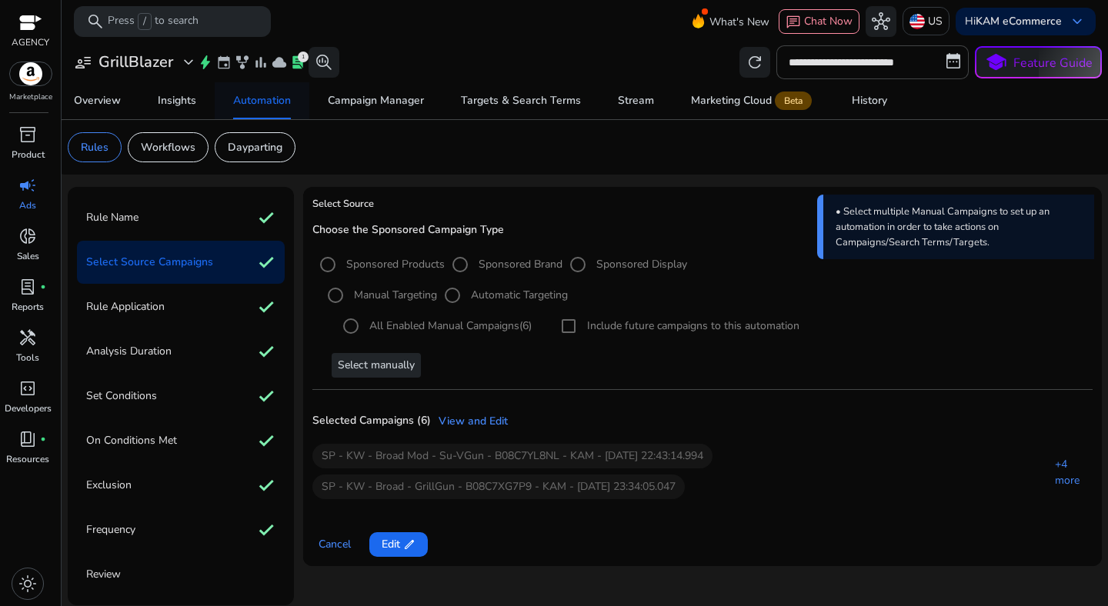
click at [251, 106] on div "Automation" at bounding box center [262, 100] width 58 height 11
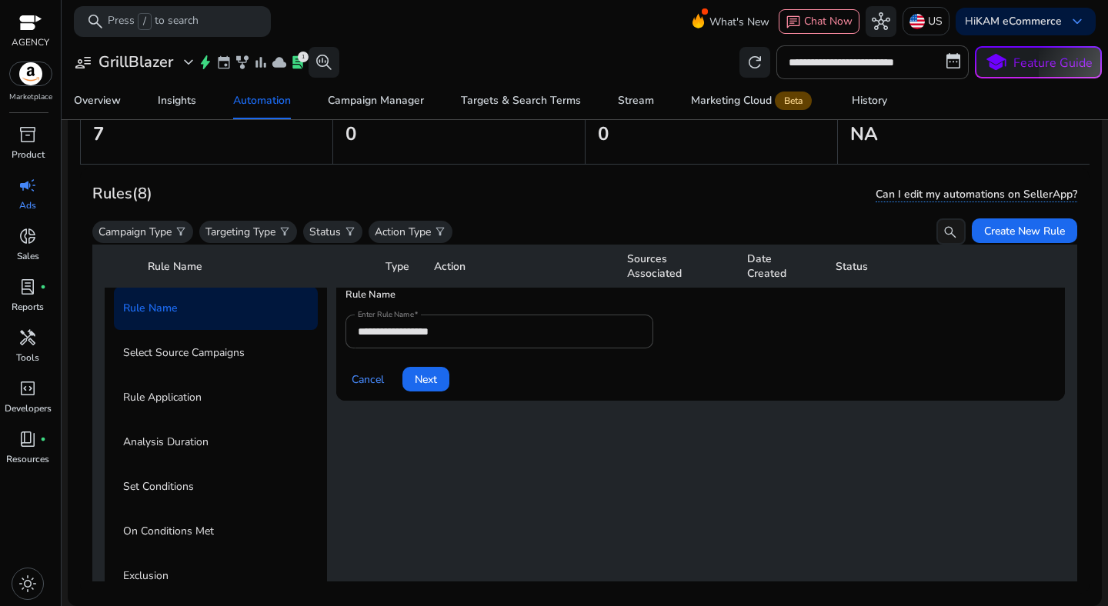
scroll to position [68, 0]
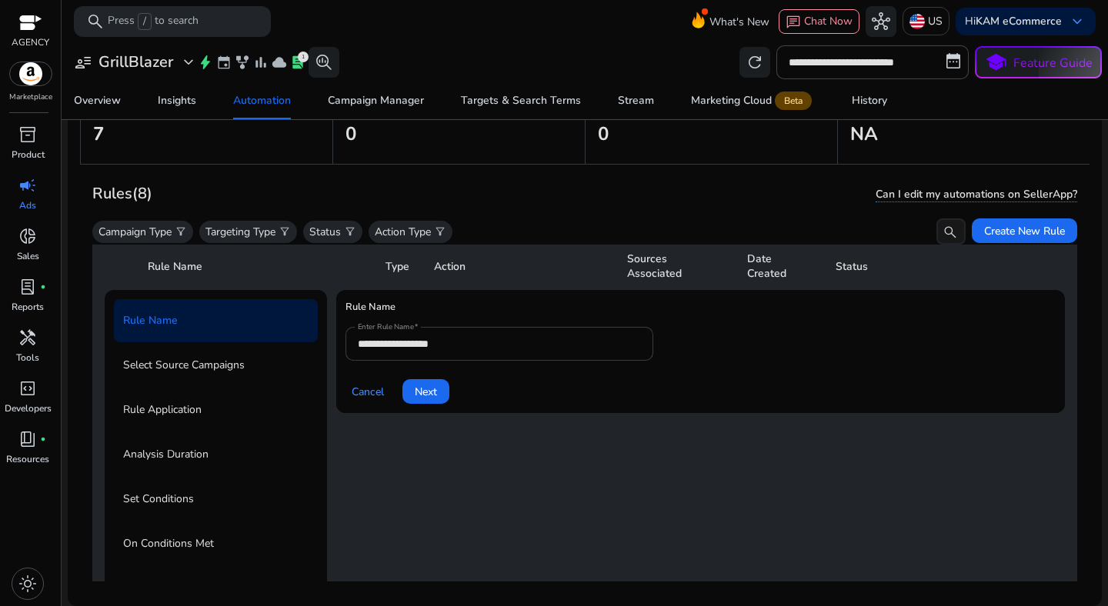
click at [483, 350] on input "**********" at bounding box center [499, 343] width 283 height 17
paste input "**********"
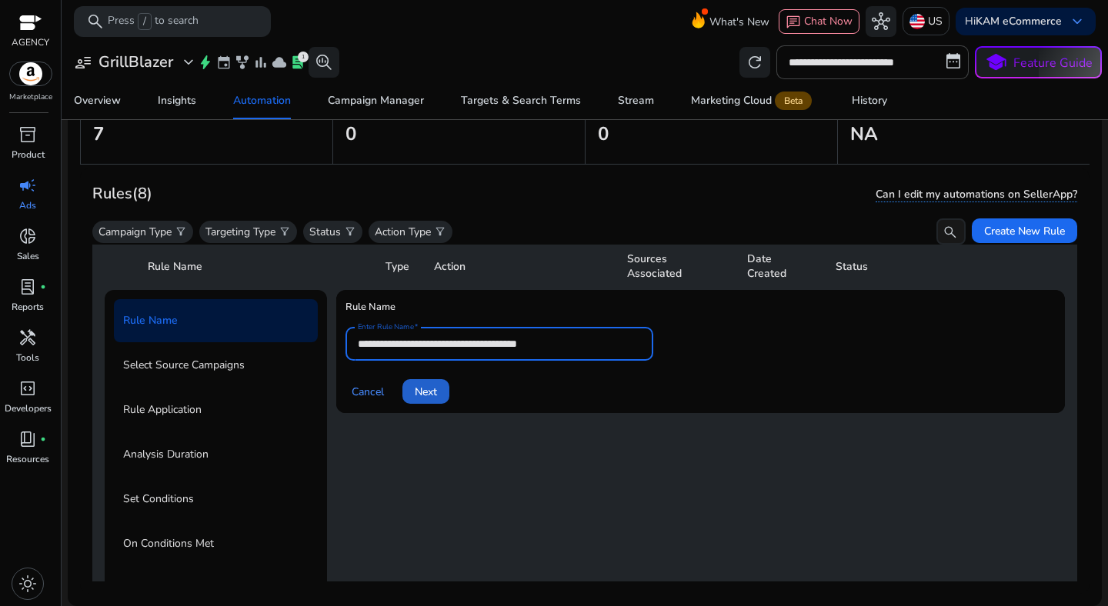
type input "**********"
click at [433, 389] on span "Next" at bounding box center [426, 392] width 22 height 16
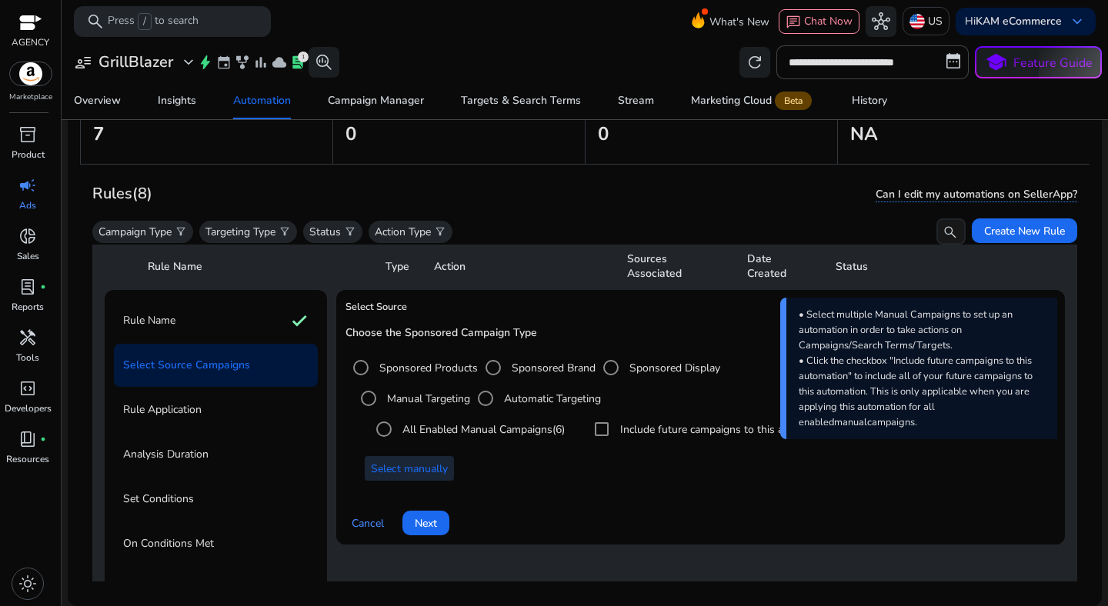
click at [436, 462] on span "Select manually" at bounding box center [409, 469] width 77 height 16
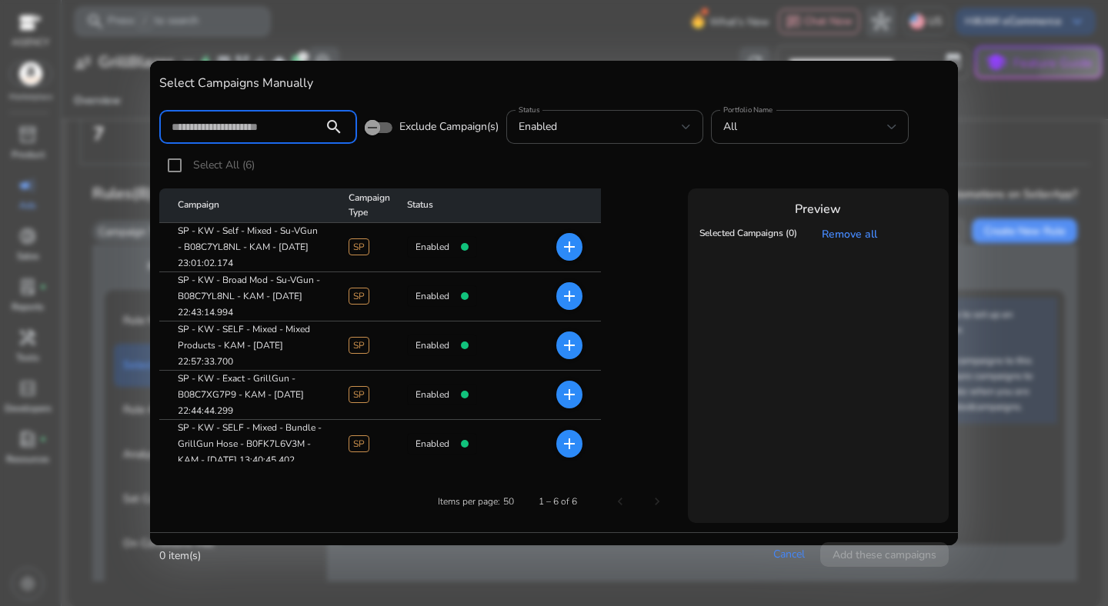
click at [1057, 245] on div at bounding box center [554, 303] width 1108 height 606
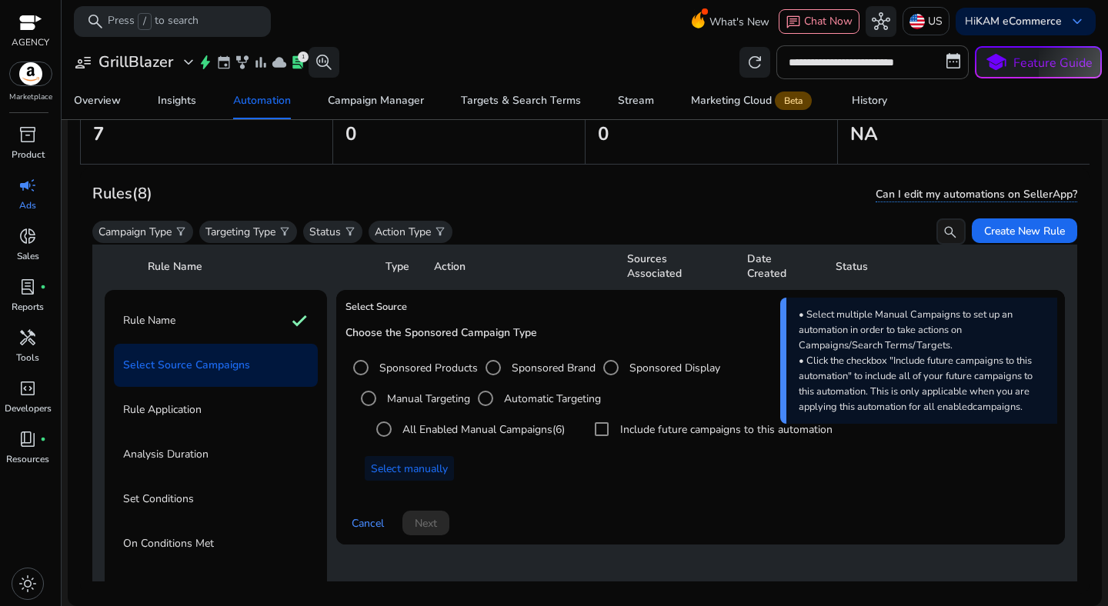
click at [590, 391] on label "Automatic Targeting" at bounding box center [551, 399] width 100 height 16
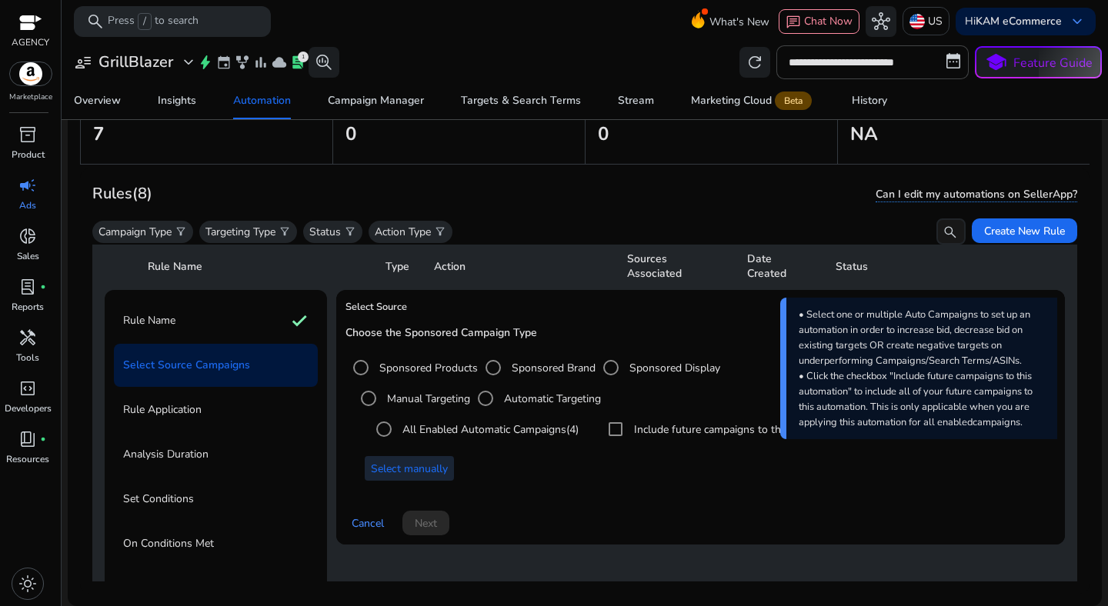
click at [411, 474] on span "Select manually" at bounding box center [409, 469] width 77 height 16
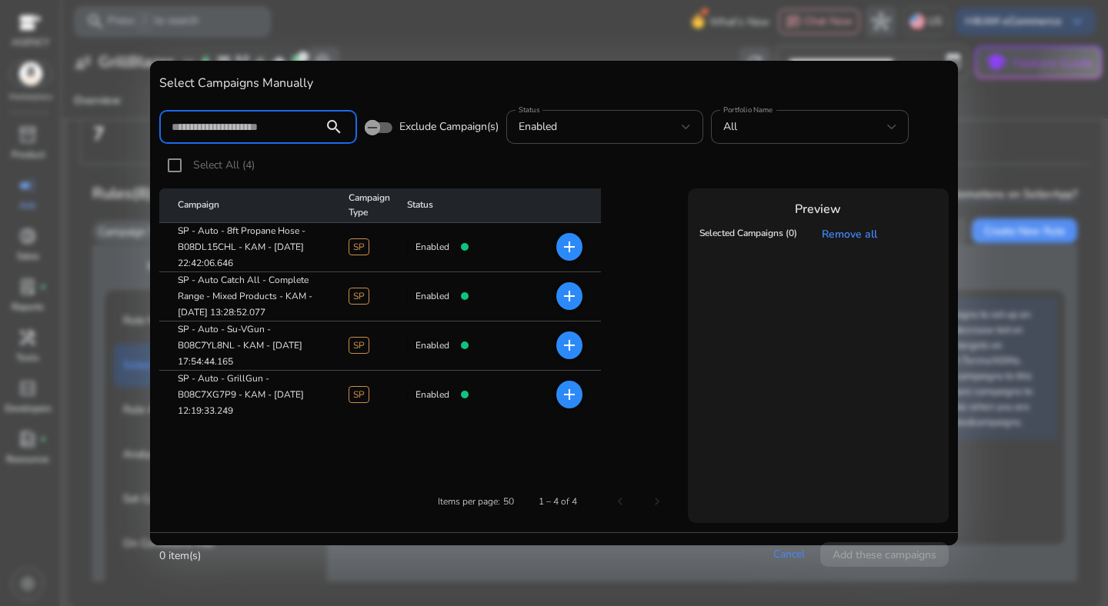
click at [571, 248] on mat-icon "add" at bounding box center [569, 247] width 18 height 18
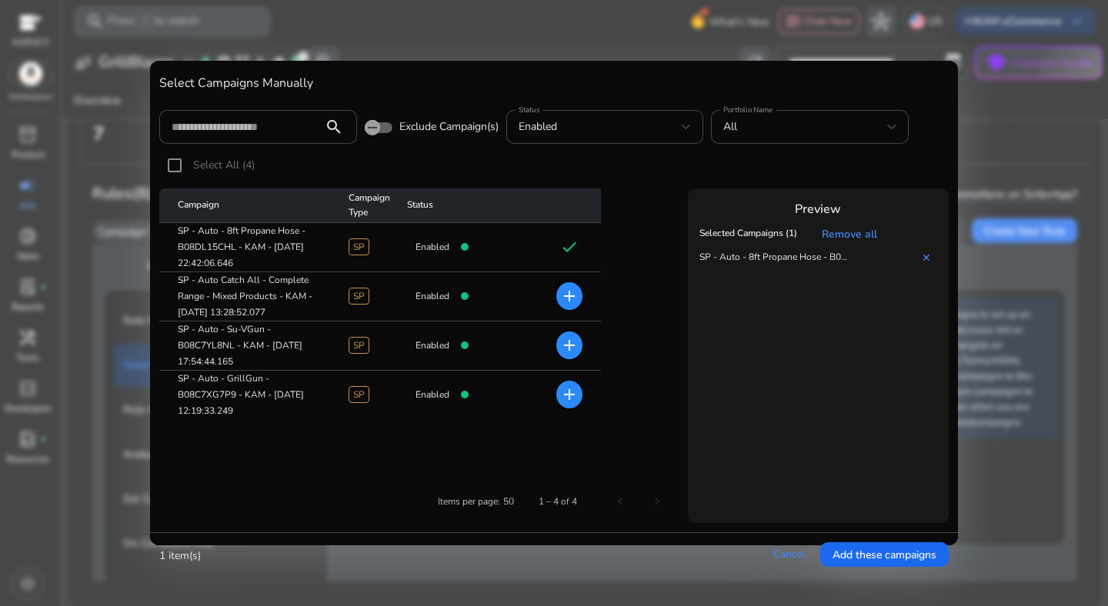
click at [568, 340] on mat-icon "add" at bounding box center [569, 345] width 18 height 18
click at [571, 399] on mat-icon "add" at bounding box center [569, 394] width 18 height 18
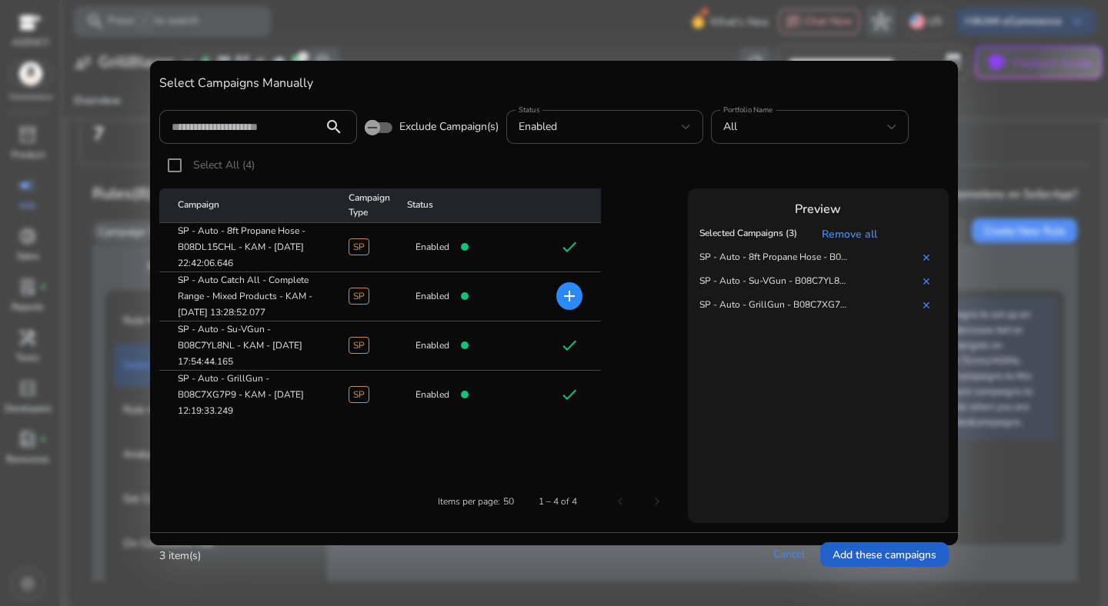
click at [895, 547] on span "Add these campaigns" at bounding box center [884, 555] width 104 height 16
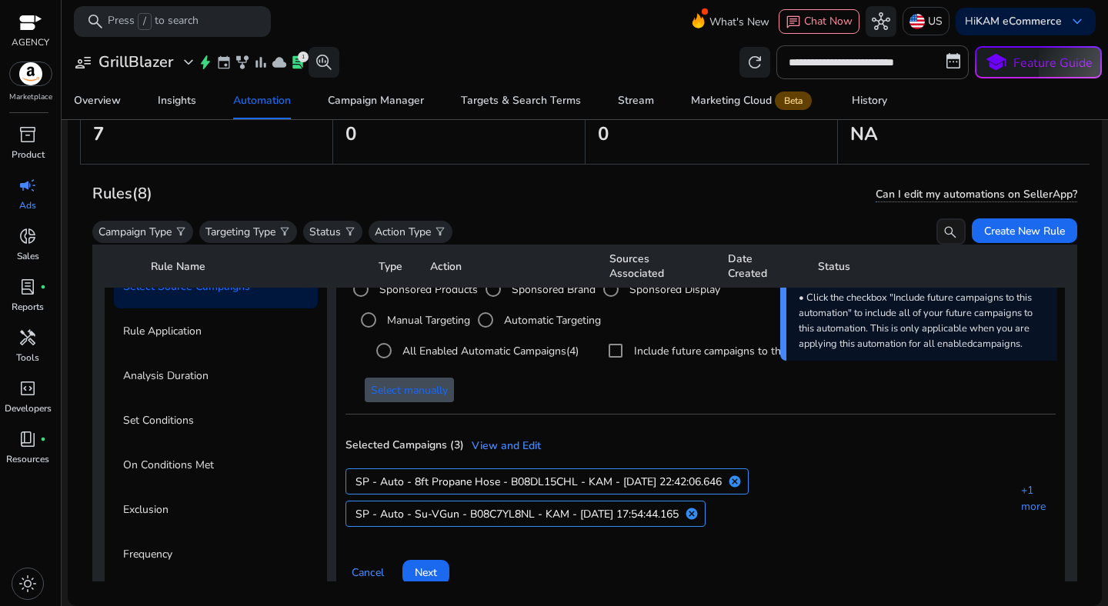
scroll to position [197, 0]
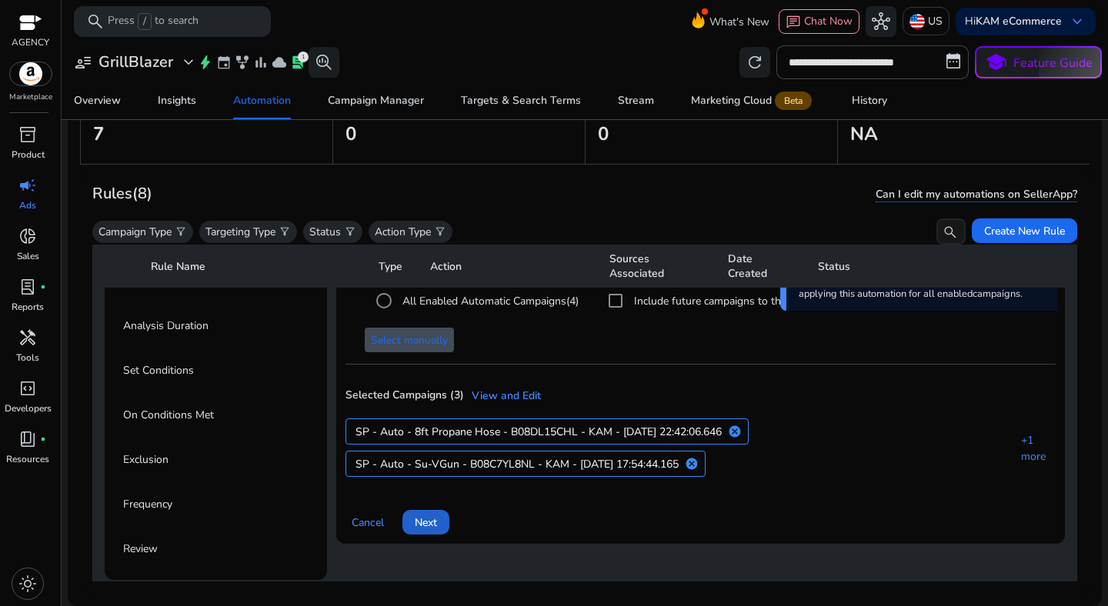
click at [433, 519] on span "Next" at bounding box center [426, 523] width 22 height 16
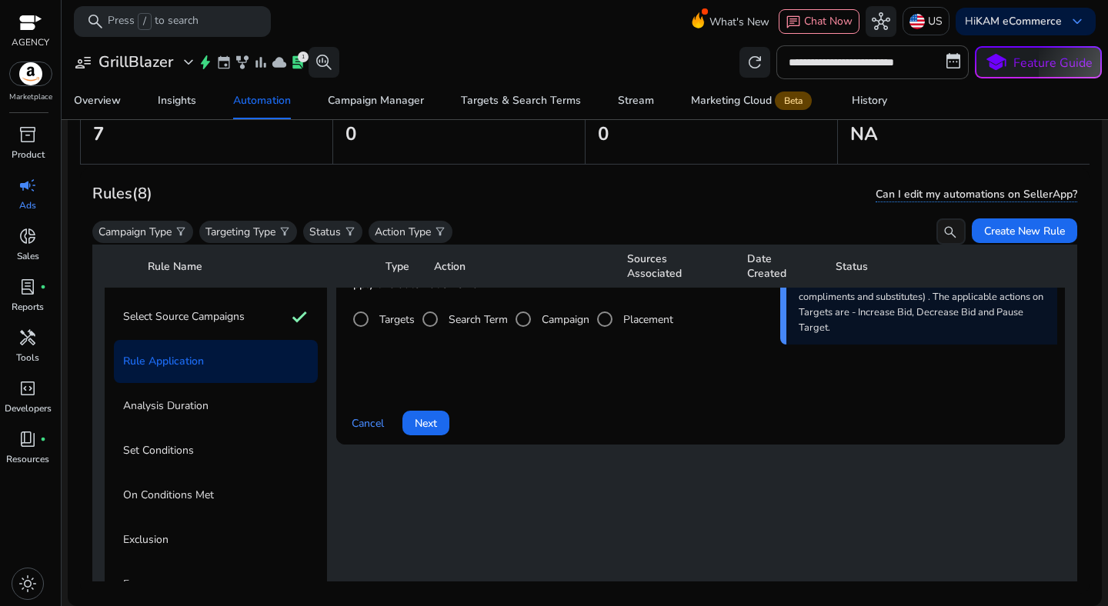
scroll to position [88, 0]
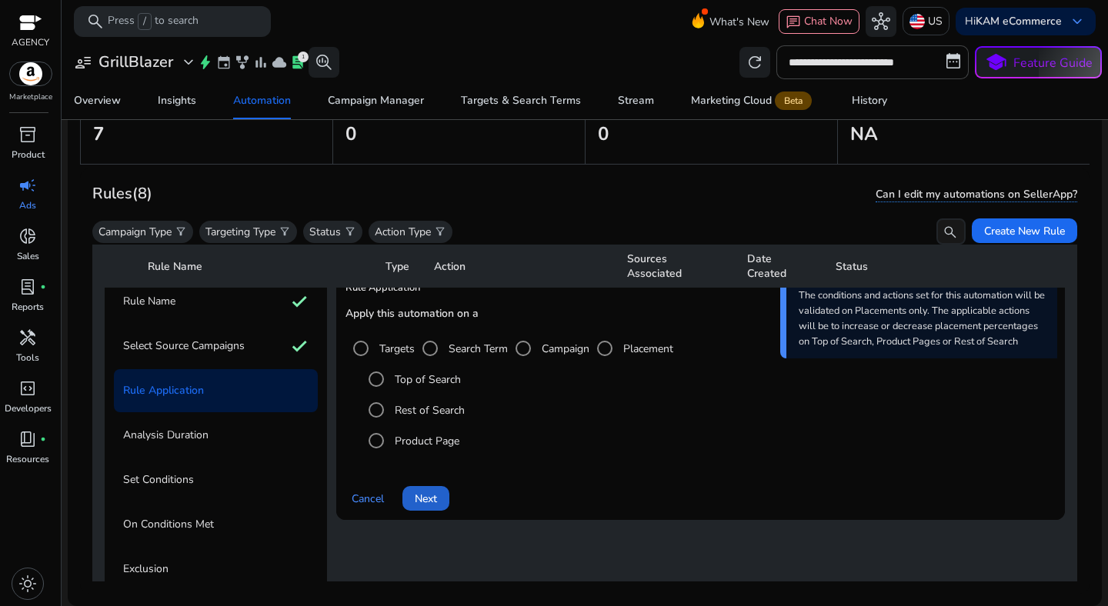
click at [424, 495] on span "Next" at bounding box center [426, 499] width 22 height 16
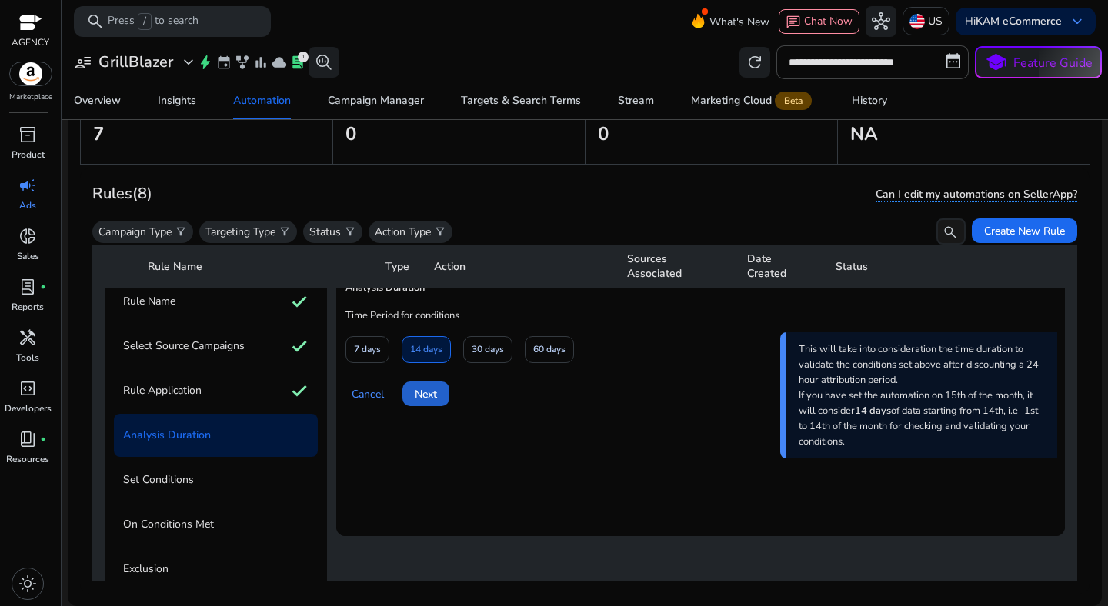
click at [433, 386] on span "Next" at bounding box center [426, 394] width 22 height 16
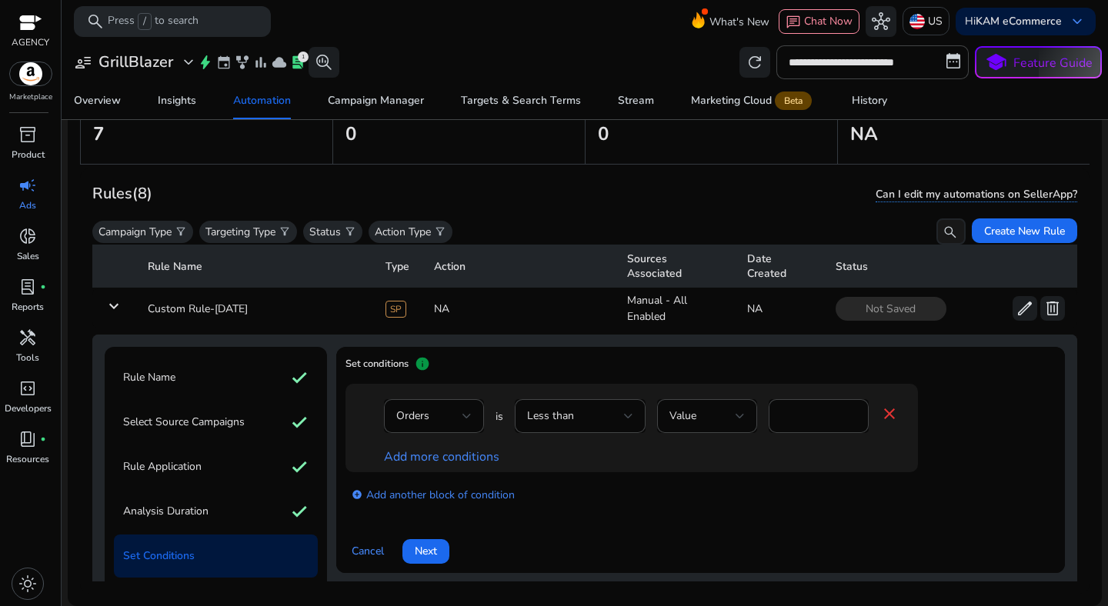
scroll to position [8, 0]
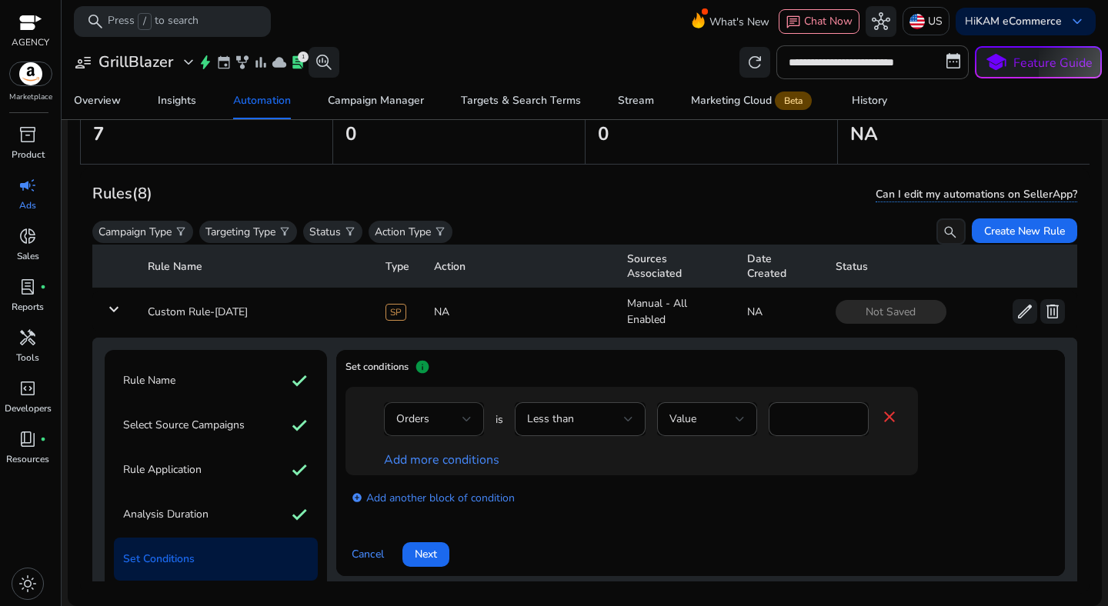
click at [450, 427] on div "Orders" at bounding box center [429, 419] width 66 height 17
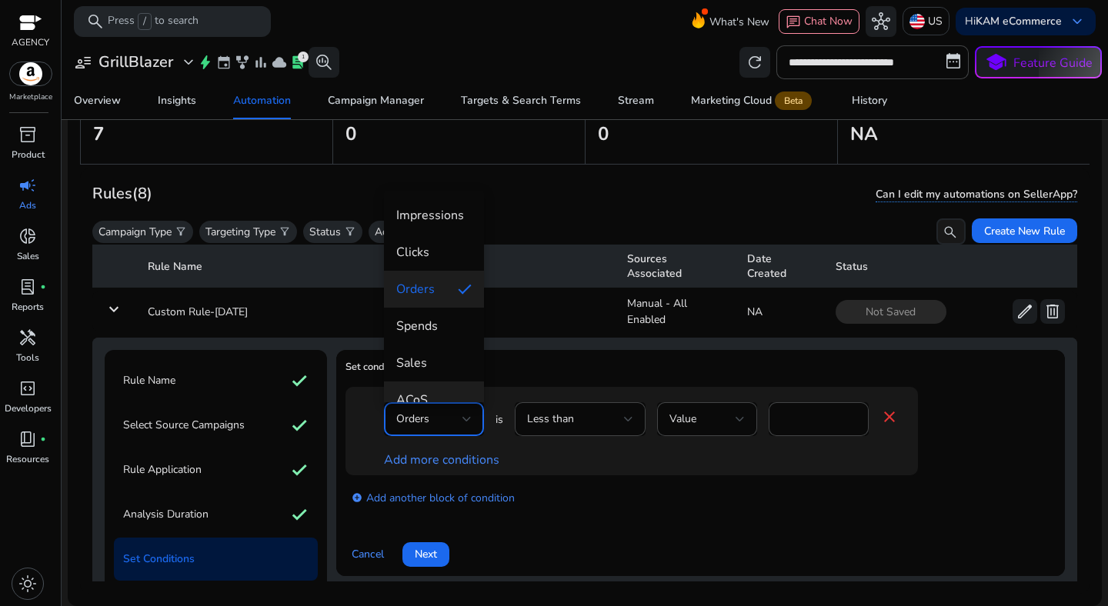
click at [436, 398] on span "ACoS" at bounding box center [433, 400] width 75 height 17
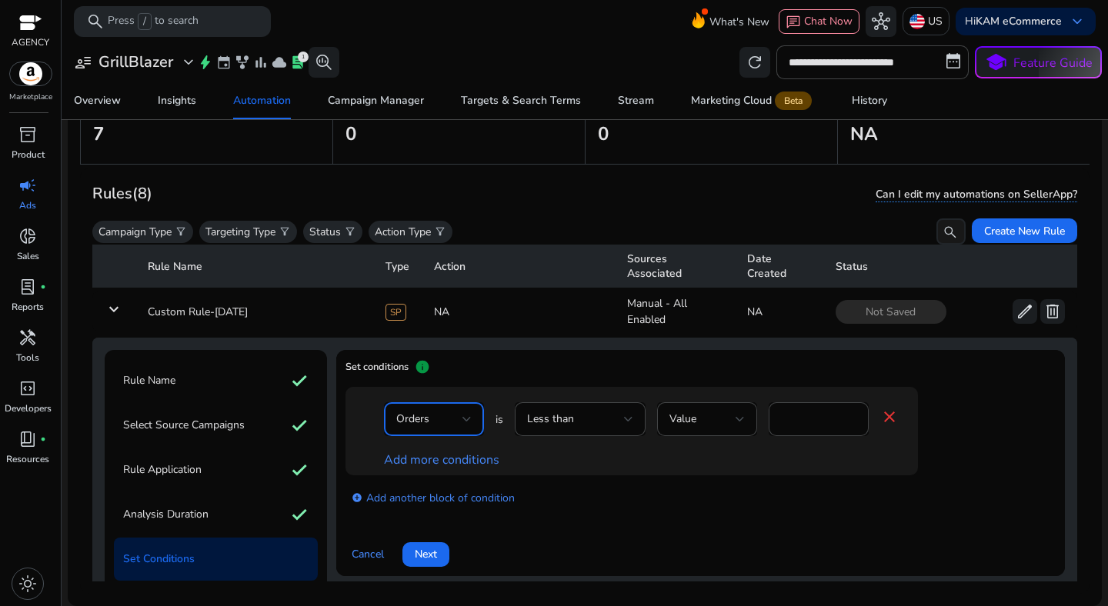
scroll to position [16, 0]
click at [822, 418] on input "*" at bounding box center [836, 419] width 40 height 17
type input "**"
click at [770, 462] on div "Add more conditions" at bounding box center [641, 460] width 515 height 16
click at [480, 460] on link "Add more conditions" at bounding box center [441, 460] width 115 height 17
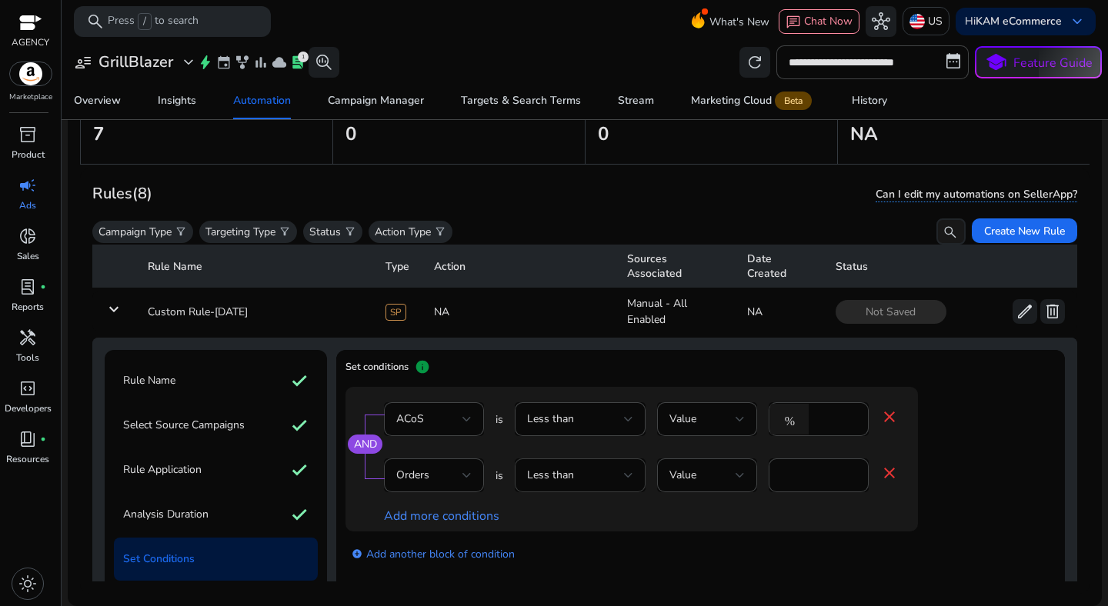
click at [591, 477] on div "Less than" at bounding box center [575, 475] width 97 height 17
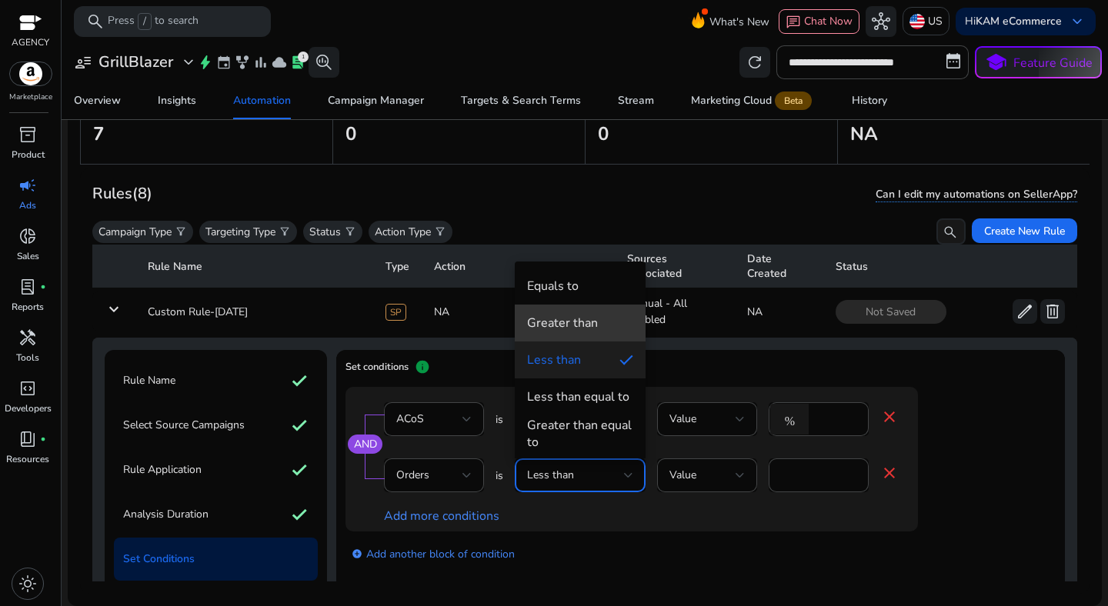
click at [589, 336] on mat-option "Greater than" at bounding box center [580, 323] width 131 height 37
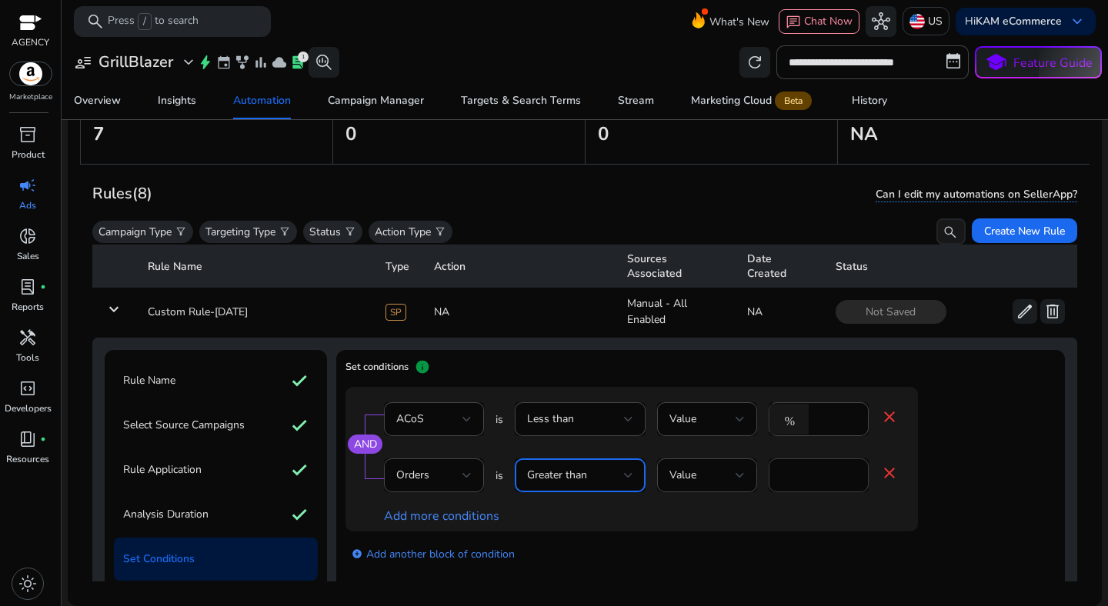
click at [798, 470] on input "*" at bounding box center [818, 475] width 75 height 17
type input "*"
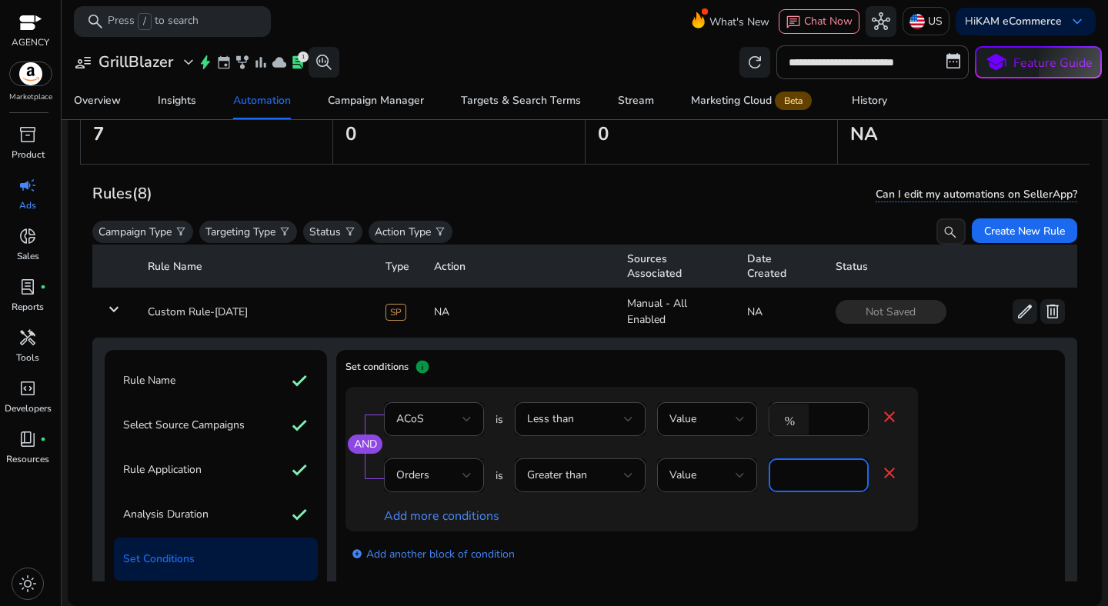
click at [799, 530] on div "AND ACoS is Less than Value % ** close Orders is Greater than Value * close Add…" at bounding box center [631, 459] width 572 height 145
click at [603, 477] on div "Greater than" at bounding box center [575, 475] width 97 height 17
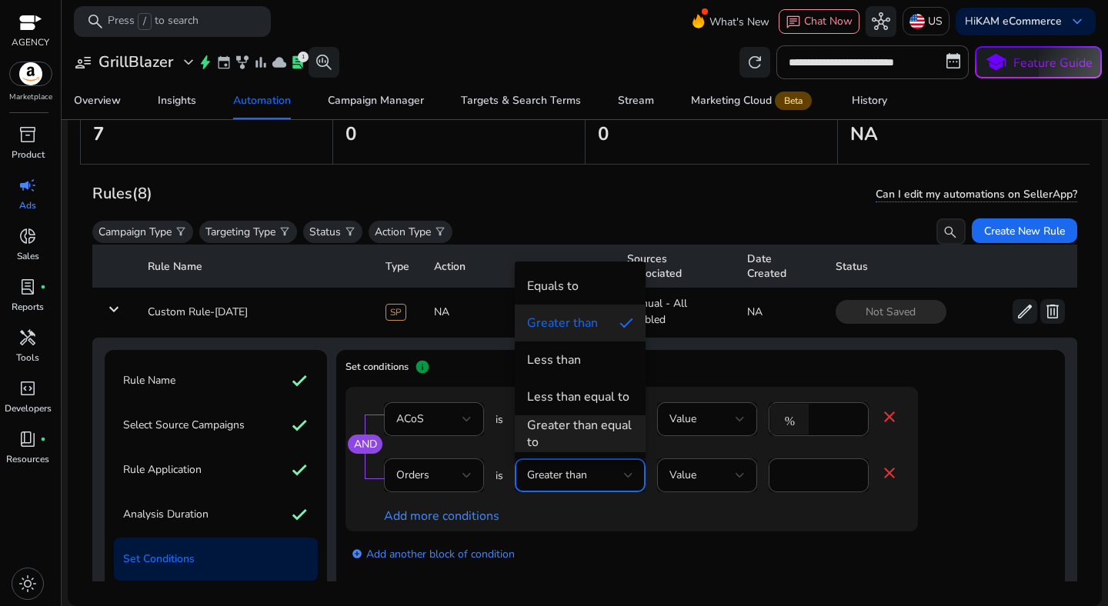
click at [579, 423] on div "Greater than equal to" at bounding box center [580, 434] width 106 height 34
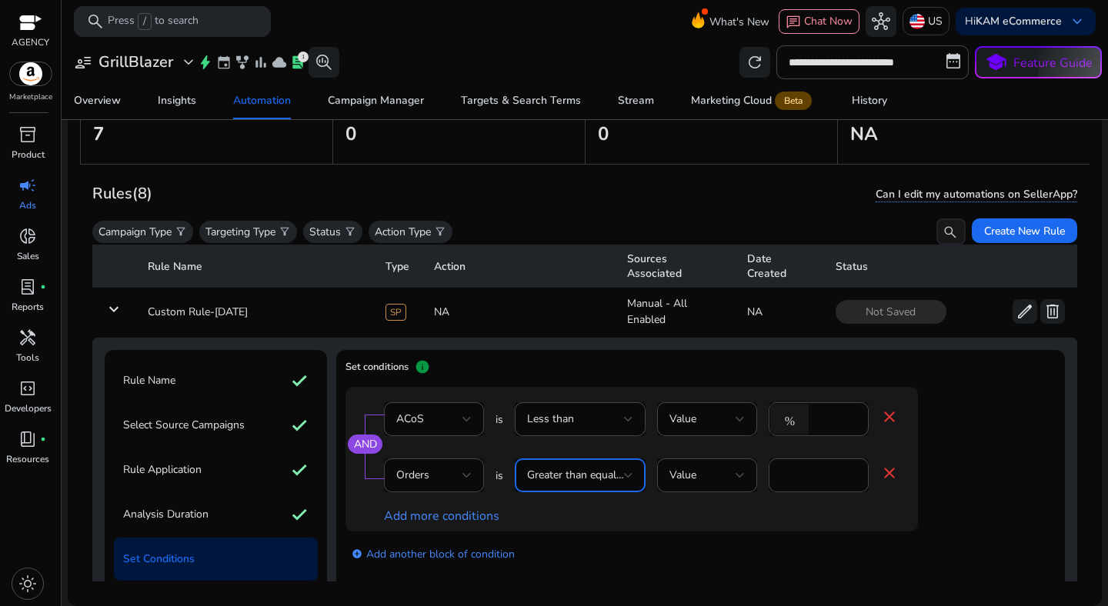
click at [642, 511] on div "Add more conditions" at bounding box center [641, 517] width 515 height 16
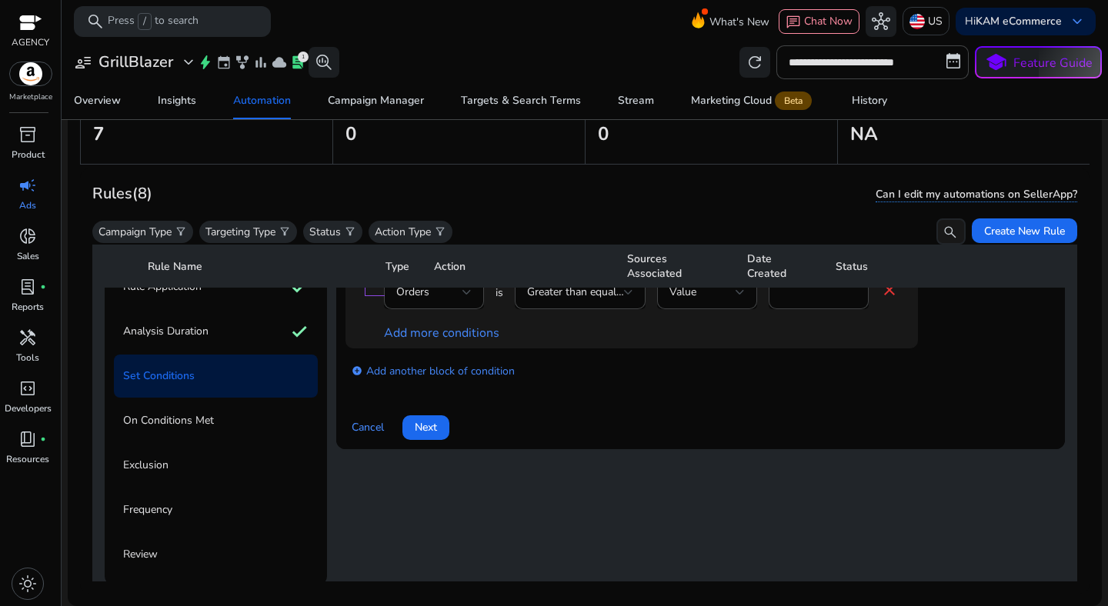
scroll to position [195, 0]
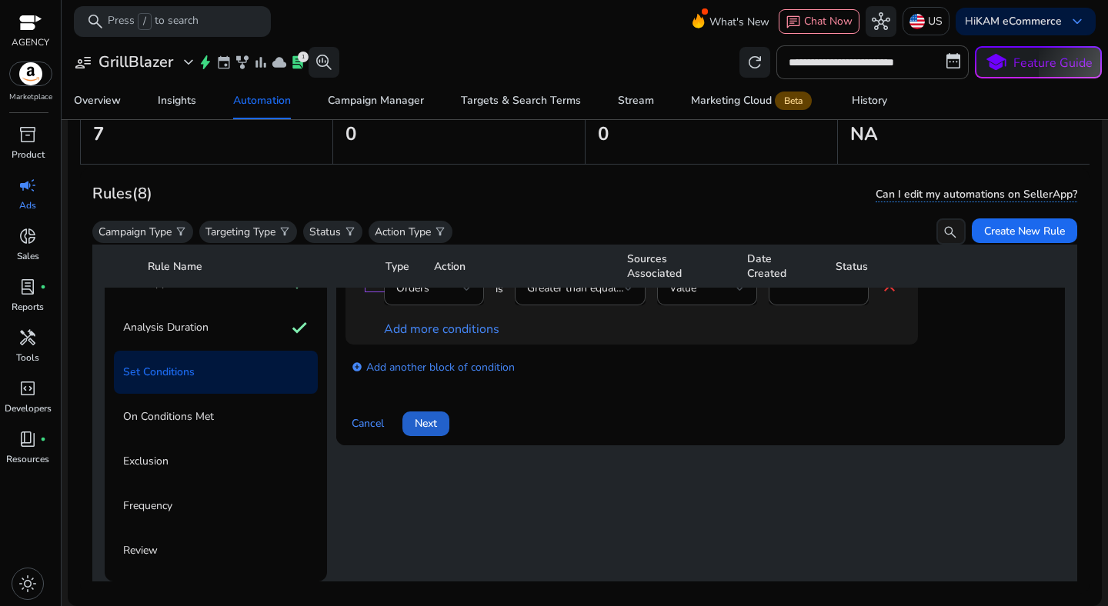
click at [442, 436] on span at bounding box center [425, 423] width 47 height 37
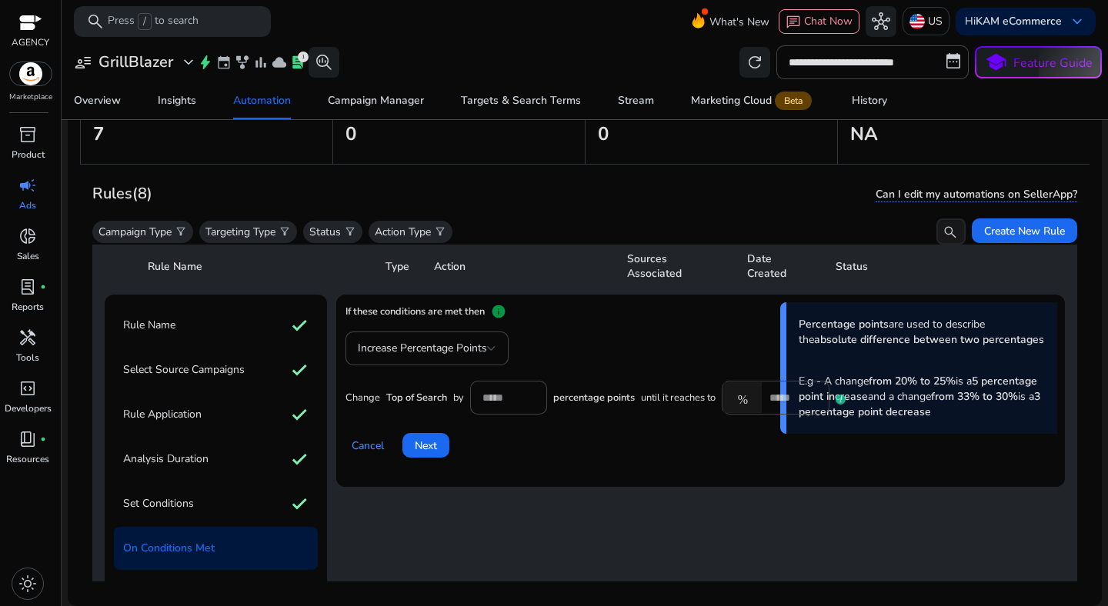
scroll to position [55, 0]
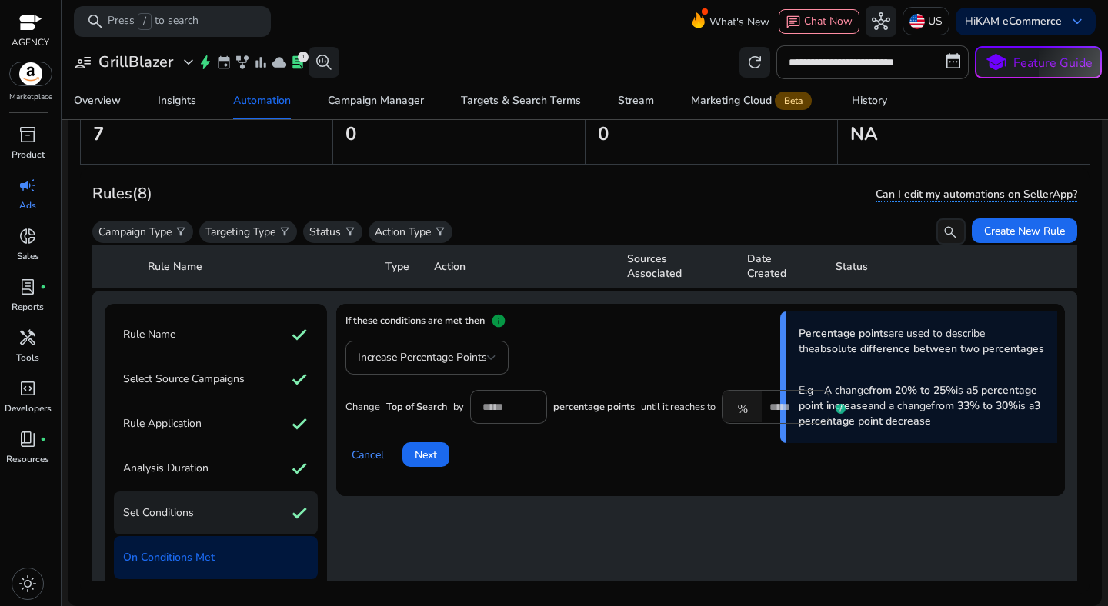
click at [243, 493] on div "Set Conditions check" at bounding box center [216, 513] width 204 height 43
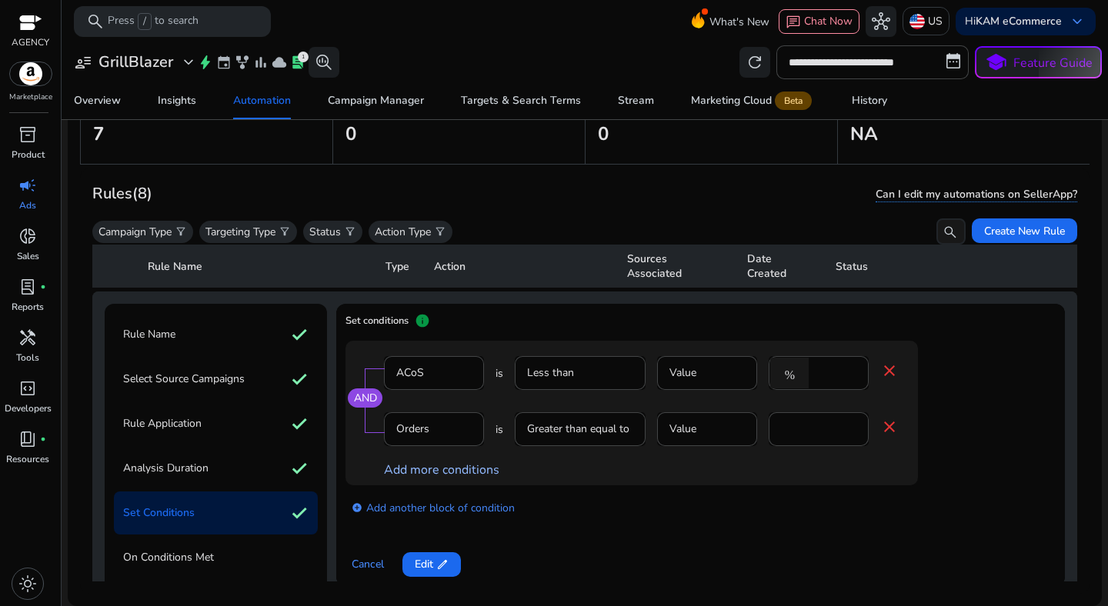
scroll to position [142, 0]
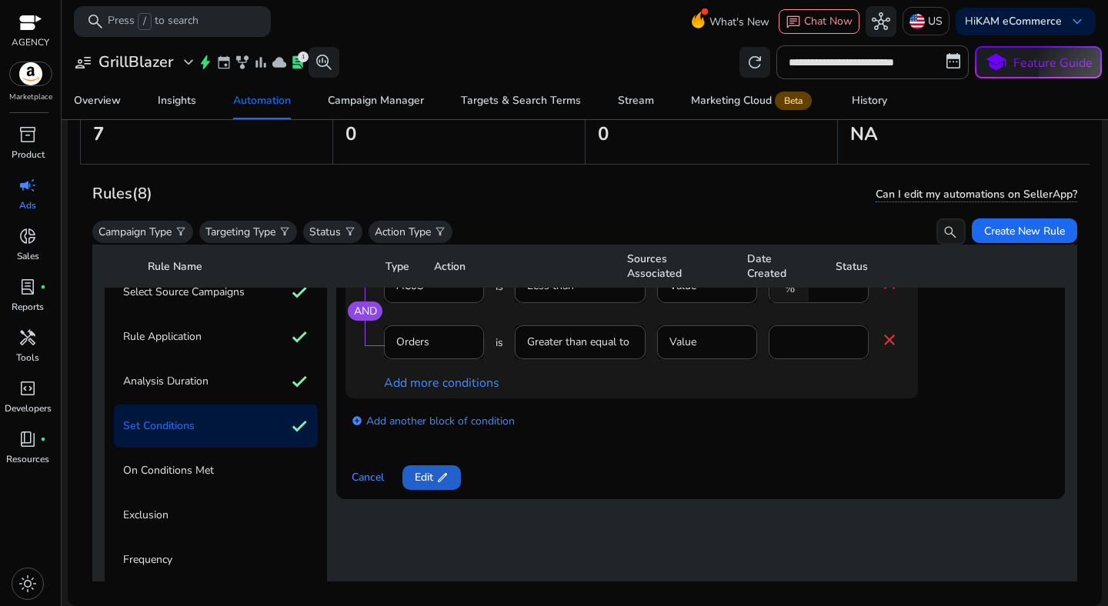
click at [423, 482] on span "Edit edit" at bounding box center [432, 477] width 34 height 16
click at [423, 482] on span "Next" at bounding box center [426, 477] width 22 height 16
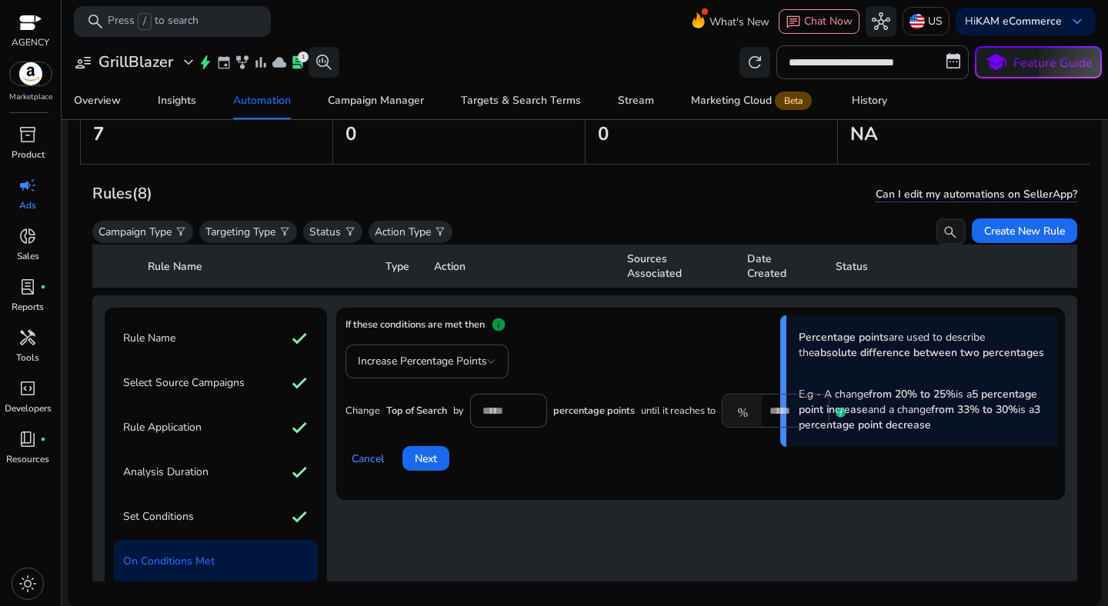
scroll to position [38, 0]
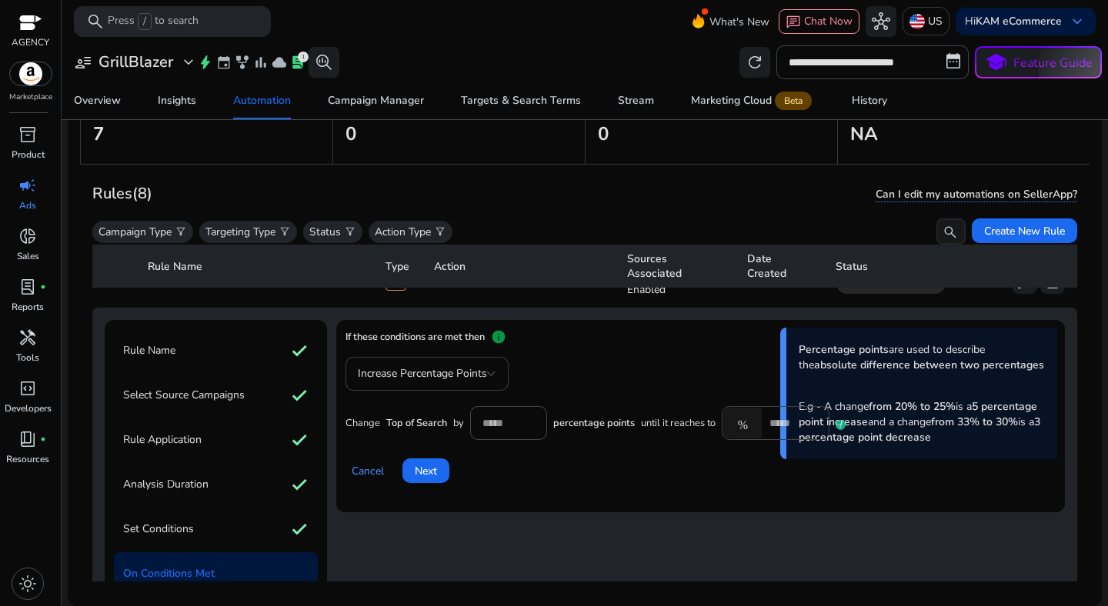
click at [457, 368] on span "Increase Percentage Points" at bounding box center [422, 373] width 129 height 15
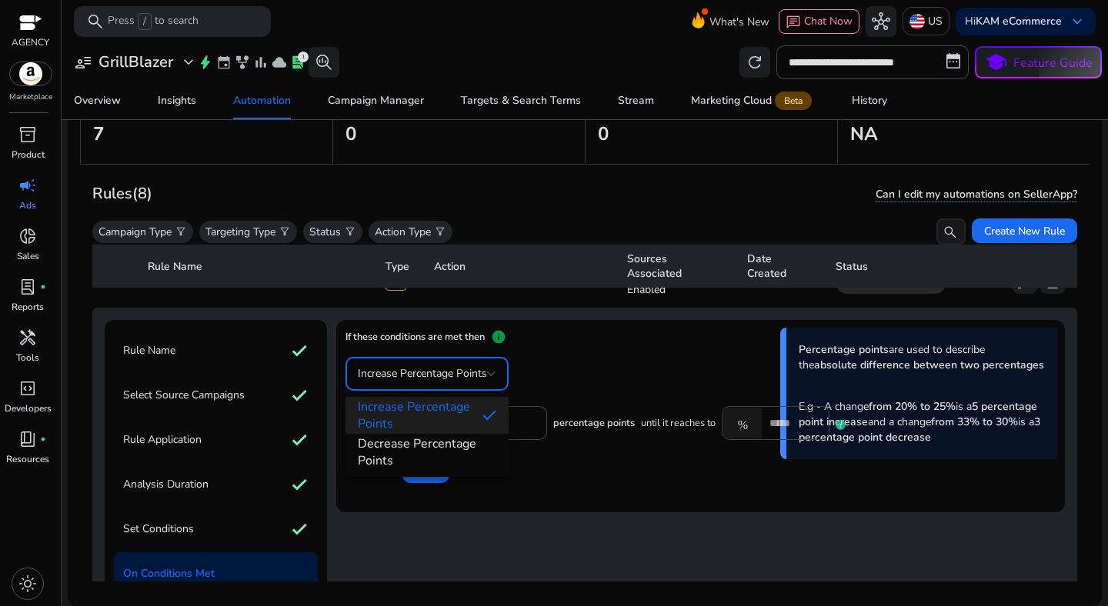
click at [454, 415] on span "Increase Percentage Points" at bounding box center [414, 416] width 112 height 34
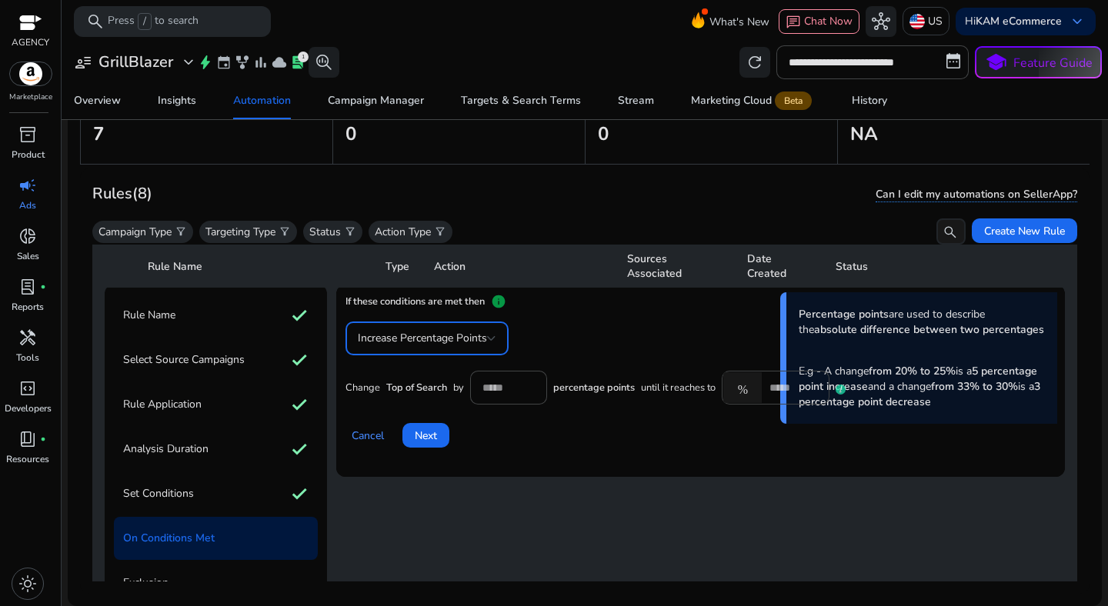
scroll to position [85, 0]
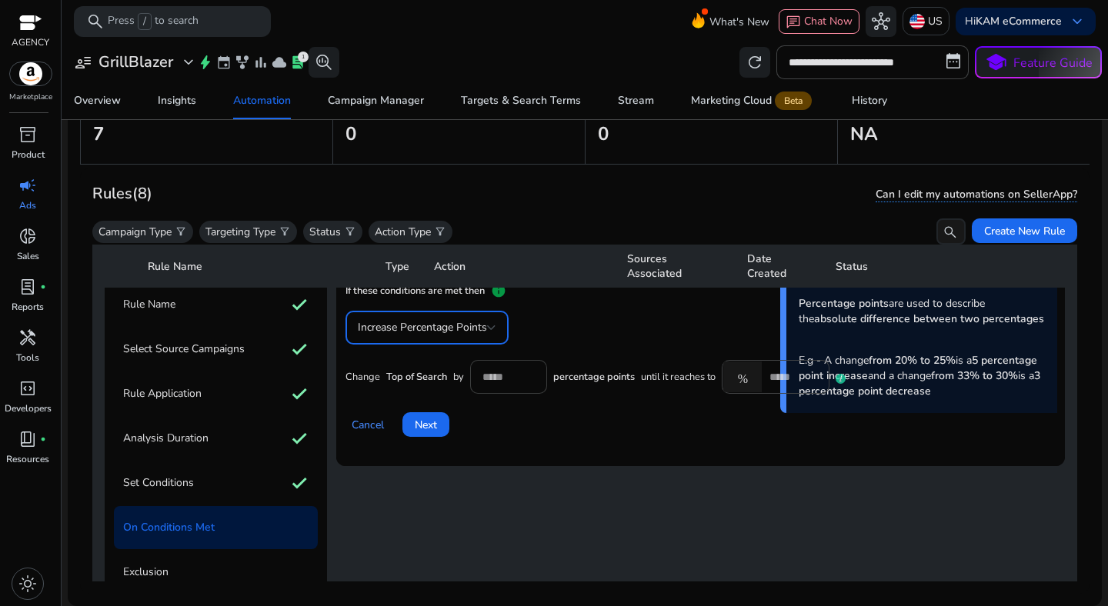
click at [493, 382] on input "*" at bounding box center [508, 376] width 52 height 17
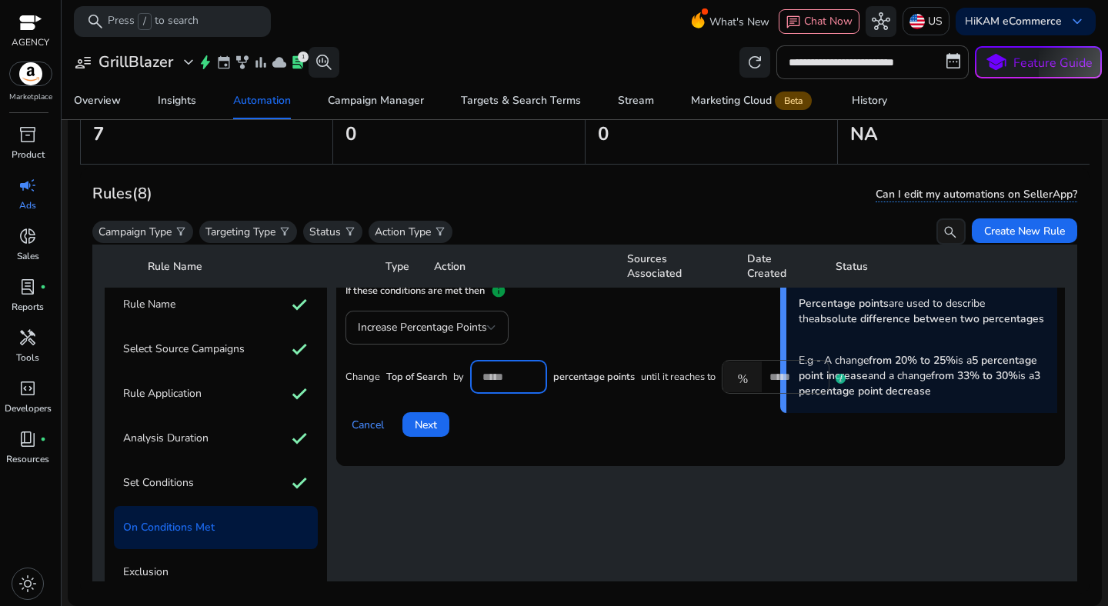
type input "**"
click at [745, 385] on mat-icon "%" at bounding box center [742, 377] width 38 height 31
click at [777, 381] on input "*" at bounding box center [793, 376] width 48 height 17
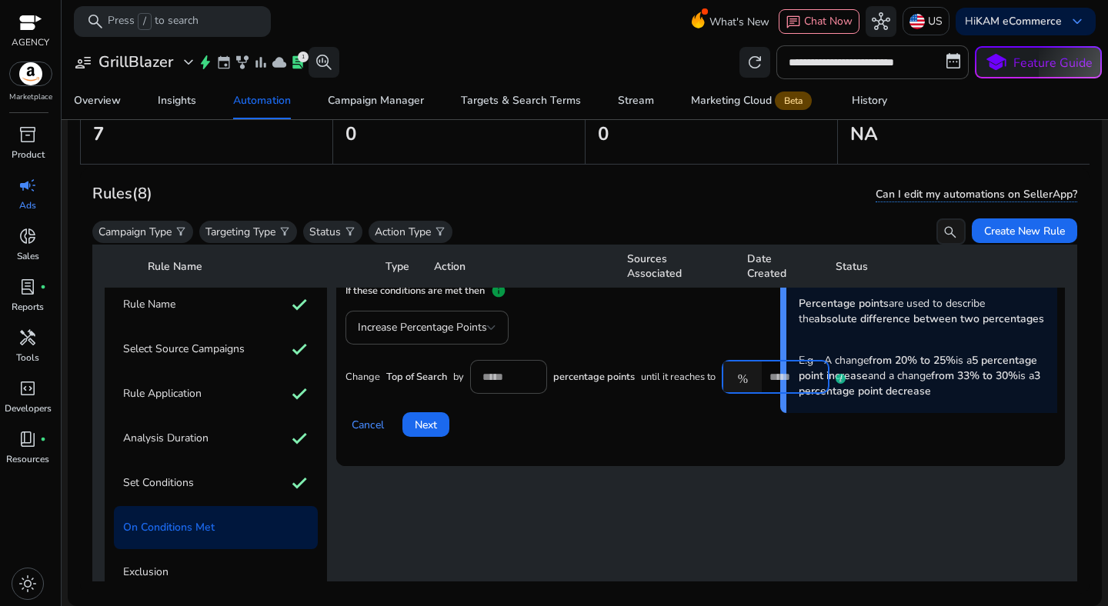
click at [777, 381] on input "*" at bounding box center [793, 376] width 48 height 17
type input "**"
click at [583, 464] on mat-card "If these conditions are met then info Percentage points are used to describe th…" at bounding box center [700, 370] width 729 height 192
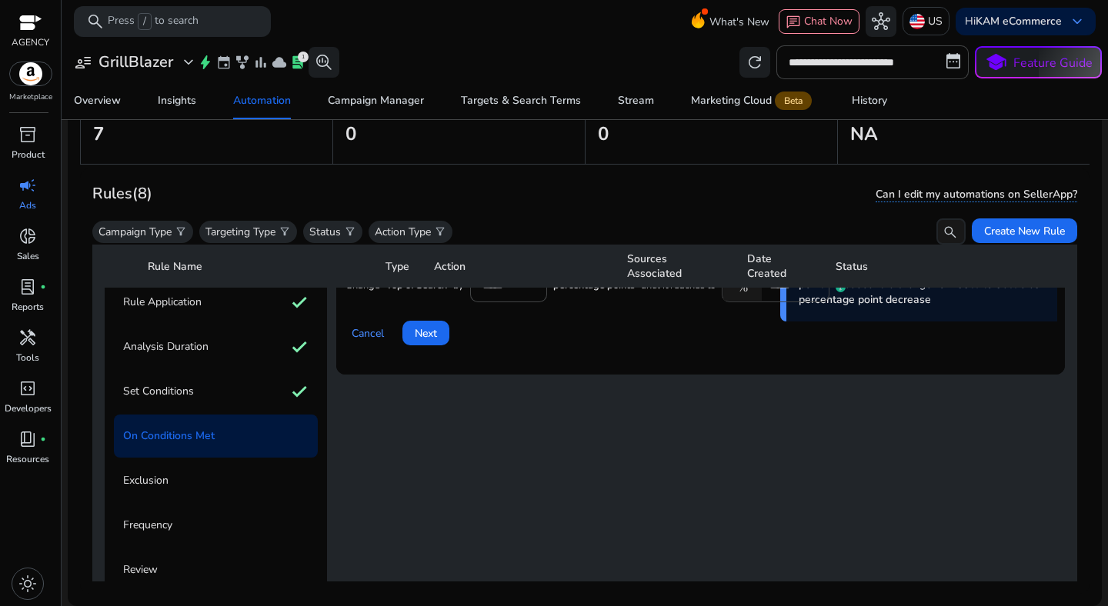
scroll to position [178, 0]
click at [433, 340] on span at bounding box center [425, 331] width 47 height 37
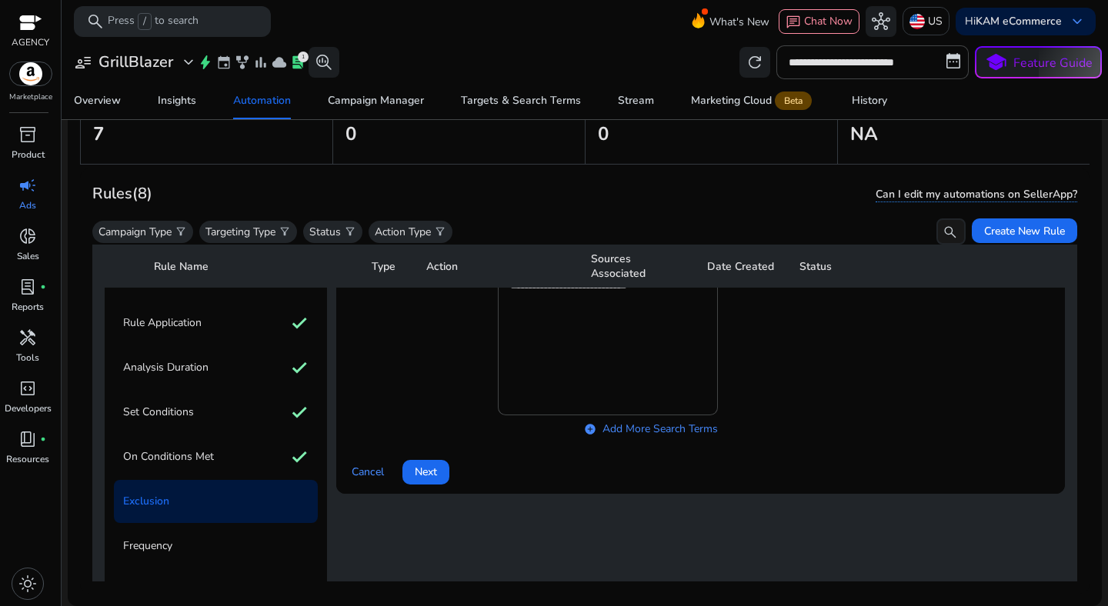
scroll to position [165, 0]
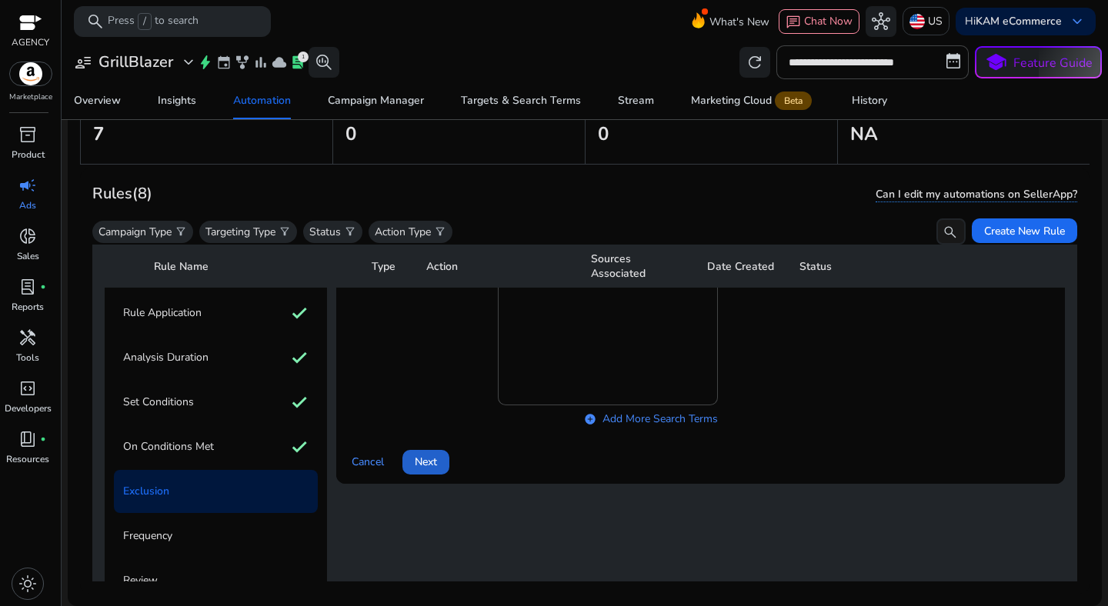
click at [437, 456] on span "Next" at bounding box center [426, 462] width 22 height 16
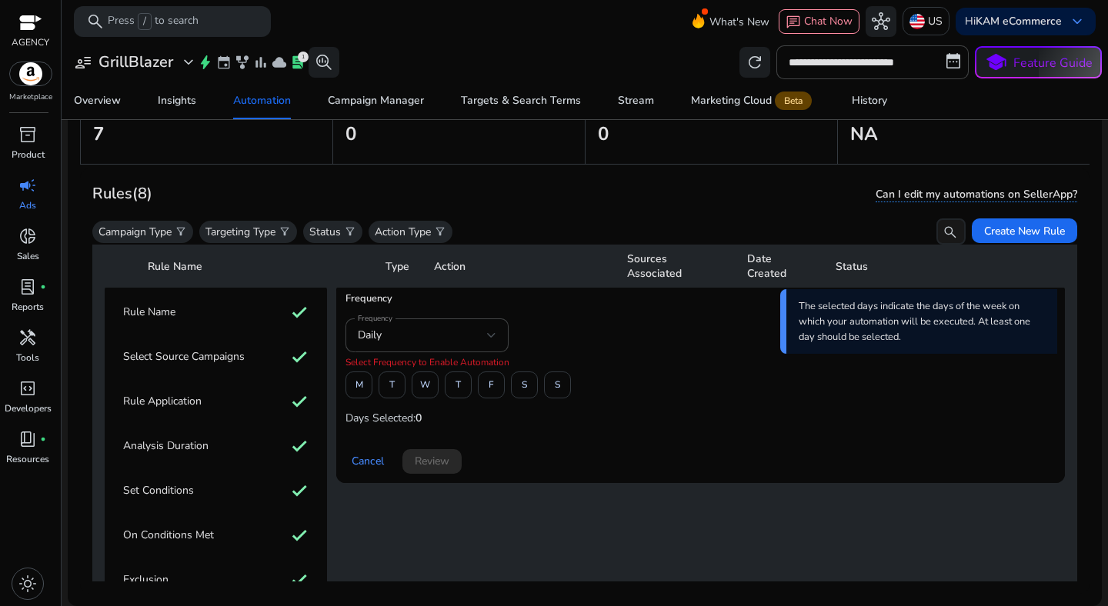
scroll to position [71, 0]
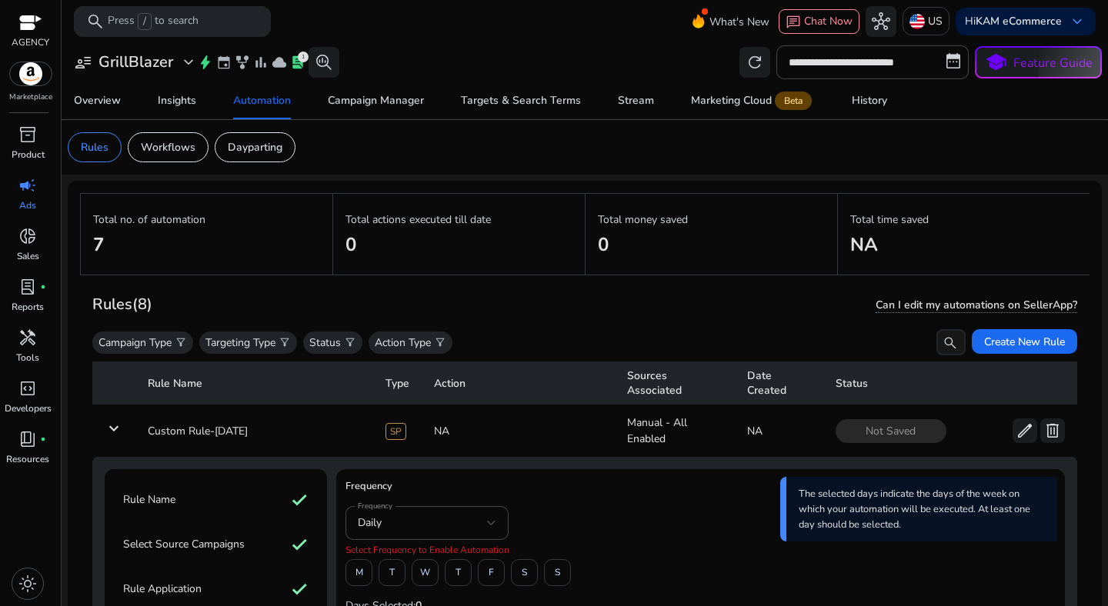
scroll to position [71, 0]
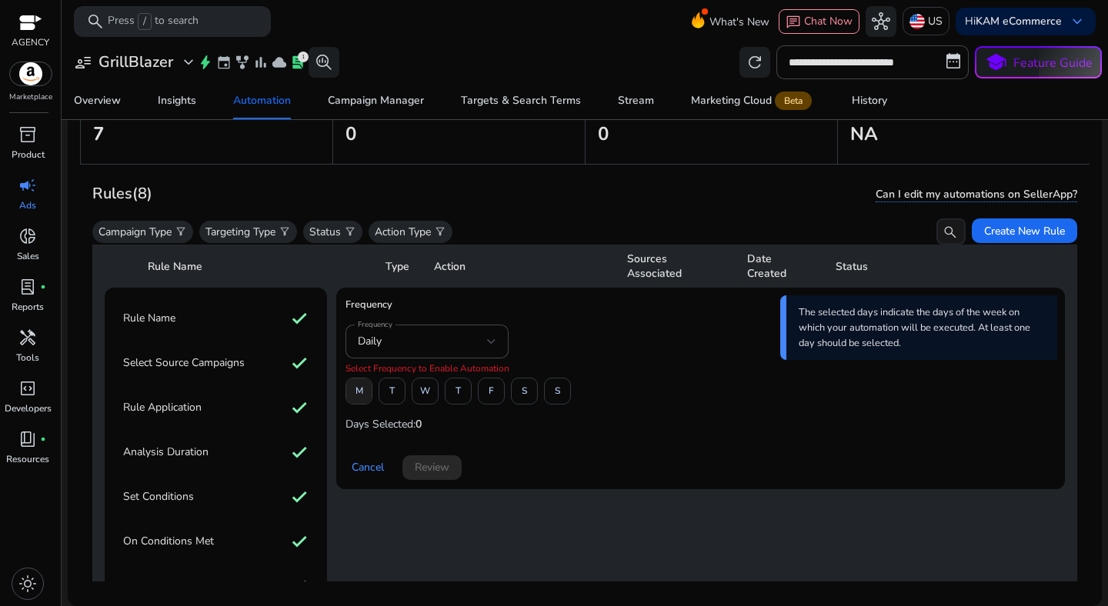
click at [357, 402] on span "M" at bounding box center [359, 391] width 8 height 27
click at [479, 392] on span at bounding box center [491, 391] width 25 height 37
click at [491, 342] on div at bounding box center [491, 341] width 9 height 6
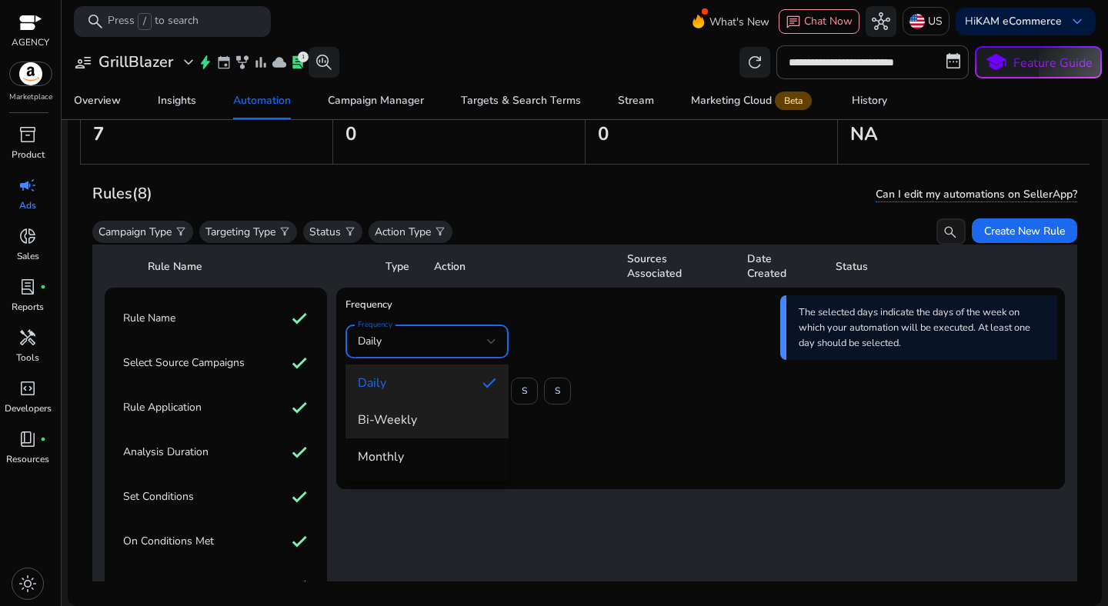
click at [455, 423] on span "Bi-Weekly" at bounding box center [427, 420] width 138 height 17
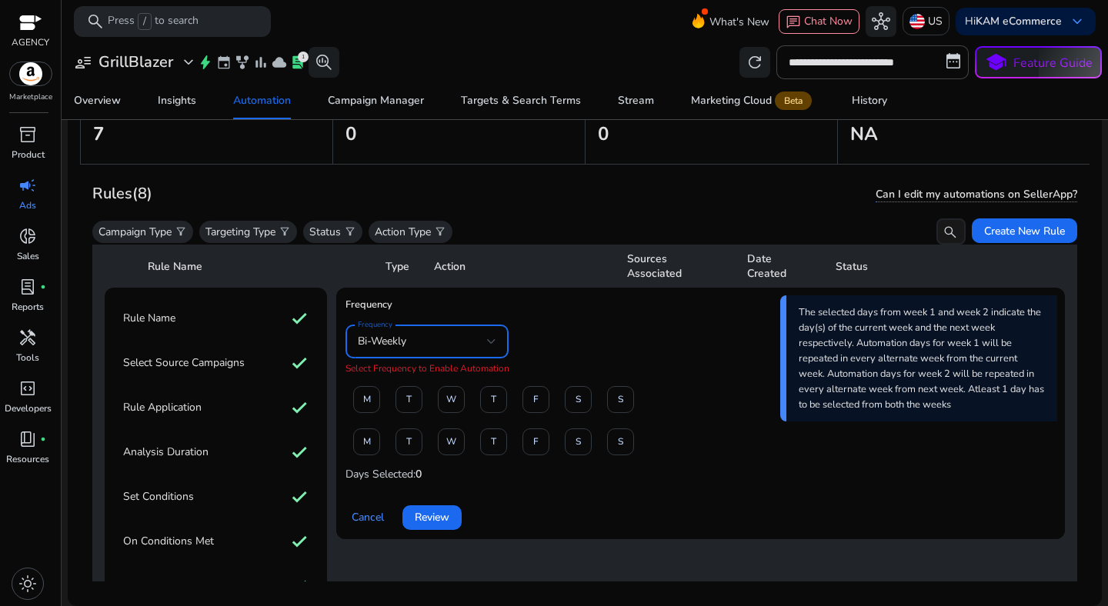
click at [466, 334] on div "Bi-Weekly" at bounding box center [422, 341] width 129 height 17
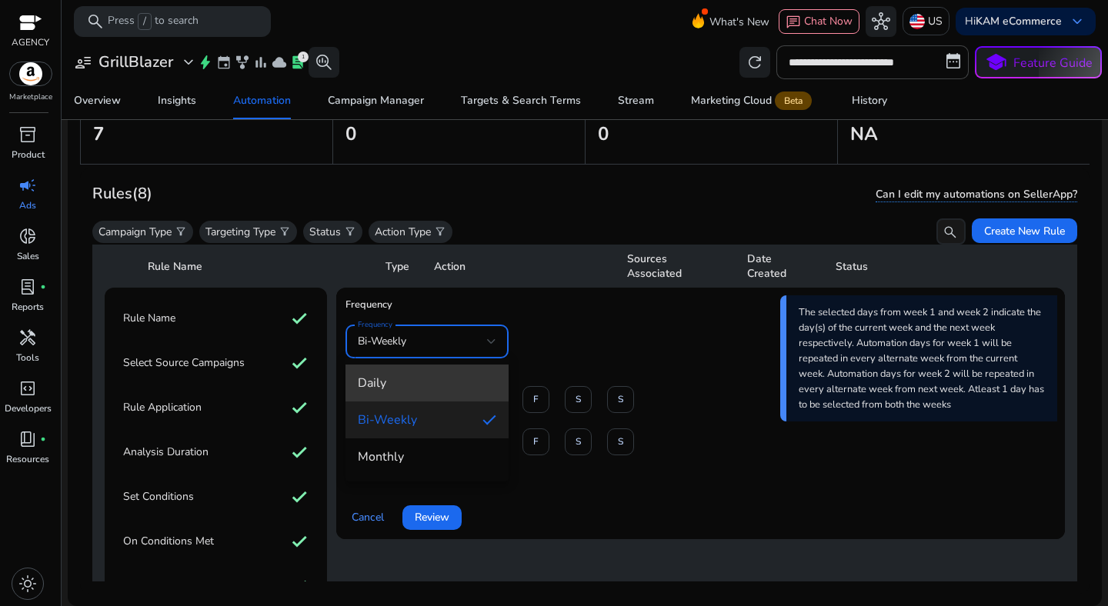
click at [445, 372] on mat-option "Daily" at bounding box center [426, 383] width 163 height 37
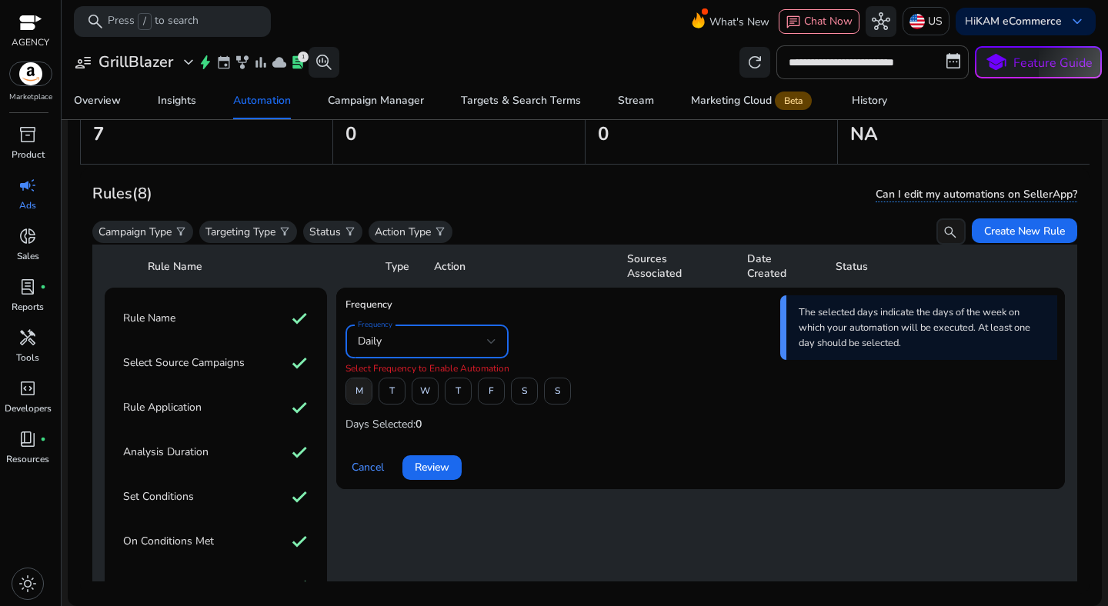
click at [365, 402] on span at bounding box center [358, 391] width 25 height 37
click at [484, 395] on span at bounding box center [491, 391] width 25 height 37
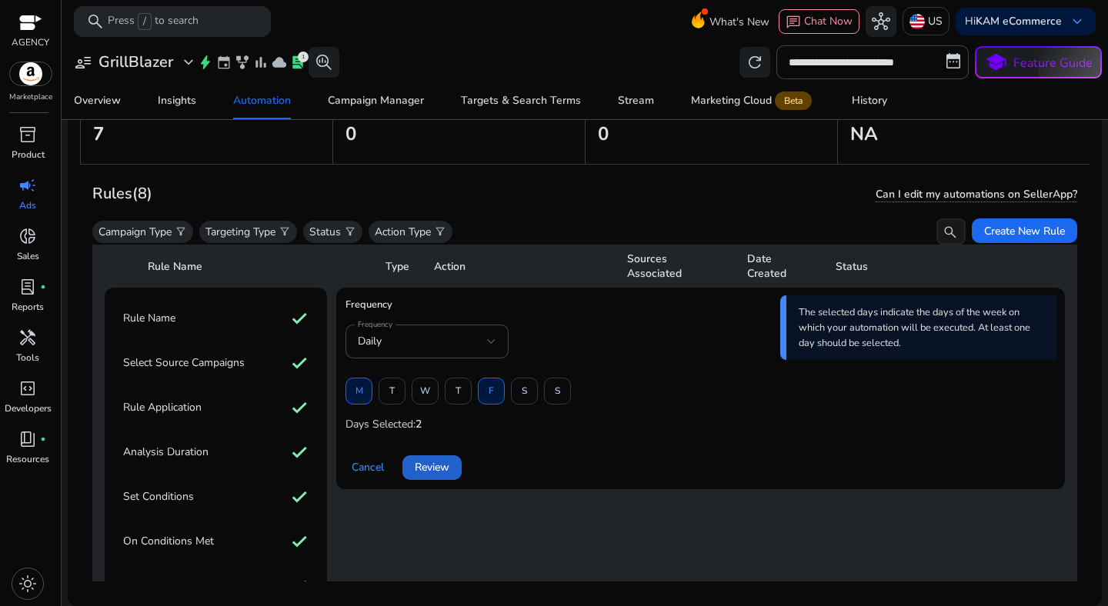
click at [439, 469] on span "Review" at bounding box center [432, 467] width 35 height 16
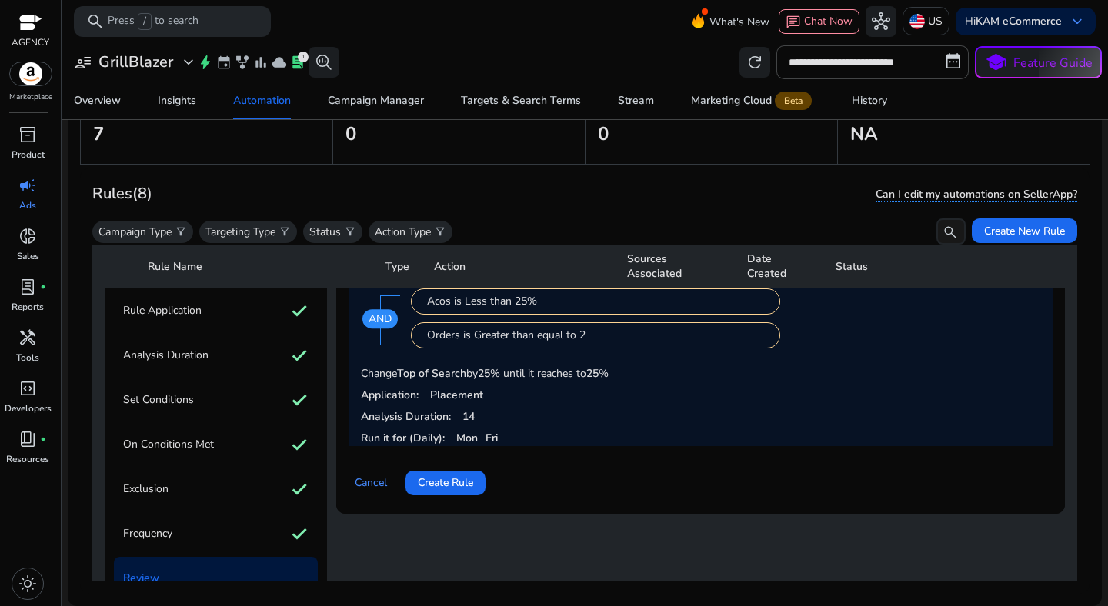
scroll to position [171, 0]
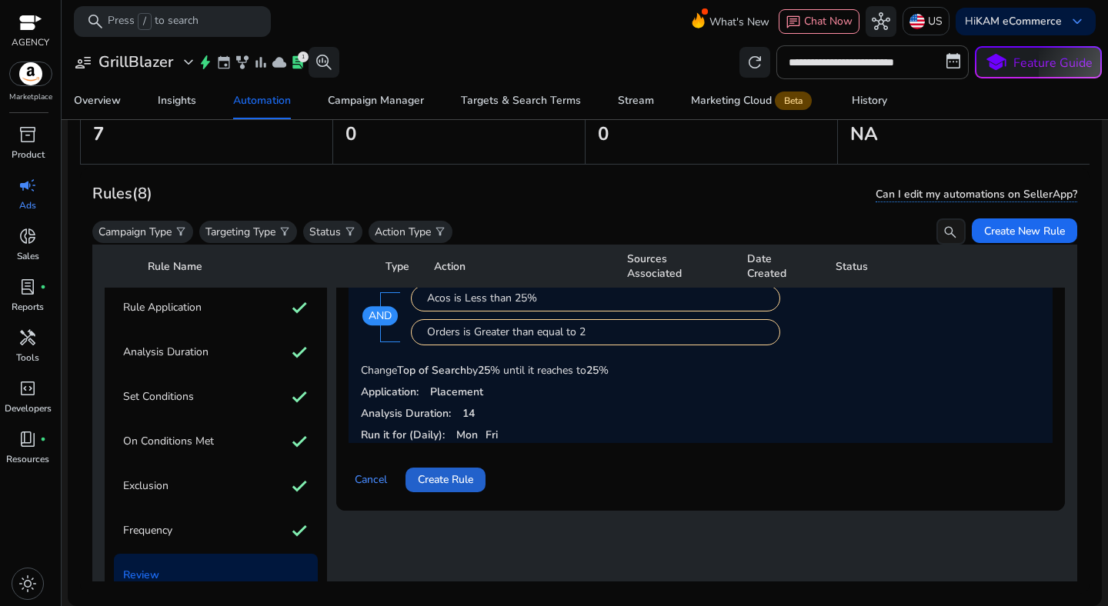
click at [469, 485] on span "Create Rule" at bounding box center [445, 480] width 55 height 16
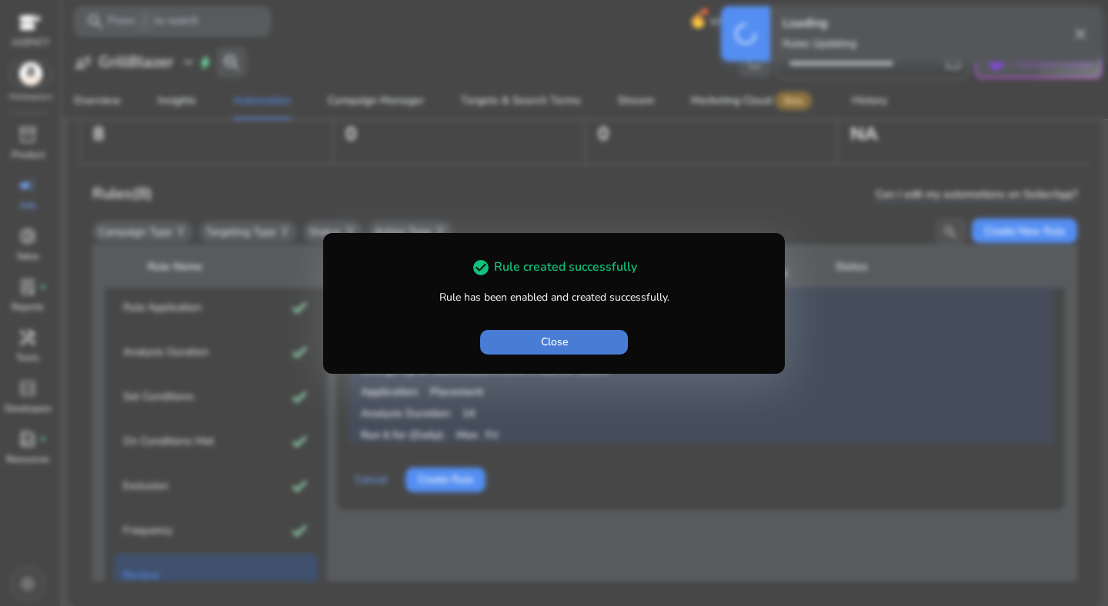
click at [589, 347] on span "button" at bounding box center [554, 342] width 148 height 37
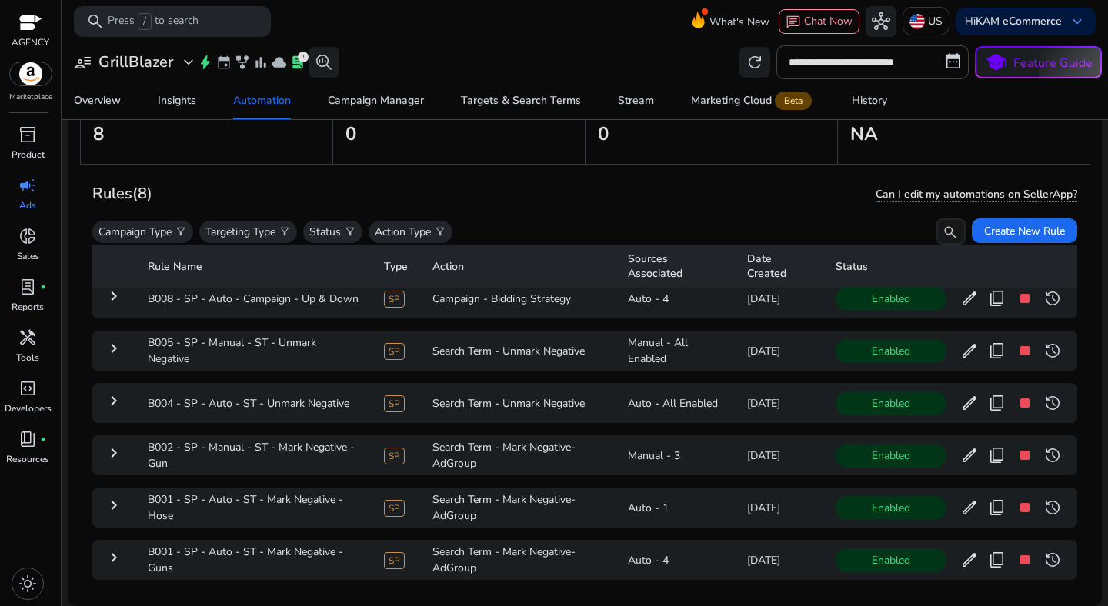
scroll to position [0, 0]
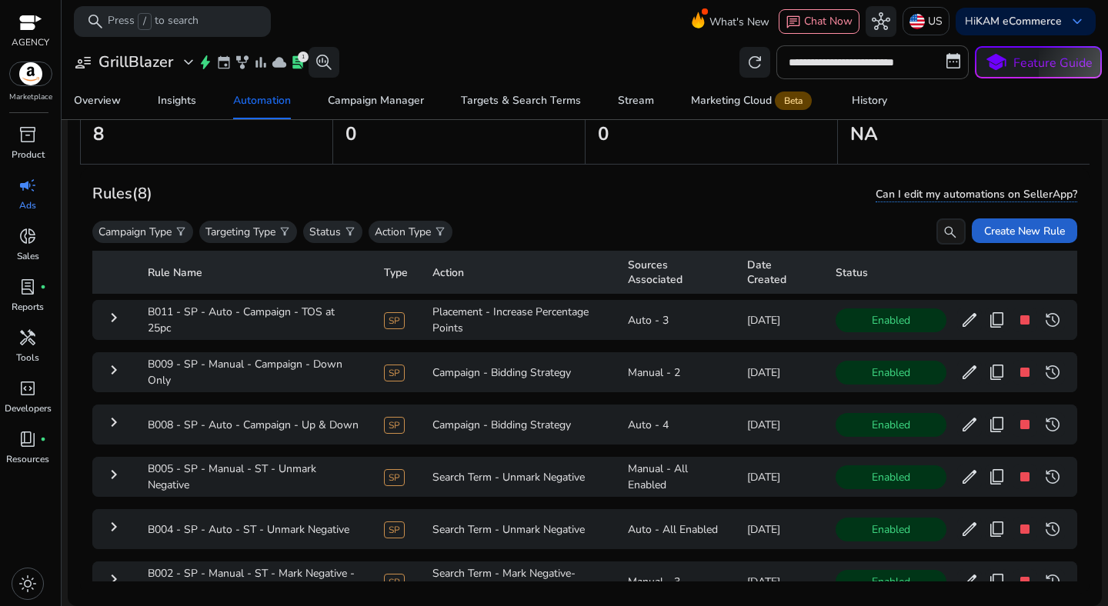
click at [992, 217] on span at bounding box center [1024, 230] width 105 height 37
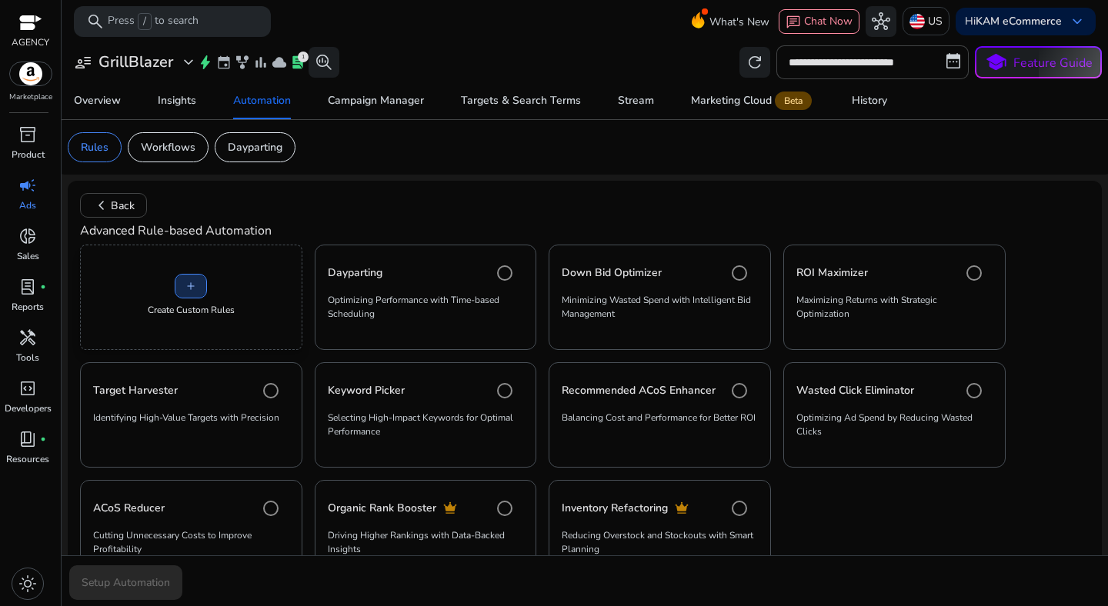
click at [187, 305] on span at bounding box center [190, 286] width 31 height 37
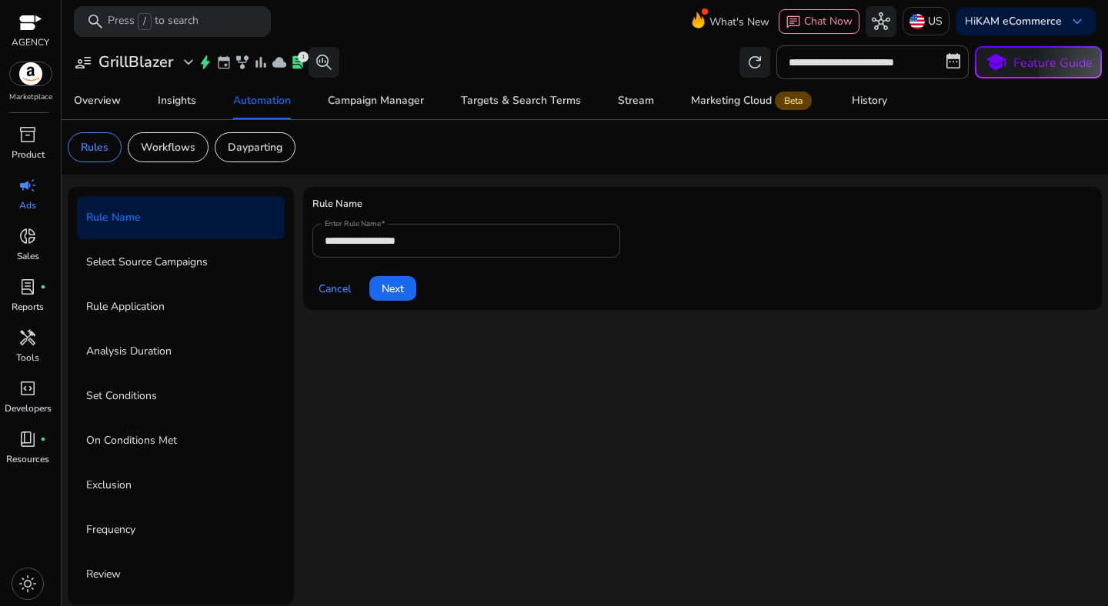
click at [387, 231] on div "**********" at bounding box center [466, 241] width 283 height 34
click at [392, 244] on input "**********" at bounding box center [466, 240] width 283 height 17
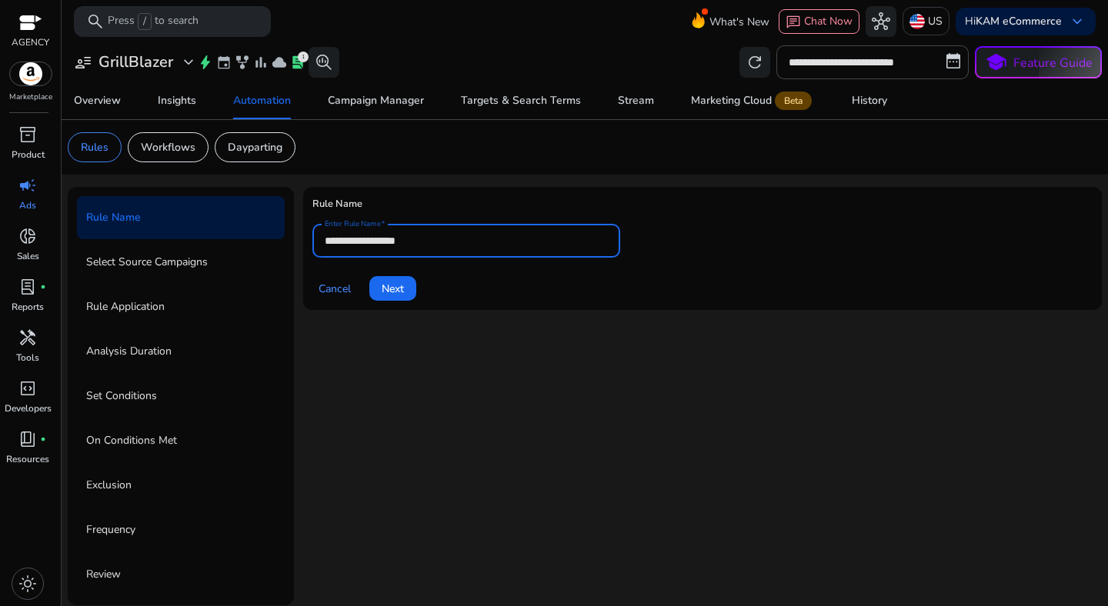
click at [392, 244] on input "**********" at bounding box center [466, 240] width 283 height 17
paste input "**********"
type input "**********"
click at [398, 288] on span "Next" at bounding box center [393, 289] width 22 height 16
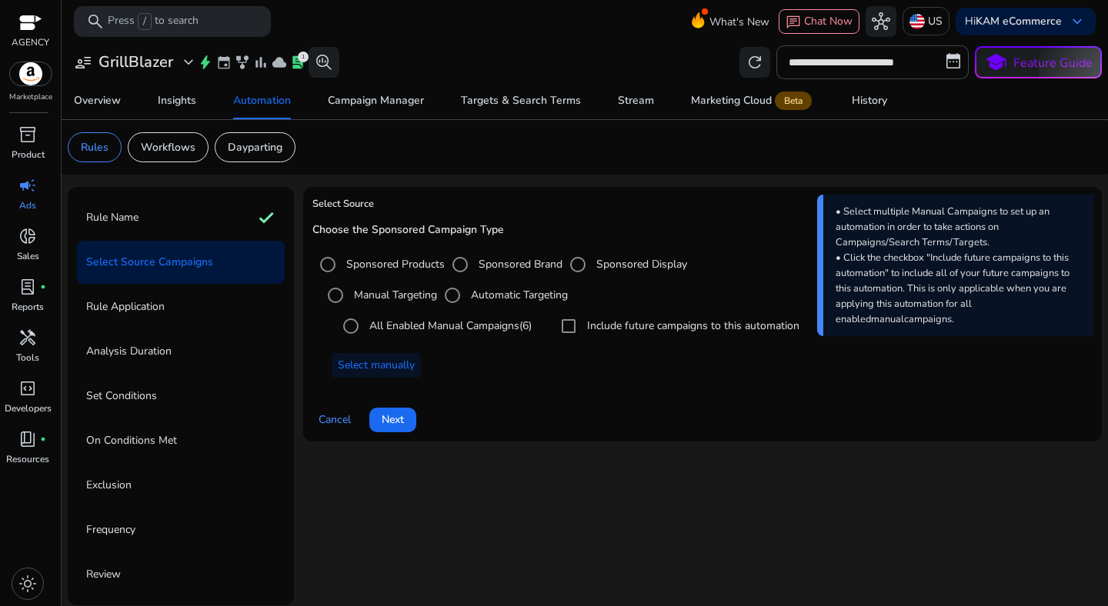
click at [474, 295] on label "Automatic Targeting" at bounding box center [518, 295] width 100 height 16
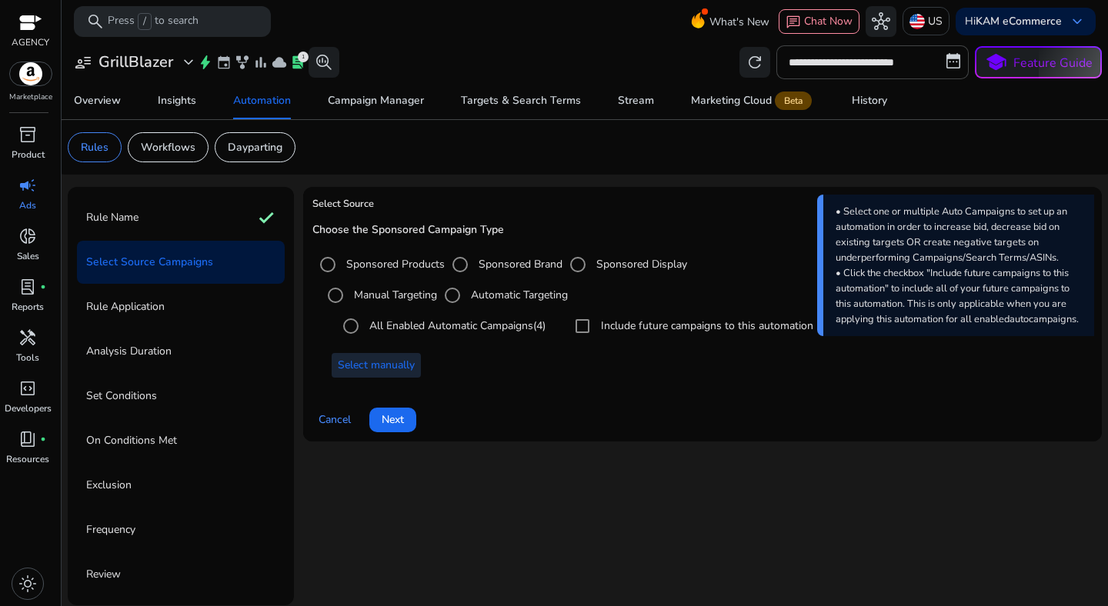
click at [393, 370] on span "Select manually" at bounding box center [376, 365] width 77 height 16
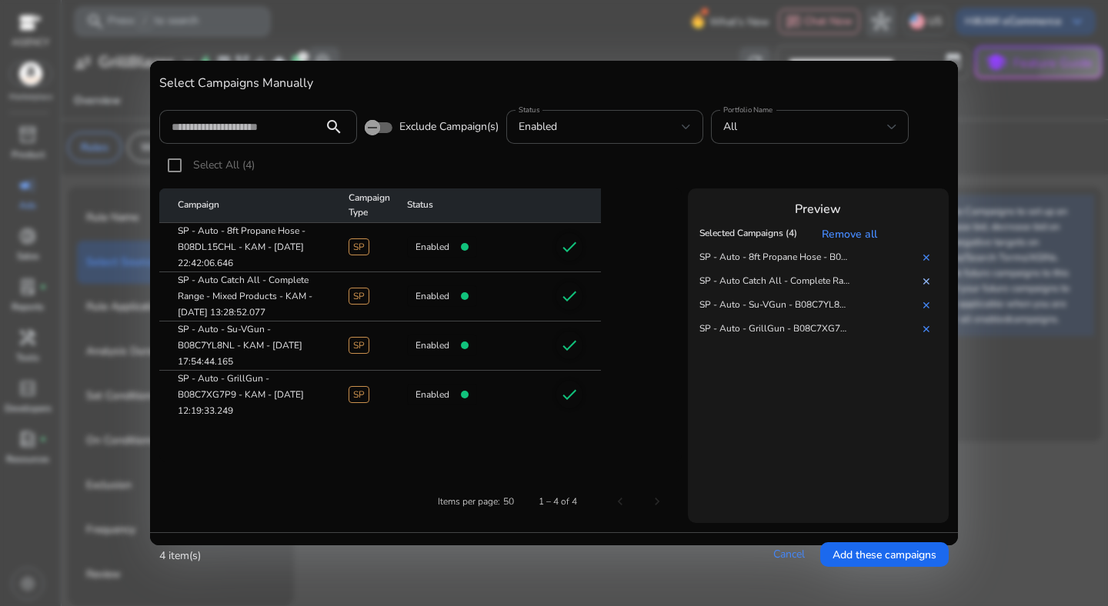
click at [925, 288] on link "✕" at bounding box center [929, 282] width 15 height 15
click at [879, 538] on span at bounding box center [884, 554] width 128 height 37
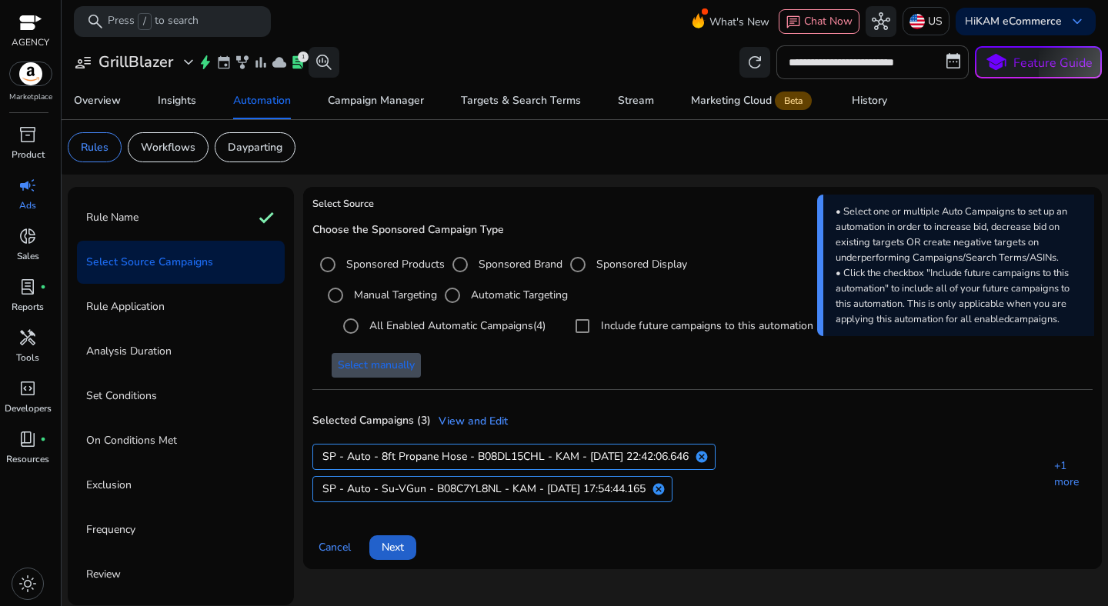
click at [410, 552] on span at bounding box center [392, 547] width 47 height 37
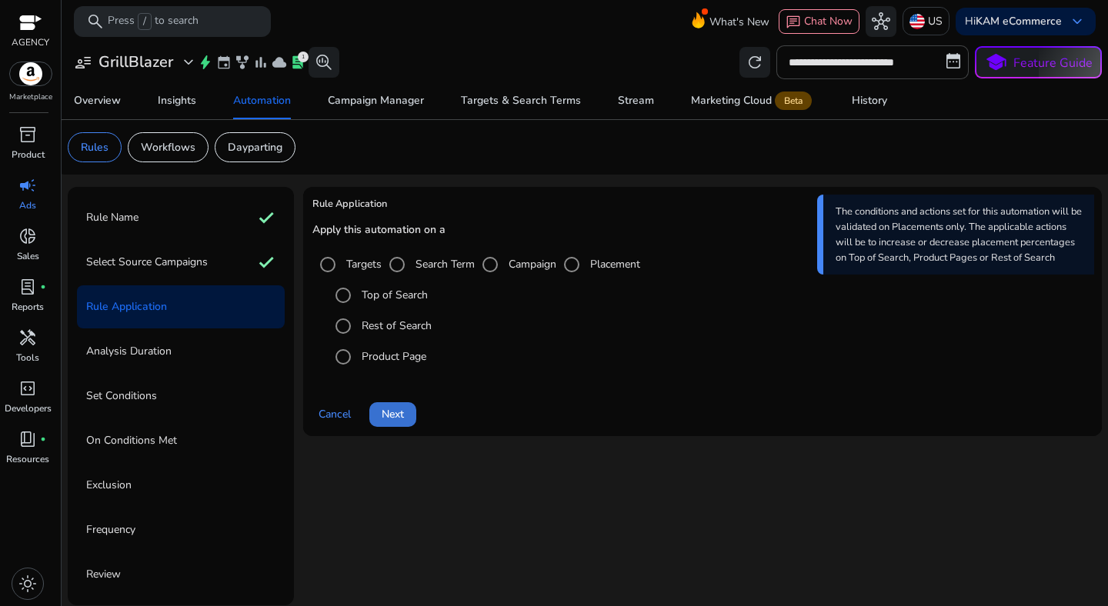
click at [396, 412] on span "Next" at bounding box center [393, 414] width 22 height 16
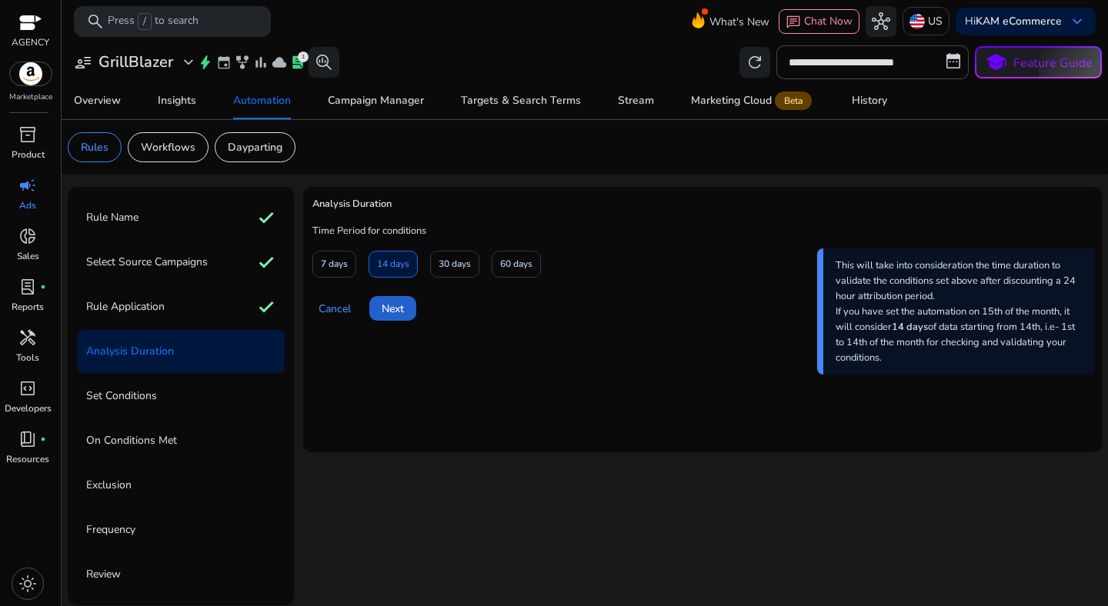
click at [390, 307] on span "Next" at bounding box center [393, 309] width 22 height 16
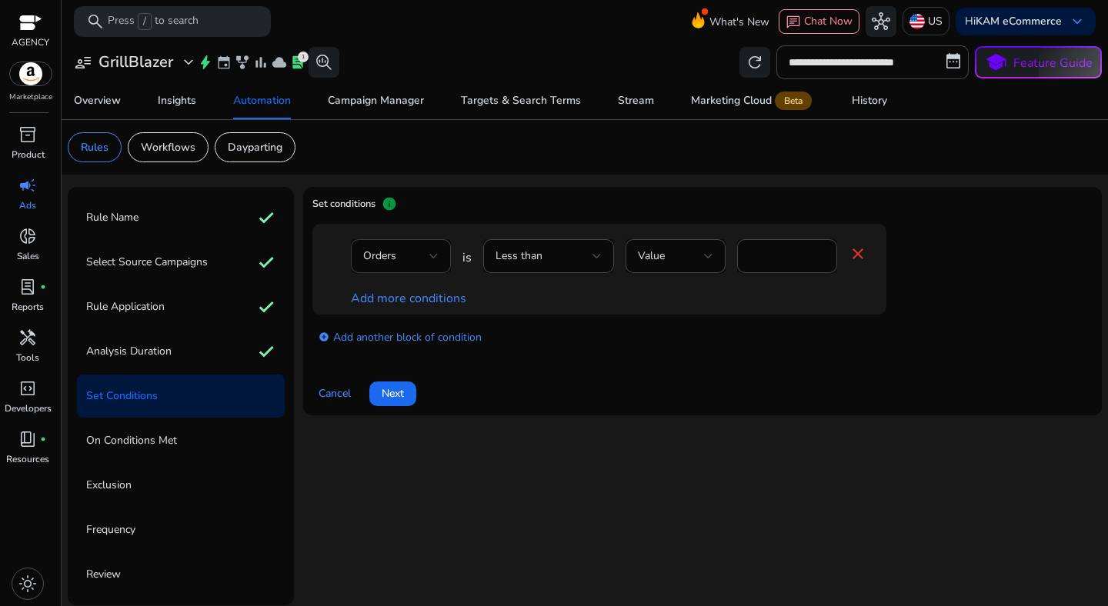
click at [415, 263] on div "Orders" at bounding box center [396, 256] width 66 height 17
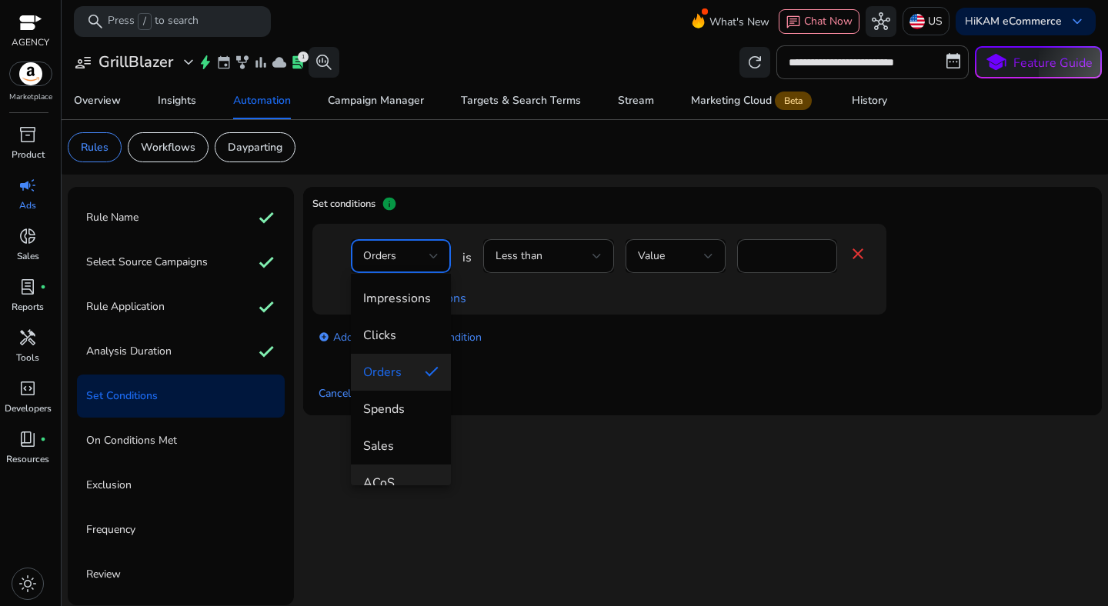
click at [395, 472] on mat-option "ACoS" at bounding box center [401, 483] width 100 height 37
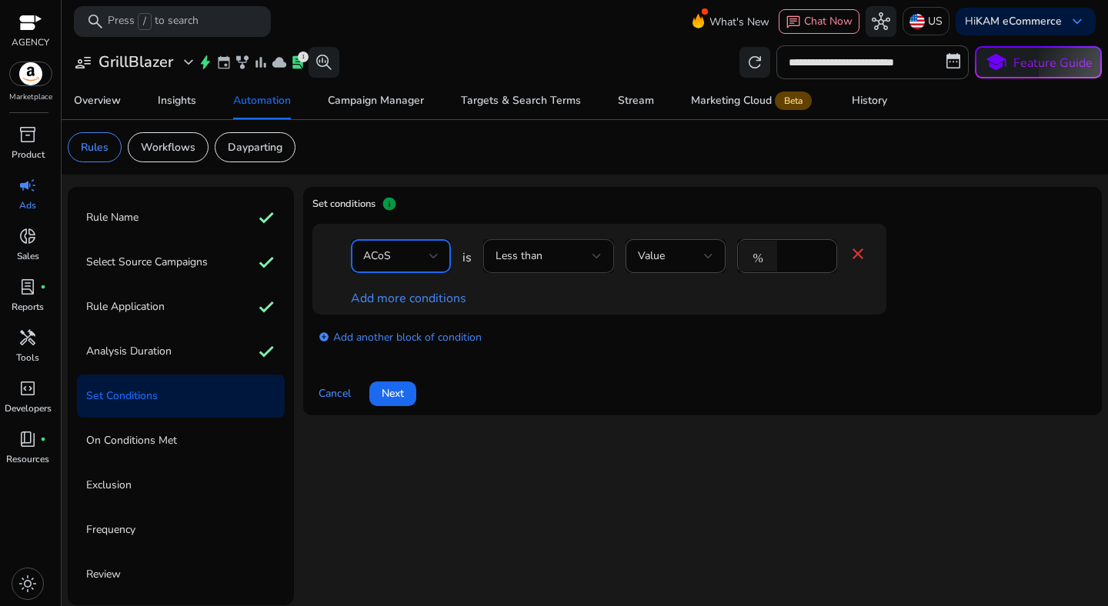
click at [556, 263] on div "Less than" at bounding box center [543, 256] width 97 height 17
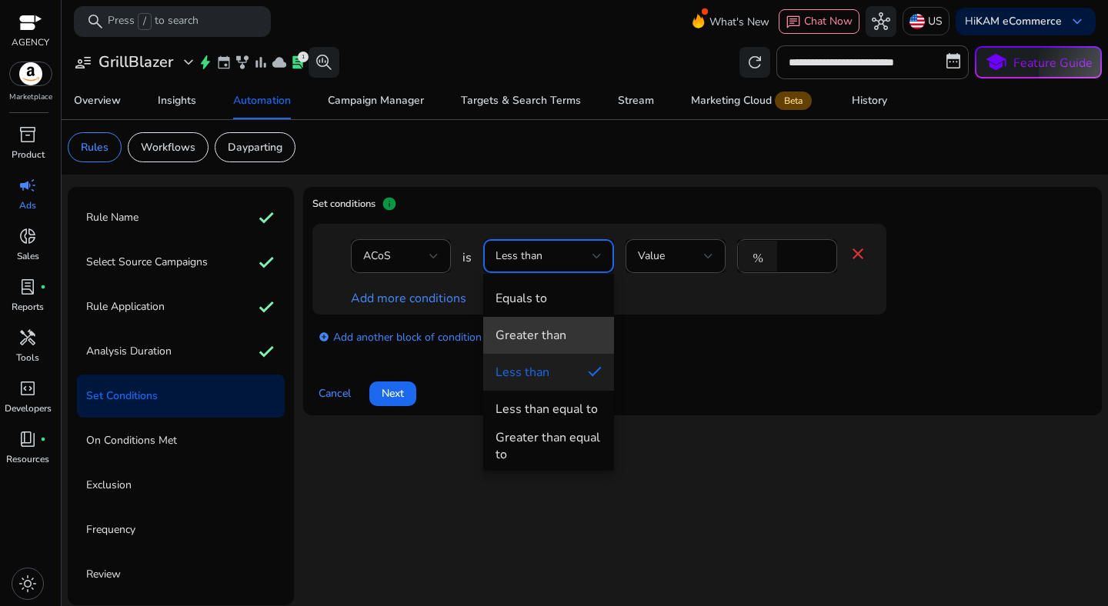
click at [547, 329] on div "Greater than" at bounding box center [530, 335] width 71 height 17
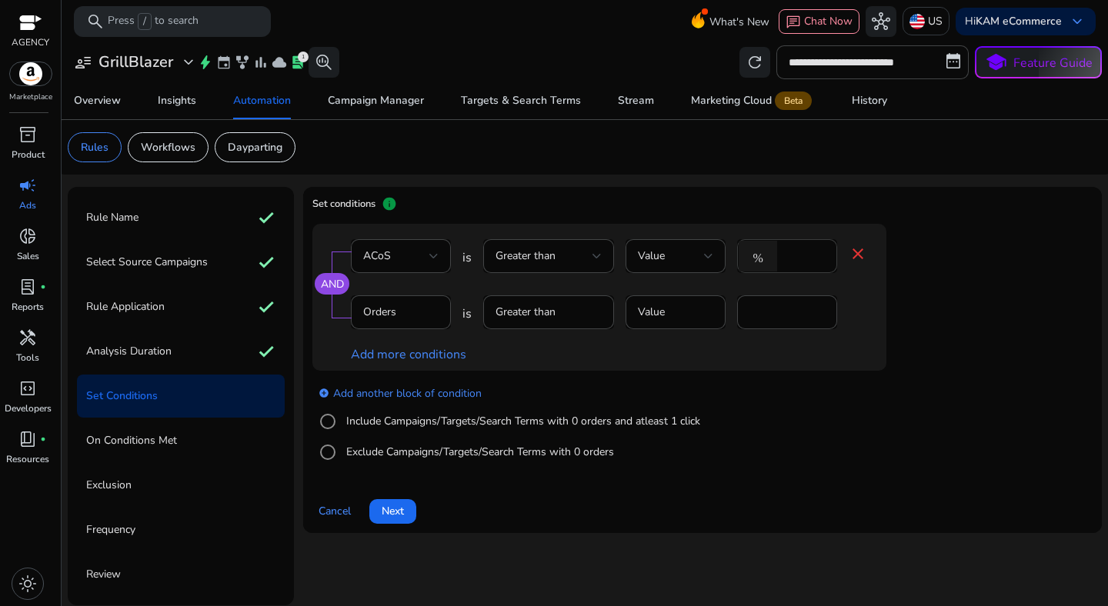
click at [803, 255] on input "*" at bounding box center [805, 256] width 40 height 17
type input "**"
click at [759, 442] on div "add_circle Add another block of condition Include Campaigns/Targets/Search Term…" at bounding box center [629, 423] width 635 height 105
click at [397, 506] on span "Next" at bounding box center [393, 511] width 22 height 16
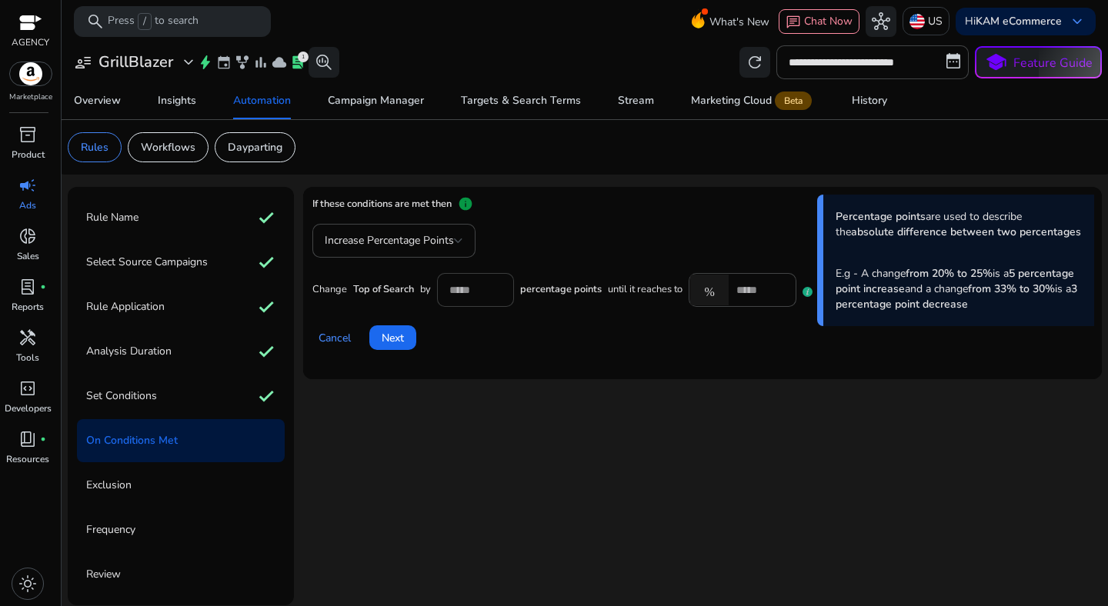
click at [464, 294] on input "**" at bounding box center [475, 290] width 52 height 17
click at [415, 247] on span "Increase Percentage Points" at bounding box center [389, 240] width 129 height 15
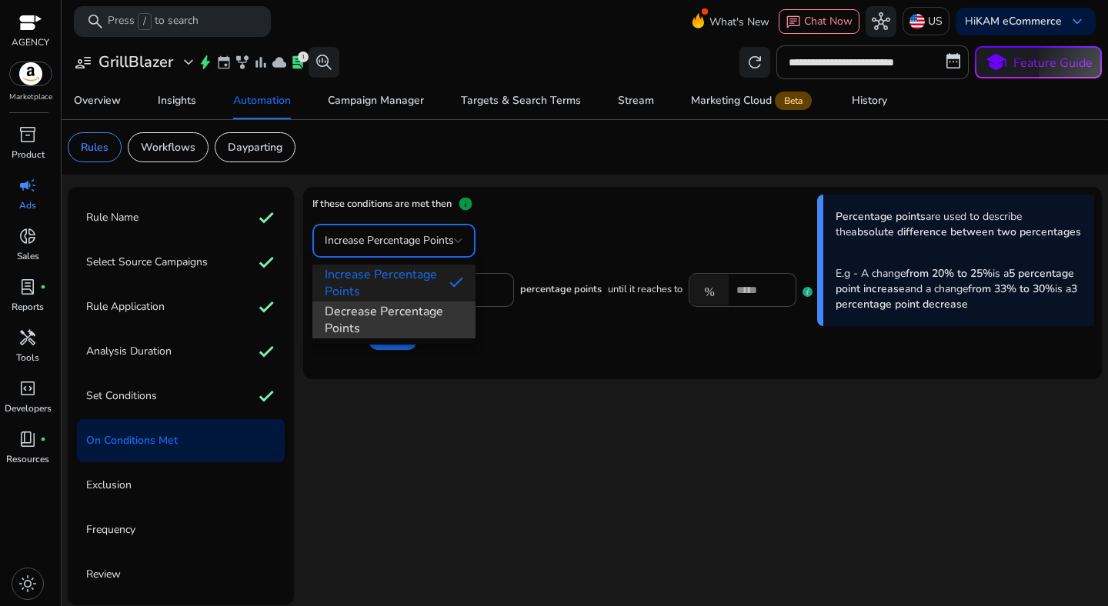
click at [407, 318] on span "Decrease Percentage Points" at bounding box center [394, 320] width 138 height 34
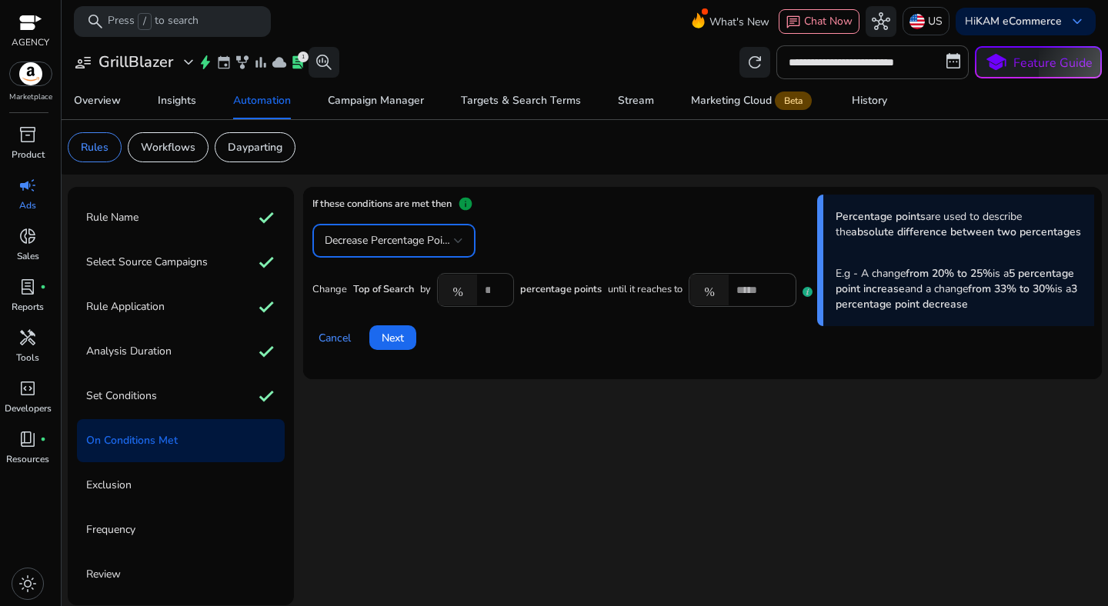
click at [495, 292] on input "***" at bounding box center [493, 290] width 17 height 17
click at [482, 292] on div "%" at bounding box center [461, 290] width 48 height 31
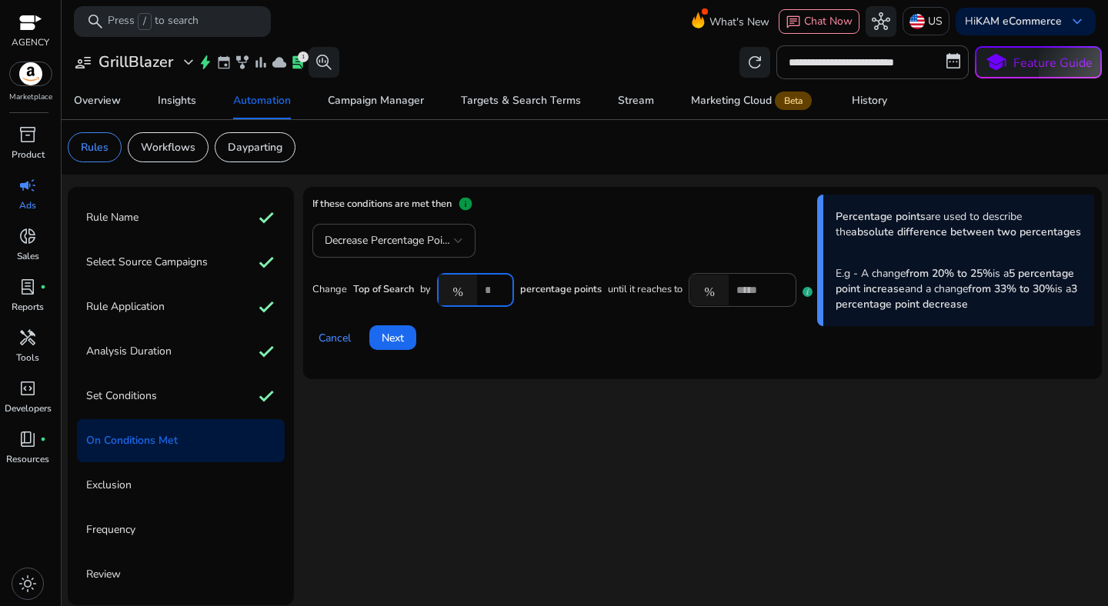
click at [485, 294] on input "***" at bounding box center [493, 290] width 17 height 17
click at [485, 293] on input "***" at bounding box center [493, 290] width 17 height 17
click at [495, 285] on input "****" at bounding box center [493, 290] width 17 height 17
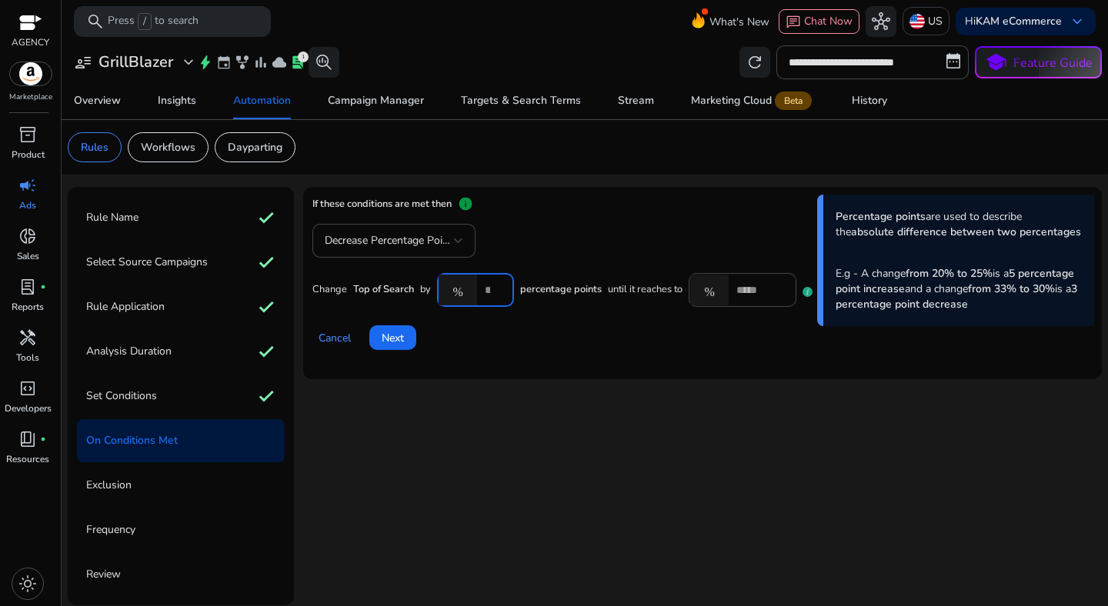
click at [495, 285] on input "****" at bounding box center [493, 290] width 17 height 17
click at [482, 292] on div "%" at bounding box center [461, 290] width 48 height 31
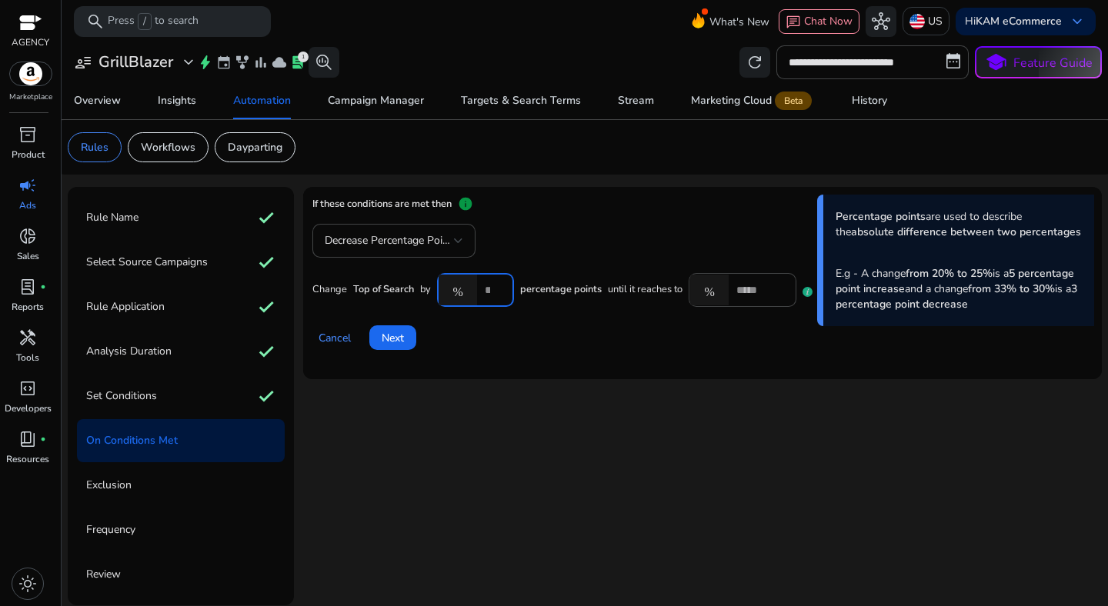
click at [515, 329] on div "Cancel Next" at bounding box center [702, 331] width 780 height 37
click at [499, 288] on input "****" at bounding box center [493, 290] width 17 height 17
click at [483, 288] on div "%" at bounding box center [461, 290] width 48 height 31
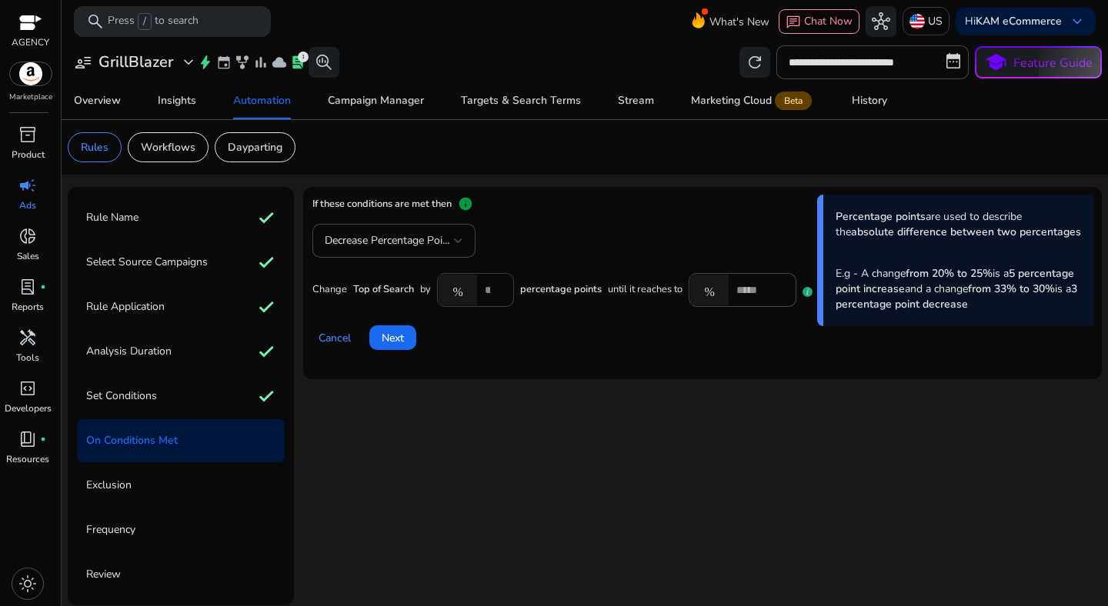
click at [483, 288] on div "%" at bounding box center [461, 290] width 48 height 31
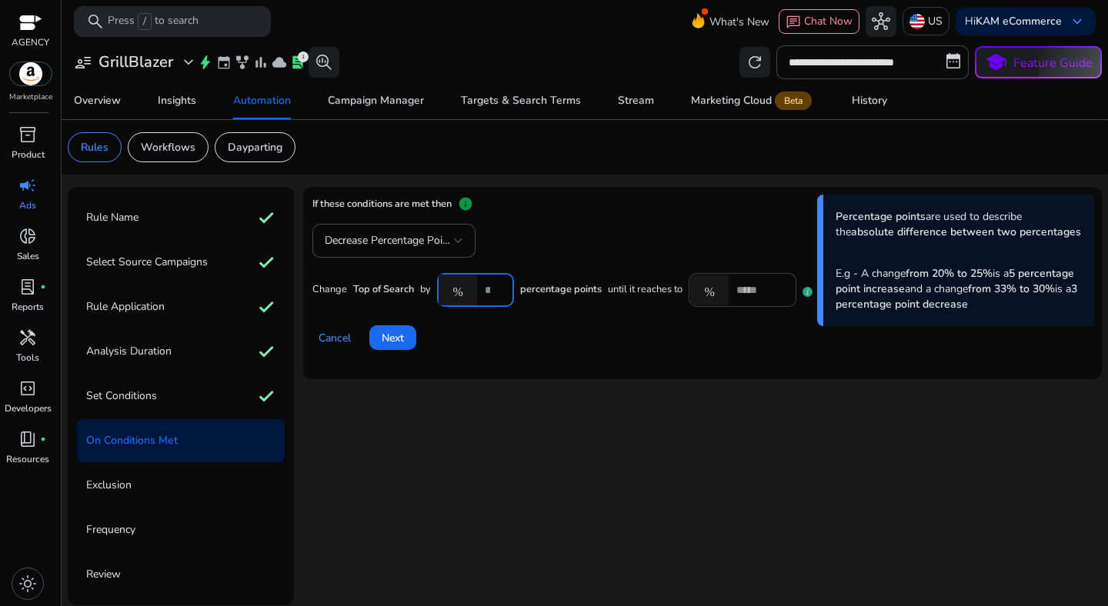
type input "*****"
click at [749, 294] on input "*" at bounding box center [760, 290] width 48 height 17
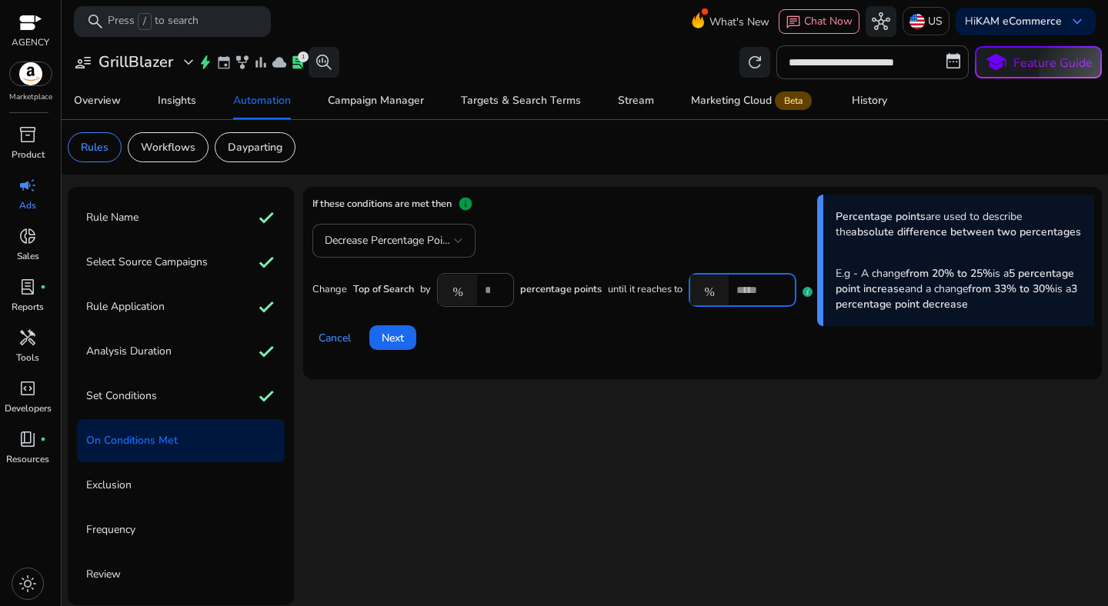
click at [721, 348] on div "Cancel Next" at bounding box center [702, 331] width 780 height 37
click at [752, 288] on input "**" at bounding box center [760, 290] width 48 height 17
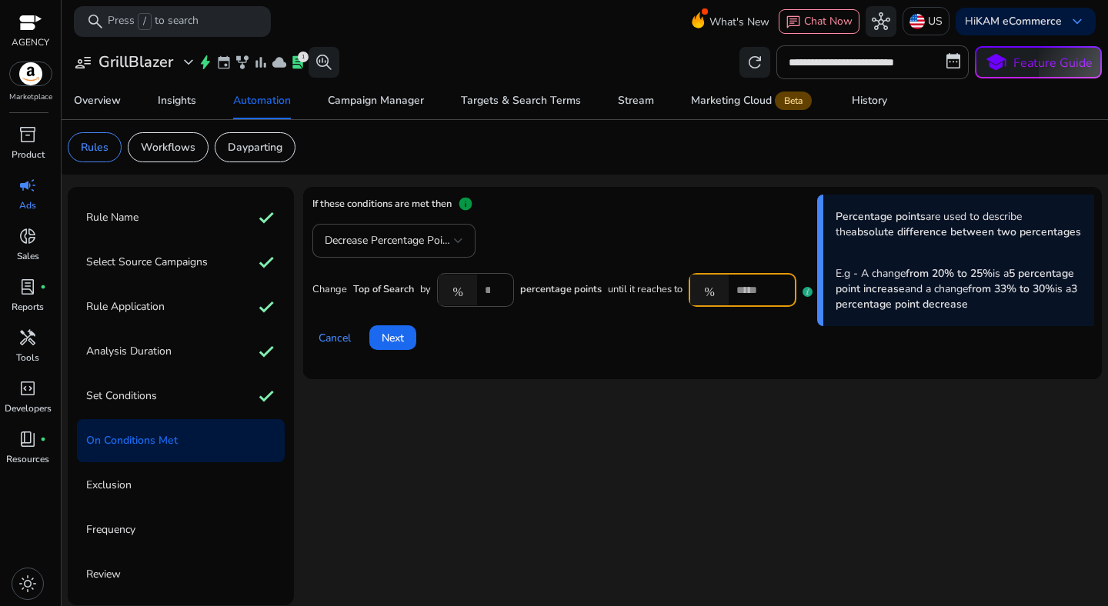
type input "*"
click at [690, 359] on mat-card "If these conditions are met then info Percentage points are used to describe th…" at bounding box center [702, 283] width 799 height 192
click at [495, 285] on input "****" at bounding box center [493, 290] width 17 height 17
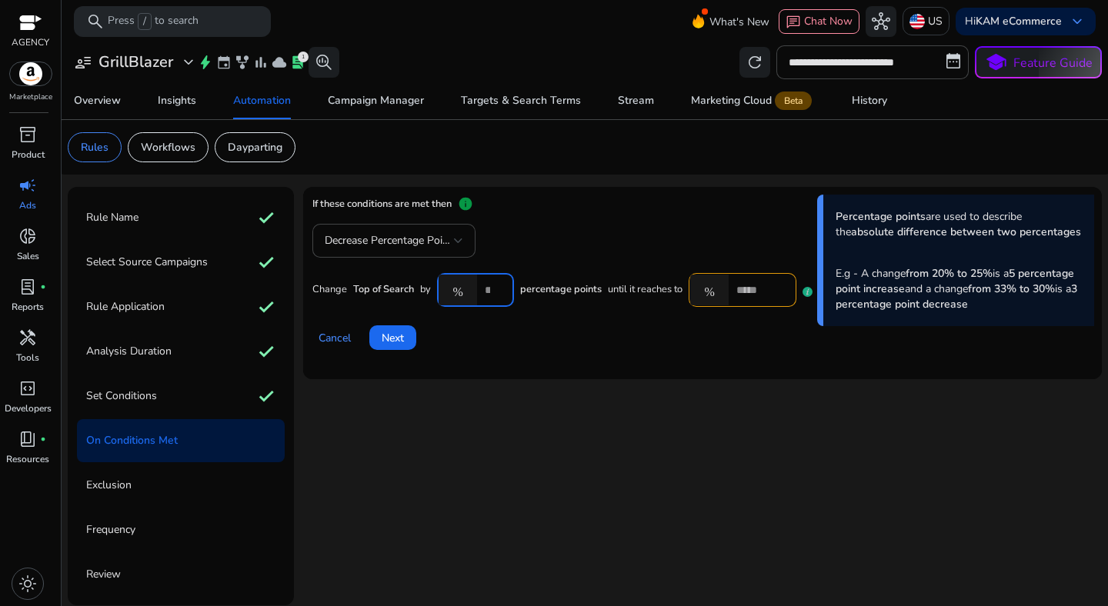
click at [495, 285] on input "****" at bounding box center [493, 290] width 17 height 17
click at [495, 293] on input "****" at bounding box center [493, 290] width 17 height 17
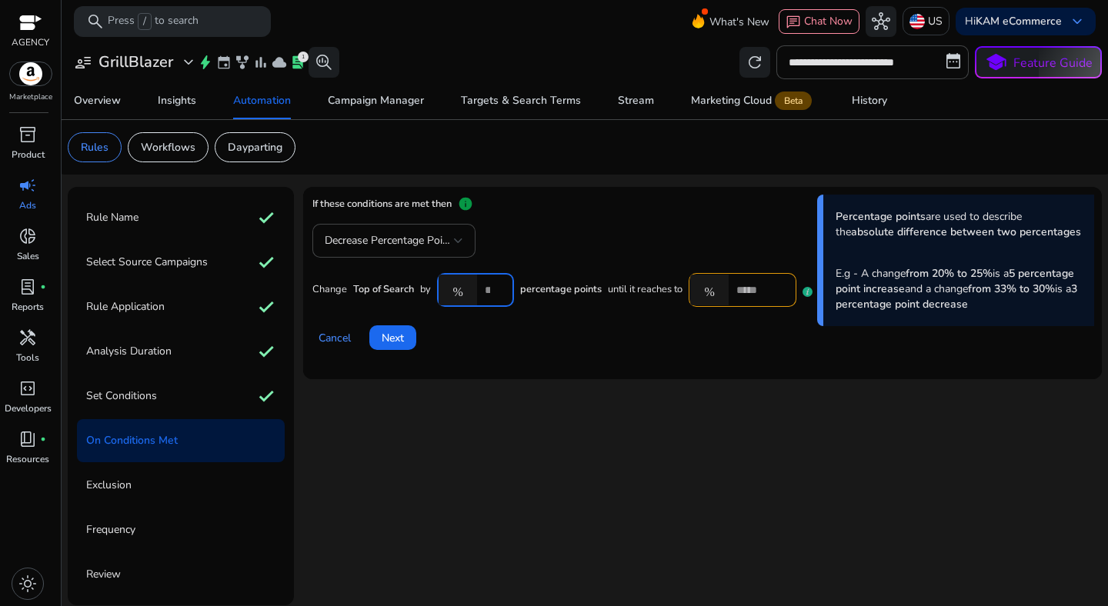
click at [495, 293] on input "****" at bounding box center [493, 290] width 17 height 17
click at [475, 290] on mat-icon "%" at bounding box center [458, 290] width 38 height 31
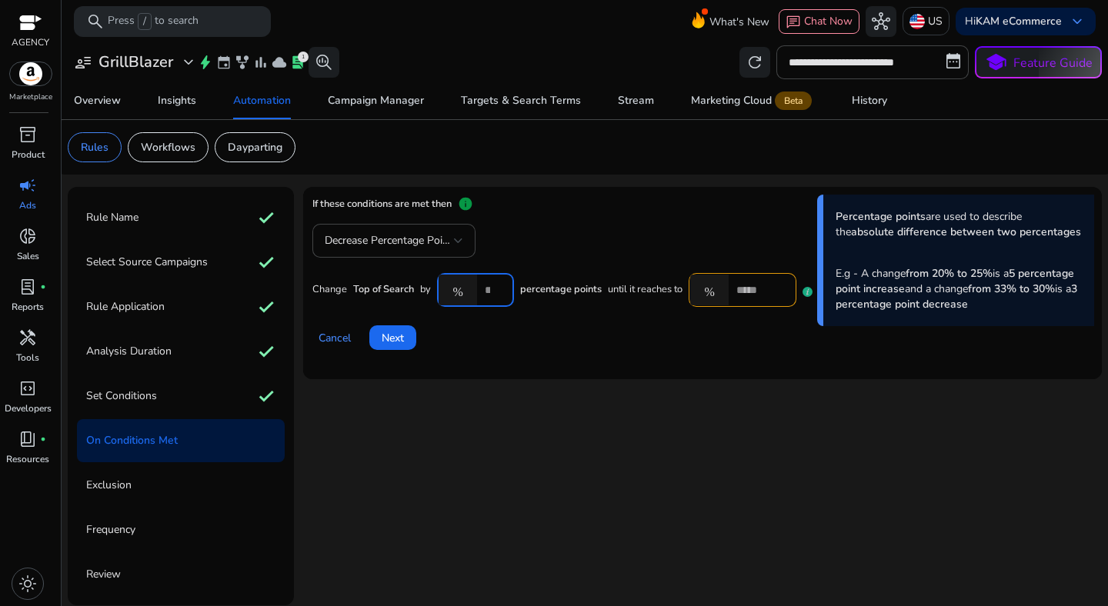
click at [492, 330] on div "Cancel Next" at bounding box center [702, 331] width 780 height 37
click at [489, 299] on div "****" at bounding box center [493, 290] width 17 height 34
click at [496, 284] on input "****" at bounding box center [493, 290] width 17 height 17
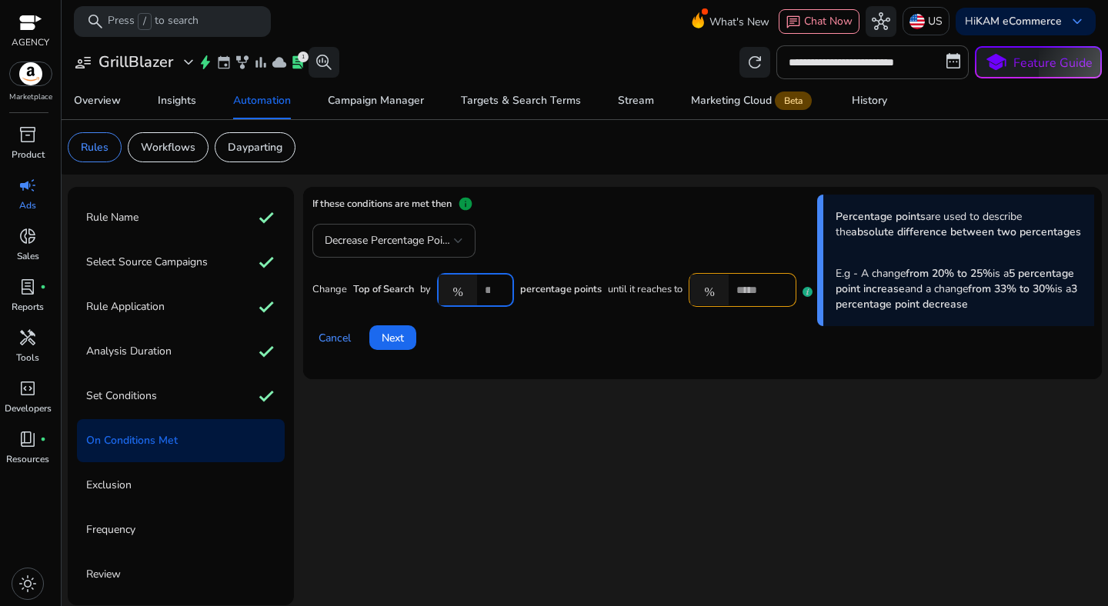
click at [496, 284] on input "****" at bounding box center [493, 290] width 17 height 17
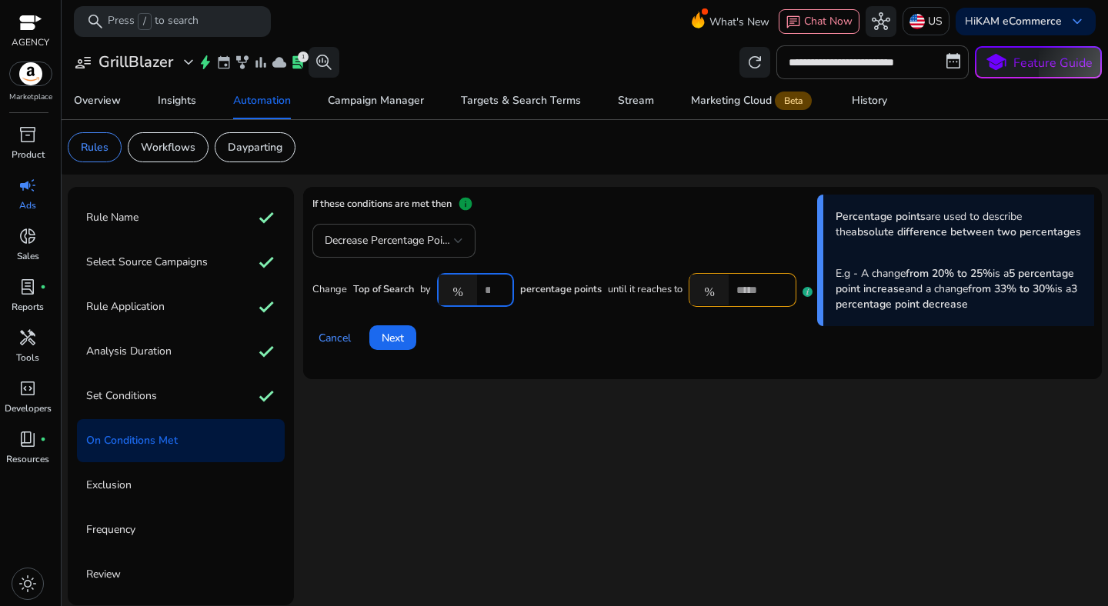
click at [496, 284] on input "****" at bounding box center [493, 290] width 17 height 17
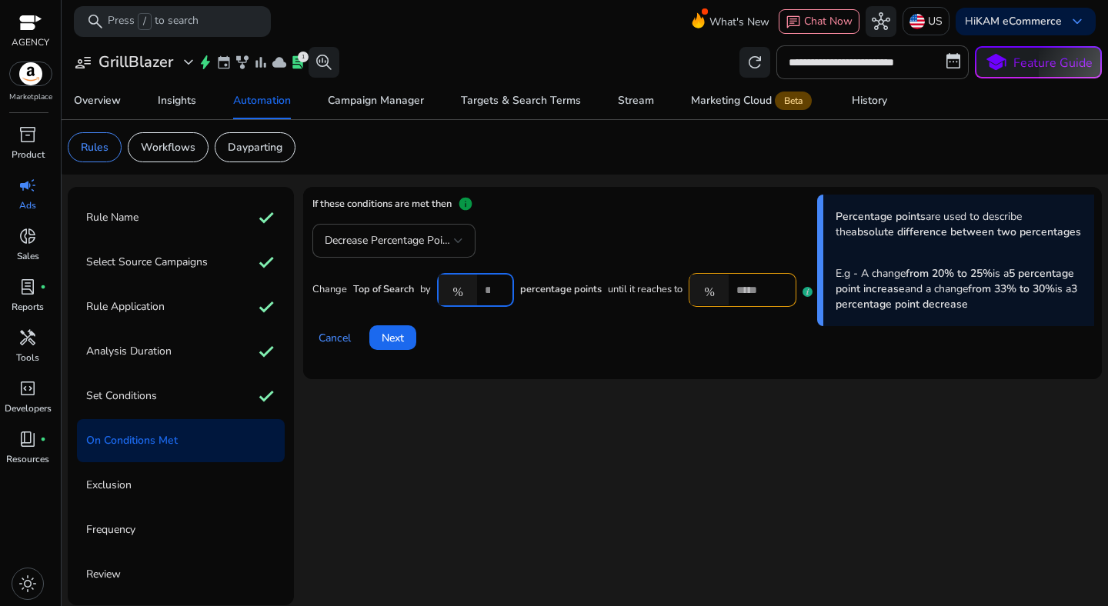
click at [496, 284] on input "****" at bounding box center [493, 290] width 17 height 17
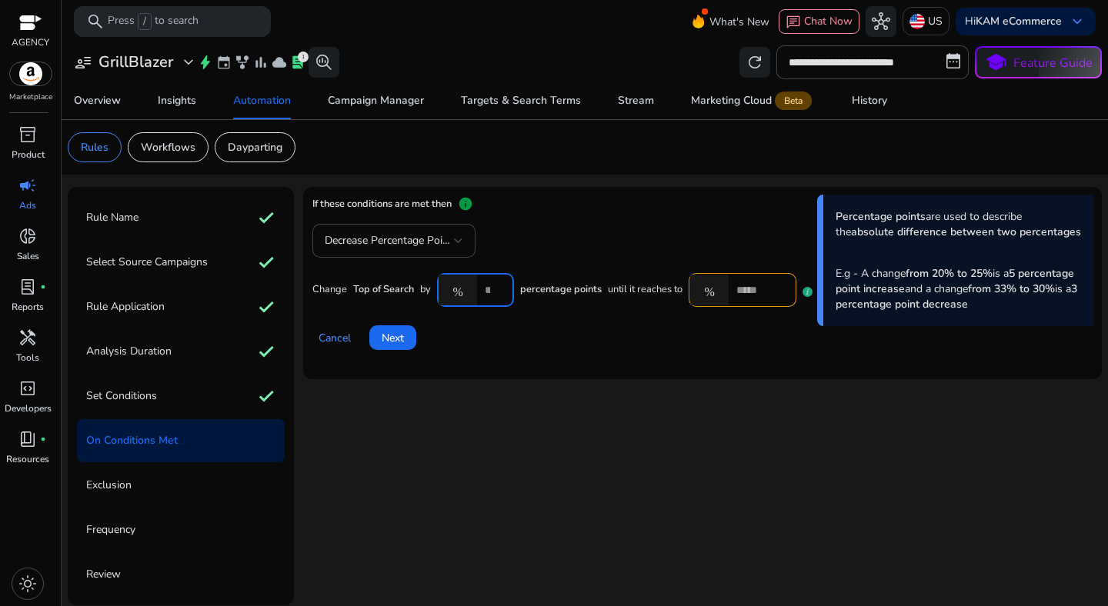
click at [496, 284] on input "****" at bounding box center [493, 290] width 17 height 17
click at [536, 322] on div "Cancel Next" at bounding box center [702, 331] width 780 height 37
click at [483, 292] on div "%" at bounding box center [461, 290] width 48 height 31
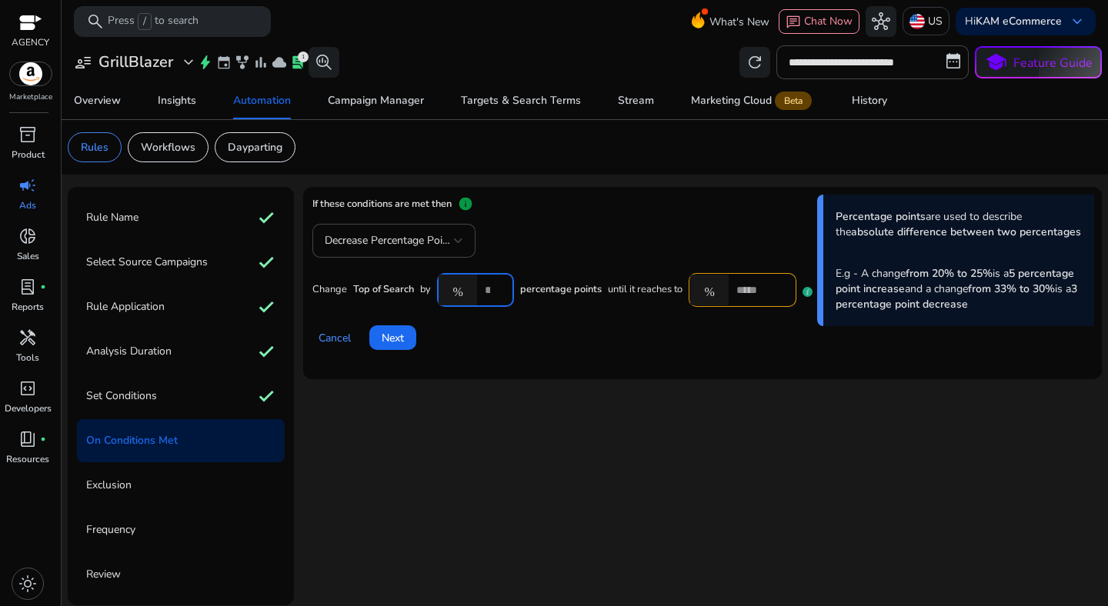
click at [494, 288] on input "****" at bounding box center [493, 290] width 17 height 17
click at [495, 287] on input "****" at bounding box center [493, 290] width 17 height 17
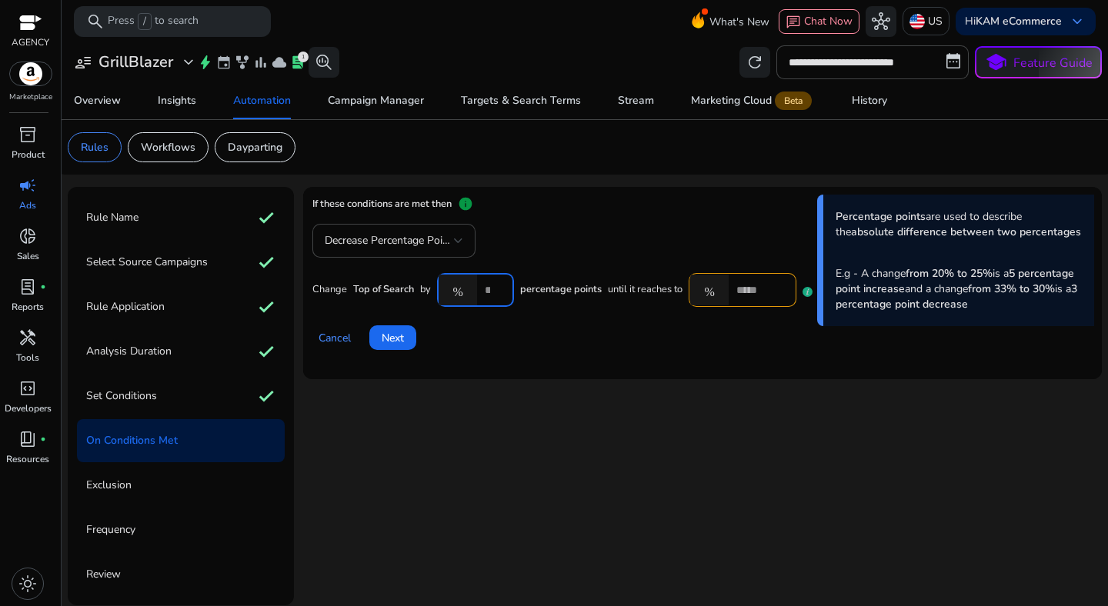
click at [495, 287] on input "****" at bounding box center [493, 290] width 17 height 17
click at [522, 349] on div "Cancel Next" at bounding box center [702, 331] width 780 height 37
click at [493, 295] on input "****" at bounding box center [493, 290] width 17 height 17
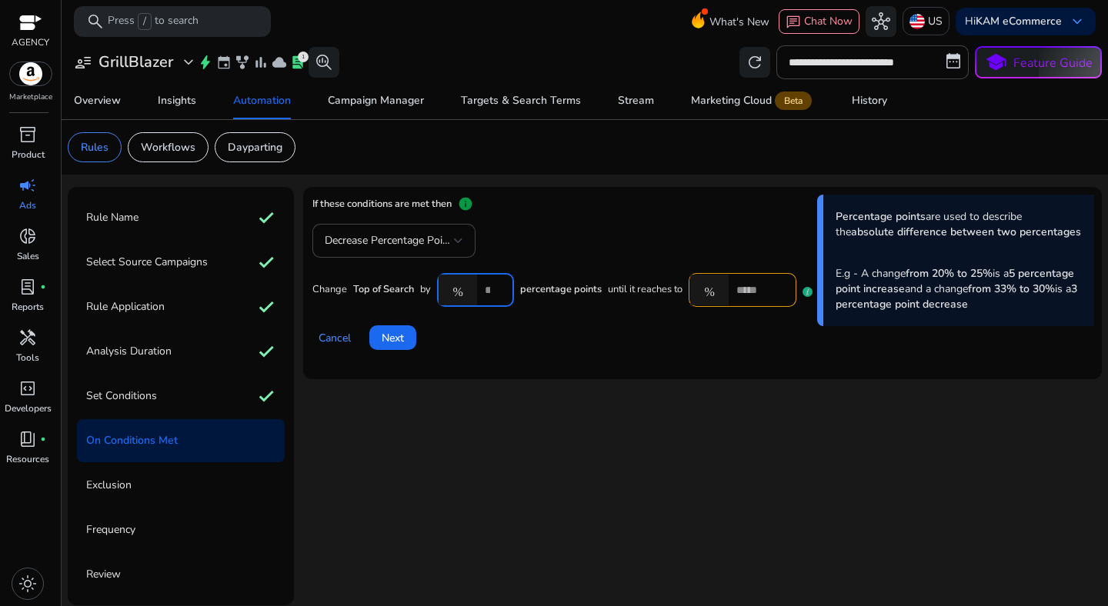
scroll to position [0, 16]
click at [495, 284] on input "****" at bounding box center [493, 290] width 17 height 17
click at [496, 286] on input "****" at bounding box center [493, 290] width 17 height 17
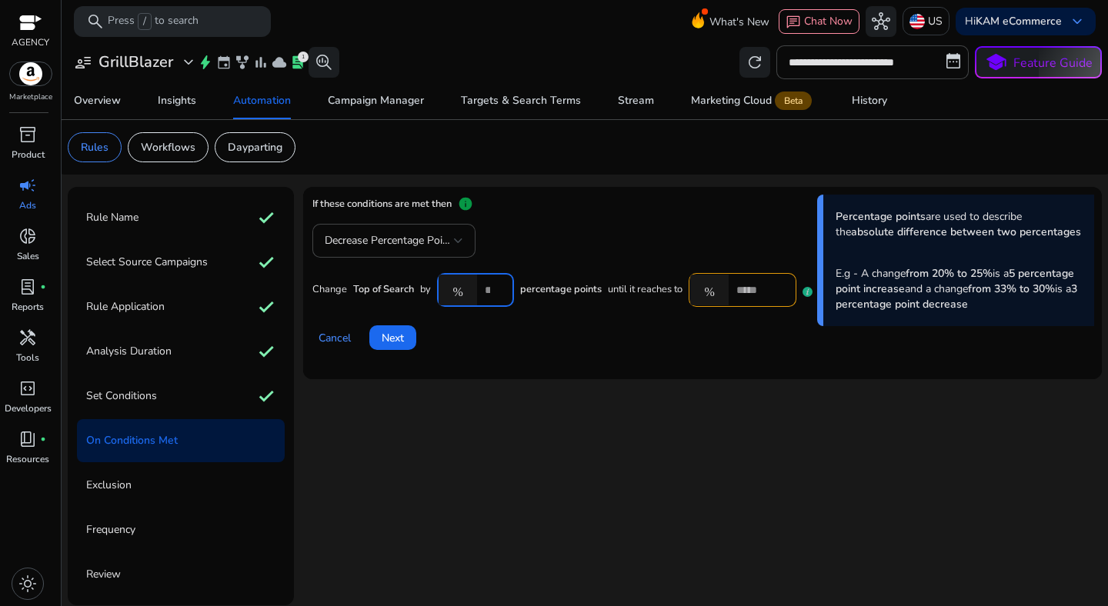
click at [496, 286] on input "****" at bounding box center [493, 290] width 17 height 17
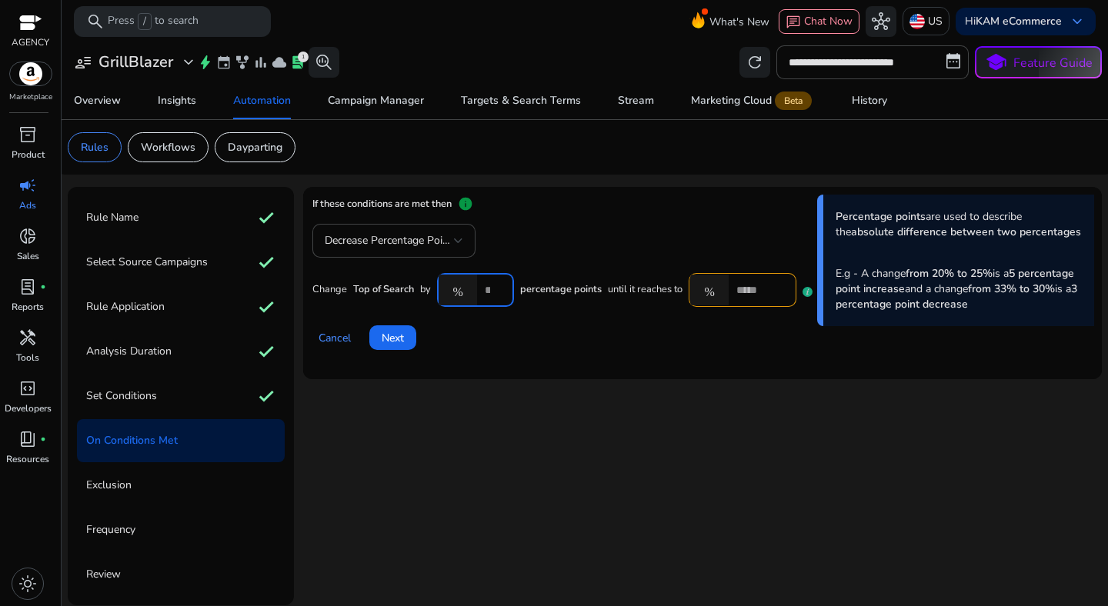
click at [496, 286] on input "****" at bounding box center [493, 290] width 17 height 17
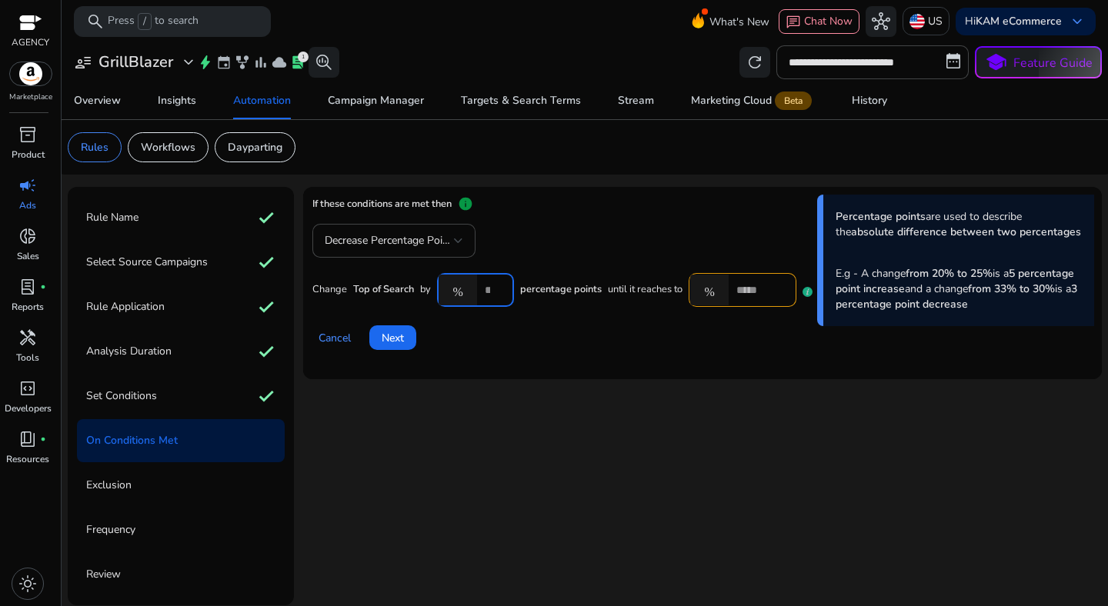
click at [496, 286] on input "****" at bounding box center [493, 290] width 17 height 17
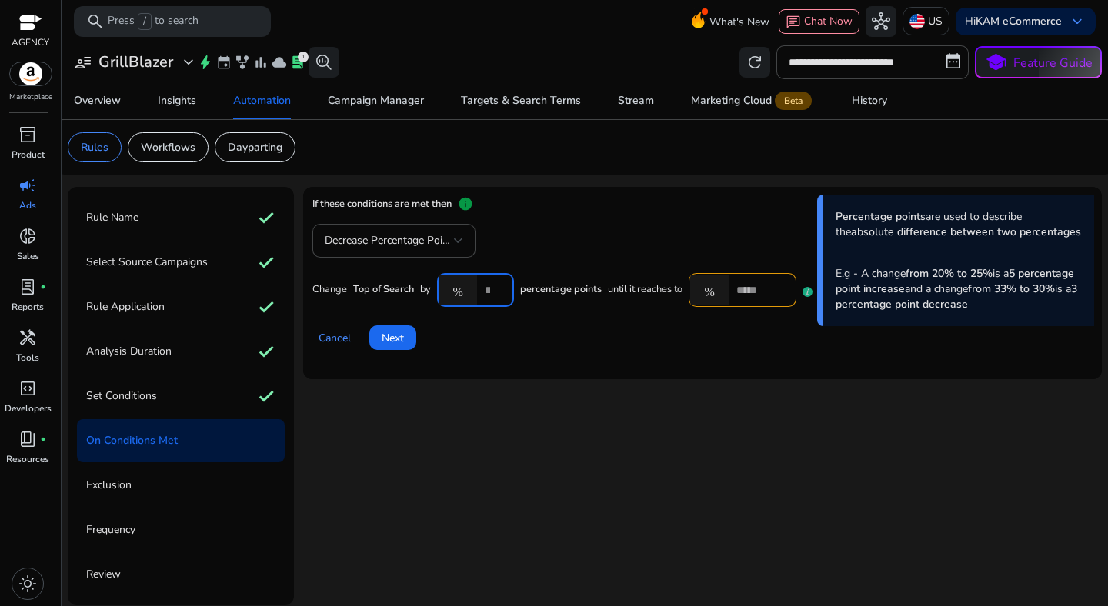
click at [496, 286] on input "****" at bounding box center [493, 290] width 17 height 17
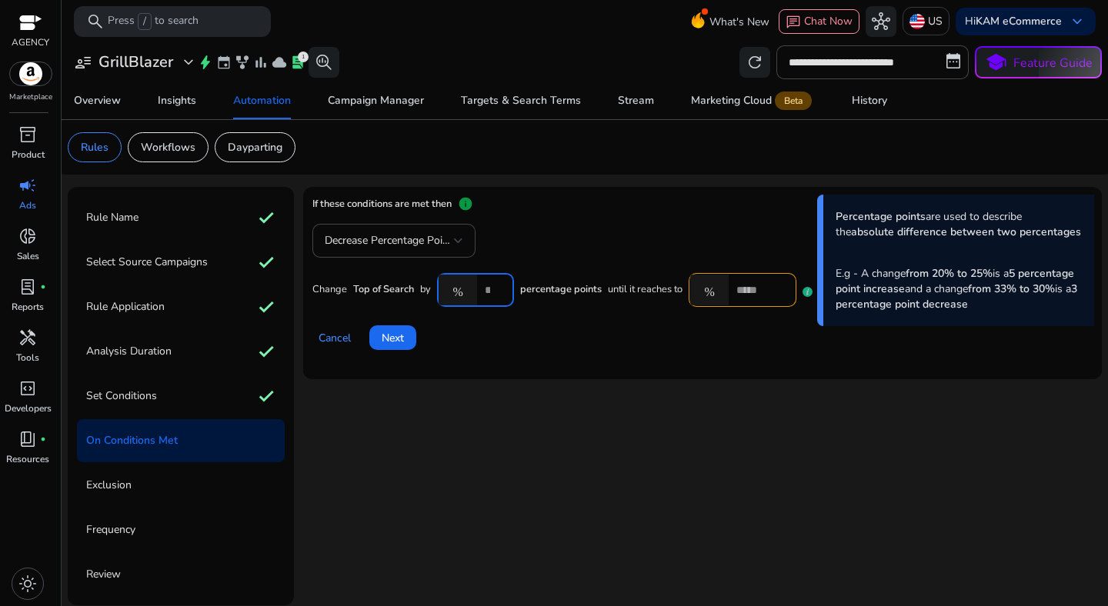
click at [496, 286] on input "****" at bounding box center [493, 290] width 17 height 17
click at [549, 321] on div "Cancel Next" at bounding box center [702, 331] width 780 height 37
click at [489, 293] on input "****" at bounding box center [493, 290] width 17 height 17
click at [495, 287] on input "****" at bounding box center [493, 290] width 17 height 17
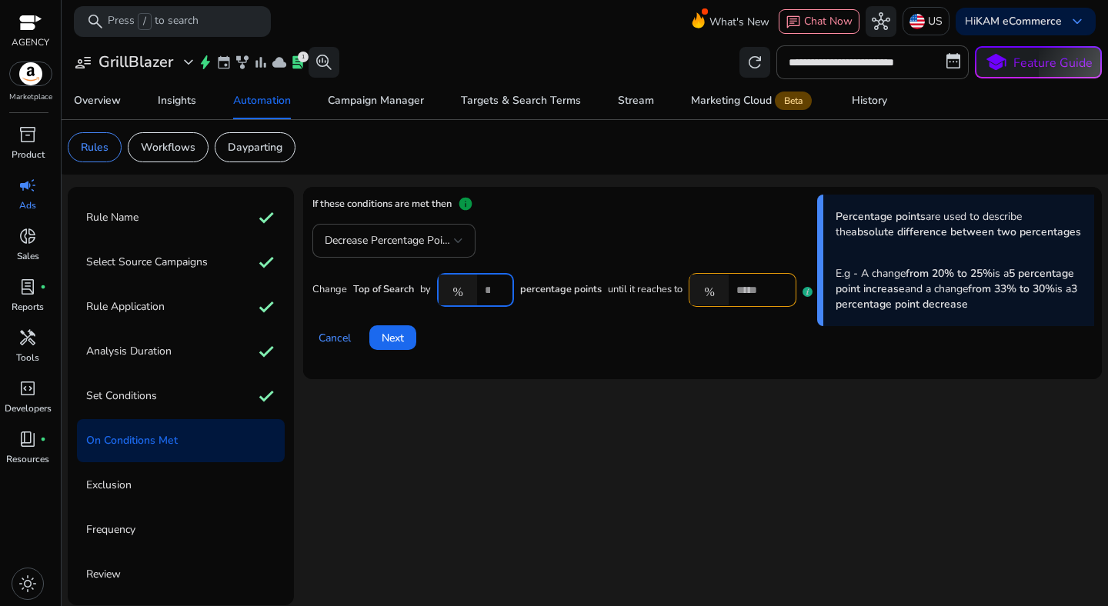
click at [495, 287] on input "****" at bounding box center [493, 290] width 17 height 17
click at [495, 281] on div "****" at bounding box center [493, 290] width 17 height 34
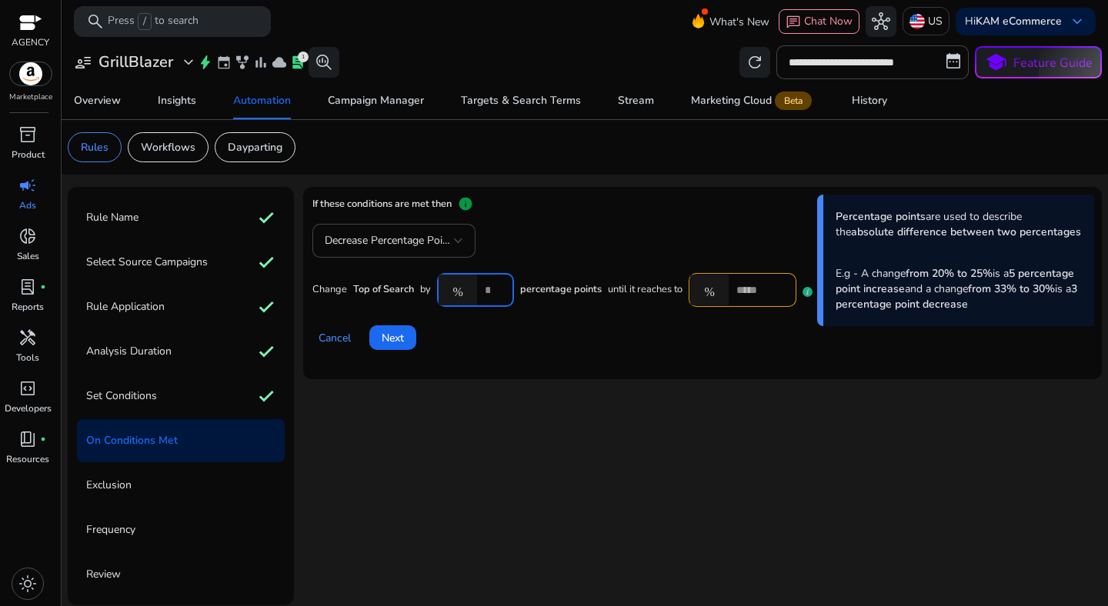
scroll to position [0, 16]
click at [499, 285] on input "****" at bounding box center [493, 290] width 17 height 17
click at [495, 286] on input "****" at bounding box center [493, 290] width 17 height 17
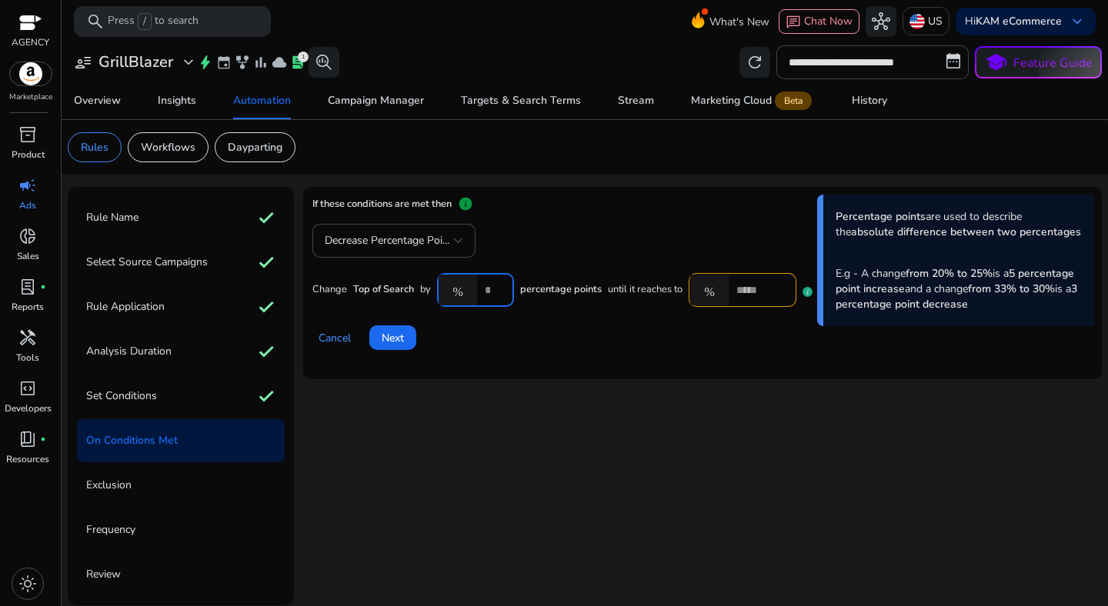
click at [495, 286] on input "****" at bounding box center [493, 290] width 17 height 17
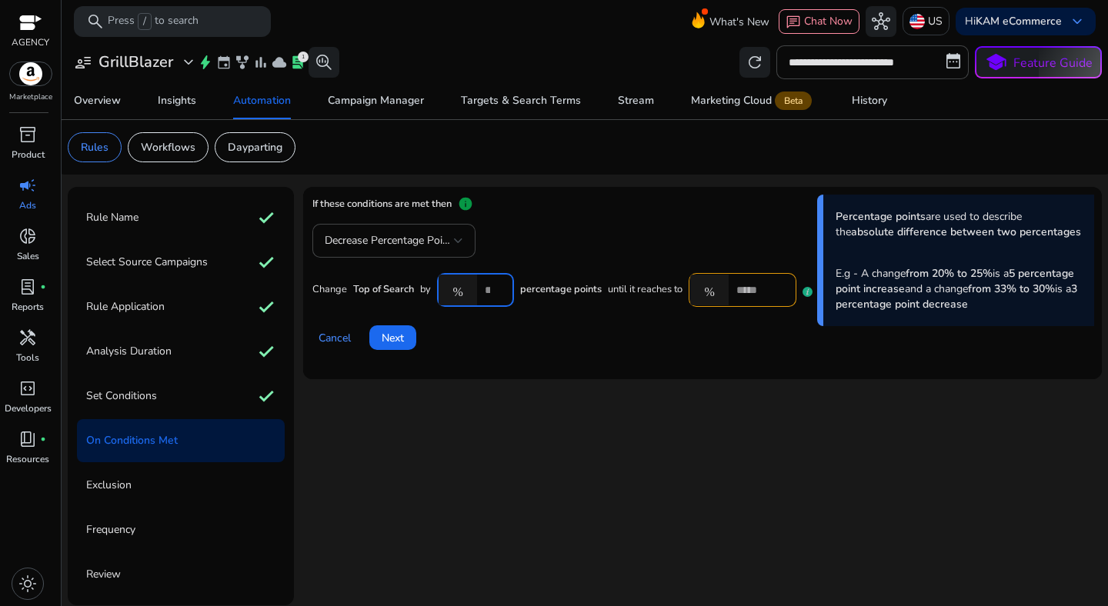
click at [495, 286] on input "****" at bounding box center [493, 290] width 17 height 17
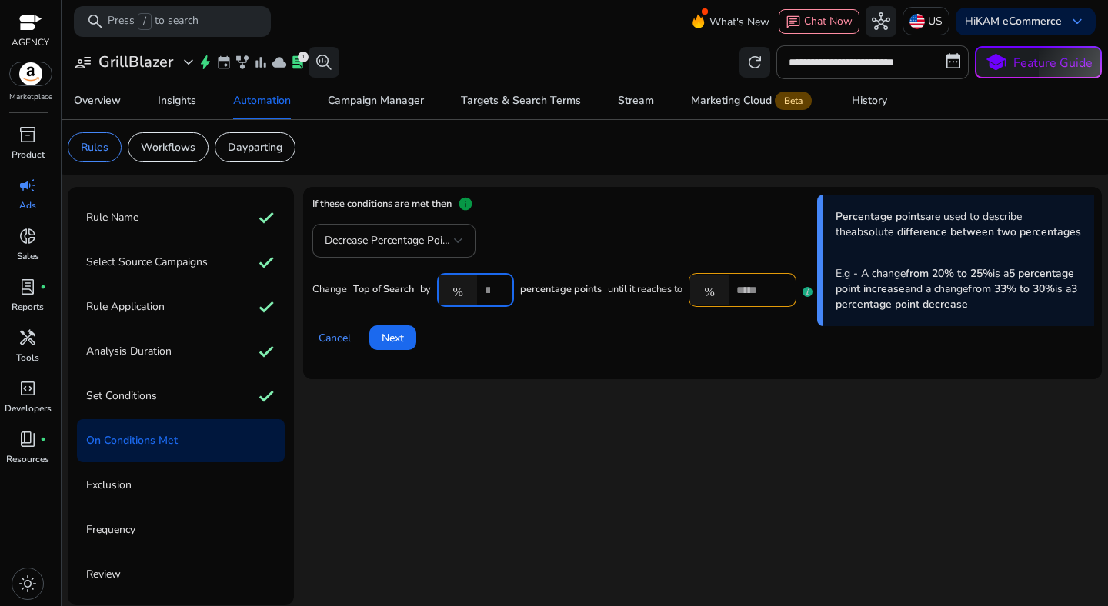
click at [495, 286] on input "****" at bounding box center [493, 290] width 17 height 17
click at [495, 295] on input "****" at bounding box center [493, 290] width 17 height 17
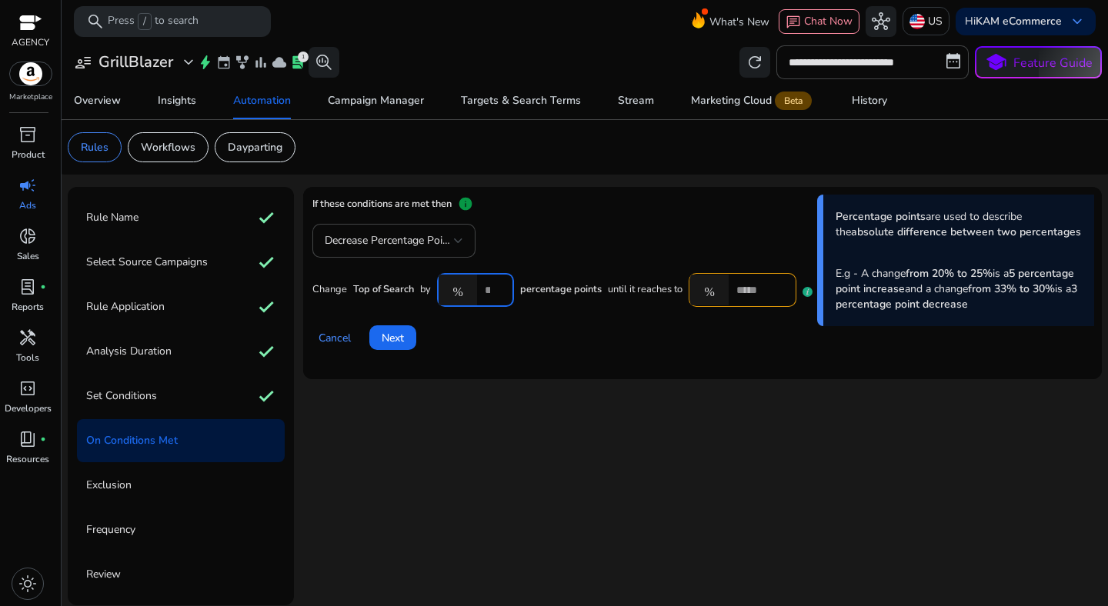
click at [495, 295] on input "****" at bounding box center [493, 290] width 17 height 17
click at [477, 317] on div "Cancel Next" at bounding box center [702, 331] width 780 height 37
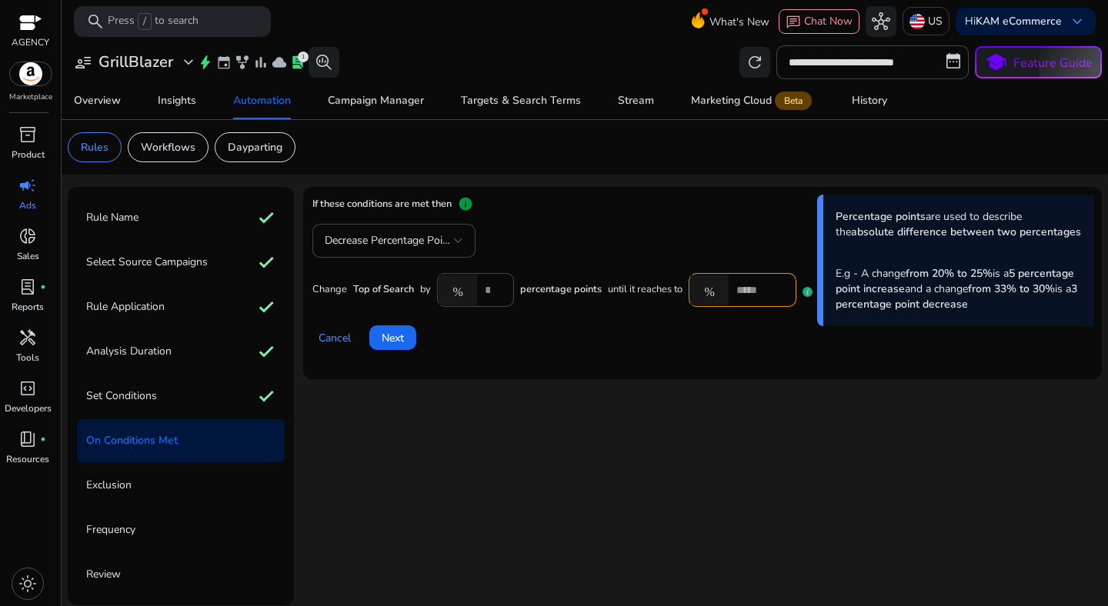
scroll to position [0, 0]
click at [486, 293] on input "****" at bounding box center [493, 290] width 17 height 17
click at [498, 285] on input "****" at bounding box center [493, 290] width 17 height 17
click at [485, 290] on input "****" at bounding box center [493, 290] width 17 height 17
click at [499, 324] on div "Cancel Next" at bounding box center [702, 331] width 780 height 37
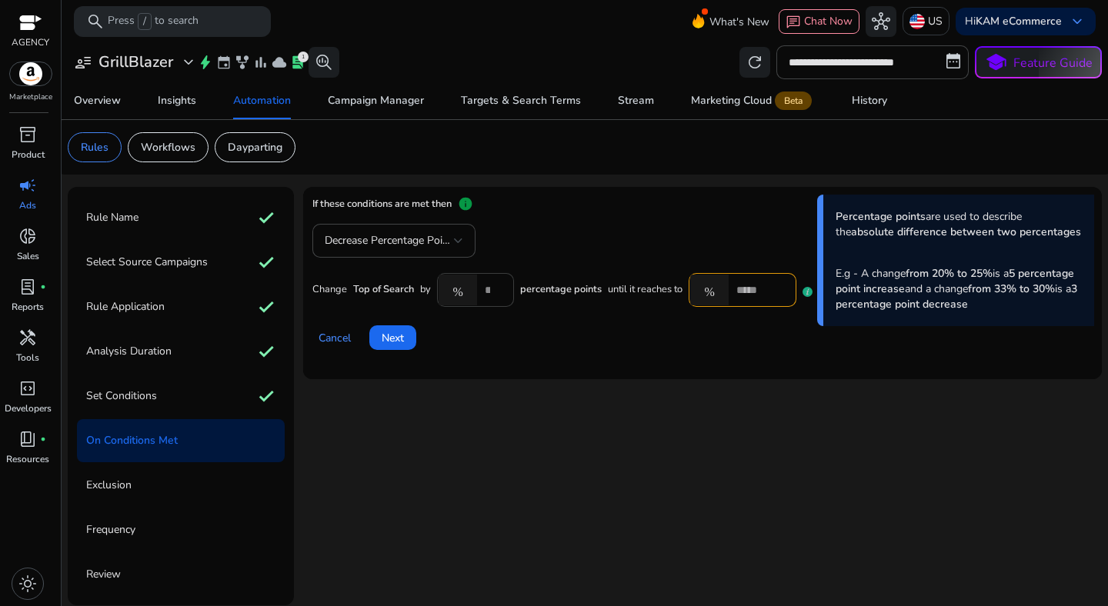
click at [483, 294] on div "%" at bounding box center [461, 290] width 48 height 31
click at [485, 292] on input "****" at bounding box center [493, 290] width 17 height 17
click at [603, 369] on mat-card "If these conditions are met then info Percentage points are used to describe th…" at bounding box center [702, 283] width 799 height 192
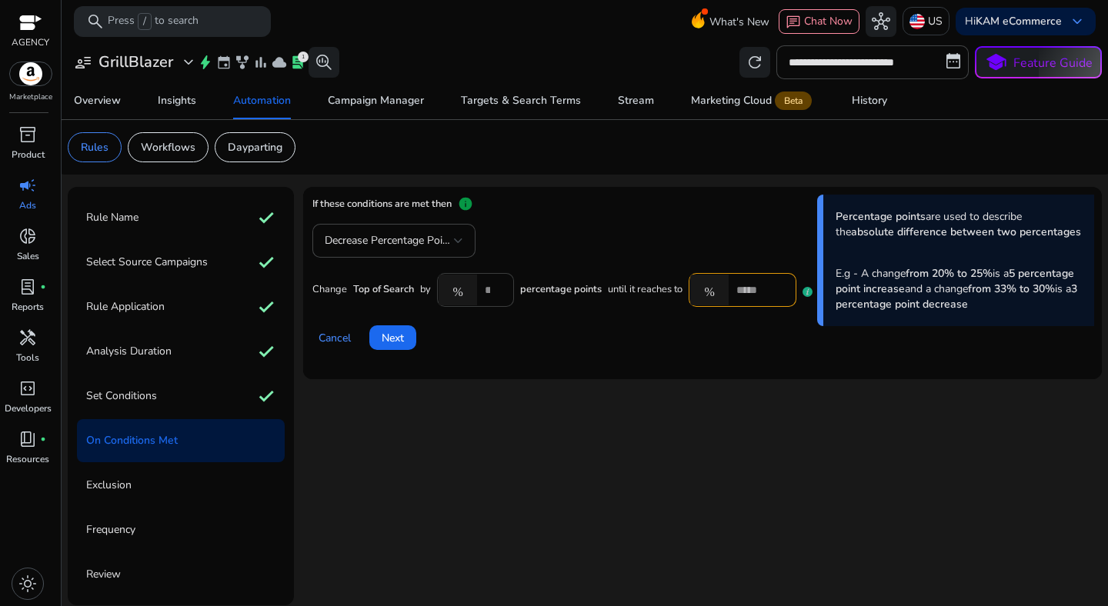
click at [493, 293] on input "****" at bounding box center [493, 290] width 17 height 17
click at [485, 292] on input "****" at bounding box center [493, 290] width 17 height 17
click at [515, 357] on mat-card "If these conditions are met then info Percentage points are used to describe th…" at bounding box center [702, 283] width 799 height 192
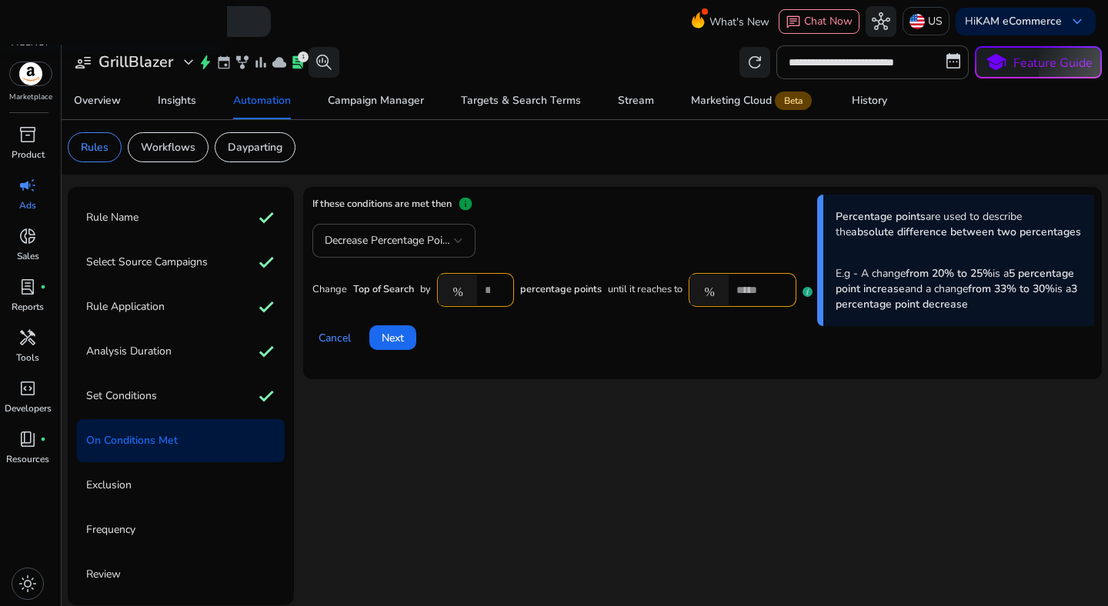
scroll to position [0, 23]
click at [492, 335] on div "Cancel Next" at bounding box center [702, 331] width 780 height 37
click at [487, 297] on input "******" at bounding box center [493, 290] width 17 height 17
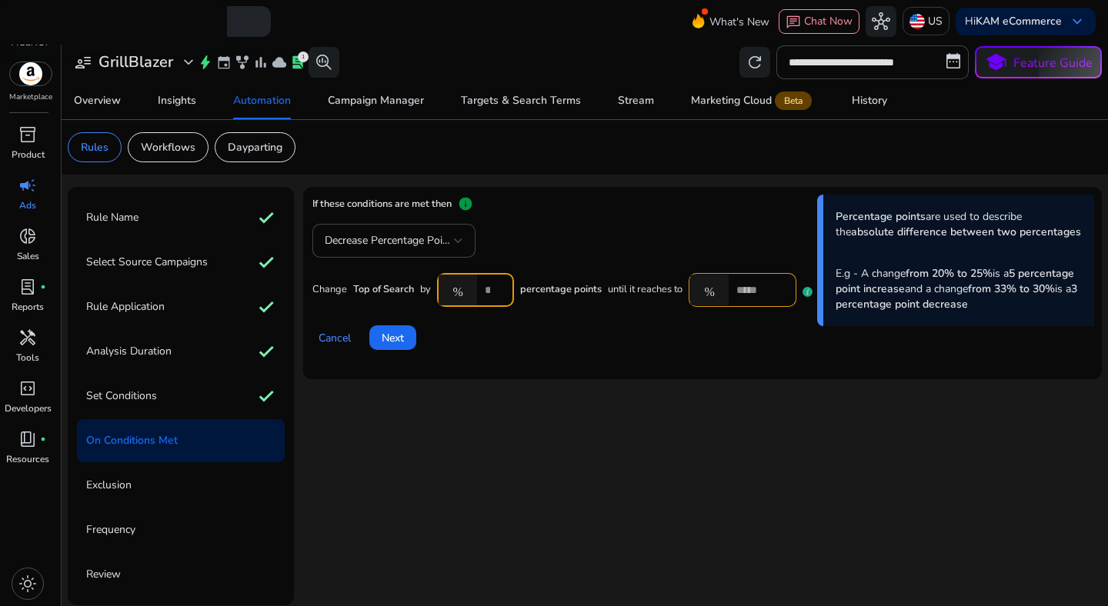
click at [527, 334] on div "Cancel Next" at bounding box center [702, 331] width 780 height 37
click at [487, 295] on input "*******" at bounding box center [493, 290] width 17 height 17
type input "********"
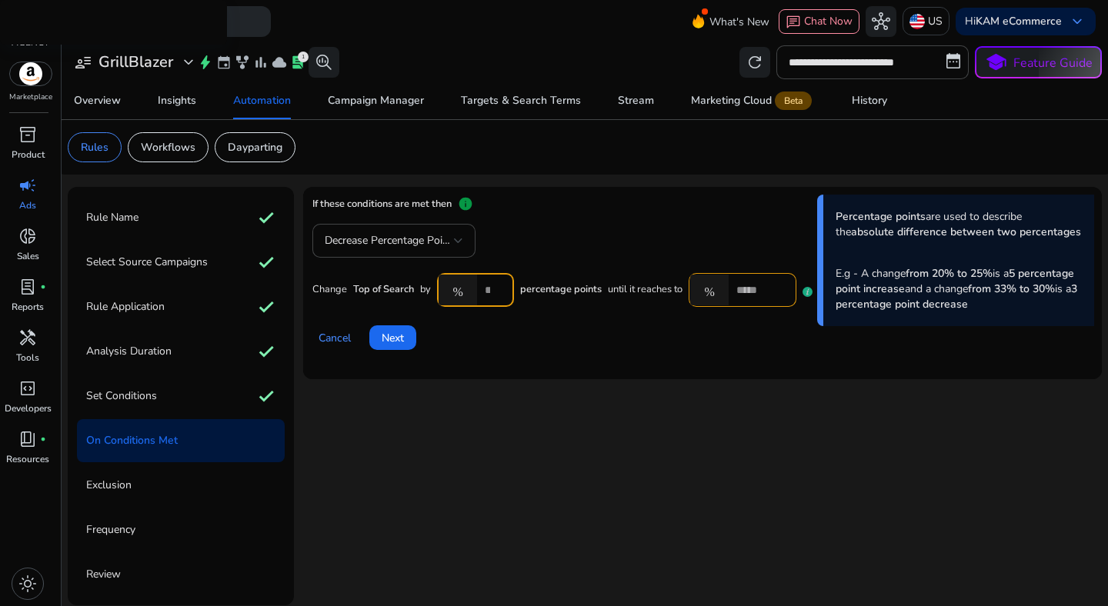
click at [504, 328] on div "Cancel Next" at bounding box center [702, 331] width 780 height 37
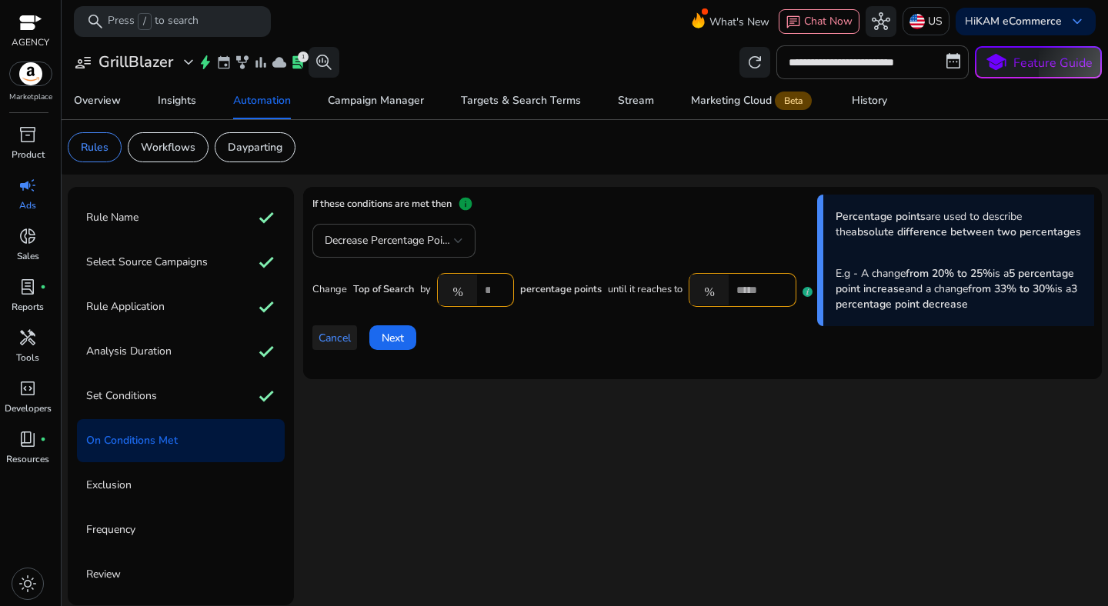
click at [338, 344] on span "Cancel" at bounding box center [334, 338] width 32 height 16
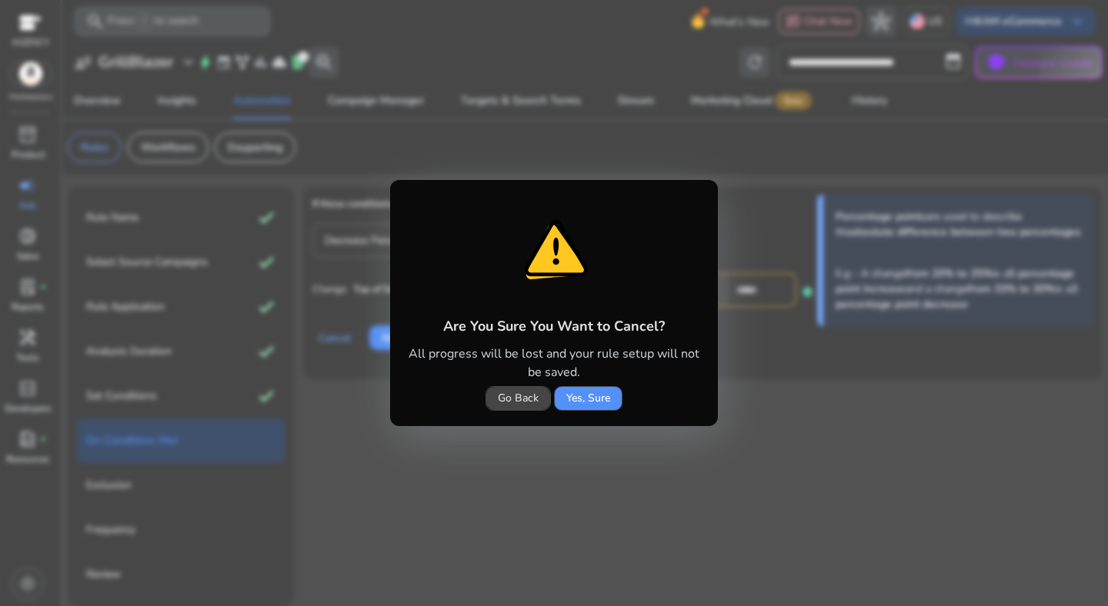
click at [578, 399] on span "Yes, Sure" at bounding box center [588, 398] width 44 height 16
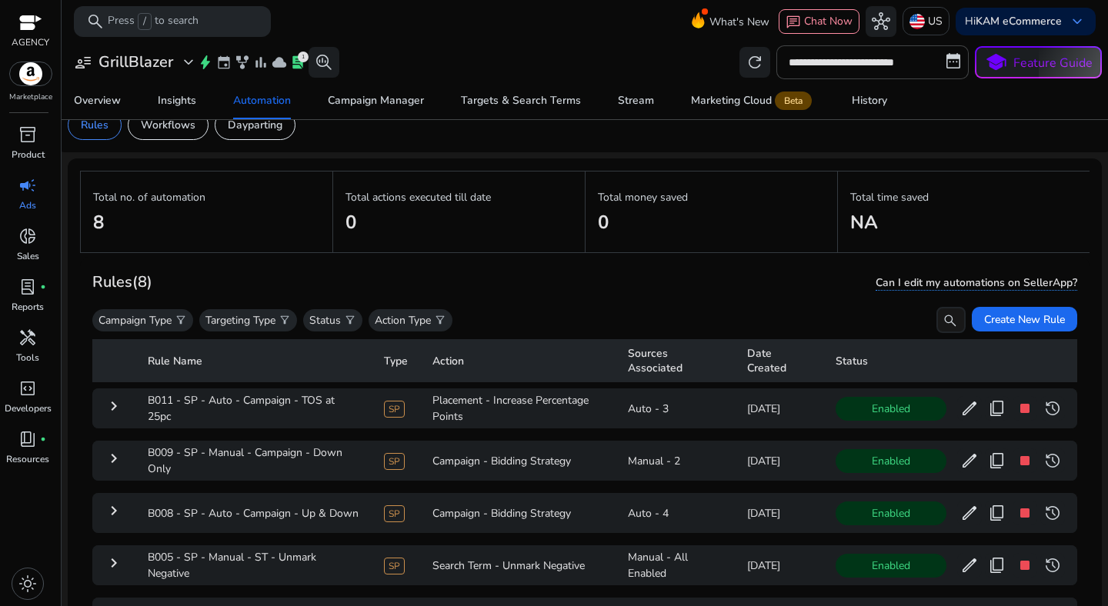
scroll to position [20, 0]
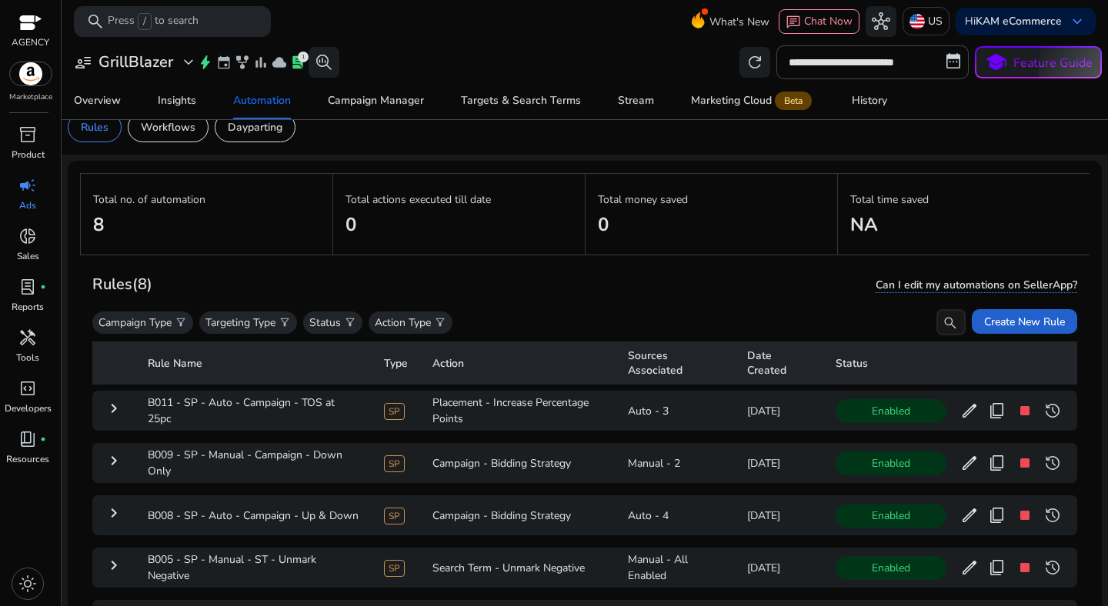
click at [1039, 328] on span "Create New Rule" at bounding box center [1024, 322] width 81 height 16
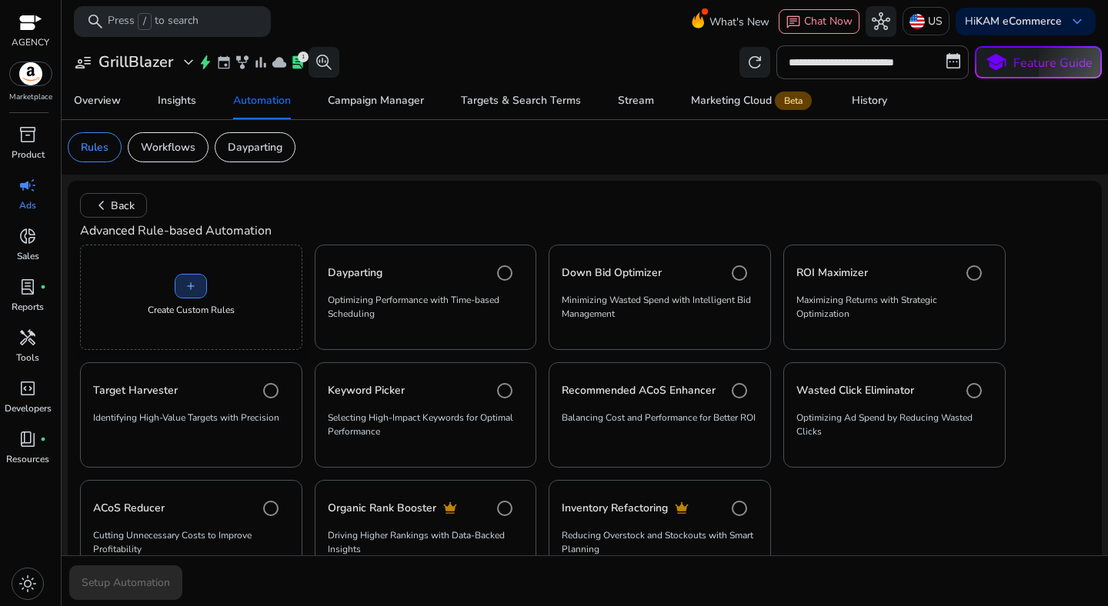
click at [179, 296] on span at bounding box center [190, 286] width 31 height 37
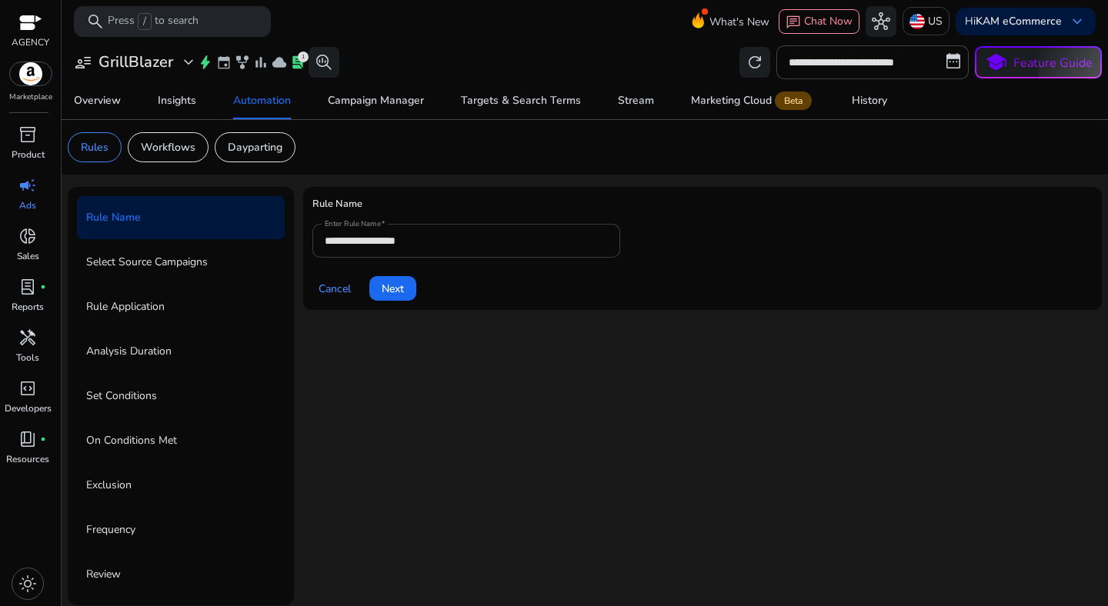
click at [405, 244] on input "**********" at bounding box center [466, 240] width 283 height 17
paste input "**********"
type input "**********"
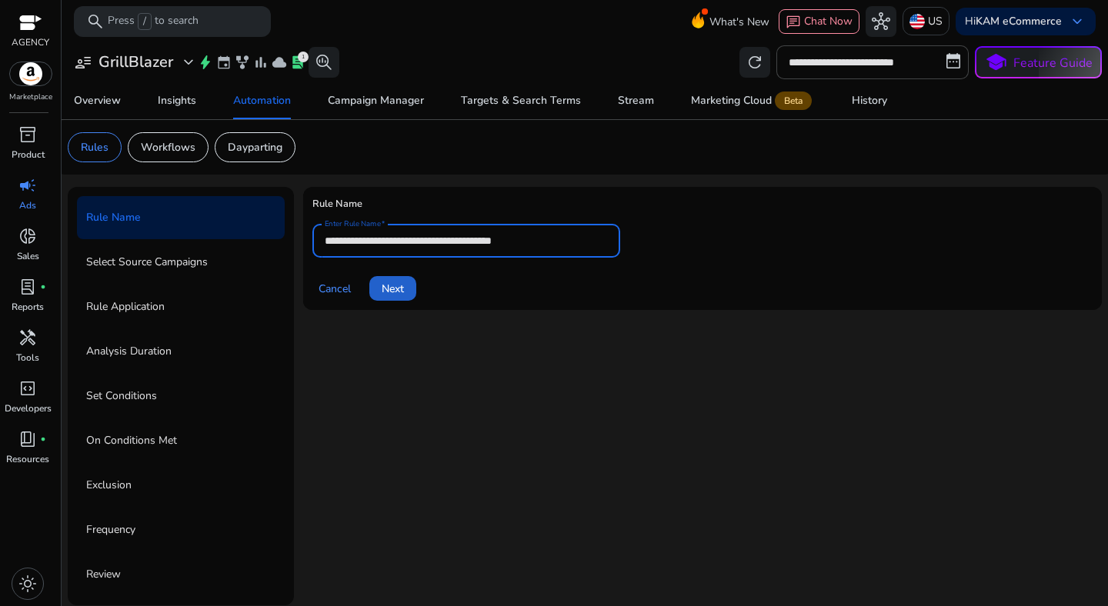
click at [404, 295] on span "Next" at bounding box center [393, 289] width 22 height 16
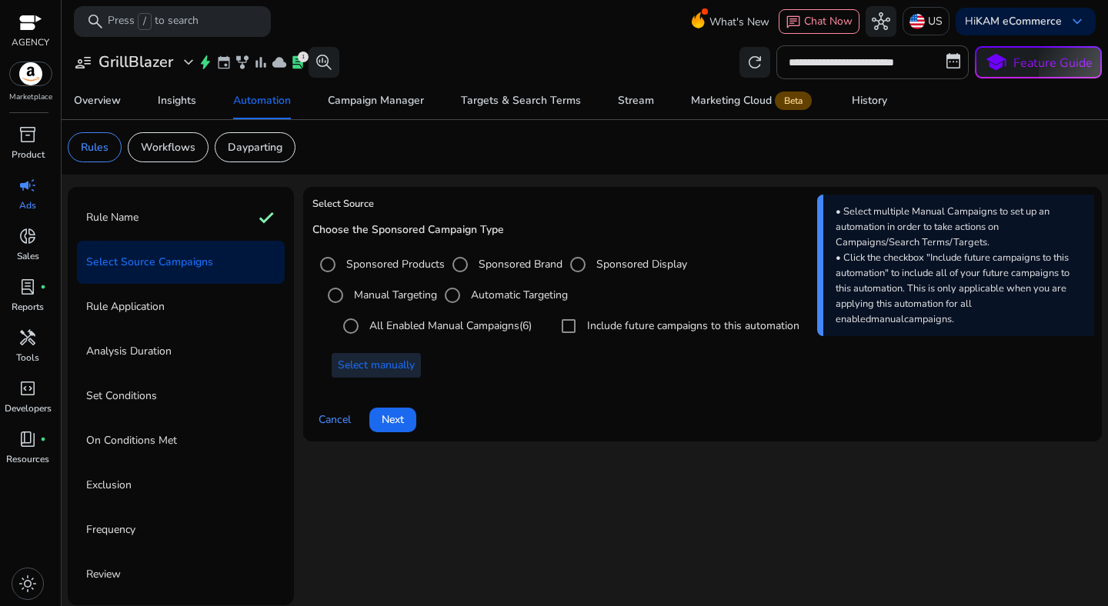
click at [417, 361] on span at bounding box center [376, 365] width 89 height 37
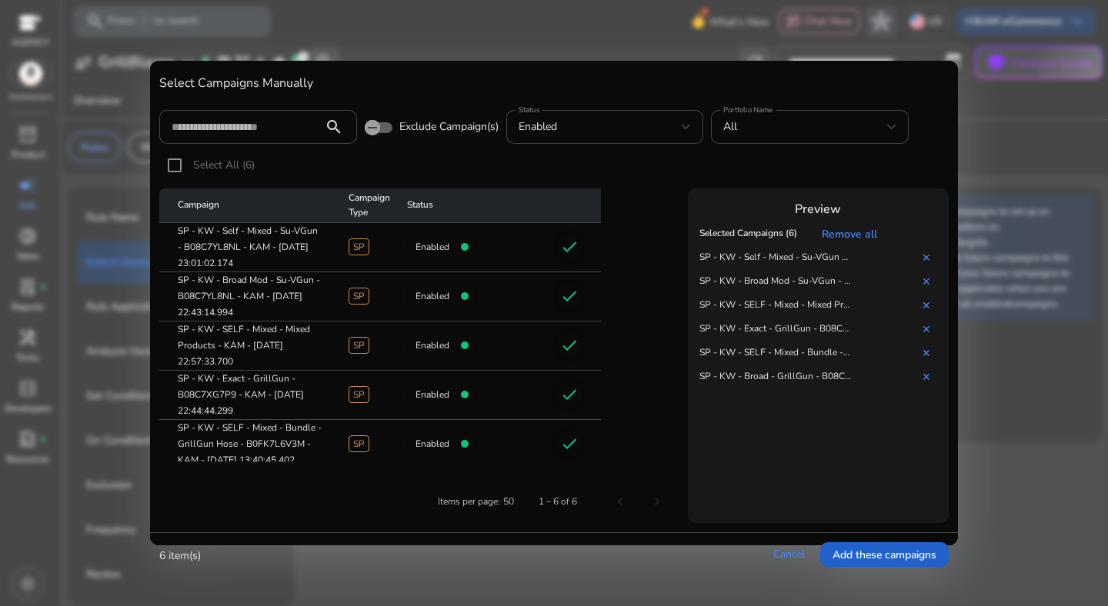
click at [863, 555] on span "Add these campaigns" at bounding box center [884, 555] width 104 height 16
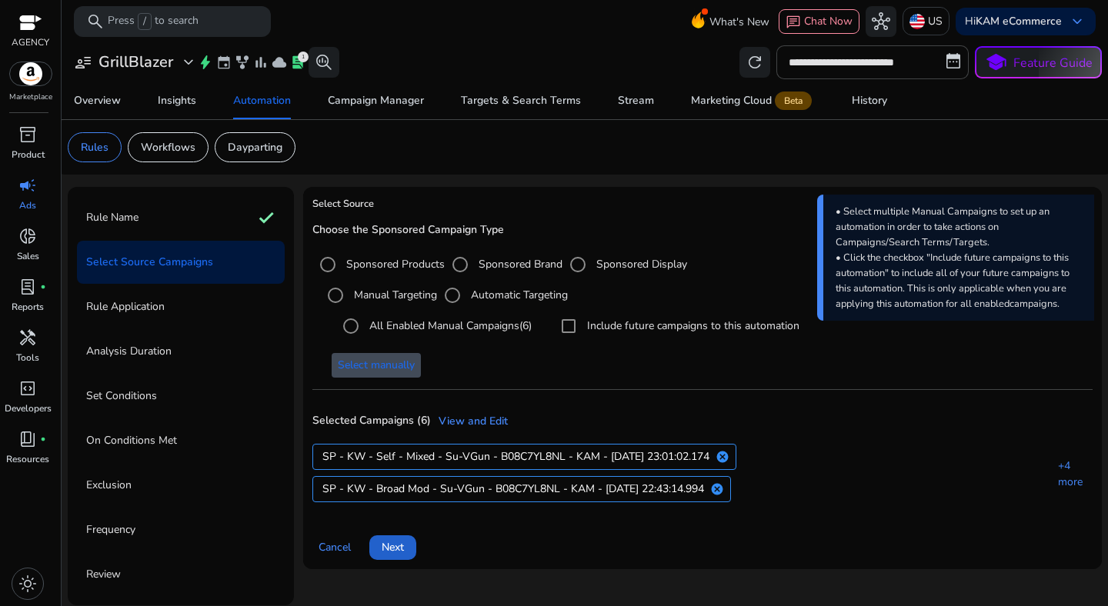
click at [404, 547] on span "Next" at bounding box center [393, 547] width 22 height 16
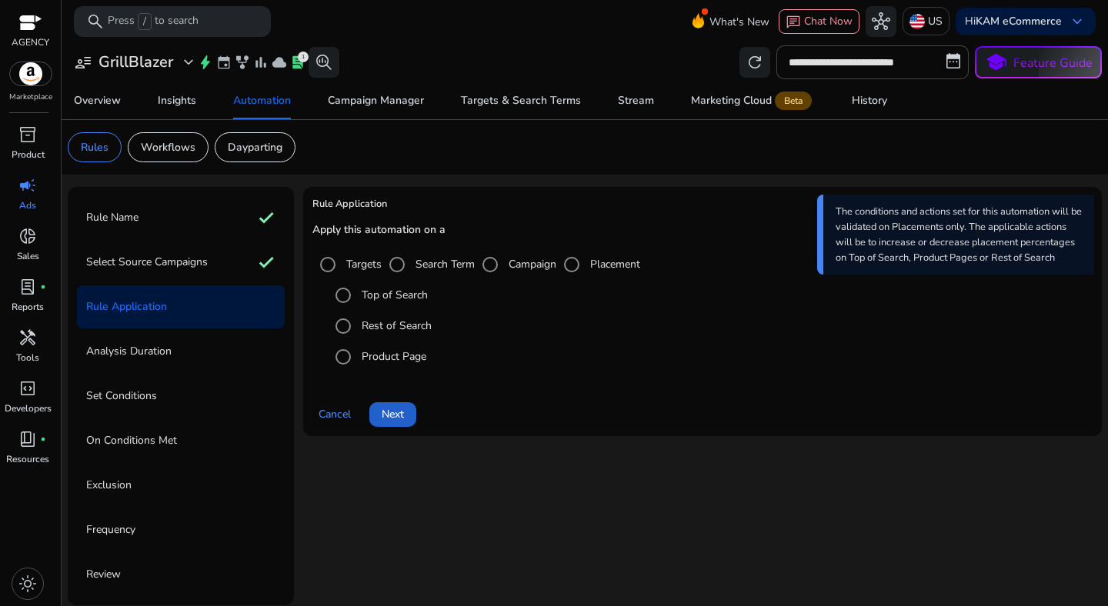
click at [392, 414] on span "Next" at bounding box center [393, 414] width 22 height 16
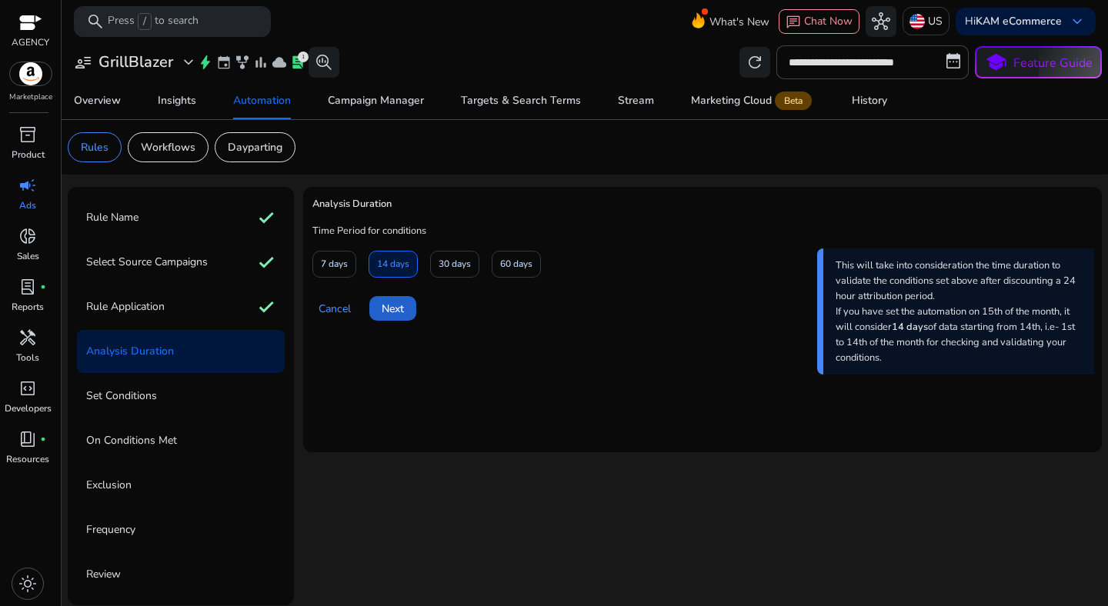
click at [397, 307] on span "Next" at bounding box center [393, 309] width 22 height 16
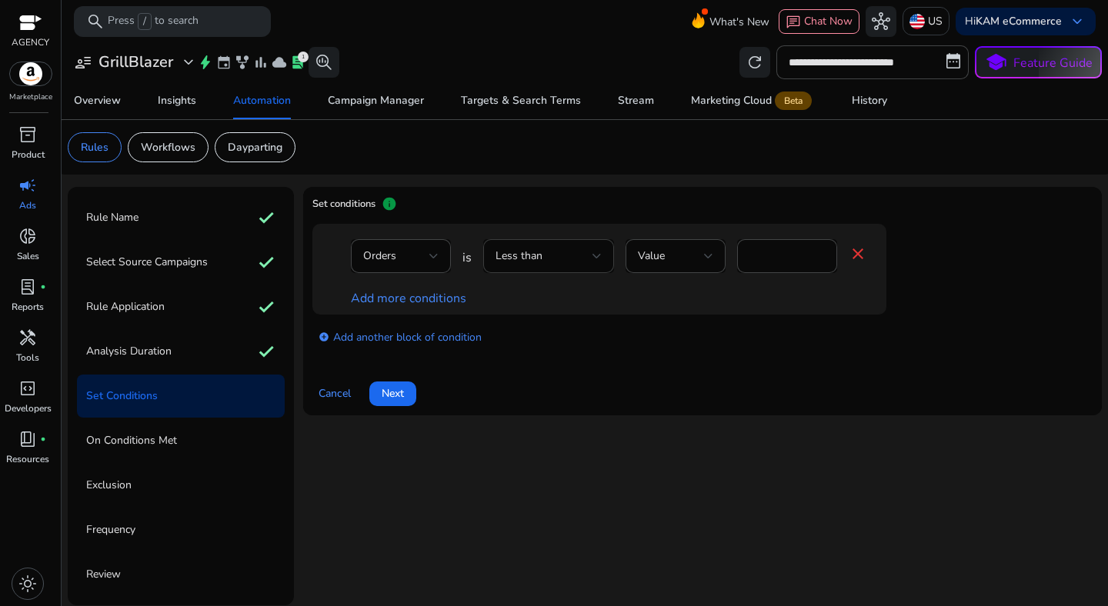
click at [541, 255] on span "Less than" at bounding box center [518, 255] width 47 height 15
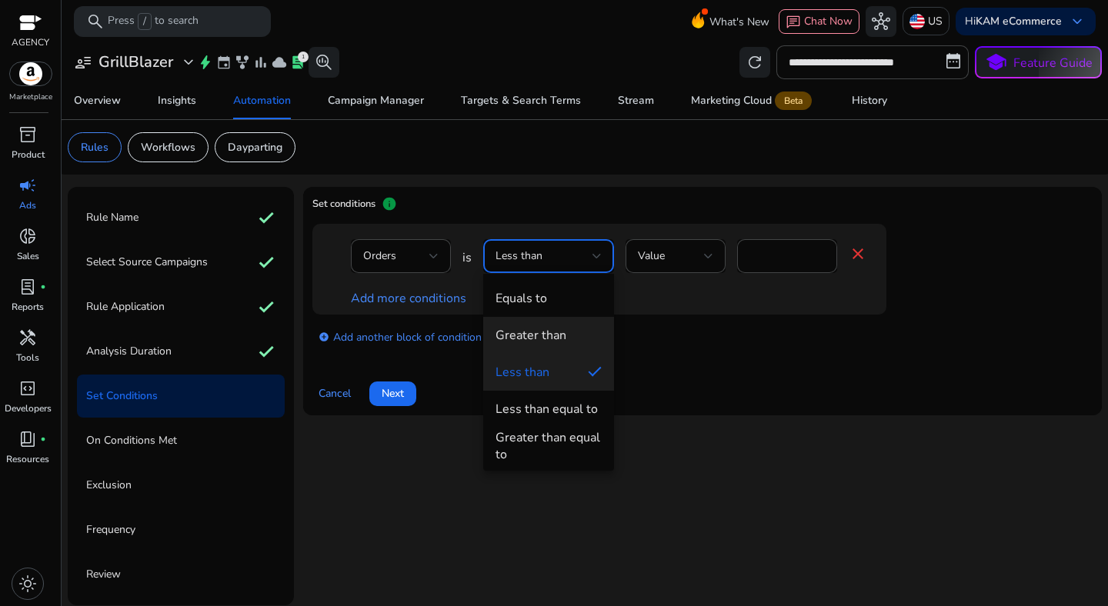
click at [544, 322] on mat-option "Greater than" at bounding box center [548, 335] width 131 height 37
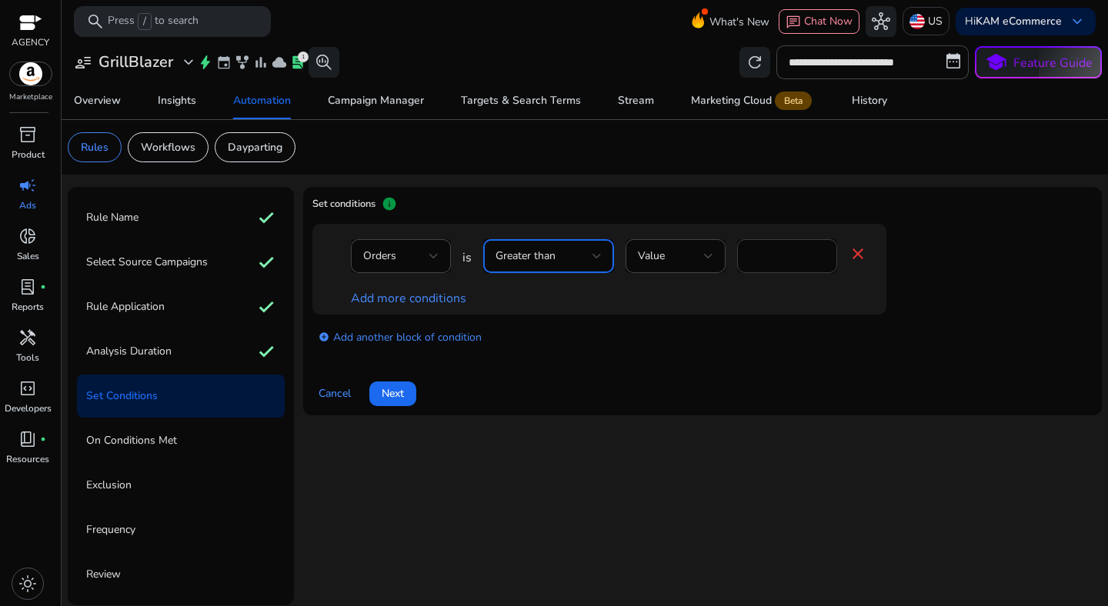
click at [762, 258] on input "*" at bounding box center [786, 256] width 75 height 17
type input "*"
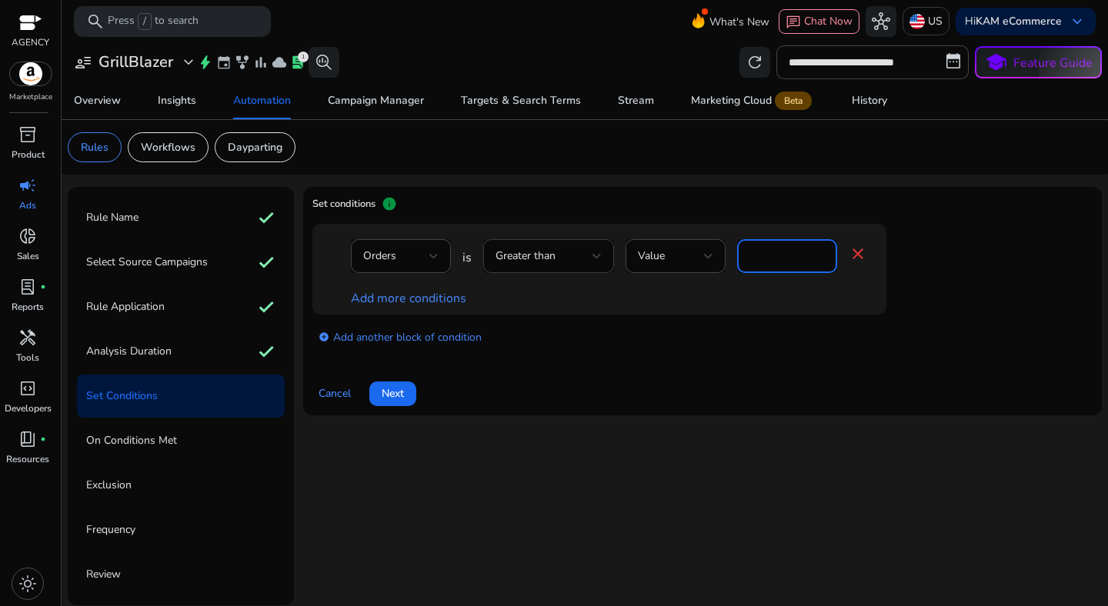
click at [558, 260] on div "Greater than" at bounding box center [543, 256] width 97 height 17
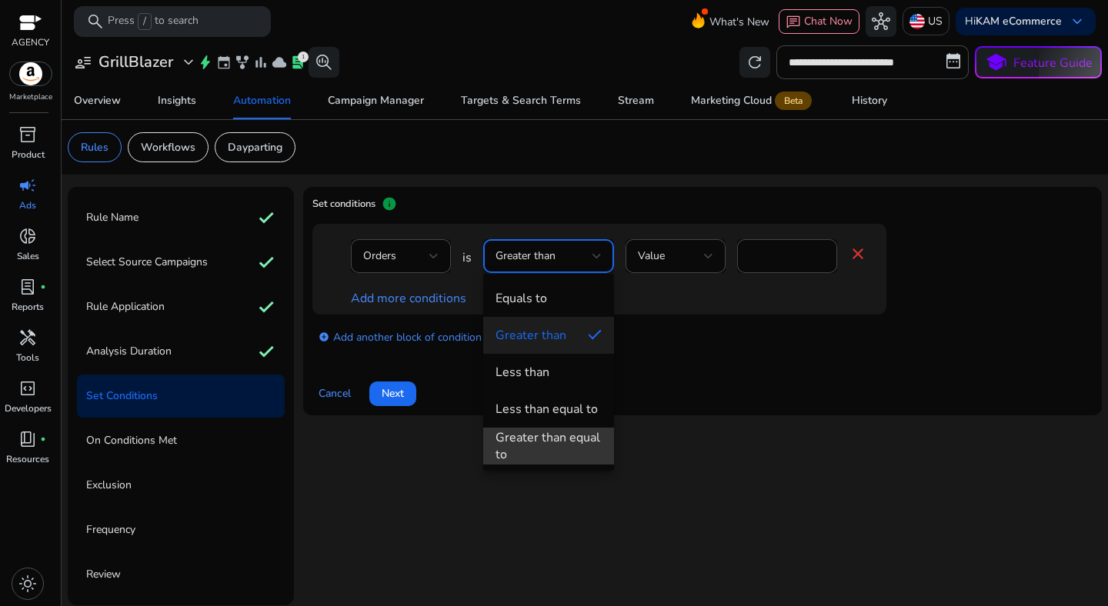
click at [562, 445] on div "Greater than equal to" at bounding box center [548, 446] width 106 height 34
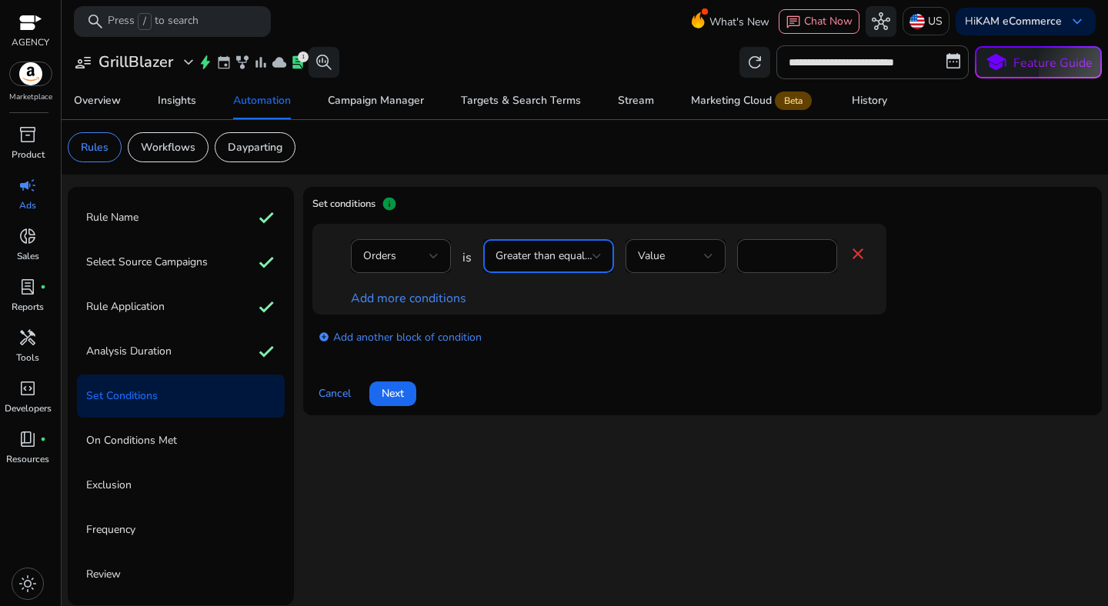
click at [560, 380] on div "Cancel Next" at bounding box center [702, 387] width 780 height 37
click at [409, 294] on link "Add more conditions" at bounding box center [408, 298] width 115 height 17
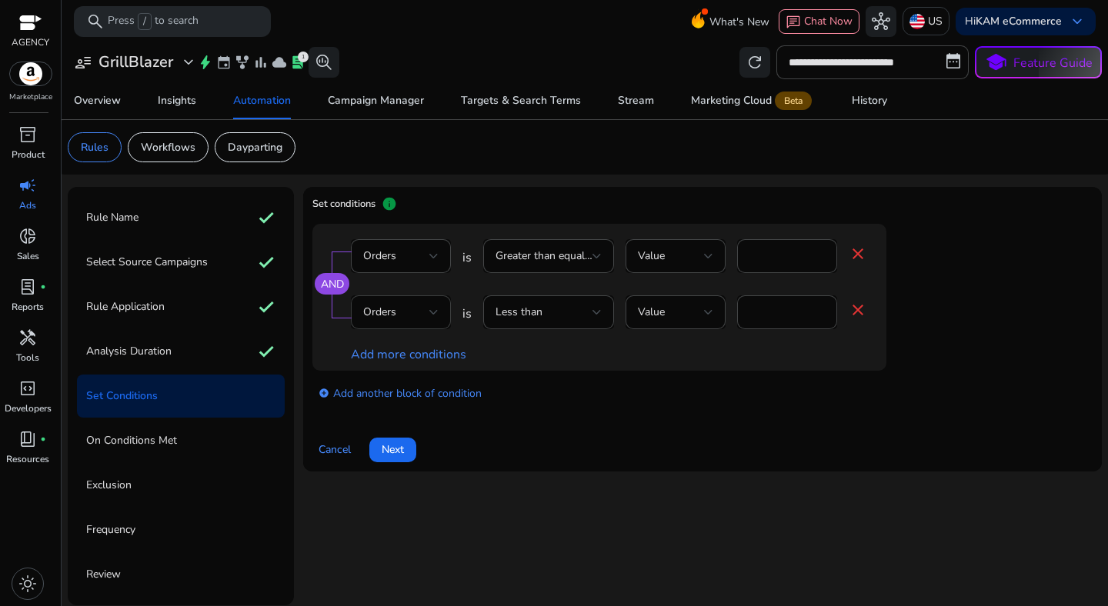
click at [410, 309] on div "Orders" at bounding box center [396, 312] width 66 height 17
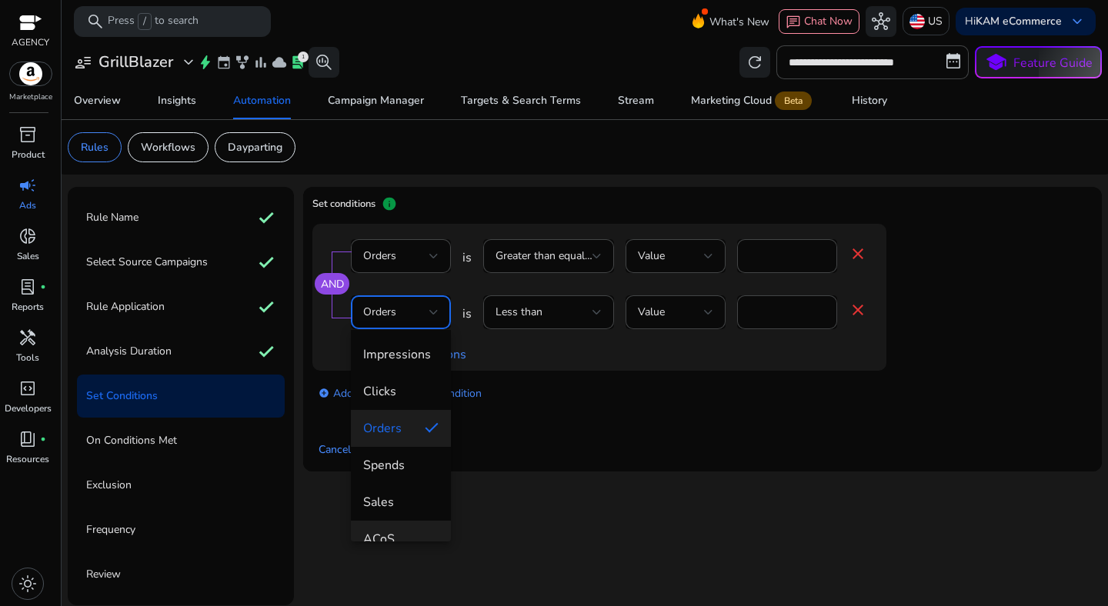
click at [412, 524] on mat-option "ACoS" at bounding box center [401, 539] width 100 height 37
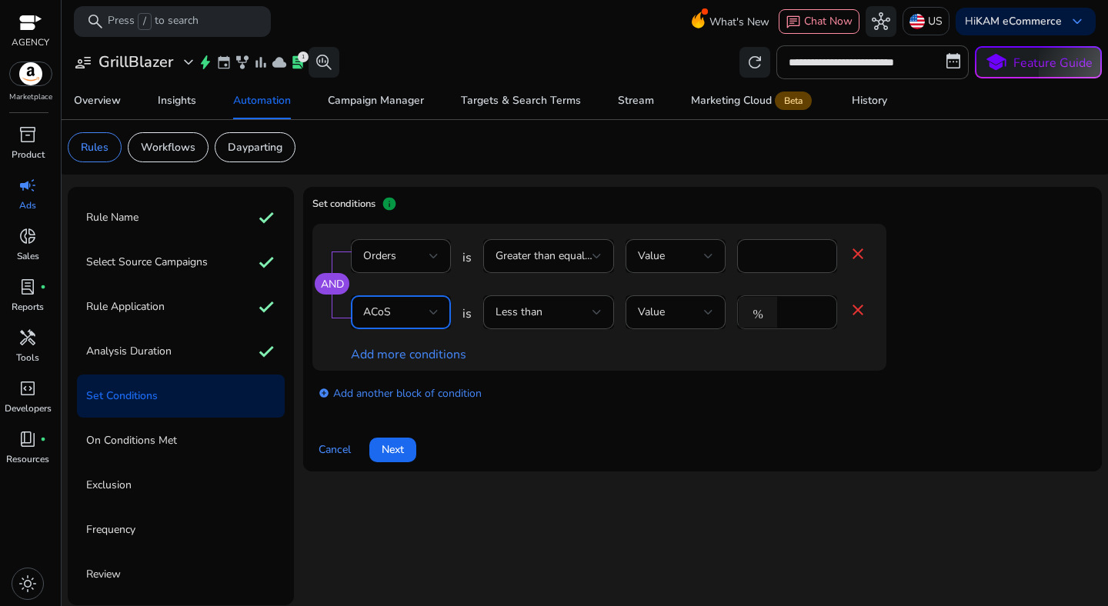
click at [795, 310] on input "*" at bounding box center [805, 312] width 40 height 17
type input "**"
click at [404, 445] on span "Next" at bounding box center [393, 450] width 22 height 16
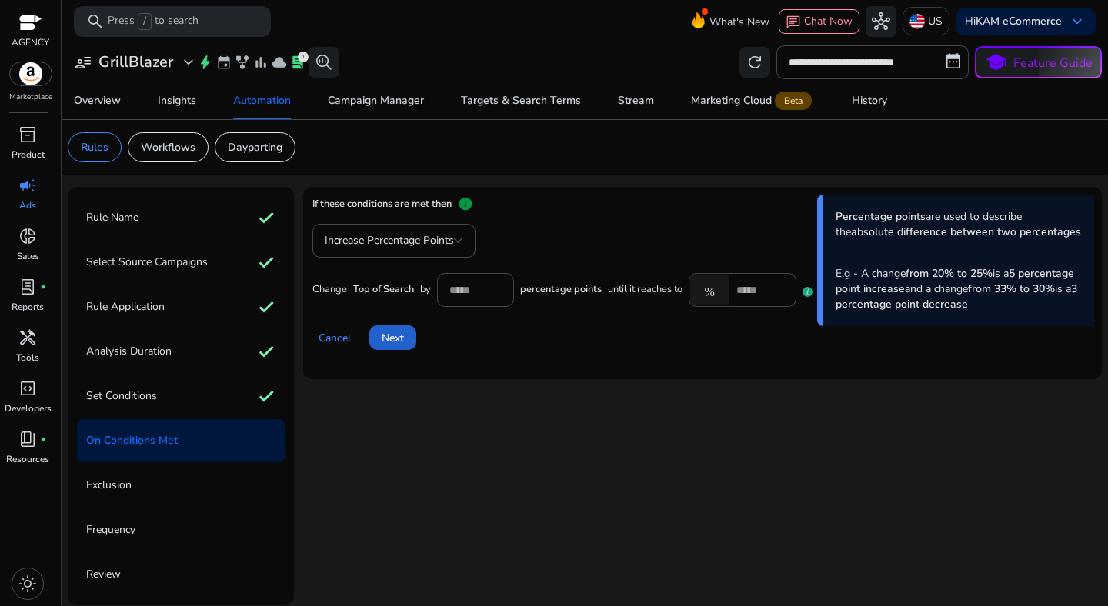
click at [407, 337] on span at bounding box center [392, 337] width 47 height 37
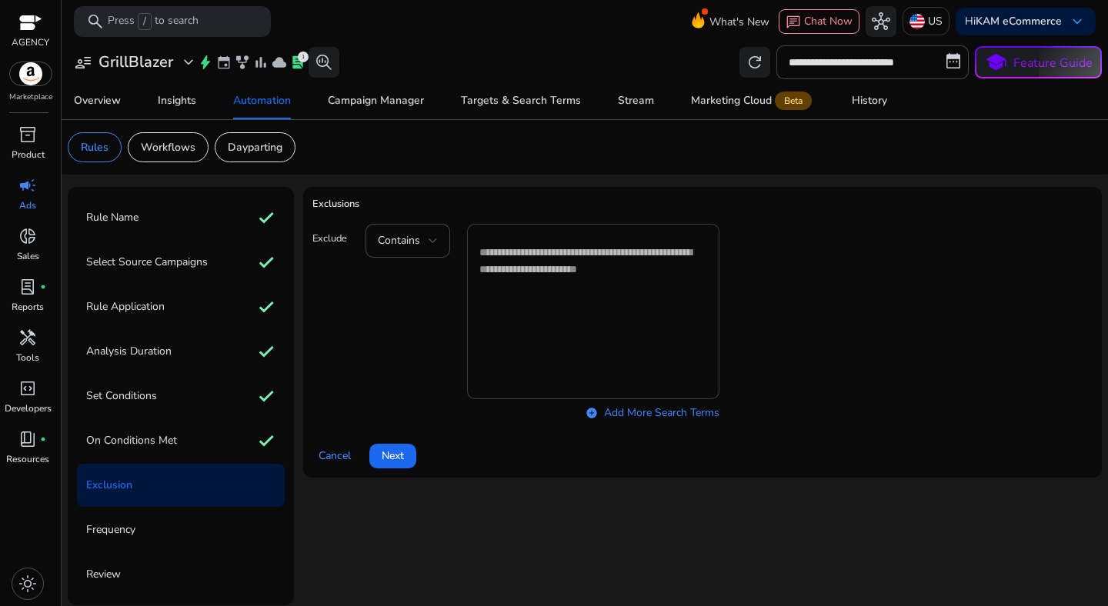
click at [495, 268] on textarea at bounding box center [593, 312] width 228 height 160
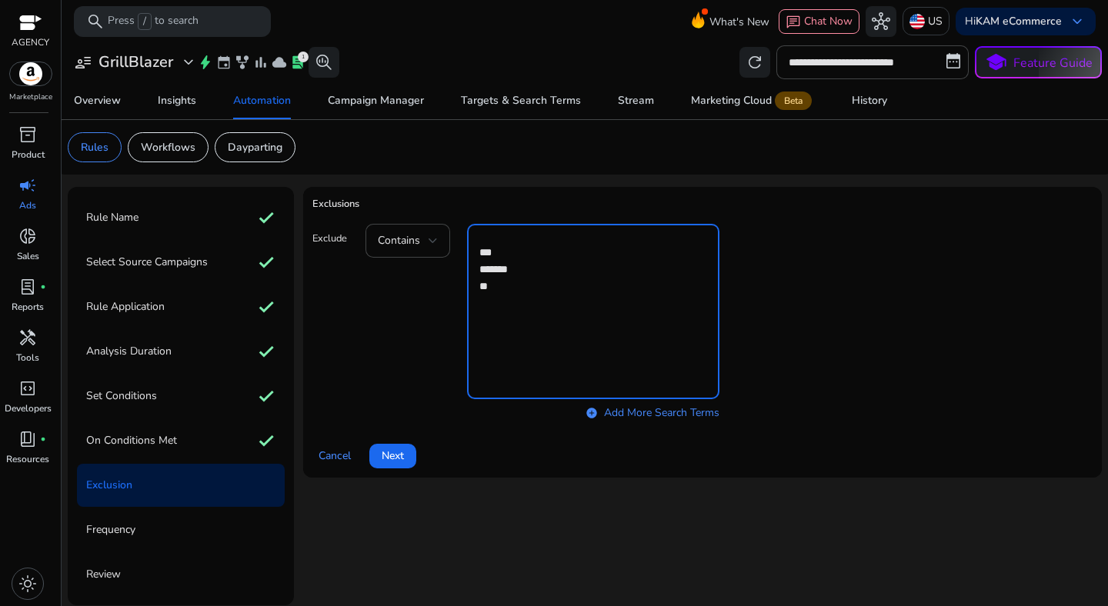
type textarea "*** ******* ***"
click at [406, 450] on span at bounding box center [392, 456] width 47 height 37
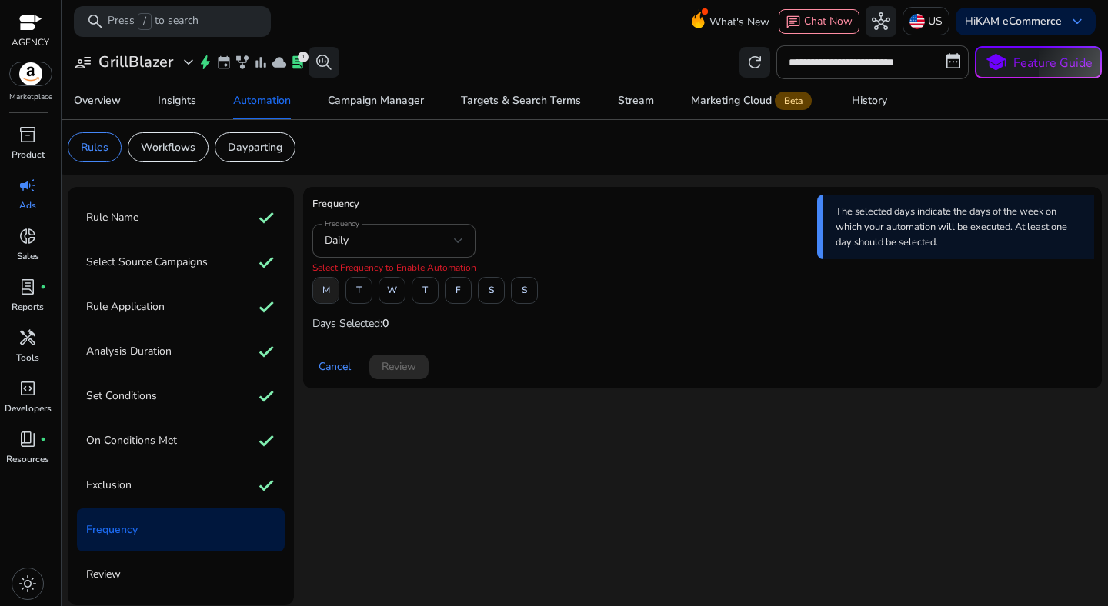
click at [332, 298] on span at bounding box center [325, 290] width 25 height 37
click at [457, 298] on span "F" at bounding box center [457, 290] width 5 height 27
click at [417, 357] on span at bounding box center [398, 366] width 59 height 37
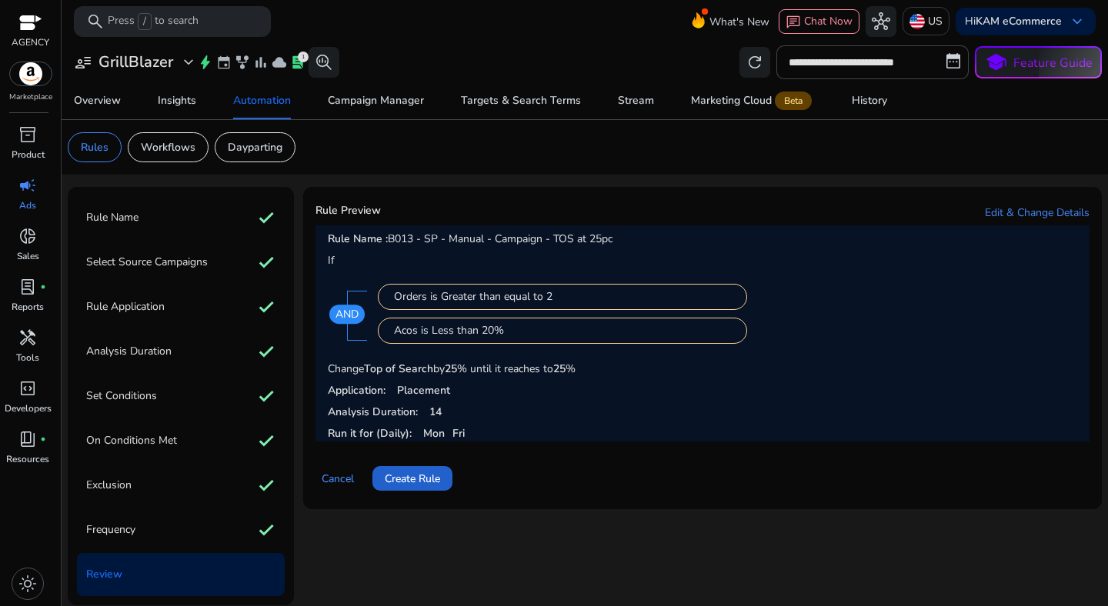
click at [421, 472] on span "Create Rule" at bounding box center [412, 479] width 55 height 16
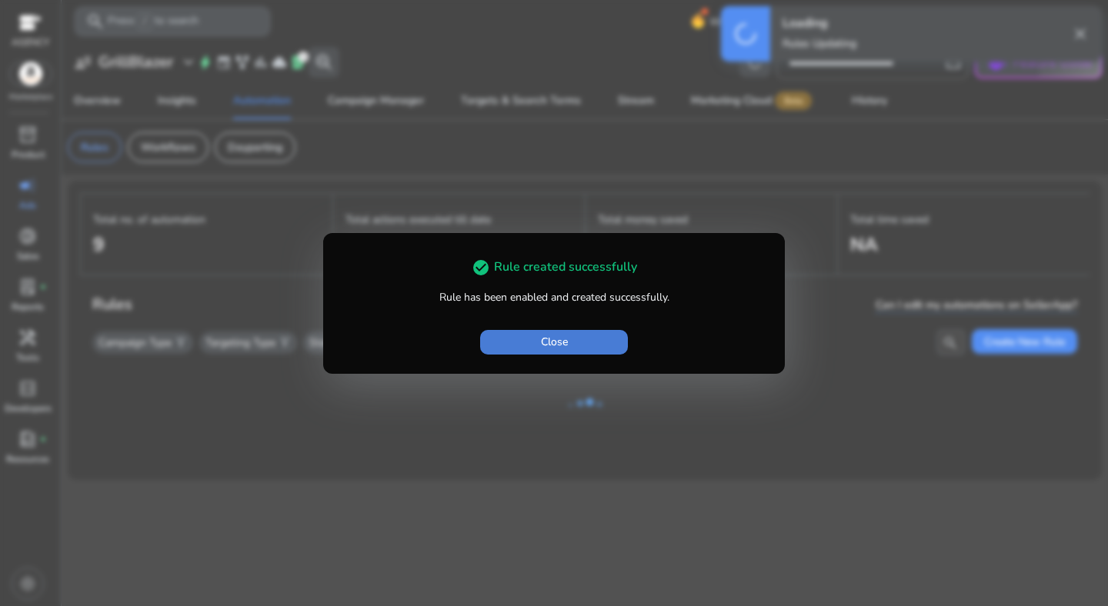
click at [566, 347] on span "Close" at bounding box center [554, 342] width 27 height 16
